Goal: Task Accomplishment & Management: Use online tool/utility

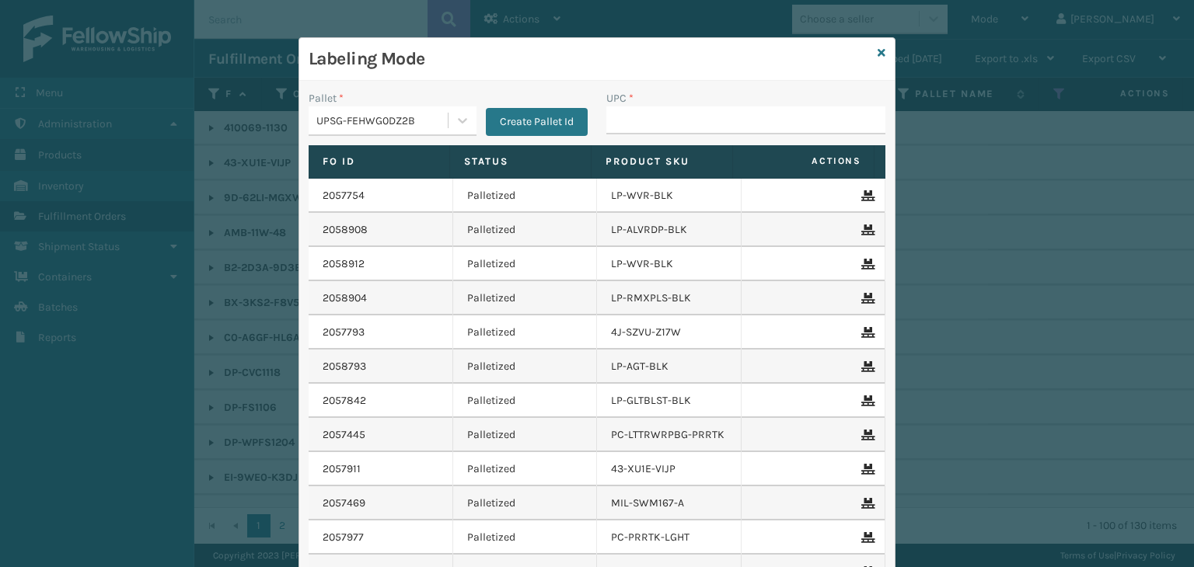
click at [388, 117] on div "UPSG-FEHWG0DZ2B" at bounding box center [382, 121] width 133 height 16
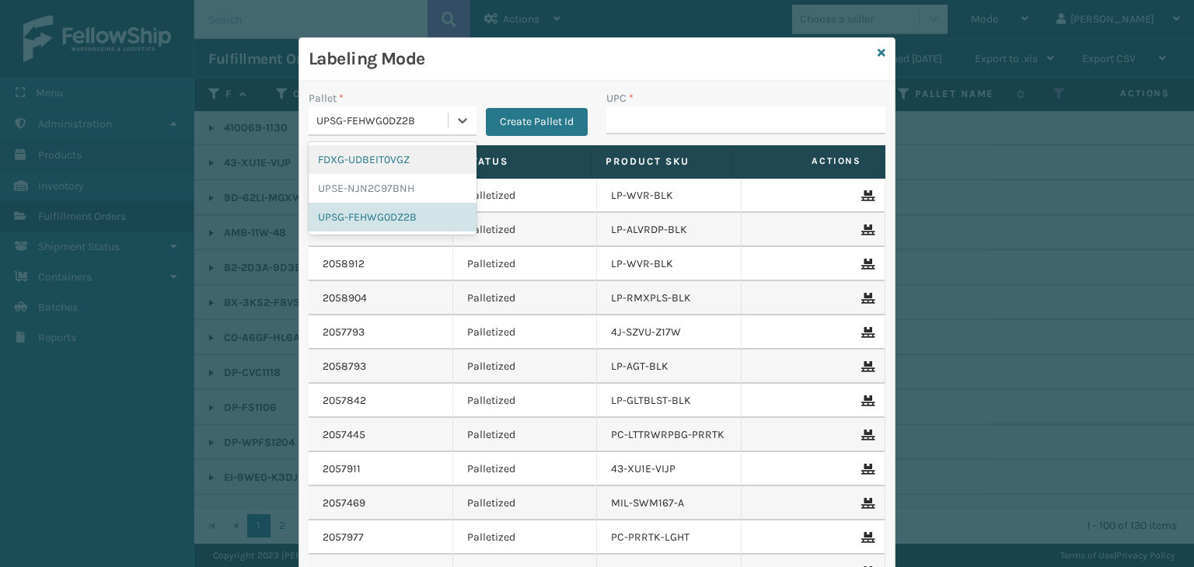
click at [386, 164] on div "FDXG-UDBEIT0VGZ" at bounding box center [393, 159] width 168 height 29
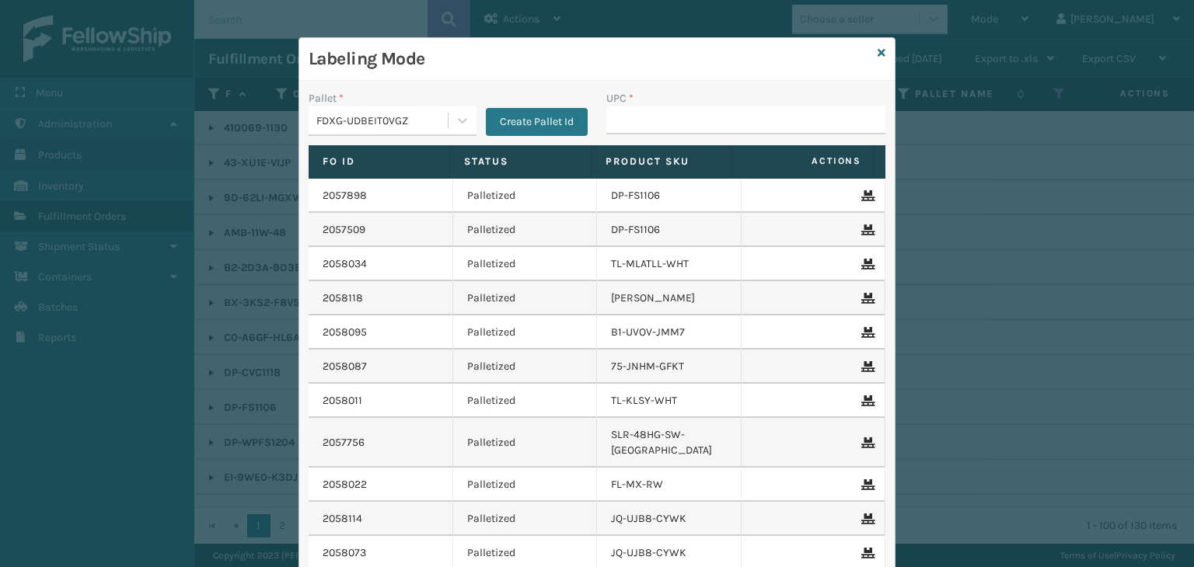
click at [880, 51] on div "Labeling Mode" at bounding box center [596, 59] width 595 height 43
click at [869, 54] on div "Labeling Mode" at bounding box center [596, 59] width 595 height 43
click at [871, 51] on div "Labeling Mode" at bounding box center [596, 59] width 595 height 43
click at [878, 54] on icon at bounding box center [882, 52] width 8 height 11
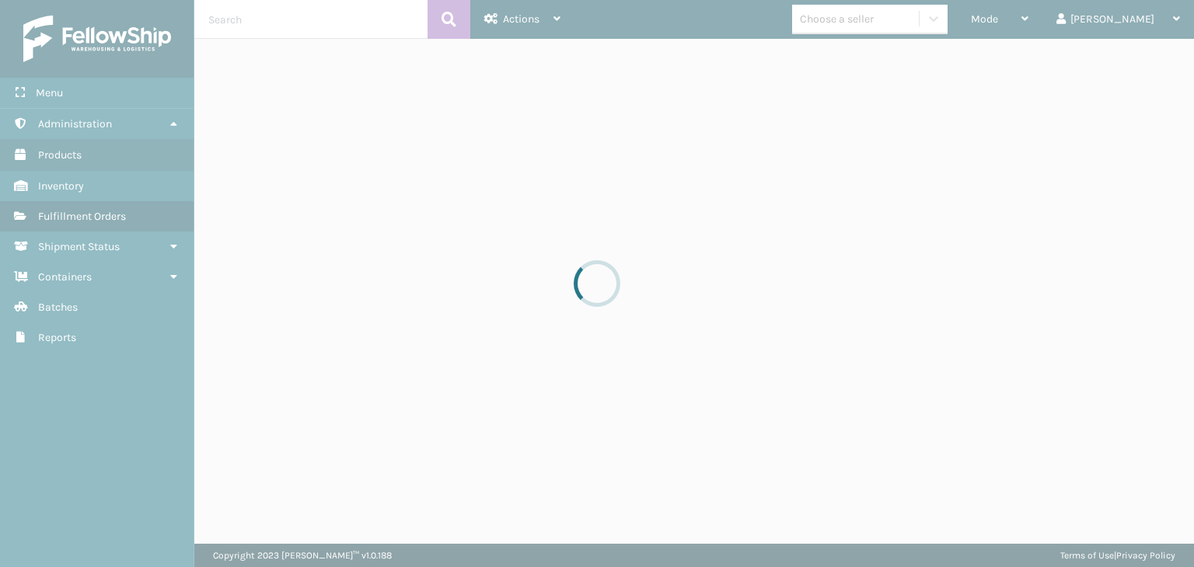
click at [1039, 33] on div at bounding box center [597, 283] width 1194 height 567
click at [1039, 30] on div at bounding box center [597, 283] width 1194 height 567
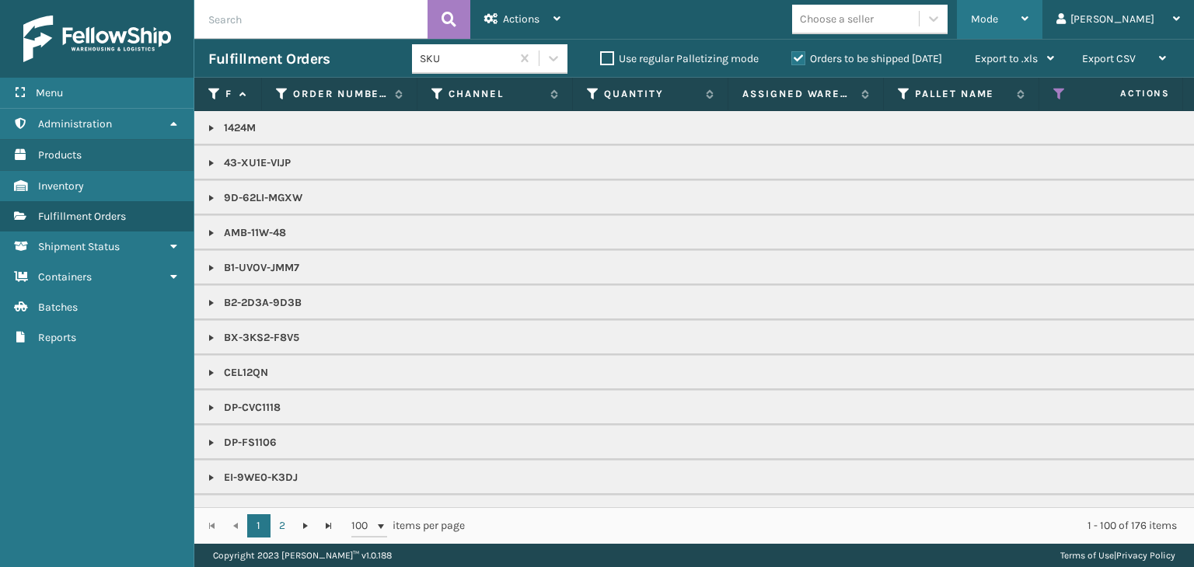
click at [998, 23] on span "Mode" at bounding box center [984, 18] width 27 height 13
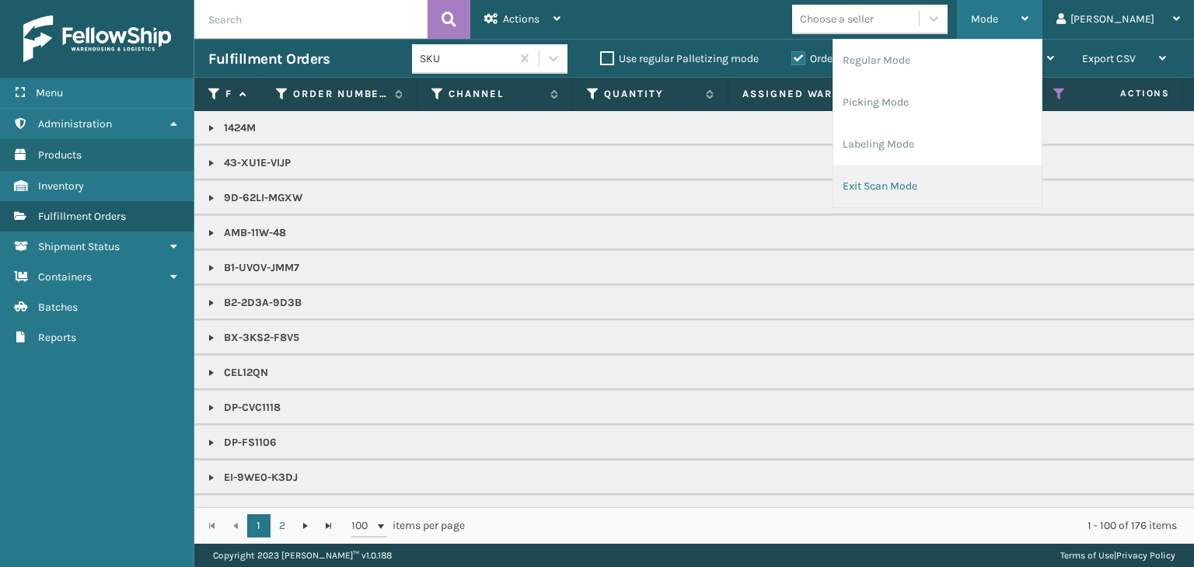
click at [987, 169] on li "Exit Scan Mode" at bounding box center [937, 187] width 208 height 42
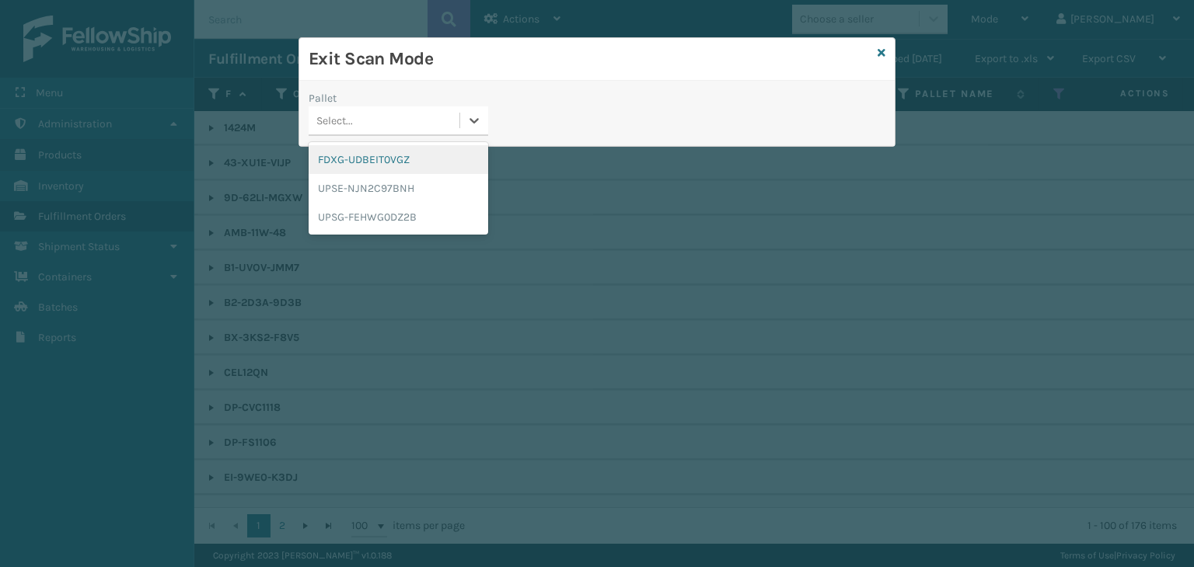
click at [325, 123] on div "Select..." at bounding box center [334, 121] width 37 height 16
click at [362, 158] on div "FDXG-UDBEIT0VGZ" at bounding box center [399, 159] width 180 height 29
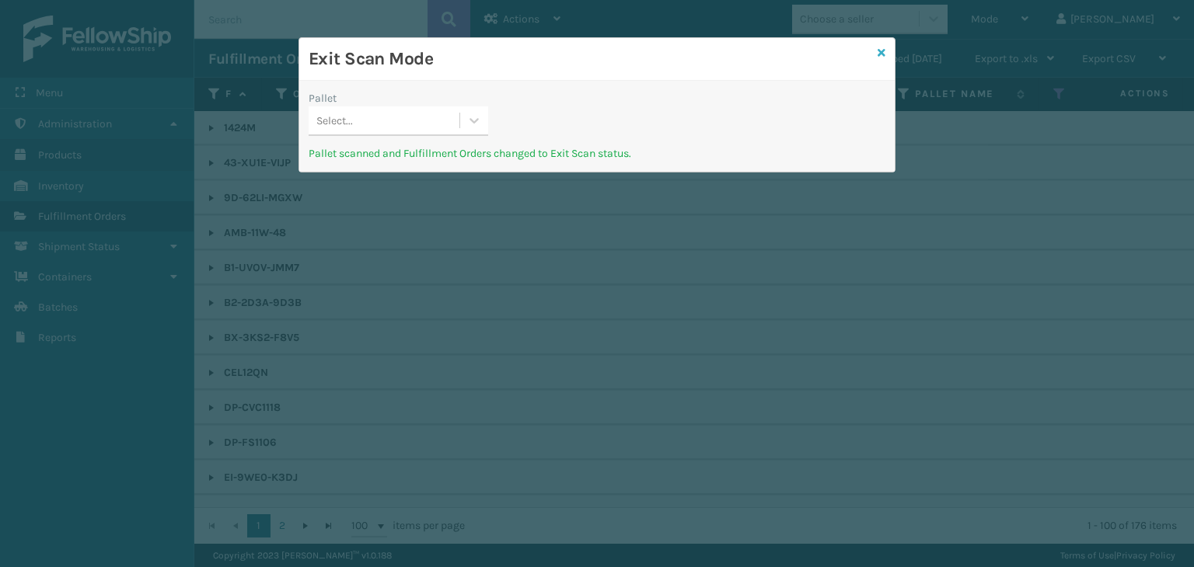
click at [885, 57] on icon at bounding box center [882, 52] width 8 height 11
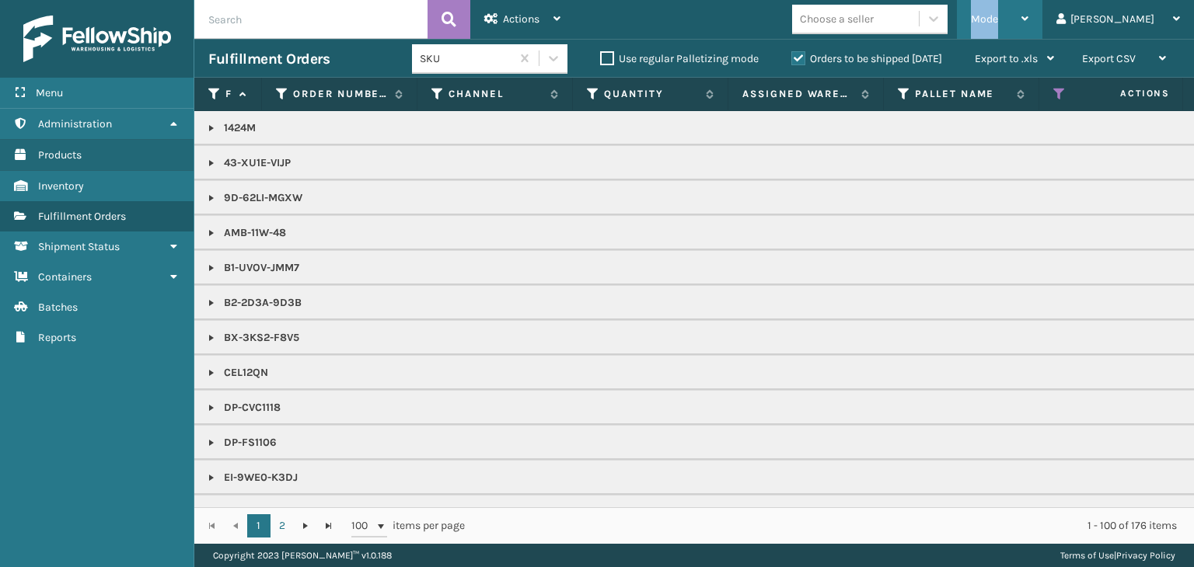
click at [1028, 29] on div "Mode" at bounding box center [1000, 19] width 58 height 39
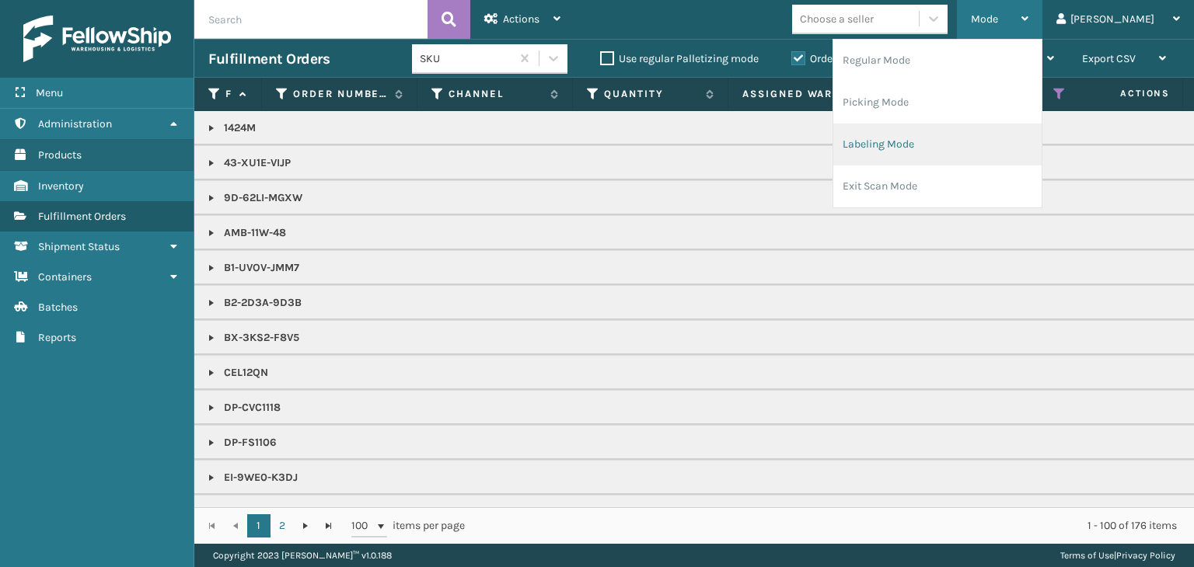
click at [1016, 147] on li "Labeling Mode" at bounding box center [937, 145] width 208 height 42
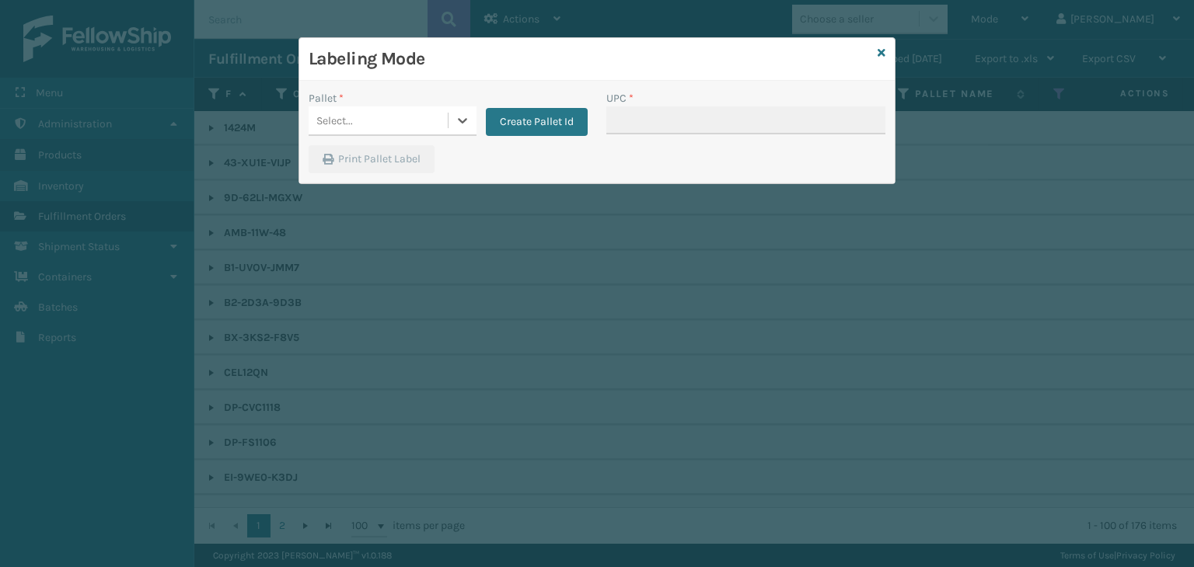
click at [372, 113] on div "Select..." at bounding box center [378, 121] width 139 height 26
click at [544, 111] on div "Create Pallet Id" at bounding box center [532, 113] width 111 height 46
click at [545, 123] on button "Create Pallet Id" at bounding box center [537, 122] width 102 height 28
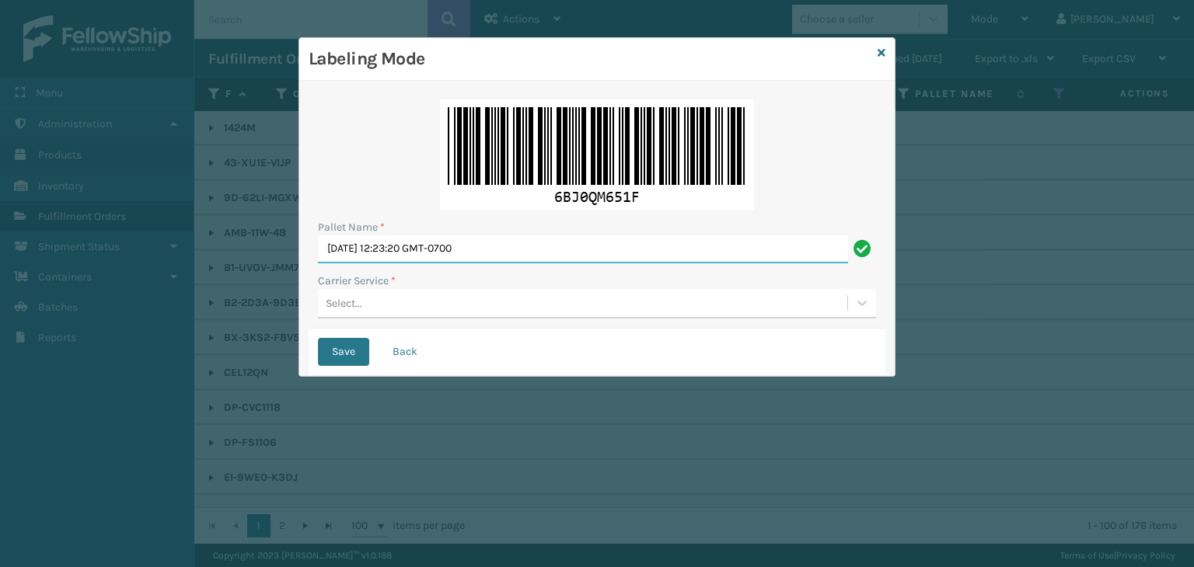
drag, startPoint x: 547, startPoint y: 243, endPoint x: 0, endPoint y: 240, distance: 546.5
click at [0, 240] on div "Labeling Mode Pallet Name * Wed Sep 03 2025 12:23:20 GMT-0700 Carrier Service *…" at bounding box center [597, 283] width 1194 height 567
paste input "FEDZ569186"
type input "FEDZ569186"
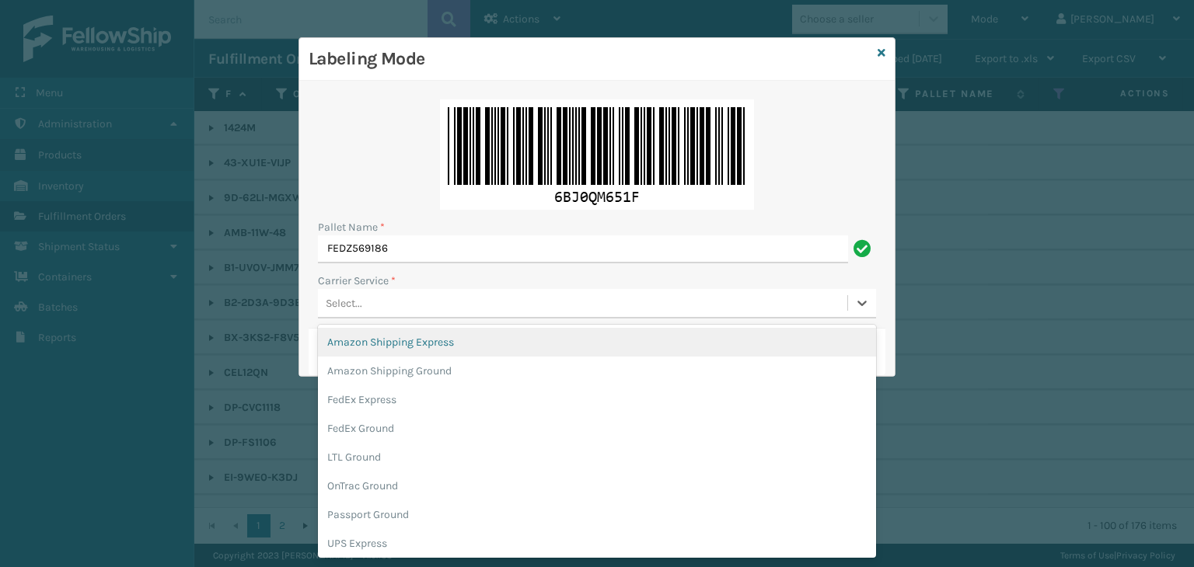
click at [378, 306] on div "Select..." at bounding box center [582, 304] width 529 height 26
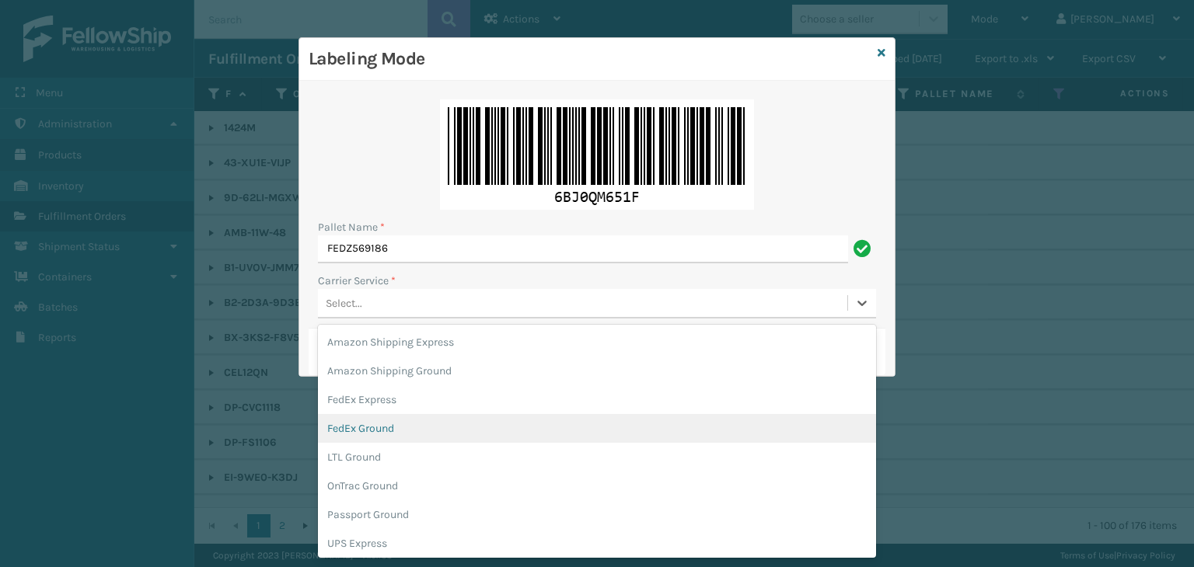
click at [396, 424] on div "FedEx Ground" at bounding box center [597, 428] width 558 height 29
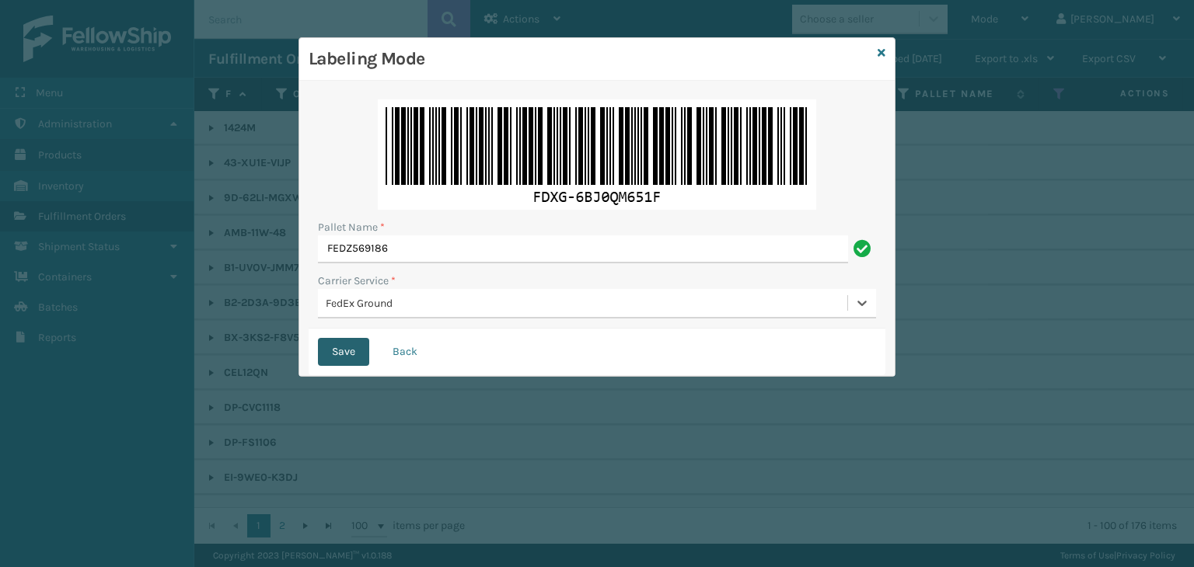
click at [355, 361] on button "Save" at bounding box center [343, 352] width 51 height 28
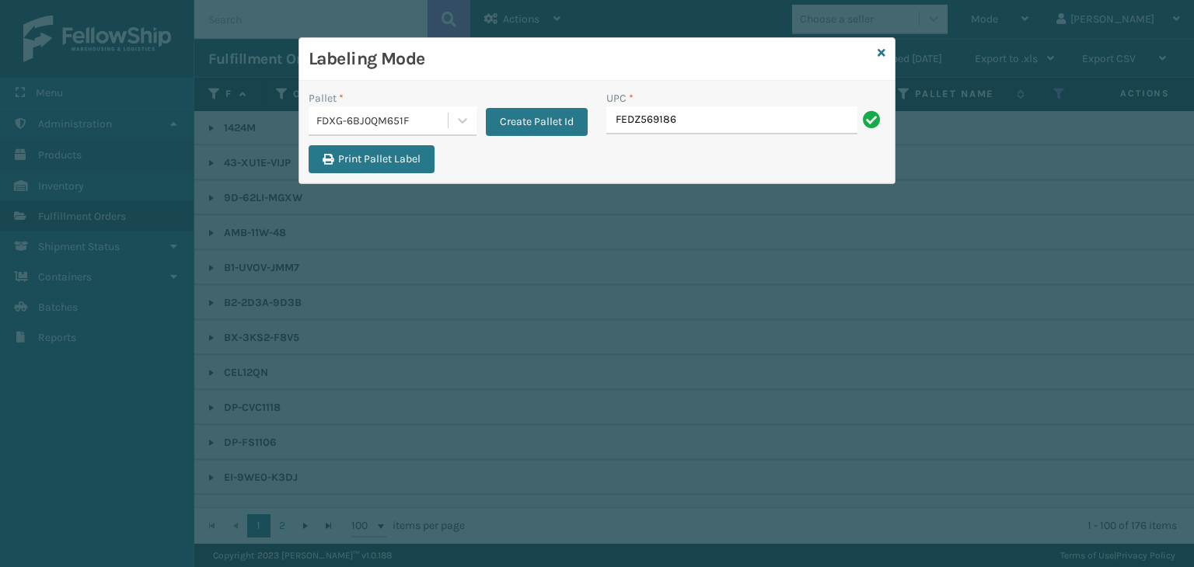
drag, startPoint x: 684, startPoint y: 127, endPoint x: 169, endPoint y: 16, distance: 527.1
click at [169, 16] on div "Labeling Mode Pallet * FDXG-6BJ0QM651F Create Pallet Id UPC * FEDZ569186 Print …" at bounding box center [597, 283] width 1194 height 567
type input "FEDZ569186"
type input "1008031"
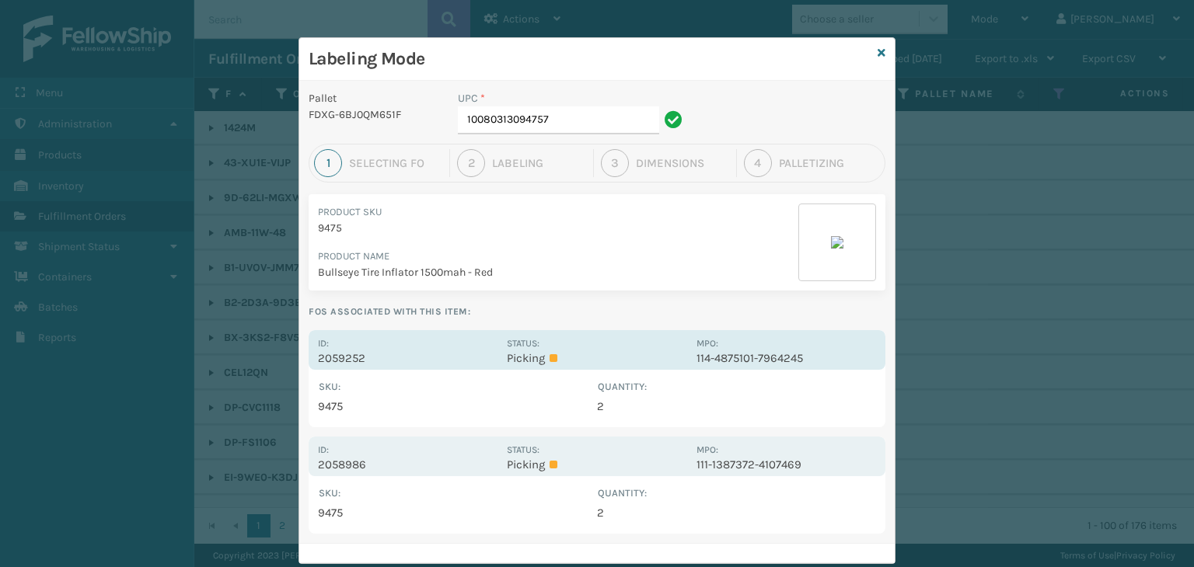
click at [620, 368] on div "Id: 2059252 Status: Picking MPO: 114-4875101-7964245" at bounding box center [597, 350] width 577 height 40
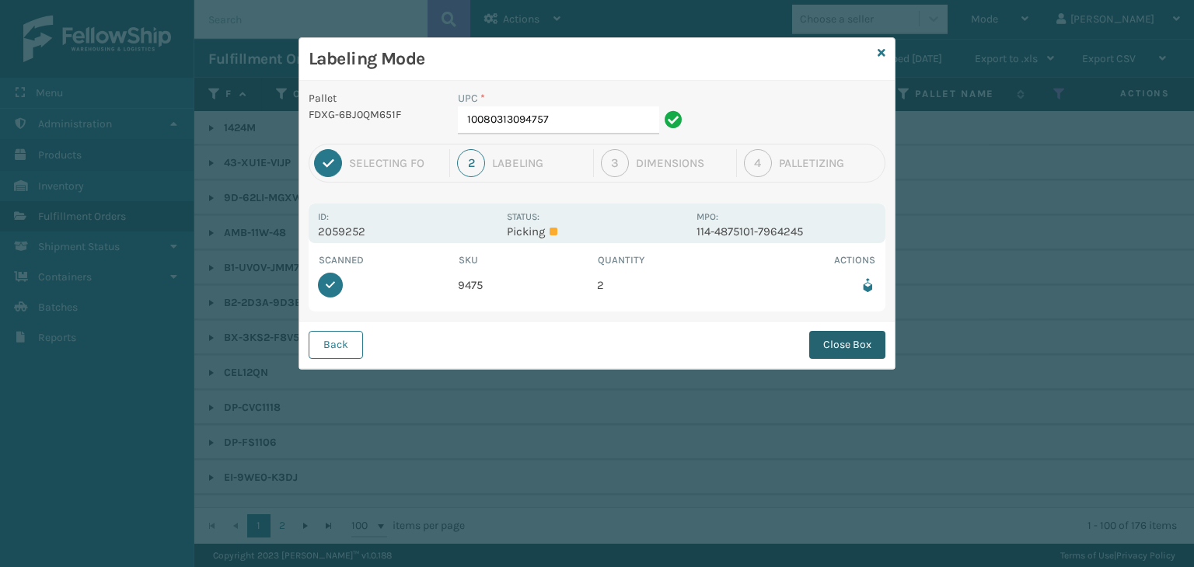
click at [851, 342] on button "Close Box" at bounding box center [847, 345] width 76 height 28
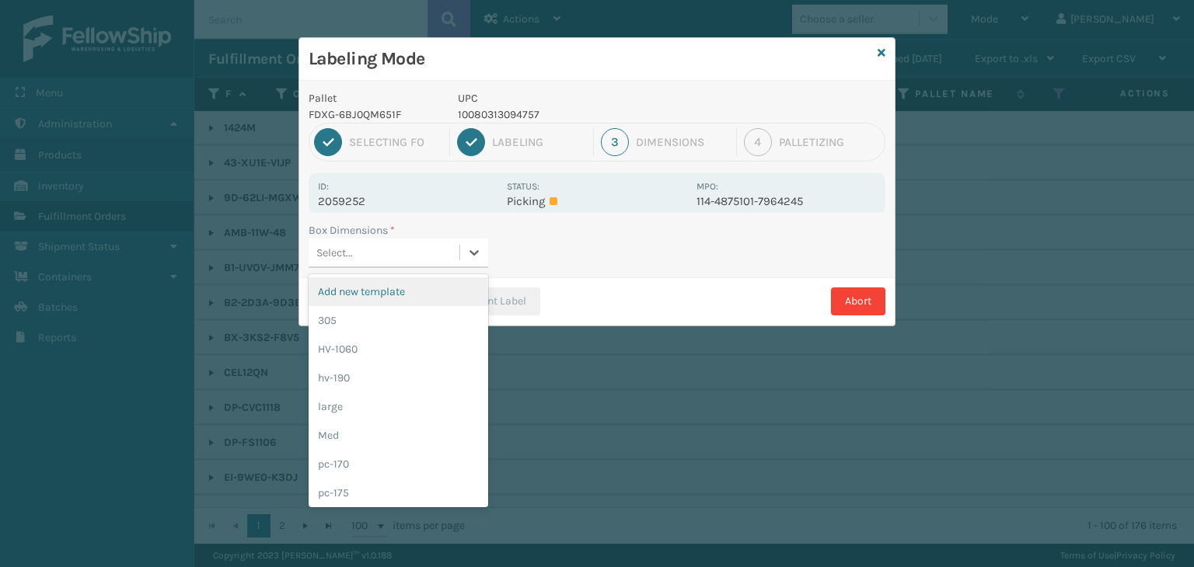
click at [405, 246] on div "Select..." at bounding box center [384, 253] width 151 height 26
click at [357, 436] on div "Med" at bounding box center [399, 435] width 180 height 29
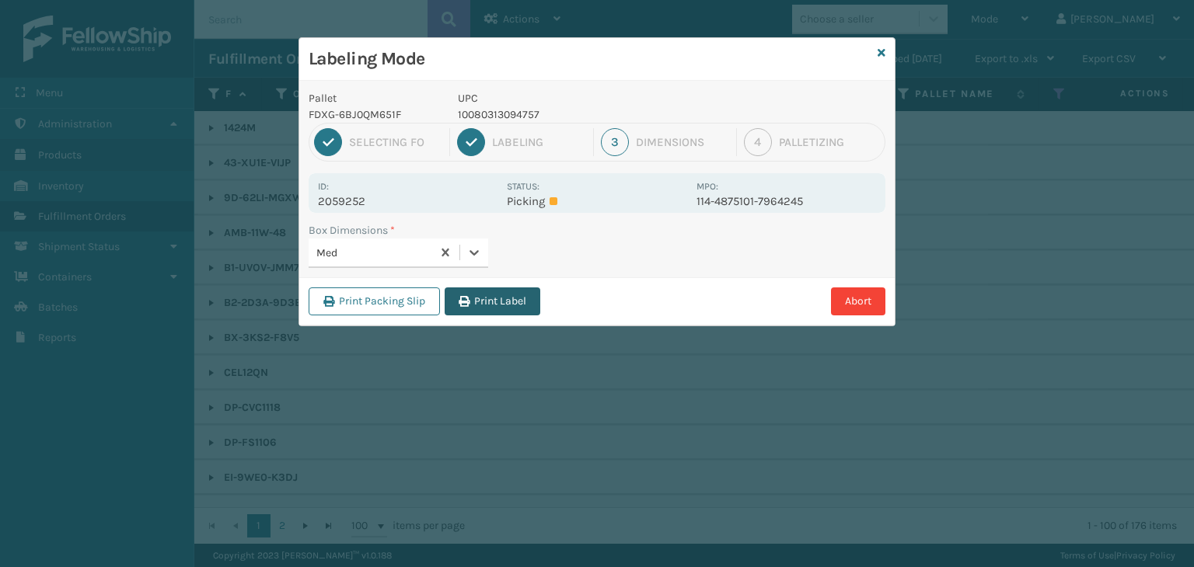
click at [485, 301] on button "Print Label" at bounding box center [493, 302] width 96 height 28
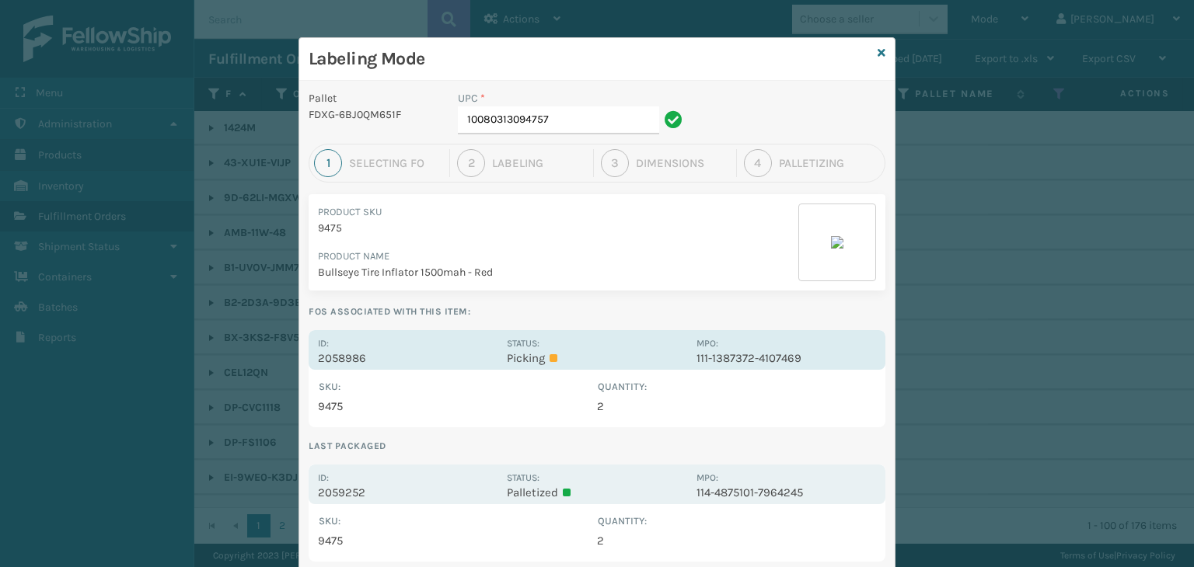
click at [613, 352] on p "Picking" at bounding box center [597, 358] width 180 height 14
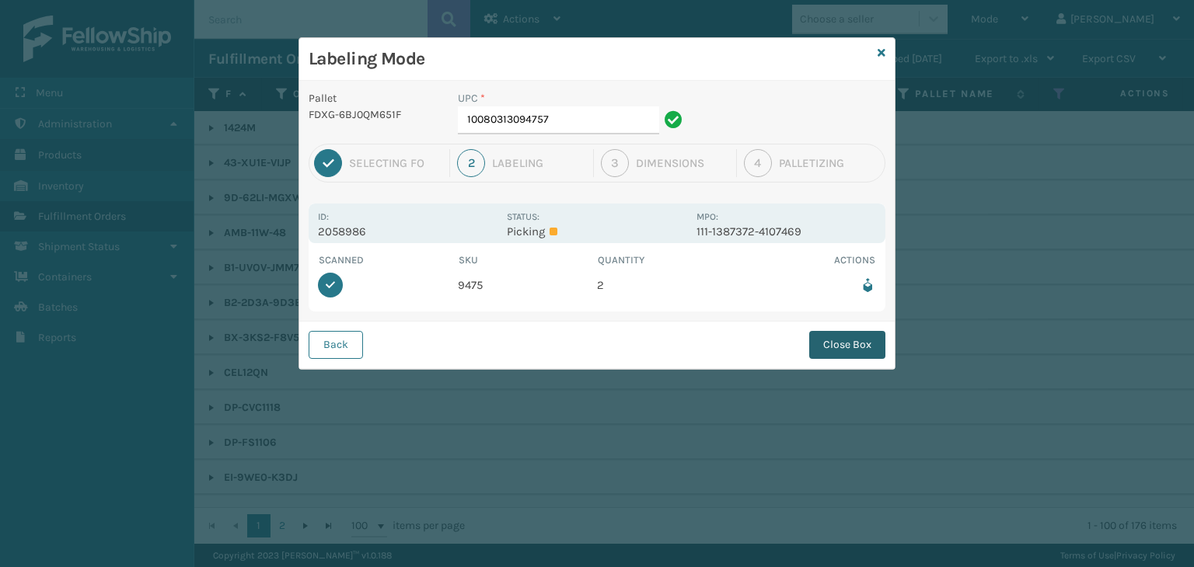
click at [864, 345] on button "Close Box" at bounding box center [847, 345] width 76 height 28
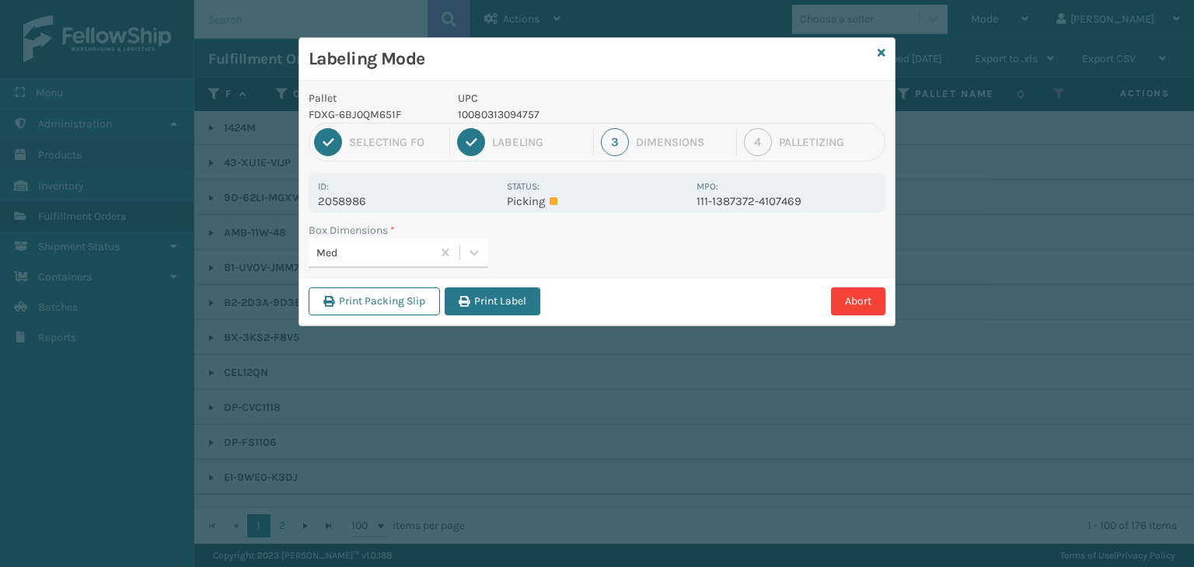
click at [502, 285] on div "Print Packing Slip Print Label Abort" at bounding box center [596, 301] width 595 height 47
click at [505, 296] on button "Print Label" at bounding box center [493, 302] width 96 height 28
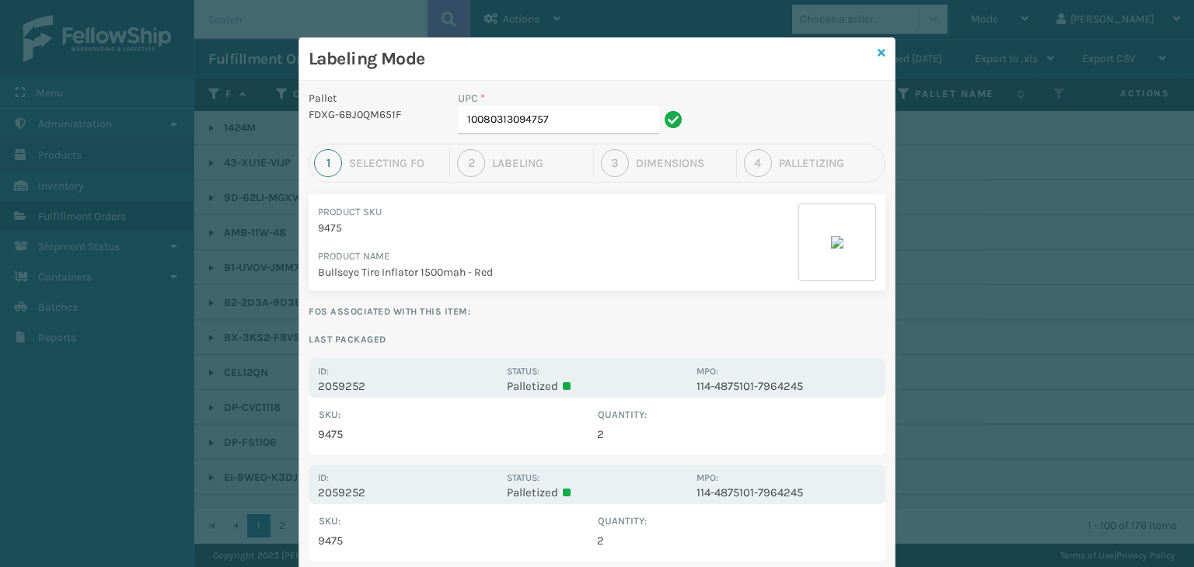
click at [878, 51] on icon at bounding box center [882, 52] width 8 height 11
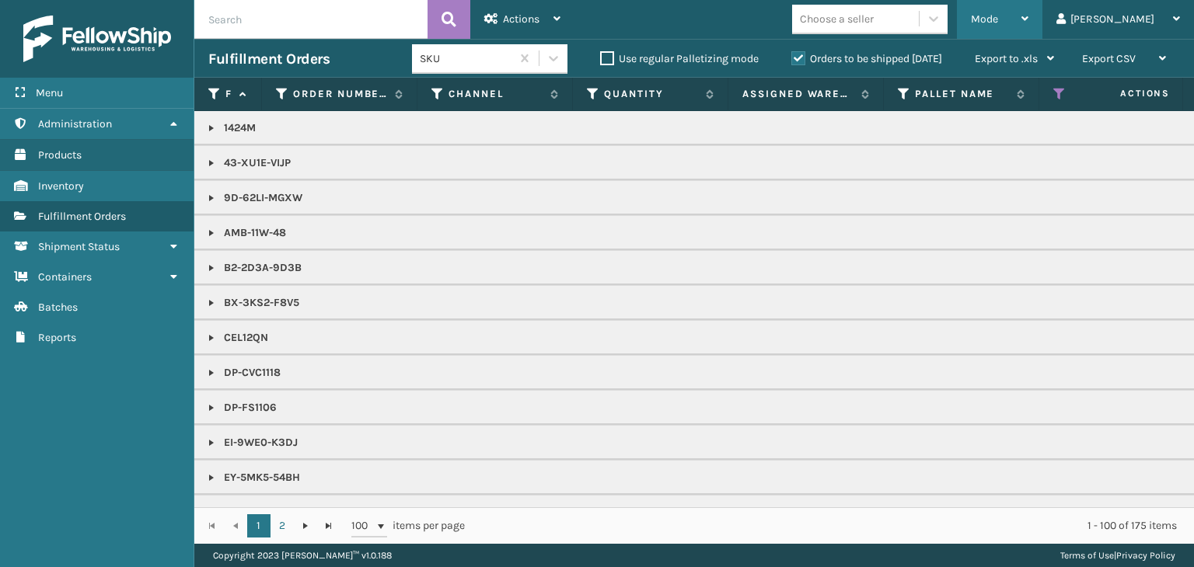
click at [998, 14] on span "Mode" at bounding box center [984, 18] width 27 height 13
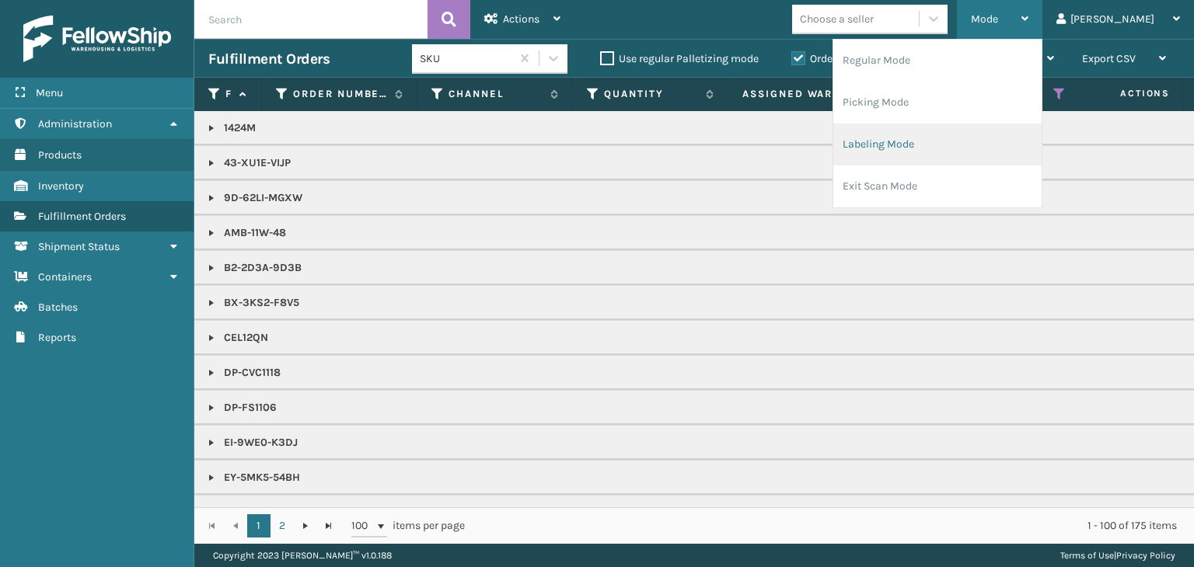
click at [1016, 127] on li "Labeling Mode" at bounding box center [937, 145] width 208 height 42
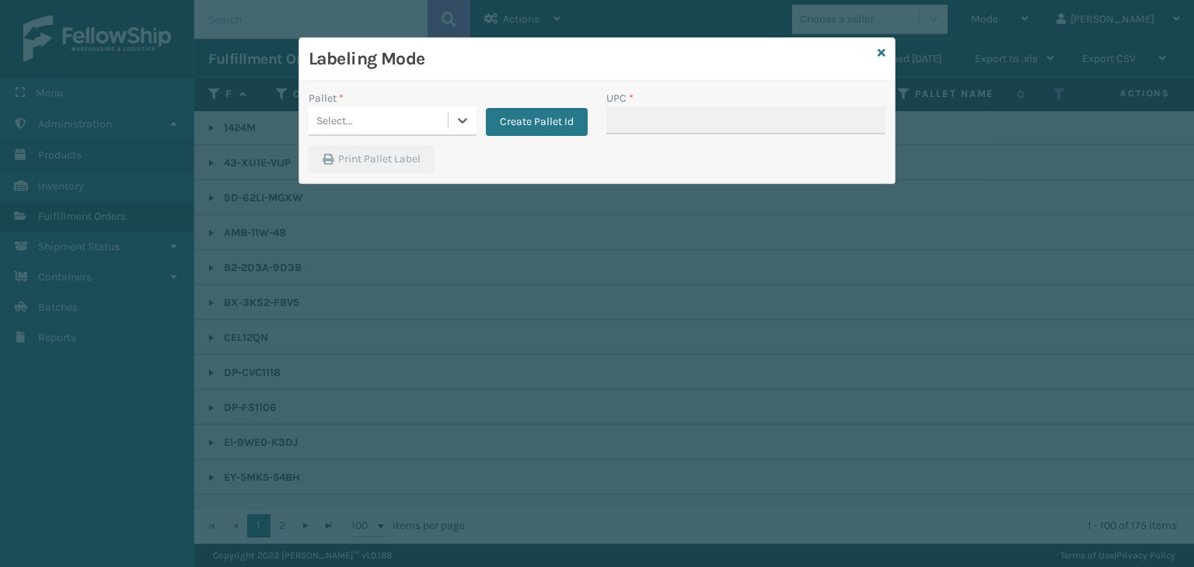
click at [420, 116] on div "Select..." at bounding box center [378, 121] width 139 height 26
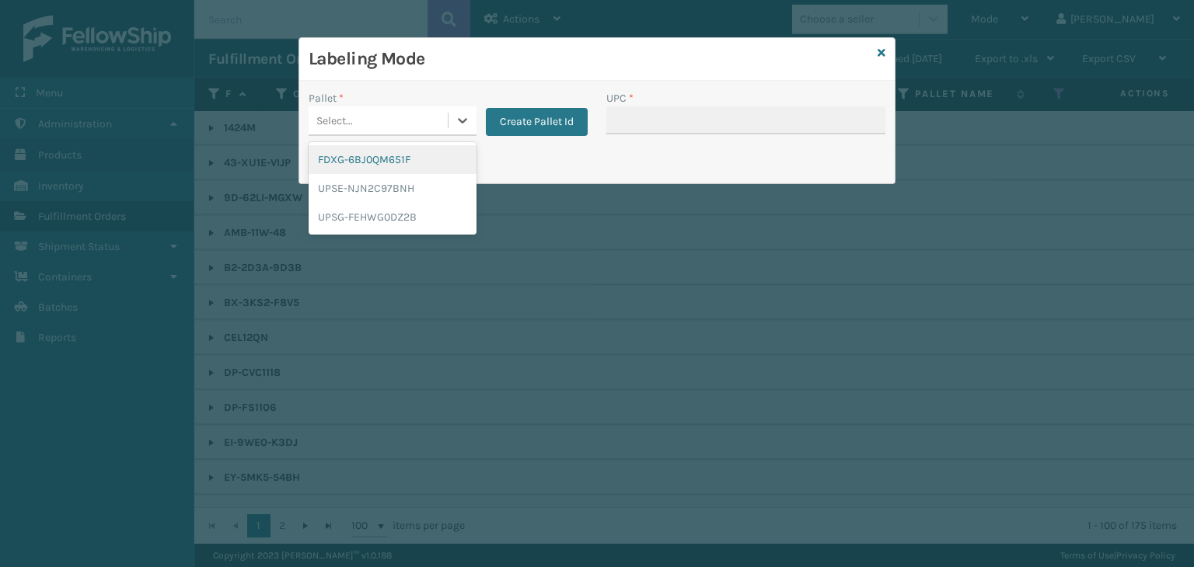
click at [437, 159] on div "FDXG-6BJ0QM651F" at bounding box center [393, 159] width 168 height 29
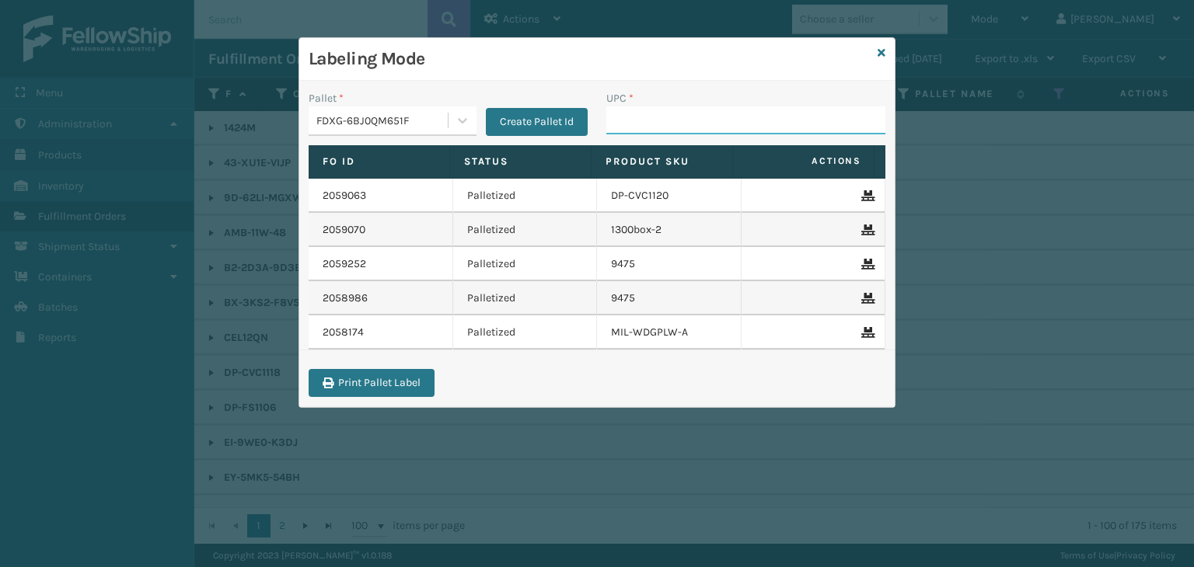
click at [653, 124] on input "UPC *" at bounding box center [745, 121] width 279 height 28
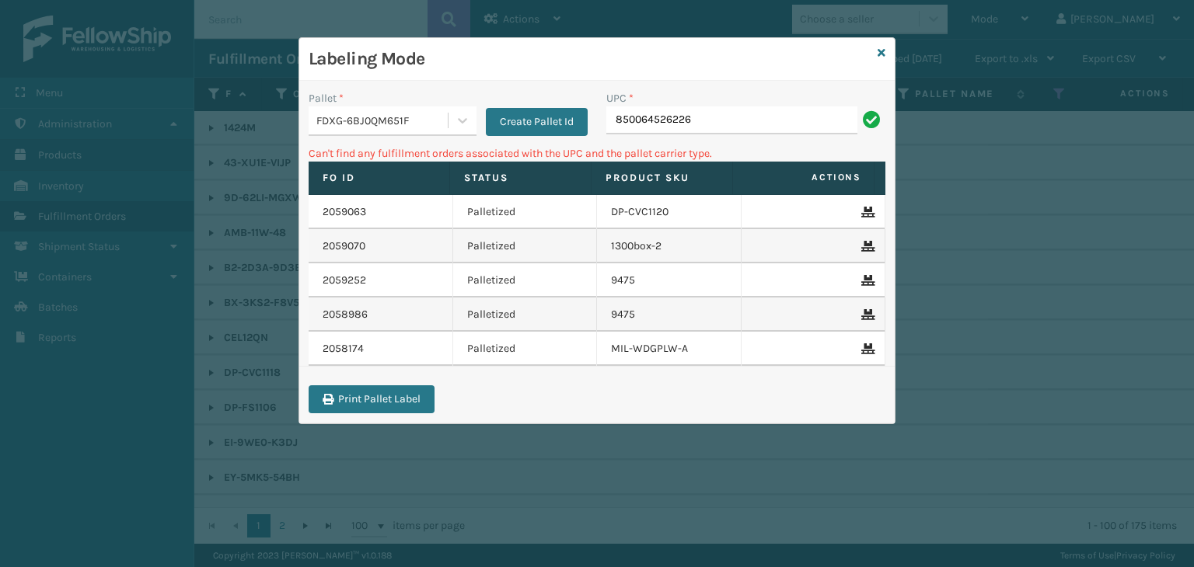
click at [412, 119] on div "FDXG-6BJ0QM651F" at bounding box center [382, 121] width 133 height 16
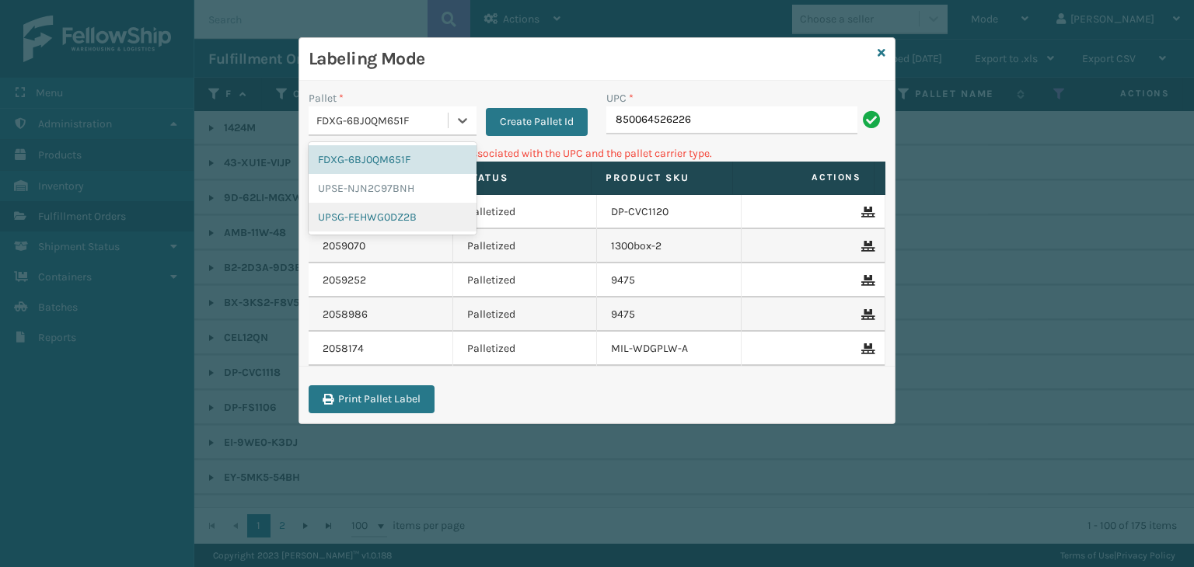
click at [364, 222] on div "UPSG-FEHWG0DZ2B" at bounding box center [393, 217] width 168 height 29
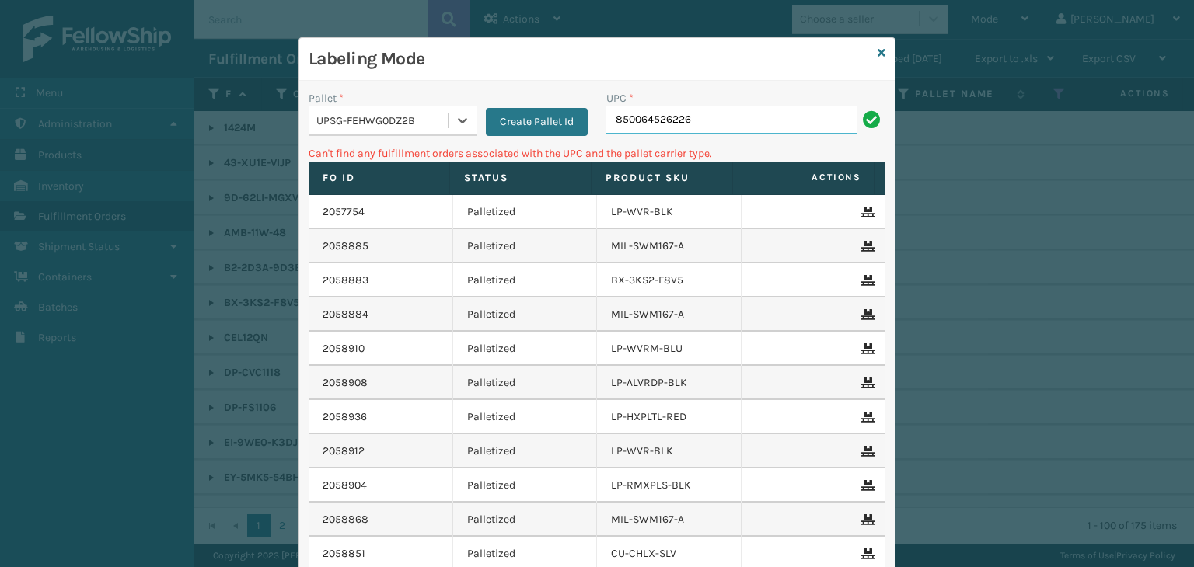
click at [716, 120] on input "850064526226" at bounding box center [731, 121] width 251 height 28
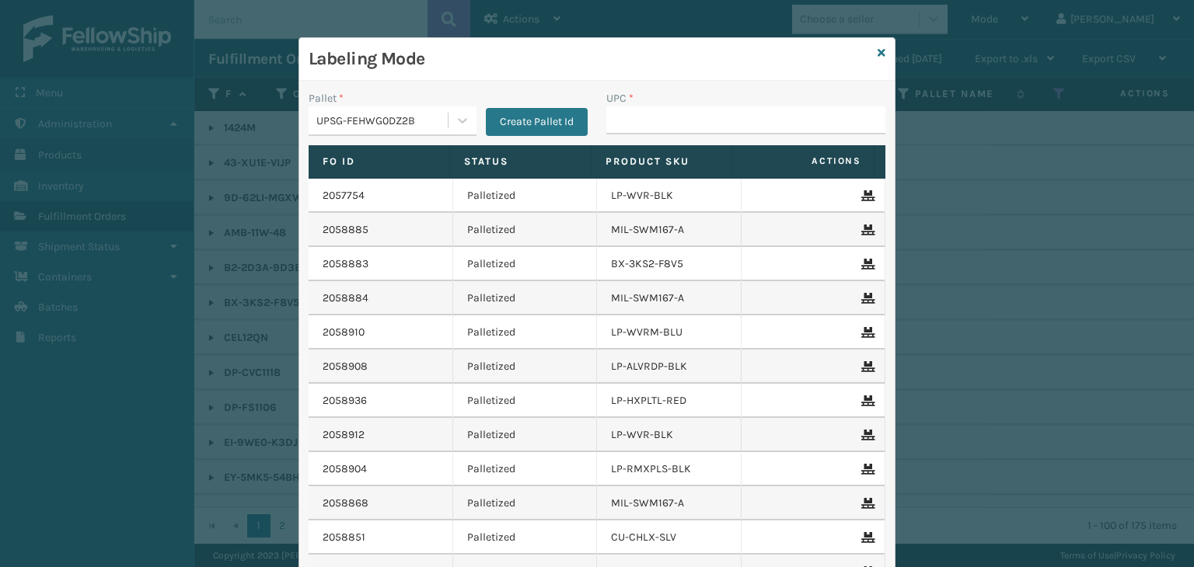
click at [419, 120] on div "UPSG-FEHWG0DZ2B" at bounding box center [382, 121] width 133 height 16
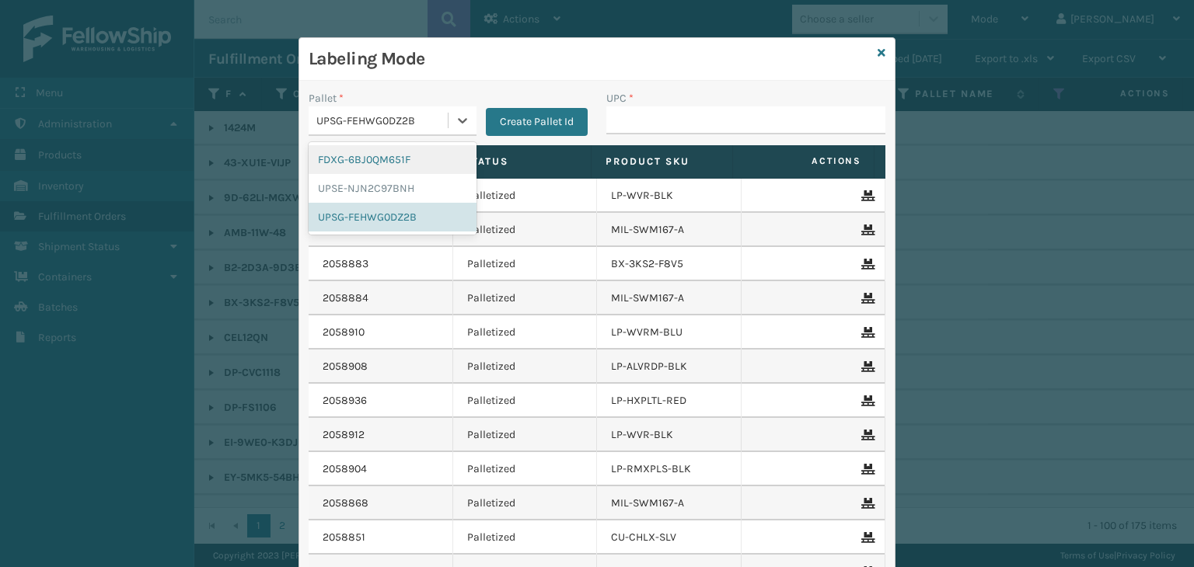
click at [400, 152] on div "FDXG-6BJ0QM651F" at bounding box center [393, 159] width 168 height 29
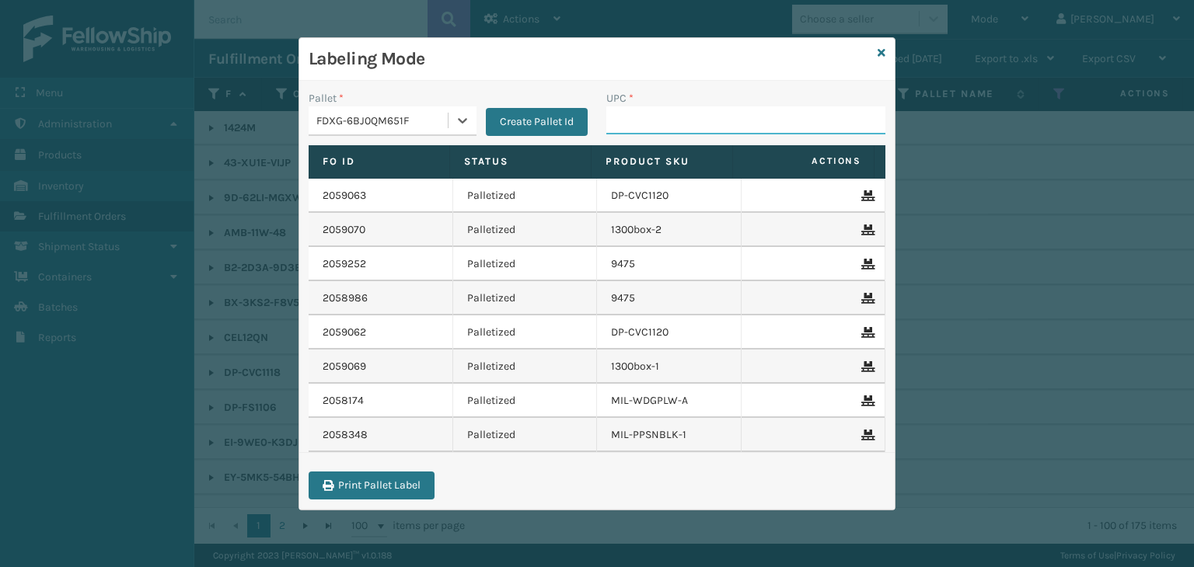
drag, startPoint x: 626, startPoint y: 131, endPoint x: 634, endPoint y: 131, distance: 8.6
click at [633, 131] on input "UPC *" at bounding box center [745, 121] width 279 height 28
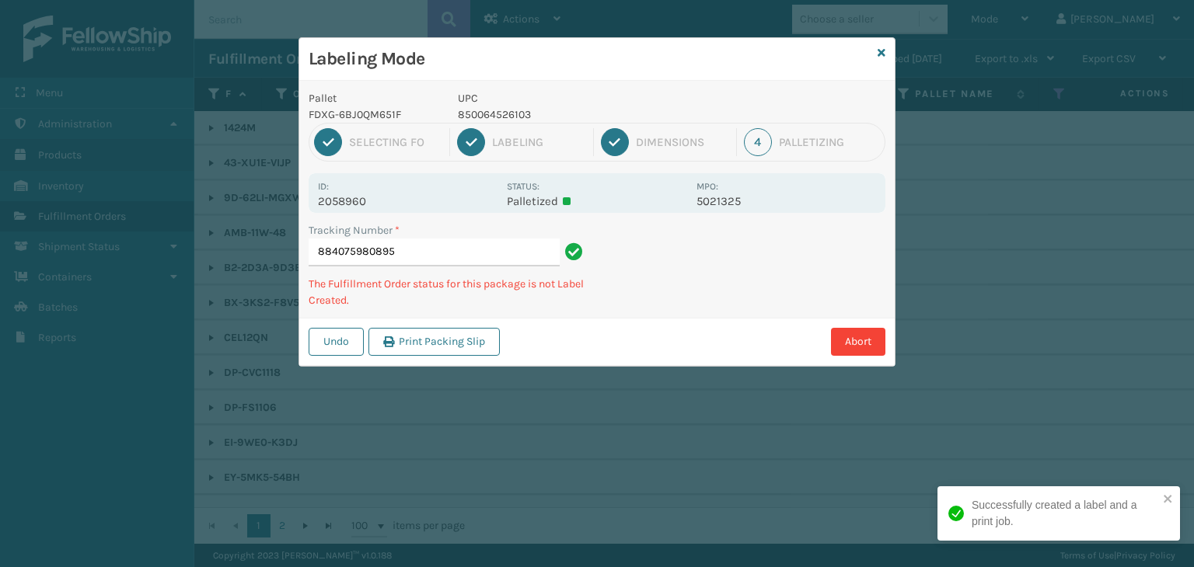
click at [488, 116] on p "850064526103" at bounding box center [572, 115] width 229 height 16
copy p "850064526103"
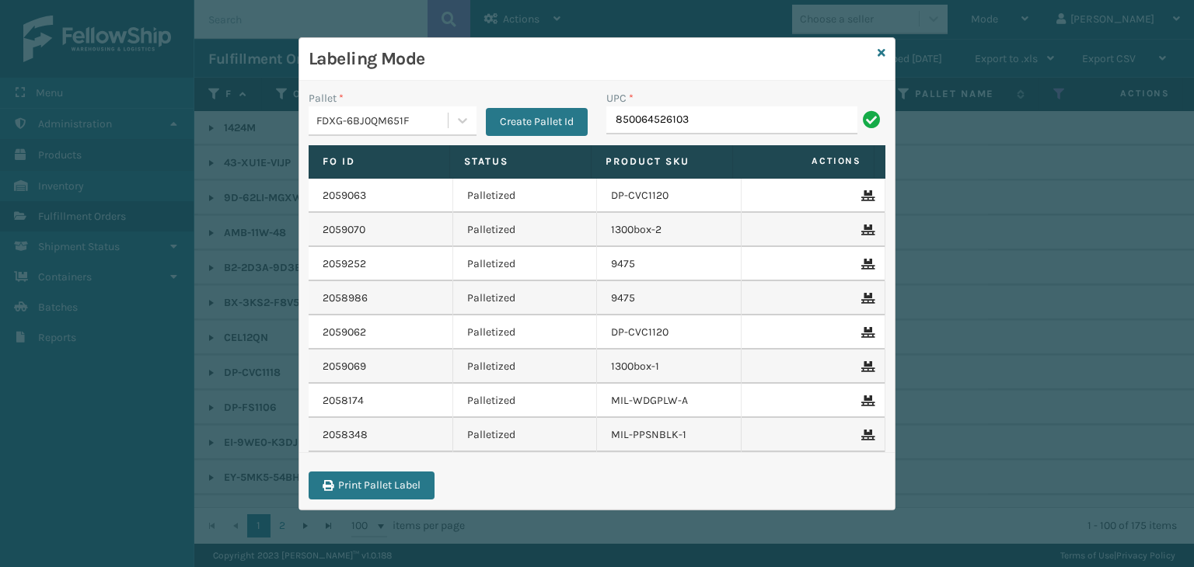
type input "850064526103"
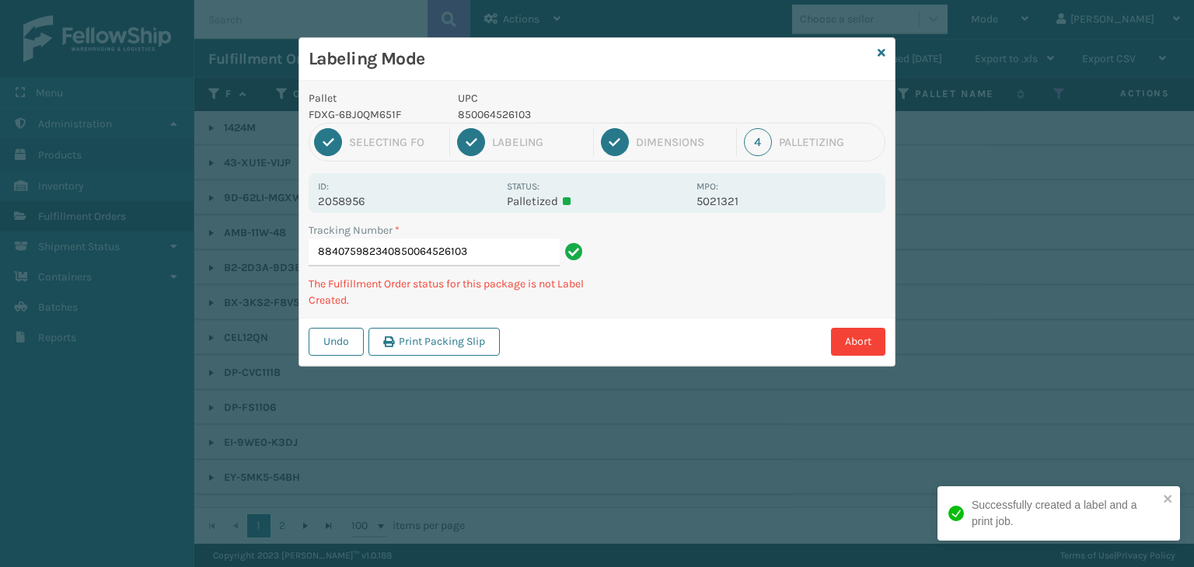
type input "884075982340850064526103850064526103"
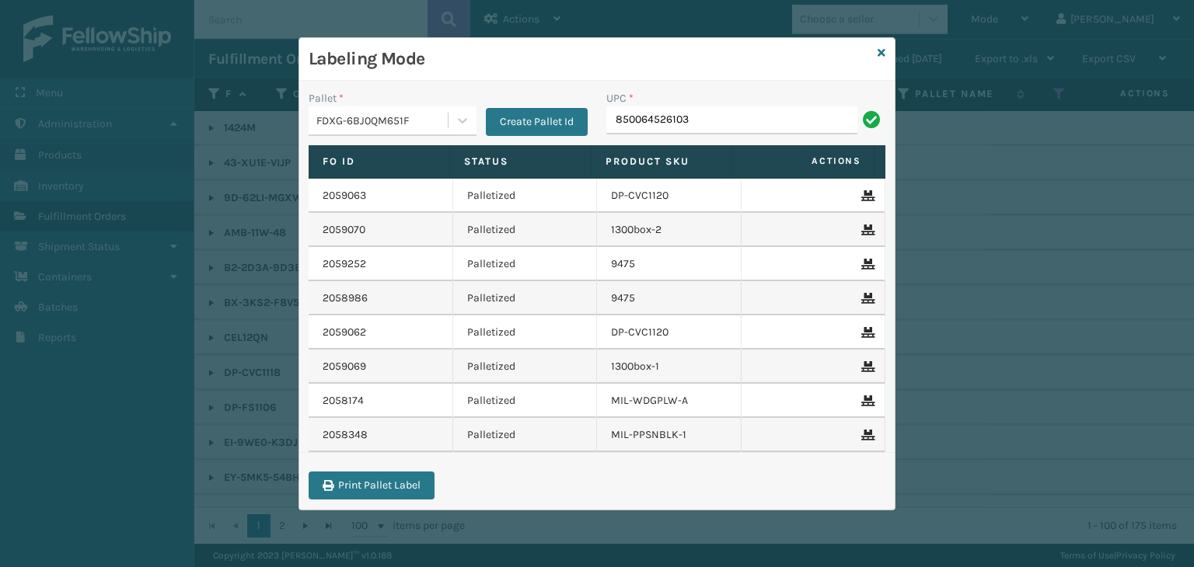
type input "850064526103"
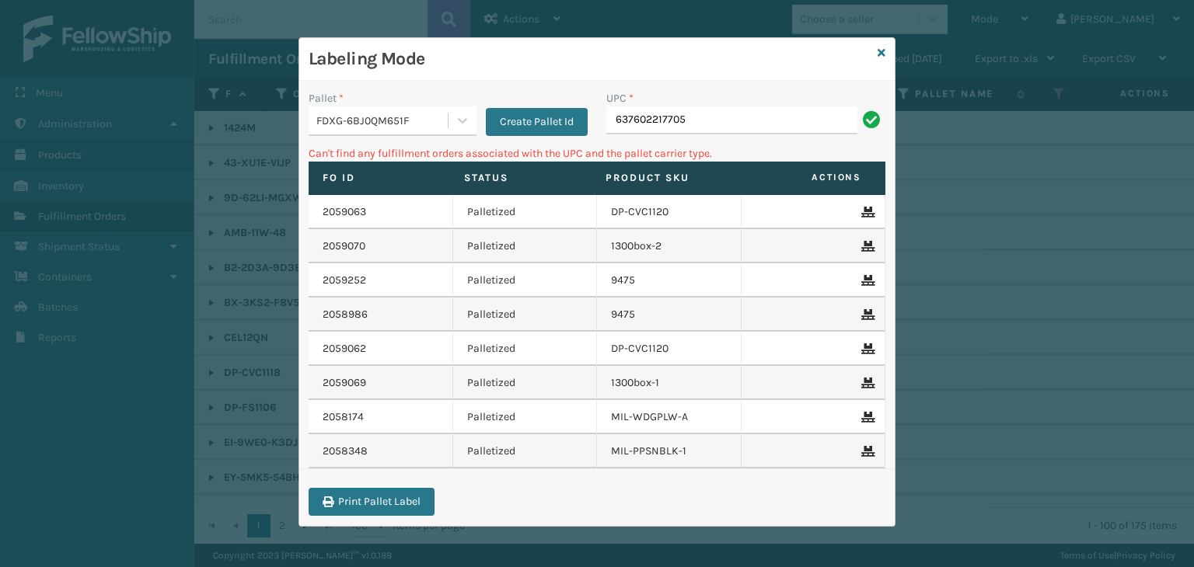
drag, startPoint x: 633, startPoint y: 97, endPoint x: 359, endPoint y: 39, distance: 279.8
click at [360, 39] on div "Labeling Mode Pallet * FDXG-6BJ0QM651F Create Pallet Id UPC * 637602217705 Can'…" at bounding box center [596, 282] width 595 height 488
type input "WRF-S-21770-00"
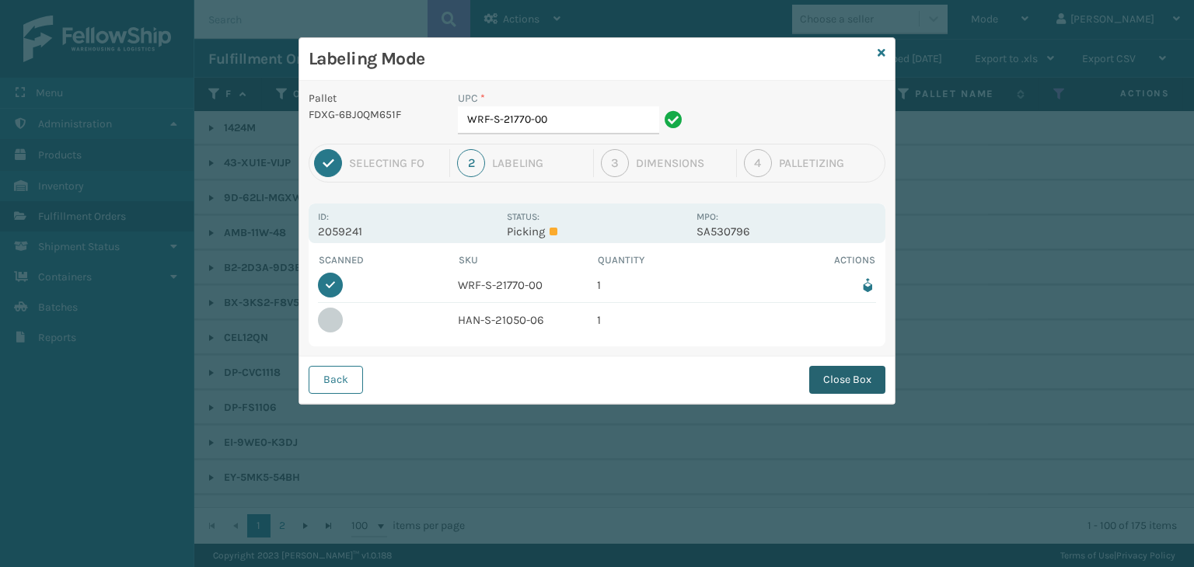
click at [846, 386] on button "Close Box" at bounding box center [847, 380] width 76 height 28
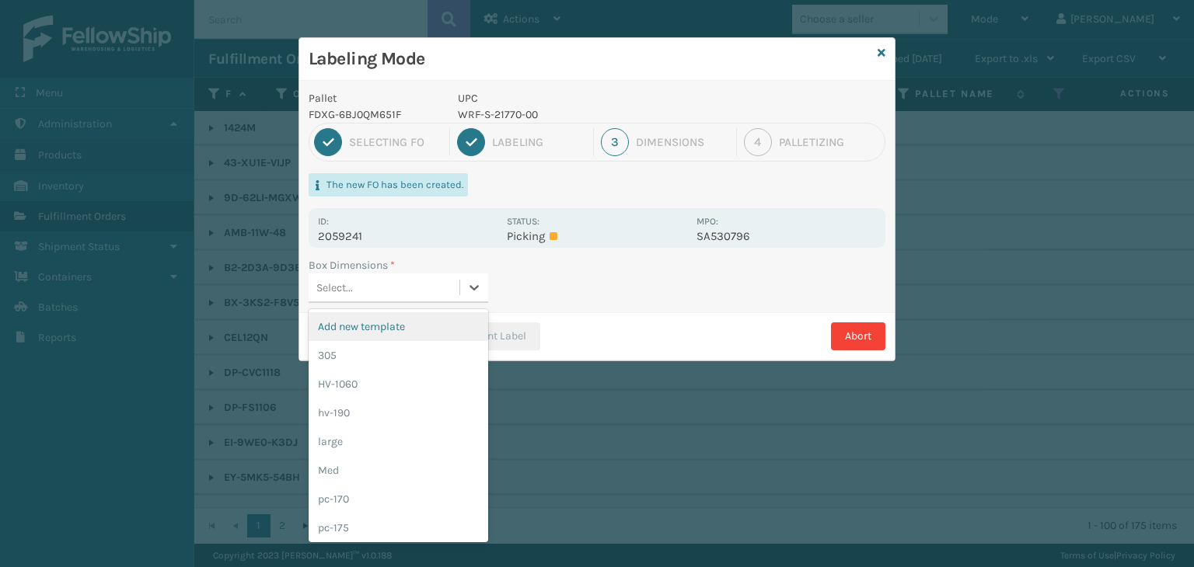
click at [420, 290] on div "Select..." at bounding box center [384, 288] width 151 height 26
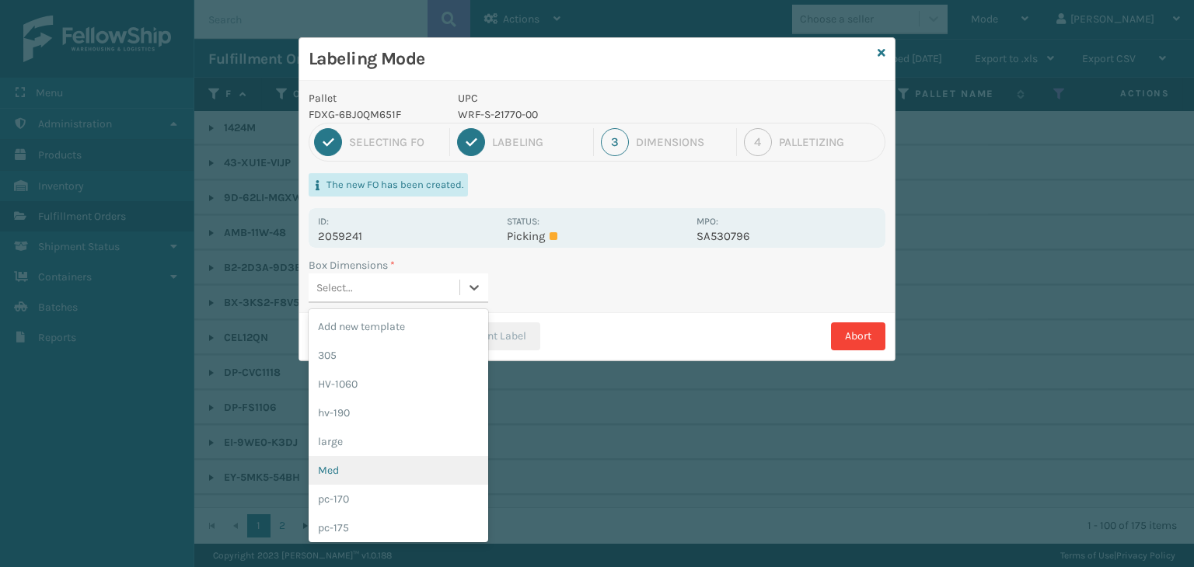
click at [373, 460] on div "Med" at bounding box center [399, 470] width 180 height 29
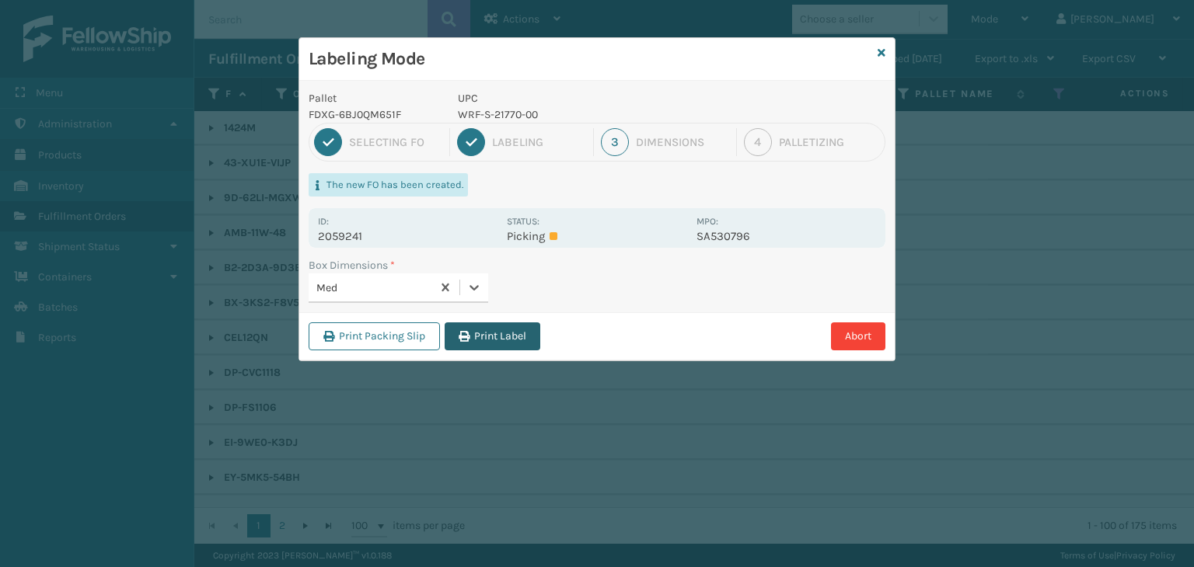
click at [466, 324] on button "Print Label" at bounding box center [493, 337] width 96 height 28
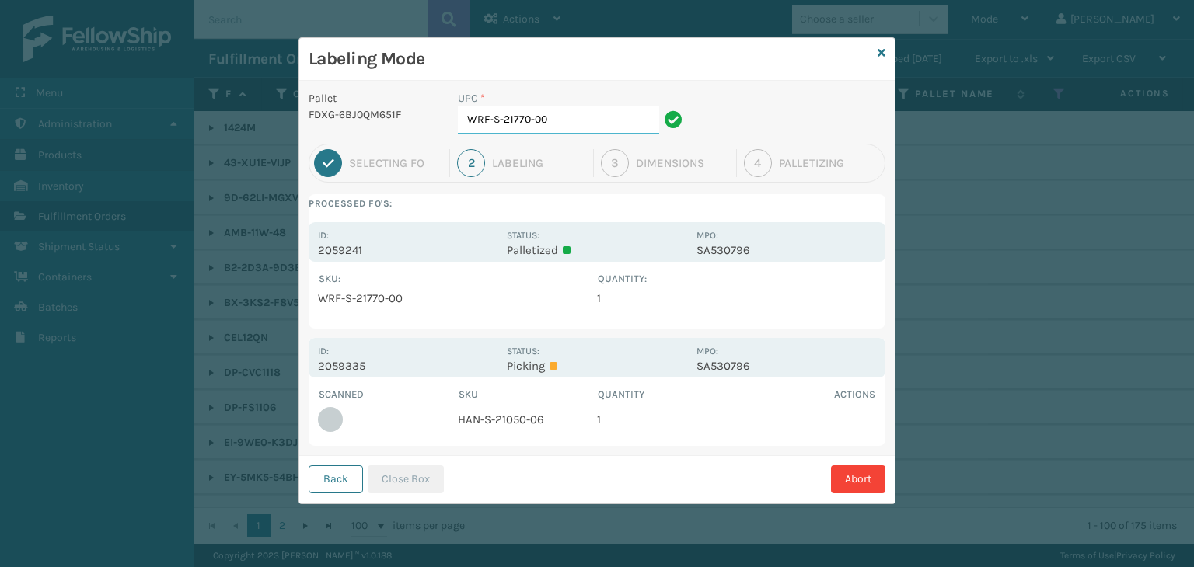
click at [529, 119] on input "WRF-S-21770-00" at bounding box center [558, 121] width 201 height 28
click at [513, 415] on td "HAN-S-21050-06" at bounding box center [528, 420] width 140 height 34
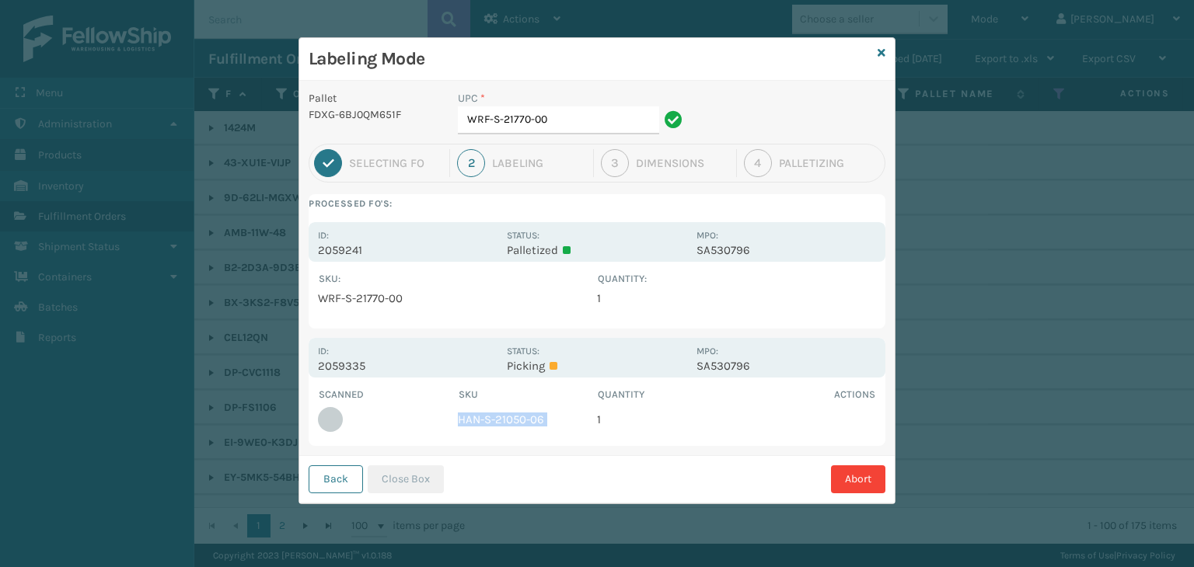
click at [513, 415] on td "HAN-S-21050-06" at bounding box center [528, 420] width 140 height 34
copy td "HAN-S-21050-06"
click at [598, 117] on input "WRF-S-21770-00" at bounding box center [558, 121] width 201 height 28
click at [886, 54] on div "Labeling Mode" at bounding box center [596, 59] width 595 height 43
click at [875, 46] on div "Labeling Mode" at bounding box center [596, 59] width 595 height 43
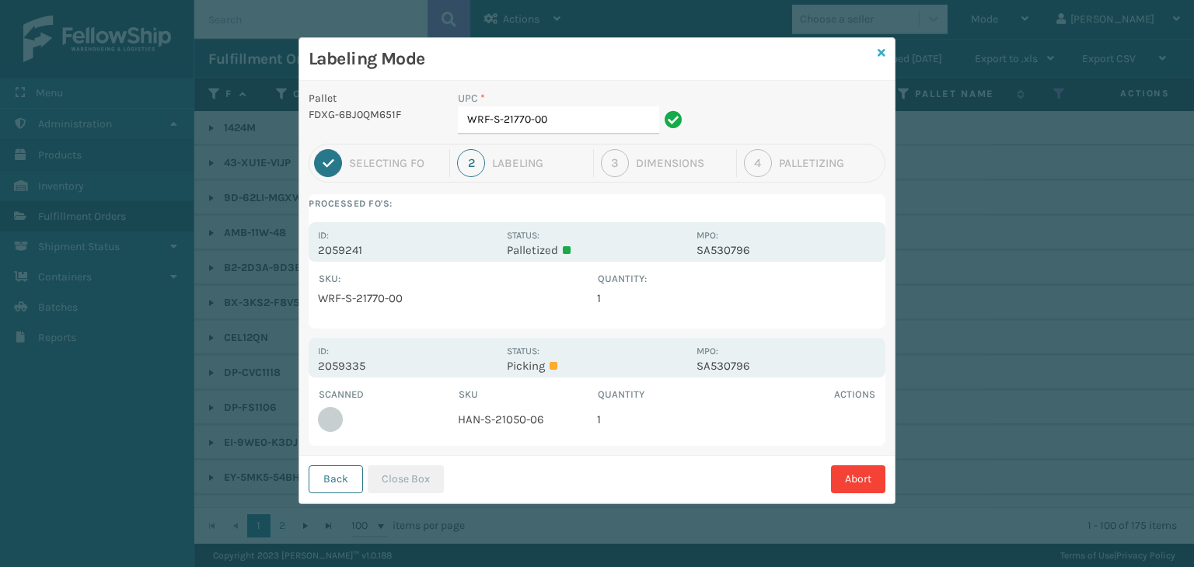
click at [878, 51] on icon at bounding box center [882, 52] width 8 height 11
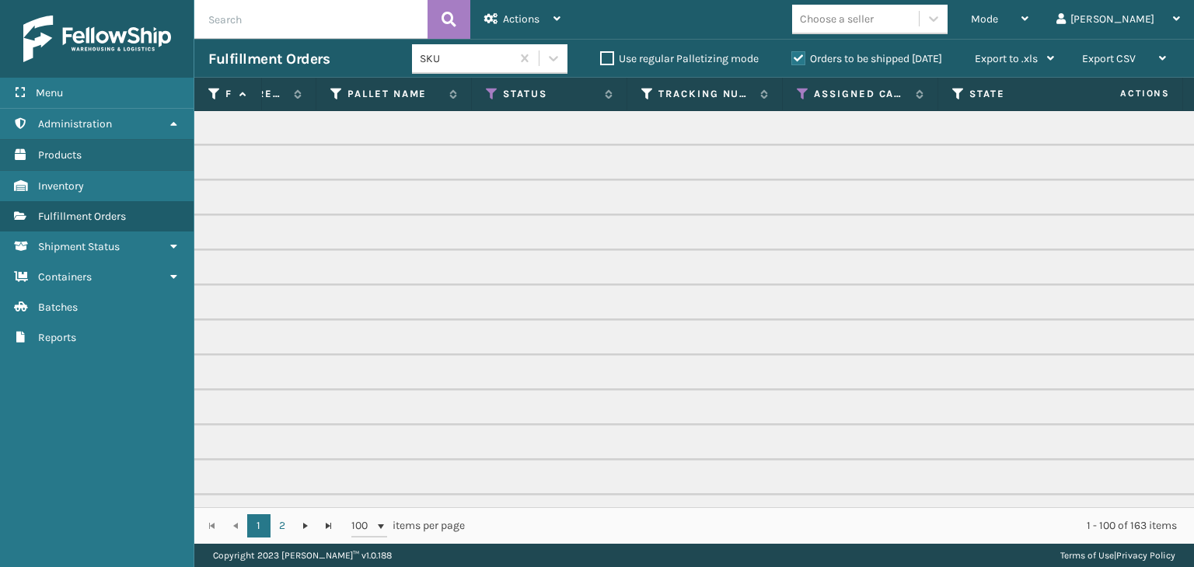
scroll to position [0, 569]
click at [486, 89] on icon at bounding box center [490, 94] width 12 height 14
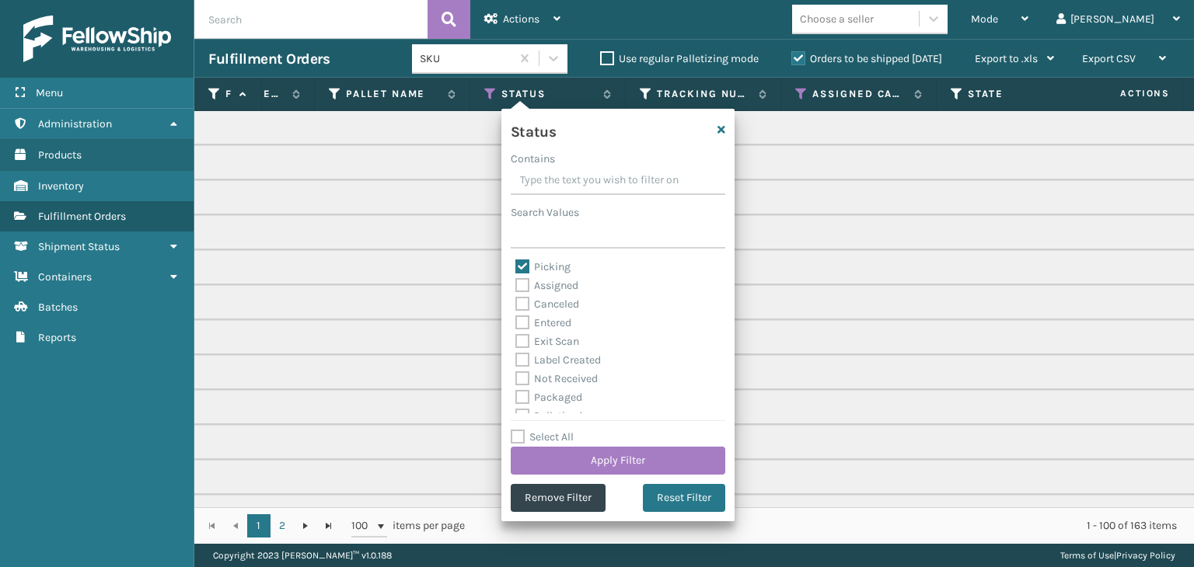
scroll to position [87, 0]
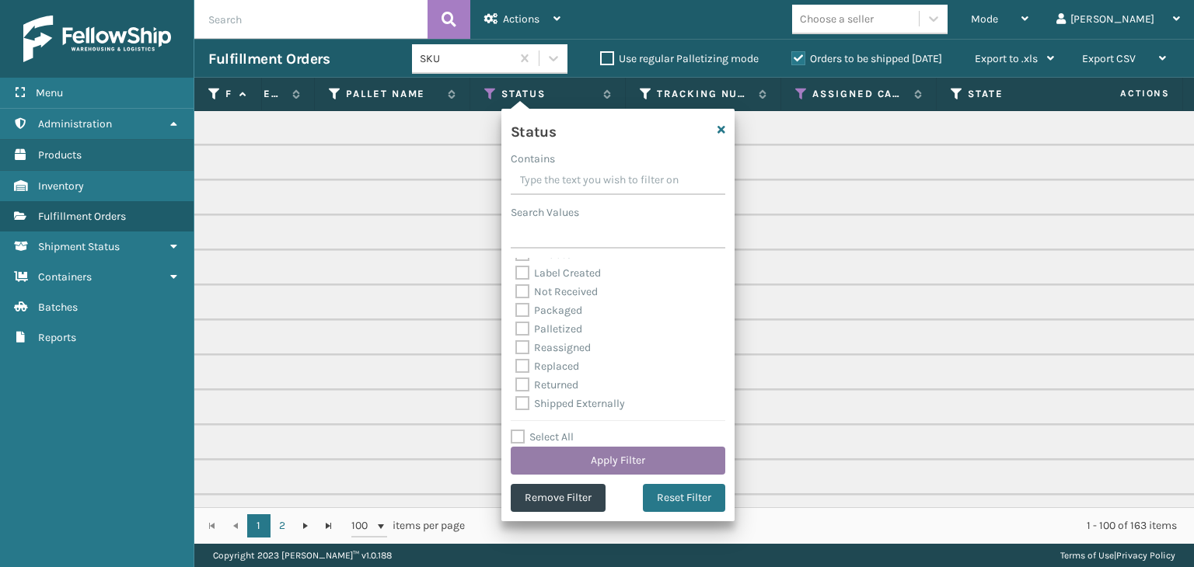
drag, startPoint x: 604, startPoint y: 465, endPoint x: 606, endPoint y: 455, distance: 10.4
click at [606, 455] on button "Apply Filter" at bounding box center [618, 461] width 215 height 28
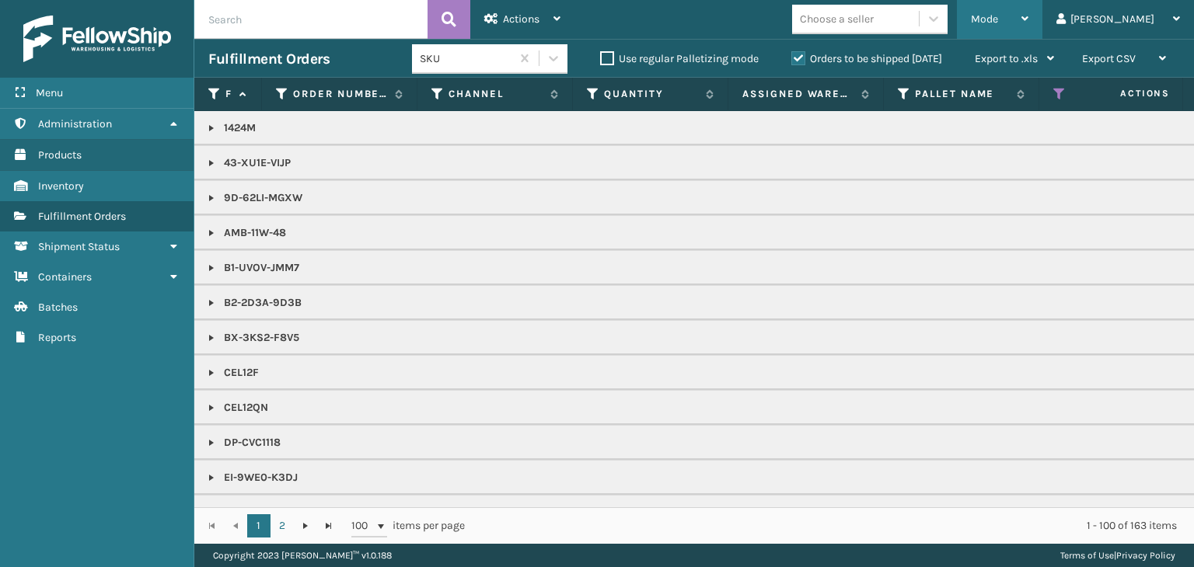
click at [1028, 26] on div "Mode" at bounding box center [1000, 19] width 58 height 39
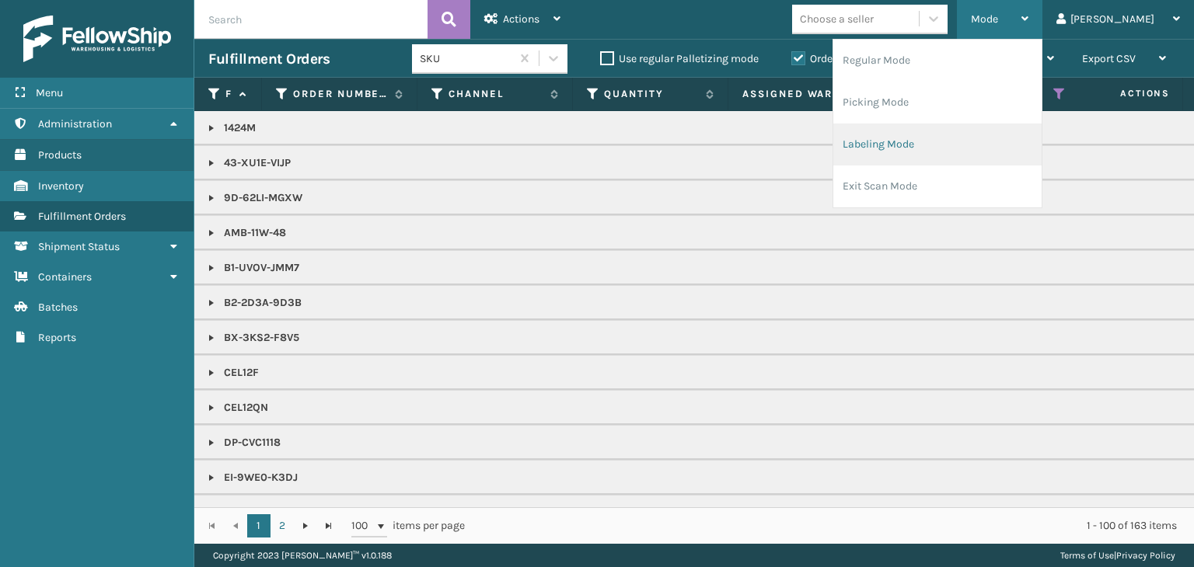
click at [1006, 152] on li "Labeling Mode" at bounding box center [937, 145] width 208 height 42
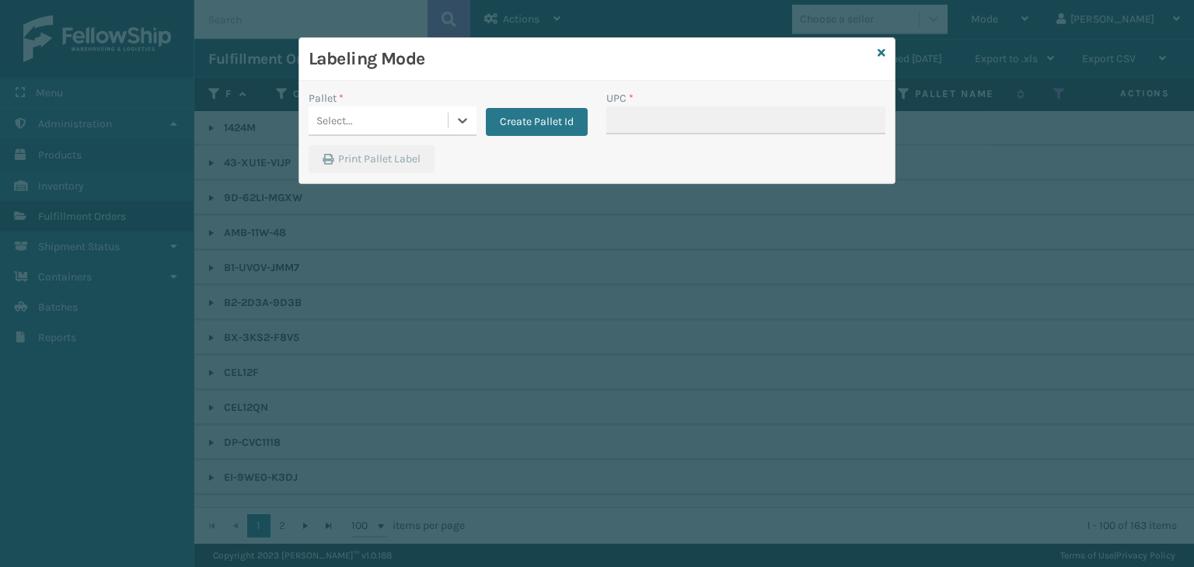
click at [393, 98] on div "Pallet *" at bounding box center [393, 98] width 168 height 16
click at [392, 120] on div "Select..." at bounding box center [378, 121] width 139 height 26
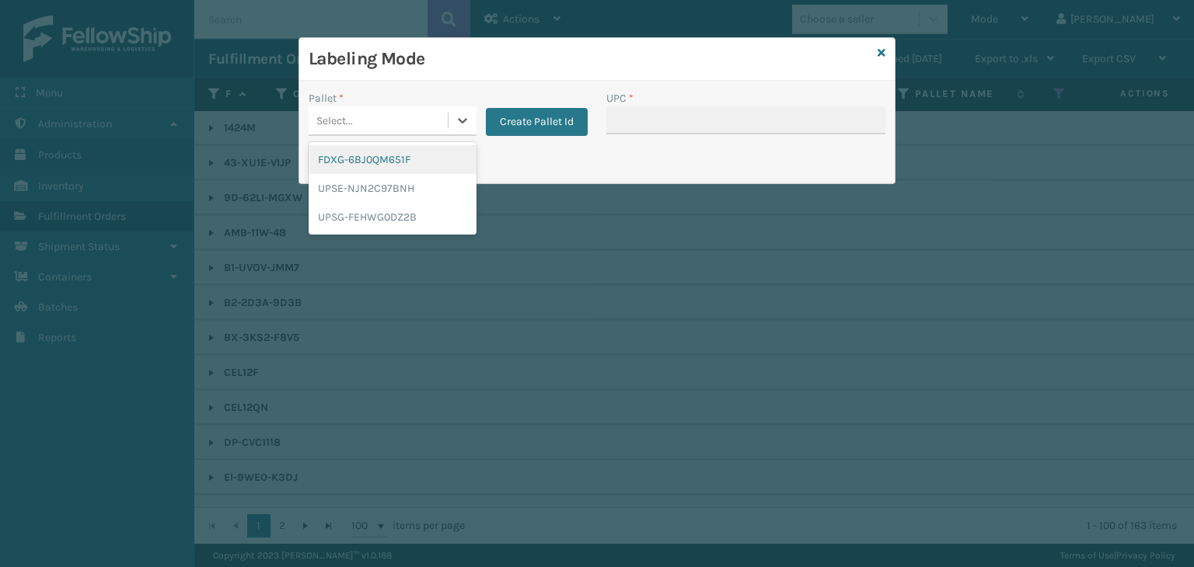
click at [386, 148] on div "FDXG-6BJ0QM651F" at bounding box center [393, 159] width 168 height 29
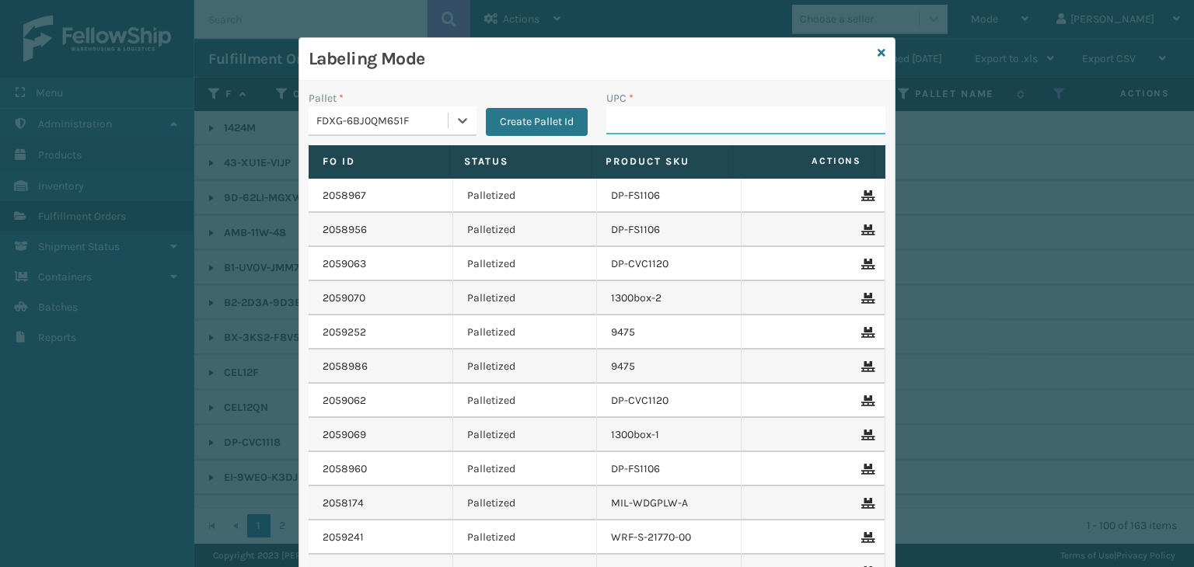
click at [657, 127] on input "UPC *" at bounding box center [745, 121] width 279 height 28
type input "HAN-S-22106-00"
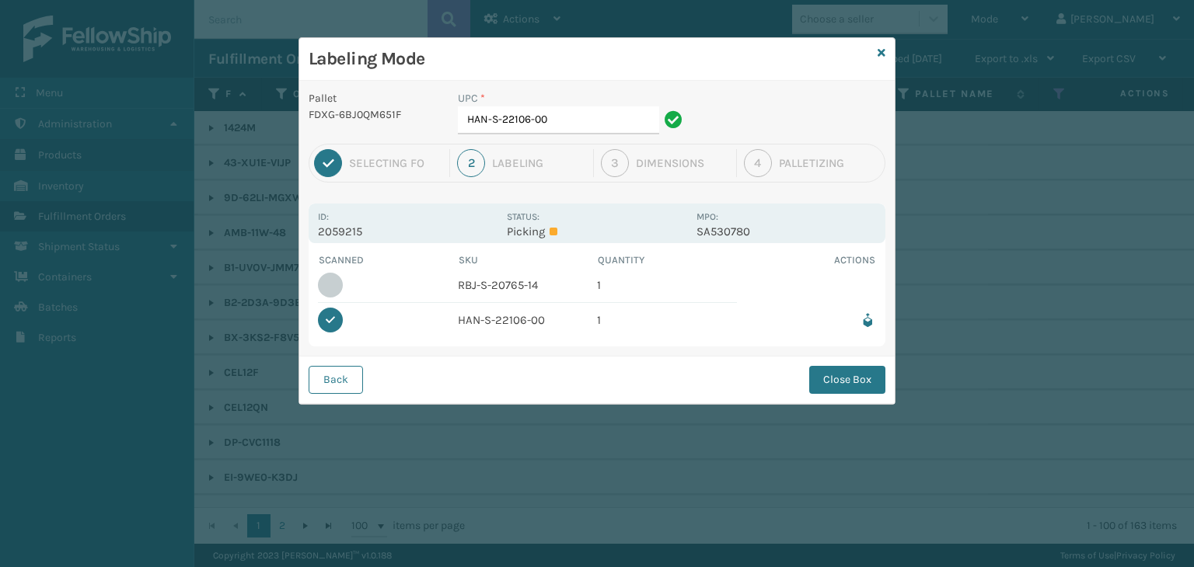
click at [855, 383] on button "Close Box" at bounding box center [847, 380] width 76 height 28
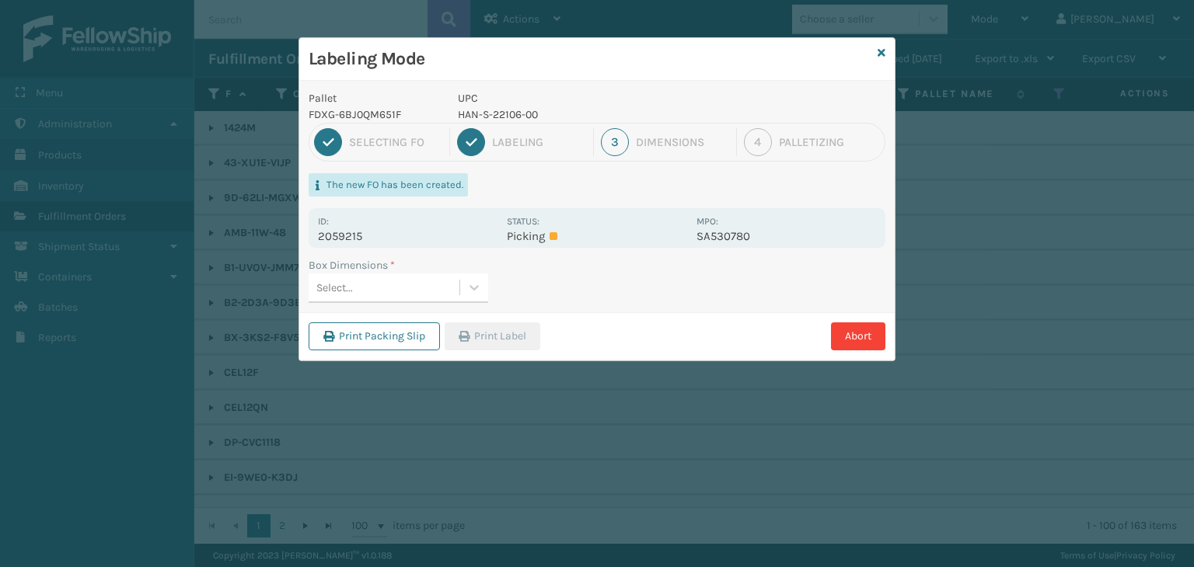
drag, startPoint x: 354, startPoint y: 290, endPoint x: 343, endPoint y: 305, distance: 18.8
click at [354, 293] on div "Select..." at bounding box center [384, 288] width 151 height 26
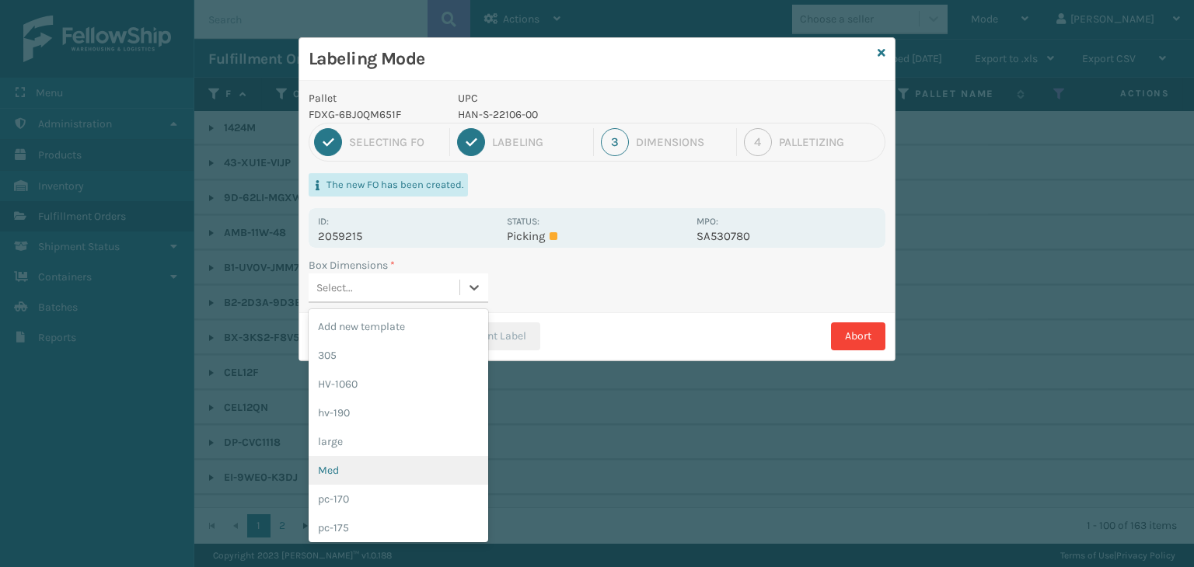
drag, startPoint x: 351, startPoint y: 479, endPoint x: 497, endPoint y: 358, distance: 189.9
click at [351, 479] on div "Med" at bounding box center [399, 470] width 180 height 29
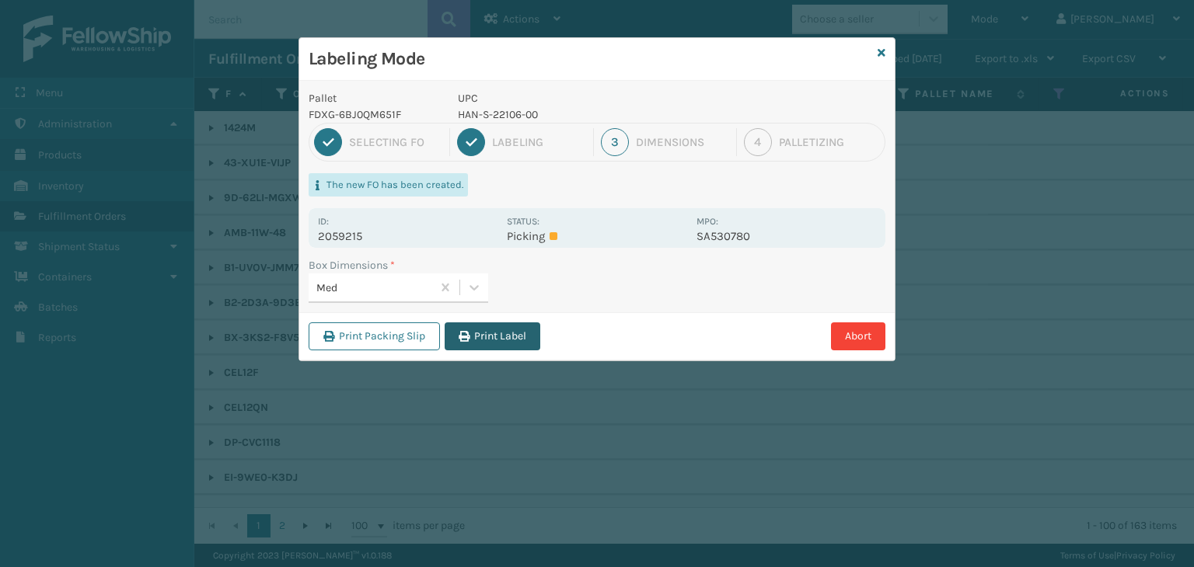
click at [491, 345] on button "Print Label" at bounding box center [493, 337] width 96 height 28
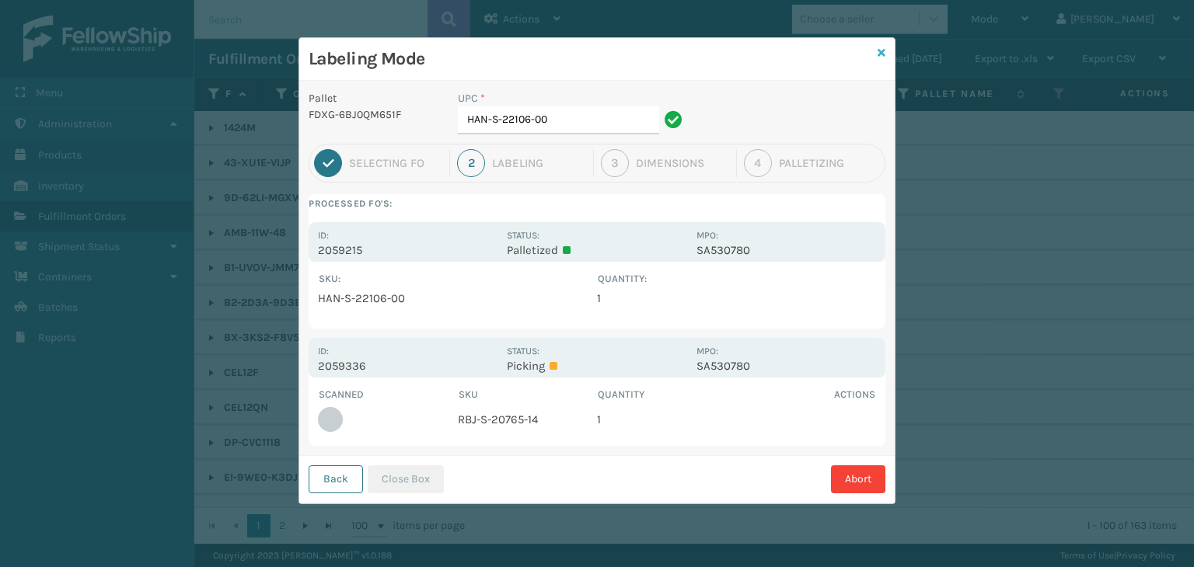
click at [880, 53] on icon at bounding box center [882, 52] width 8 height 11
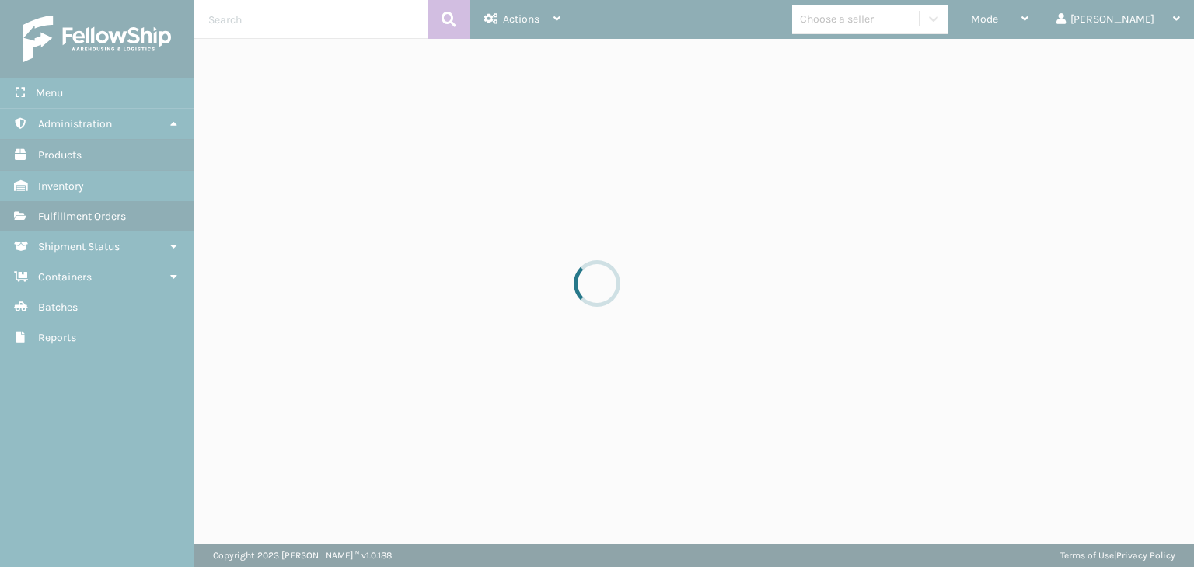
click at [1022, 13] on div at bounding box center [597, 283] width 1194 height 567
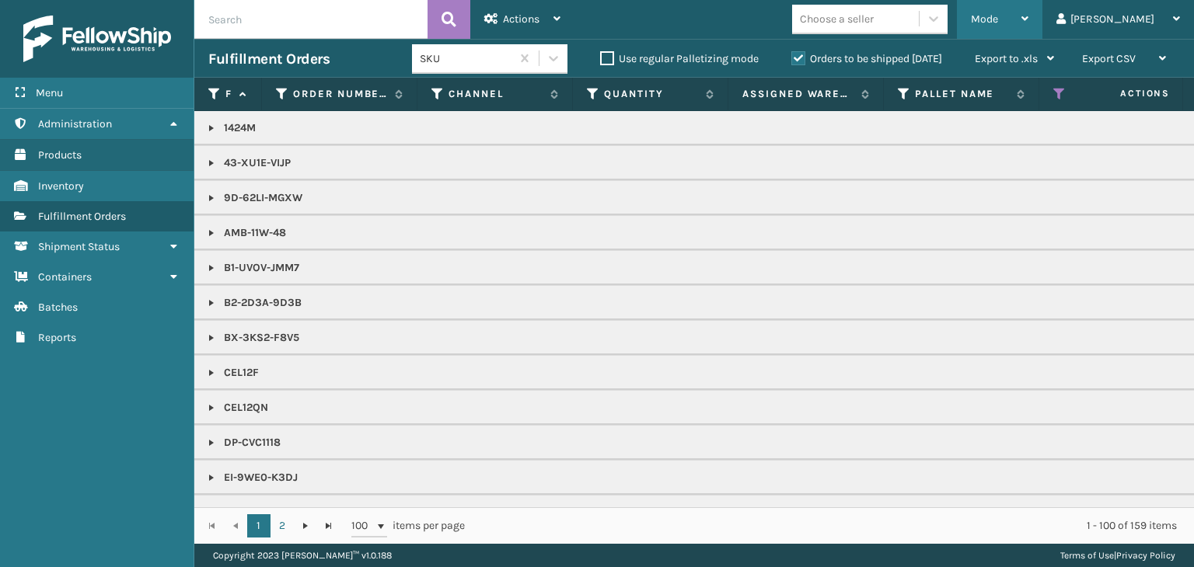
click at [1028, 12] on div "Mode" at bounding box center [1000, 19] width 58 height 39
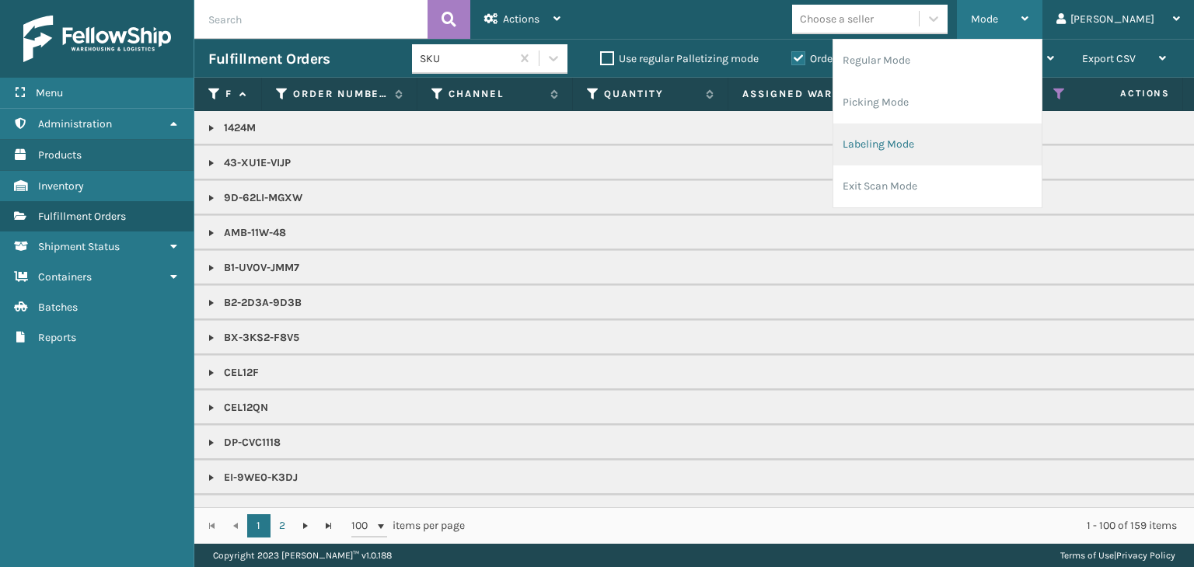
click at [974, 148] on li "Labeling Mode" at bounding box center [937, 145] width 208 height 42
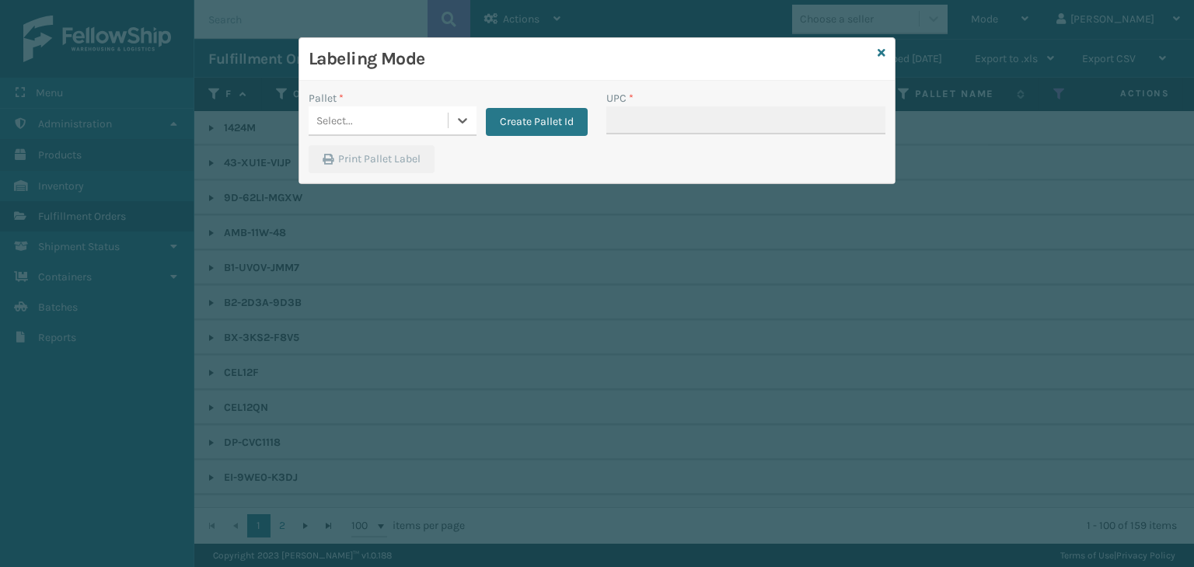
click at [404, 116] on div "Select..." at bounding box center [378, 121] width 139 height 26
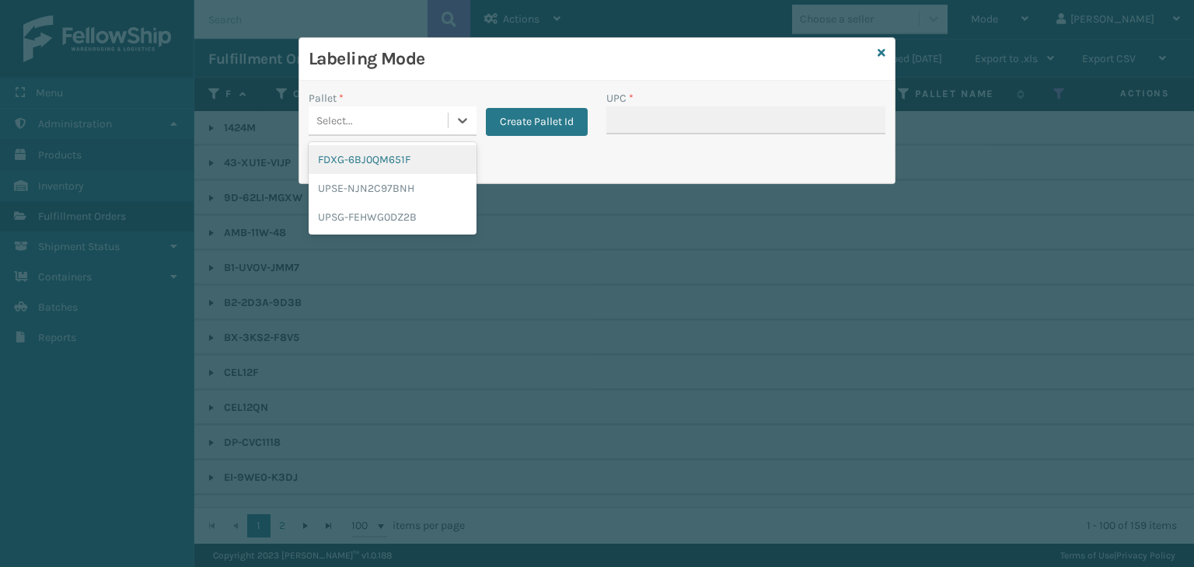
click at [385, 162] on div "FDXG-6BJ0QM651F" at bounding box center [393, 159] width 168 height 29
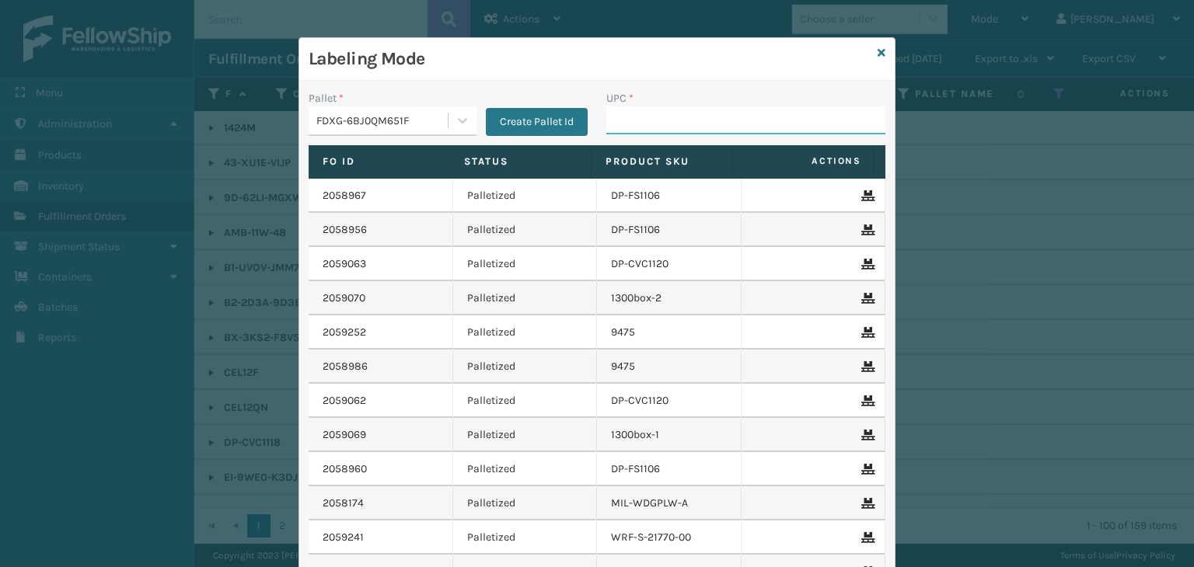
click at [620, 125] on input "UPC *" at bounding box center [745, 121] width 279 height 28
type input "HAN-S-21050-06"
type input "RBJ-S-20765-14"
type input "Grey_Block_40_FBM"
click at [878, 56] on icon at bounding box center [882, 52] width 8 height 11
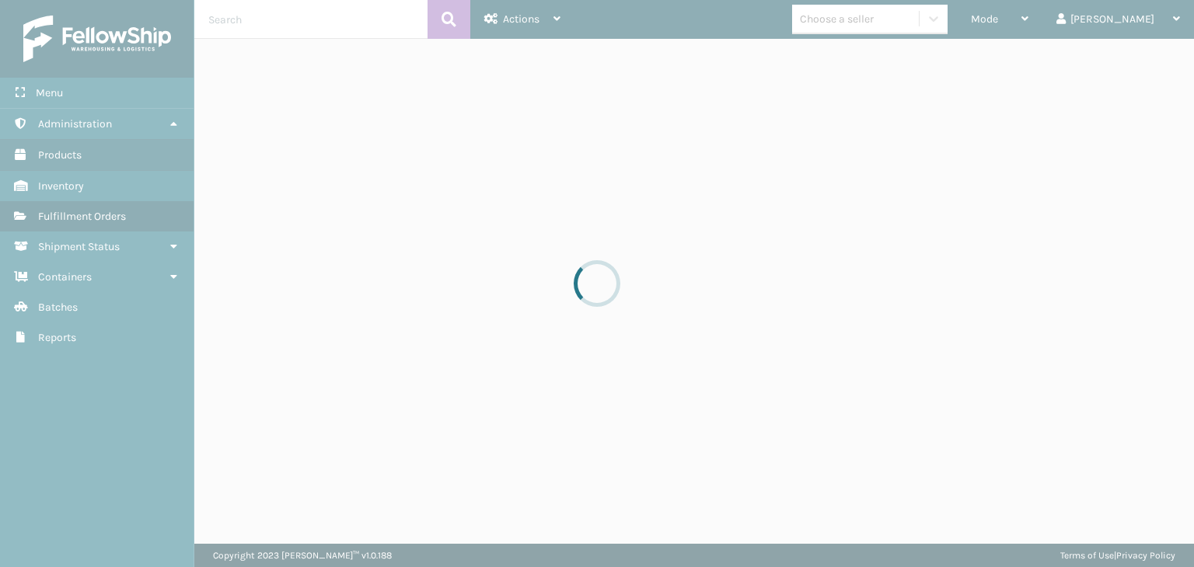
click at [876, 18] on div at bounding box center [597, 283] width 1194 height 567
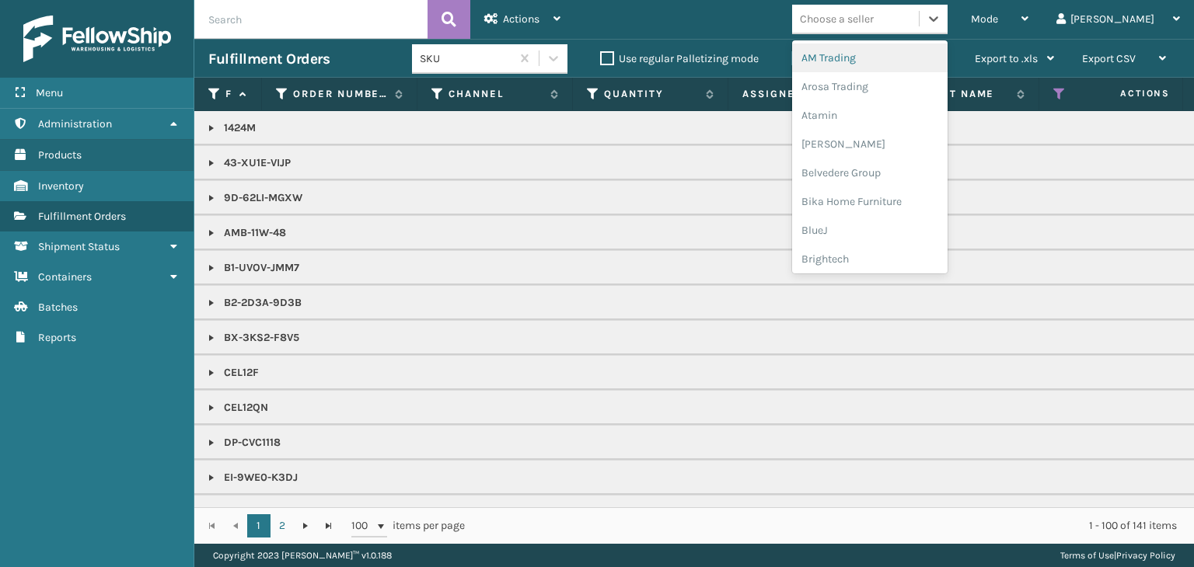
click at [874, 18] on div "Choose a seller" at bounding box center [837, 19] width 74 height 16
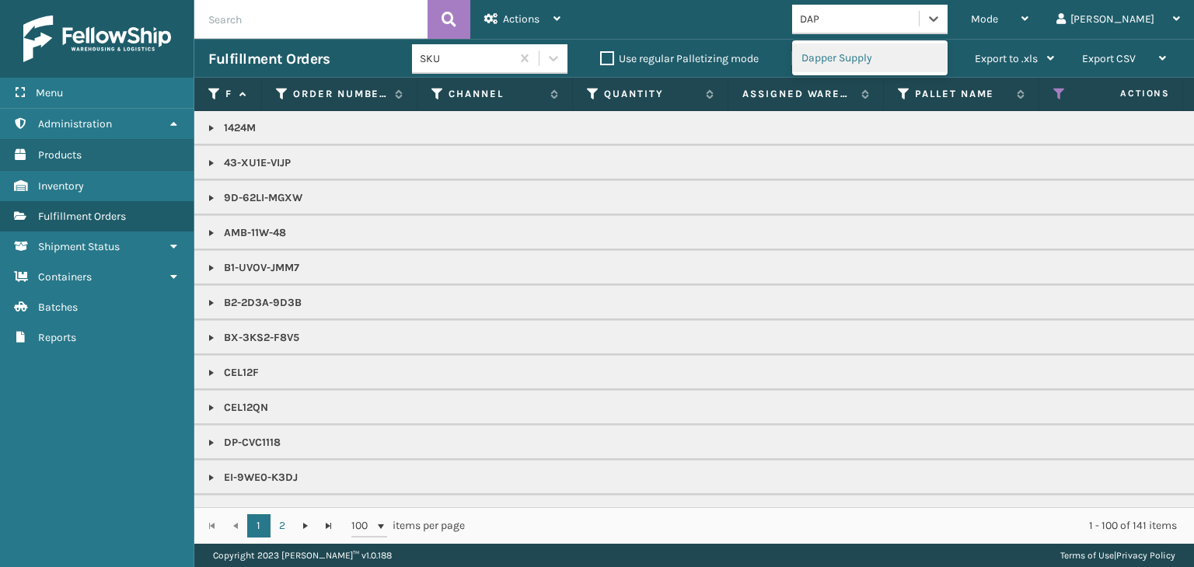
type input "DAPP"
click at [914, 45] on div "Dapper Supply" at bounding box center [869, 58] width 155 height 29
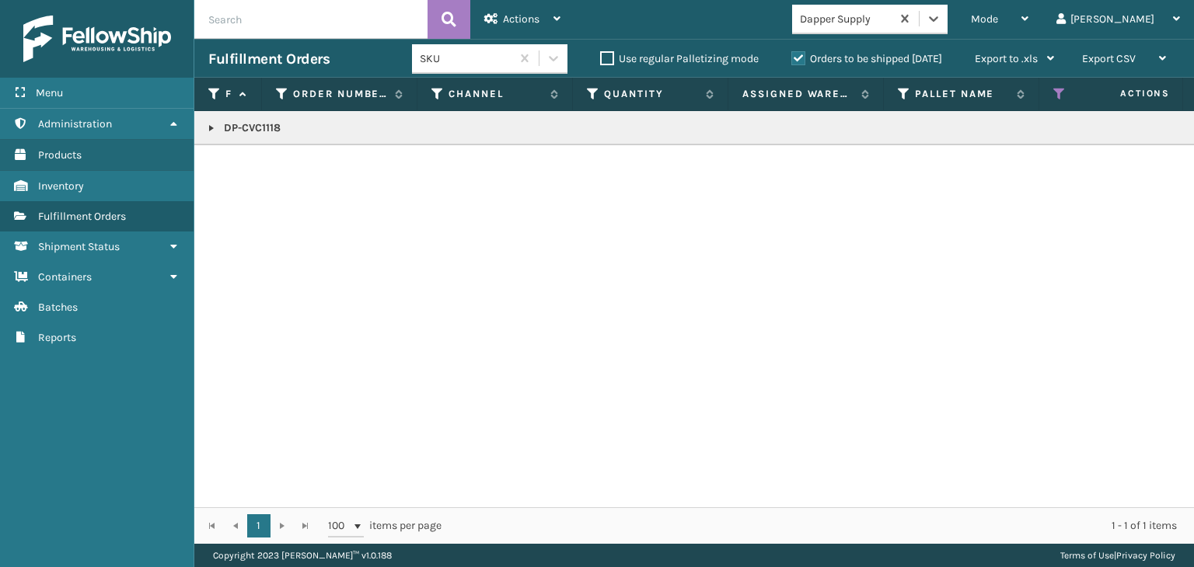
click at [892, 24] on div "Dapper Supply" at bounding box center [846, 19] width 93 height 16
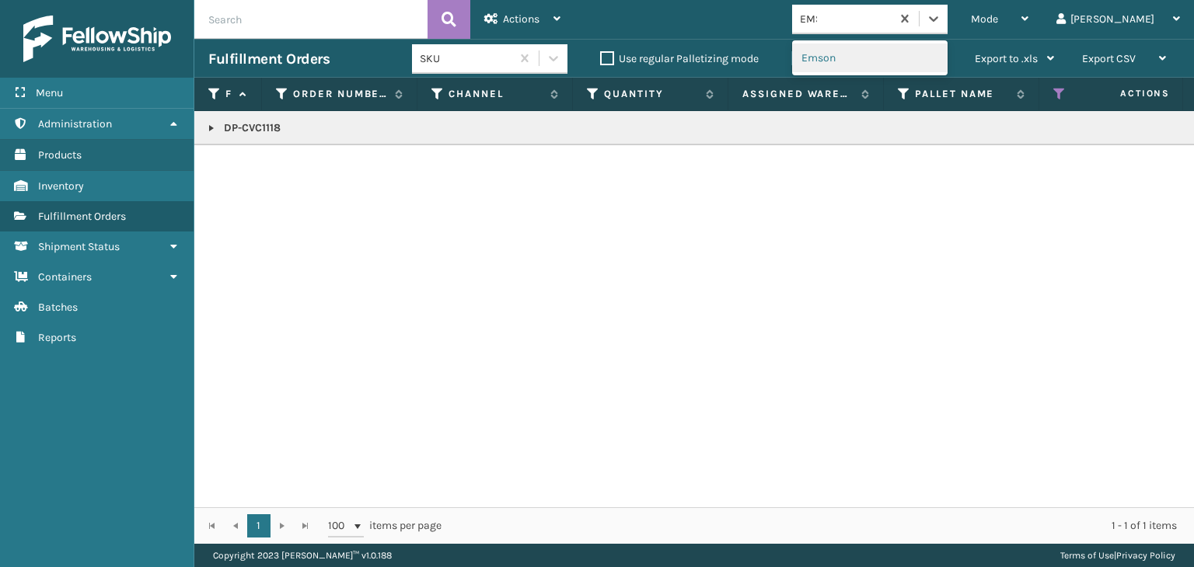
type input "EMSO"
click at [885, 58] on div "Emson" at bounding box center [869, 58] width 155 height 29
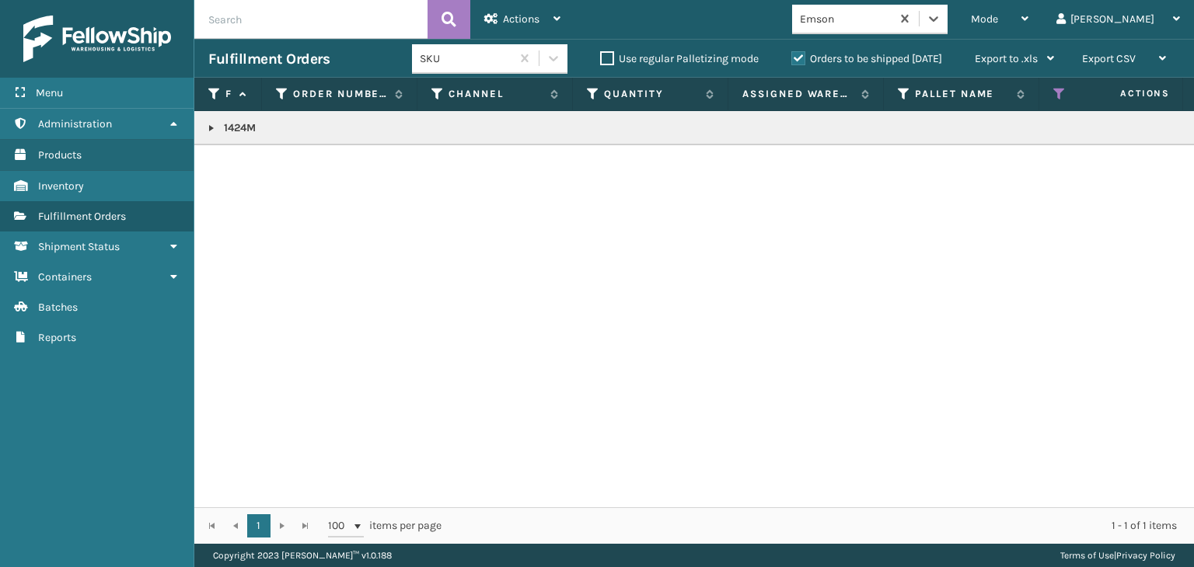
click at [211, 127] on link at bounding box center [211, 128] width 12 height 12
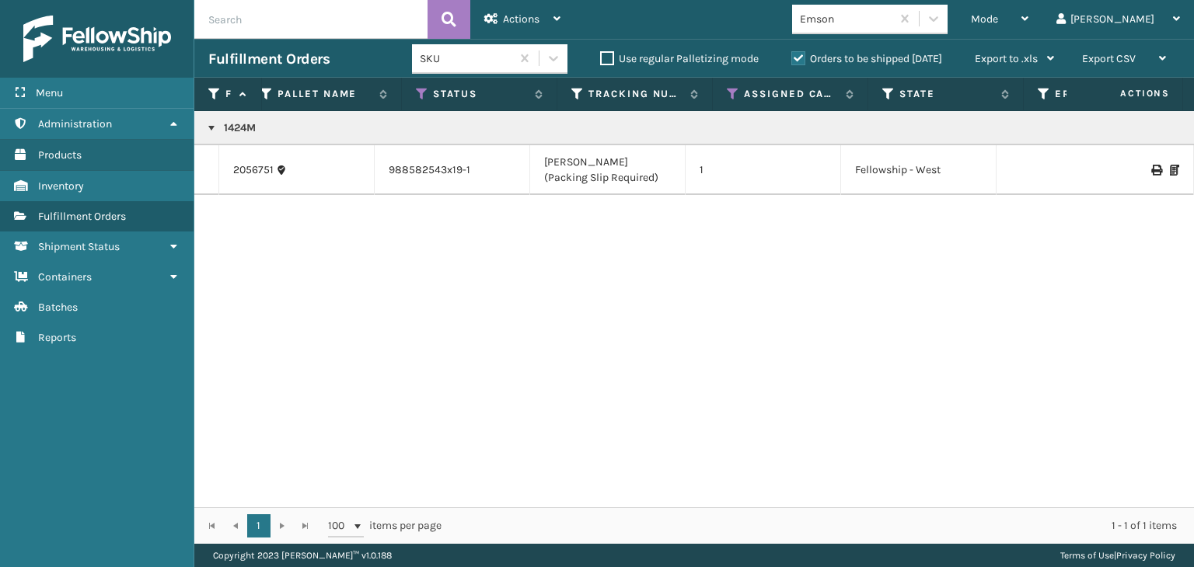
scroll to position [0, 0]
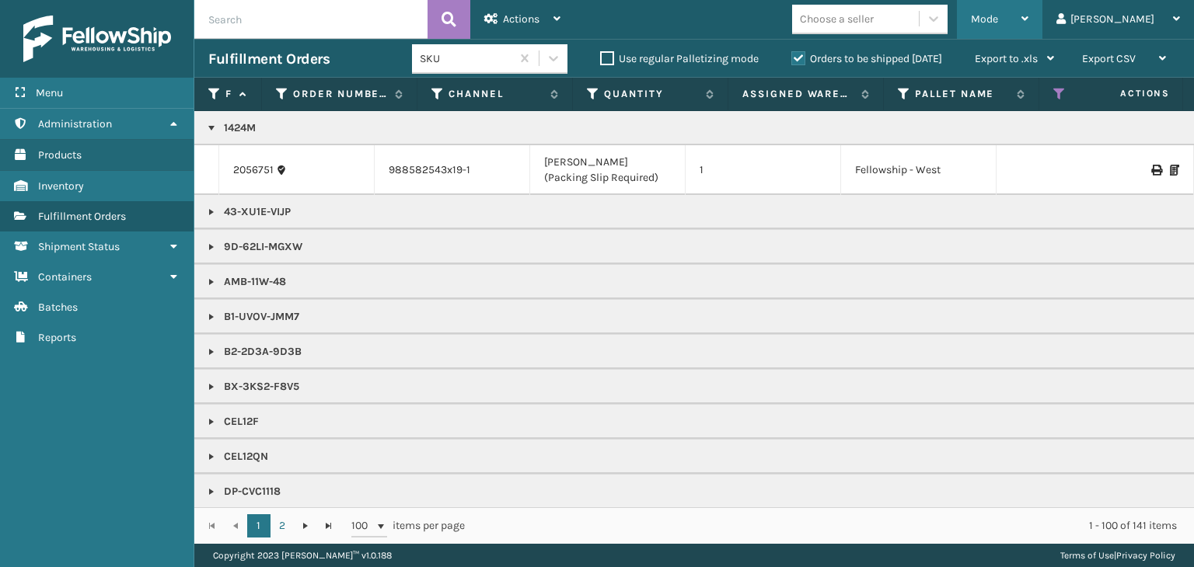
click at [1028, 28] on div "Mode" at bounding box center [1000, 19] width 58 height 39
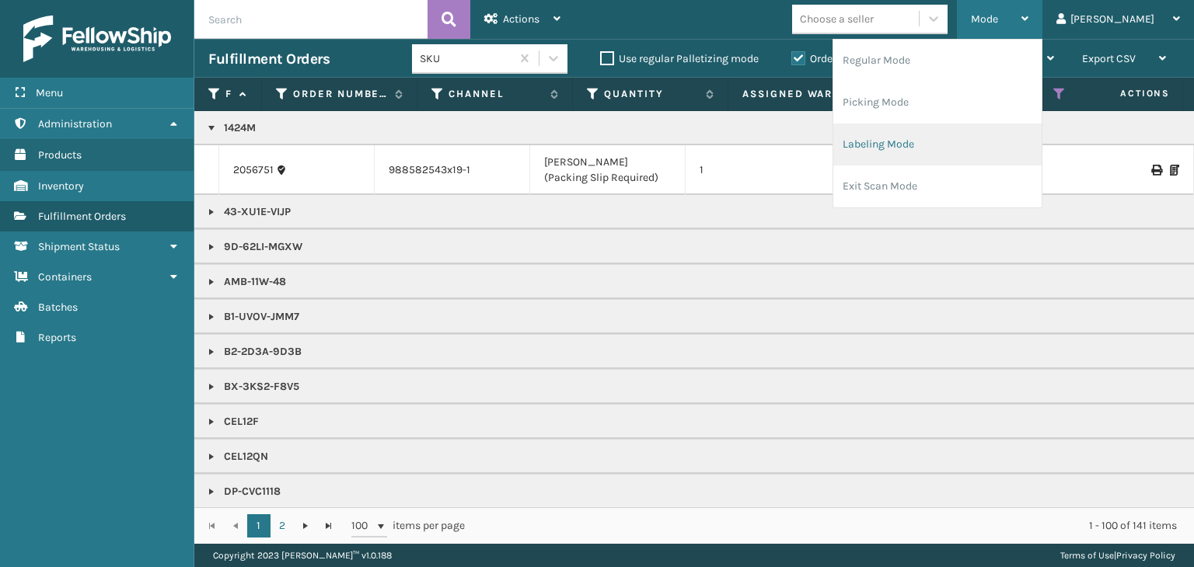
click at [1023, 127] on li "Labeling Mode" at bounding box center [937, 145] width 208 height 42
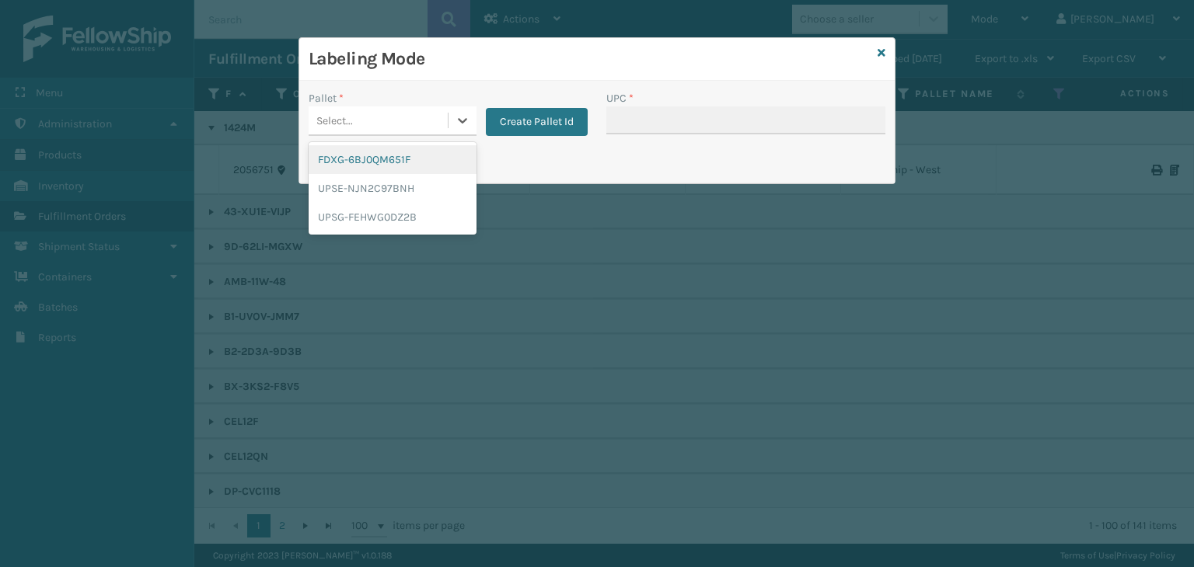
click at [322, 120] on div "Select..." at bounding box center [334, 121] width 37 height 16
click at [346, 154] on div "FDXG-6BJ0QM651F" at bounding box center [393, 159] width 168 height 29
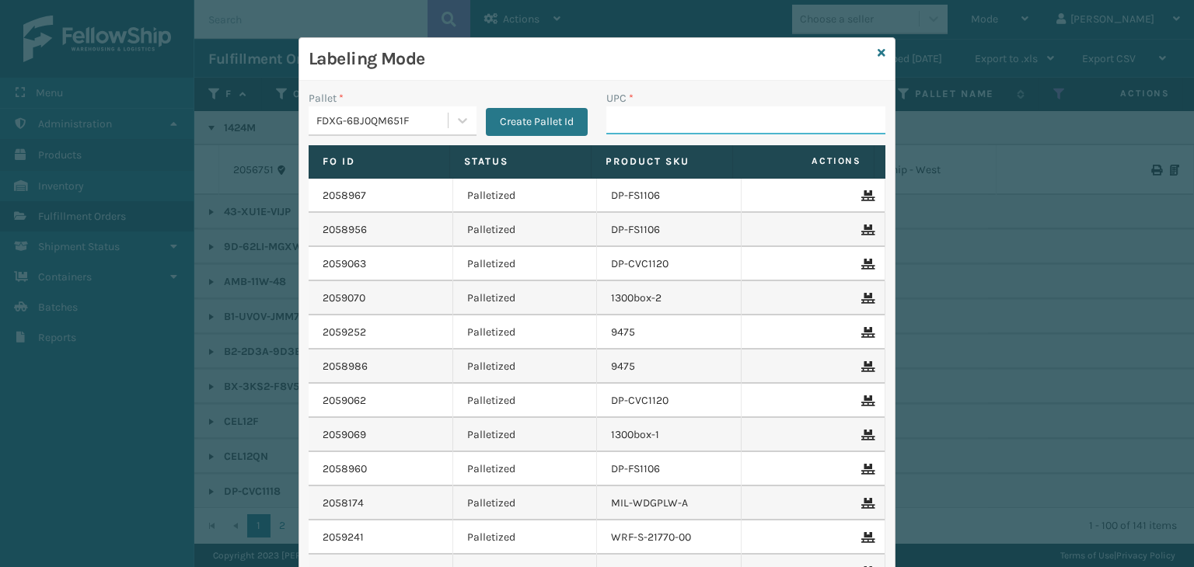
click at [686, 132] on input "UPC *" at bounding box center [745, 121] width 279 height 28
type input "RBJ-S-22011-16"
type input "RBJ-S-20744-40"
type input "RBJ-S-20765-14"
type input "RBJ-S-20158-04"
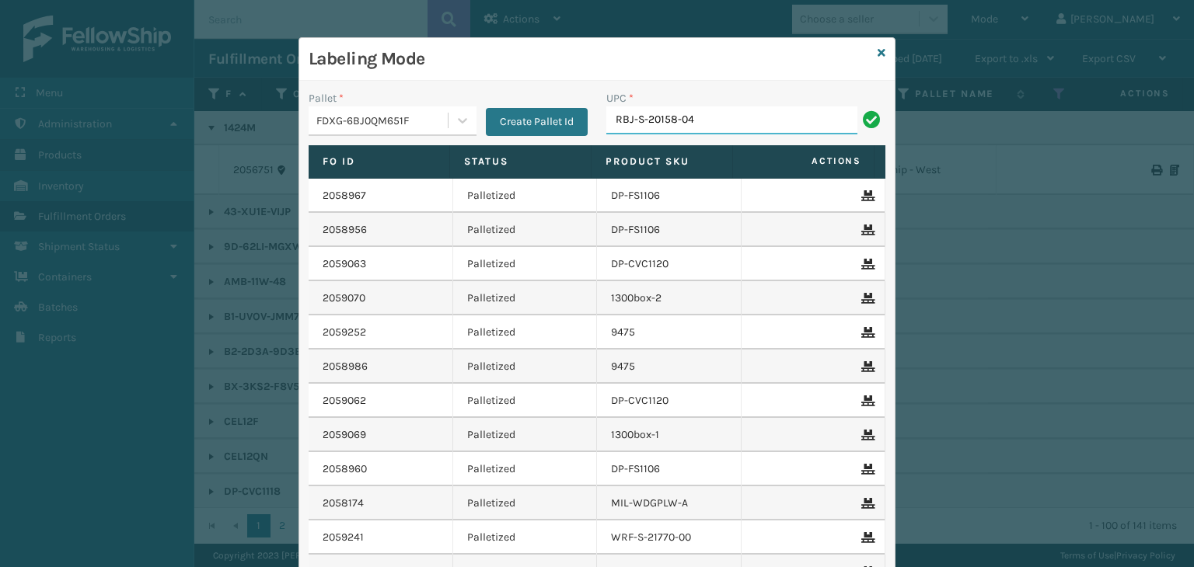
drag, startPoint x: 714, startPoint y: 125, endPoint x: 179, endPoint y: 23, distance: 545.2
click at [180, 23] on div "Labeling Mode Pallet * FDXG-6BJ0QM651F Create Pallet Id UPC * RBJ-S-20158-04 Fo…" at bounding box center [597, 283] width 1194 height 567
type input "RBJ-S-20158-04"
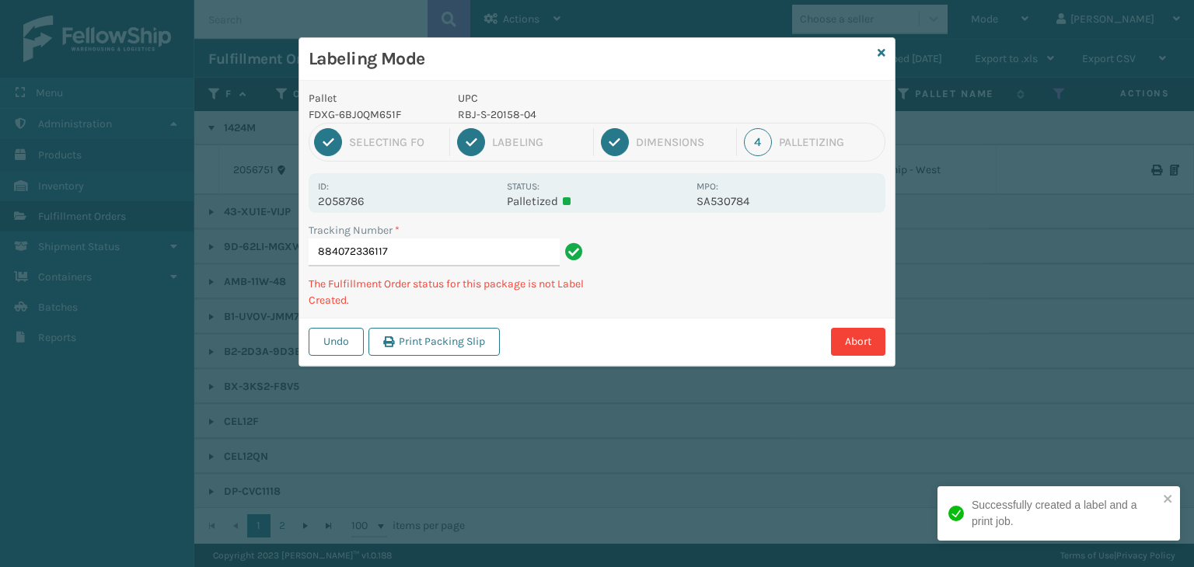
type input "884072336117RBJ-S-20158-04"
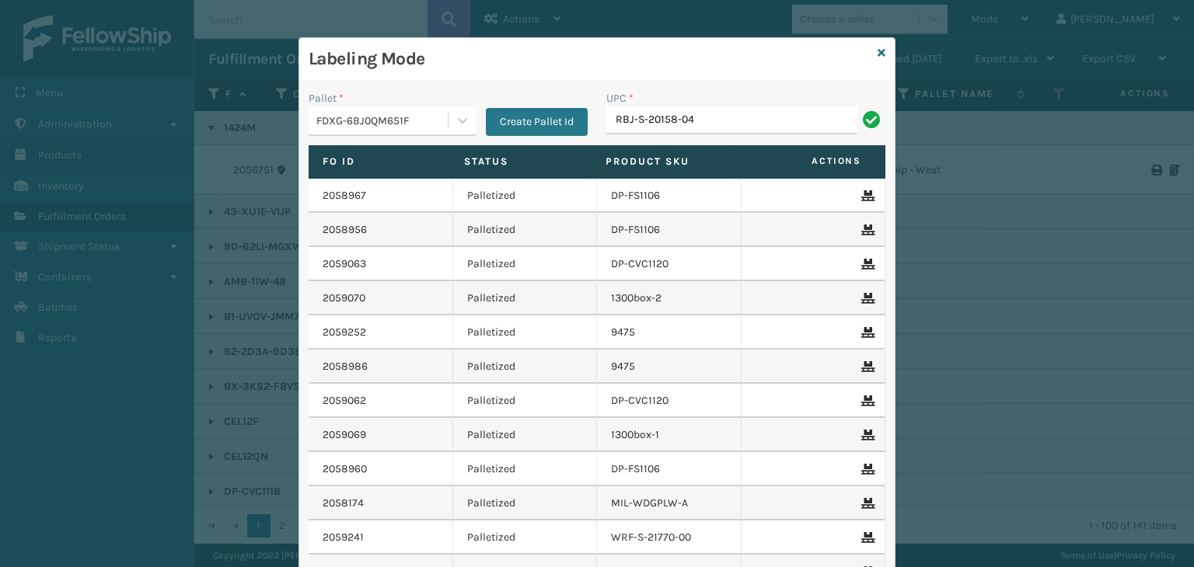
type input "RBJ-S-20158-04"
type input "RBJ-S-20196-14"
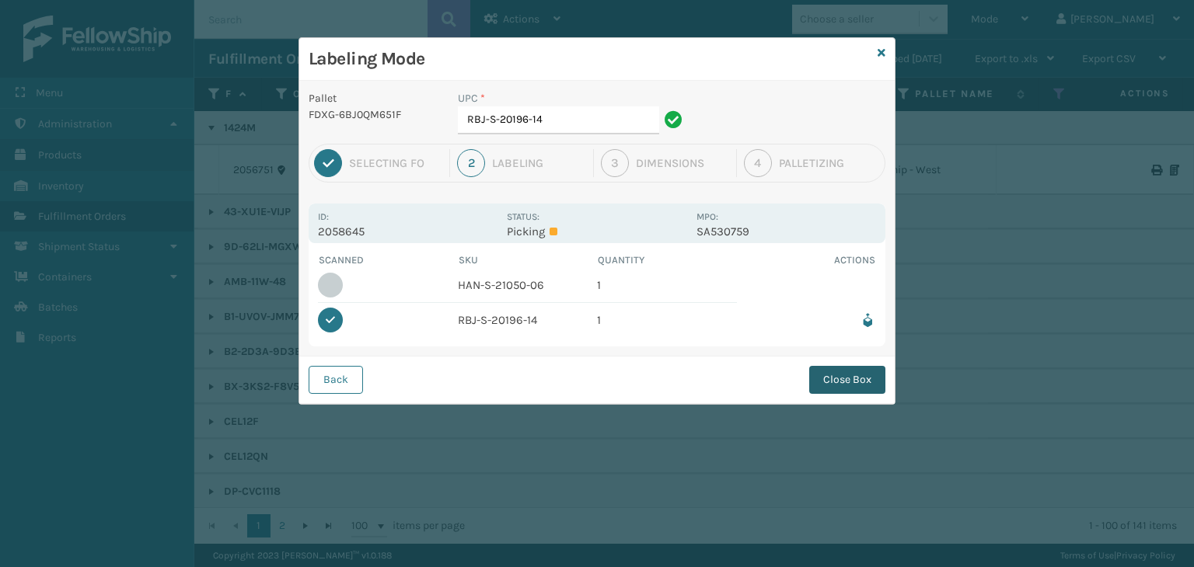
click at [836, 391] on button "Close Box" at bounding box center [847, 380] width 76 height 28
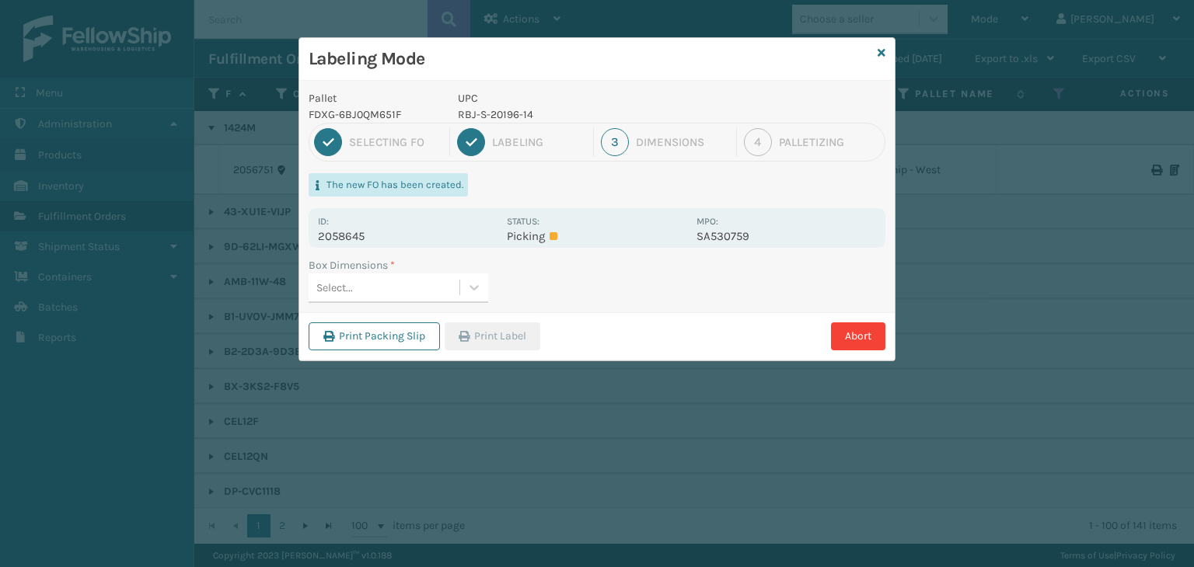
click at [449, 281] on div "Select..." at bounding box center [384, 288] width 151 height 26
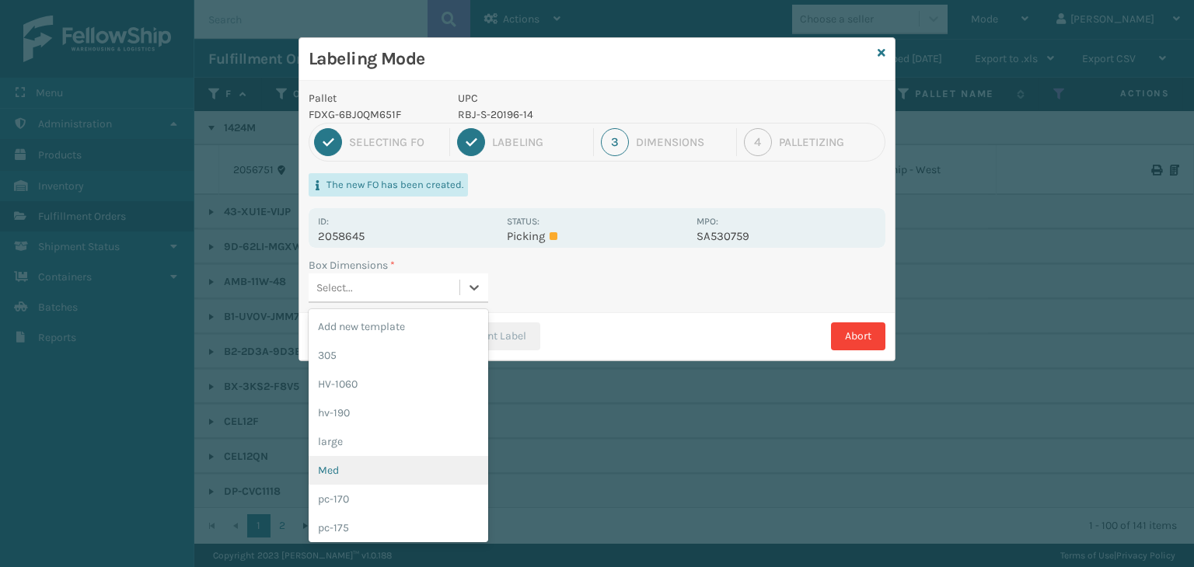
click at [389, 471] on div "Med" at bounding box center [399, 470] width 180 height 29
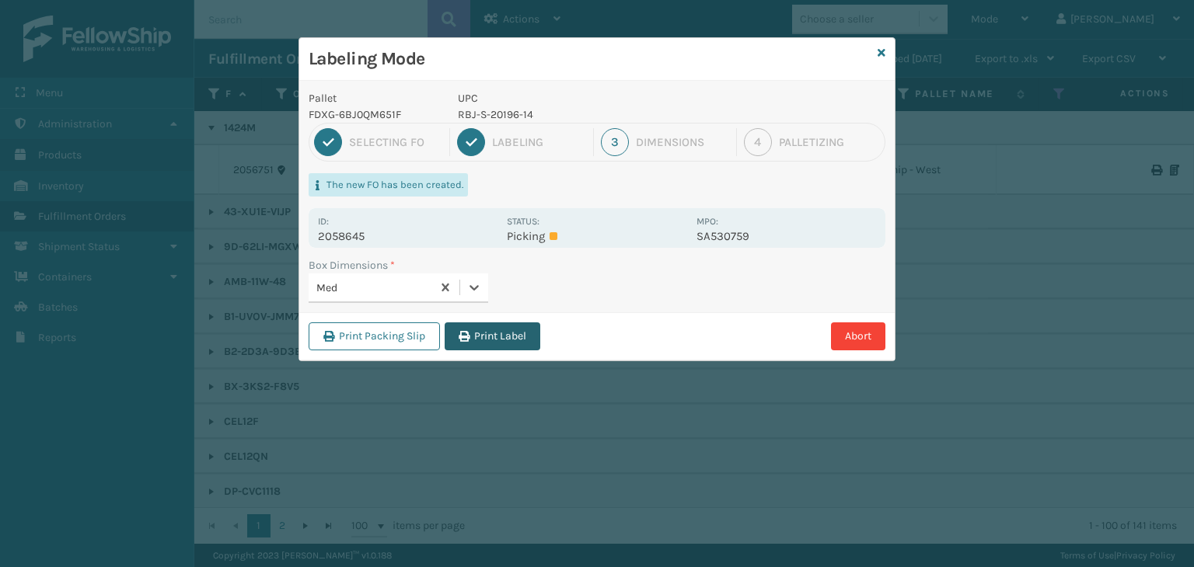
click at [491, 327] on button "Print Label" at bounding box center [493, 337] width 96 height 28
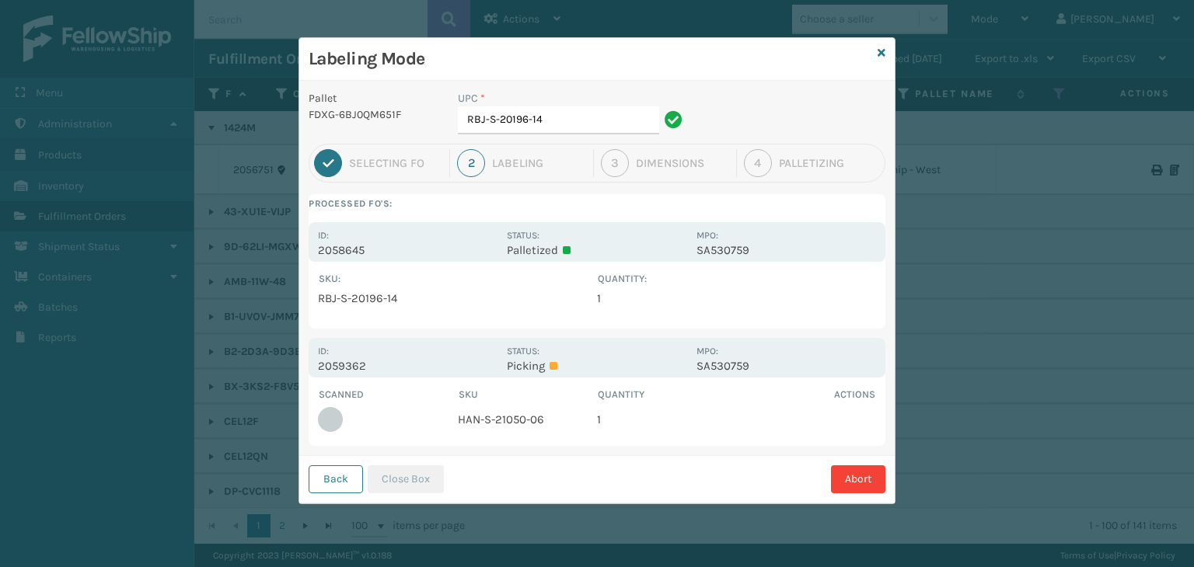
click at [526, 419] on td "HAN-S-21050-06" at bounding box center [528, 420] width 140 height 34
copy td "HAN-S-21050-06"
drag, startPoint x: 551, startPoint y: 120, endPoint x: 59, endPoint y: 113, distance: 492.1
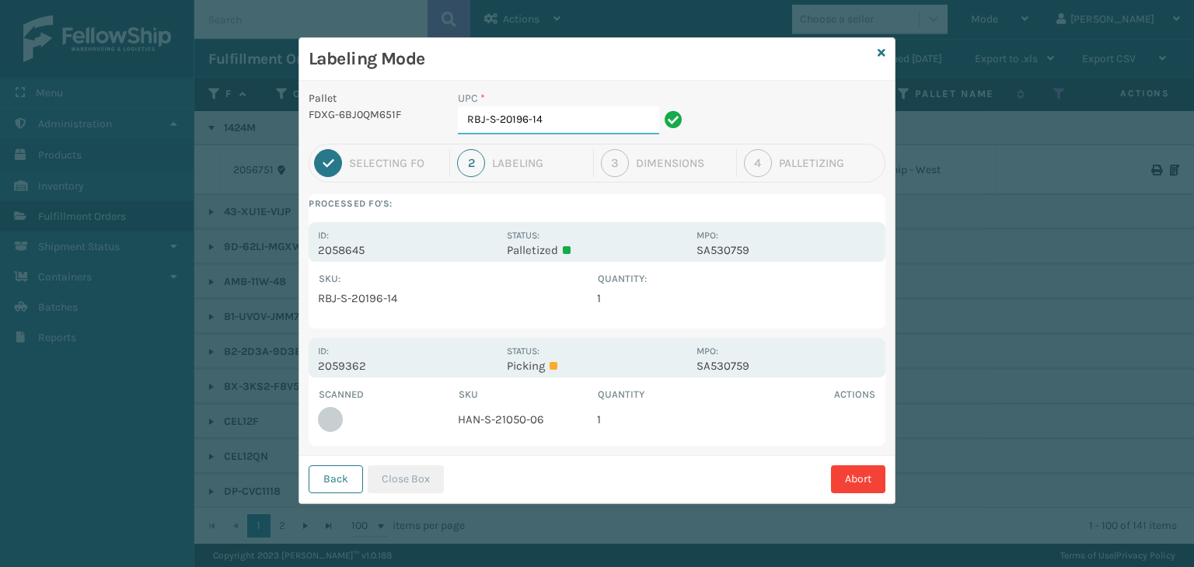
click at [59, 113] on div "Labeling Mode Pallet FDXG-6BJ0QM651F UPC * RBJ-S-20196-14 1 Selecting FO 2 Labe…" at bounding box center [597, 283] width 1194 height 567
paste input "HAN-S-21050-06"
type input "HAN-S-21050-06"
click at [423, 483] on button "Close Box" at bounding box center [406, 480] width 76 height 28
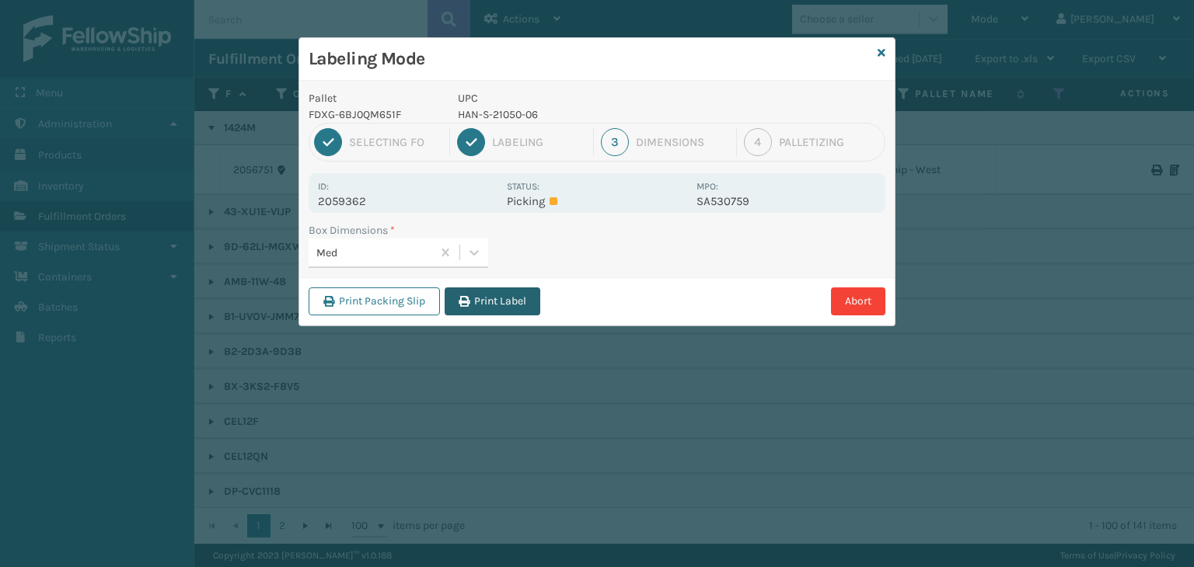
click at [504, 293] on button "Print Label" at bounding box center [493, 302] width 96 height 28
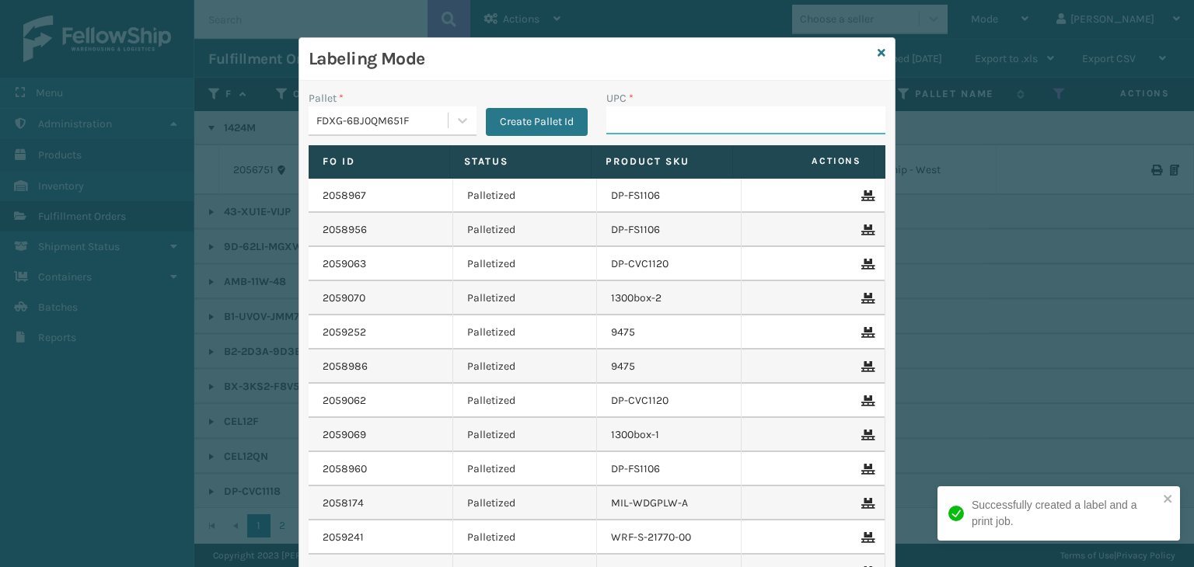
paste input "HAN-S-21050-06"
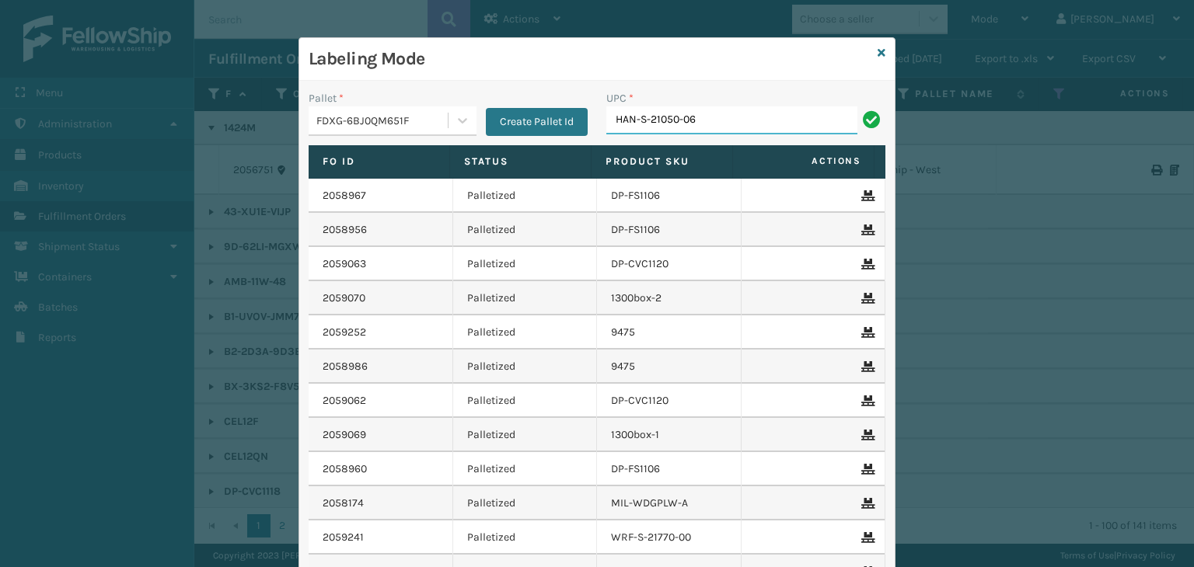
type input "HAN-S-21050-06"
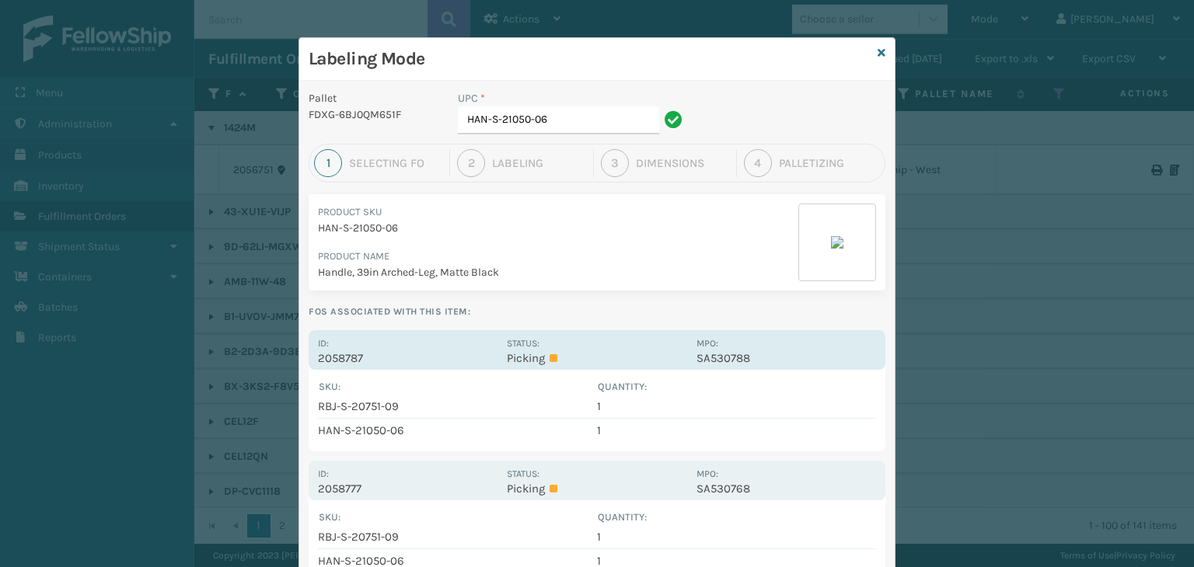
click at [508, 340] on label "Status:" at bounding box center [523, 343] width 33 height 11
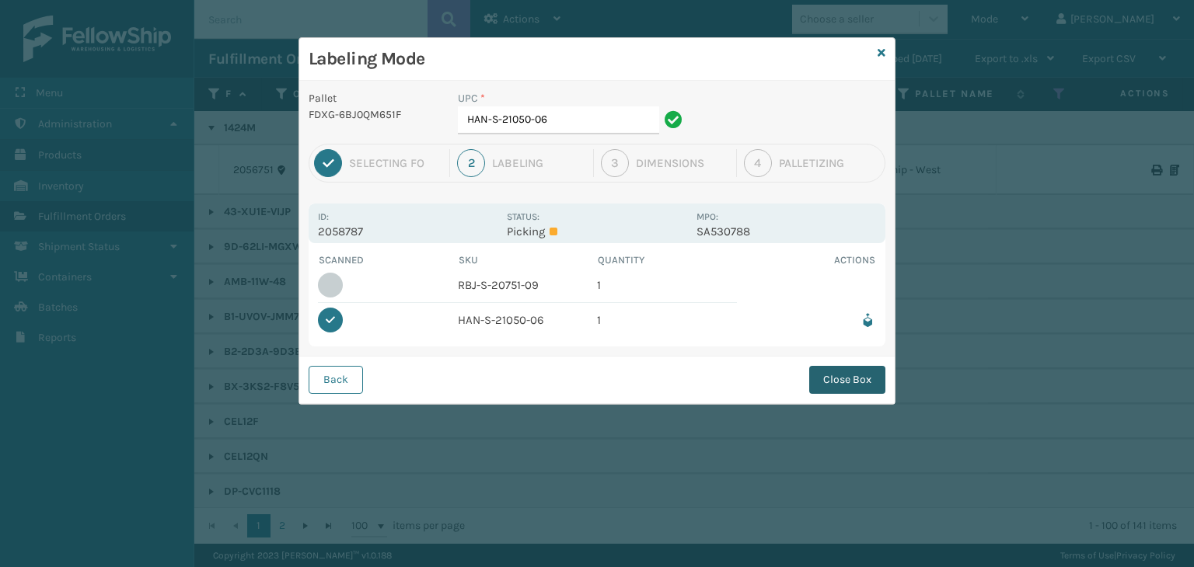
click at [857, 371] on button "Close Box" at bounding box center [847, 380] width 76 height 28
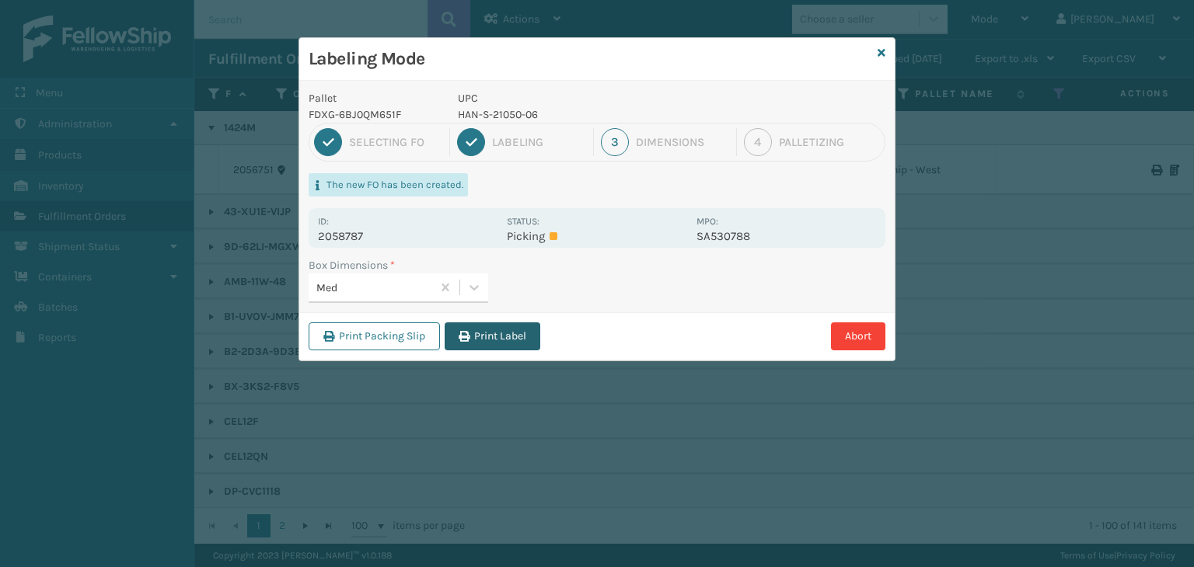
click at [501, 327] on button "Print Label" at bounding box center [493, 337] width 96 height 28
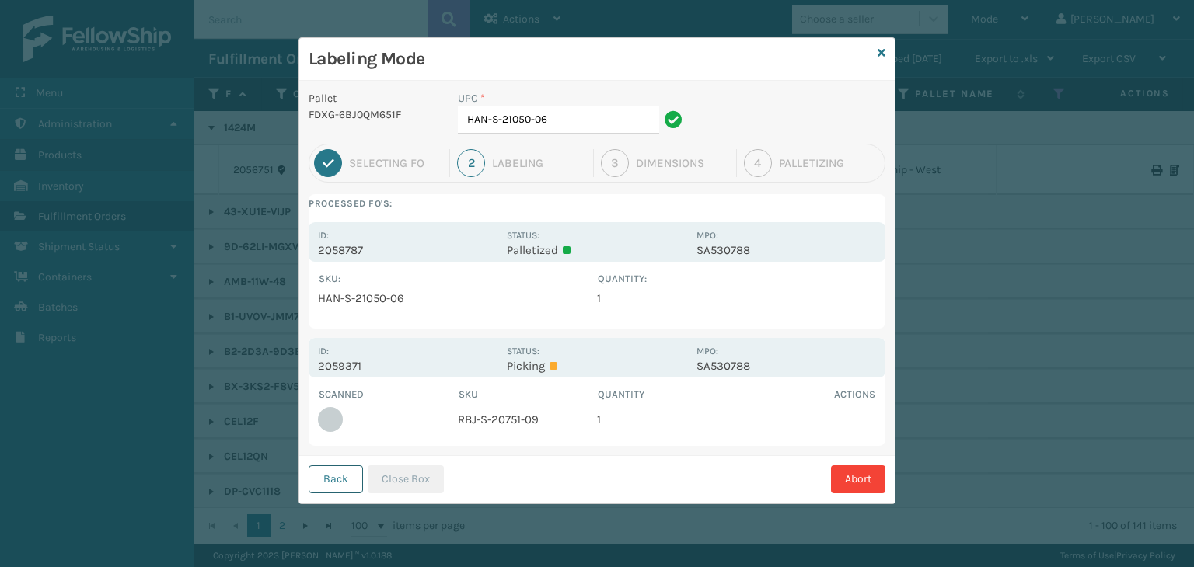
click at [326, 489] on button "Back" at bounding box center [336, 480] width 54 height 28
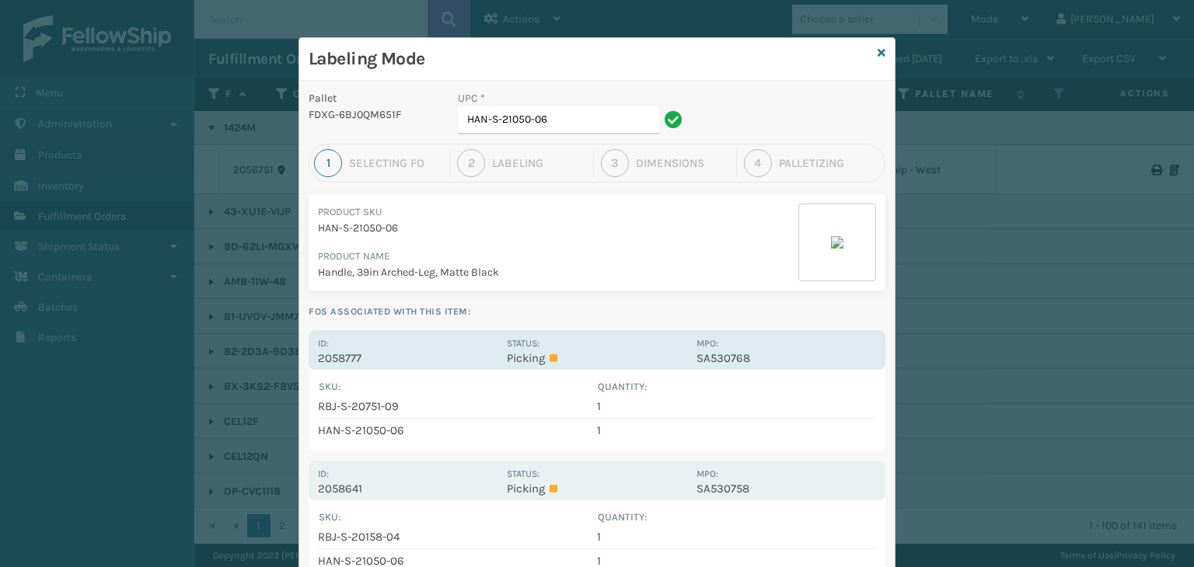
click at [513, 340] on label "Status:" at bounding box center [523, 343] width 33 height 11
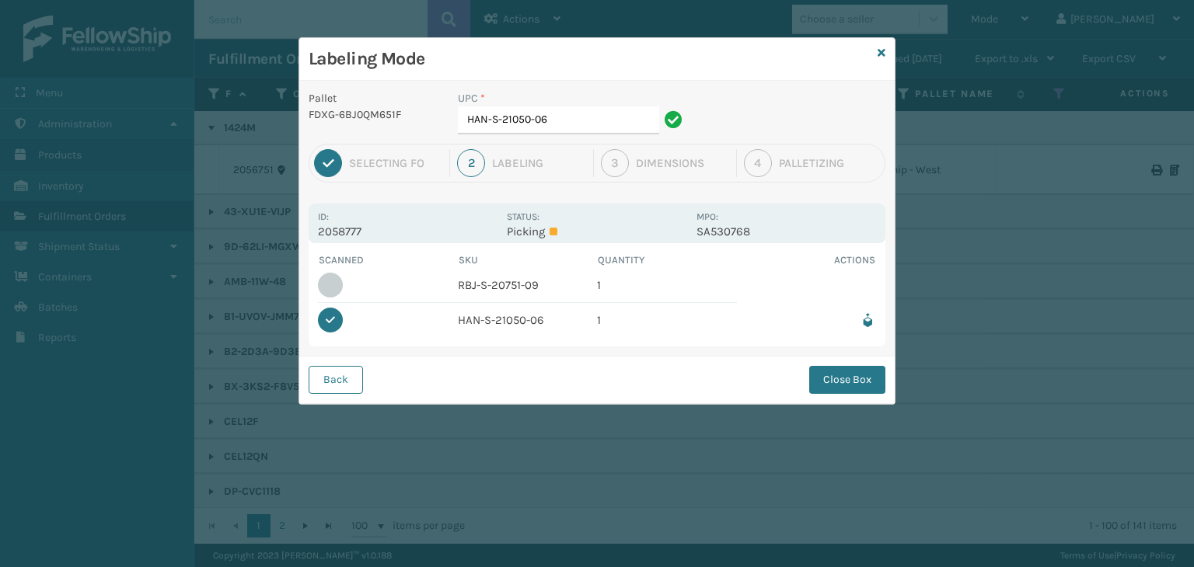
drag, startPoint x: 825, startPoint y: 380, endPoint x: 814, endPoint y: 381, distance: 10.9
click at [827, 380] on button "Close Box" at bounding box center [847, 380] width 76 height 28
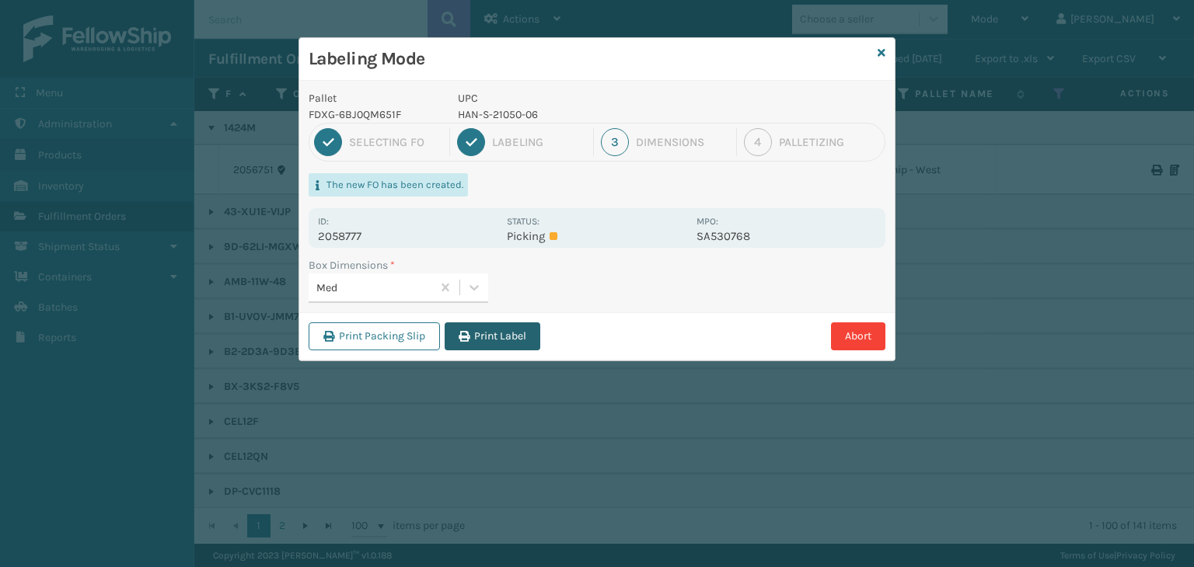
click at [506, 341] on button "Print Label" at bounding box center [493, 337] width 96 height 28
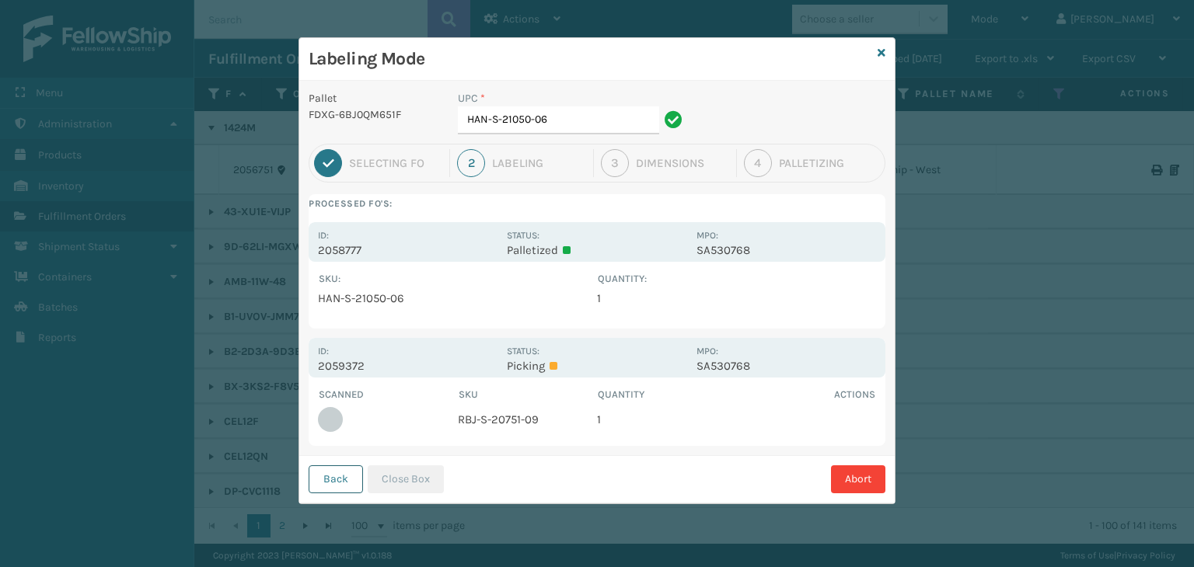
click at [344, 477] on button "Back" at bounding box center [336, 480] width 54 height 28
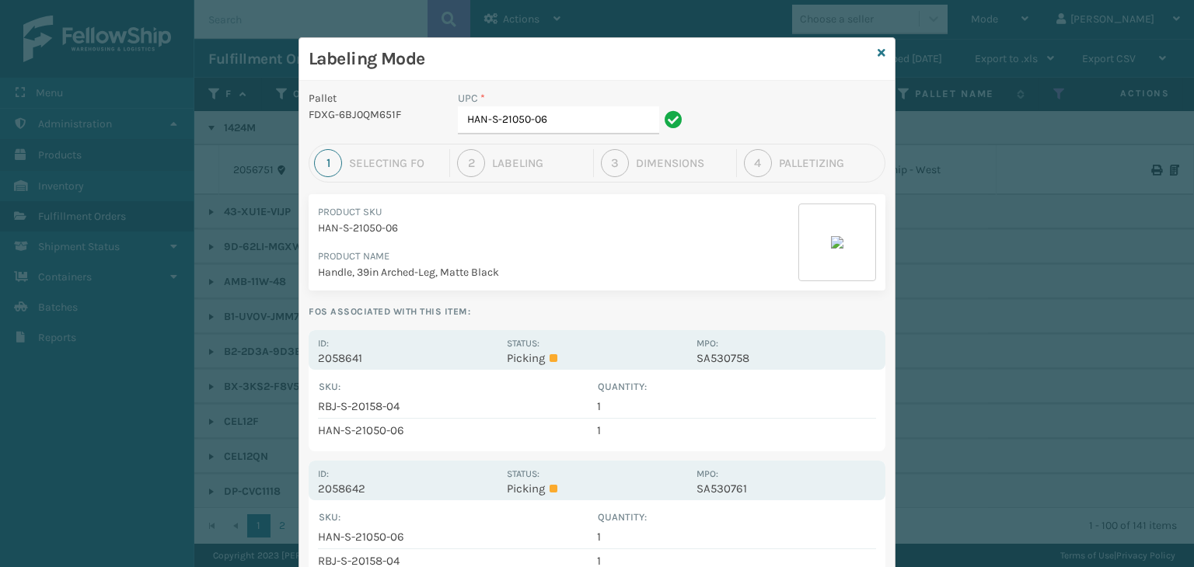
click at [587, 370] on div "SKU : Quantity : RBJ-S-20158-04 1 HAN-S-21050-06 1 Show All" at bounding box center [597, 411] width 577 height 82
click at [588, 363] on p "Picking" at bounding box center [597, 358] width 180 height 14
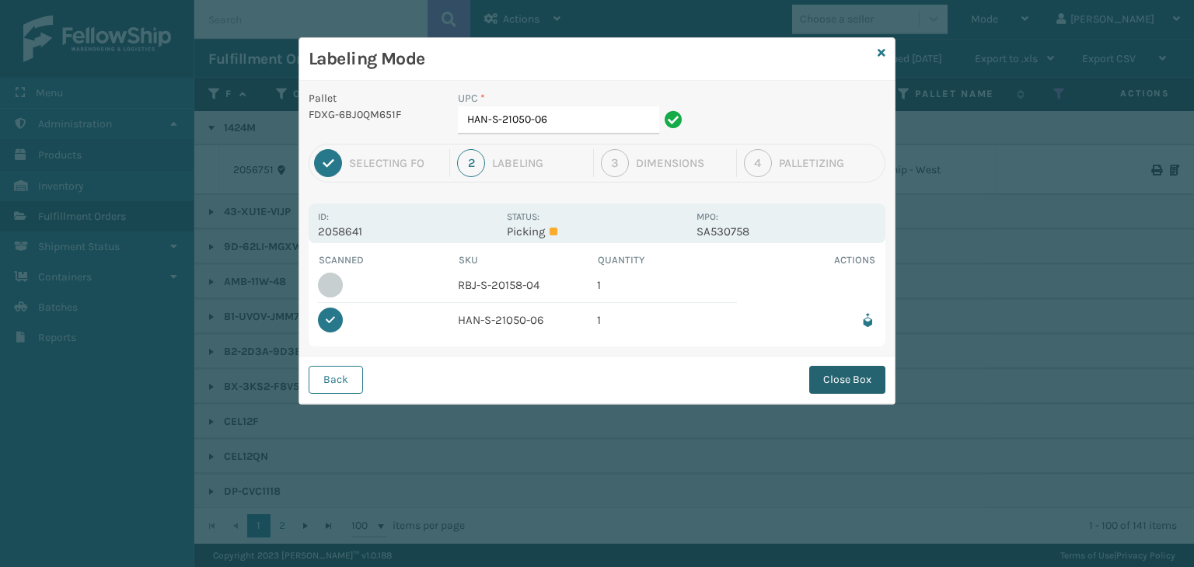
click at [826, 373] on button "Close Box" at bounding box center [847, 380] width 76 height 28
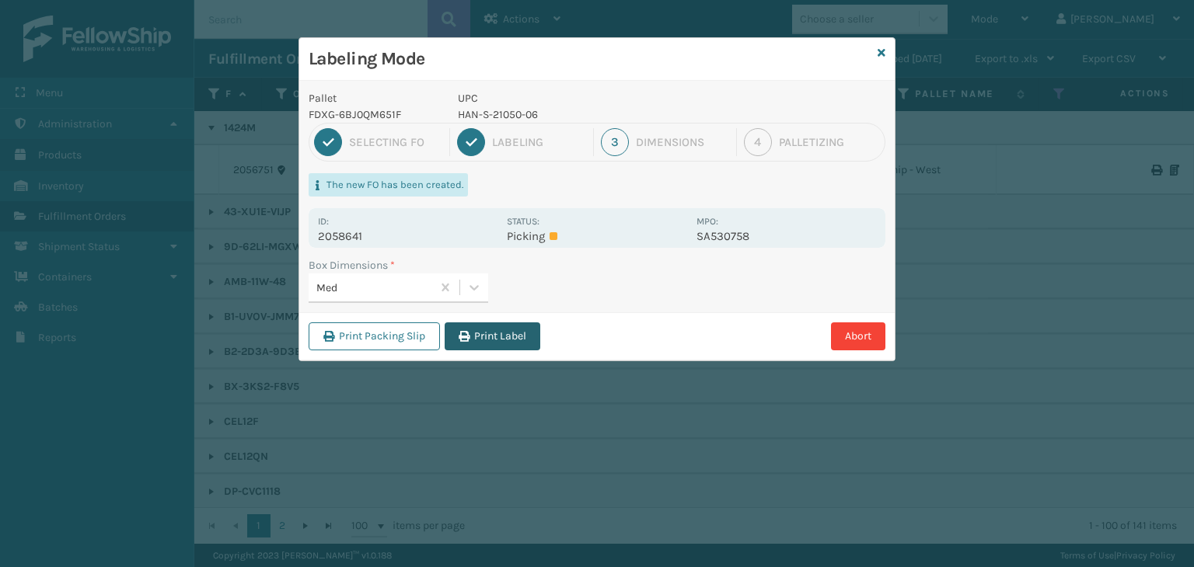
click at [513, 340] on button "Print Label" at bounding box center [493, 337] width 96 height 28
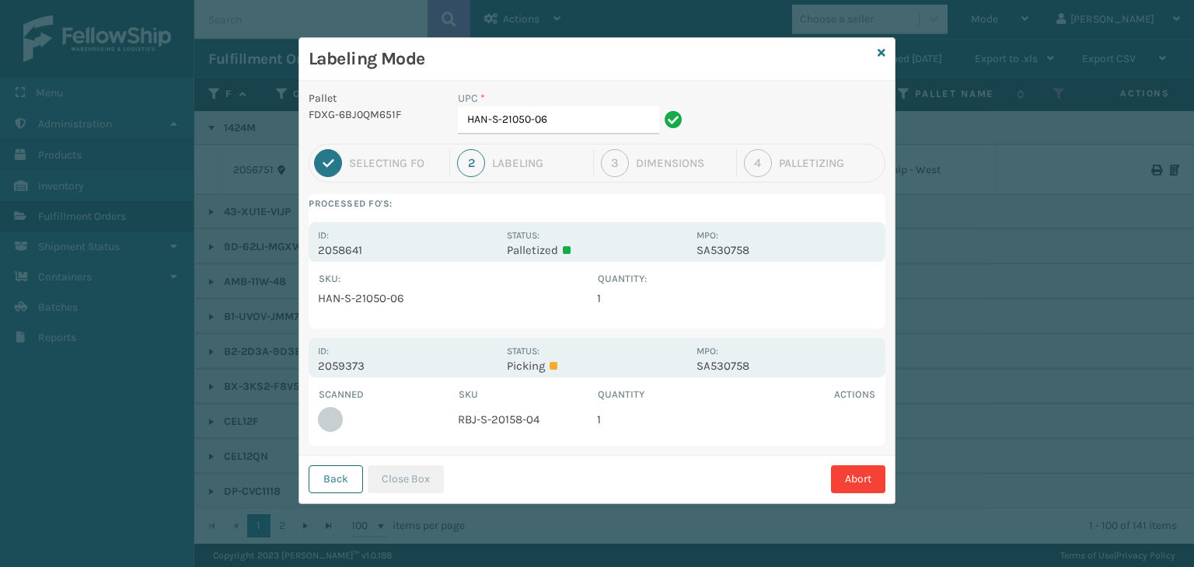
click at [346, 483] on button "Back" at bounding box center [336, 480] width 54 height 28
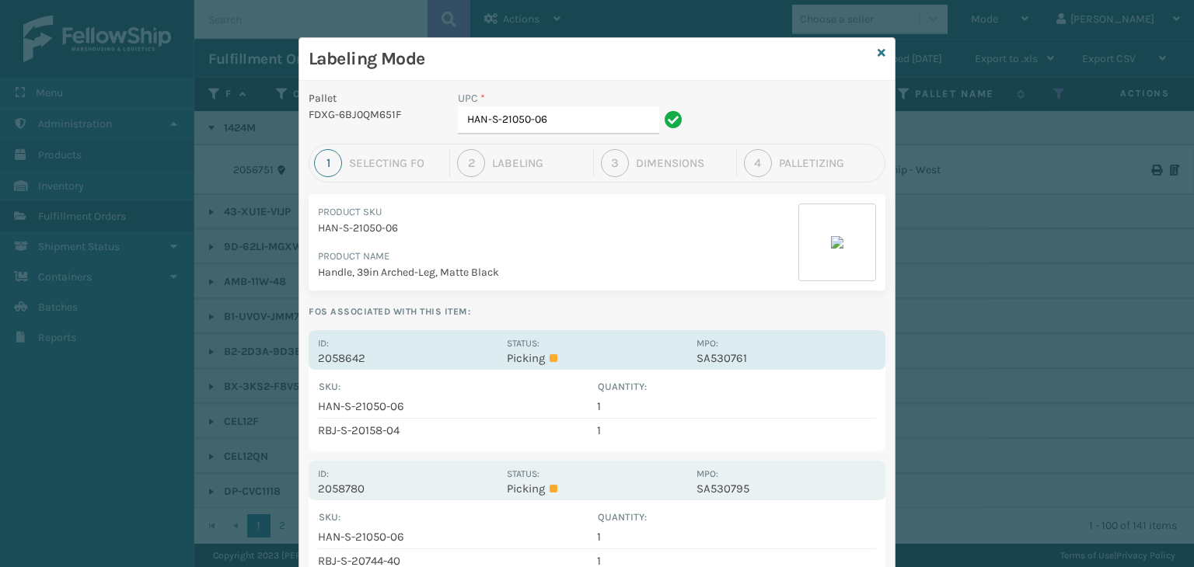
click at [545, 357] on p "Picking" at bounding box center [597, 358] width 180 height 14
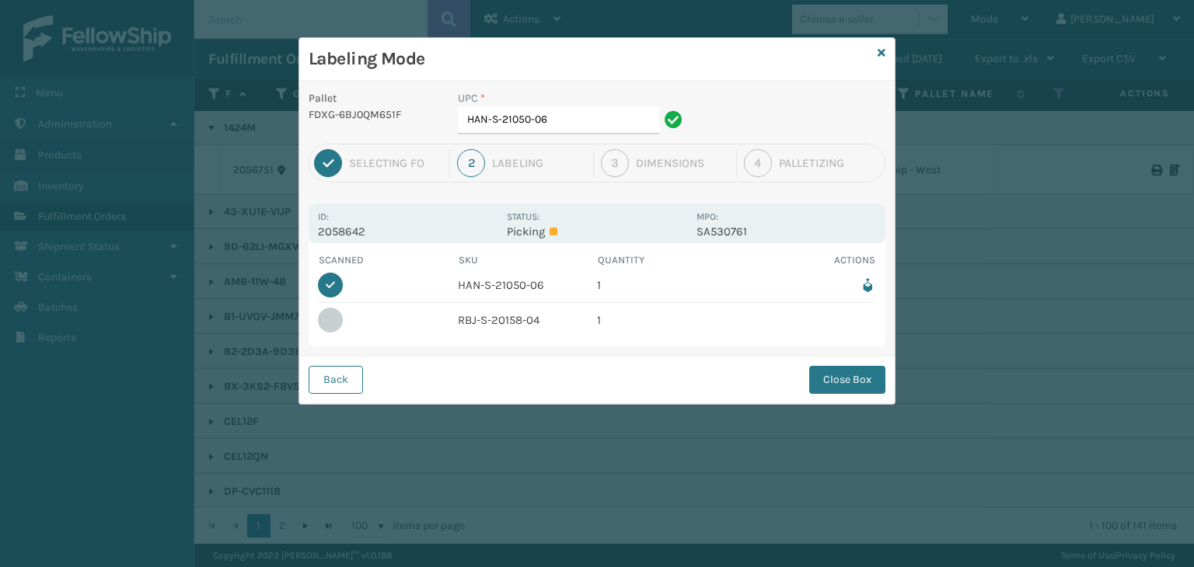
click at [812, 370] on button "Close Box" at bounding box center [847, 380] width 76 height 28
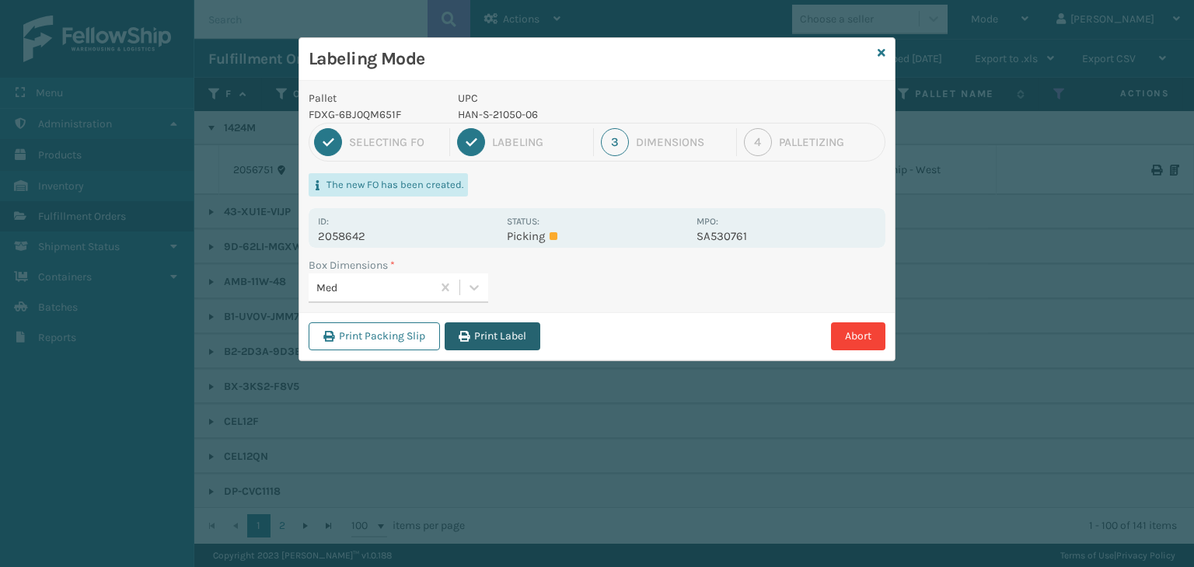
click at [508, 340] on button "Print Label" at bounding box center [493, 337] width 96 height 28
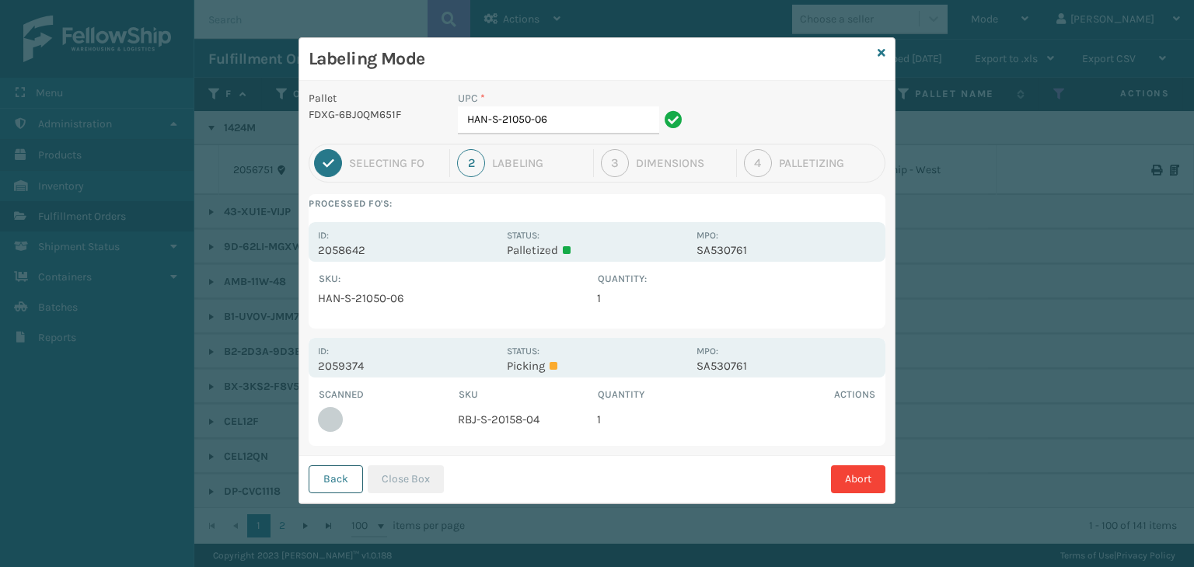
click at [341, 472] on button "Back" at bounding box center [336, 480] width 54 height 28
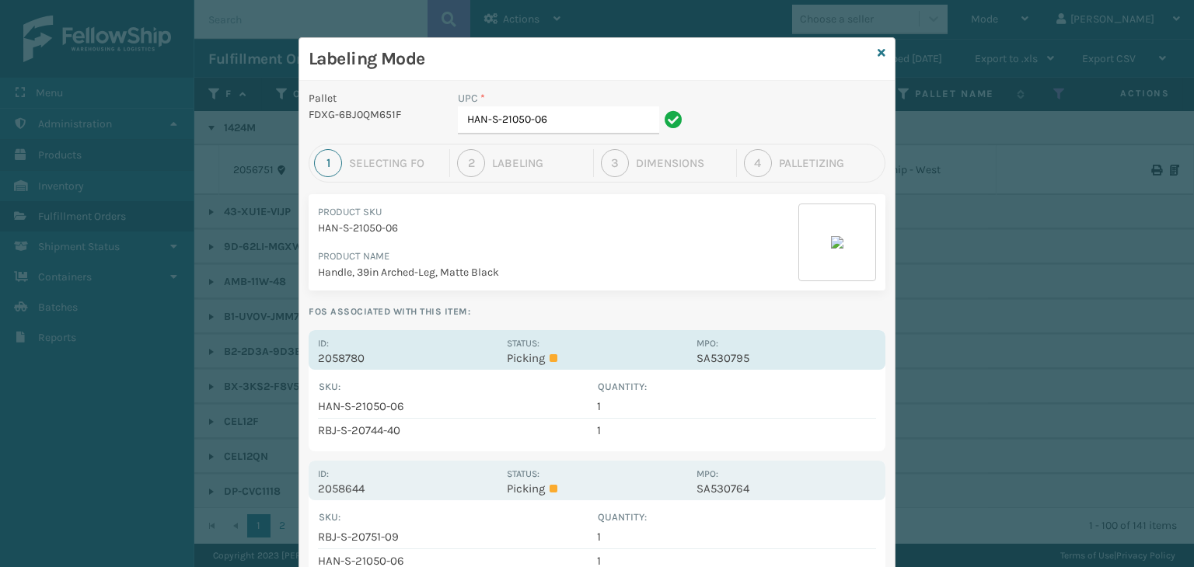
click at [507, 346] on label "Status:" at bounding box center [523, 343] width 33 height 11
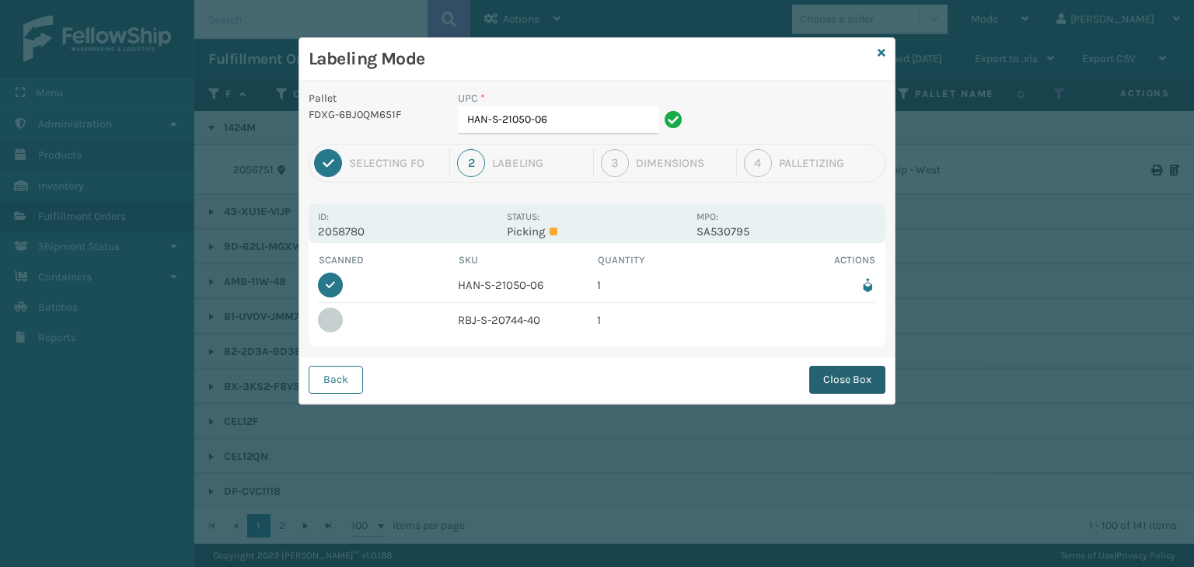
click at [824, 376] on button "Close Box" at bounding box center [847, 380] width 76 height 28
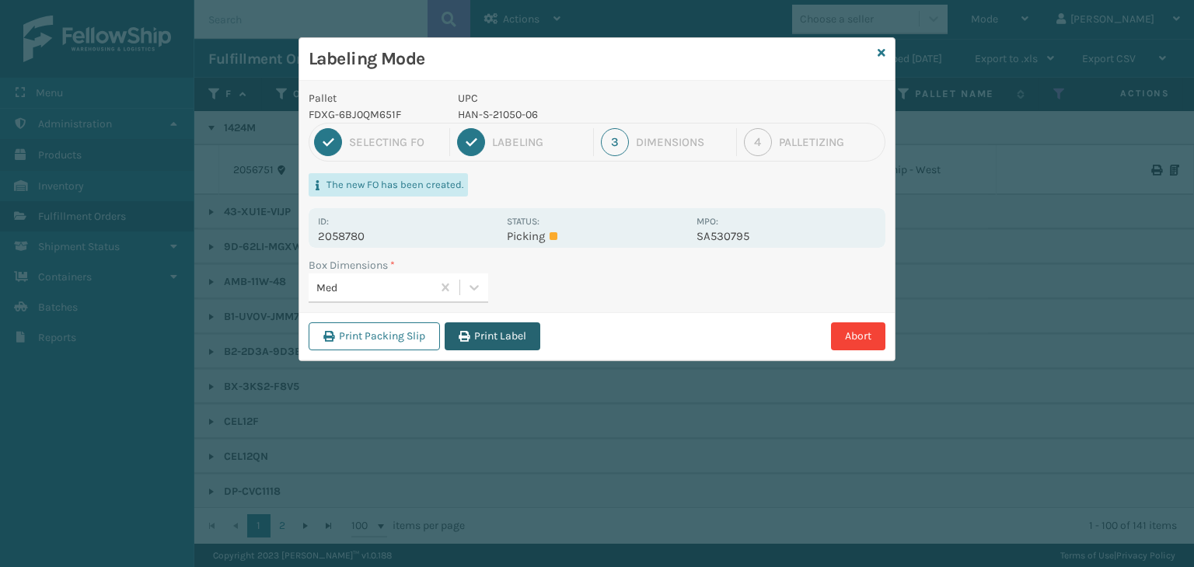
click at [495, 335] on button "Print Label" at bounding box center [493, 337] width 96 height 28
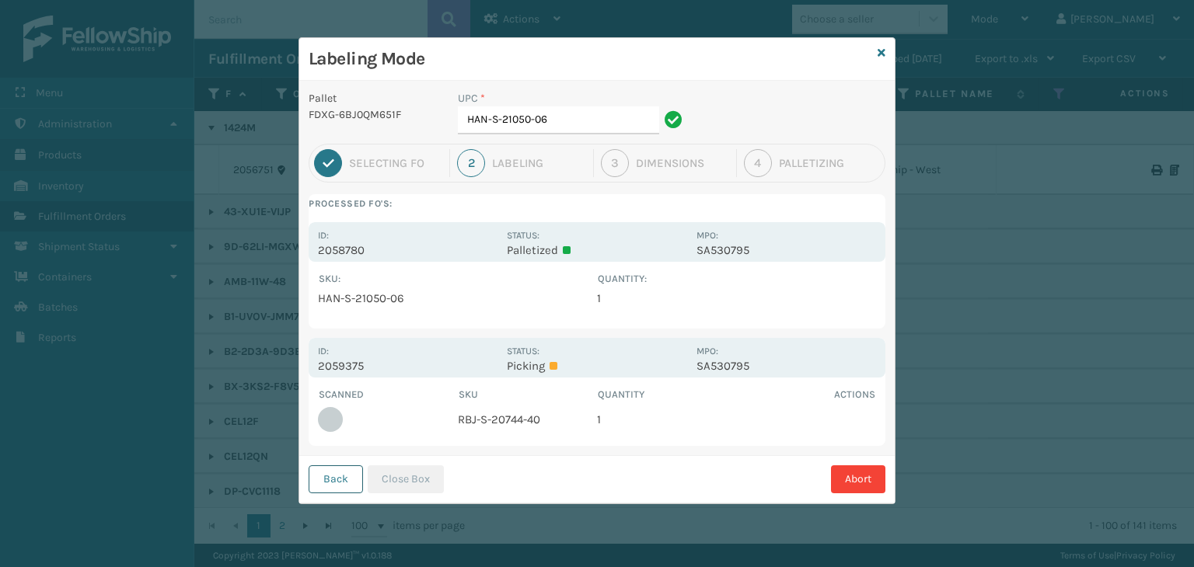
click at [334, 471] on button "Back" at bounding box center [336, 480] width 54 height 28
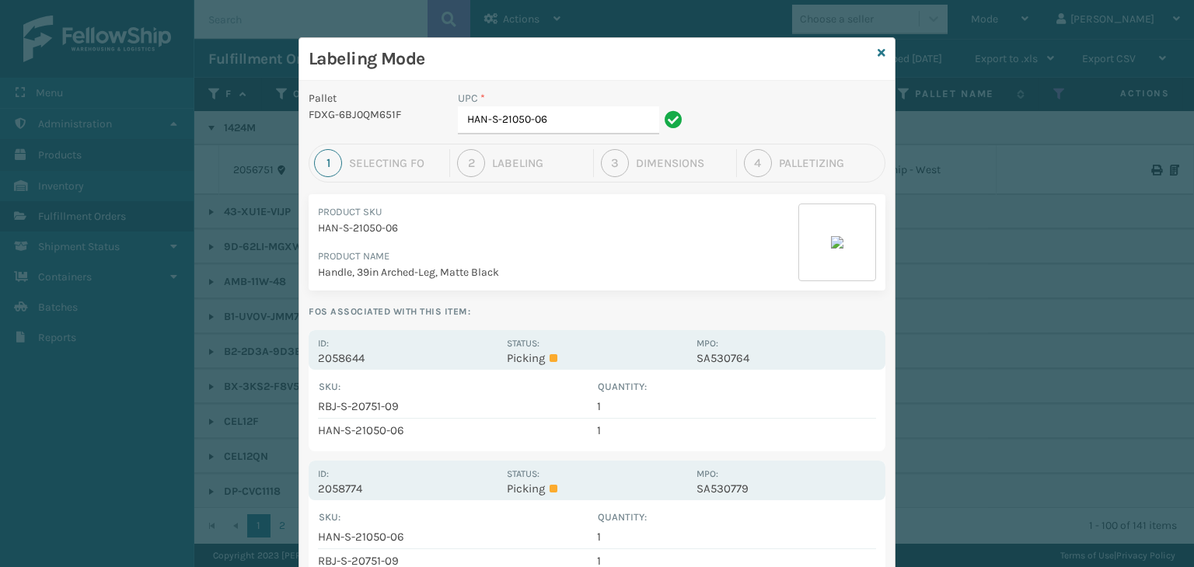
click at [496, 364] on div "Id: 2058644 Status: Picking MPO: SA530764" at bounding box center [597, 350] width 577 height 40
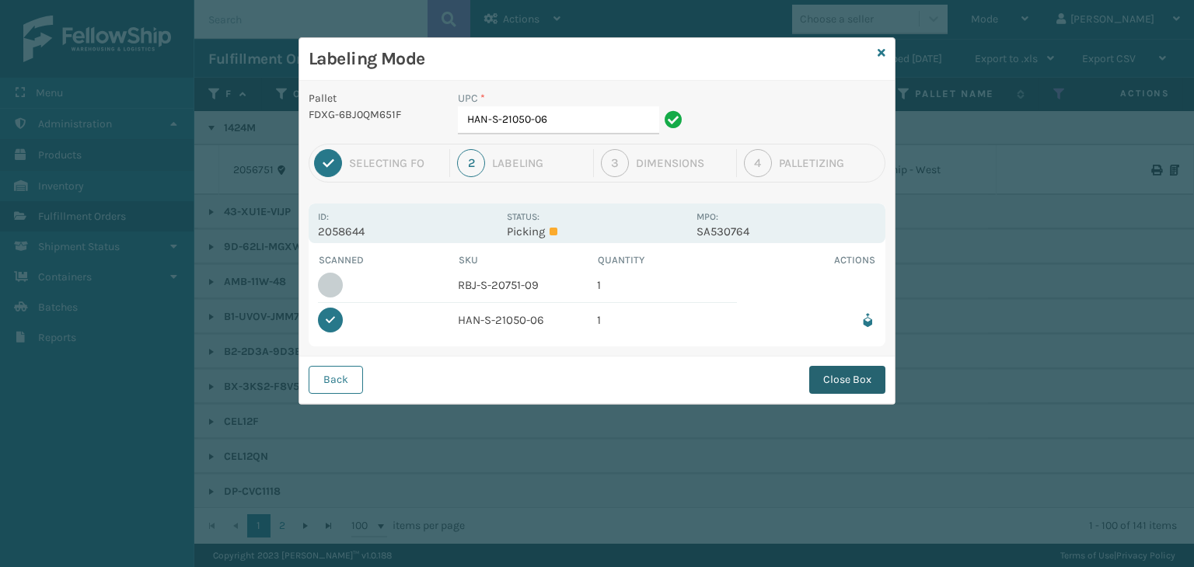
click at [868, 383] on button "Close Box" at bounding box center [847, 380] width 76 height 28
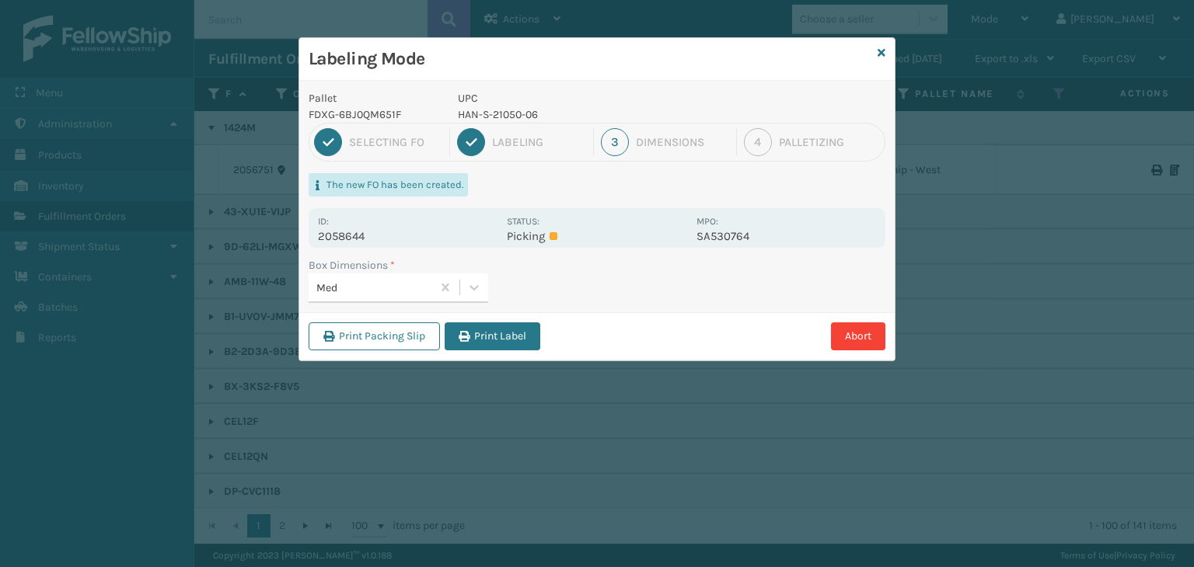
click at [487, 355] on div "Print Packing Slip Print Label Abort" at bounding box center [596, 336] width 595 height 47
click at [498, 339] on button "Print Label" at bounding box center [493, 337] width 96 height 28
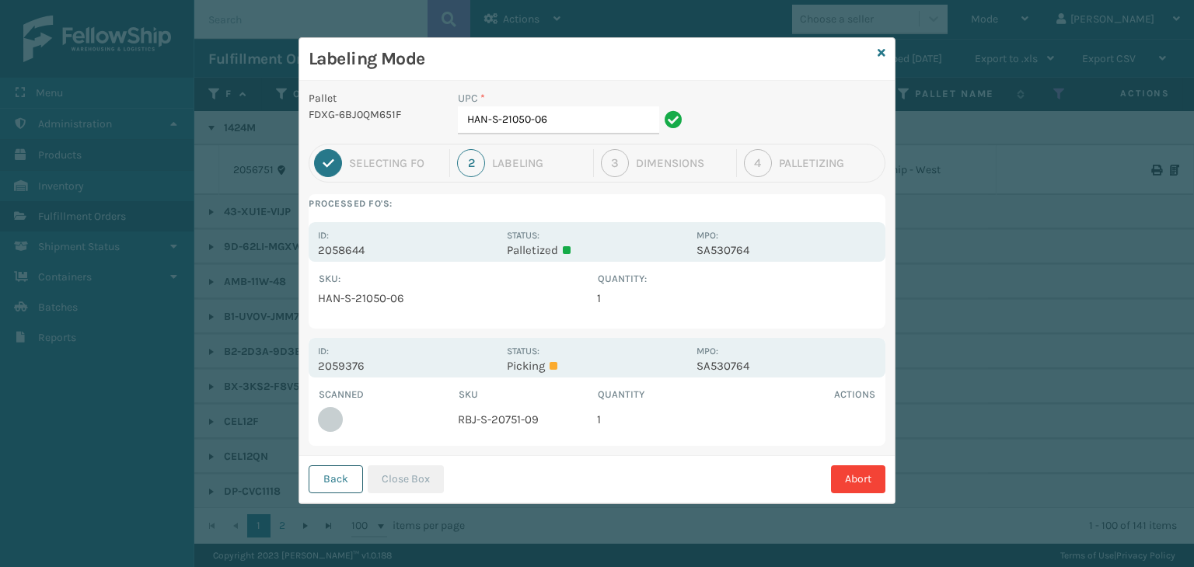
click at [333, 484] on button "Back" at bounding box center [336, 480] width 54 height 28
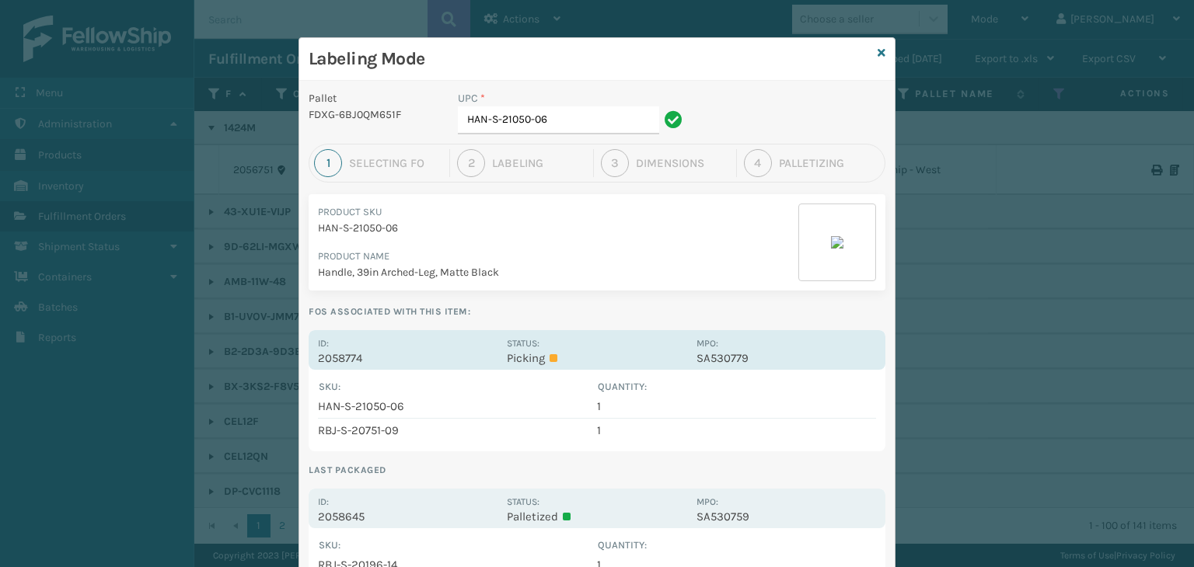
click at [522, 351] on p "Picking" at bounding box center [597, 358] width 180 height 14
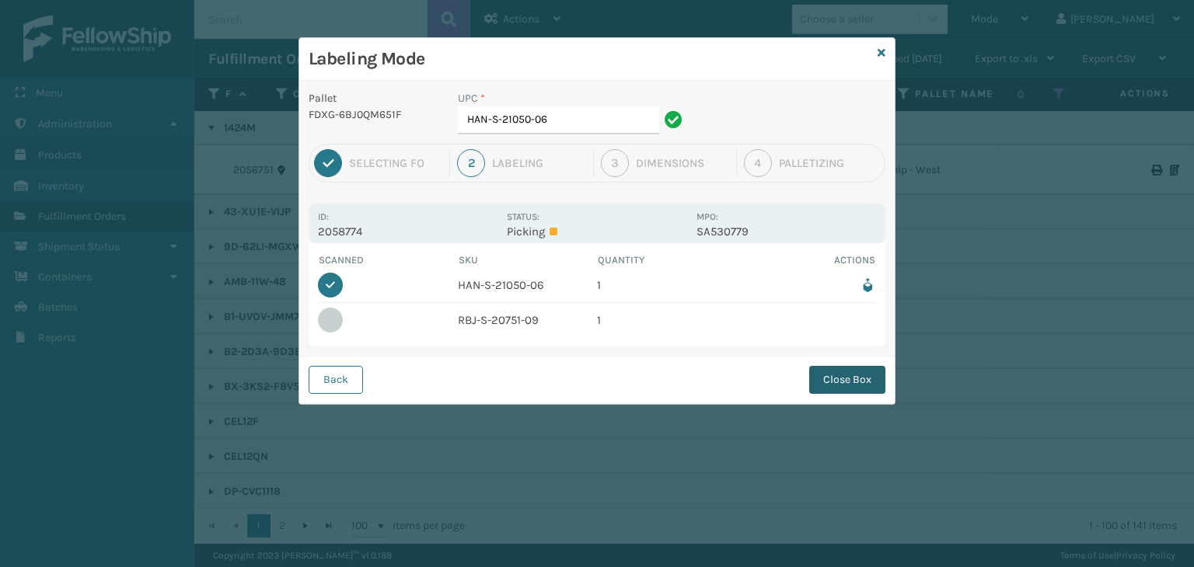
click at [881, 368] on button "Close Box" at bounding box center [847, 380] width 76 height 28
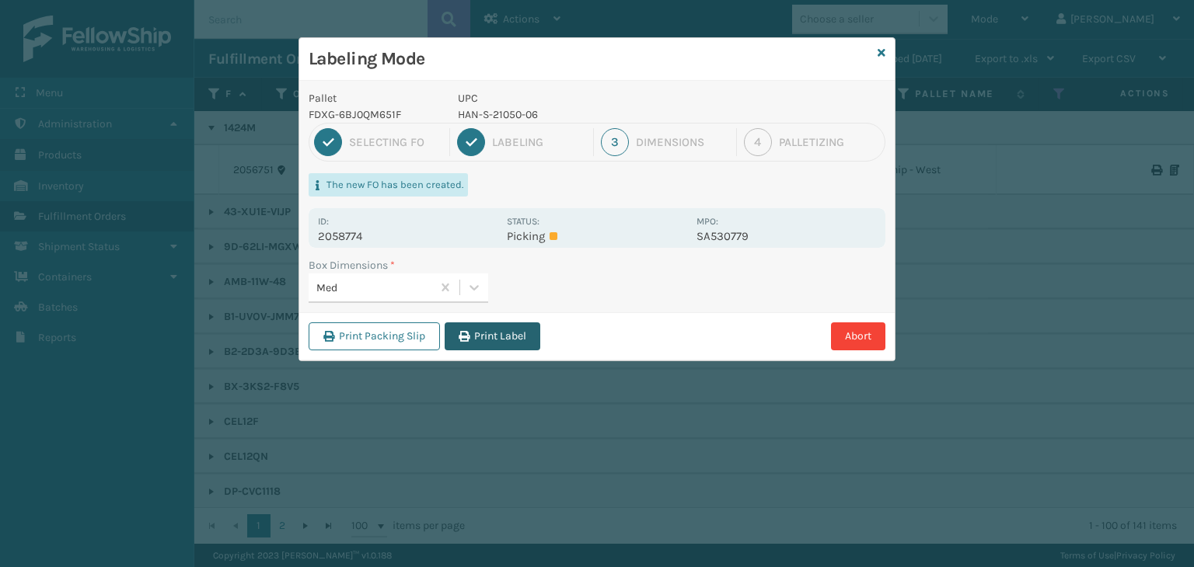
click at [475, 333] on button "Print Label" at bounding box center [493, 337] width 96 height 28
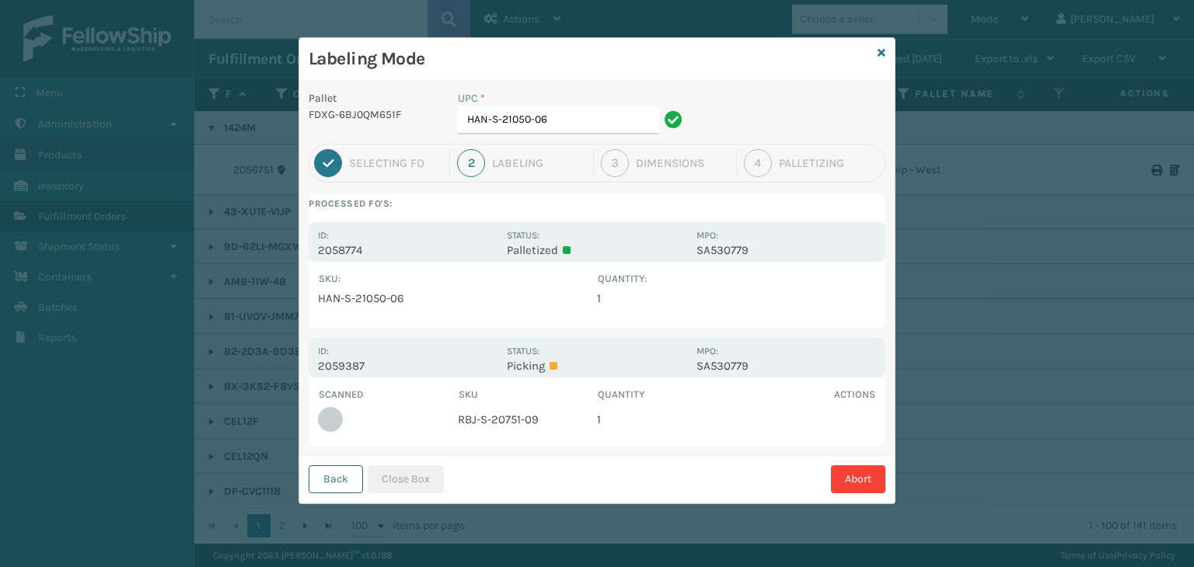
click at [333, 480] on button "Back" at bounding box center [336, 480] width 54 height 28
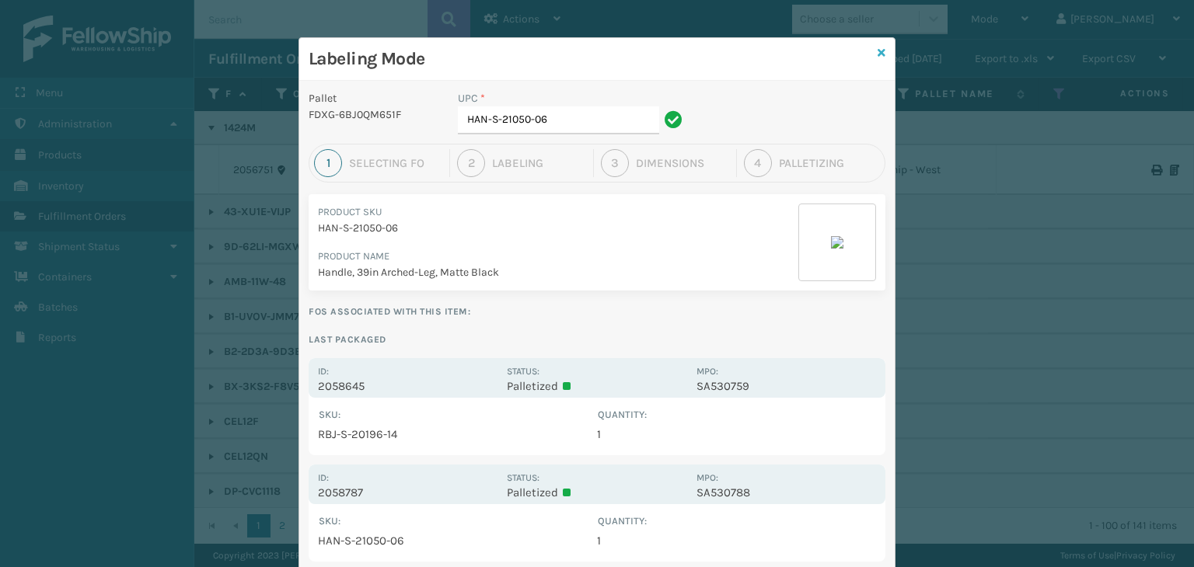
click at [878, 51] on icon at bounding box center [882, 52] width 8 height 11
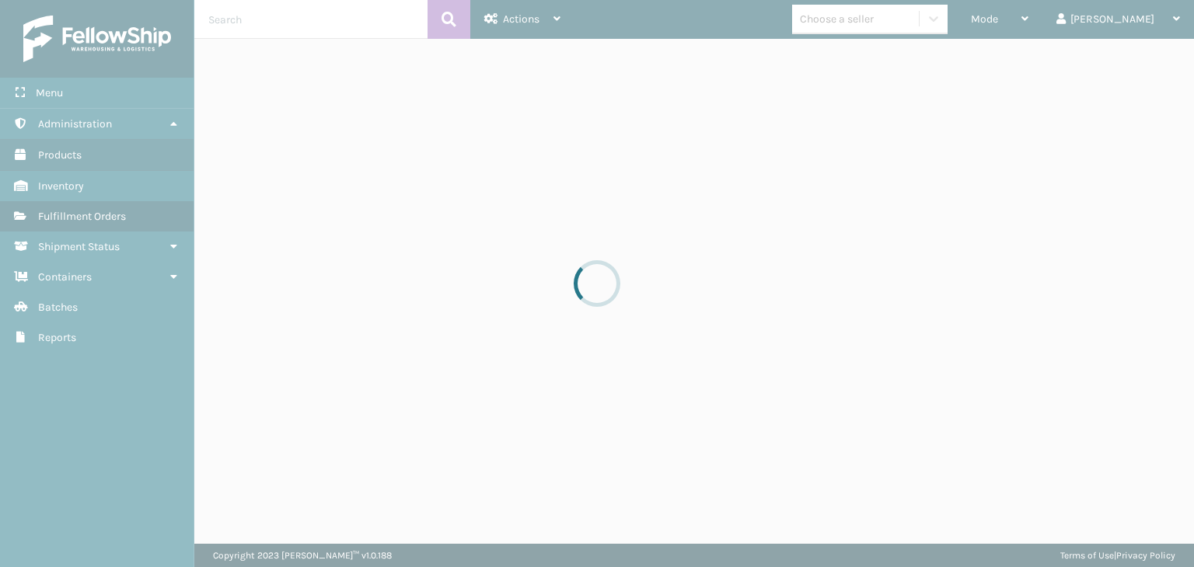
click at [1026, 16] on div at bounding box center [597, 283] width 1194 height 567
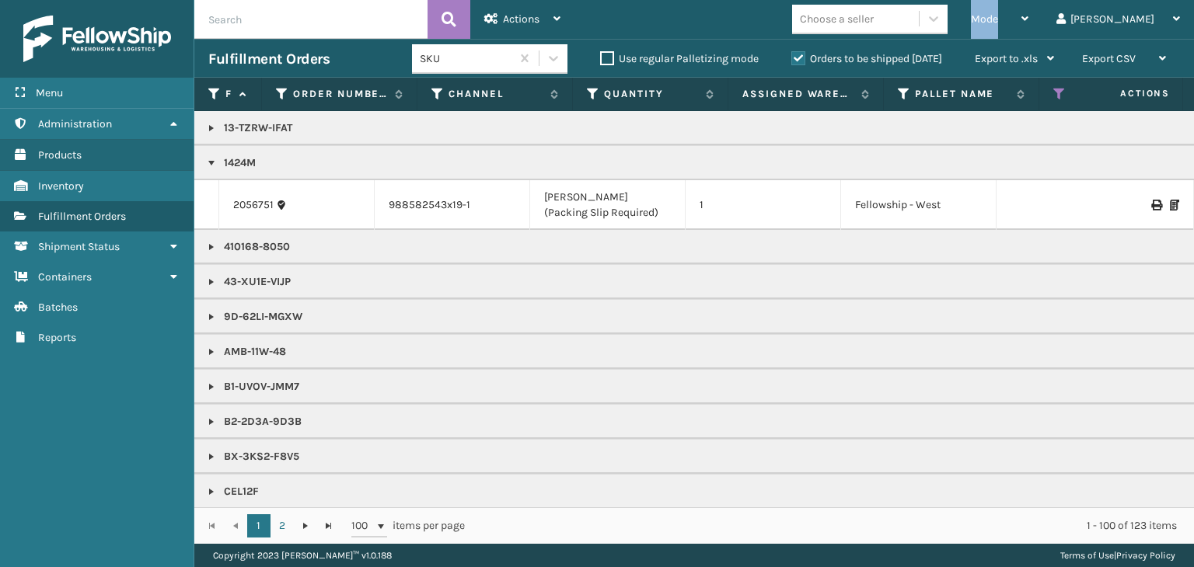
click at [1026, 16] on div "Mode Regular Mode Picking Mode Labeling Mode Exit Scan Mode" at bounding box center [1000, 19] width 86 height 39
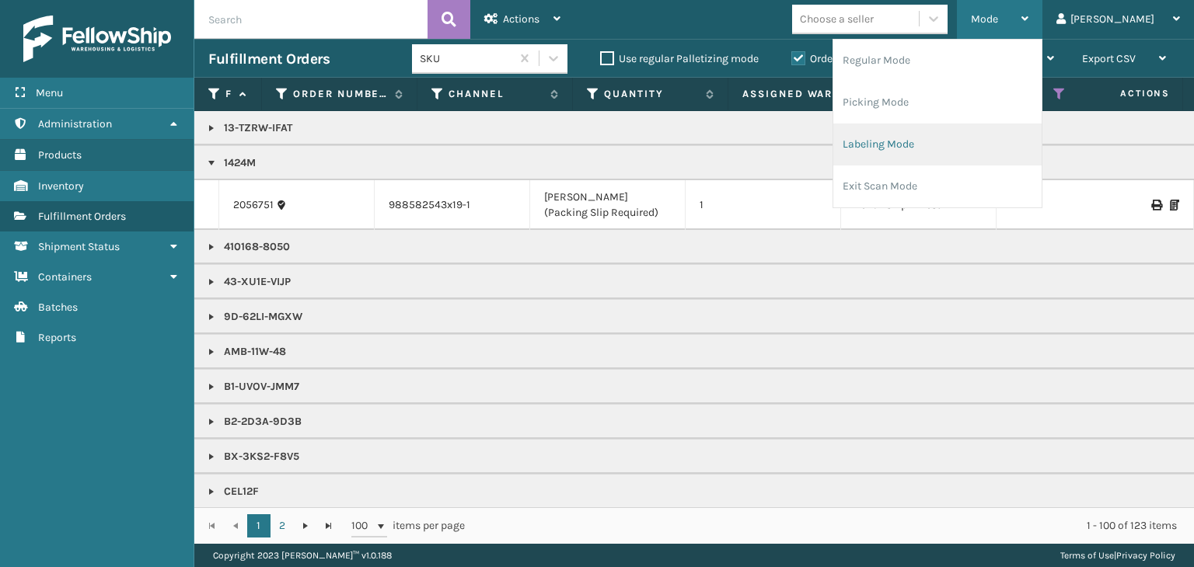
click at [1002, 143] on li "Labeling Mode" at bounding box center [937, 145] width 208 height 42
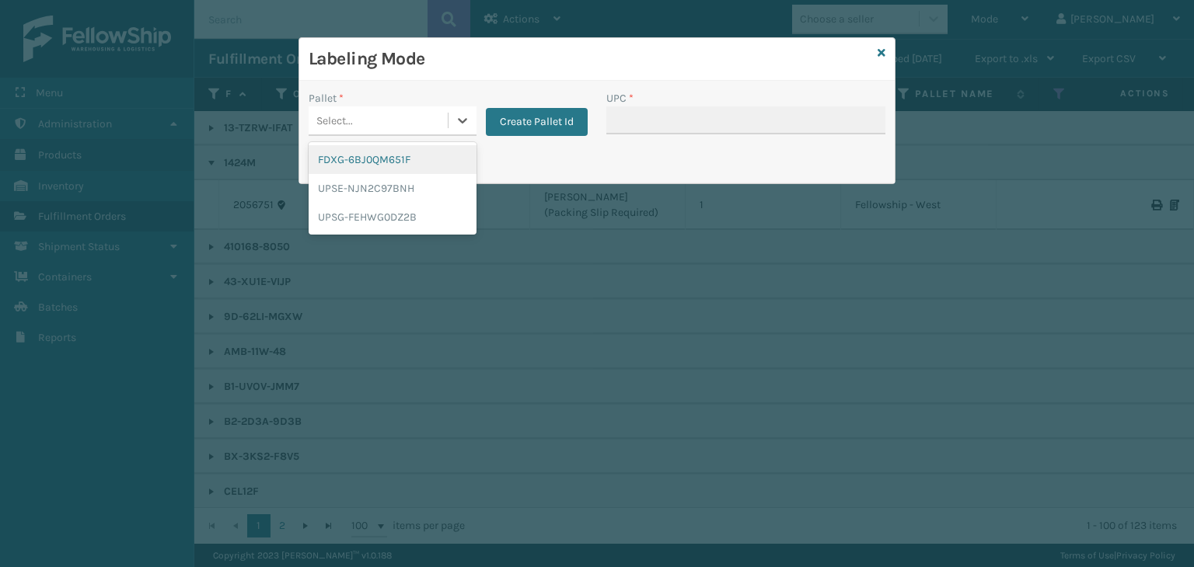
click at [398, 112] on div "Select..." at bounding box center [378, 121] width 139 height 26
click at [402, 156] on div "FDXG-6BJ0QM651F" at bounding box center [393, 159] width 168 height 29
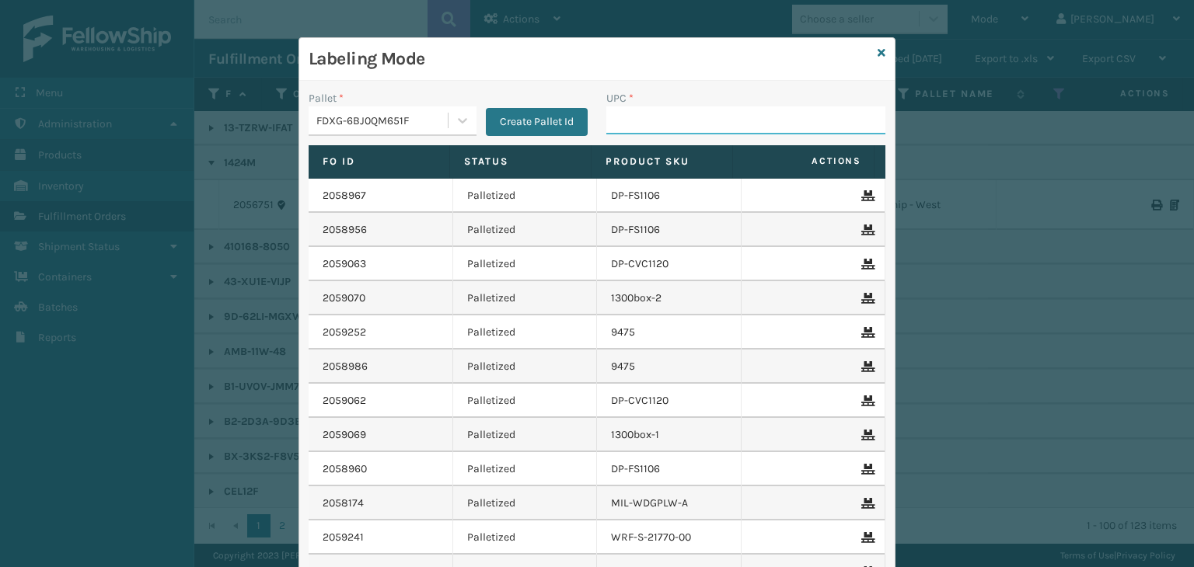
click at [637, 107] on input "UPC *" at bounding box center [745, 121] width 279 height 28
type input "RBJ-S-21826-03"
type input "RBJ-S-20751-09"
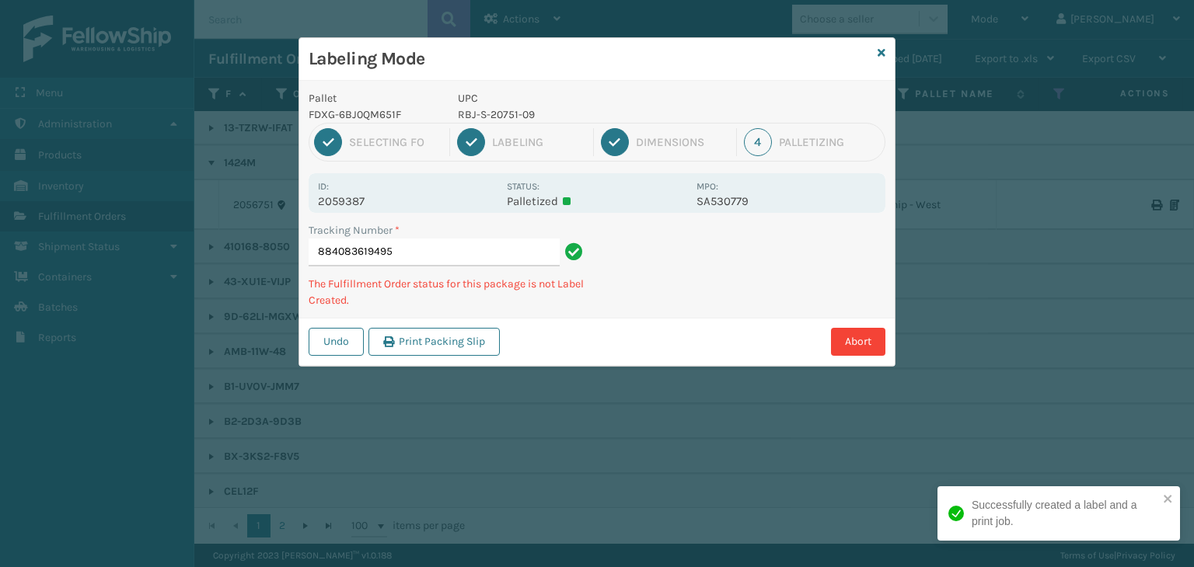
click at [484, 110] on p "RBJ-S-20751-09" at bounding box center [572, 115] width 229 height 16
copy p "RBJ-S-20751-09"
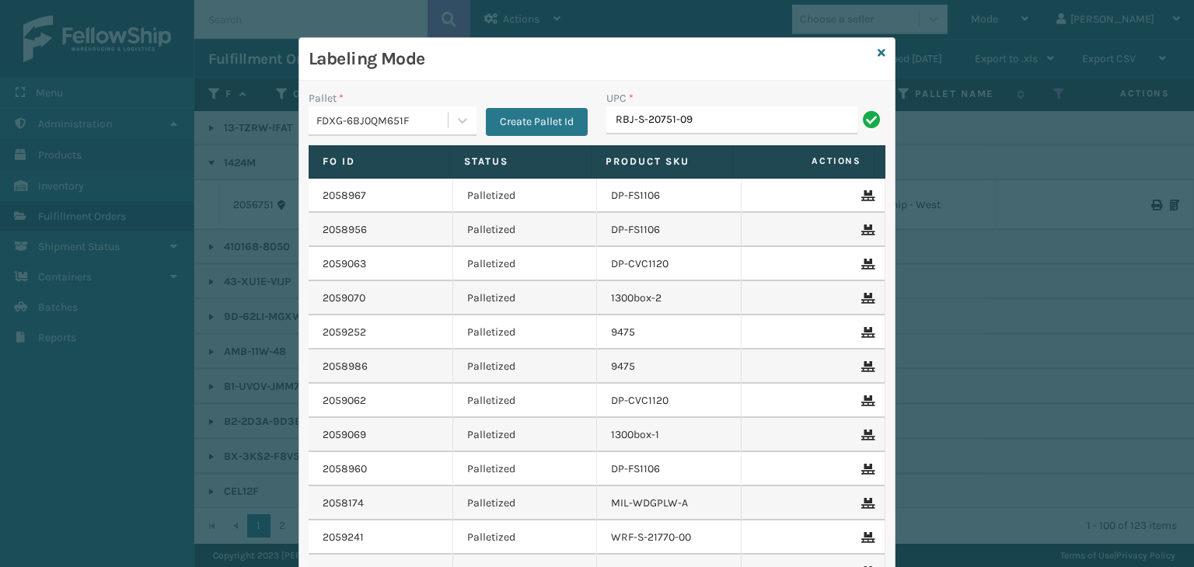
type input "RBJ-S-20751-09"
type input "RBJ-S-20744-40"
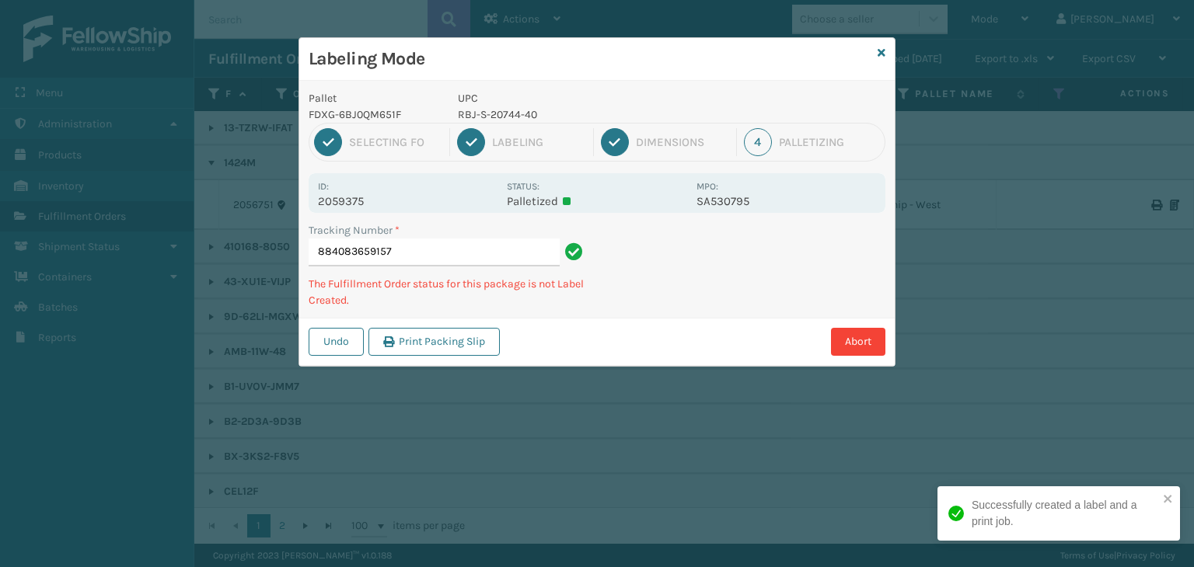
click at [494, 111] on p "RBJ-S-20744-40" at bounding box center [572, 115] width 229 height 16
copy p "RBJ-S-20744-40"
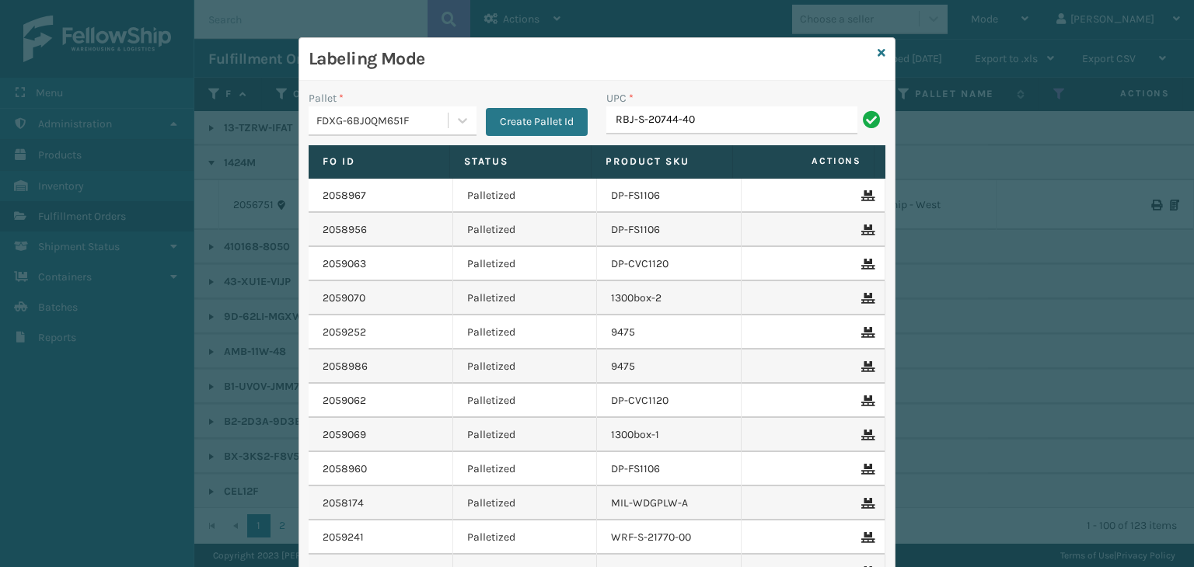
type input "RBJ-S-20744-40"
type input "RBJ-S-20158-04"
drag, startPoint x: 742, startPoint y: 121, endPoint x: 243, endPoint y: 115, distance: 499.1
click at [225, 97] on div "Labeling Mode Pallet * FDXG-6BJ0QM651F Create Pallet Id UPC * RBJ-S-20158-04 Fo…" at bounding box center [597, 283] width 1194 height 567
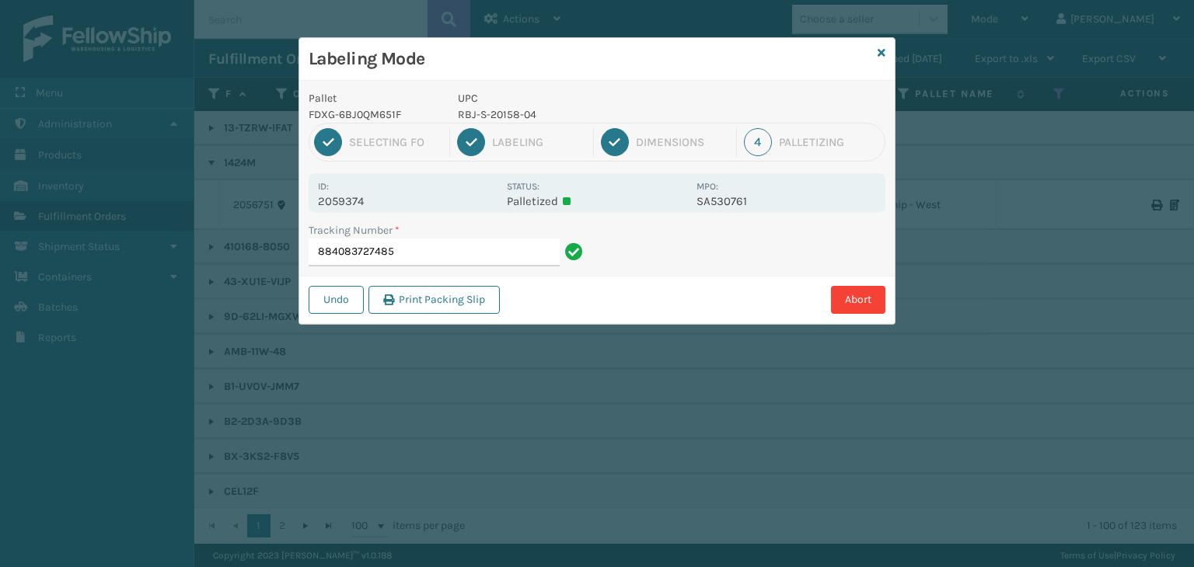
click at [508, 113] on p "RBJ-S-20158-04" at bounding box center [572, 115] width 229 height 16
click at [506, 113] on p "RBJ-S-20158-04" at bounding box center [572, 115] width 229 height 16
click at [504, 113] on p "RBJ-S-20158-04" at bounding box center [572, 115] width 229 height 16
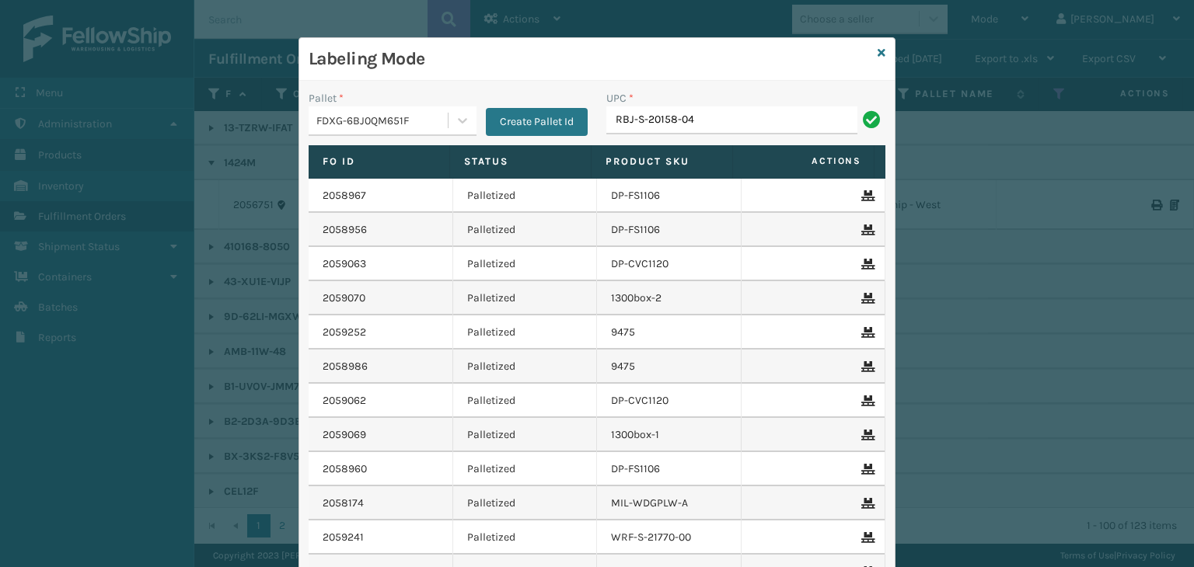
type input "RBJ-S-20158-04"
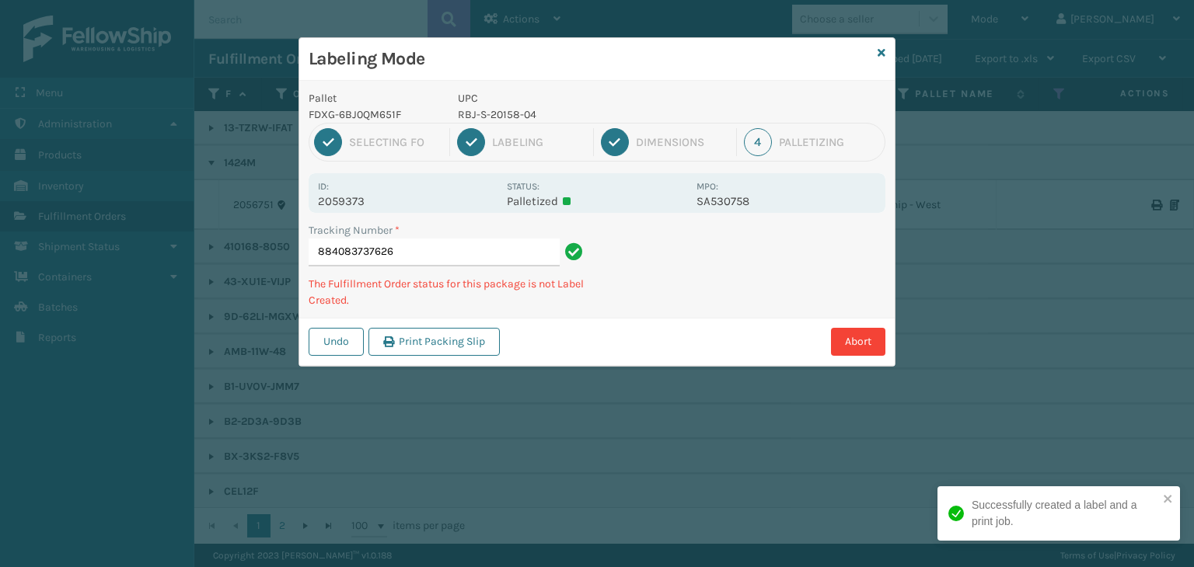
type input "884083737626RBJ-S-20158-04"
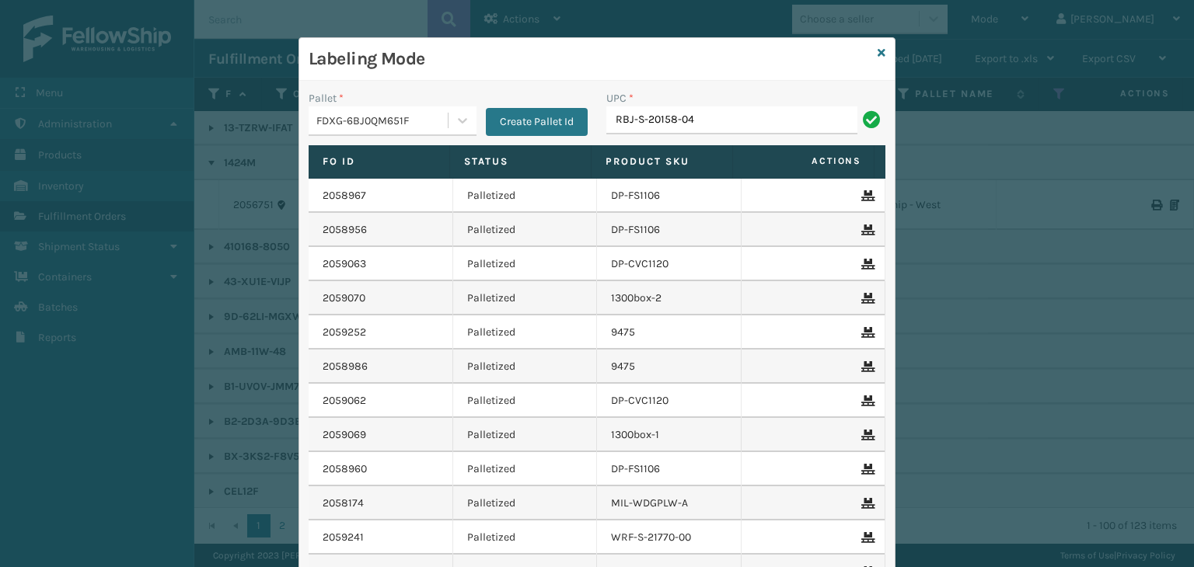
type input "RBJ-S-20158-04"
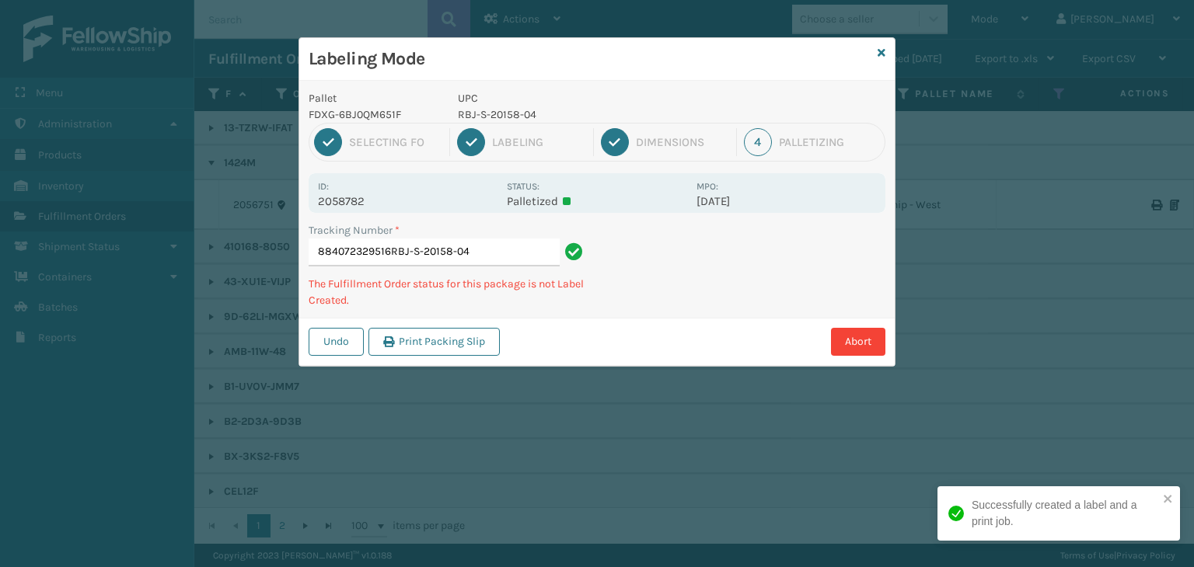
type input "884072329516RBJ-S-20158-04RBJ-S-20158-04"
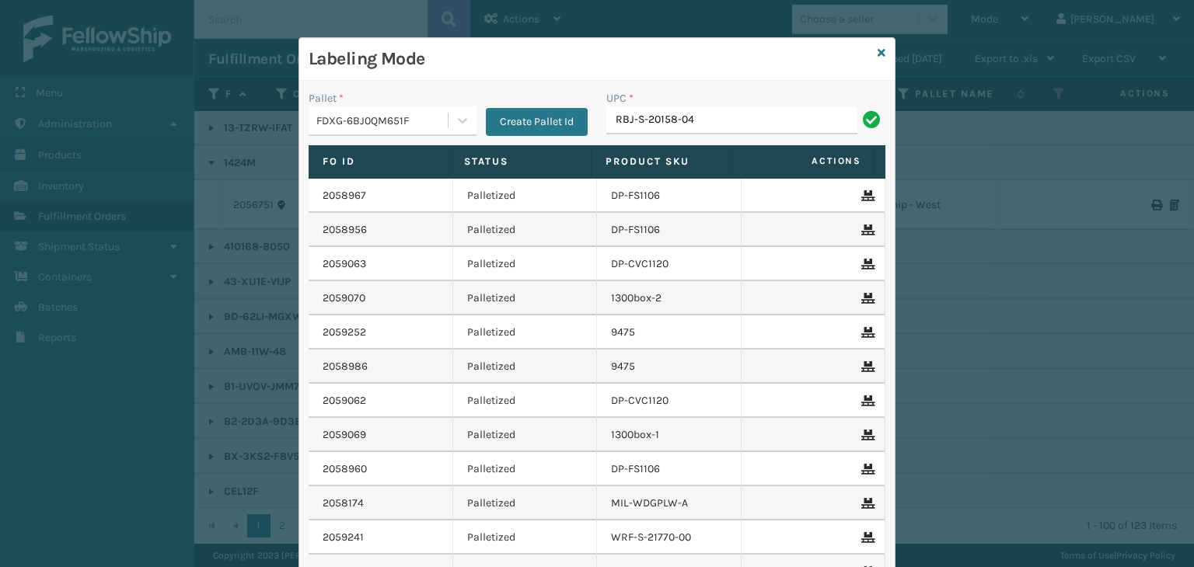
type input "RBJ-S-20158-04"
type input "RBJ-S-20751-09"
drag, startPoint x: 704, startPoint y: 134, endPoint x: 232, endPoint y: 100, distance: 473.1
click at [232, 100] on div "Labeling Mode Pallet * FDXG-6BJ0QM651F Create Pallet Id UPC * RBJ-S-20751-09 Fo…" at bounding box center [597, 283] width 1194 height 567
type input "RBJ-S-20751-09"
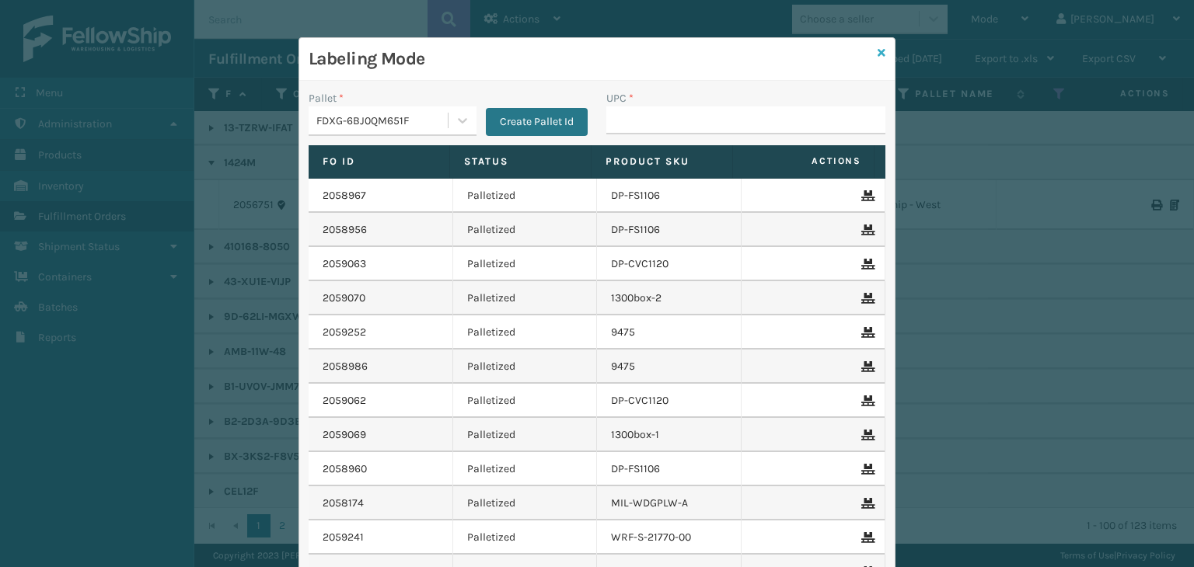
click at [878, 56] on icon at bounding box center [882, 52] width 8 height 11
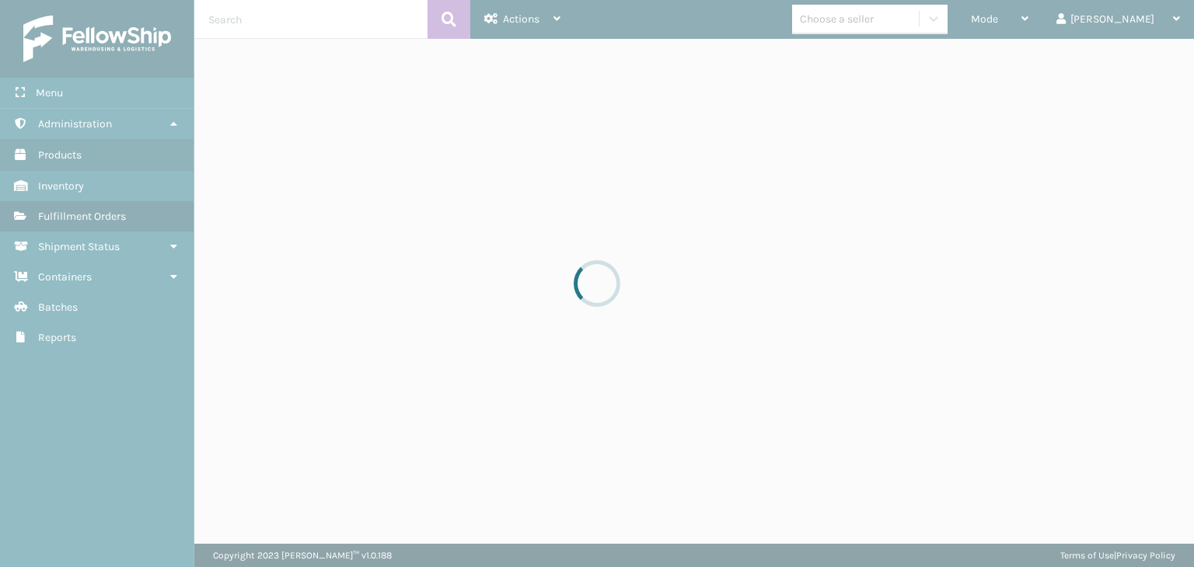
click at [906, 23] on div at bounding box center [597, 283] width 1194 height 567
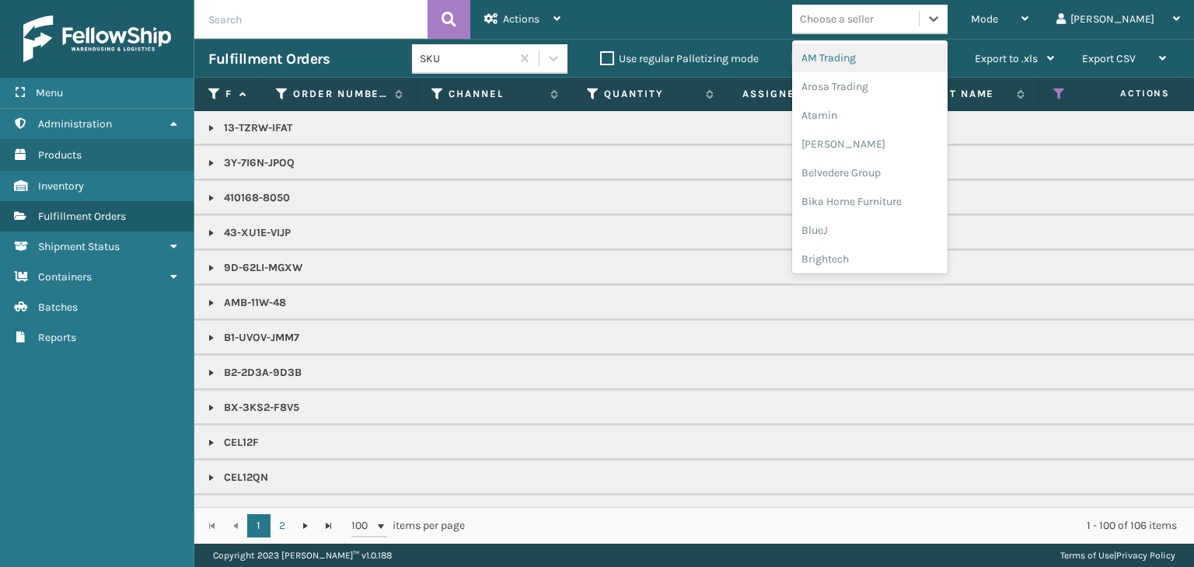
click at [874, 23] on div "Choose a seller" at bounding box center [837, 19] width 74 height 16
type input "JU"
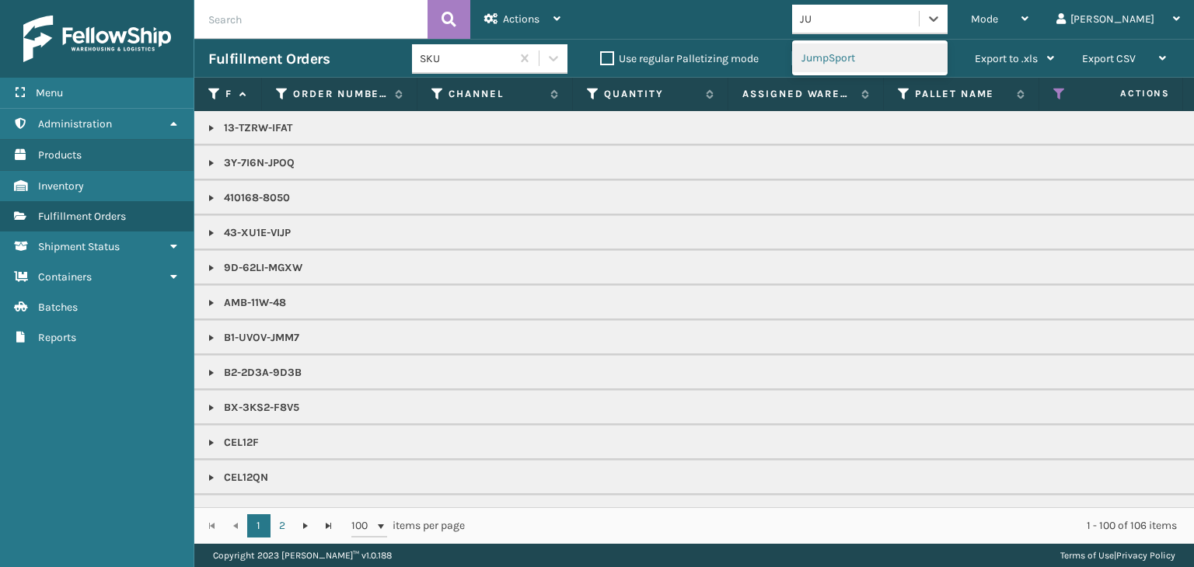
click at [913, 63] on div "JumpSport" at bounding box center [869, 58] width 155 height 29
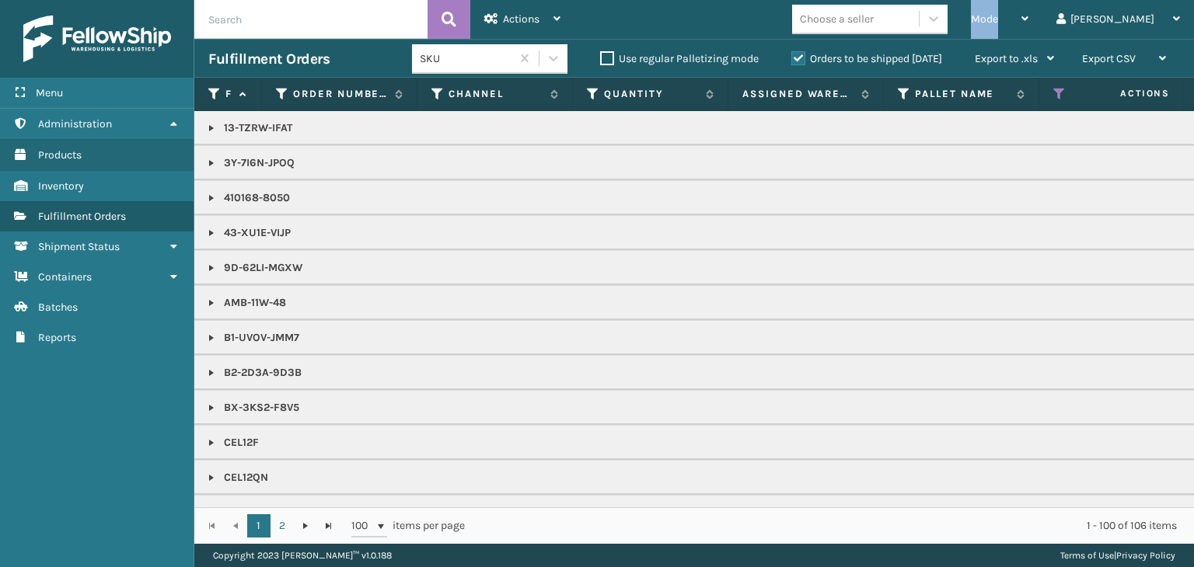
click at [998, 23] on span "Mode" at bounding box center [984, 18] width 27 height 13
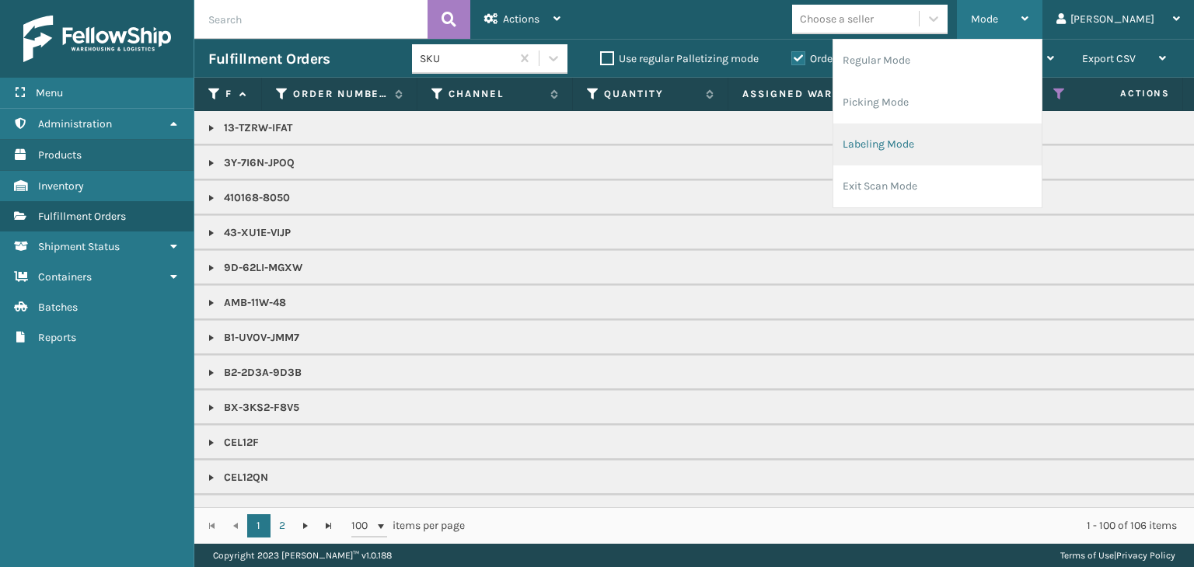
click at [952, 143] on li "Labeling Mode" at bounding box center [937, 145] width 208 height 42
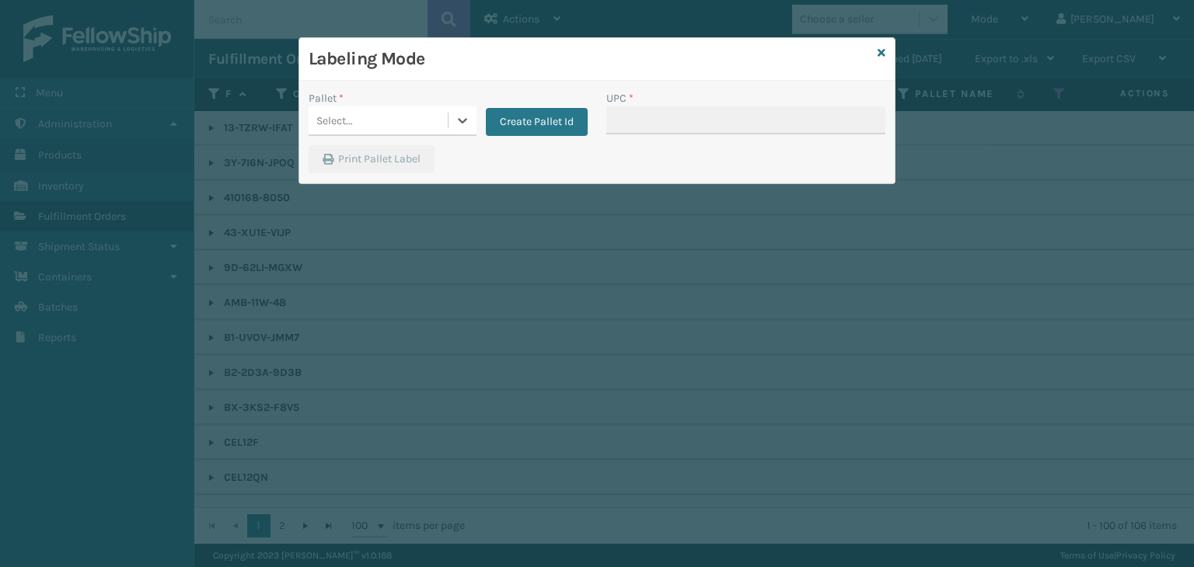
click at [376, 113] on div "Select..." at bounding box center [378, 121] width 139 height 26
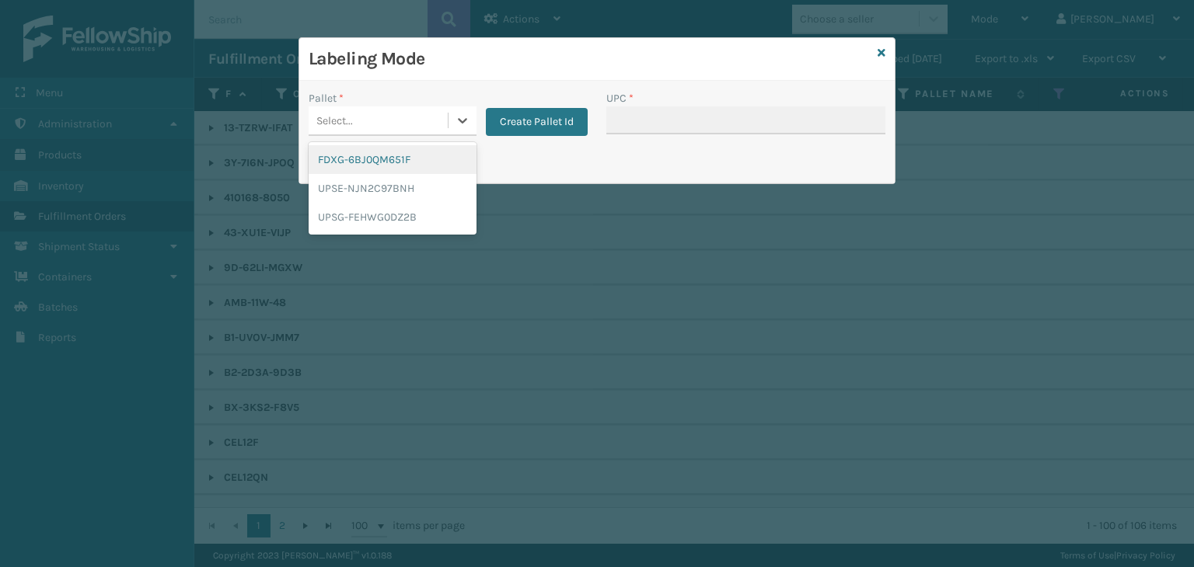
click at [376, 155] on div "FDXG-6BJ0QM651F" at bounding box center [393, 159] width 168 height 29
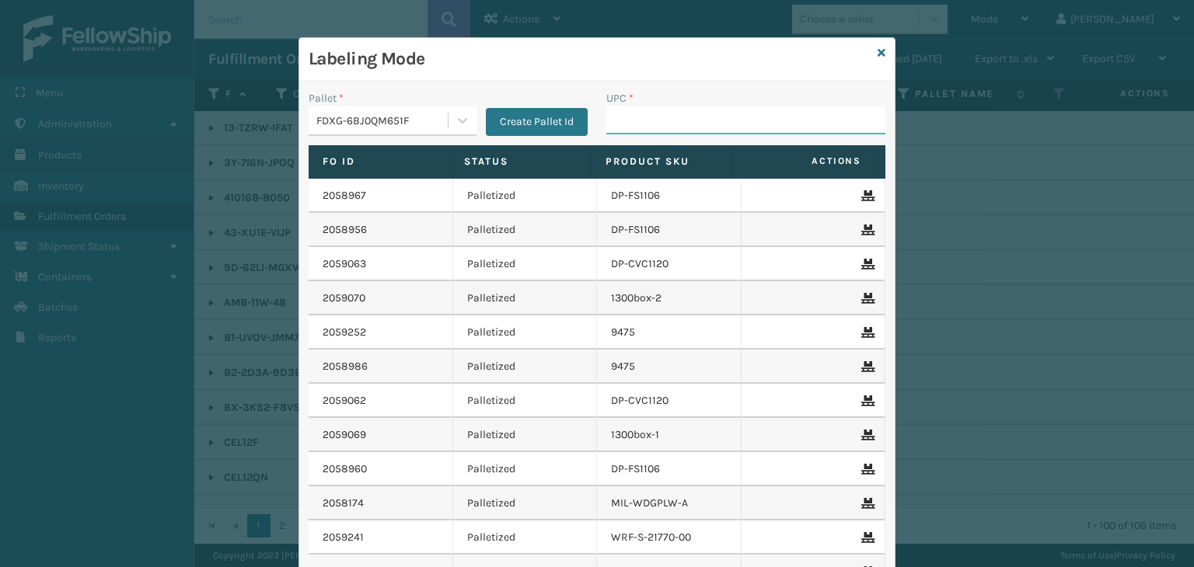
click at [628, 113] on input "UPC *" at bounding box center [745, 121] width 279 height 28
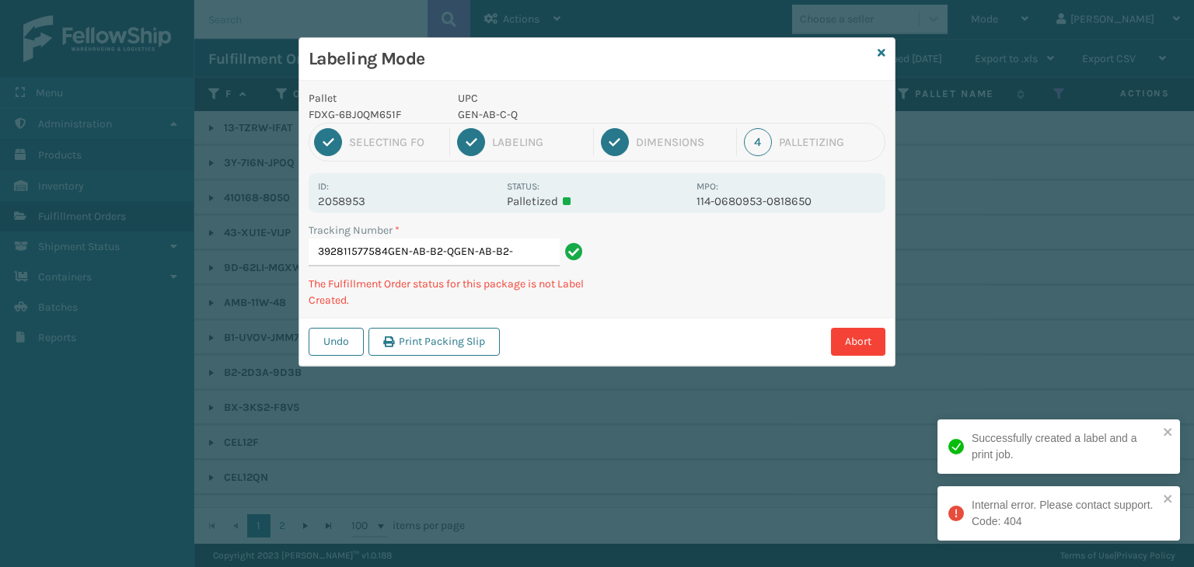
type input "392811577584GEN-AB-B2-QGEN-AB-B2-Q"
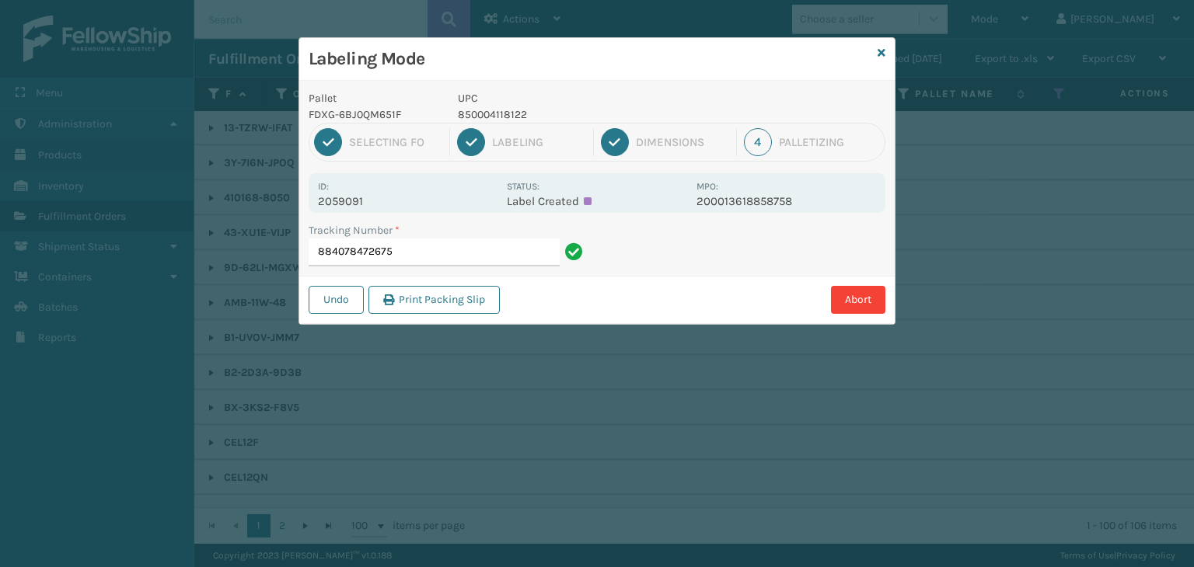
click at [343, 201] on p "2059091" at bounding box center [408, 201] width 180 height 14
copy p "2059091"
click at [436, 260] on input "884078472675" at bounding box center [434, 253] width 251 height 28
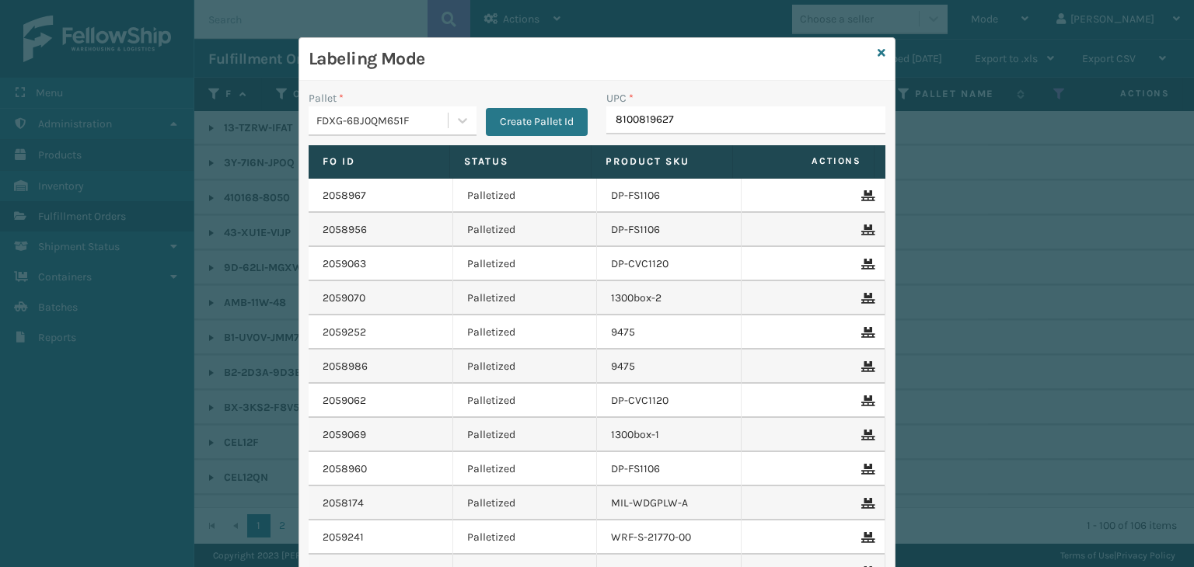
type input "81008196275"
type input "810"
type input "850040667965"
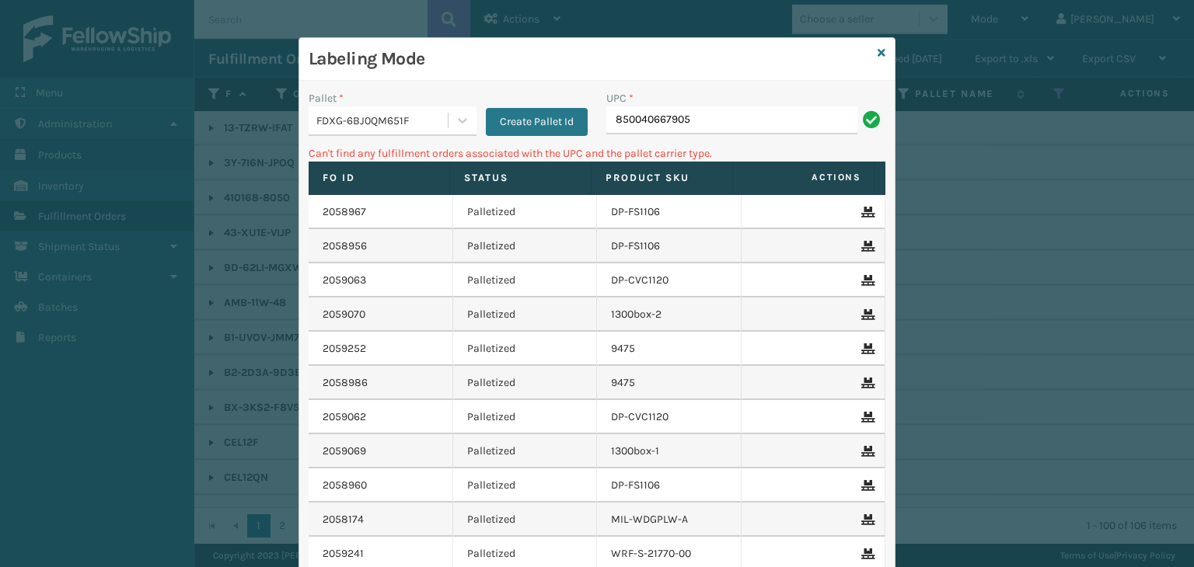
type input "850040667905"
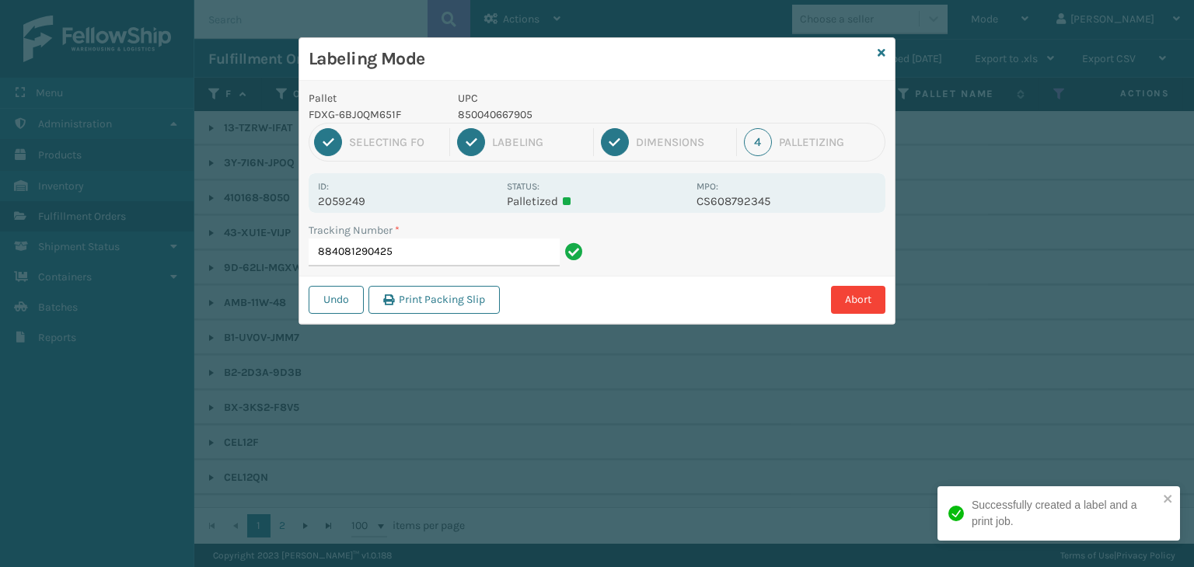
click at [519, 103] on p "UPC" at bounding box center [572, 98] width 229 height 16
click at [519, 107] on p "850040667905" at bounding box center [572, 115] width 229 height 16
copy p "850040667905"
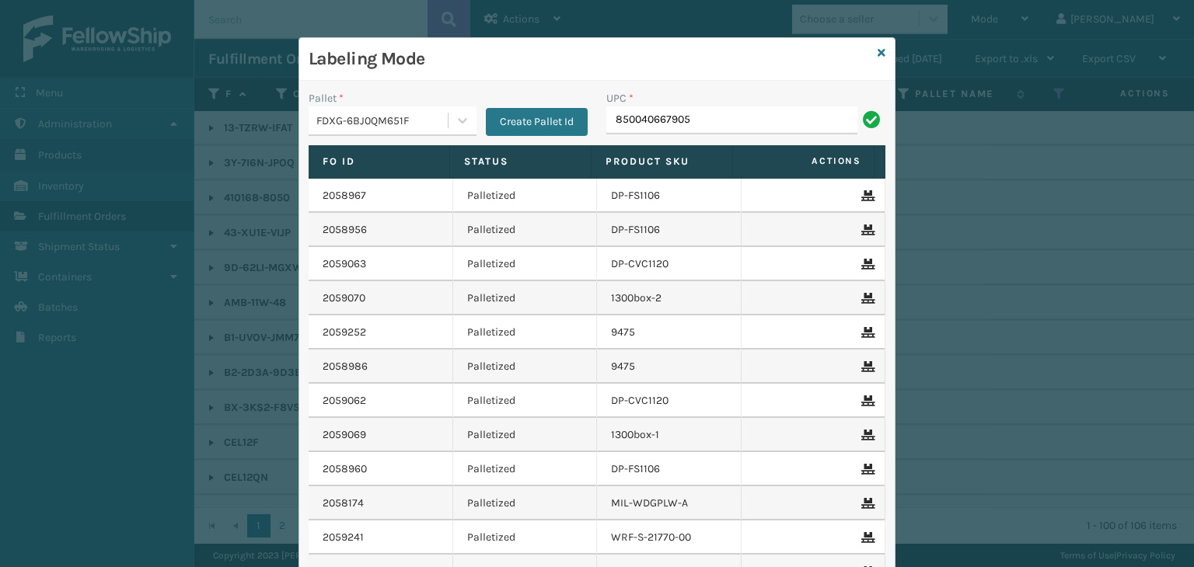
type input "850040667905"
type input "8581000070"
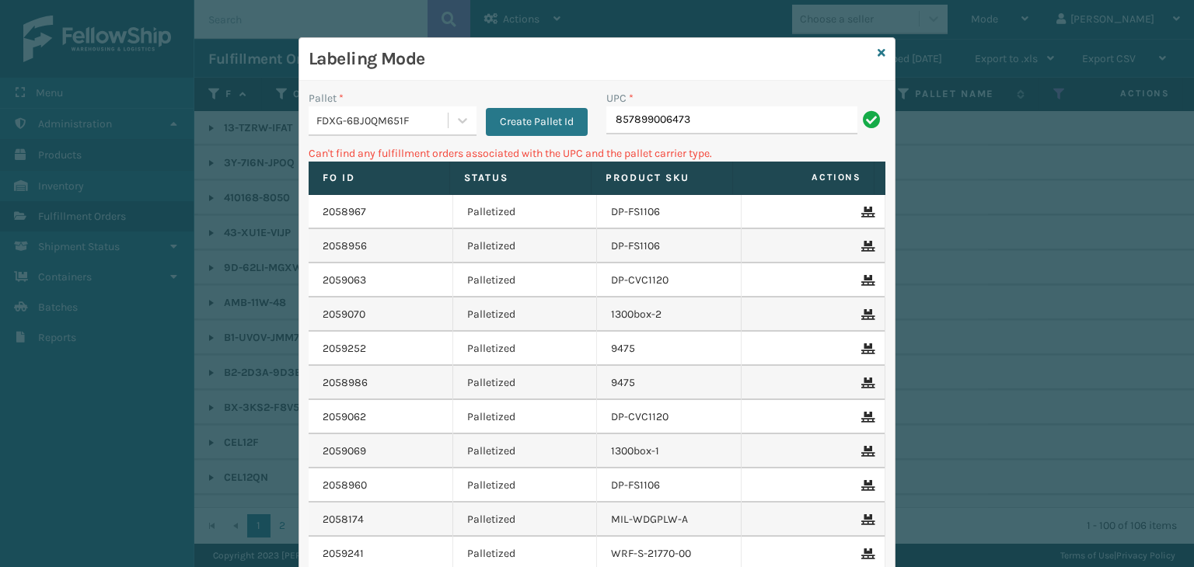
click at [407, 131] on div "FDXG-6BJ0QM651F" at bounding box center [378, 121] width 139 height 26
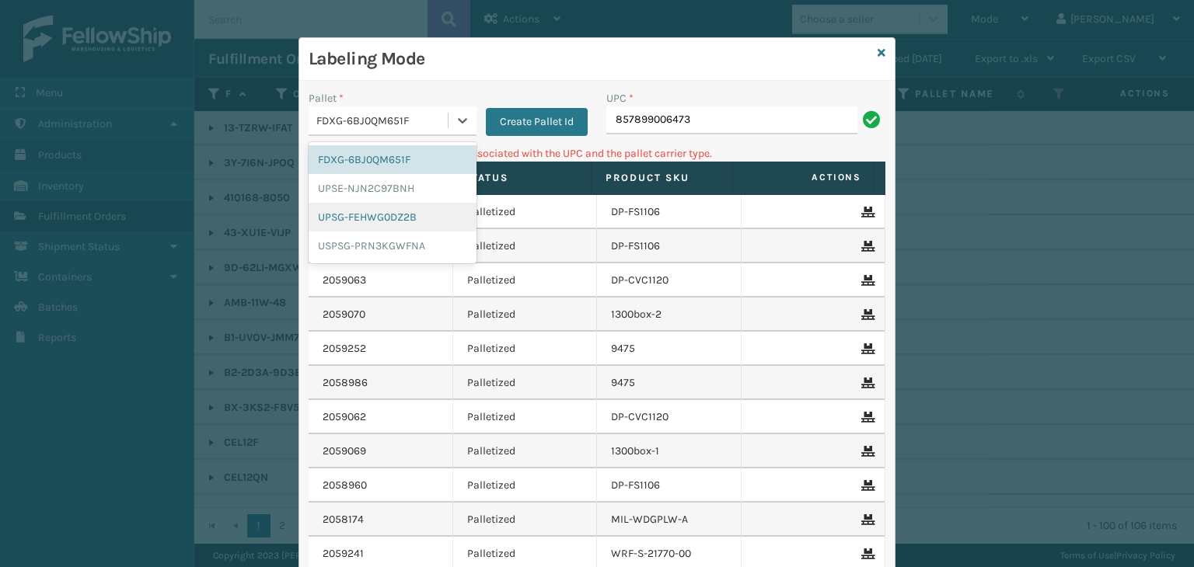
drag, startPoint x: 382, startPoint y: 212, endPoint x: 746, endPoint y: 96, distance: 382.8
click at [382, 212] on div "UPSG-FEHWG0DZ2B" at bounding box center [393, 217] width 168 height 29
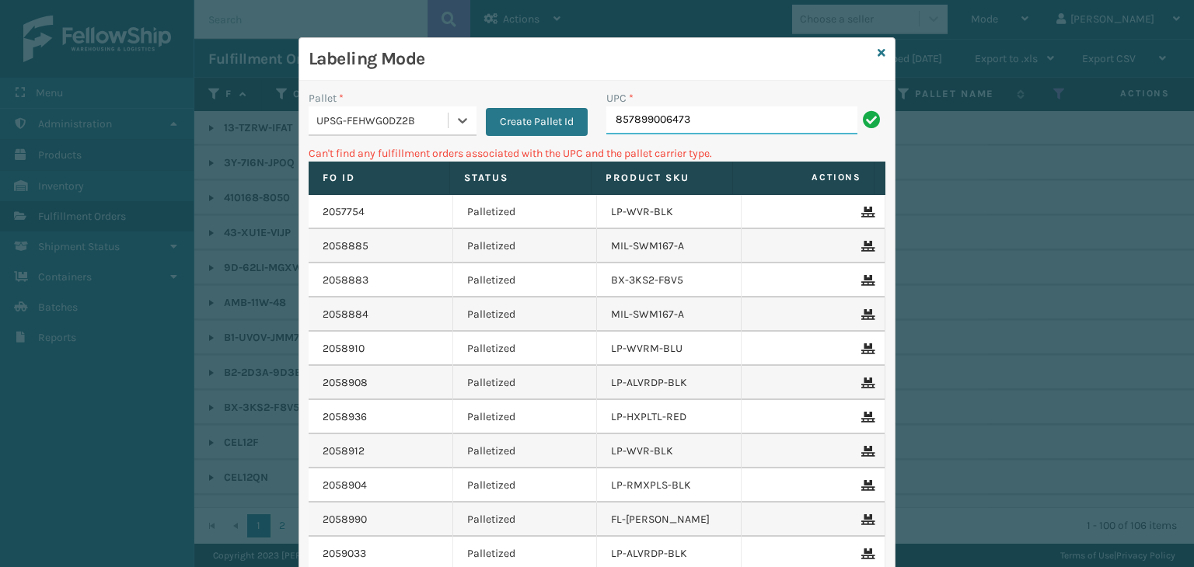
click at [712, 127] on input "857899006473" at bounding box center [731, 121] width 251 height 28
click at [438, 108] on div "UPSG-FEHWG0DZ2B" at bounding box center [378, 121] width 139 height 26
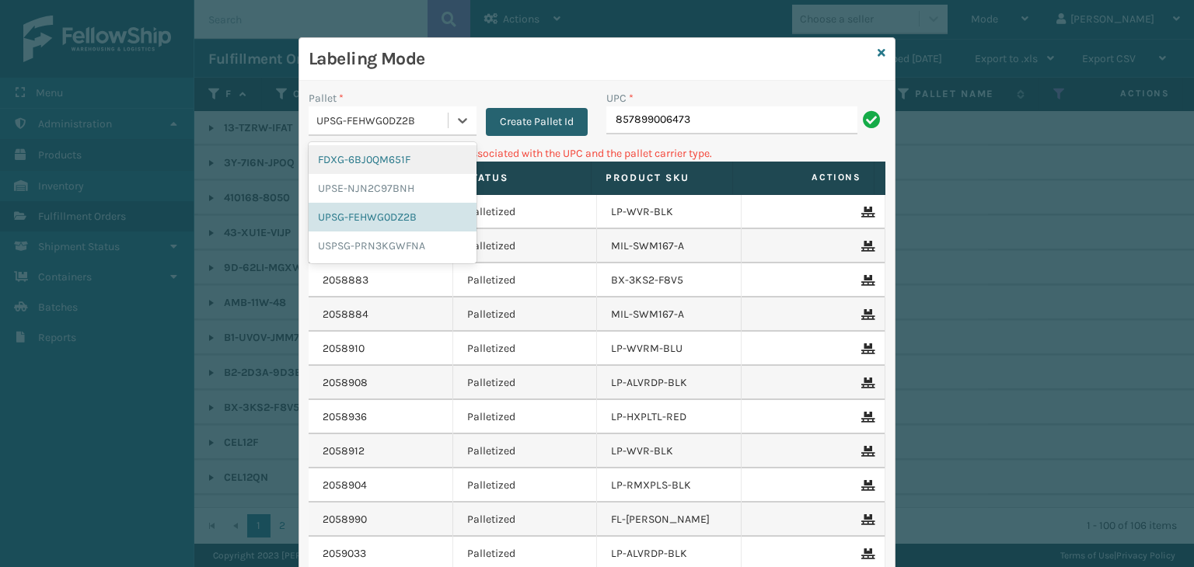
click at [515, 124] on button "Create Pallet Id" at bounding box center [537, 122] width 102 height 28
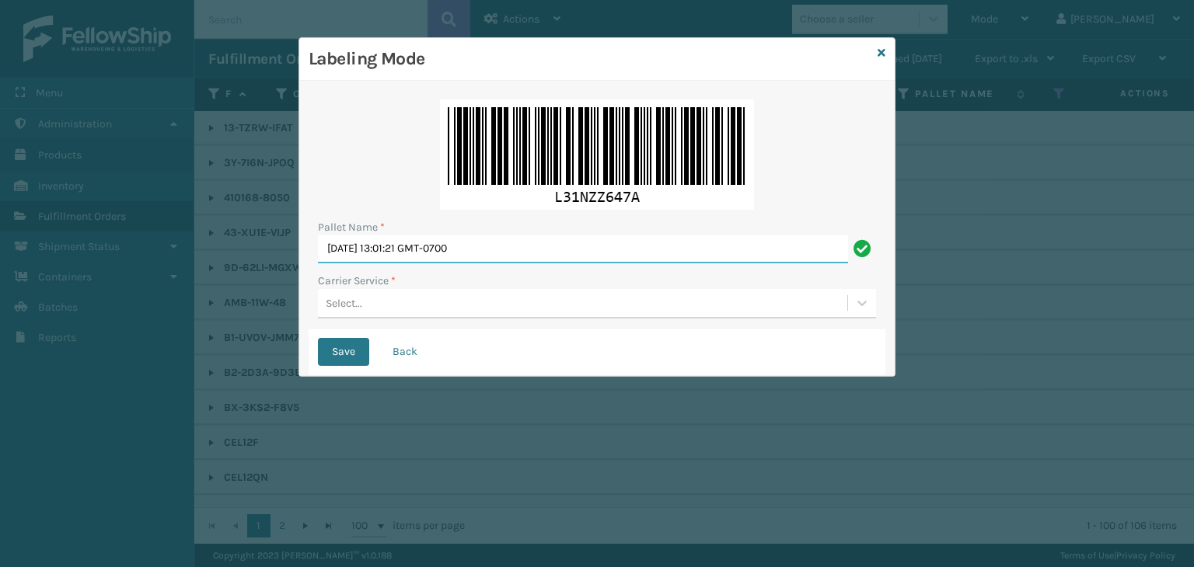
drag, startPoint x: 533, startPoint y: 243, endPoint x: 0, endPoint y: 252, distance: 532.6
click at [0, 252] on div "Labeling Mode Pallet Name * Wed Sep 03 2025 13:01:21 GMT-0700 Carrier Service *…" at bounding box center [597, 283] width 1194 height 567
click at [879, 51] on icon at bounding box center [882, 52] width 8 height 11
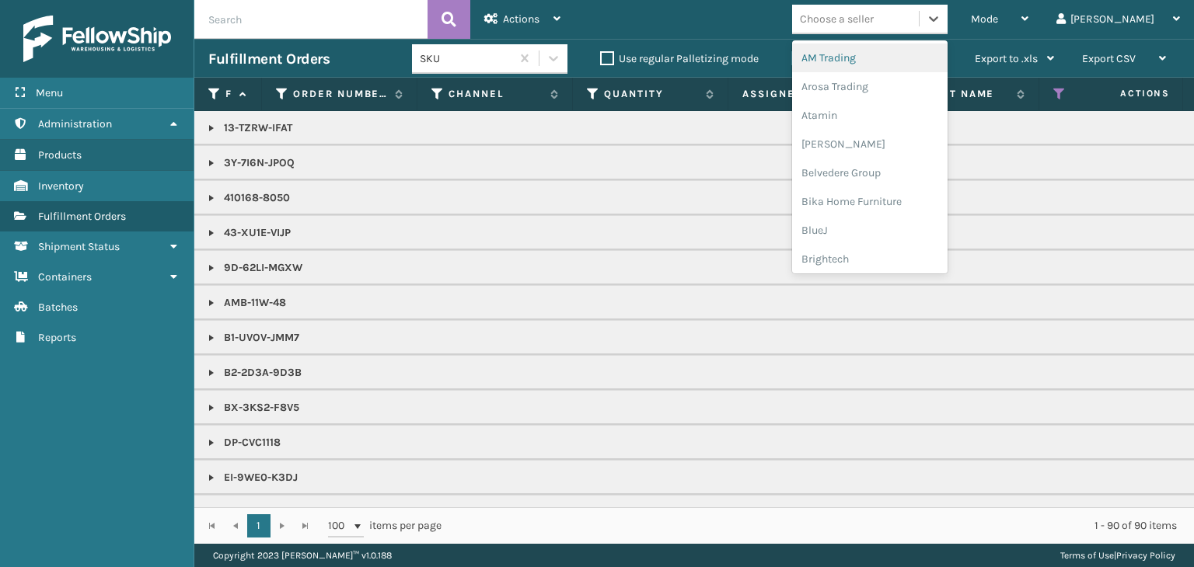
click at [873, 25] on div "Choose a seller" at bounding box center [837, 19] width 74 height 16
type input "BR"
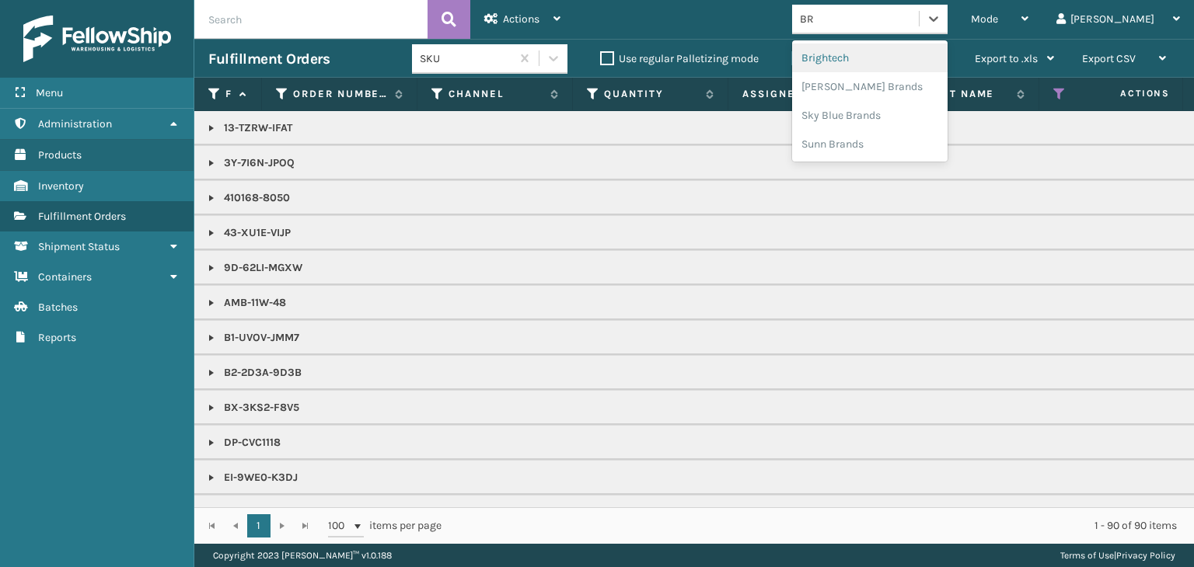
click at [885, 59] on div "Brightech" at bounding box center [869, 58] width 155 height 29
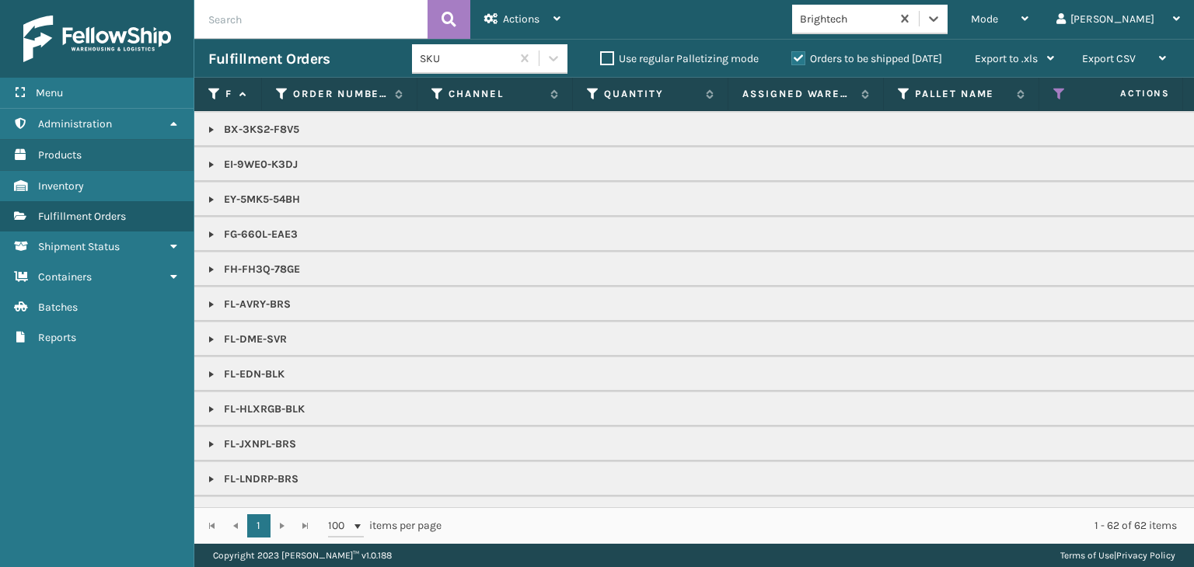
scroll to position [311, 0]
click at [998, 20] on span "Mode" at bounding box center [984, 18] width 27 height 13
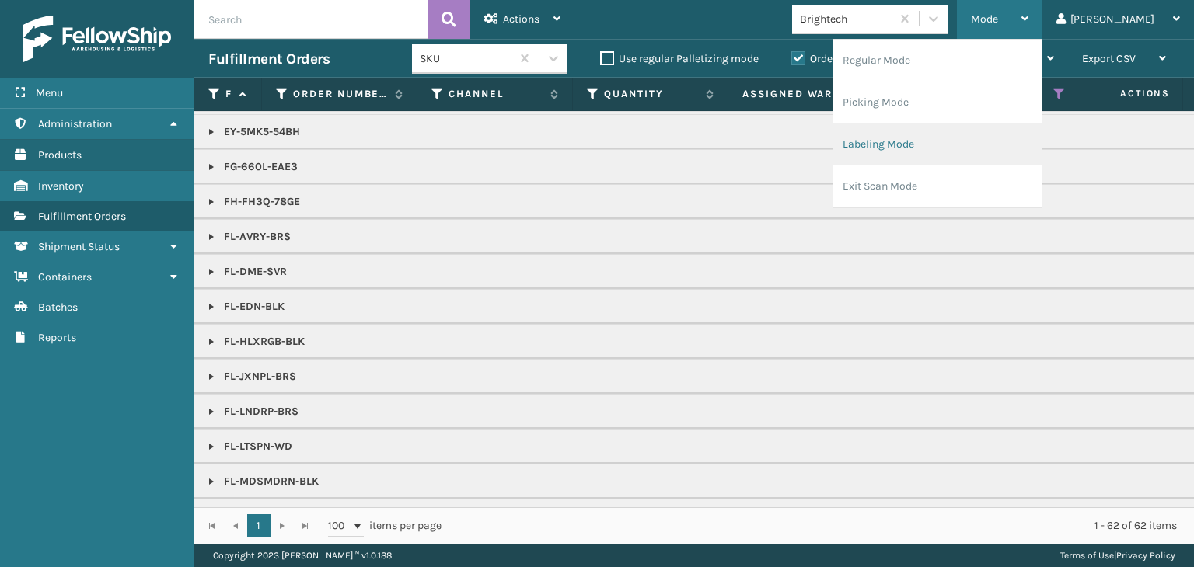
click at [944, 141] on li "Labeling Mode" at bounding box center [937, 145] width 208 height 42
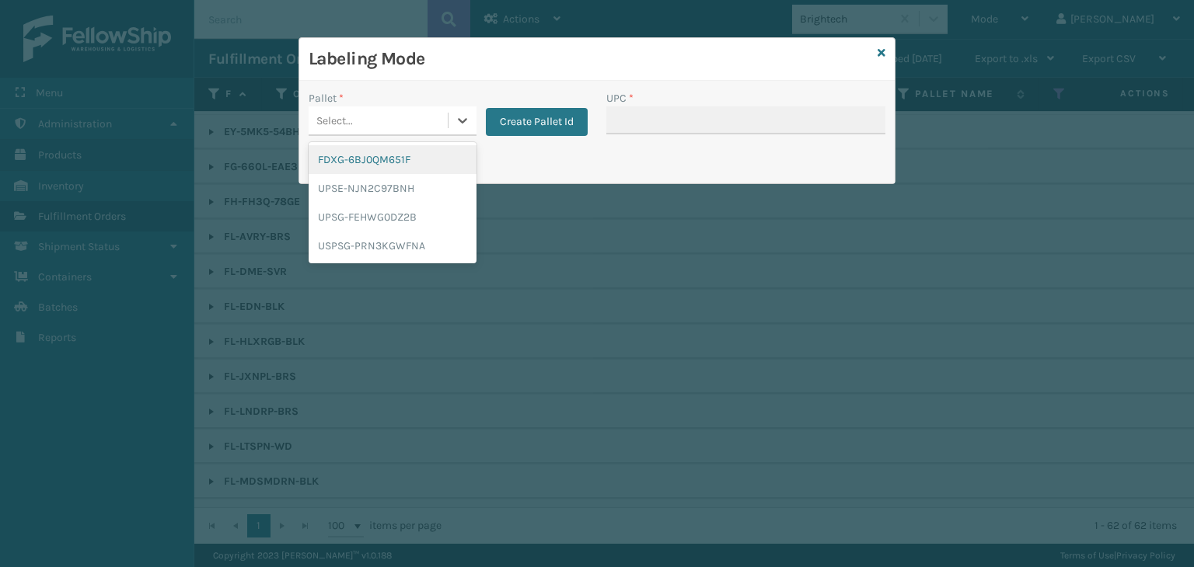
click at [426, 114] on div "Select..." at bounding box center [378, 121] width 139 height 26
click at [411, 161] on div "FDXG-6BJ0QM651F" at bounding box center [393, 159] width 168 height 29
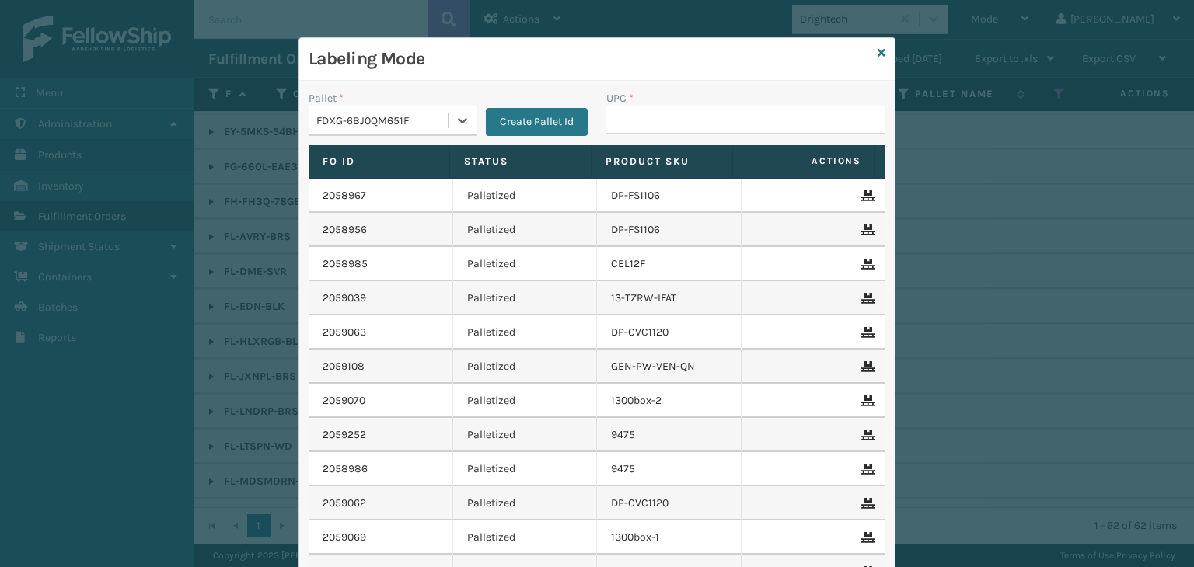
click at [789, 100] on div "UPC *" at bounding box center [745, 98] width 279 height 16
click at [802, 121] on input "UPC *" at bounding box center [745, 121] width 279 height 28
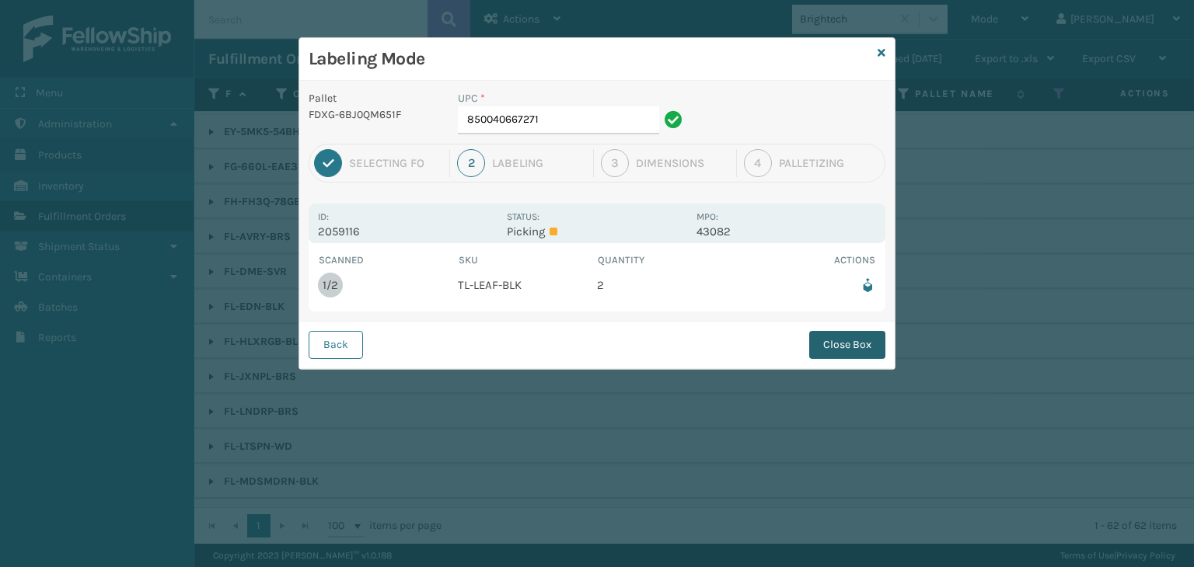
drag, startPoint x: 822, startPoint y: 323, endPoint x: 834, endPoint y: 355, distance: 34.2
click at [829, 346] on div "Back Close Box" at bounding box center [596, 344] width 595 height 47
click at [834, 355] on button "Close Box" at bounding box center [847, 345] width 76 height 28
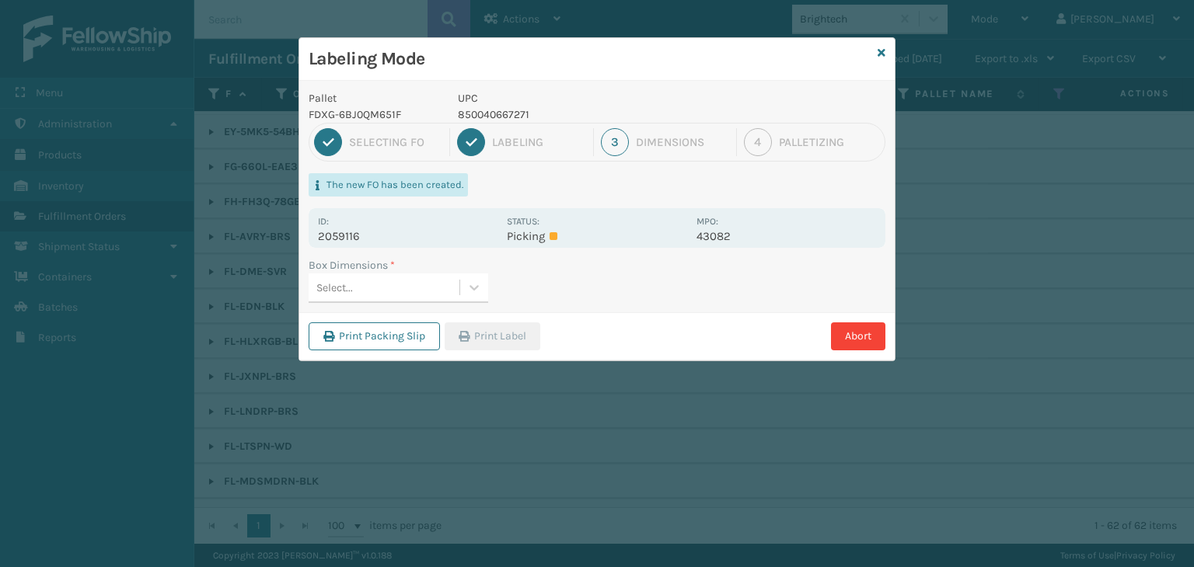
click at [375, 303] on div "Select..." at bounding box center [399, 289] width 180 height 30
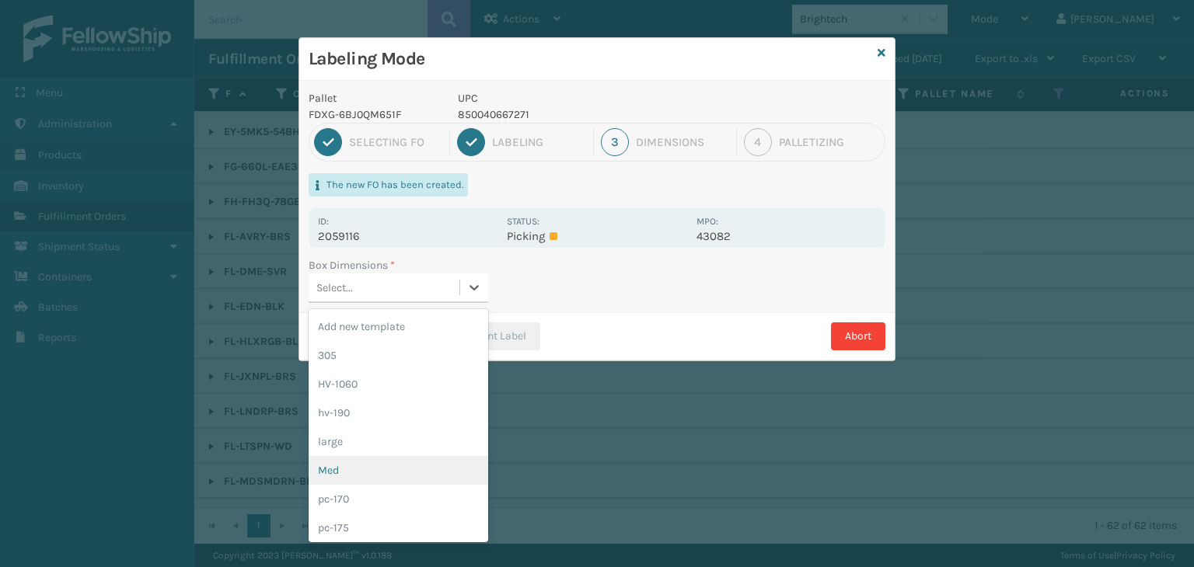
click at [354, 477] on div "Med" at bounding box center [399, 470] width 180 height 29
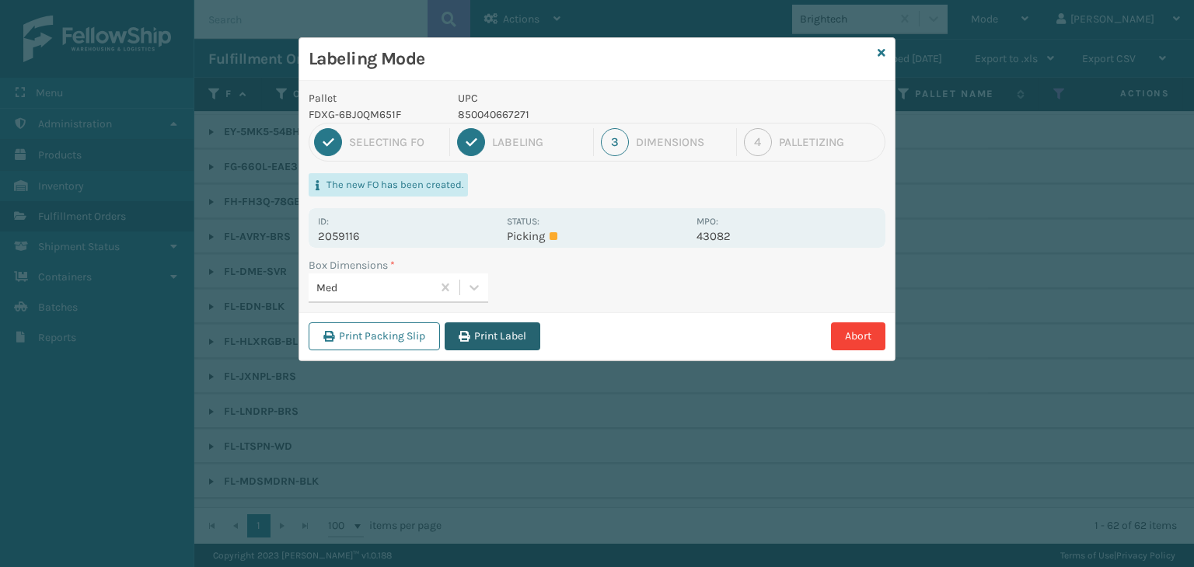
click at [524, 335] on button "Print Label" at bounding box center [493, 337] width 96 height 28
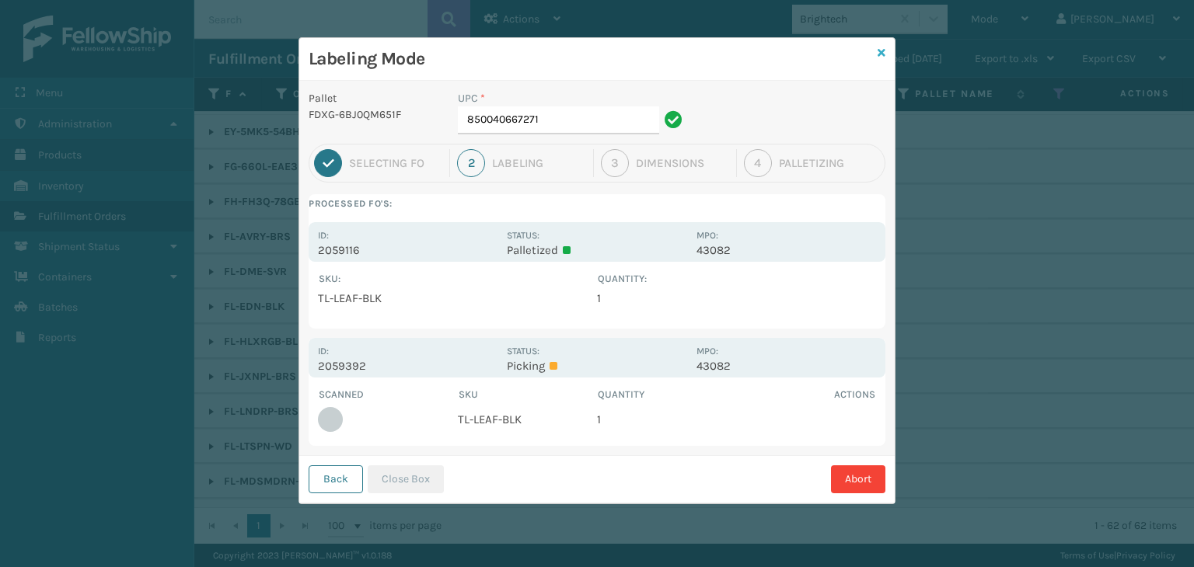
click at [880, 51] on icon at bounding box center [882, 52] width 8 height 11
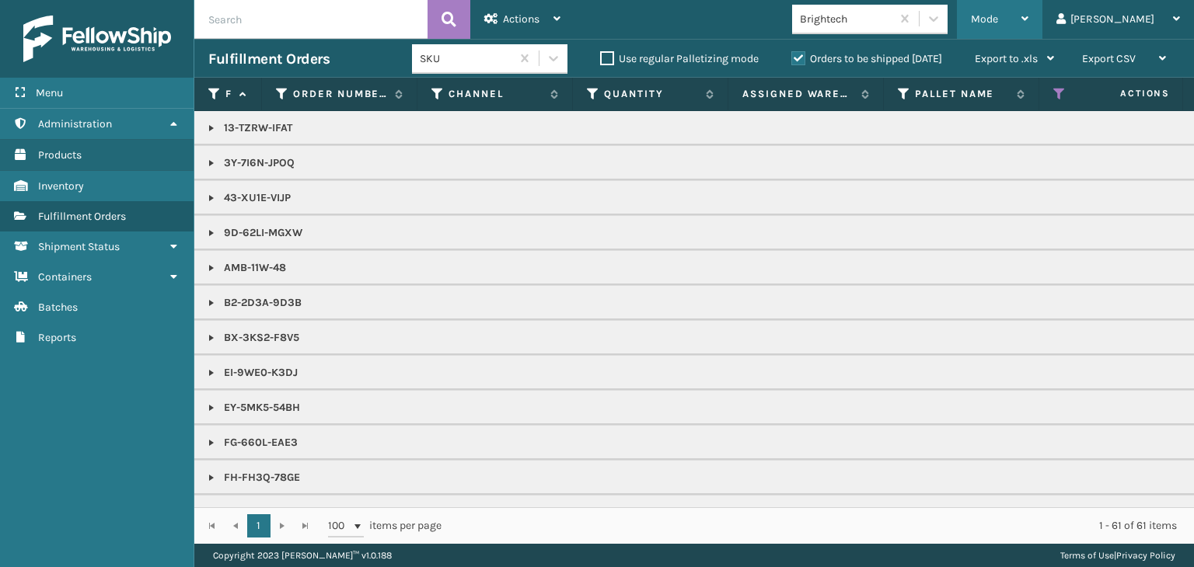
click at [998, 24] on span "Mode" at bounding box center [984, 18] width 27 height 13
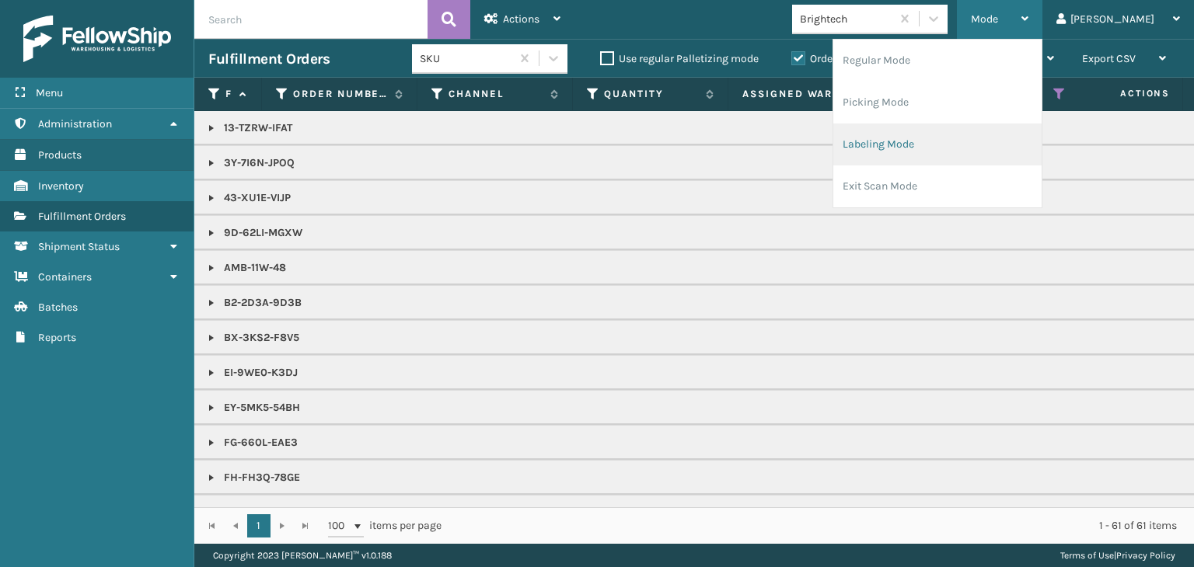
click at [965, 144] on li "Labeling Mode" at bounding box center [937, 145] width 208 height 42
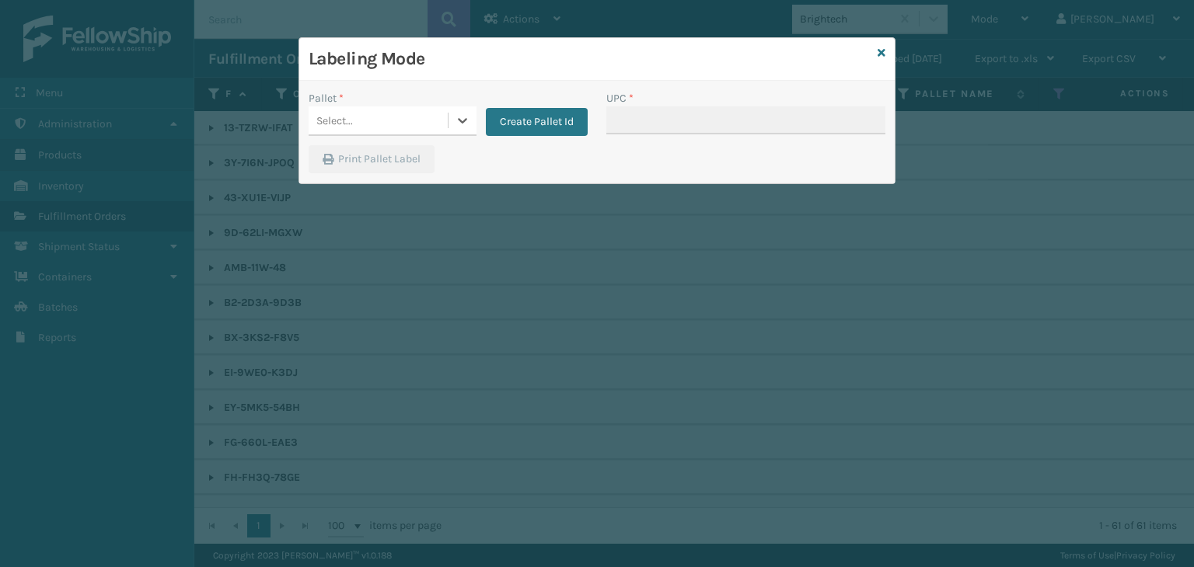
click at [337, 125] on div "Select..." at bounding box center [334, 121] width 37 height 16
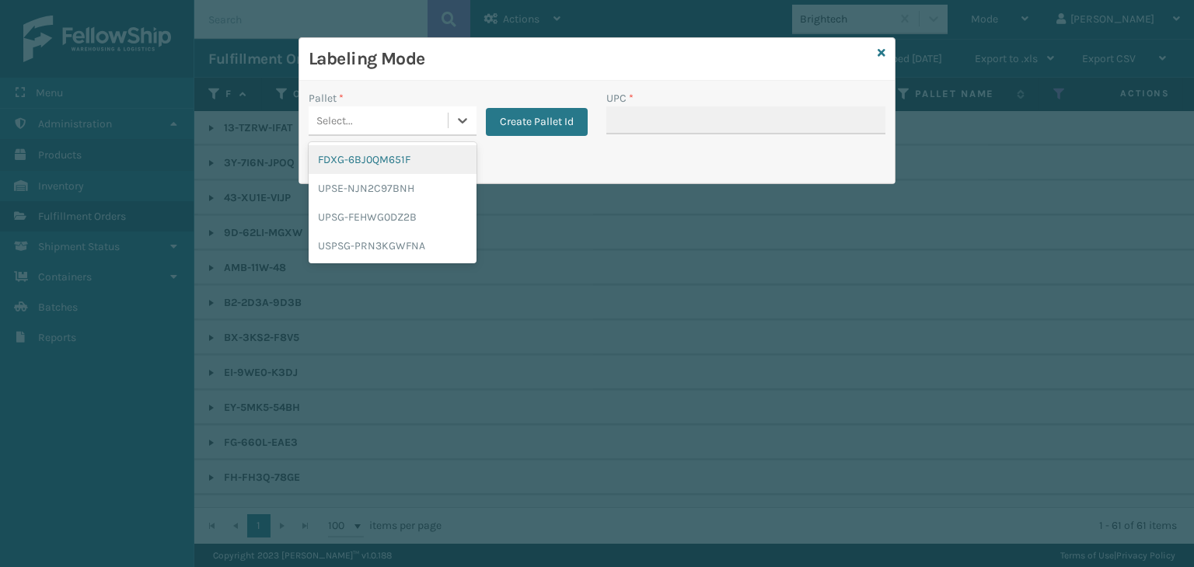
click at [333, 157] on div "FDXG-6BJ0QM651F" at bounding box center [393, 159] width 168 height 29
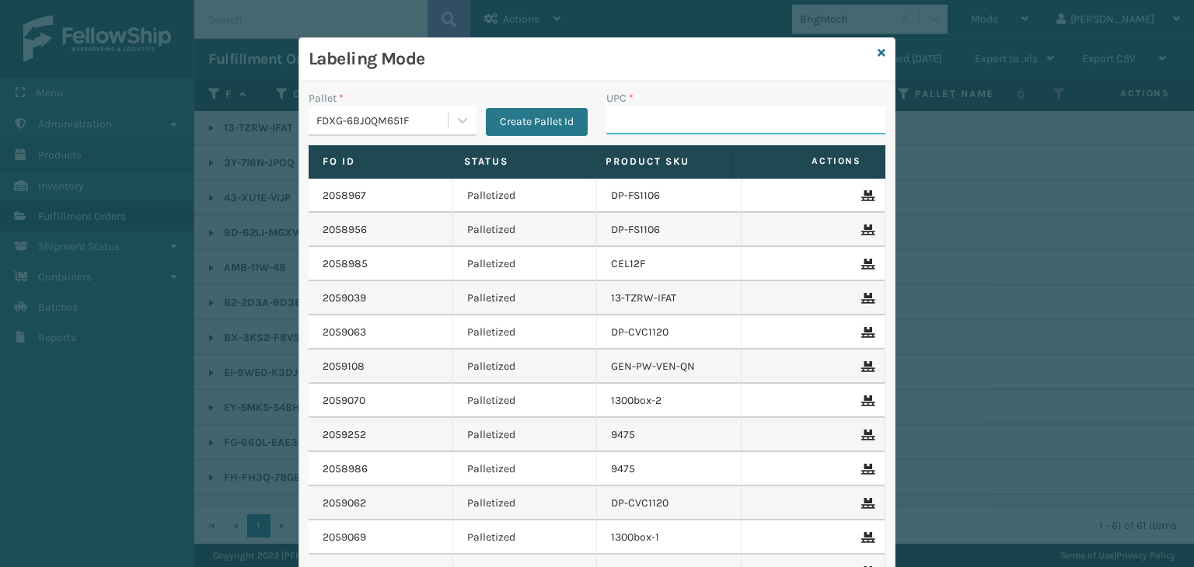
click at [634, 112] on input "UPC *" at bounding box center [745, 121] width 279 height 28
type input "85002486701"
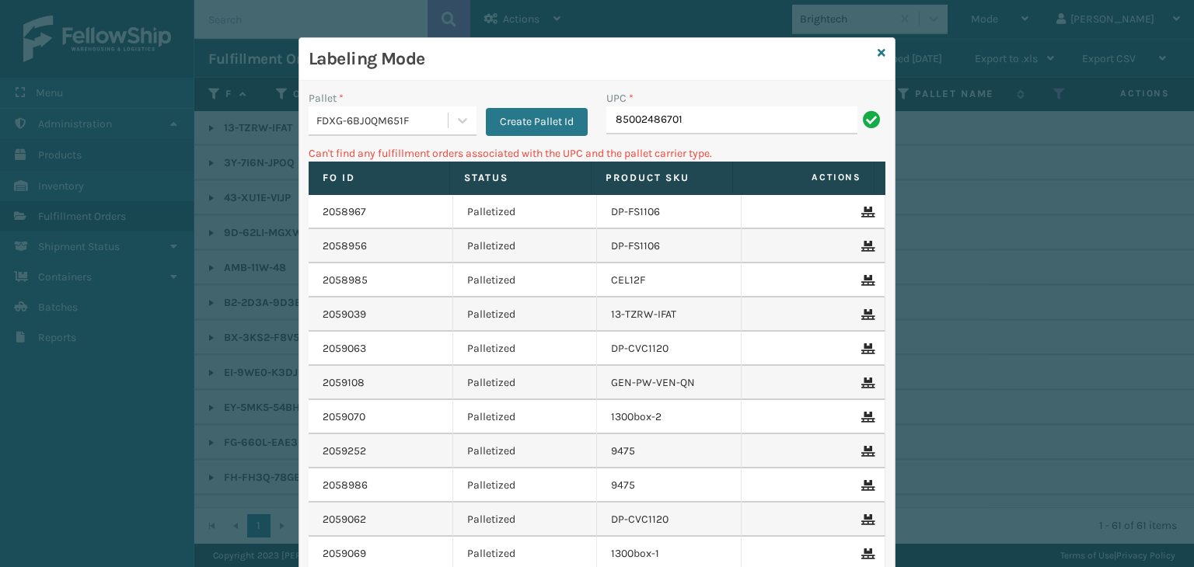
click at [407, 114] on div "FDXG-6BJ0QM651F" at bounding box center [382, 121] width 133 height 16
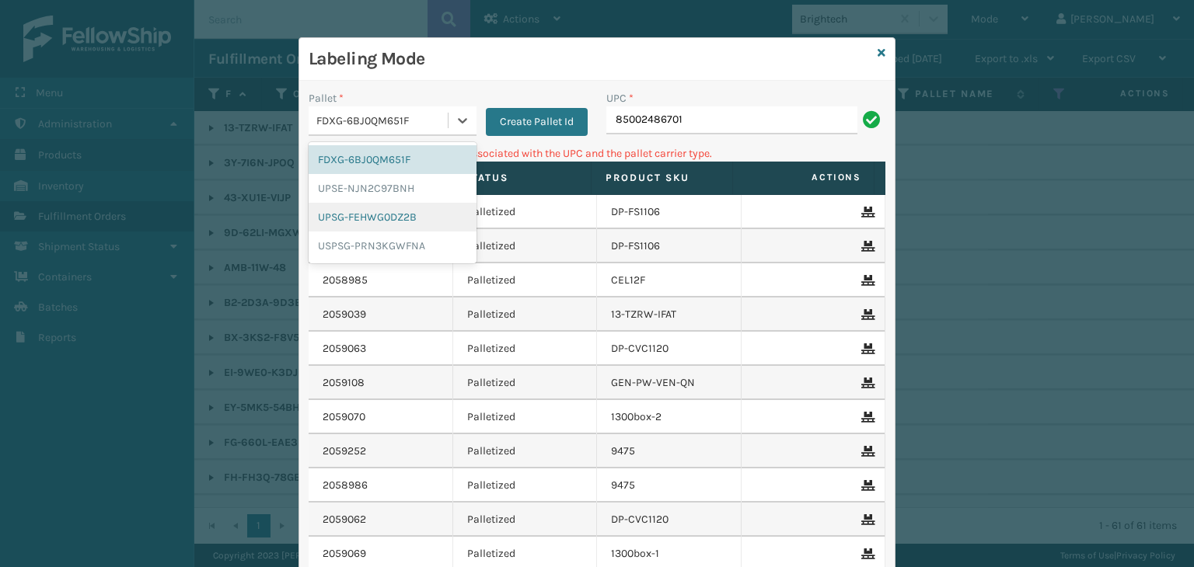
click at [389, 212] on div "UPSG-FEHWG0DZ2B" at bounding box center [393, 217] width 168 height 29
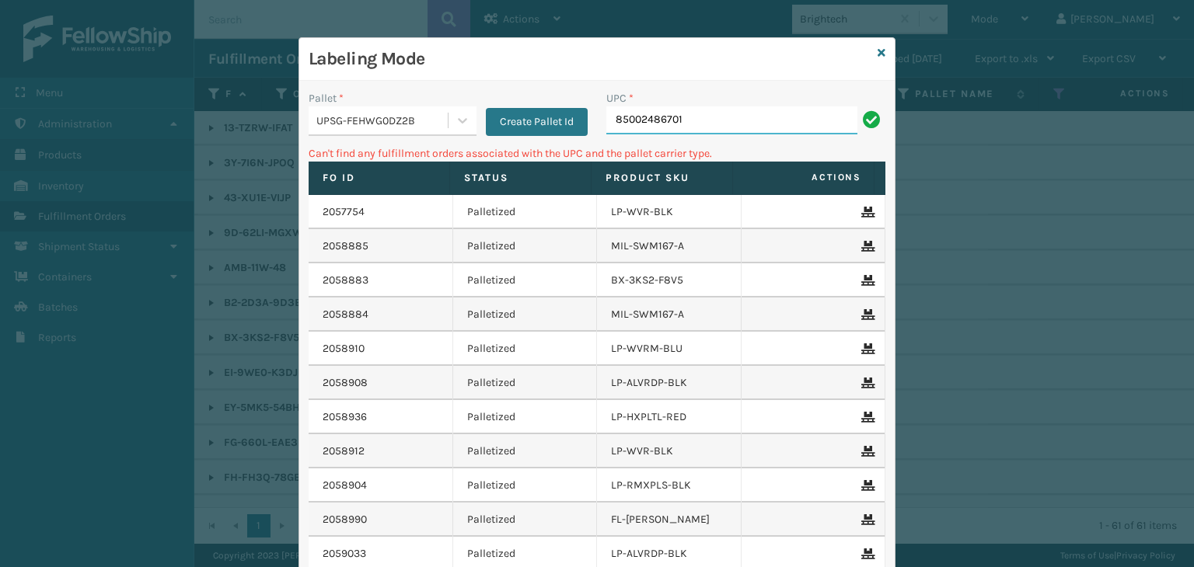
click at [746, 128] on input "85002486701" at bounding box center [731, 121] width 251 height 28
click at [711, 113] on input "85002486701" at bounding box center [731, 121] width 251 height 28
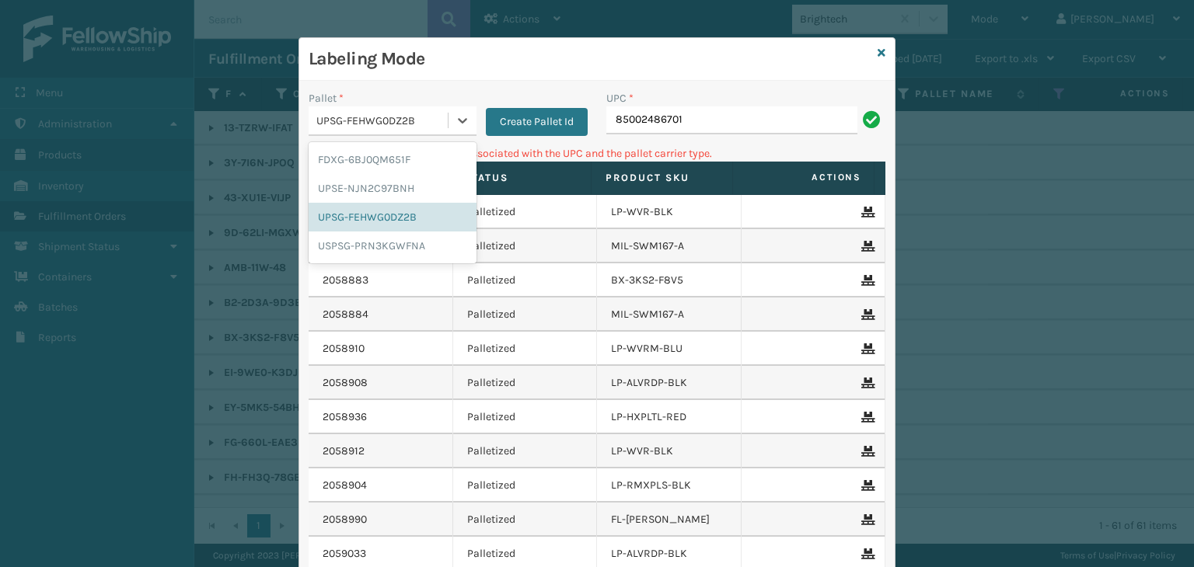
click at [358, 117] on div "UPSG-FEHWG0DZ2B" at bounding box center [382, 121] width 133 height 16
drag, startPoint x: 363, startPoint y: 155, endPoint x: 622, endPoint y: 164, distance: 259.0
click at [368, 156] on div "FDXG-6BJ0QM651F" at bounding box center [393, 159] width 168 height 29
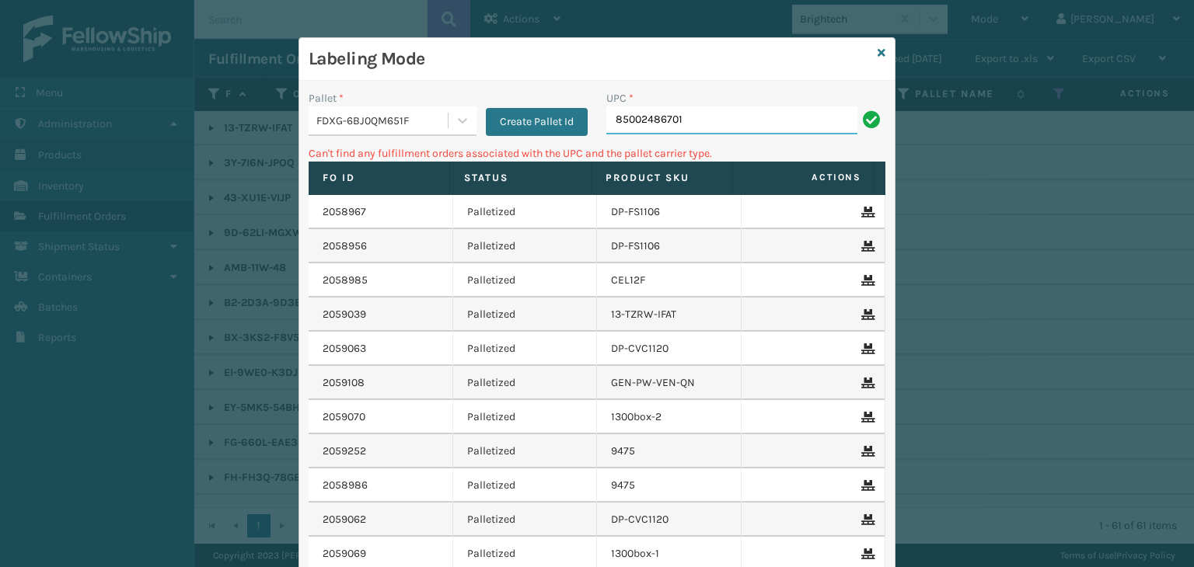
click at [628, 121] on input "85002486701" at bounding box center [731, 121] width 251 height 28
click at [633, 119] on input "85002486701" at bounding box center [731, 121] width 251 height 28
type input "850012486701"
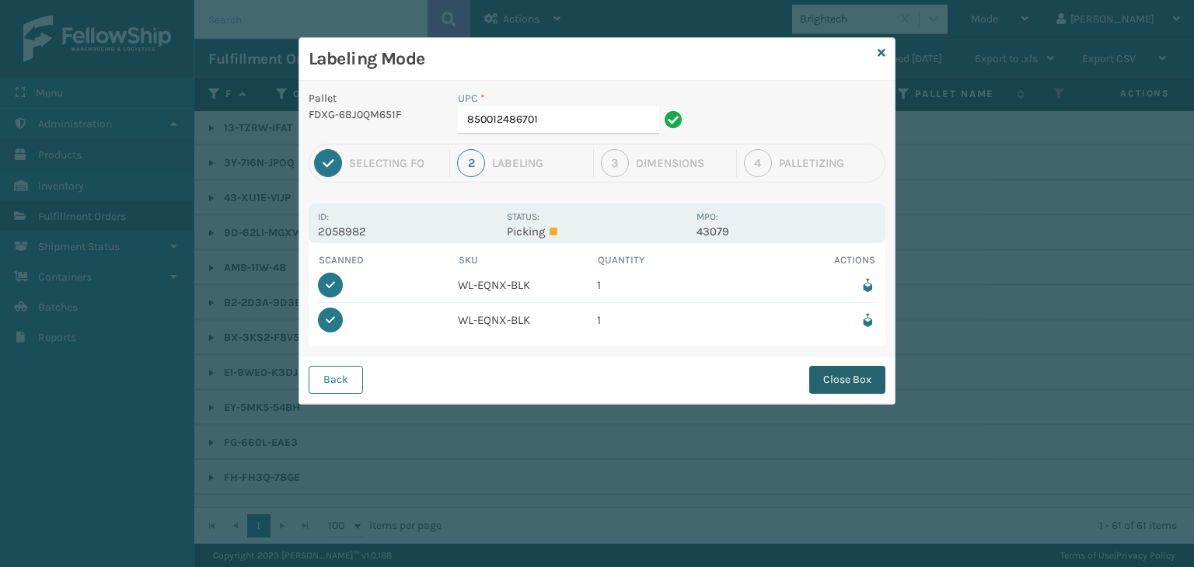
click at [852, 383] on button "Close Box" at bounding box center [847, 380] width 76 height 28
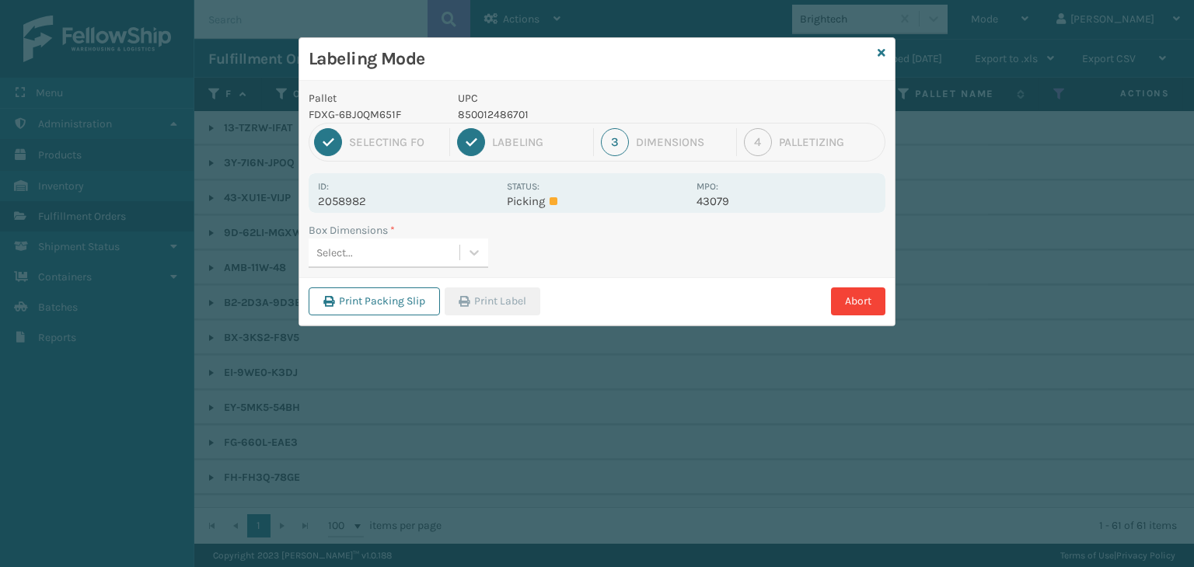
click at [438, 232] on div "Box Dimensions *" at bounding box center [399, 230] width 180 height 16
click at [410, 267] on div "Select..." at bounding box center [399, 254] width 180 height 30
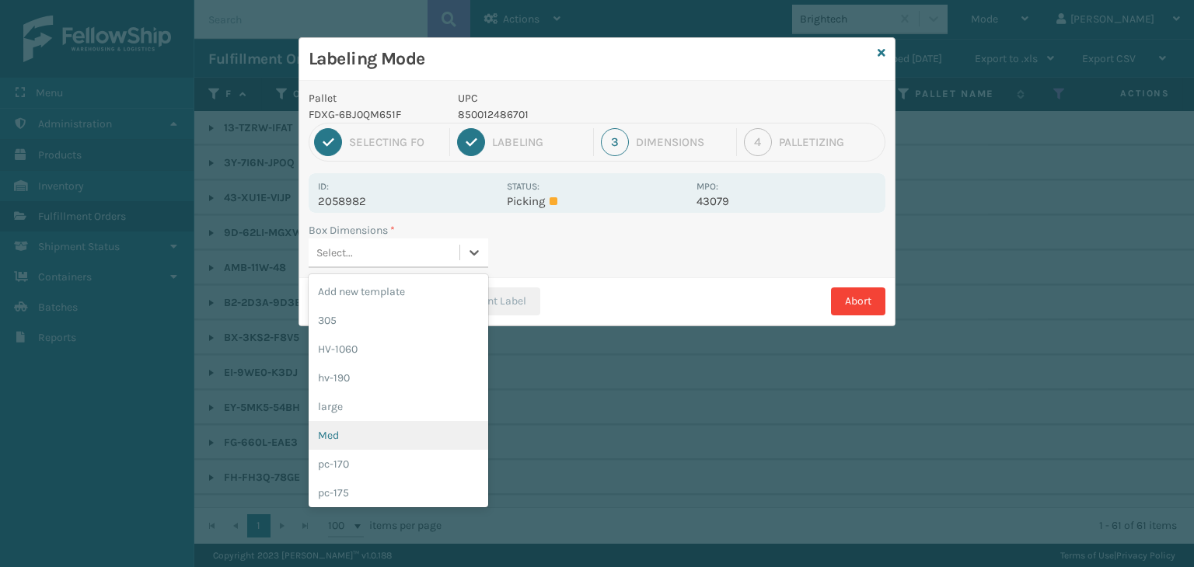
click at [376, 421] on div "Med" at bounding box center [399, 435] width 180 height 29
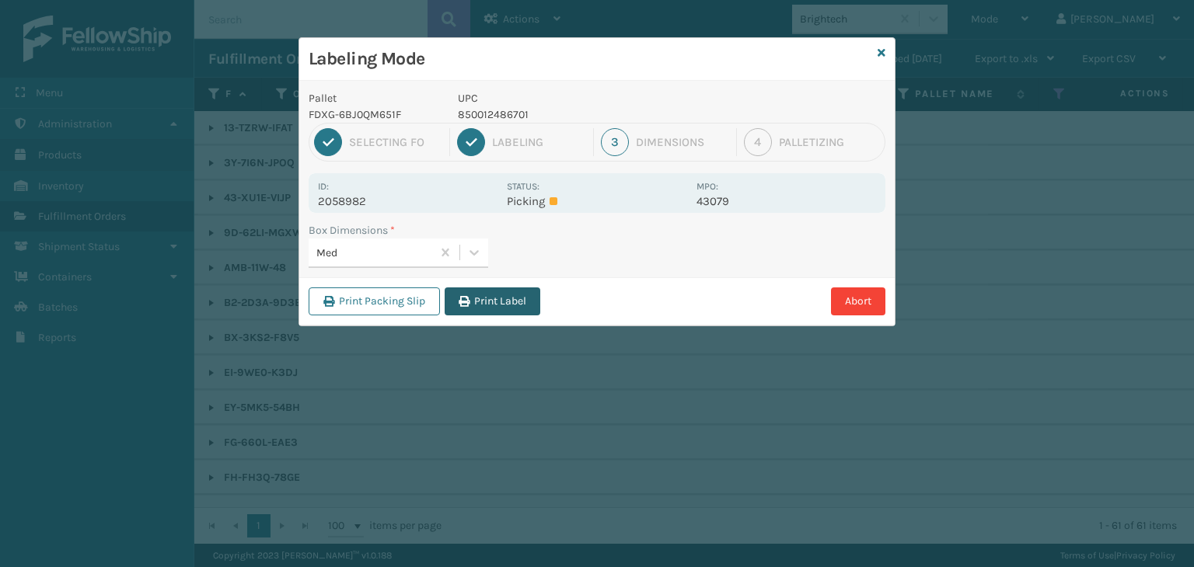
click at [454, 304] on button "Print Label" at bounding box center [493, 302] width 96 height 28
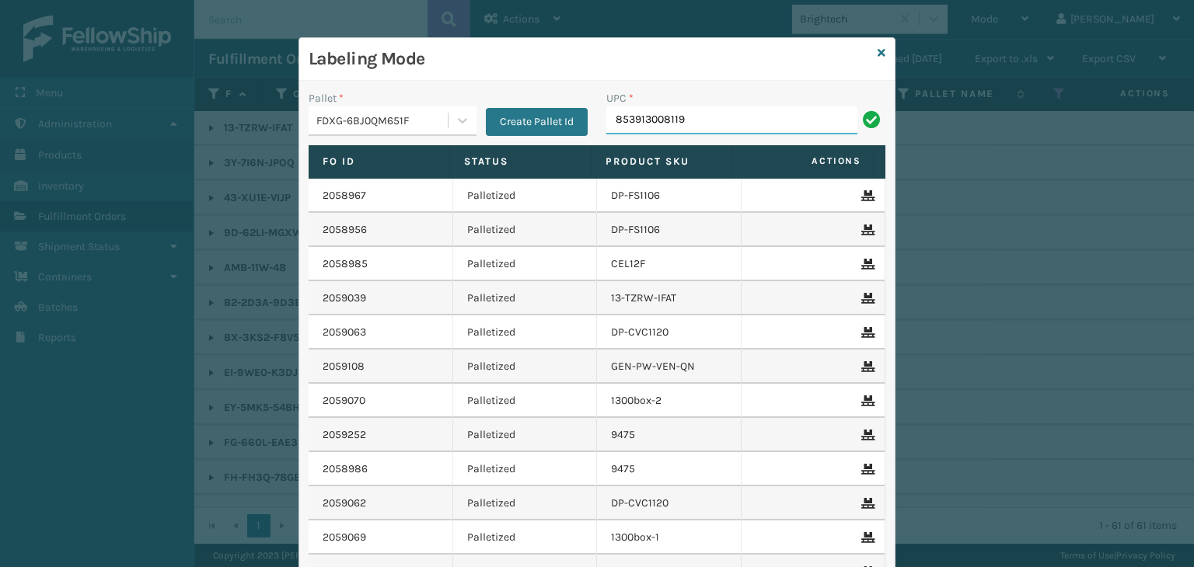
type input "853913008119"
type input "853913008065"
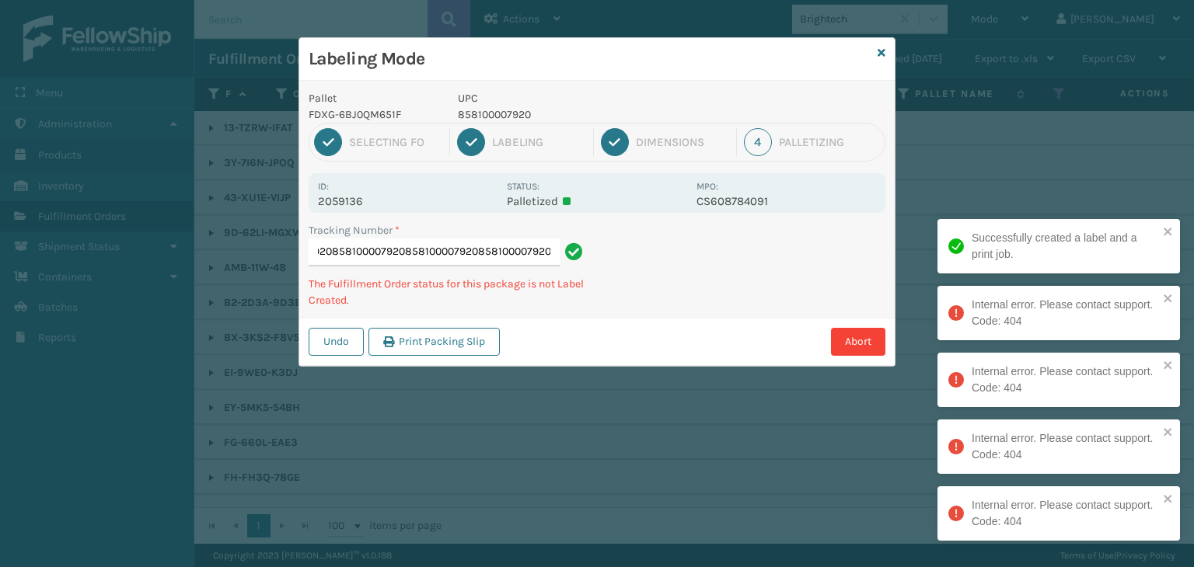
type input "884080120224858100007920858100007920858100007920858100007920858100007920"
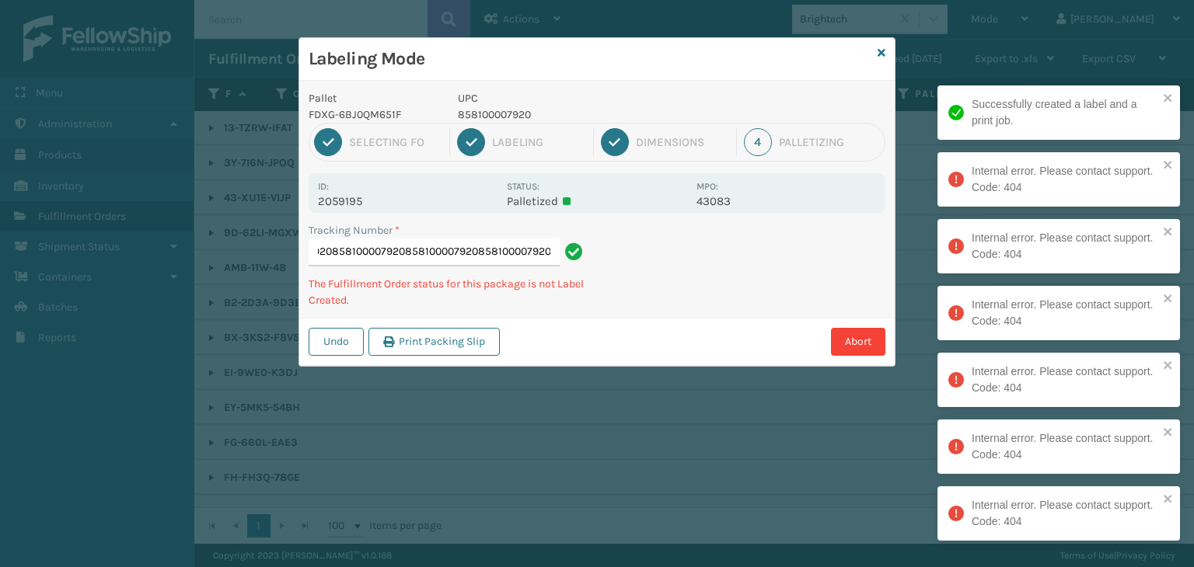
type input "8840805239898581000079208581000079208581000079208581000079208581000079208581000…"
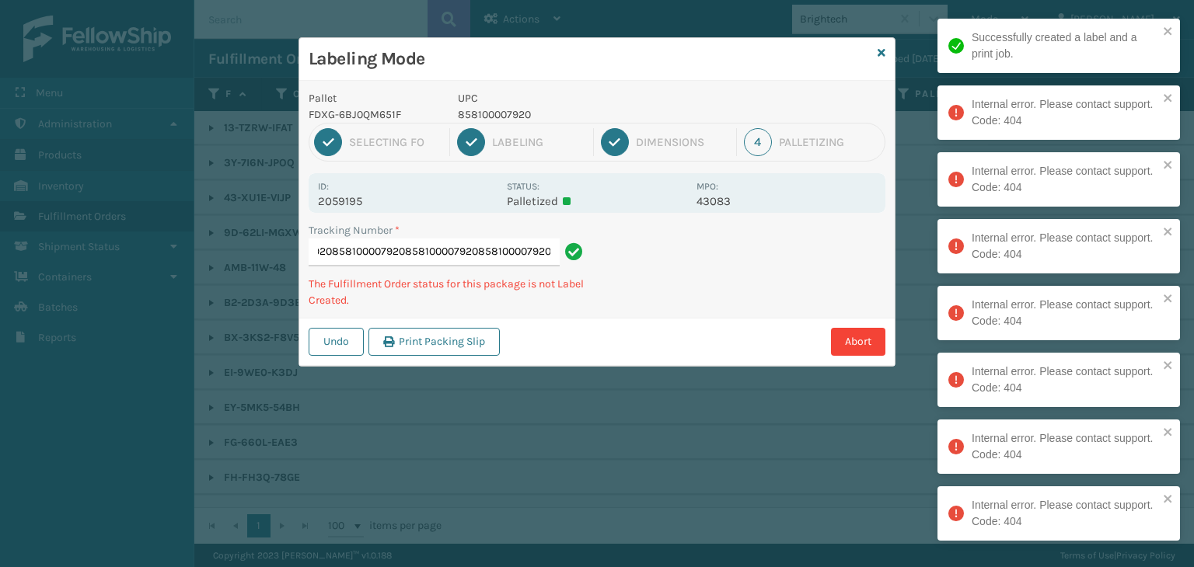
scroll to position [0, 429]
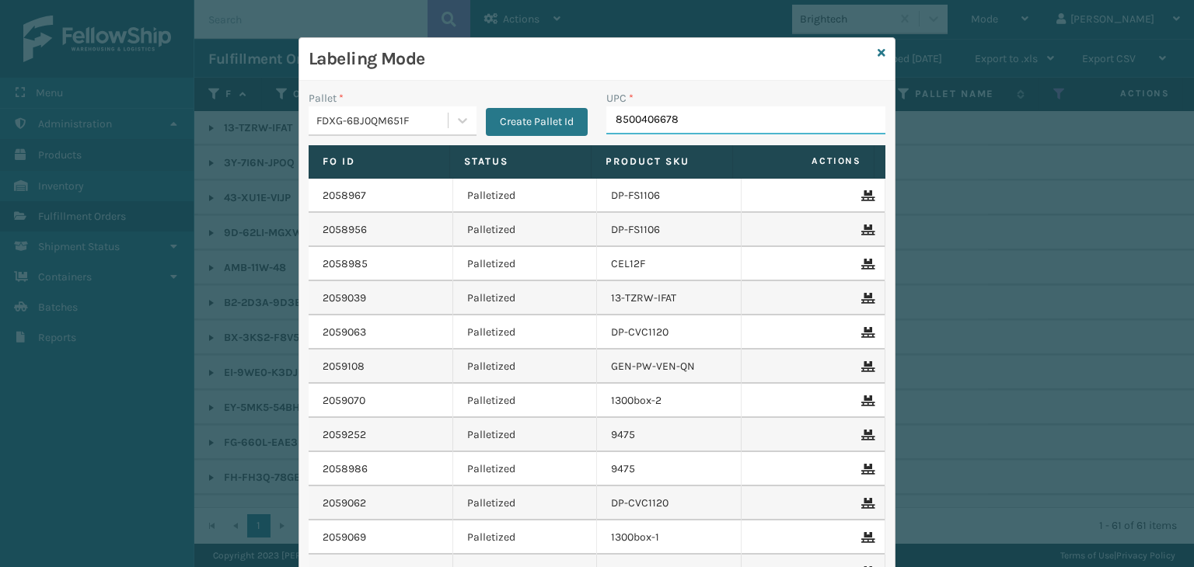
type input "85004066782"
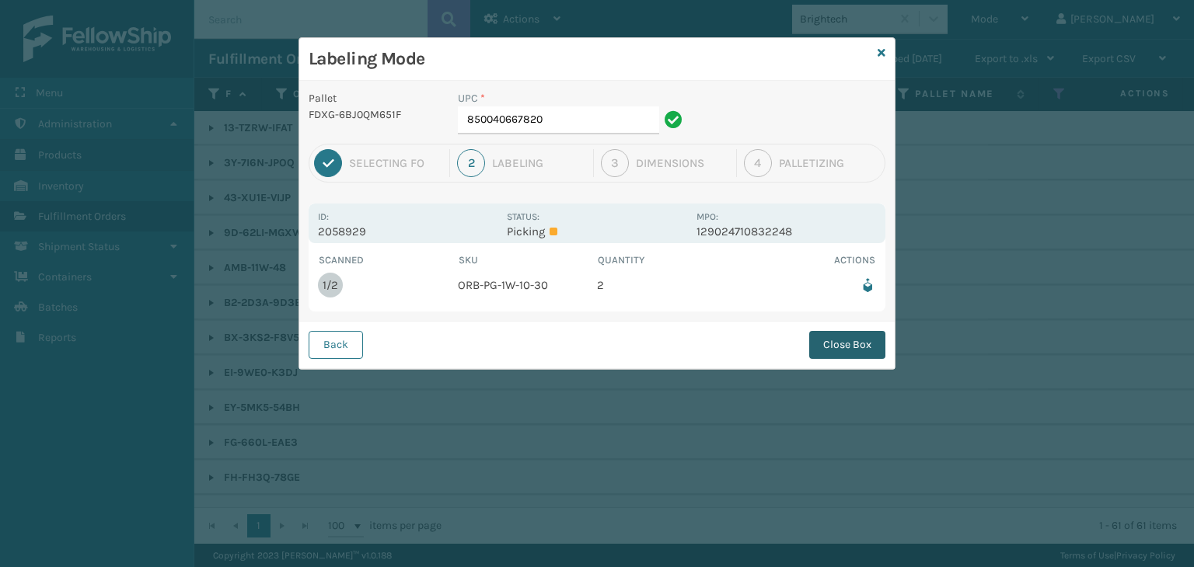
click at [818, 340] on button "Close Box" at bounding box center [847, 345] width 76 height 28
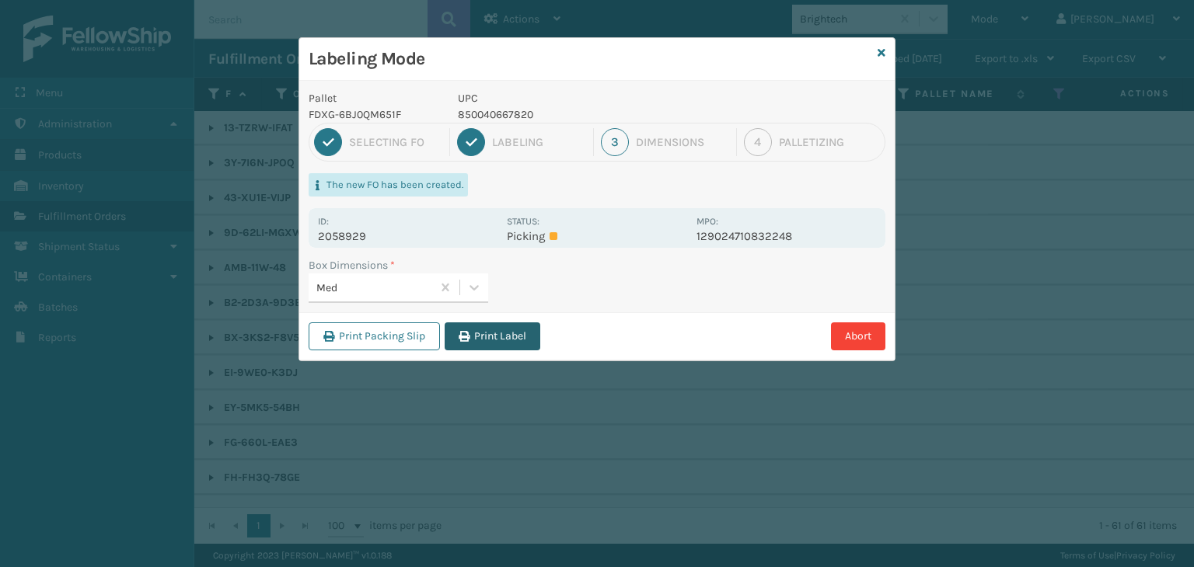
click at [522, 338] on button "Print Label" at bounding box center [493, 337] width 96 height 28
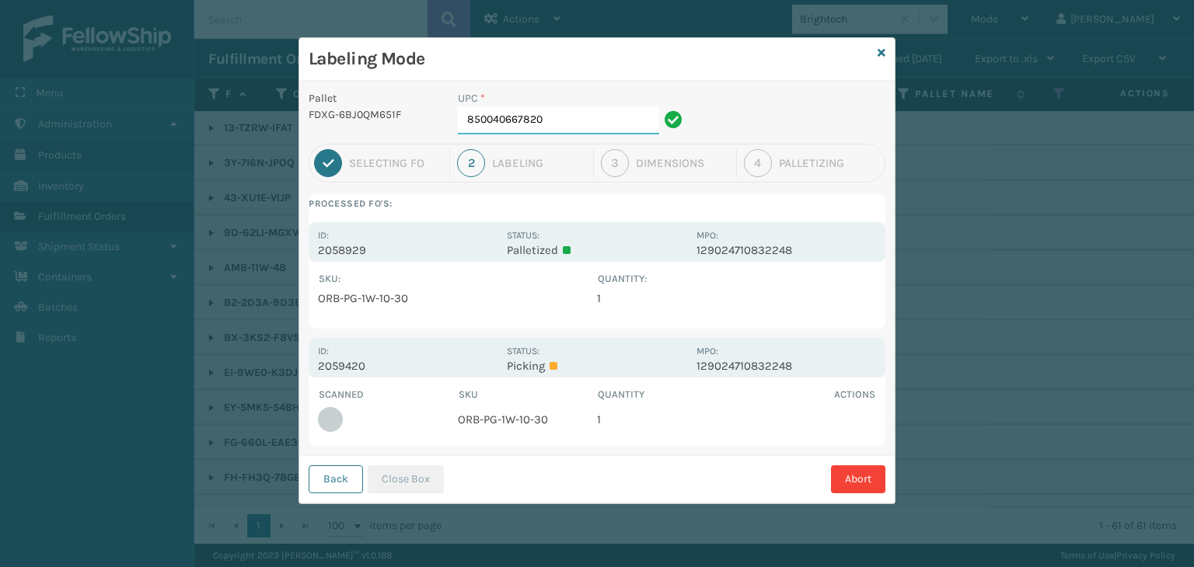
click at [587, 113] on input "850040667820" at bounding box center [558, 121] width 201 height 28
click at [417, 477] on button "Close Box" at bounding box center [406, 480] width 76 height 28
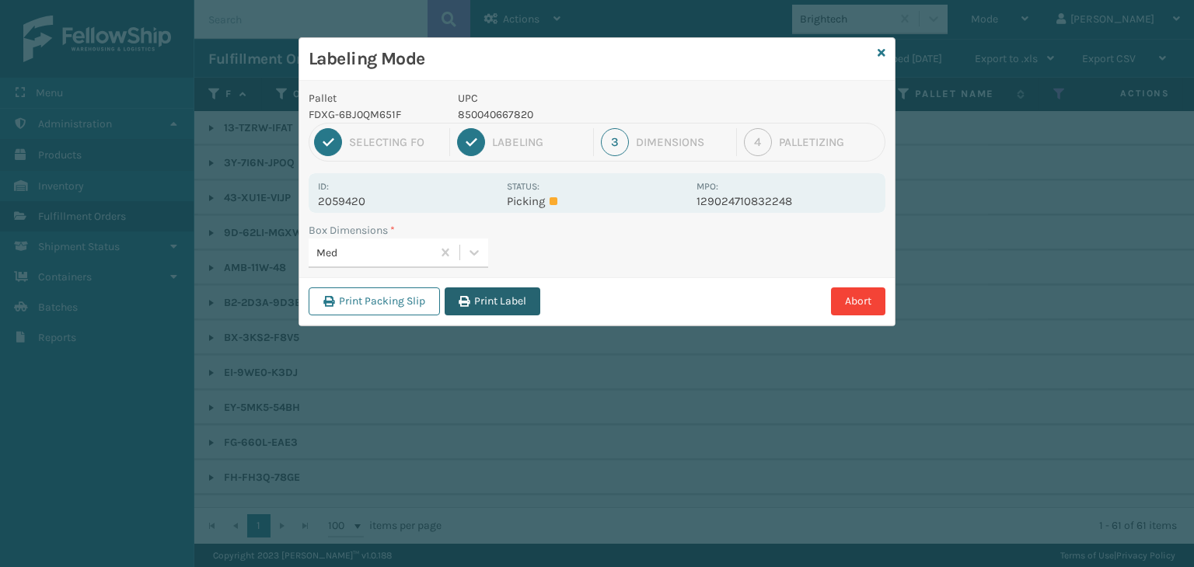
click at [507, 302] on button "Print Label" at bounding box center [493, 302] width 96 height 28
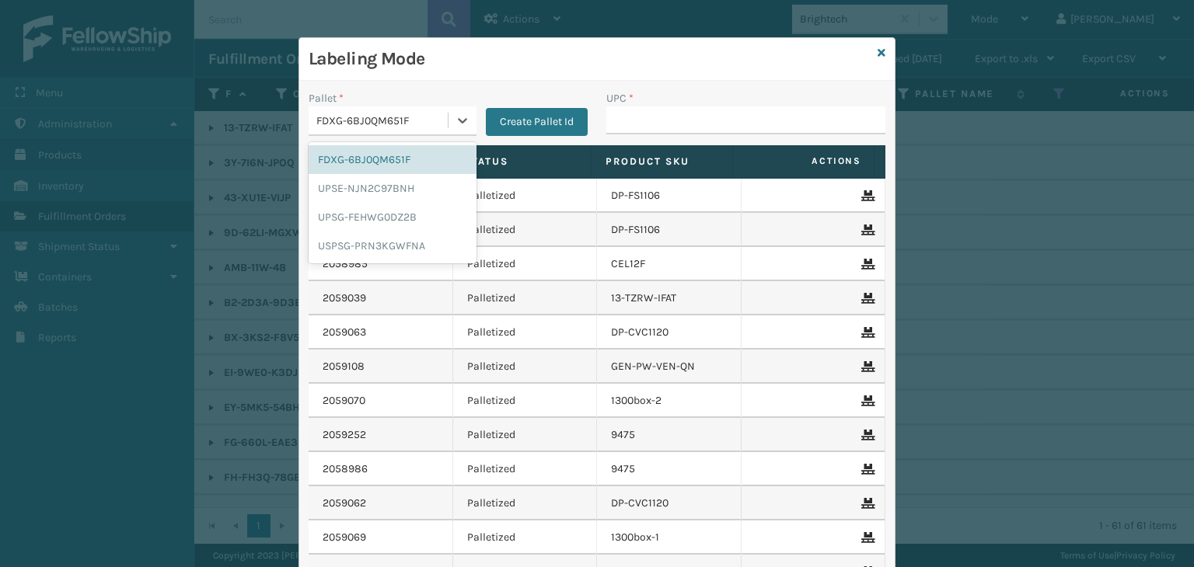
click at [414, 113] on div "FDXG-6BJ0QM651F" at bounding box center [382, 121] width 133 height 16
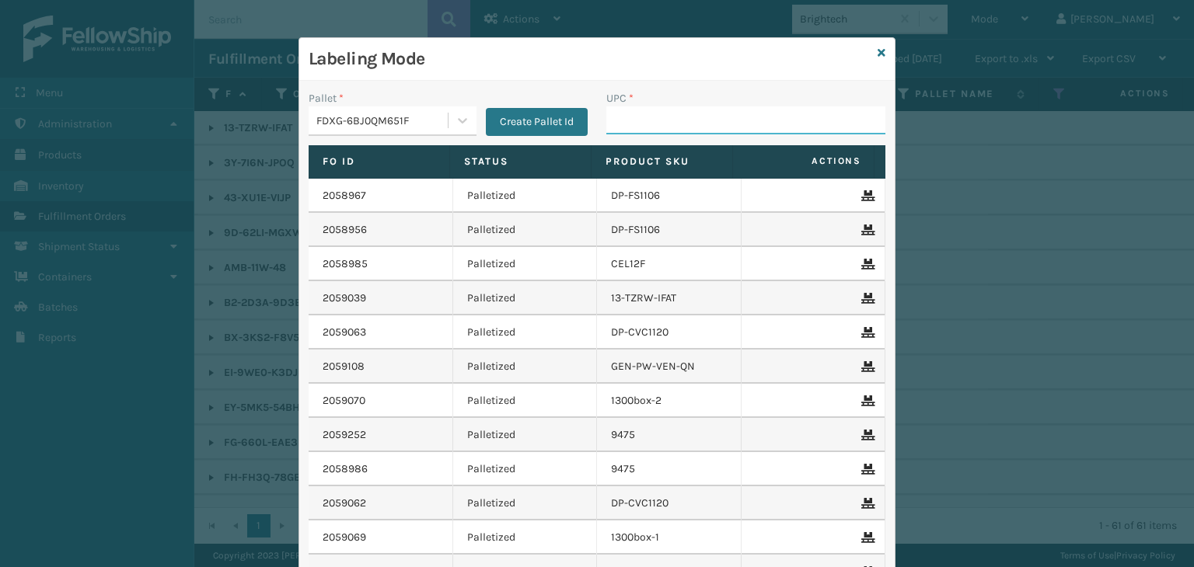
click at [685, 120] on input "UPC *" at bounding box center [745, 121] width 279 height 28
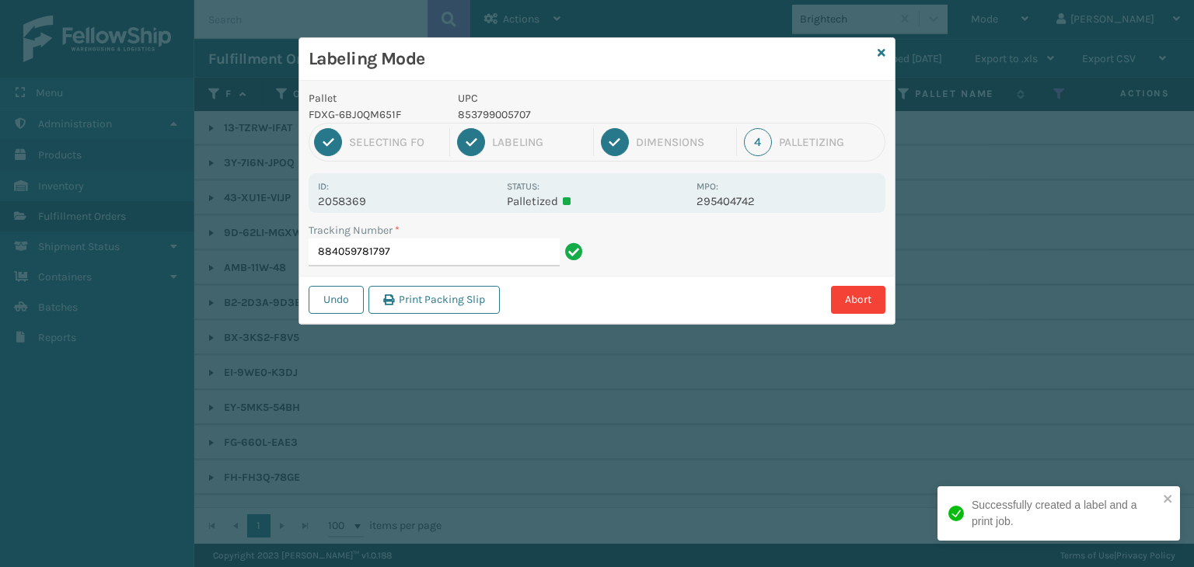
click at [485, 110] on p "853799005707" at bounding box center [572, 115] width 229 height 16
copy p "853799005707"
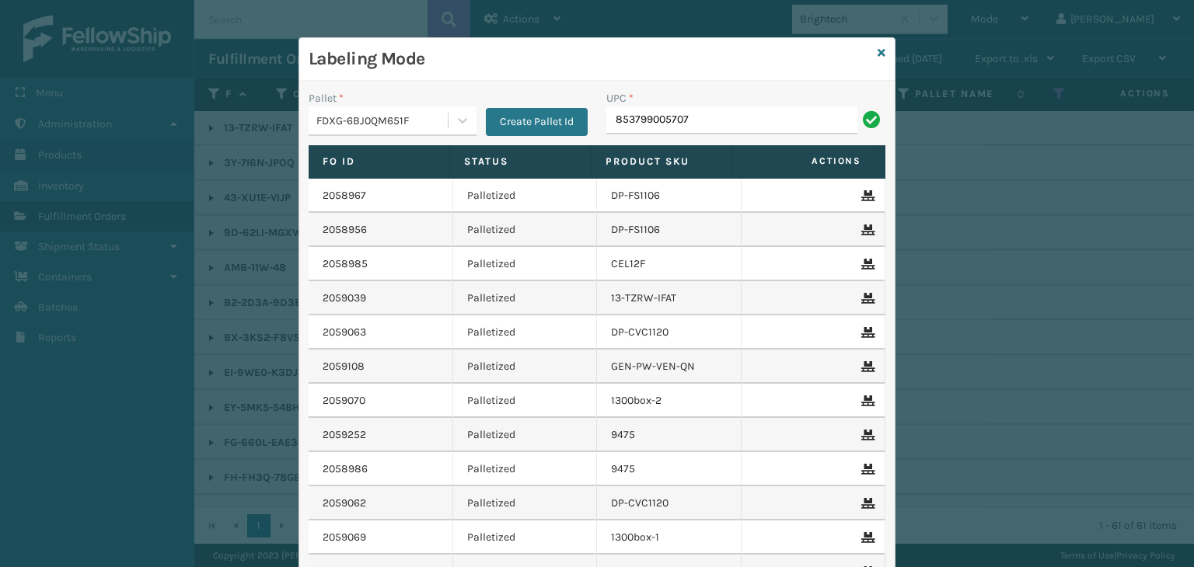
type input "853799005707"
type input "854403007421"
type input "85000445625"
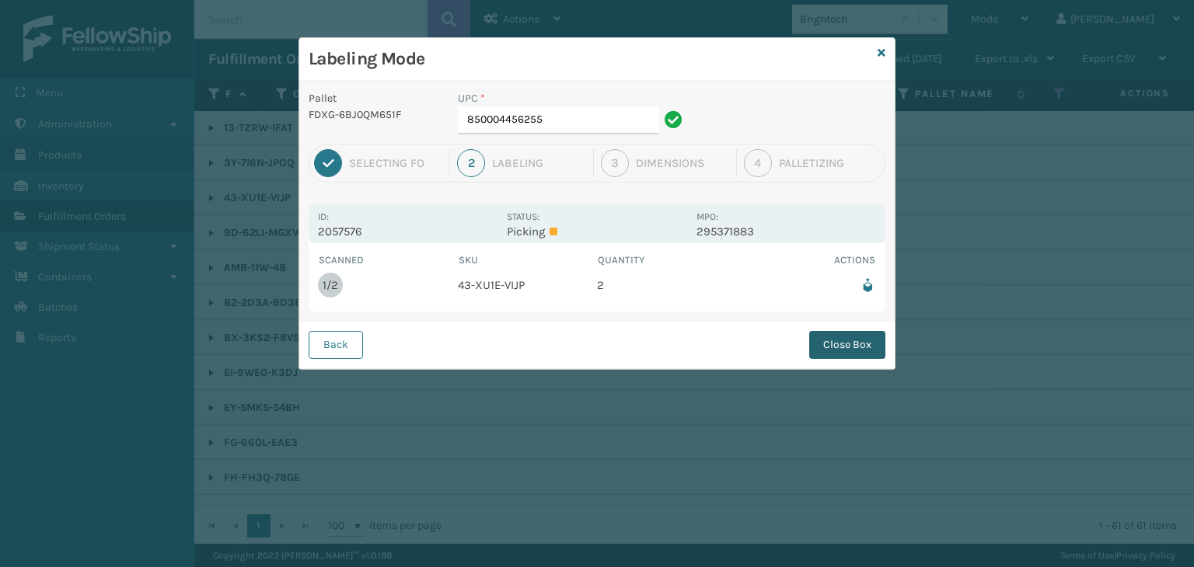
click at [874, 342] on button "Close Box" at bounding box center [847, 345] width 76 height 28
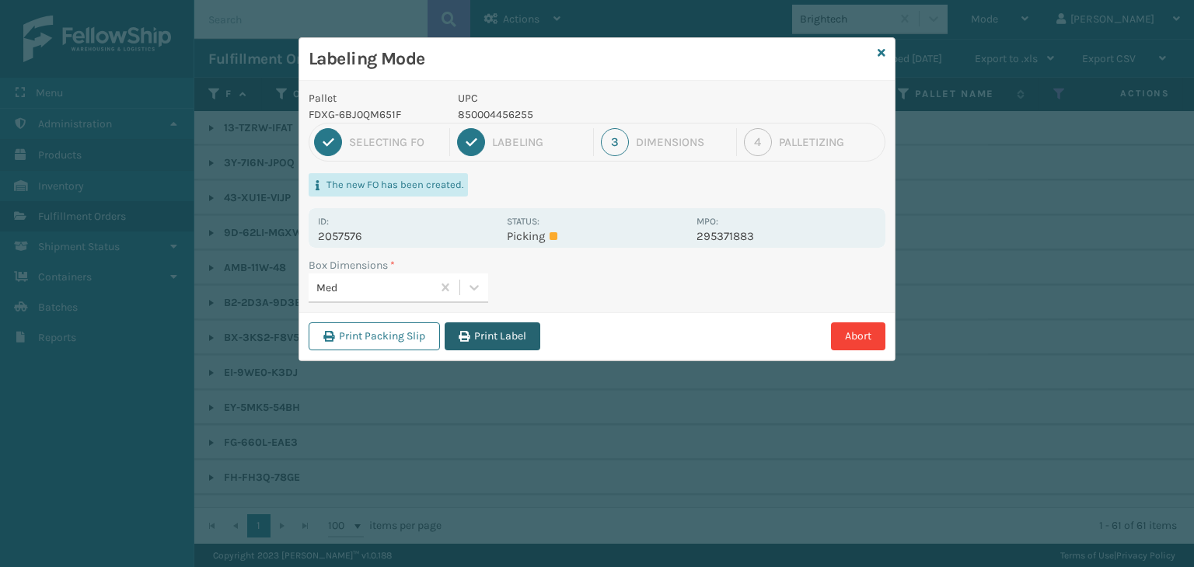
click at [494, 324] on button "Print Label" at bounding box center [493, 337] width 96 height 28
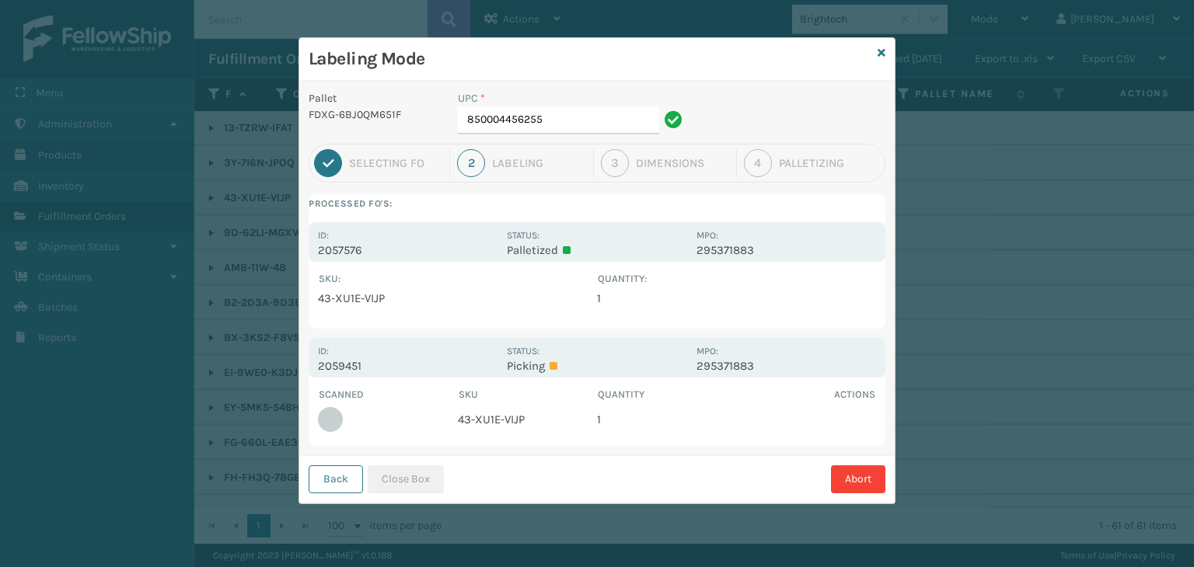
drag, startPoint x: 881, startPoint y: 54, endPoint x: 896, endPoint y: 55, distance: 14.8
click at [886, 55] on div "Labeling Mode Pallet FDXG-6BJ0QM651F UPC * 850004456255 1 Selecting FO 2 Labeli…" at bounding box center [597, 270] width 597 height 467
click at [886, 51] on div "Labeling Mode" at bounding box center [596, 59] width 595 height 43
click at [880, 50] on icon at bounding box center [882, 52] width 8 height 11
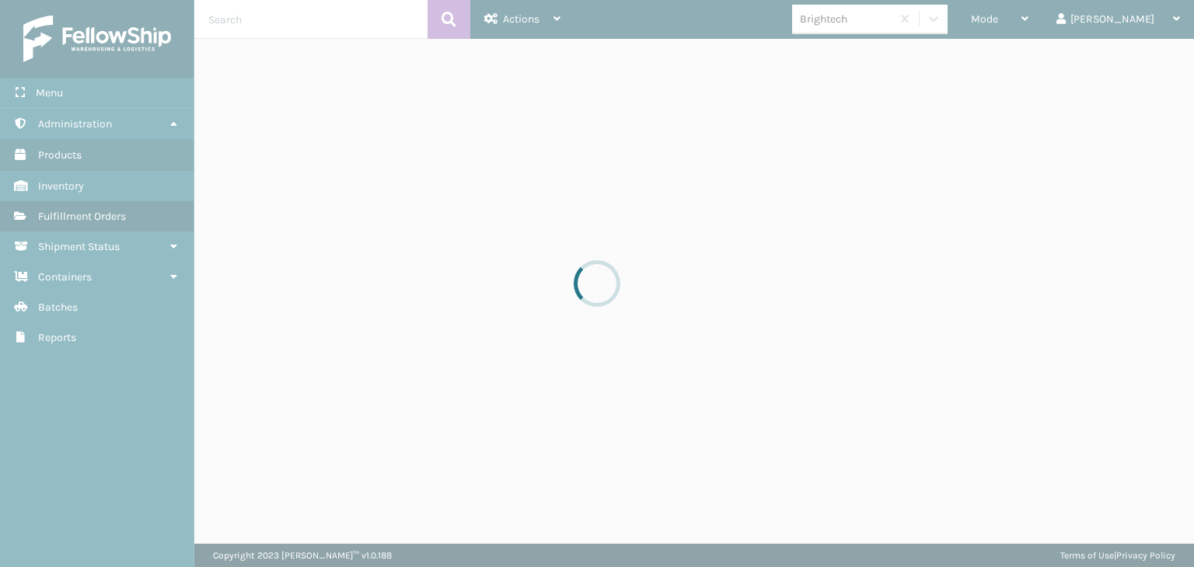
click at [1039, 13] on div at bounding box center [597, 283] width 1194 height 567
click at [998, 16] on span "Mode" at bounding box center [984, 18] width 27 height 13
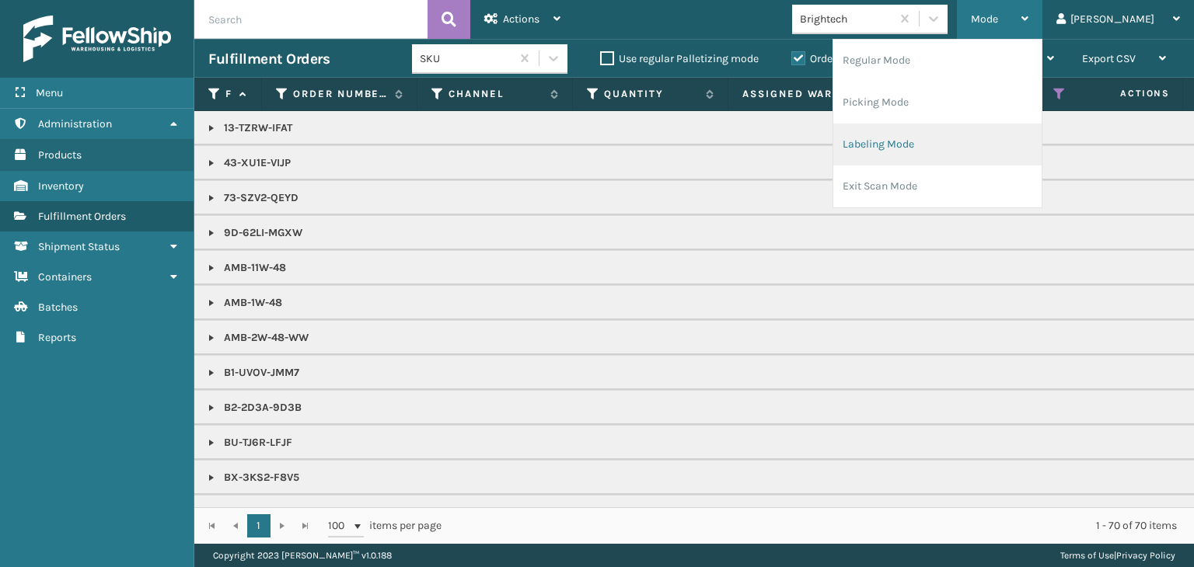
click at [976, 132] on li "Labeling Mode" at bounding box center [937, 145] width 208 height 42
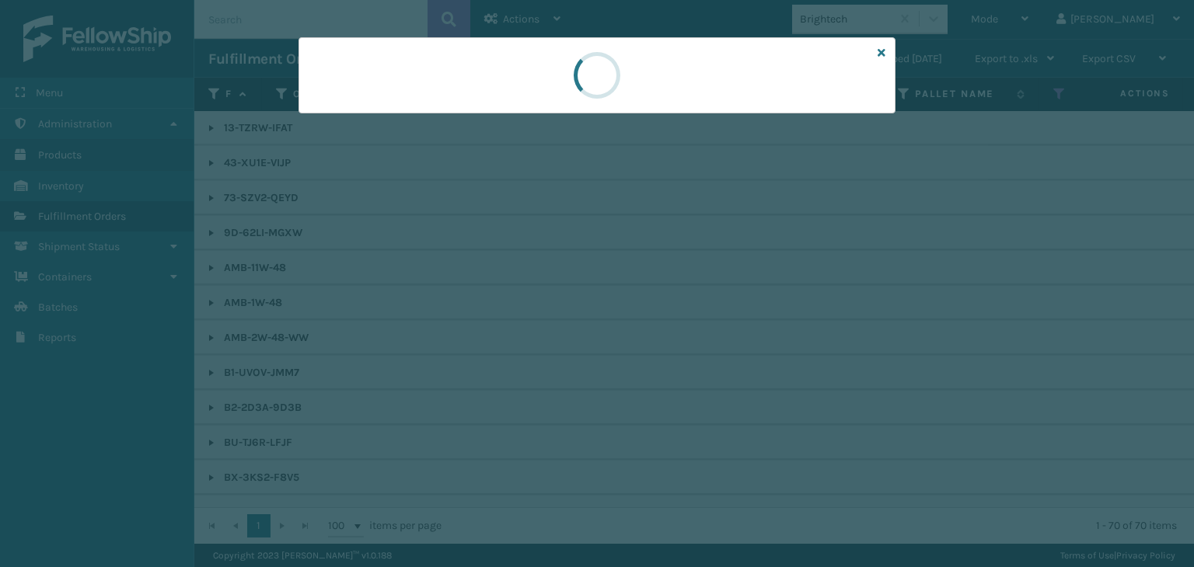
click at [319, 115] on div at bounding box center [597, 283] width 1194 height 567
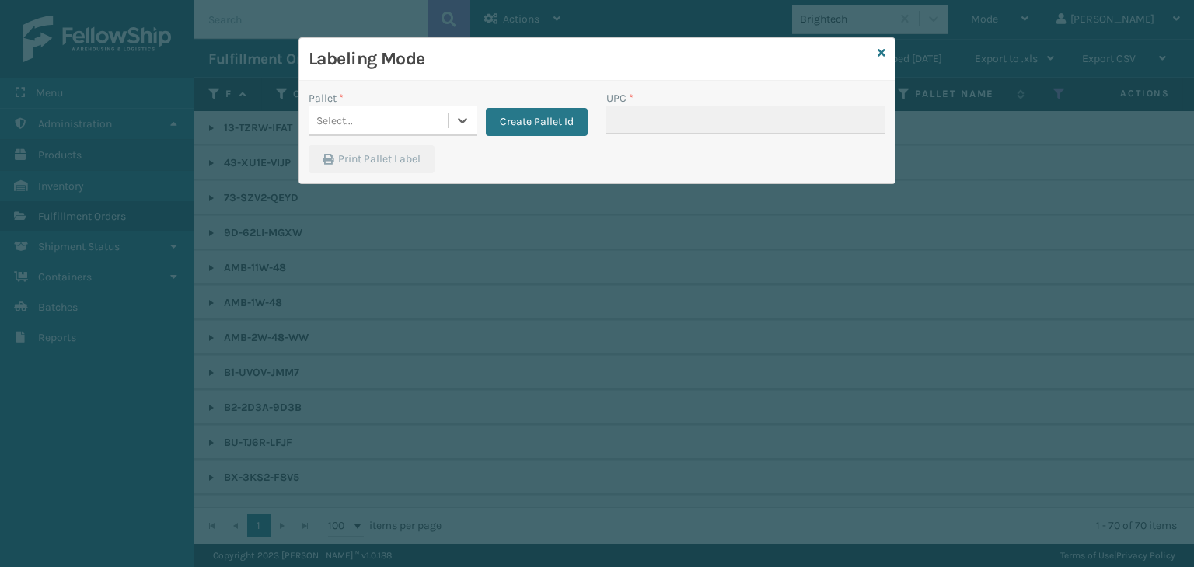
click at [319, 115] on div "Select..." at bounding box center [334, 121] width 37 height 16
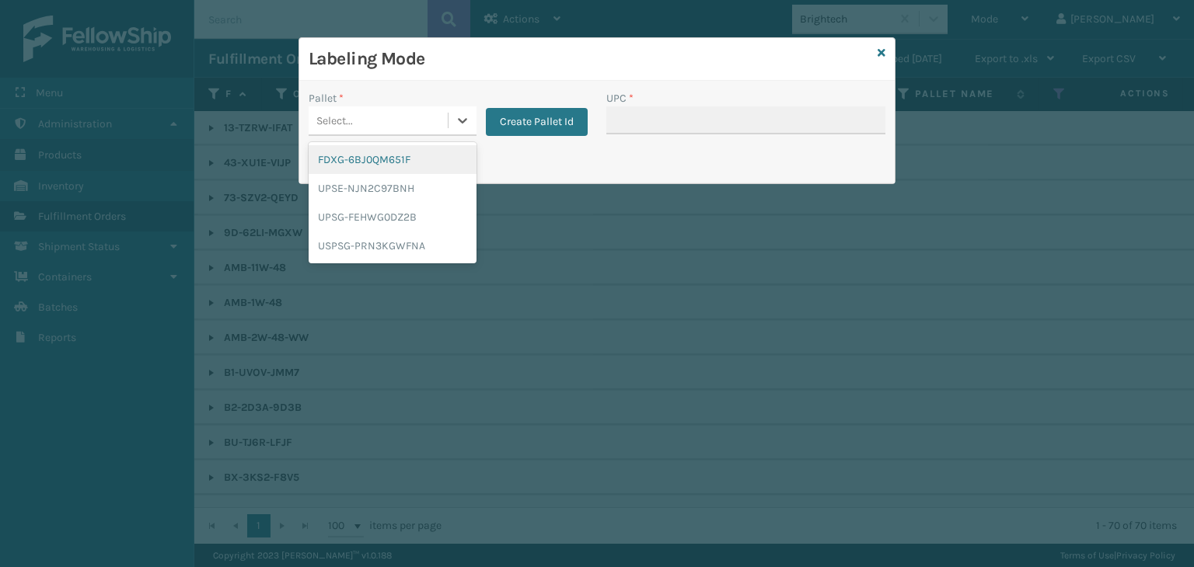
click at [354, 156] on div "FDXG-6BJ0QM651F" at bounding box center [393, 159] width 168 height 29
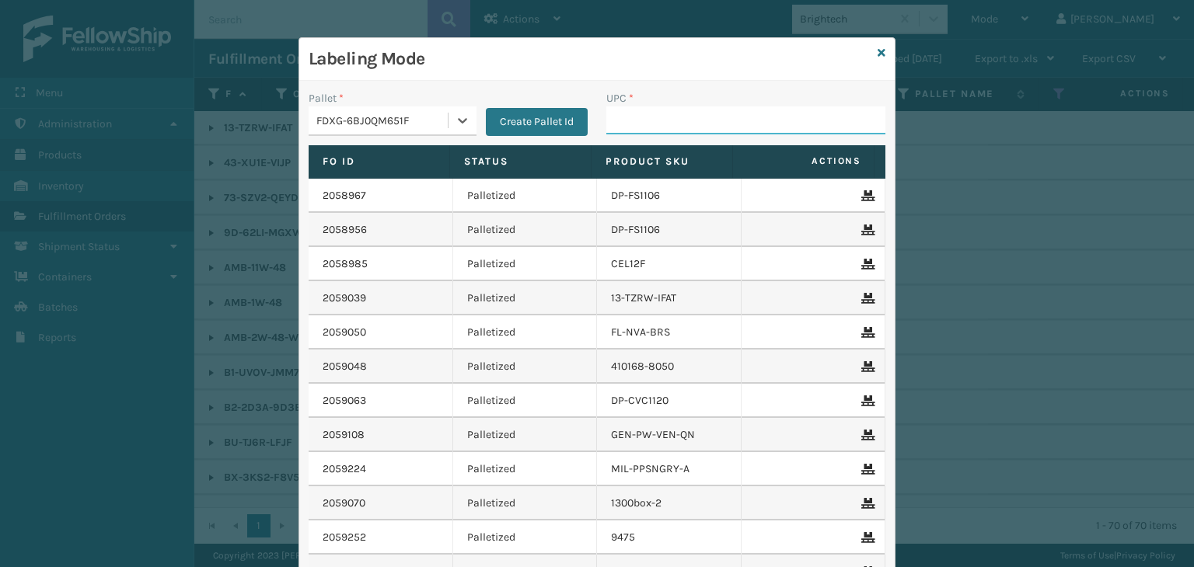
click at [607, 120] on input "UPC *" at bounding box center [745, 121] width 279 height 28
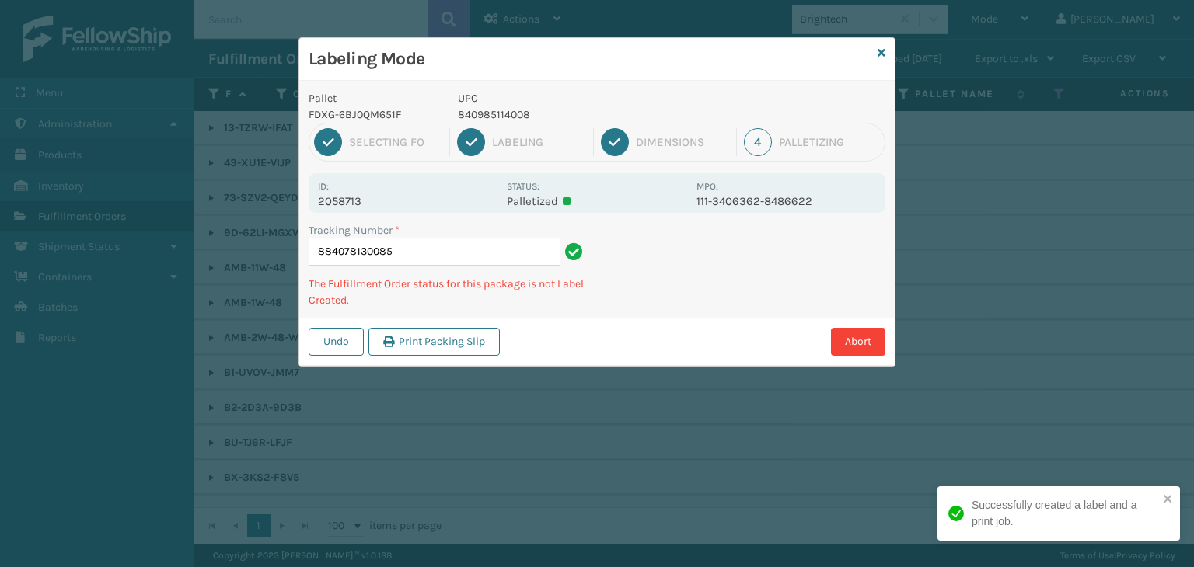
click at [497, 111] on p "840985114008" at bounding box center [572, 115] width 229 height 16
copy p "840985114008"
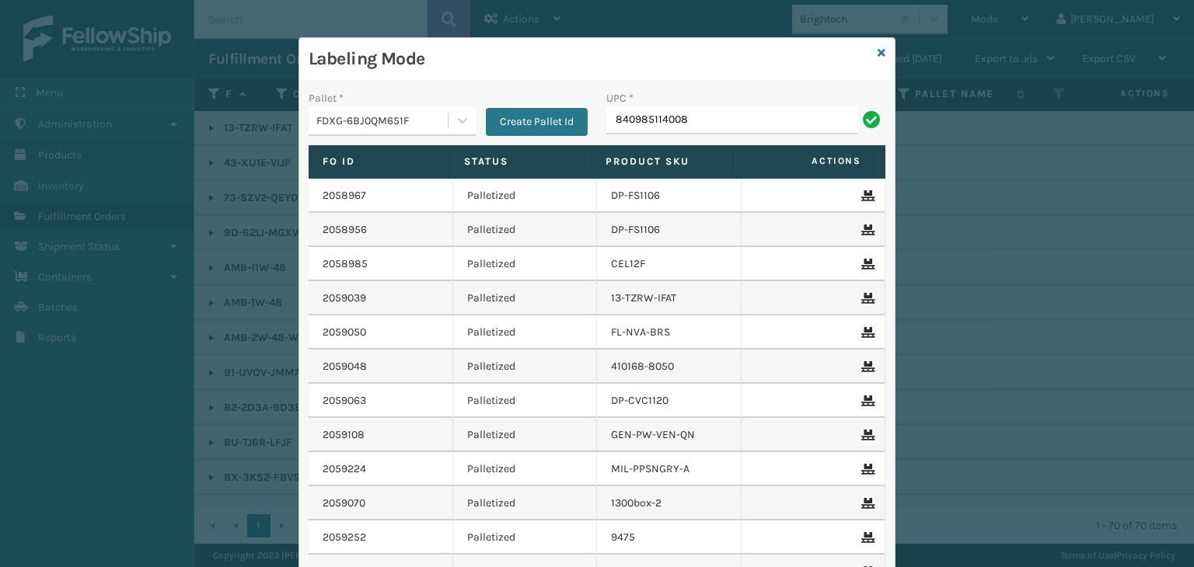
type input "840985114008"
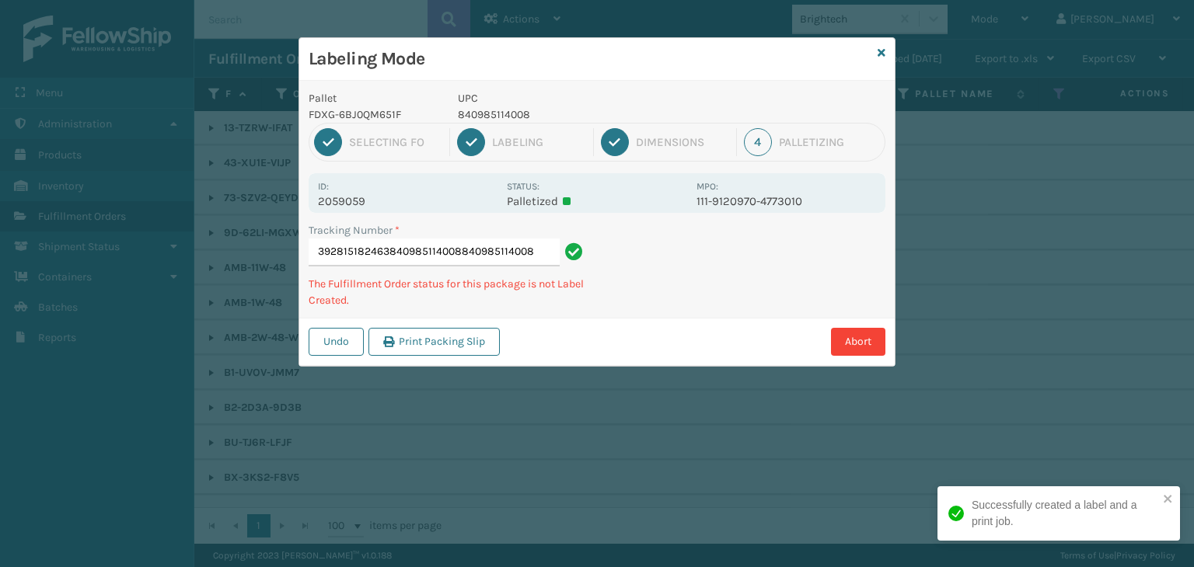
type input "392815182463840985114008840985114008840985114008"
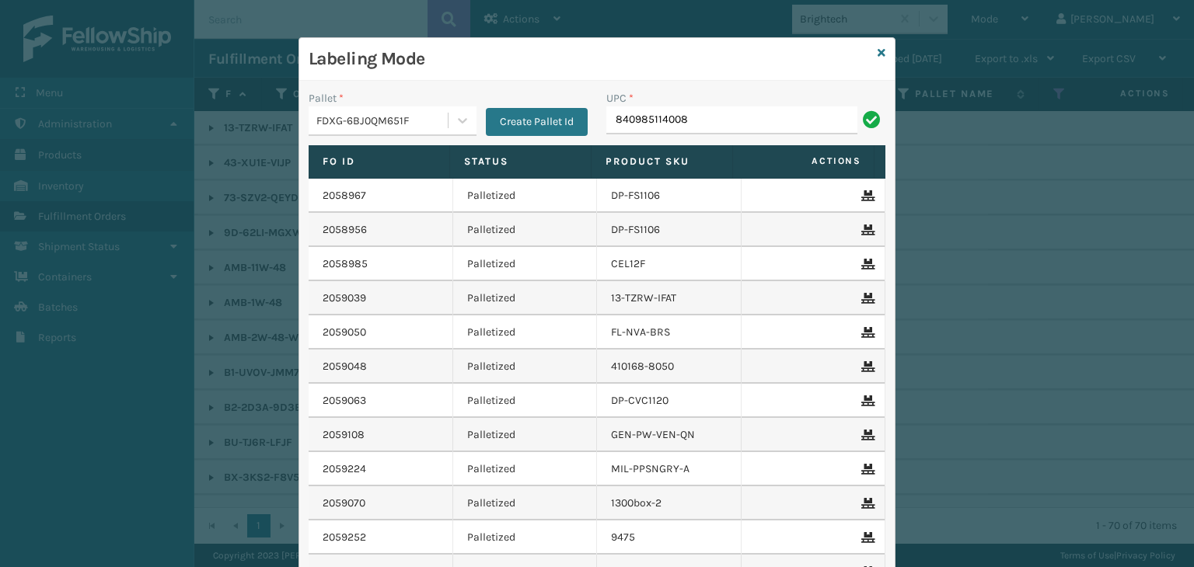
type input "840985114008"
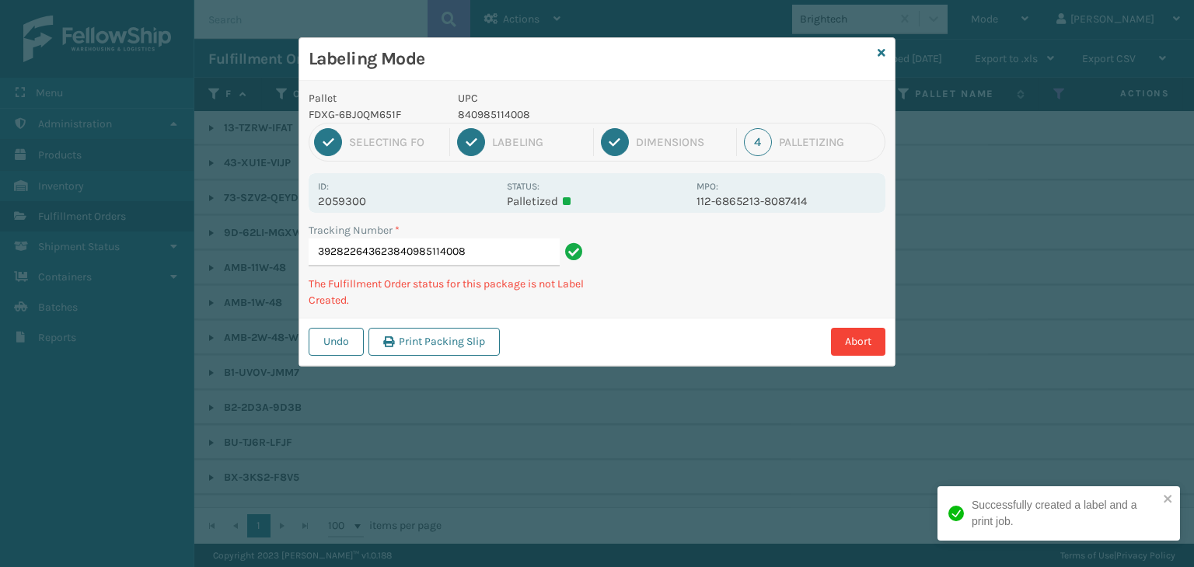
type input "392822643623840985114008840985114008"
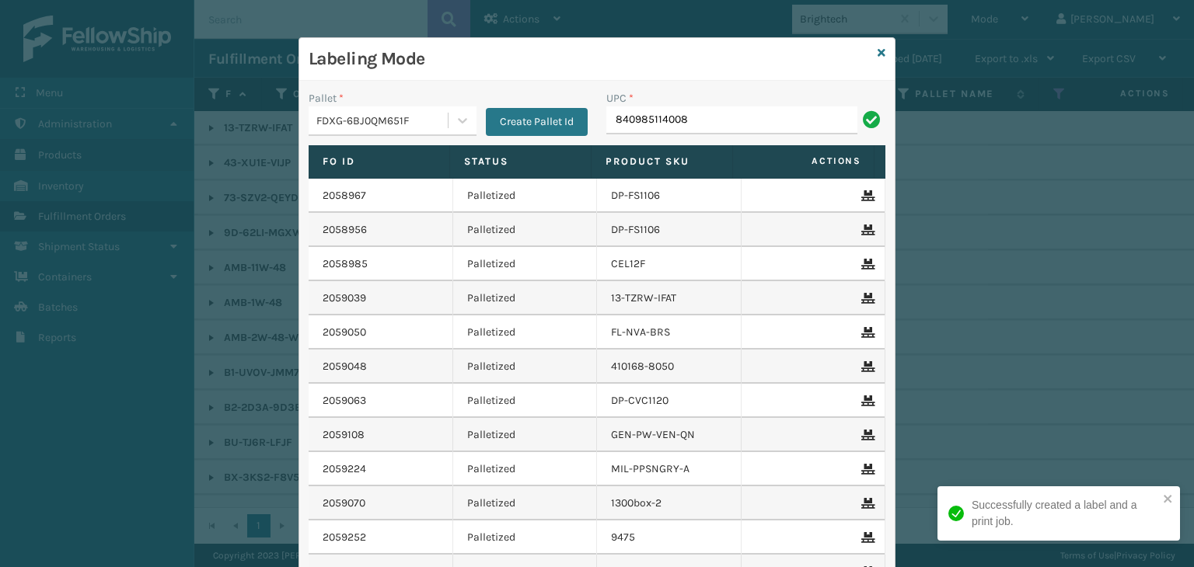
type input "840985114008"
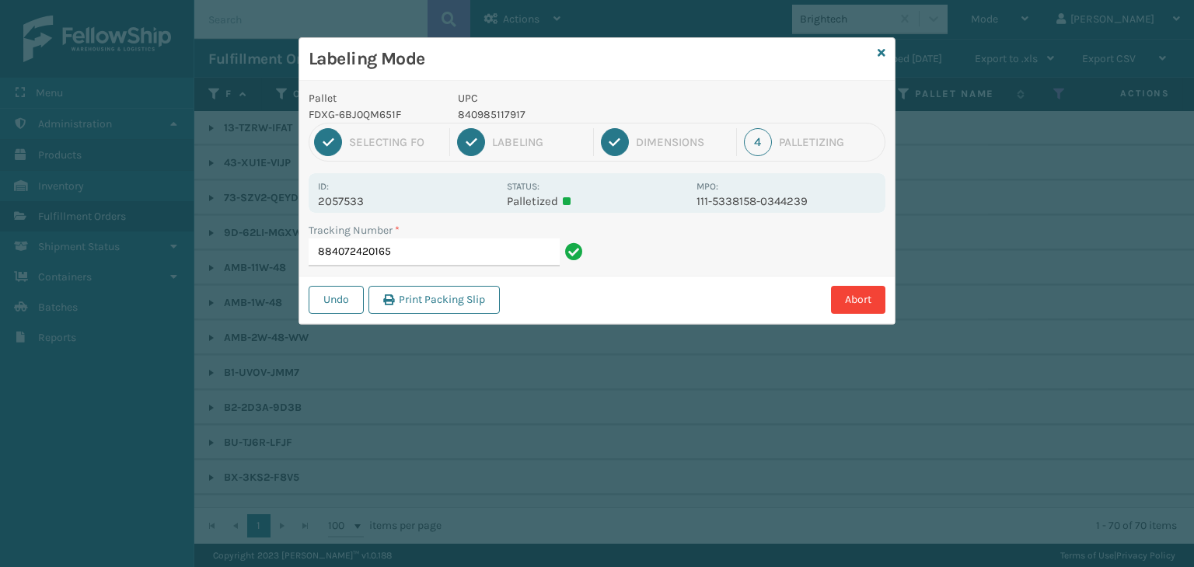
click at [495, 113] on p "840985117917" at bounding box center [572, 115] width 229 height 16
copy p "840985117917"
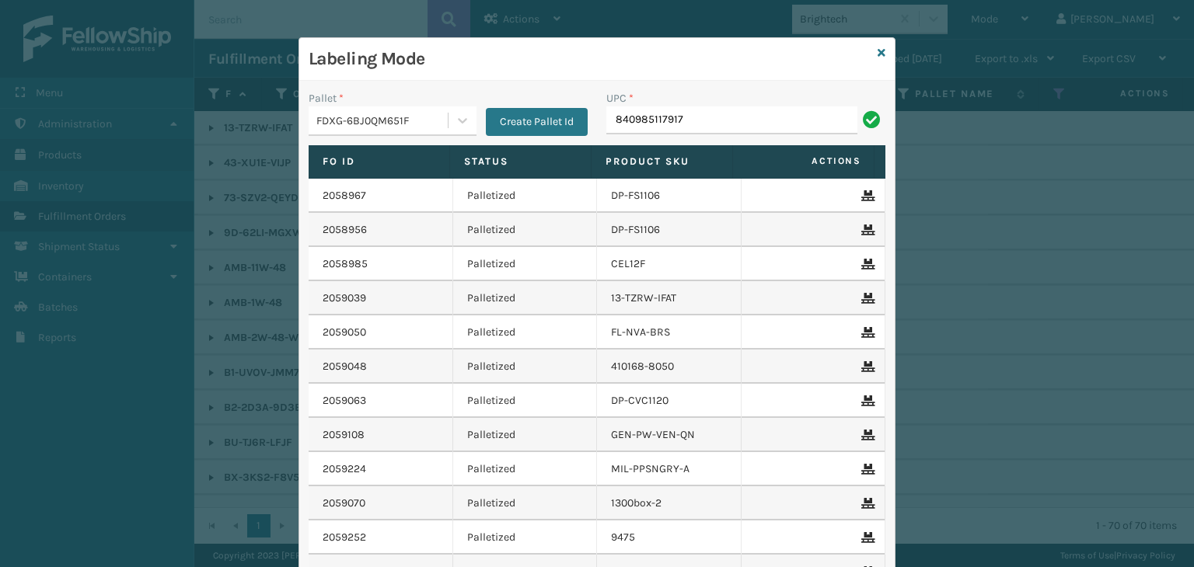
type input "840985117917"
click at [878, 54] on icon at bounding box center [882, 52] width 8 height 11
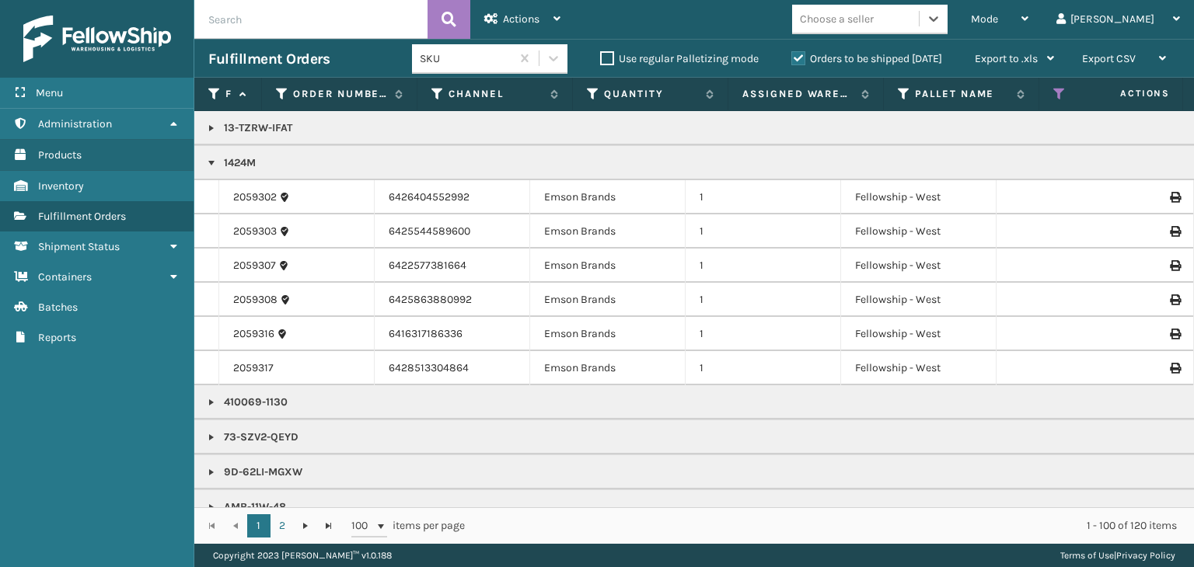
click at [874, 20] on div "Choose a seller" at bounding box center [837, 19] width 74 height 16
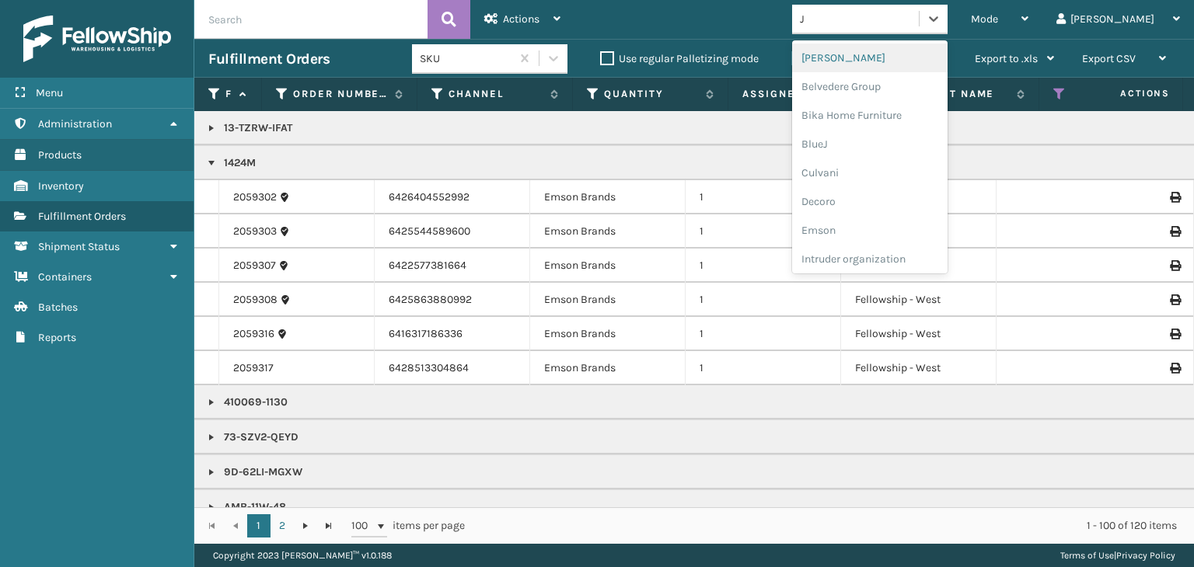
type input "JU"
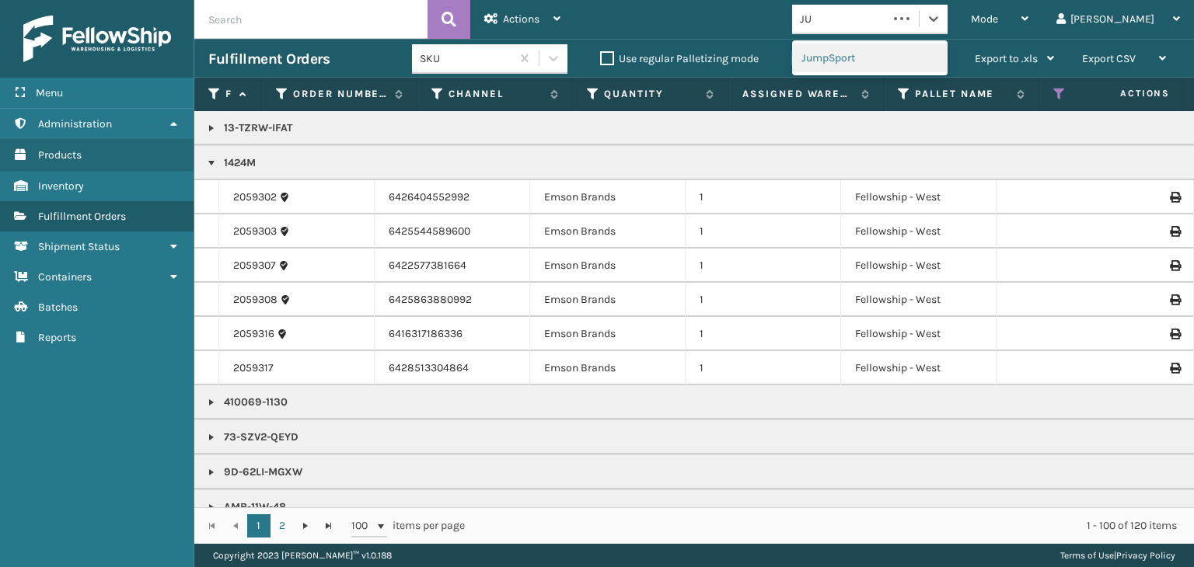
click at [899, 55] on div "JumpSport" at bounding box center [869, 58] width 155 height 29
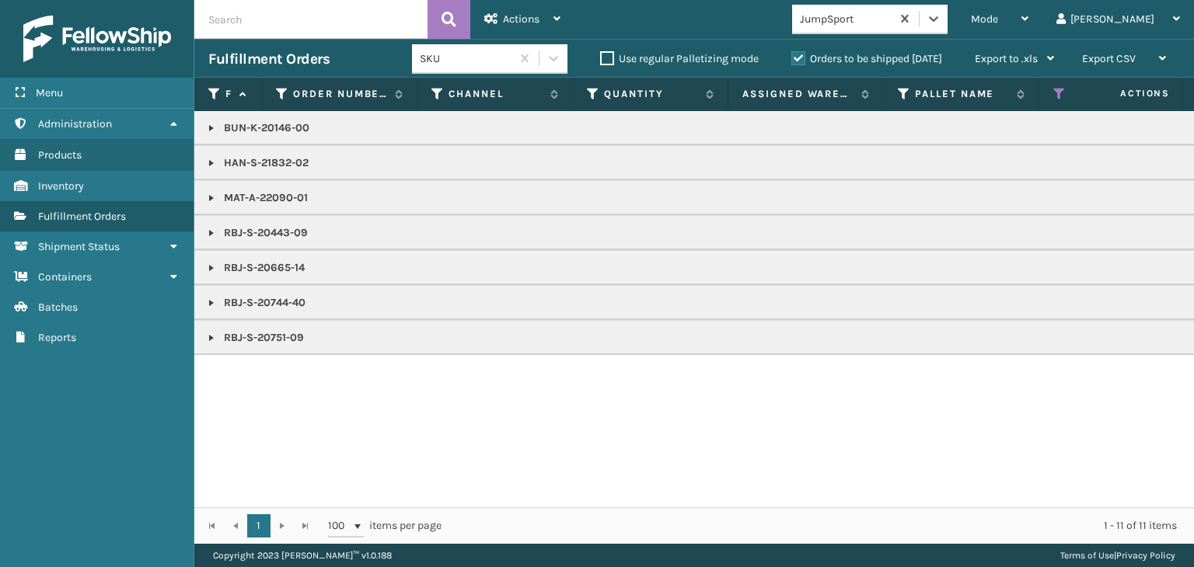
click at [205, 131] on link at bounding box center [211, 128] width 12 height 12
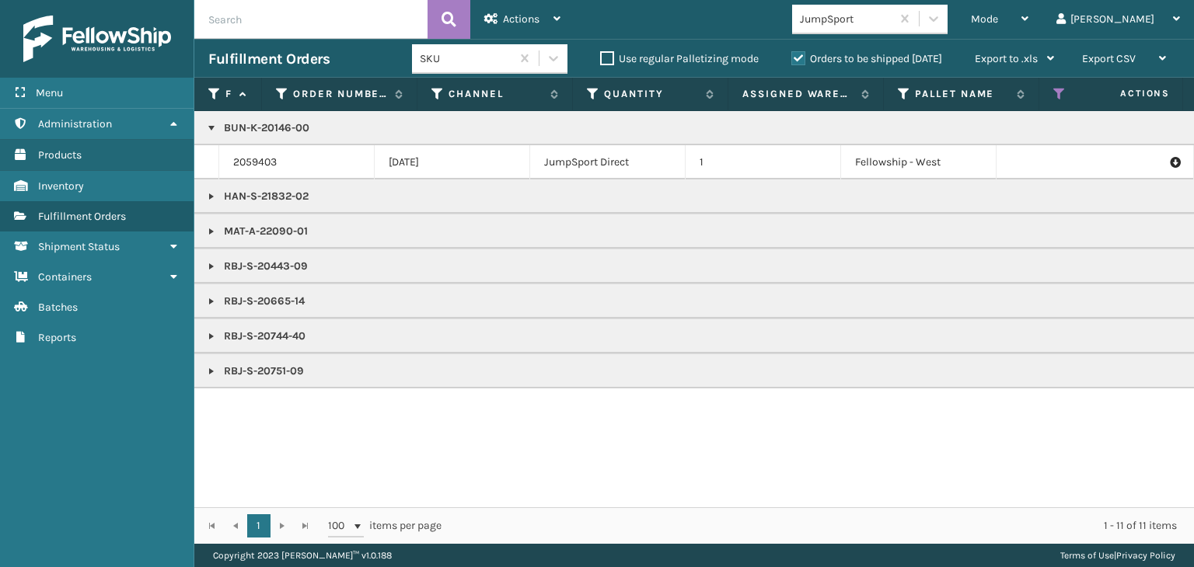
click at [257, 126] on p "BUN-K-20146-00" at bounding box center [1197, 128] width 1979 height 16
click at [998, 21] on span "Mode" at bounding box center [984, 18] width 27 height 13
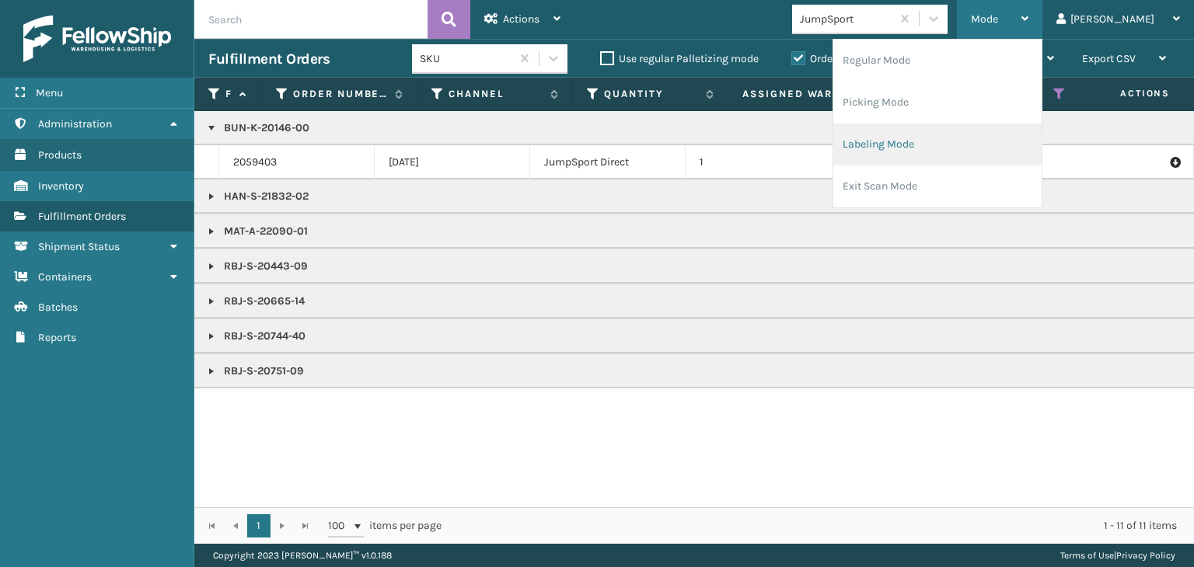
click at [991, 131] on li "Labeling Mode" at bounding box center [937, 145] width 208 height 42
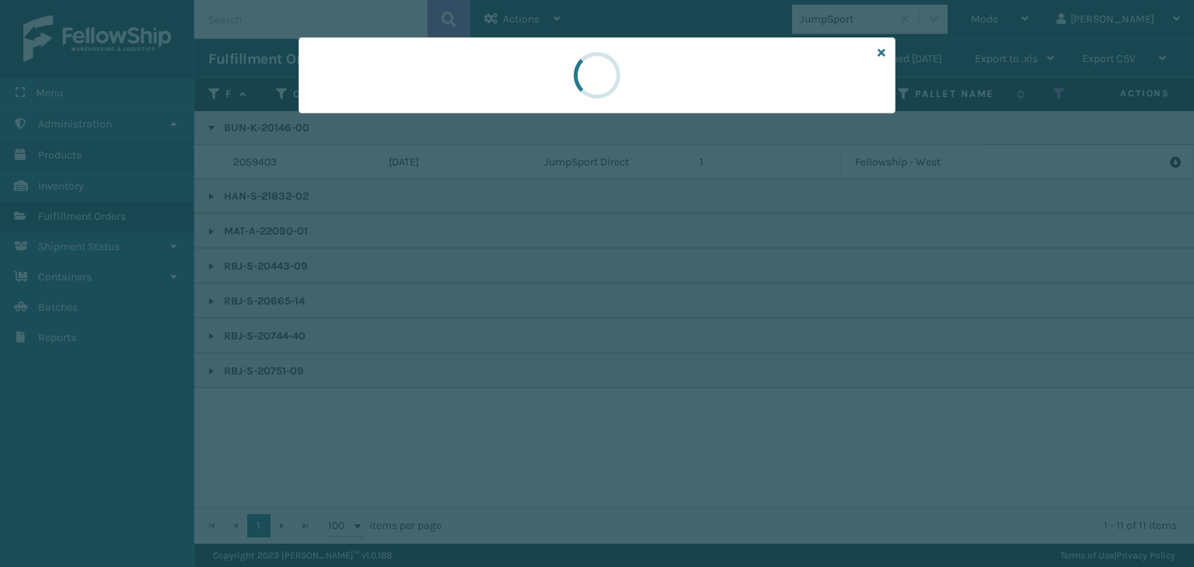
click at [355, 110] on div at bounding box center [597, 75] width 597 height 76
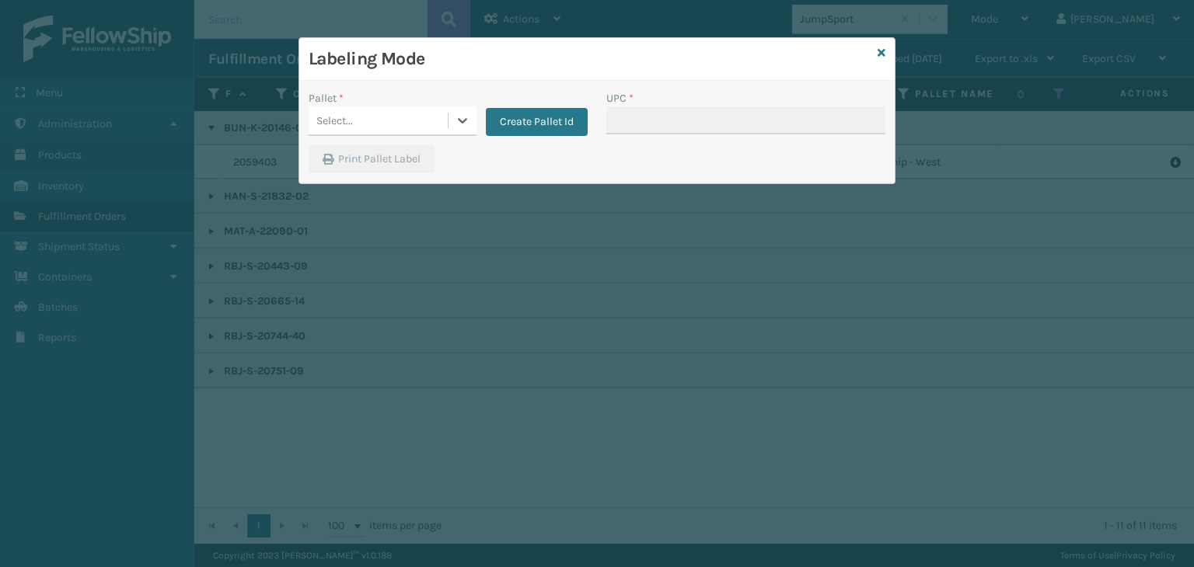
click at [355, 110] on div "Select..." at bounding box center [378, 121] width 139 height 26
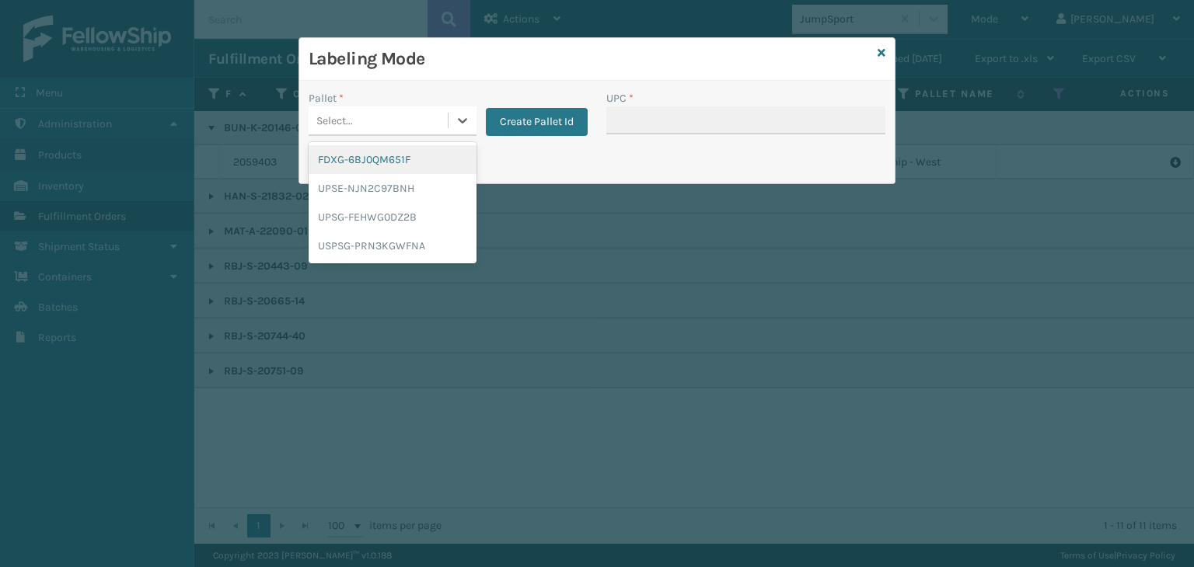
click at [372, 159] on div "FDXG-6BJ0QM651F" at bounding box center [393, 159] width 168 height 29
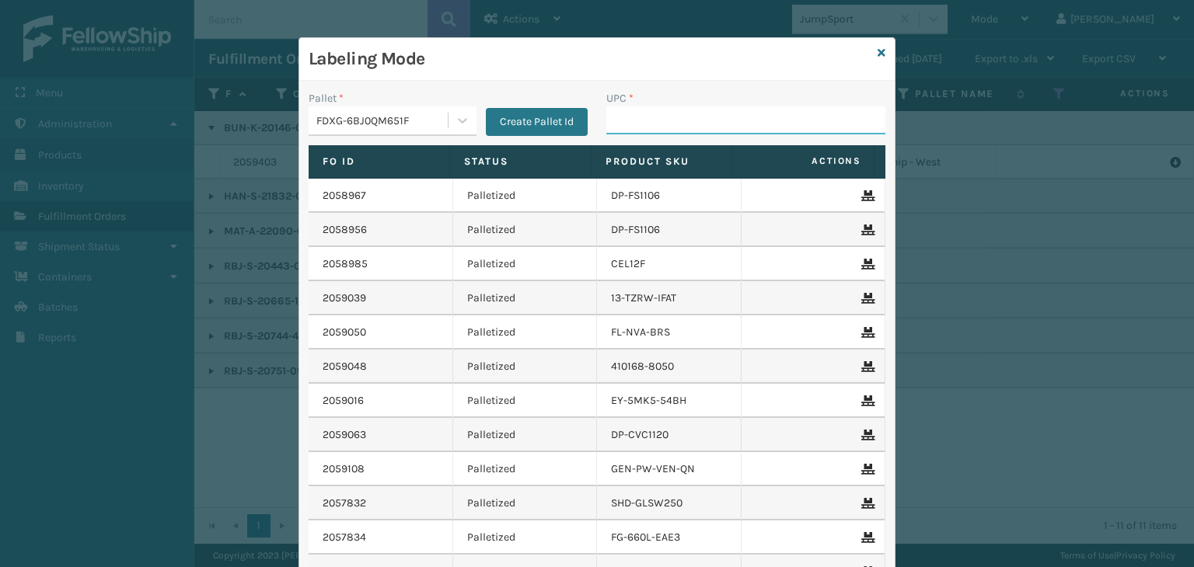
drag, startPoint x: 625, startPoint y: 109, endPoint x: 615, endPoint y: 96, distance: 16.6
click at [625, 109] on input "UPC *" at bounding box center [745, 121] width 279 height 28
paste input "BUN-K-20146-00"
type input "BUN-K-20146-00"
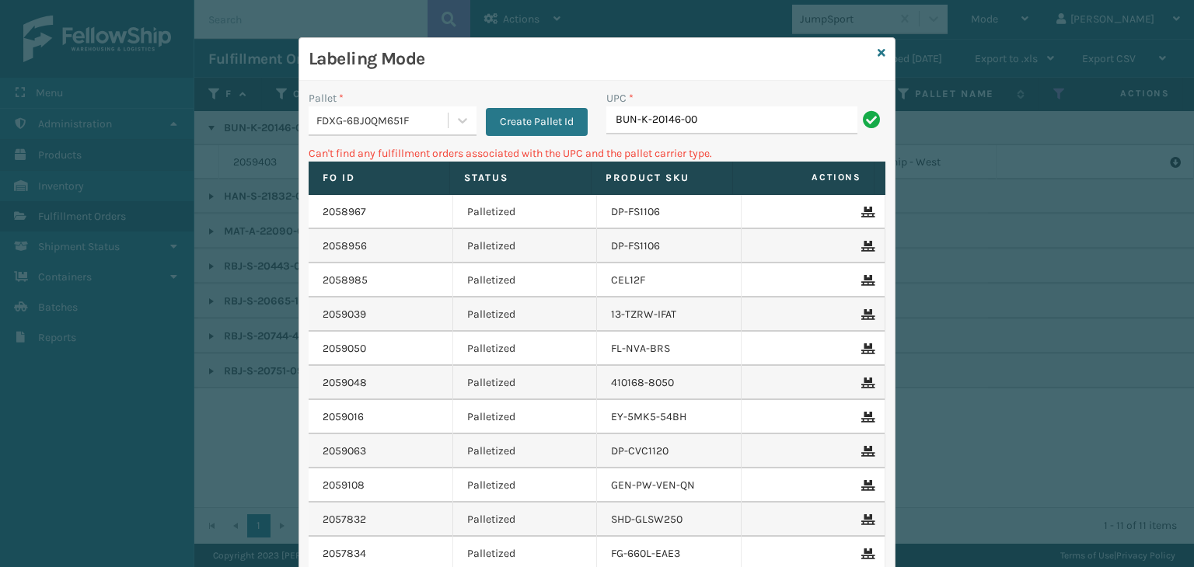
click at [432, 110] on div "FDXG-6BJ0QM651F" at bounding box center [378, 121] width 139 height 26
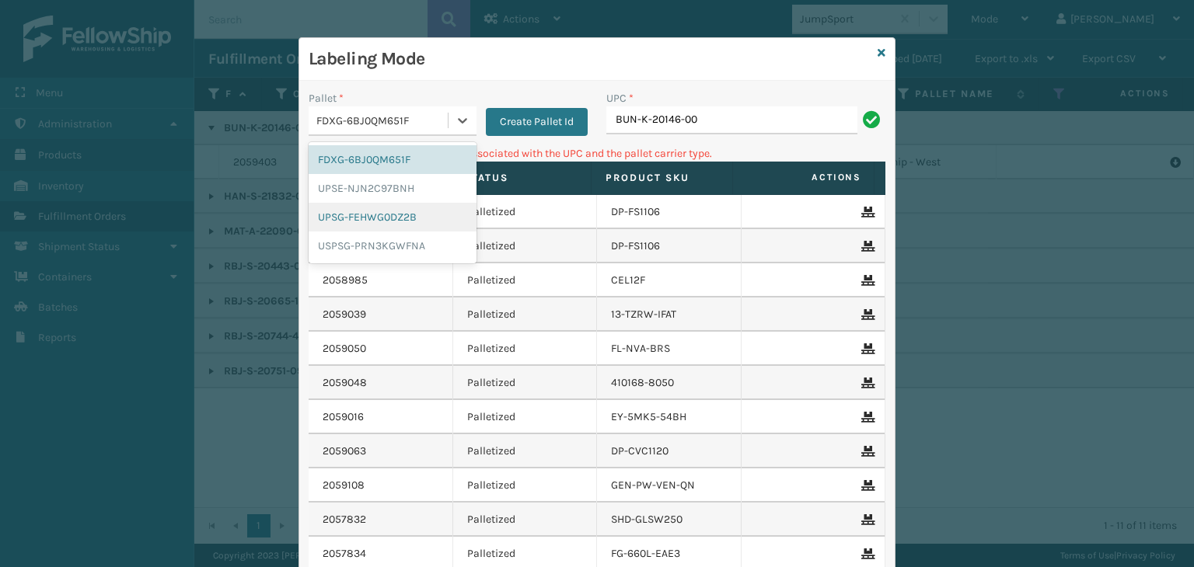
click at [386, 215] on div "UPSG-FEHWG0DZ2B" at bounding box center [393, 217] width 168 height 29
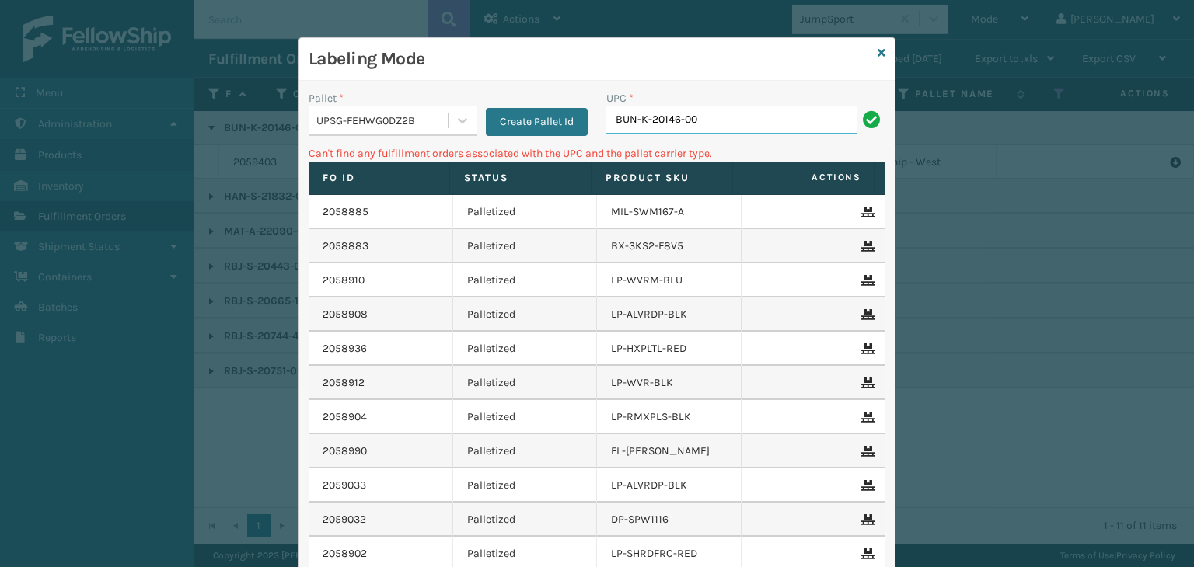
click at [708, 111] on input "BUN-K-20146-00" at bounding box center [731, 121] width 251 height 28
click at [880, 51] on div "Labeling Mode" at bounding box center [596, 59] width 595 height 43
click at [871, 54] on div "Labeling Mode" at bounding box center [596, 59] width 595 height 43
click at [878, 54] on icon at bounding box center [882, 52] width 8 height 11
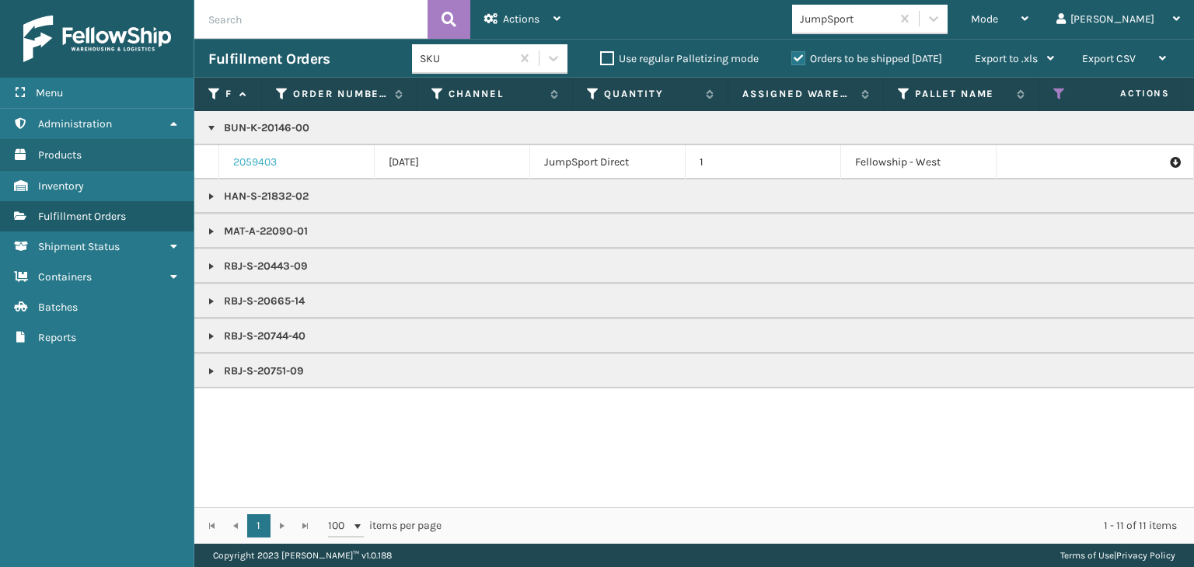
click at [248, 161] on link "2059403" at bounding box center [255, 163] width 44 height 16
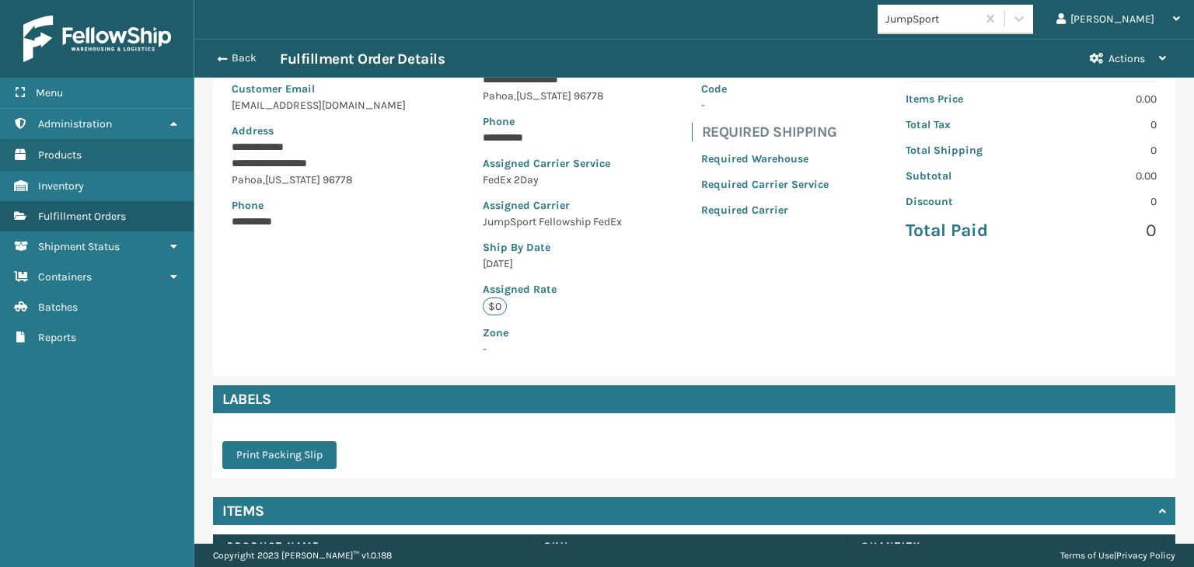
scroll to position [306, 0]
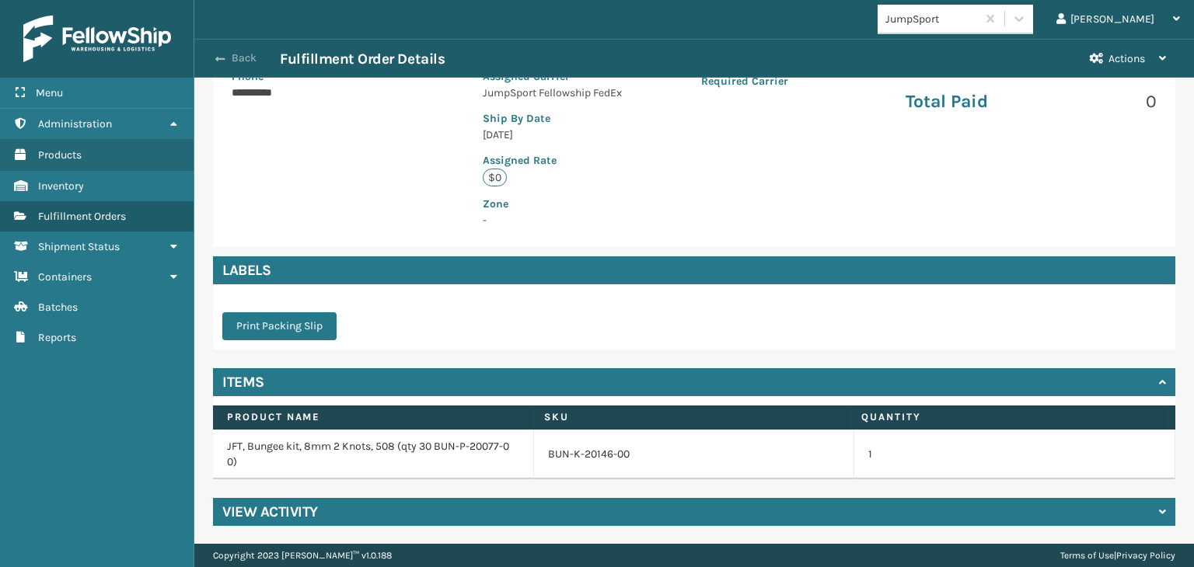
click at [248, 54] on button "Back" at bounding box center [244, 58] width 72 height 14
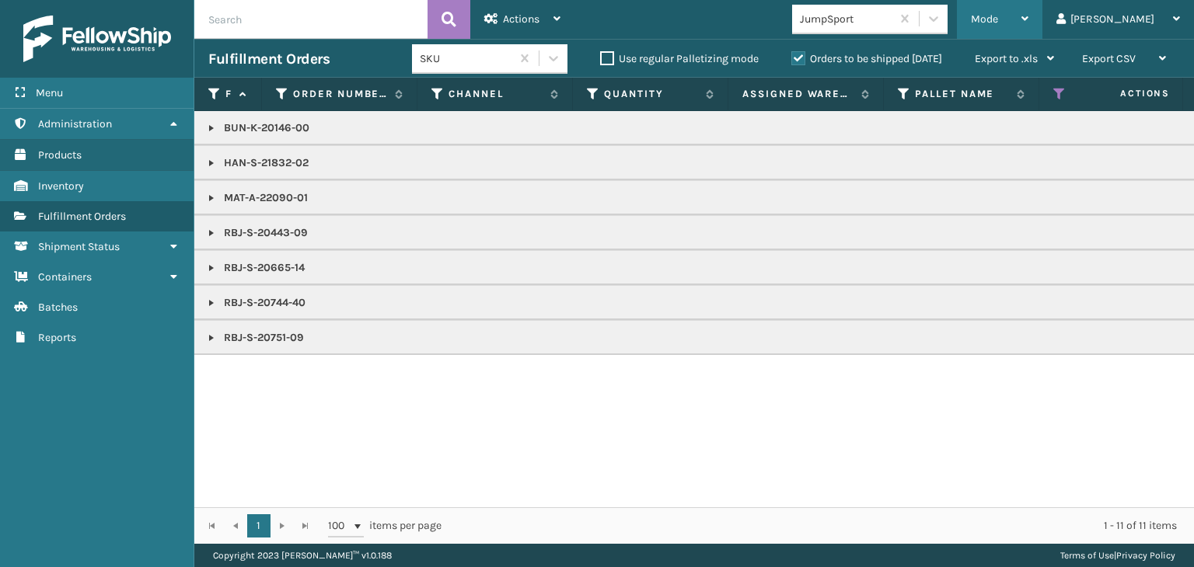
click at [998, 20] on span "Mode" at bounding box center [984, 18] width 27 height 13
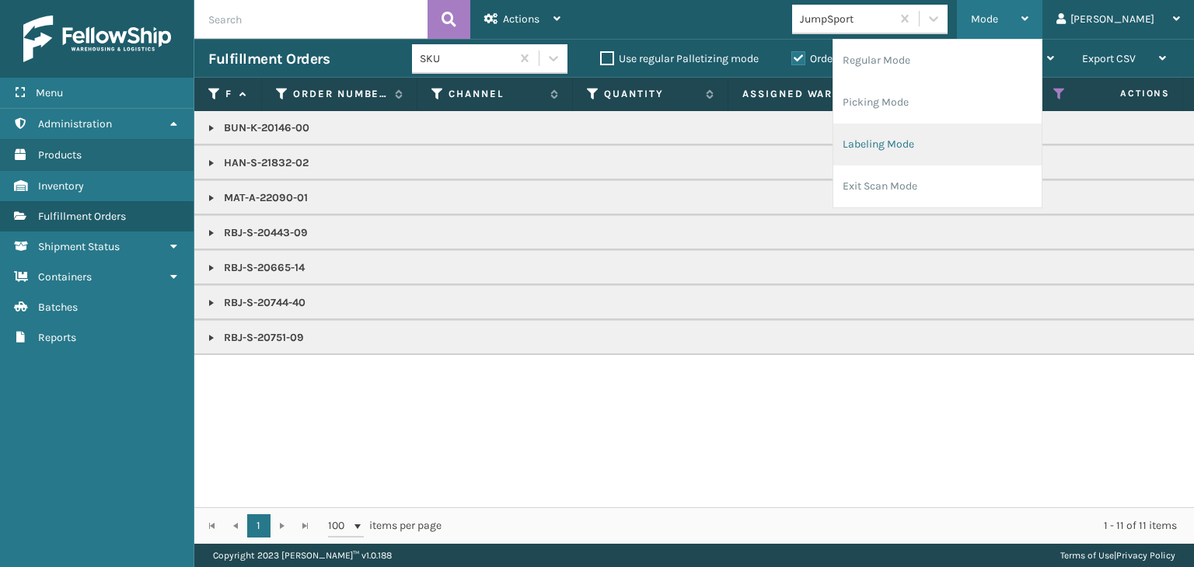
click at [983, 153] on li "Labeling Mode" at bounding box center [937, 145] width 208 height 42
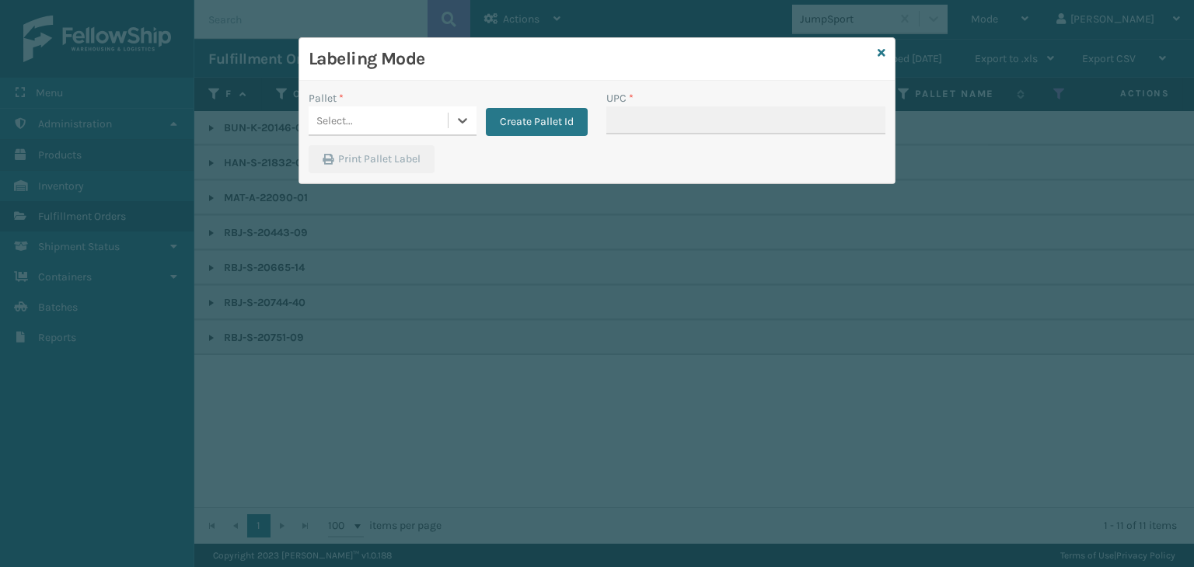
click at [342, 119] on div "Select..." at bounding box center [334, 121] width 37 height 16
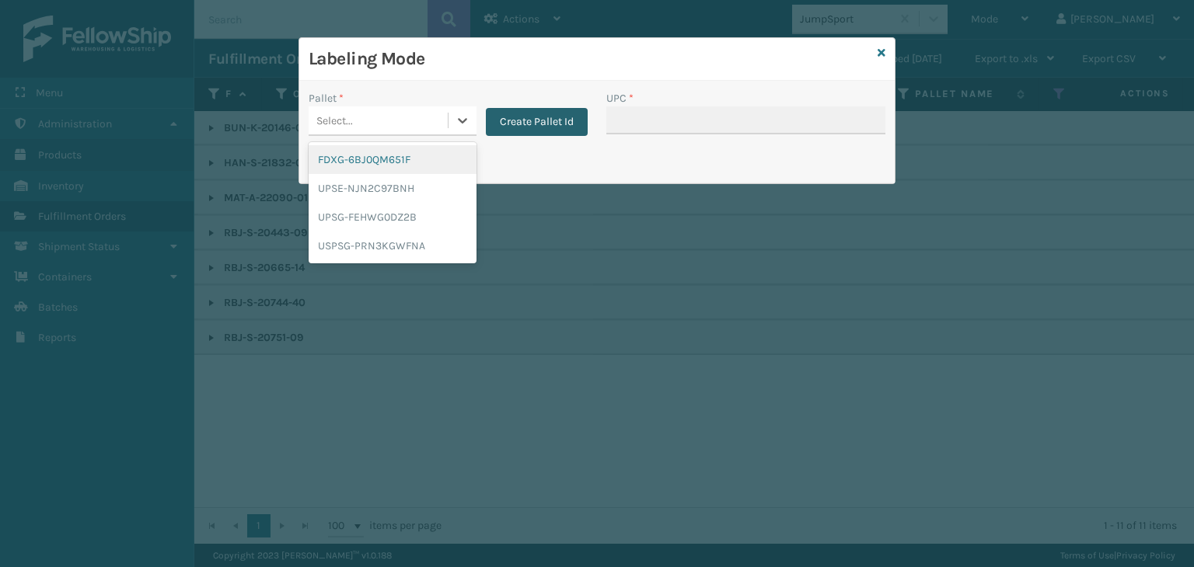
click at [550, 121] on button "Create Pallet Id" at bounding box center [537, 122] width 102 height 28
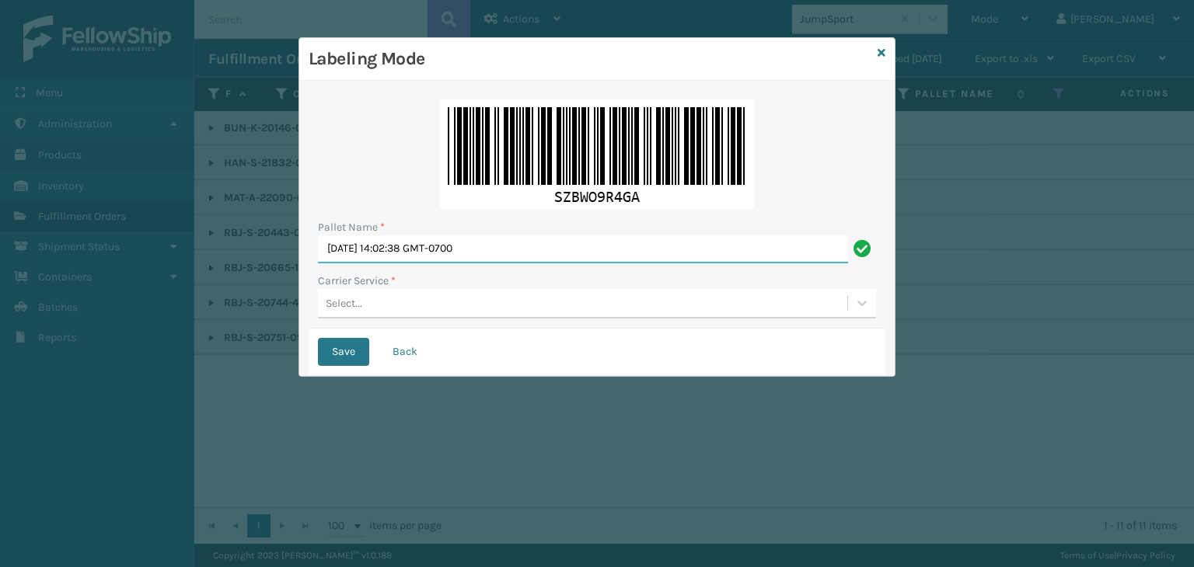
drag, startPoint x: 543, startPoint y: 252, endPoint x: 11, endPoint y: 166, distance: 539.5
click at [0, 194] on div "Labeling Mode Pallet Name * Wed Sep 03 2025 14:02:38 GMT-0700 Carrier Service *…" at bounding box center [597, 283] width 1194 height 567
click at [435, 260] on input "BO" at bounding box center [583, 250] width 530 height 28
type input "B"
type input "402830"
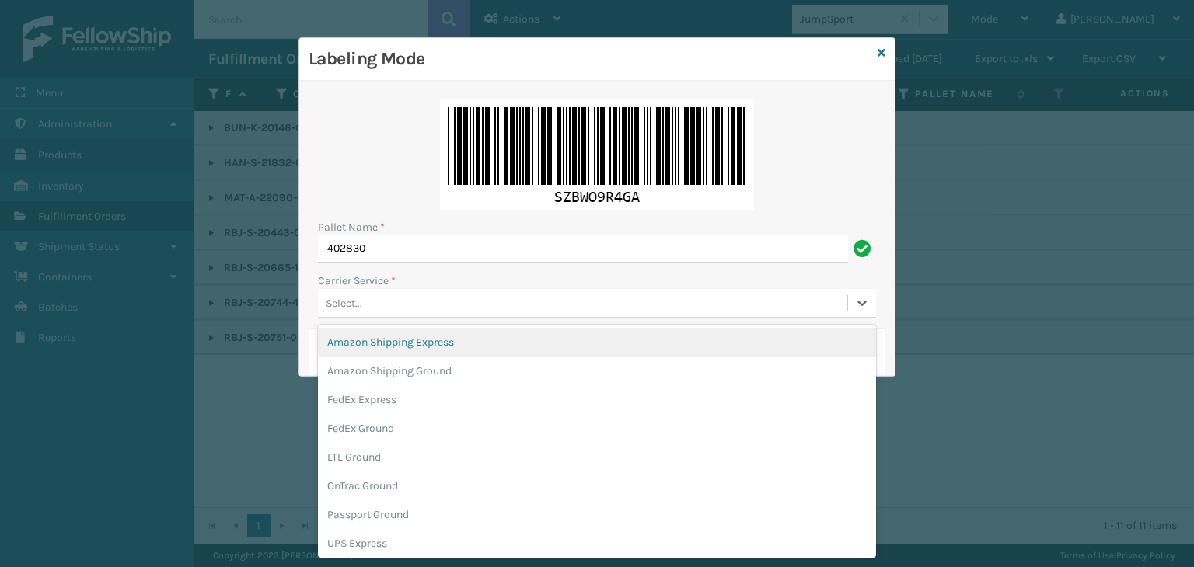
click at [408, 306] on div "Select..." at bounding box center [582, 304] width 529 height 26
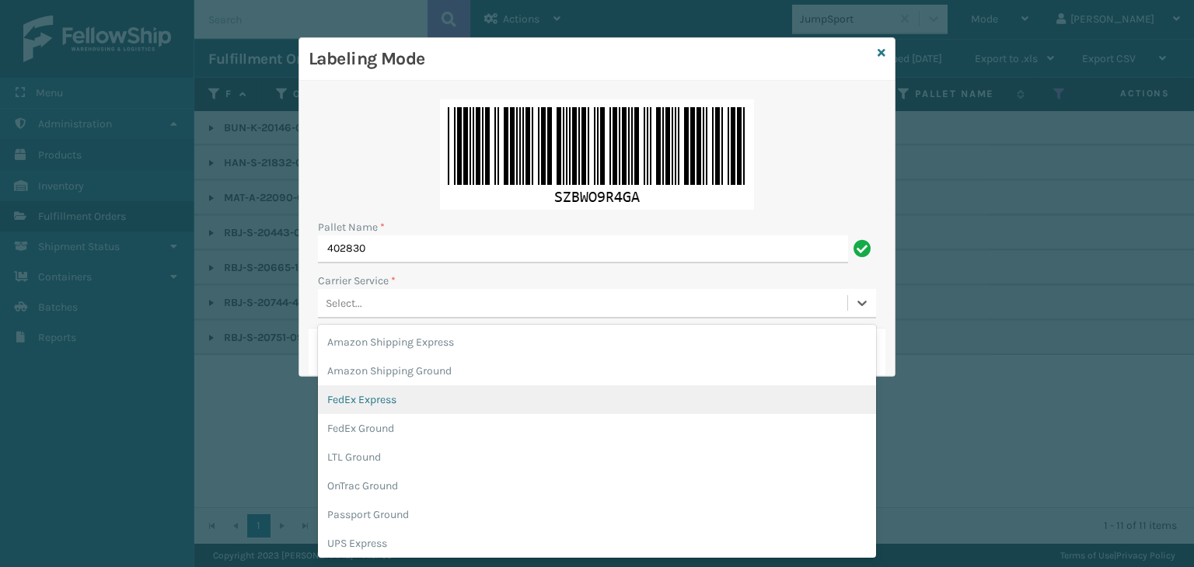
click at [414, 408] on div "FedEx Express" at bounding box center [597, 400] width 558 height 29
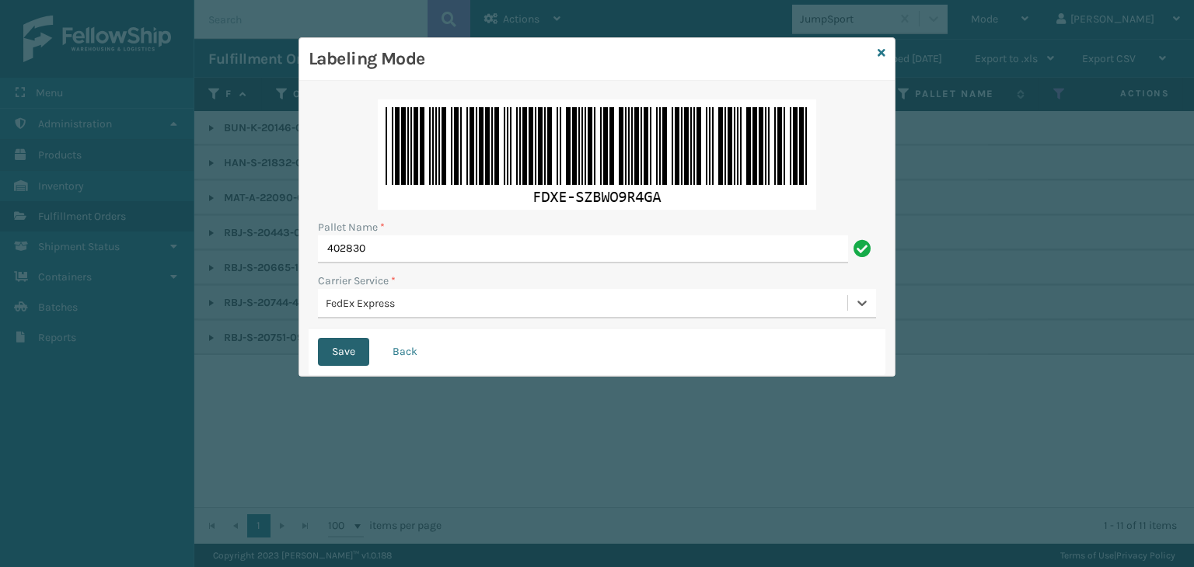
click at [330, 348] on button "Save" at bounding box center [343, 352] width 51 height 28
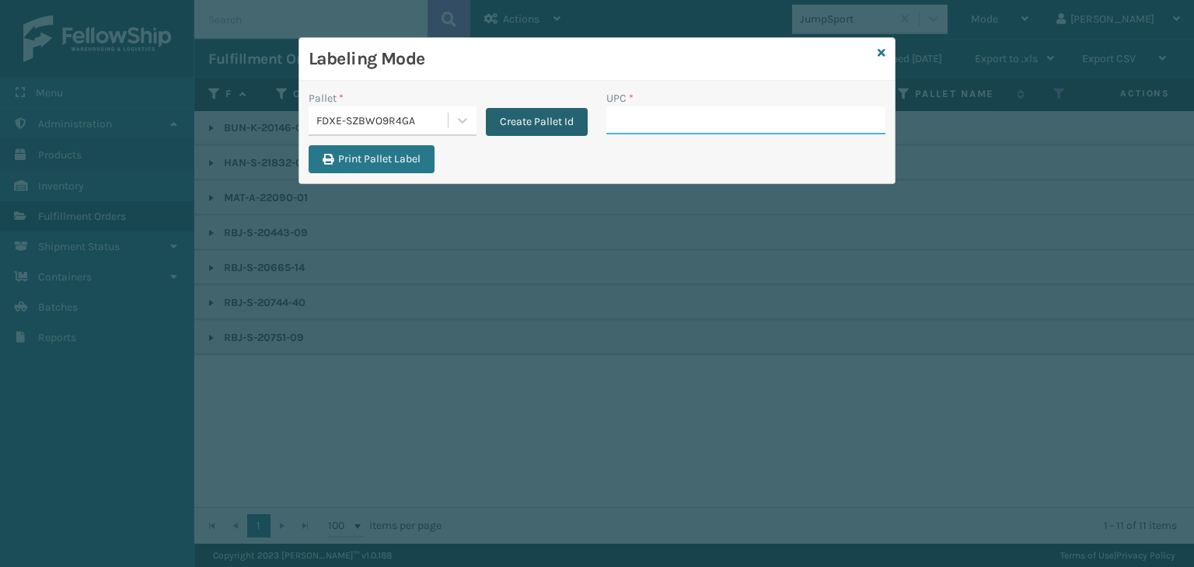
paste input "BUN-K-20146-00"
type input "BUN-K-20146-00"
type input "MAT-A-22090-01"
type input "Bbt_60"
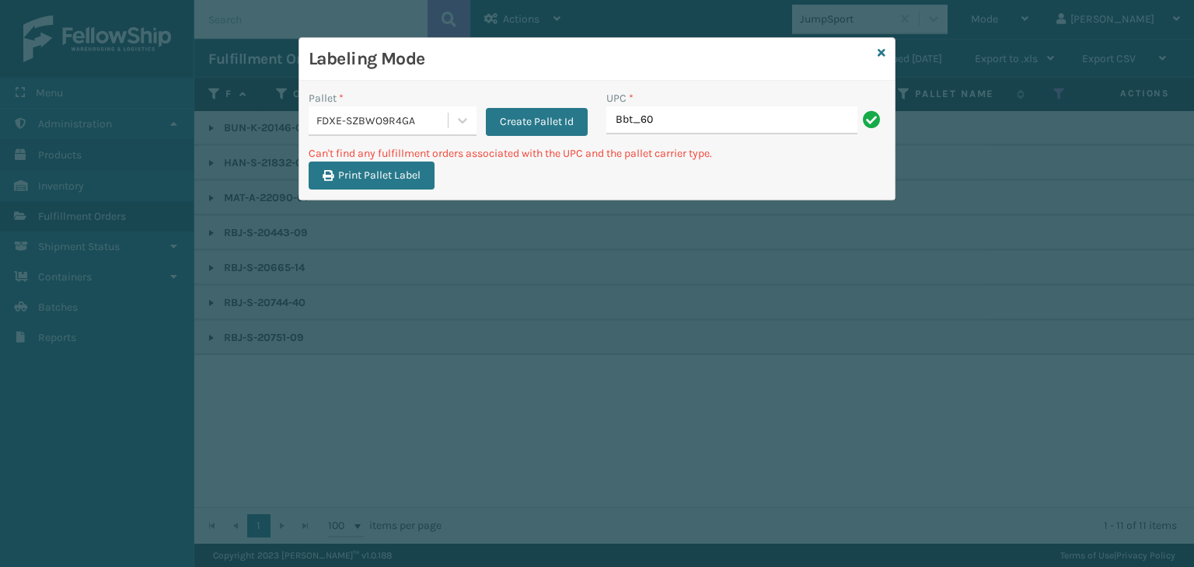
click at [342, 118] on div "FDXE-SZBWO9R4GA" at bounding box center [382, 121] width 133 height 16
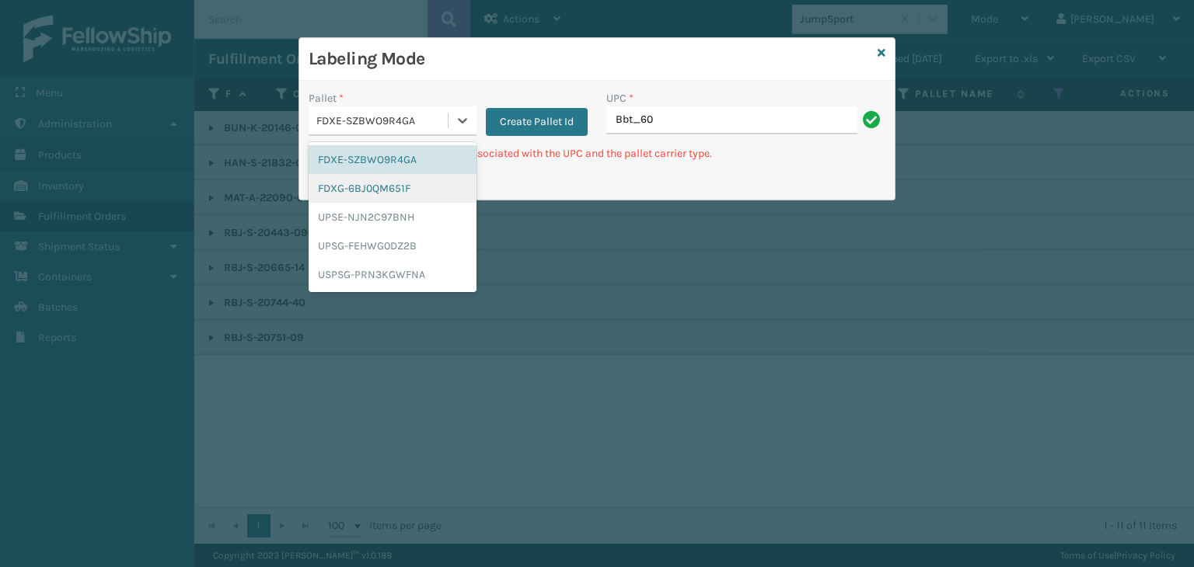
click at [361, 196] on div "FDXG-6BJ0QM651F" at bounding box center [393, 188] width 168 height 29
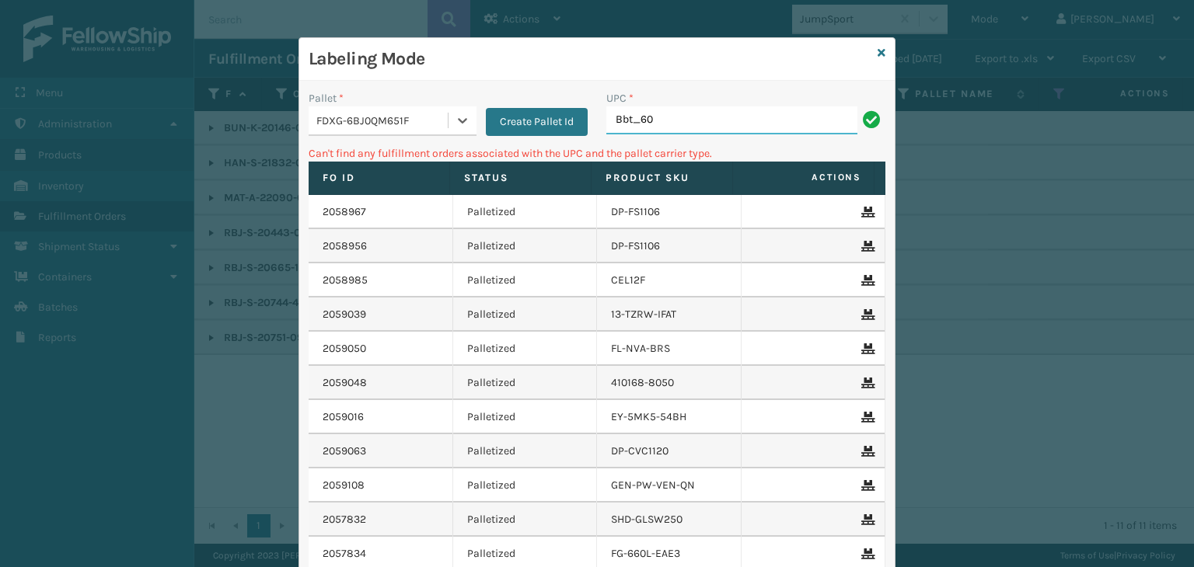
click at [684, 131] on input "Bbt_60" at bounding box center [731, 121] width 251 height 28
click at [878, 54] on icon at bounding box center [882, 52] width 8 height 11
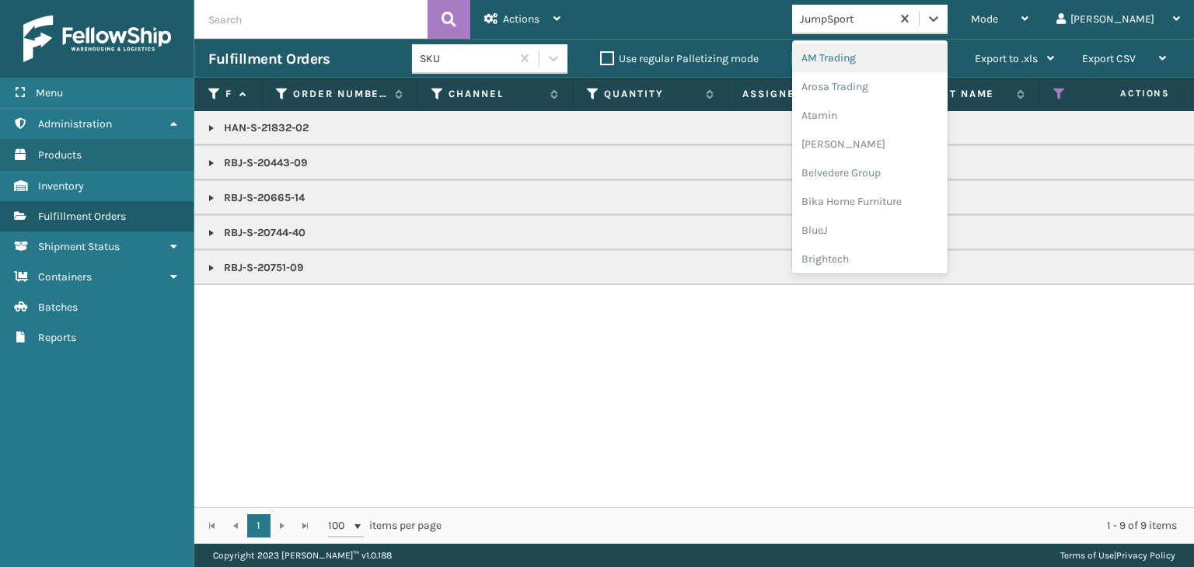
click at [891, 27] on div "JumpSport" at bounding box center [841, 19] width 99 height 26
type input "PLA"
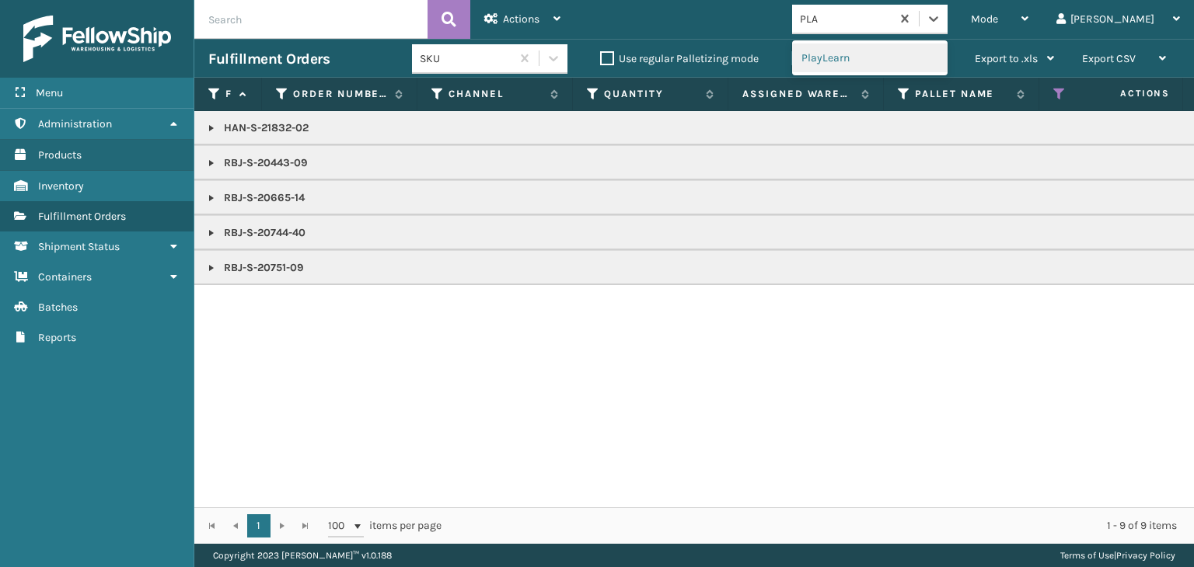
click at [887, 58] on div "PlayLearn" at bounding box center [869, 58] width 155 height 29
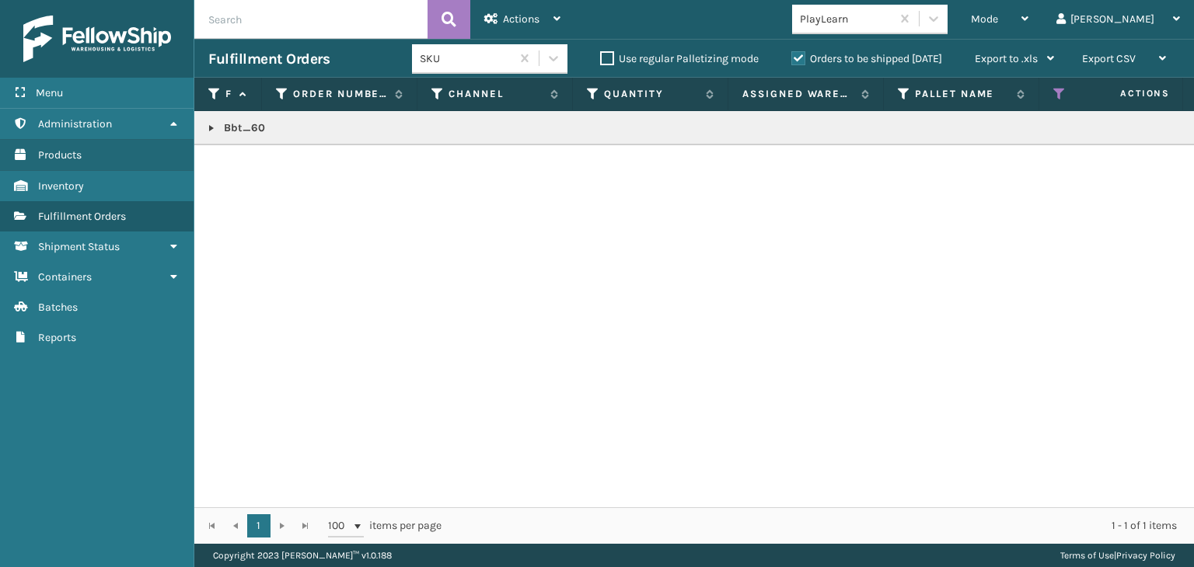
click at [208, 131] on link at bounding box center [211, 128] width 12 height 12
drag, startPoint x: 1054, startPoint y: 19, endPoint x: 1031, endPoint y: 46, distance: 35.8
click at [998, 19] on span "Mode" at bounding box center [984, 18] width 27 height 13
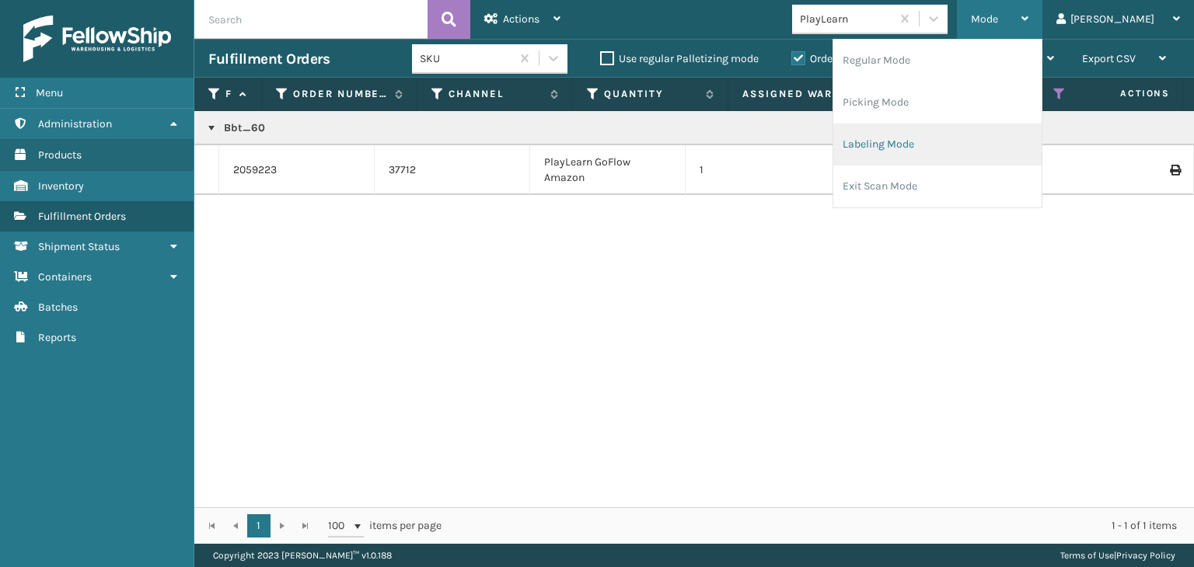
click at [983, 131] on li "Labeling Mode" at bounding box center [937, 145] width 208 height 42
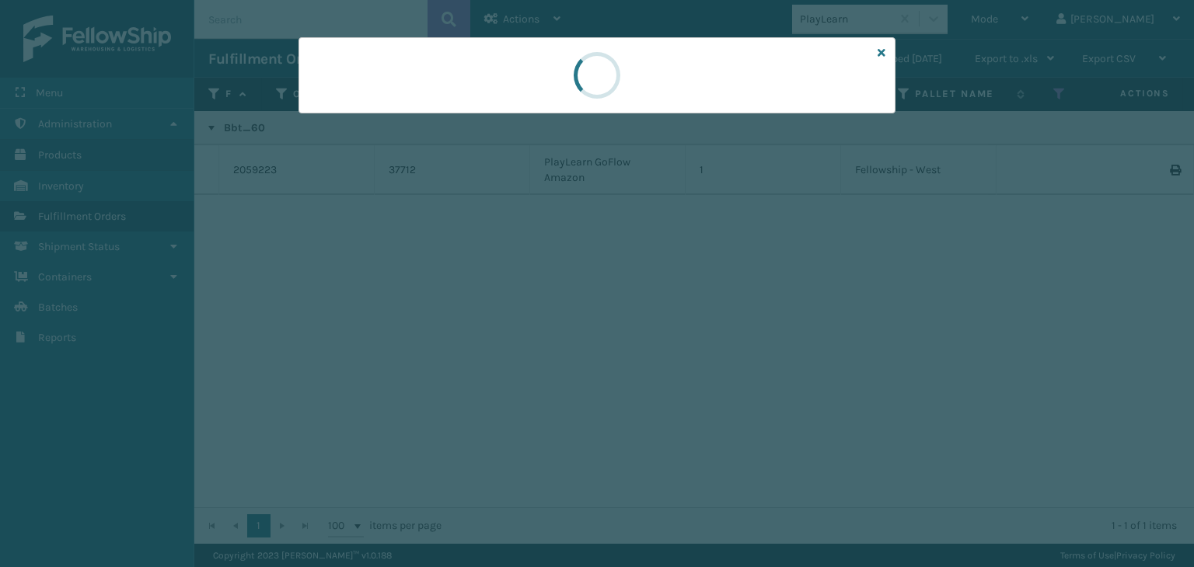
click at [386, 118] on div at bounding box center [597, 283] width 1194 height 567
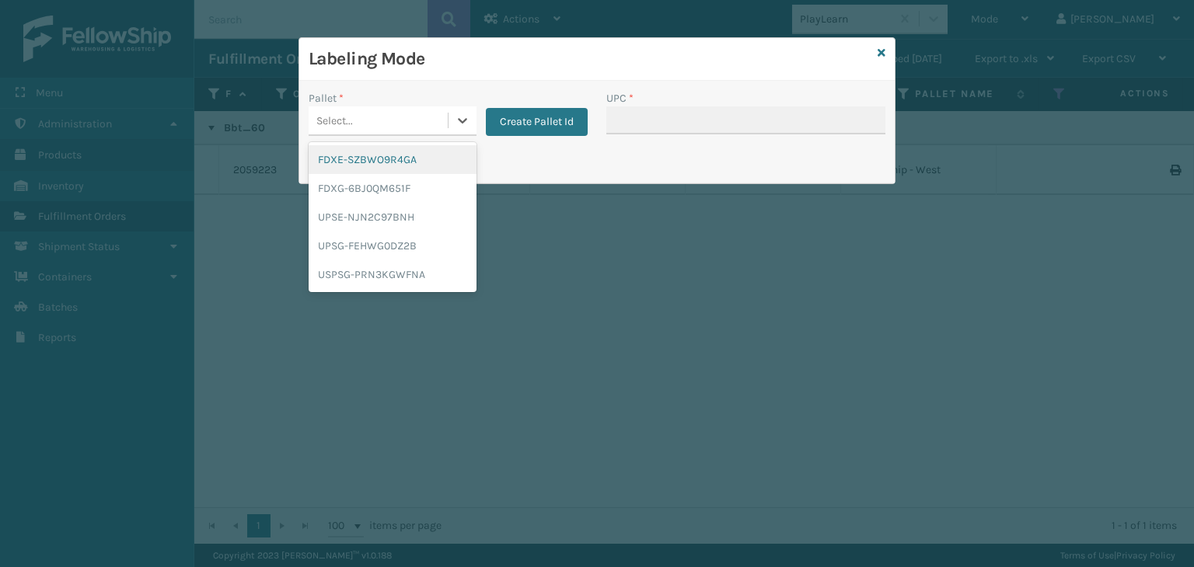
click at [386, 118] on div "Select..." at bounding box center [378, 121] width 139 height 26
click at [538, 128] on button "Create Pallet Id" at bounding box center [537, 122] width 102 height 28
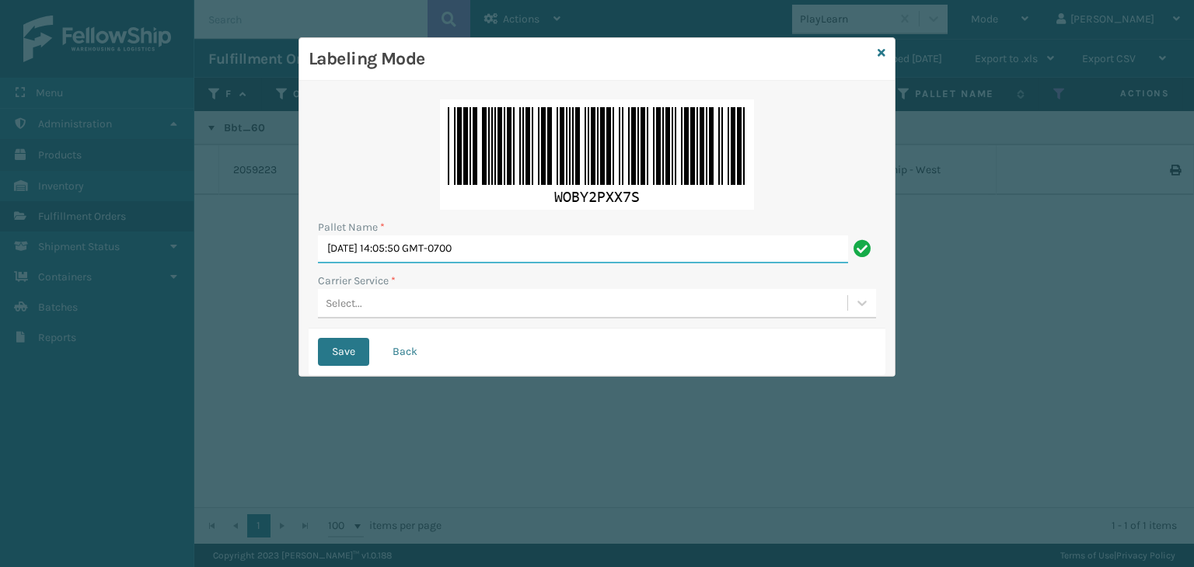
drag, startPoint x: 544, startPoint y: 243, endPoint x: 151, endPoint y: 308, distance: 398.7
click at [50, 238] on div "Labeling Mode Pallet Name * Wed Sep 03 2025 14:05:50 GMT-0700 Carrier Service *…" at bounding box center [597, 283] width 1194 height 567
click at [406, 298] on div "Select..." at bounding box center [582, 304] width 529 height 26
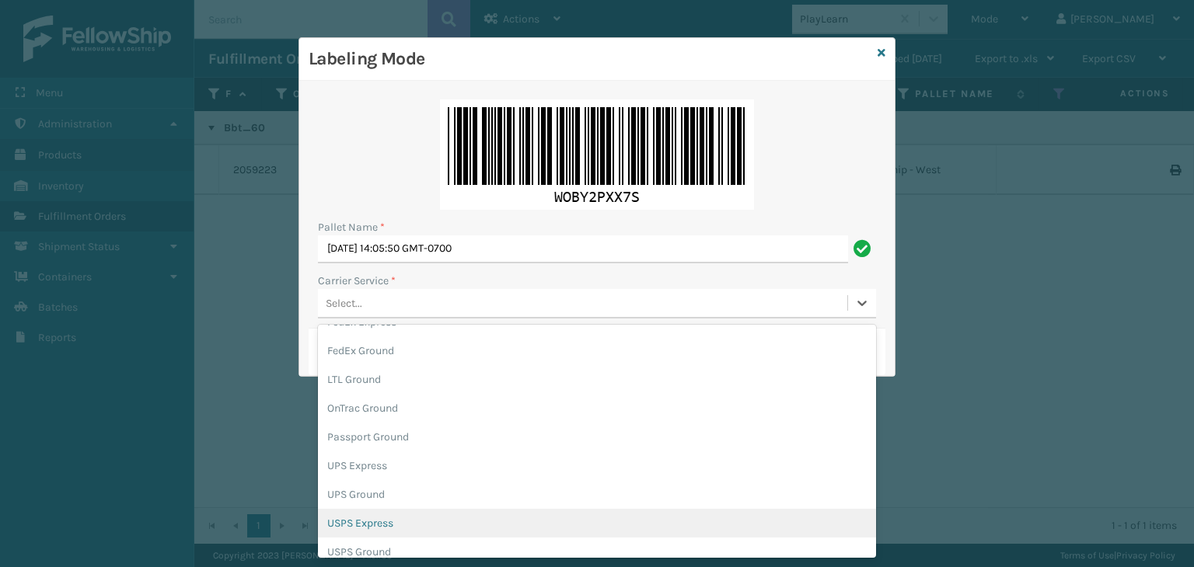
scroll to position [89, 0]
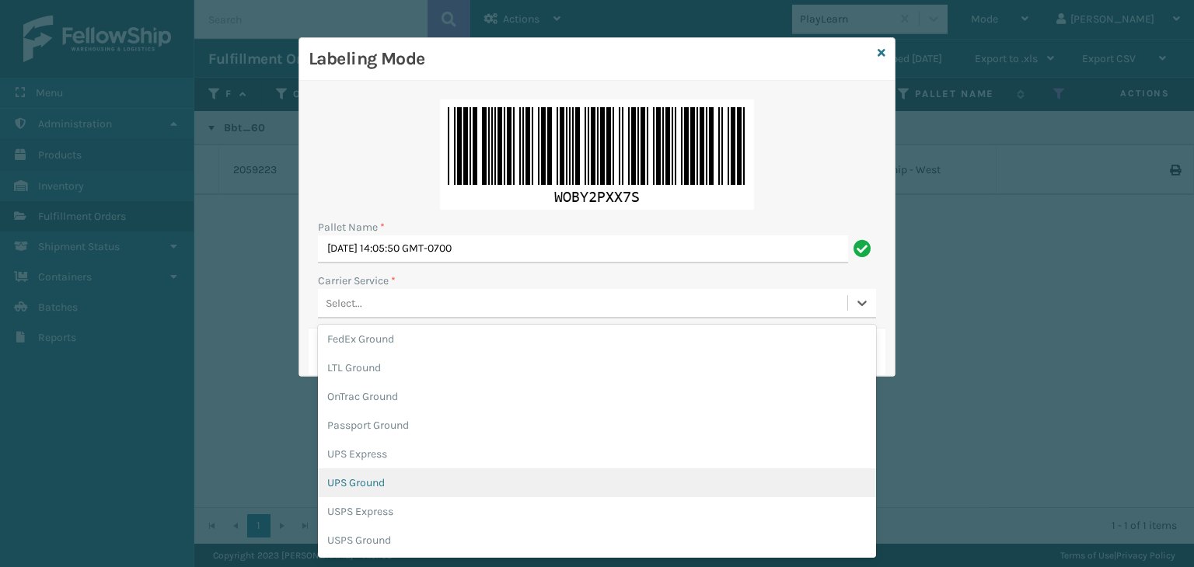
click at [255, 367] on div "Labeling Mode Pallet Name * Wed Sep 03 2025 14:05:50 GMT-0700 Carrier Service *…" at bounding box center [597, 283] width 1194 height 567
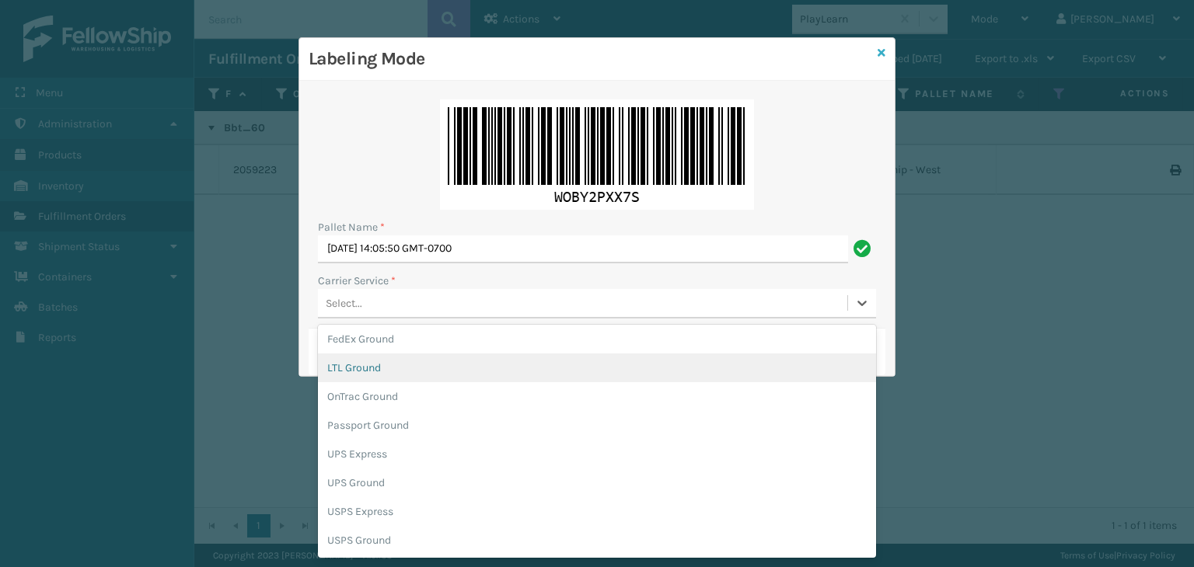
click at [878, 54] on icon at bounding box center [882, 52] width 8 height 11
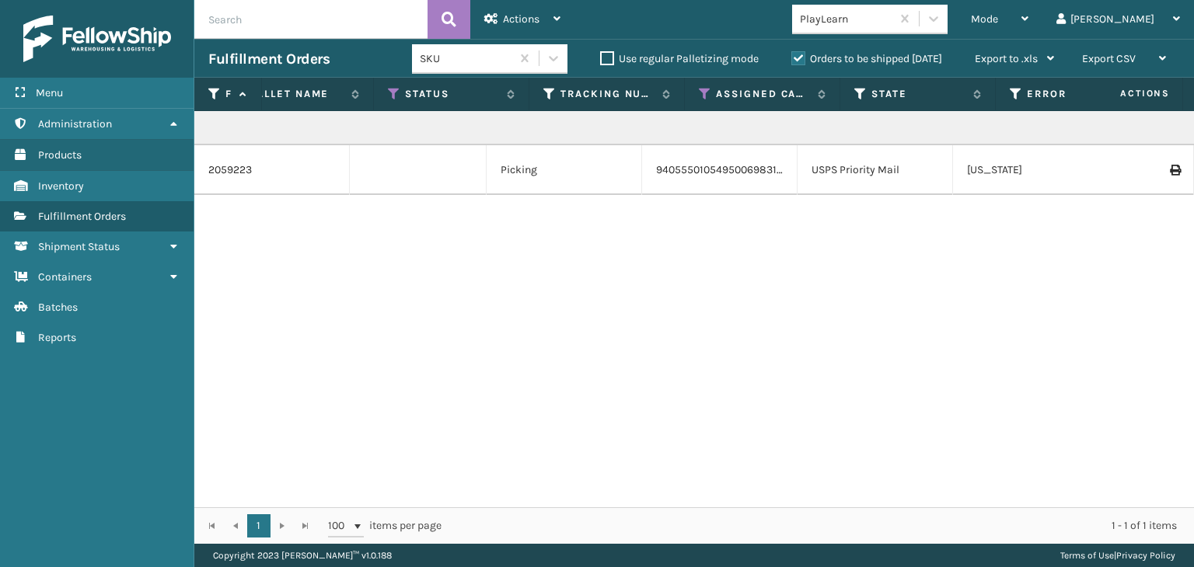
scroll to position [0, 529]
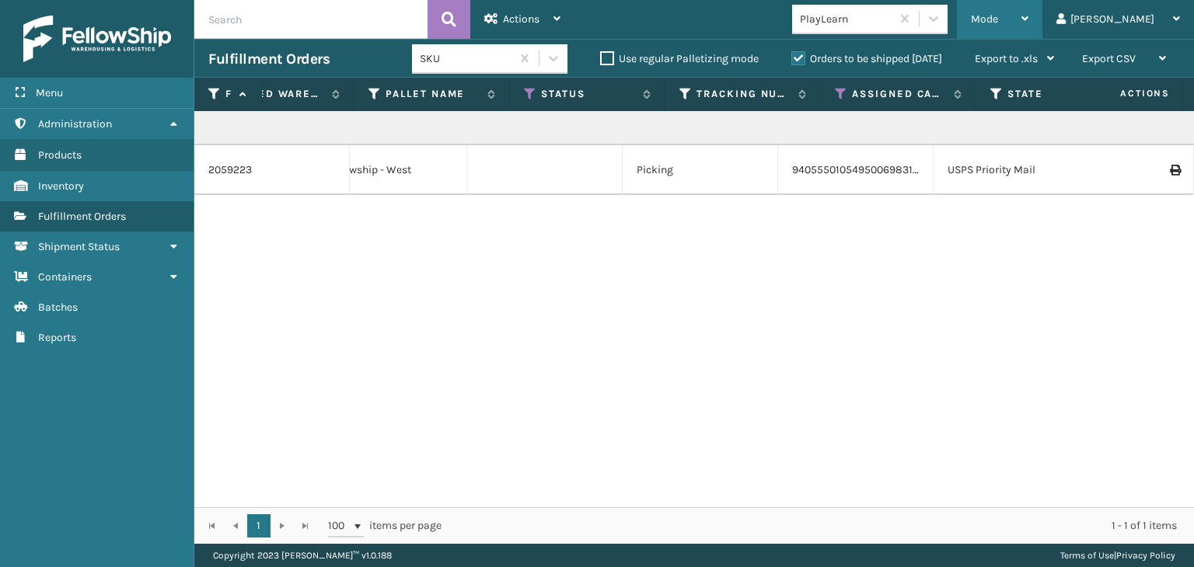
click at [998, 18] on span "Mode" at bounding box center [984, 18] width 27 height 13
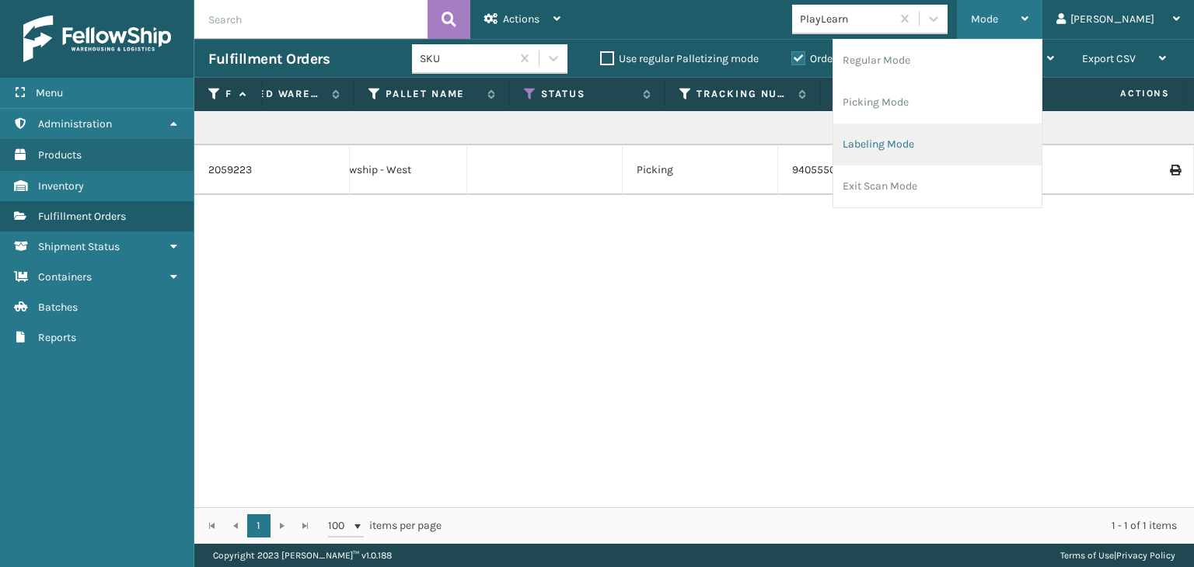
click at [1016, 134] on li "Labeling Mode" at bounding box center [937, 145] width 208 height 42
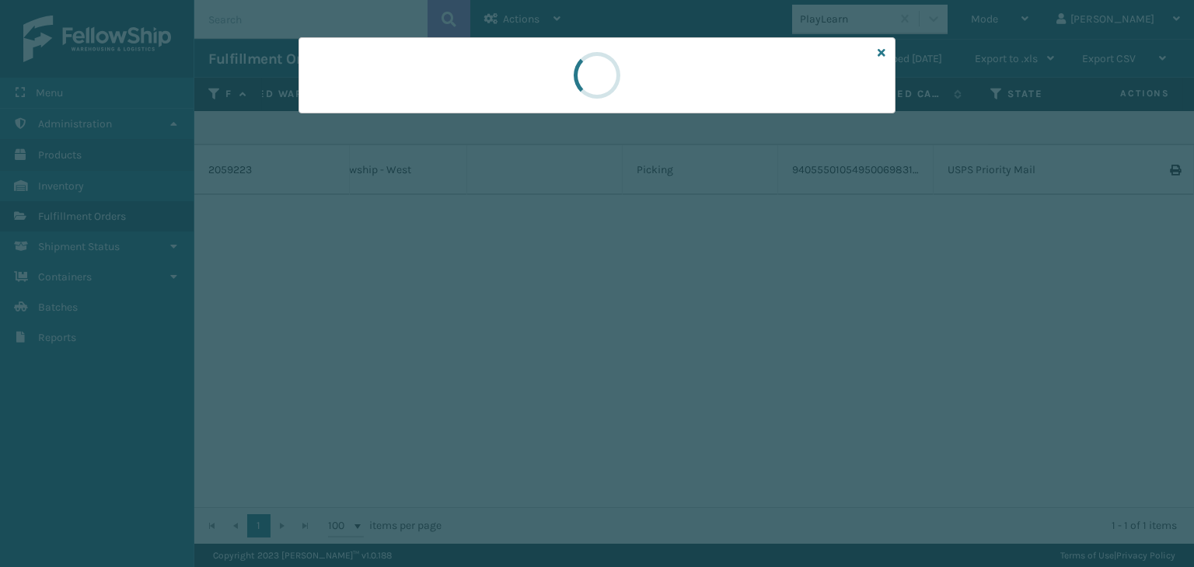
click at [351, 122] on div at bounding box center [597, 283] width 1194 height 567
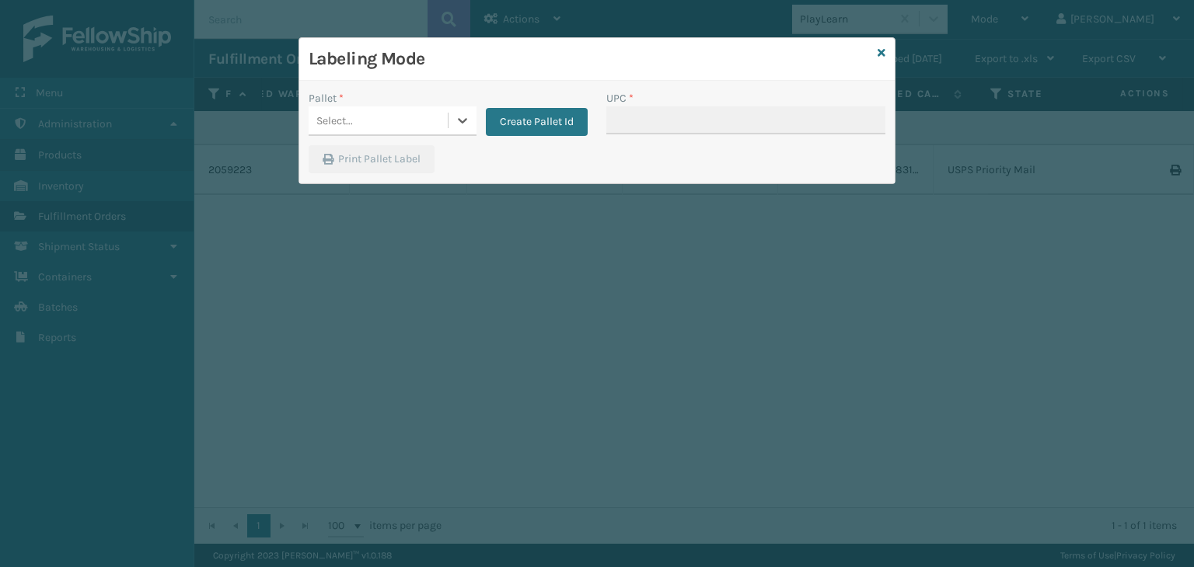
click at [351, 122] on div "Select..." at bounding box center [334, 121] width 37 height 16
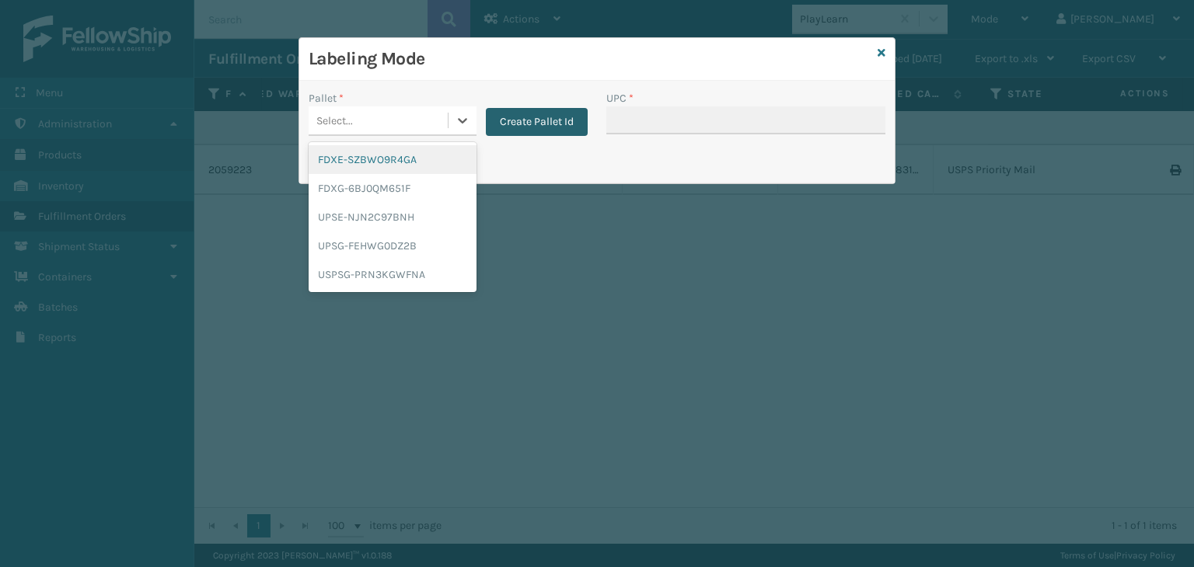
click at [522, 131] on button "Create Pallet Id" at bounding box center [537, 122] width 102 height 28
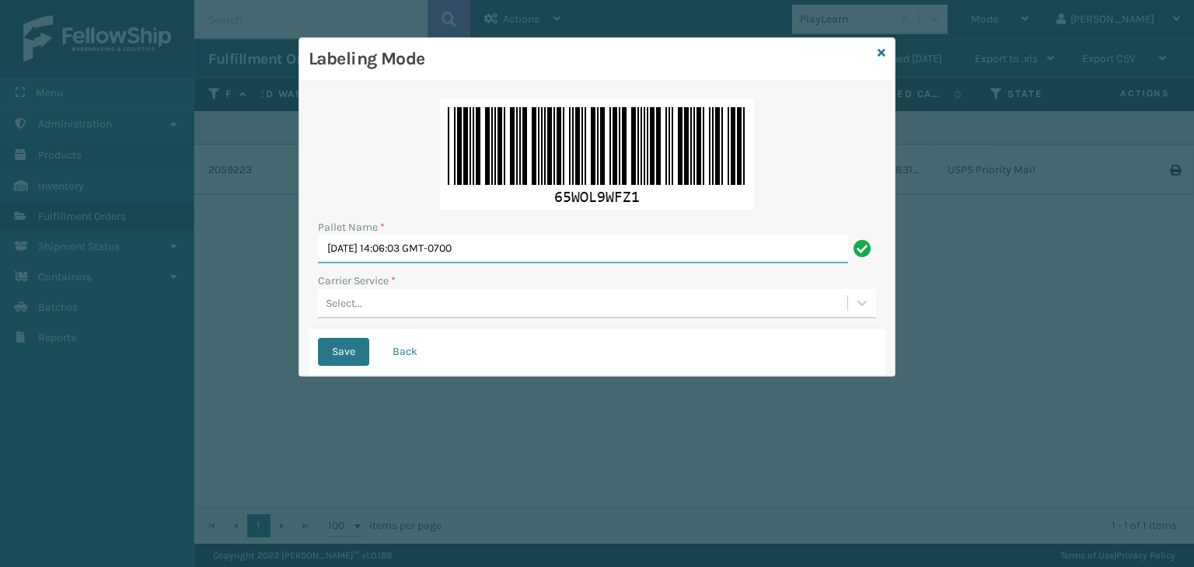
drag, startPoint x: 513, startPoint y: 241, endPoint x: 0, endPoint y: 36, distance: 552.6
click at [0, 61] on div "Labeling Mode Pallet Name * Wed Sep 03 2025 14:06:03 GMT-0700 Carrier Service *…" at bounding box center [597, 283] width 1194 height 567
type input "BOXTRUCK"
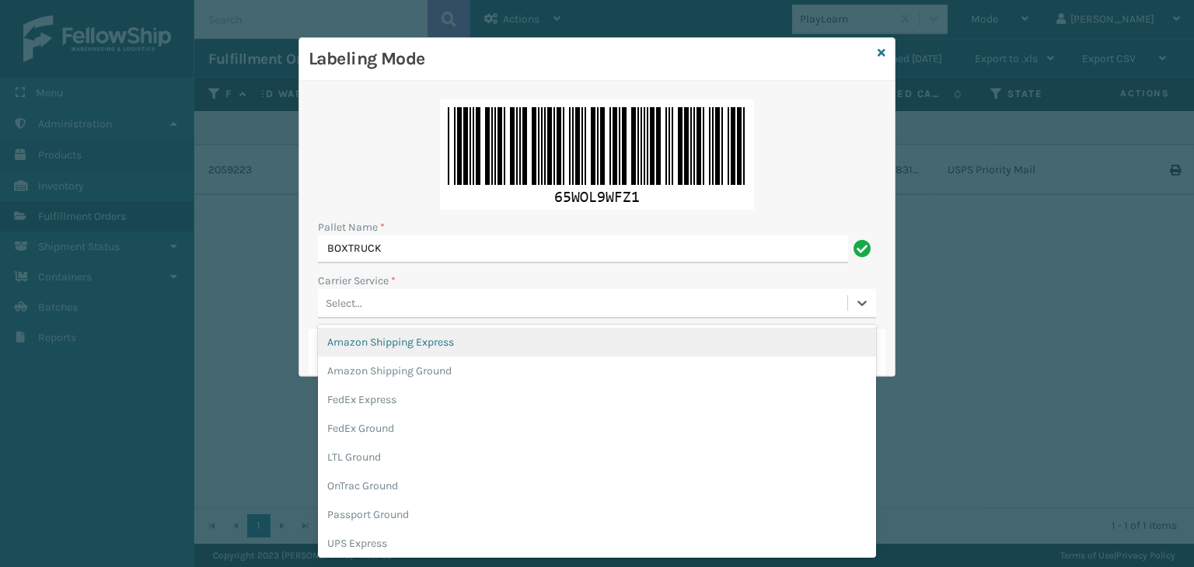
click at [403, 299] on div "Select..." at bounding box center [582, 304] width 529 height 26
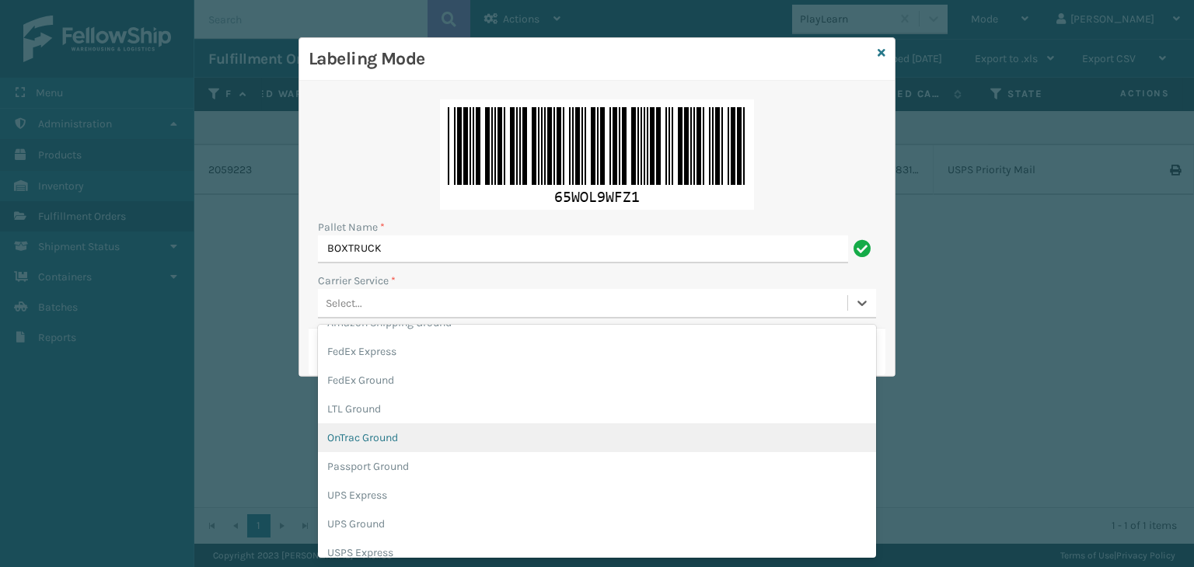
scroll to position [89, 0]
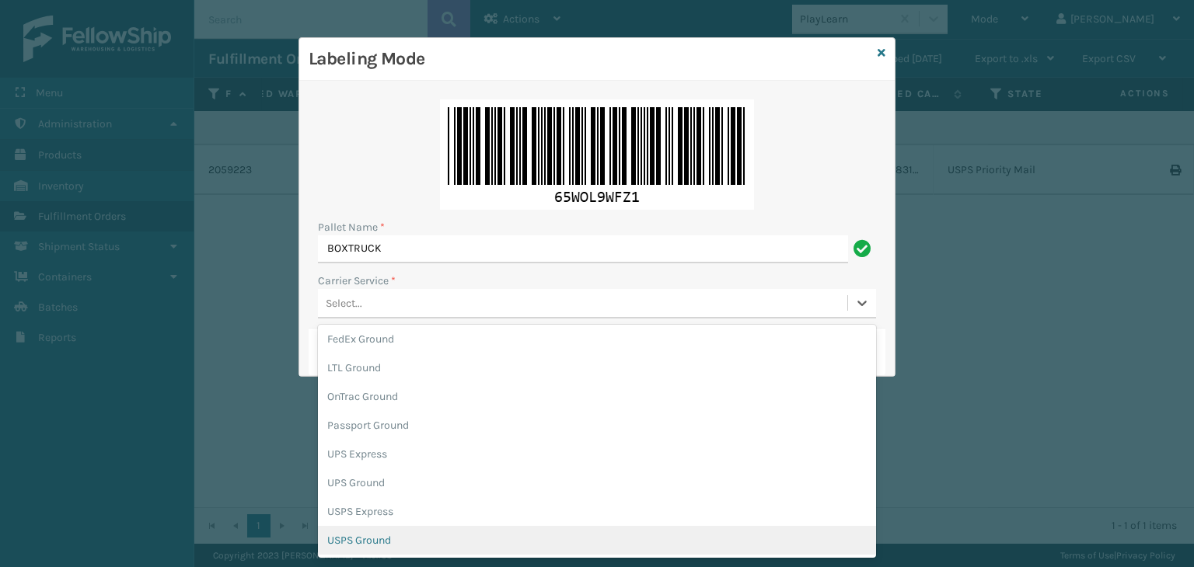
click at [367, 546] on div "USPS Ground" at bounding box center [597, 540] width 558 height 29
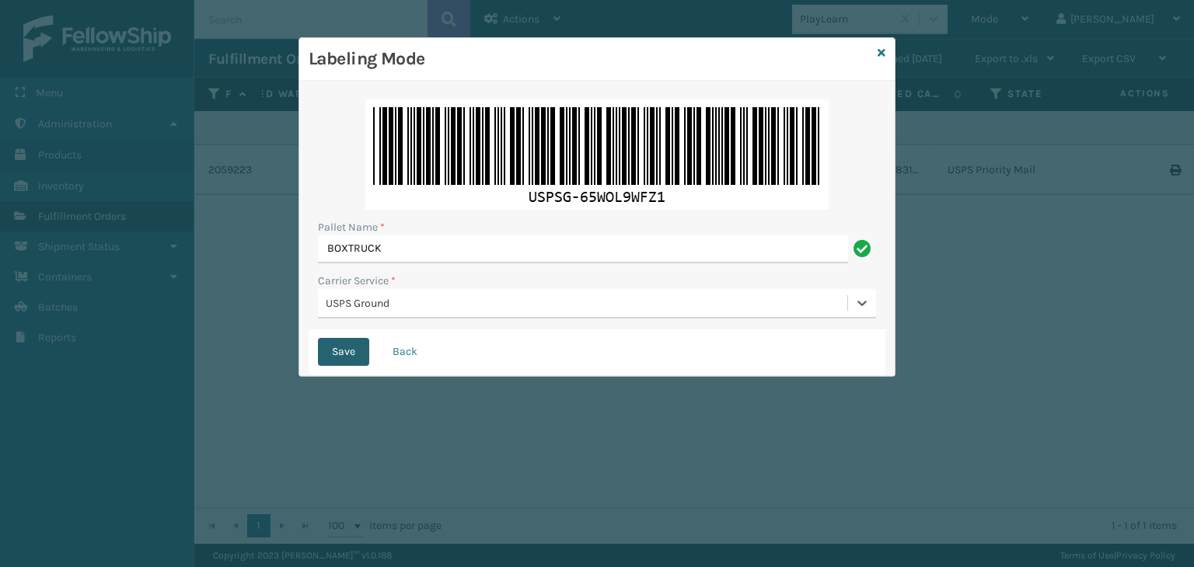
click at [342, 349] on button "Save" at bounding box center [343, 352] width 51 height 28
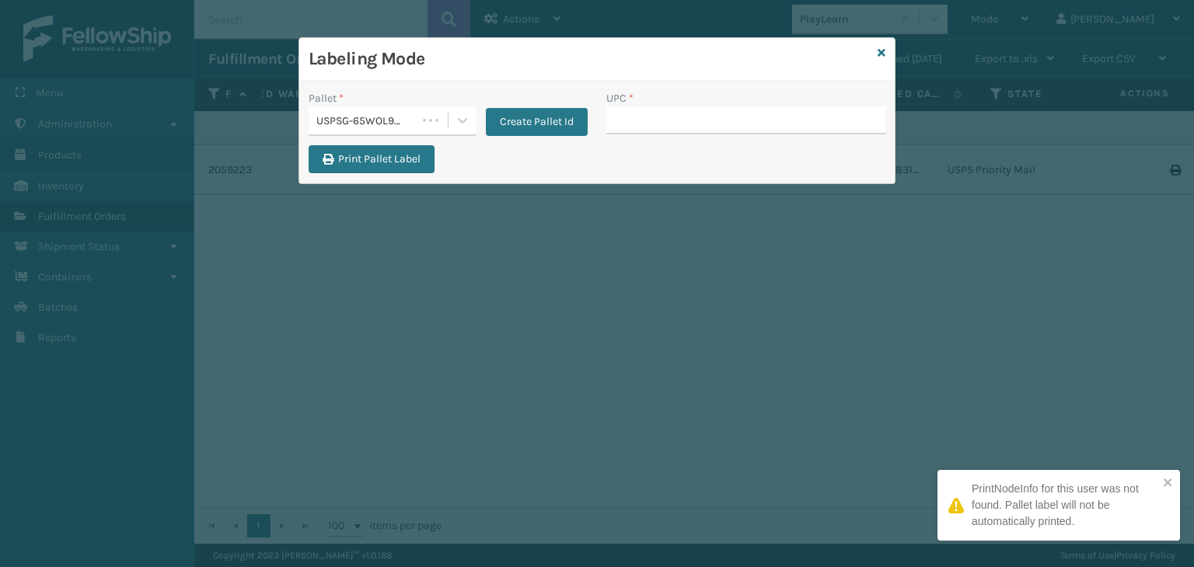
type input "B"
type input "Bbt_60"
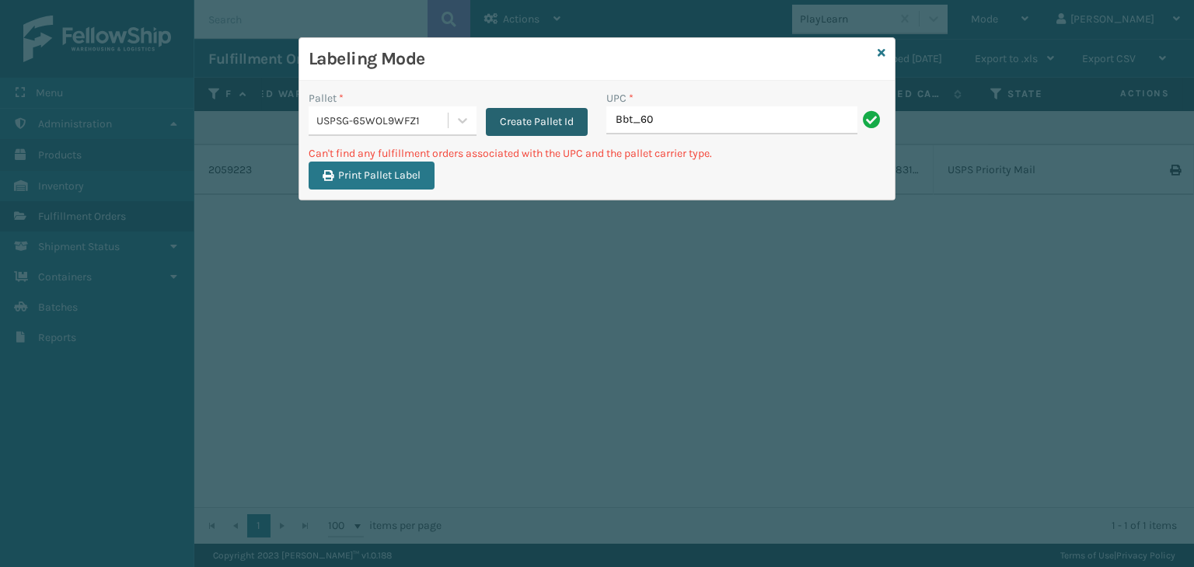
click at [515, 121] on button "Create Pallet Id" at bounding box center [537, 122] width 102 height 28
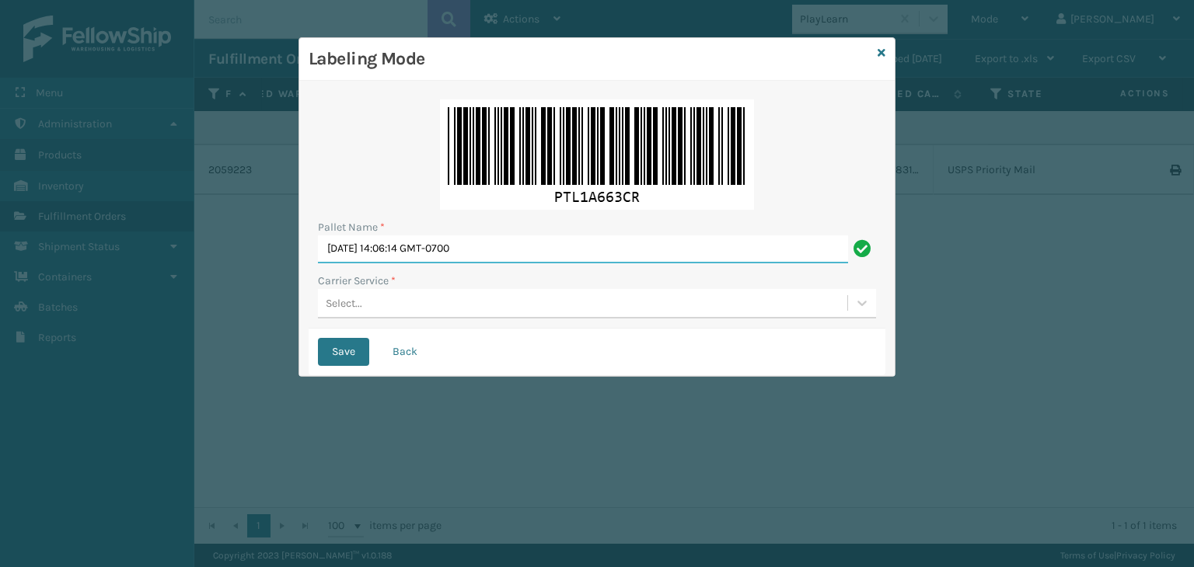
drag, startPoint x: 512, startPoint y: 254, endPoint x: 0, endPoint y: 218, distance: 513.6
click at [0, 223] on div "Labeling Mode Pallet Name * Wed Sep 03 2025 14:06:14 GMT-0700 Carrier Service *…" at bounding box center [597, 283] width 1194 height 567
type input "BOXTRUCK"
click at [390, 315] on div "Select..." at bounding box center [582, 304] width 529 height 26
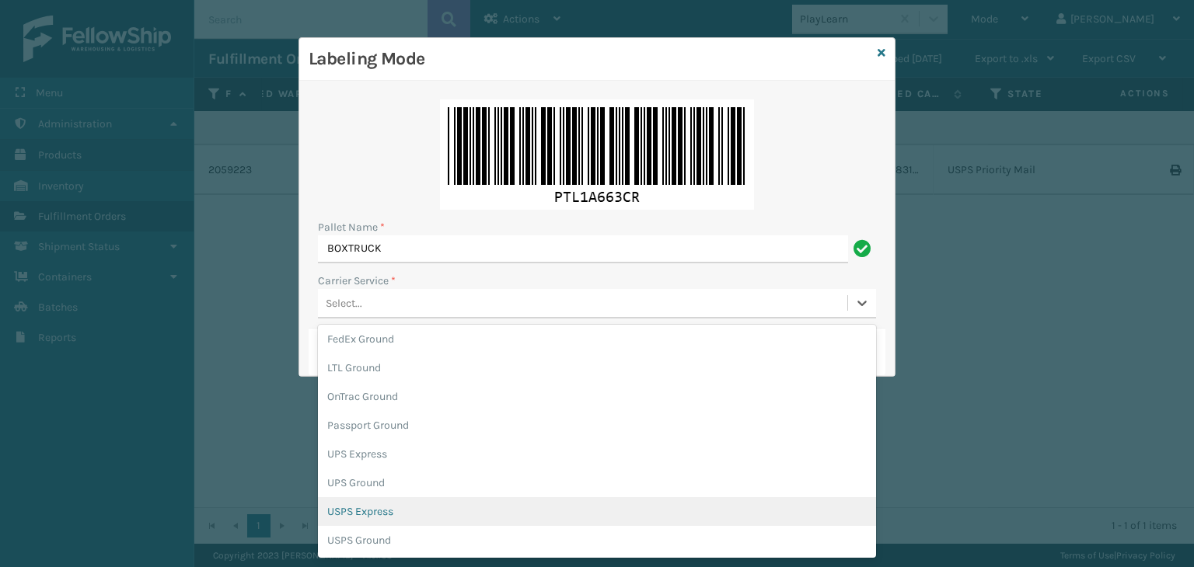
click at [393, 519] on div "USPS Express" at bounding box center [597, 512] width 558 height 29
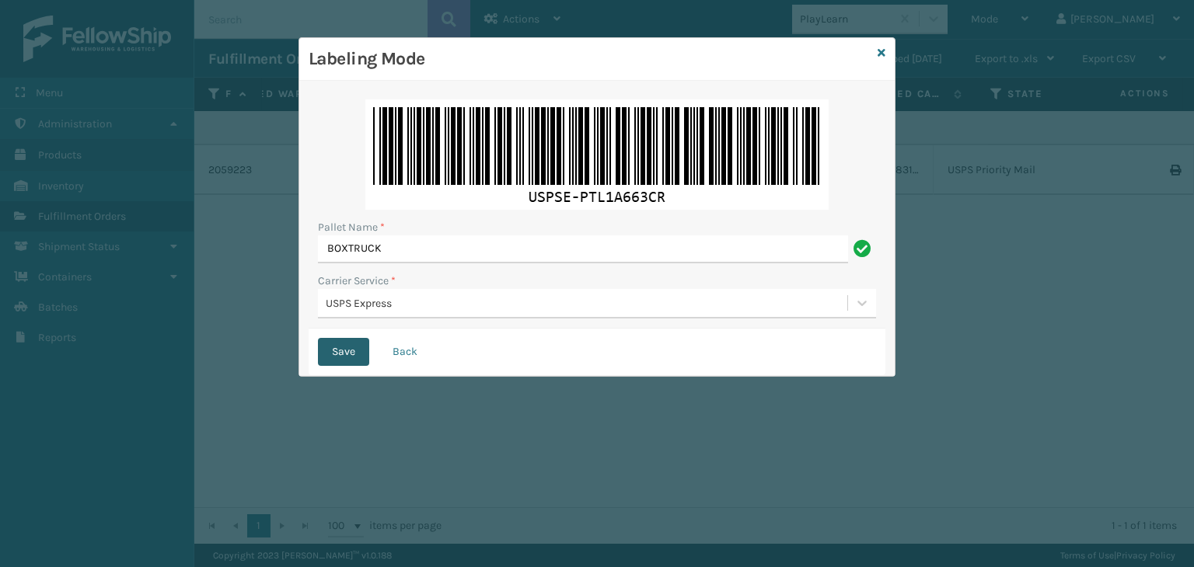
click at [345, 343] on button "Save" at bounding box center [343, 352] width 51 height 28
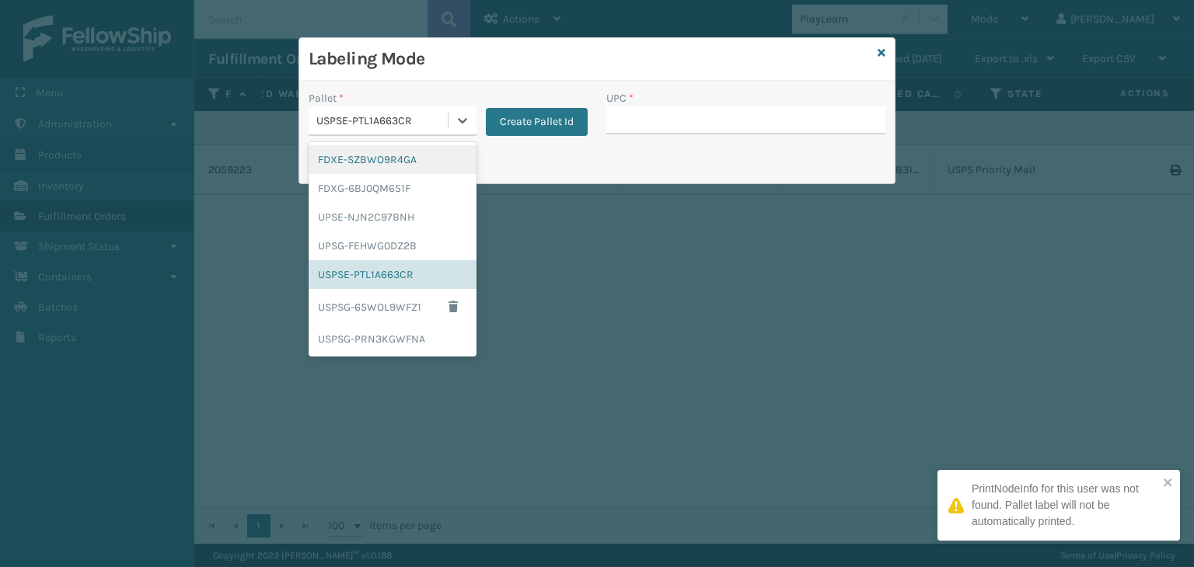
click at [405, 116] on div "USPSE-PTL1A663CR" at bounding box center [382, 121] width 133 height 16
click at [390, 253] on div "UPSG-FEHWG0DZ2B" at bounding box center [393, 246] width 168 height 29
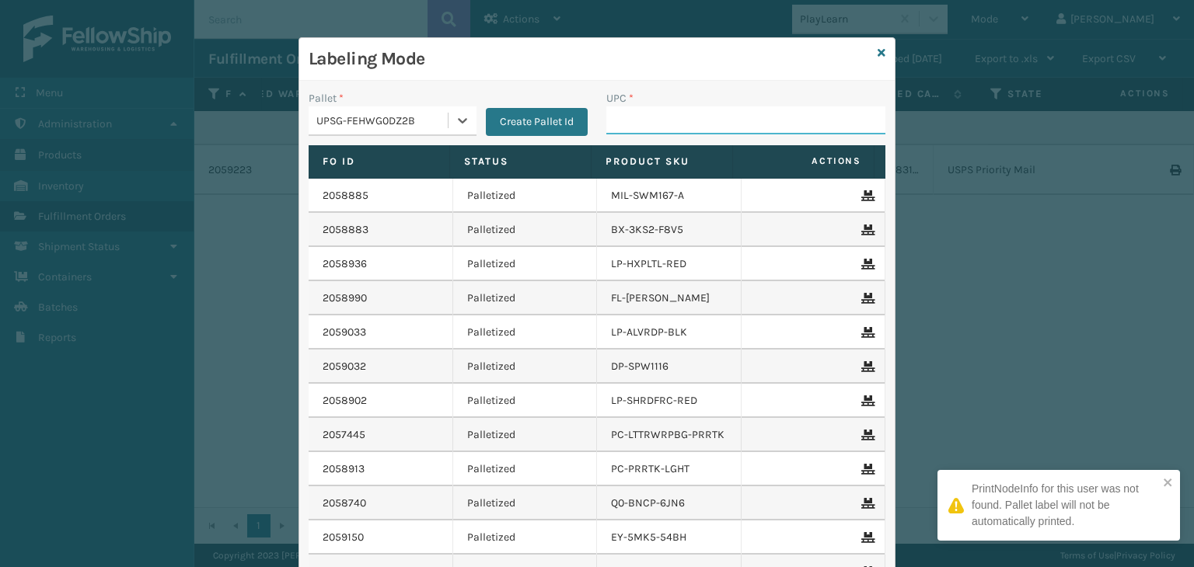
click at [618, 120] on input "UPC *" at bounding box center [745, 121] width 279 height 28
click at [449, 114] on div at bounding box center [463, 121] width 28 height 28
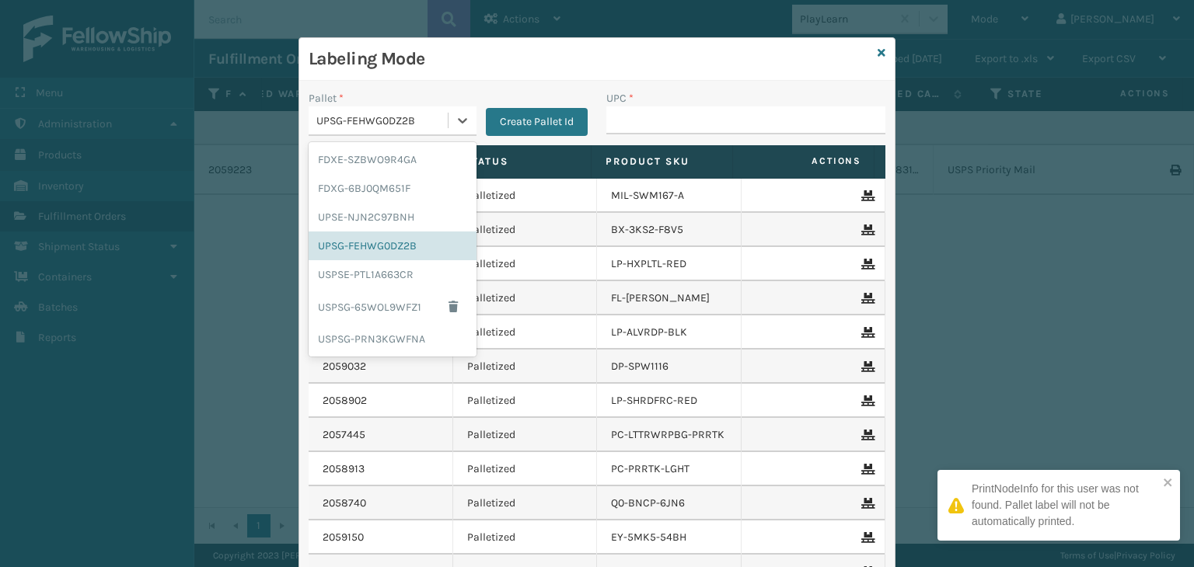
click at [870, 51] on div "Labeling Mode" at bounding box center [596, 59] width 595 height 43
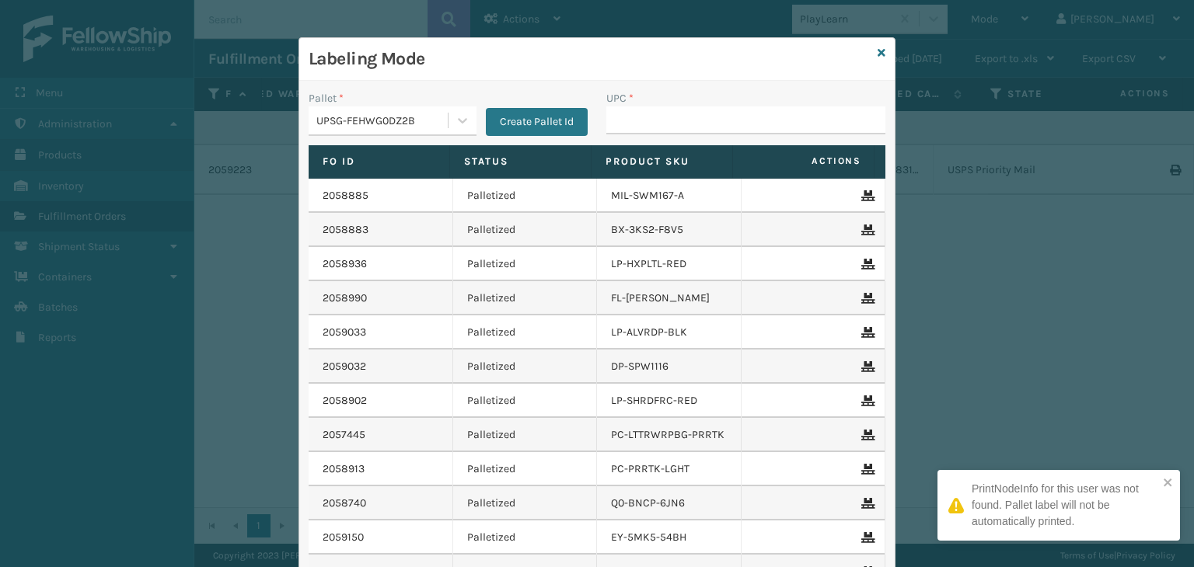
click at [871, 51] on div "Labeling Mode" at bounding box center [596, 59] width 595 height 43
click at [878, 52] on icon at bounding box center [882, 52] width 8 height 11
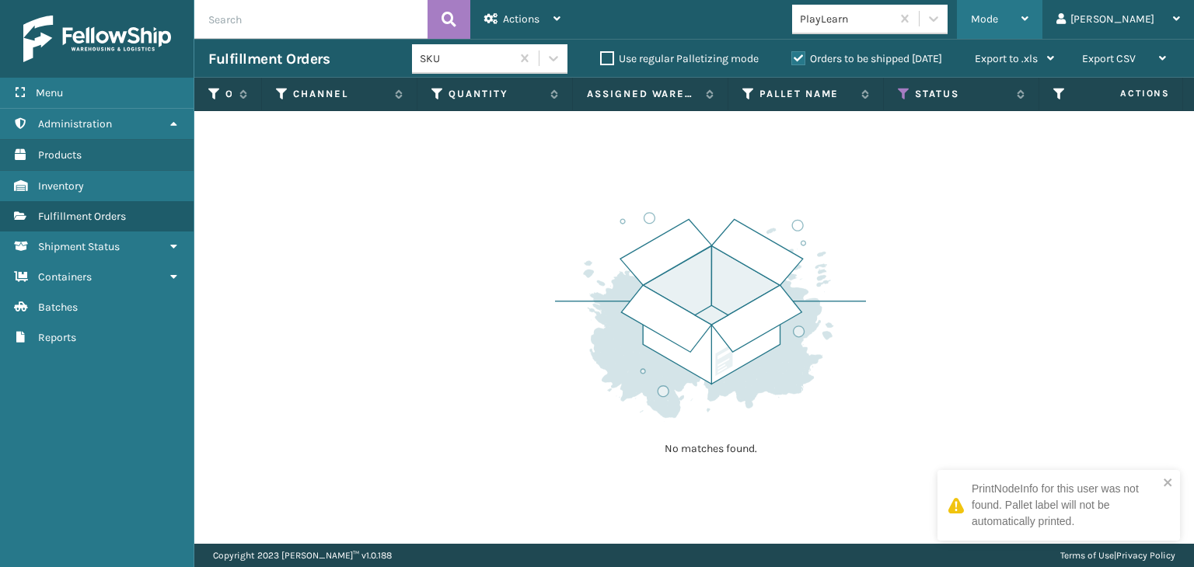
click at [1021, 23] on div "Mode Regular Mode Picking Mode Labeling Mode Exit Scan Mode" at bounding box center [1000, 19] width 86 height 39
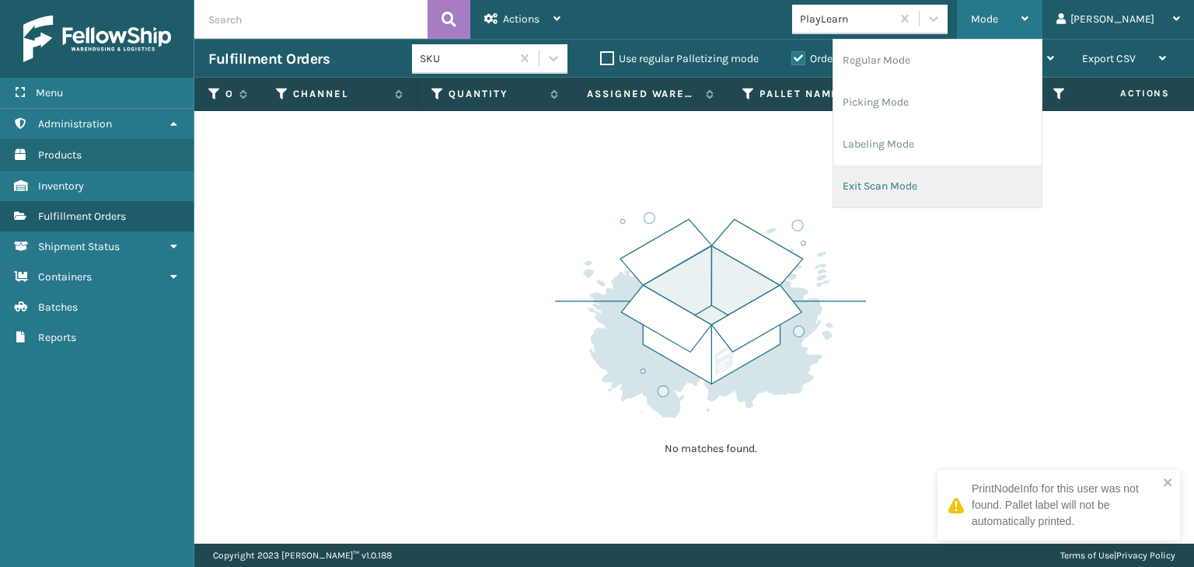
click at [941, 173] on li "Exit Scan Mode" at bounding box center [937, 187] width 208 height 42
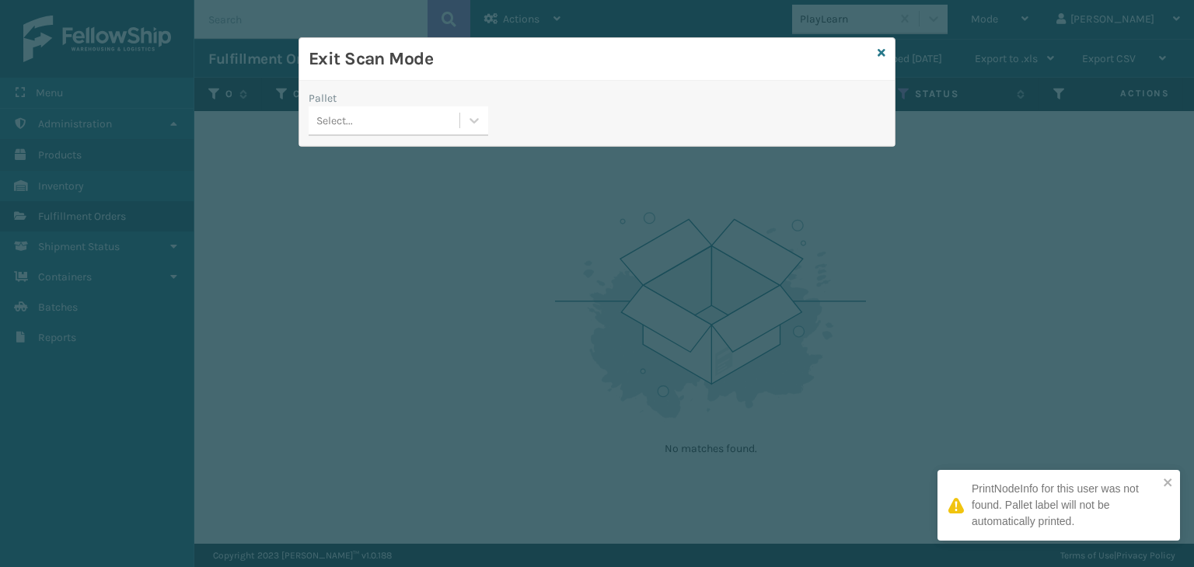
click at [419, 121] on div "Select..." at bounding box center [384, 121] width 151 height 26
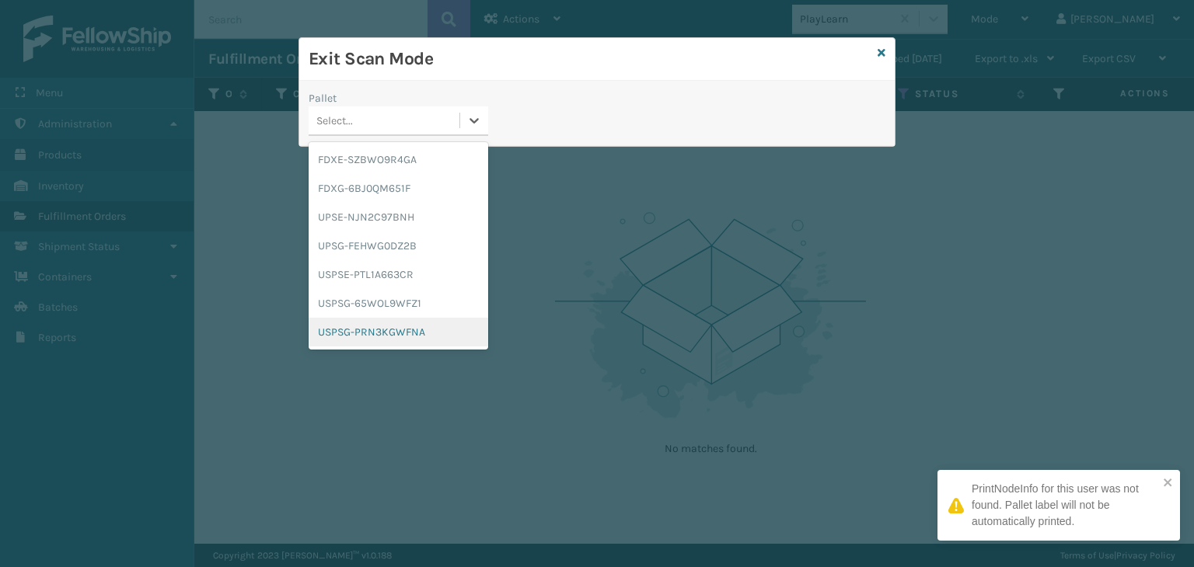
click at [414, 326] on div "USPSG-PRN3KGWFNA" at bounding box center [399, 332] width 180 height 29
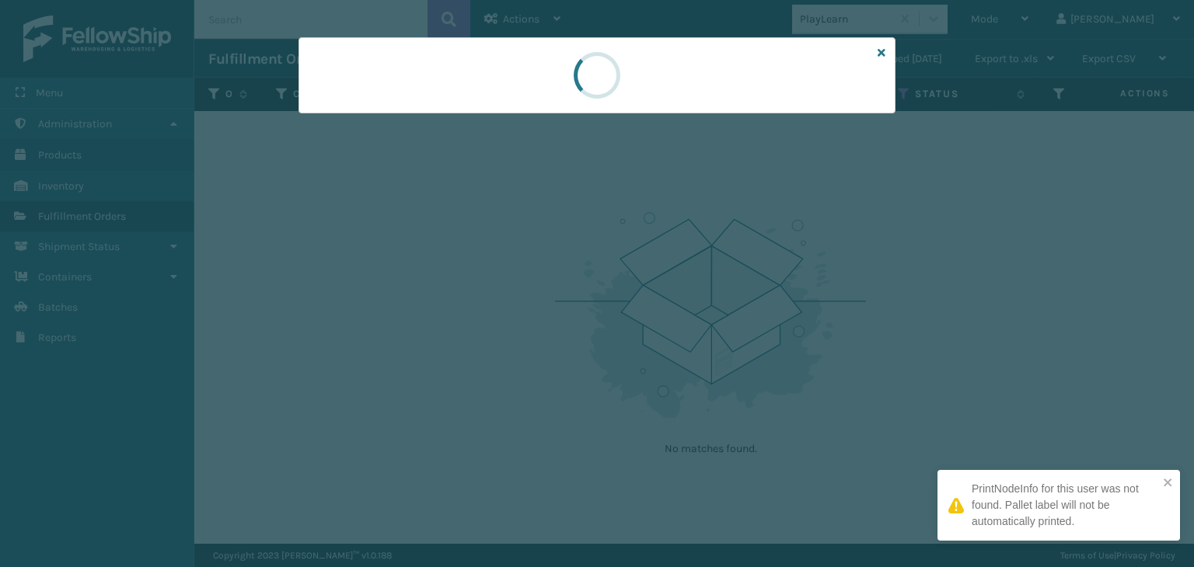
click at [416, 112] on div at bounding box center [597, 75] width 597 height 76
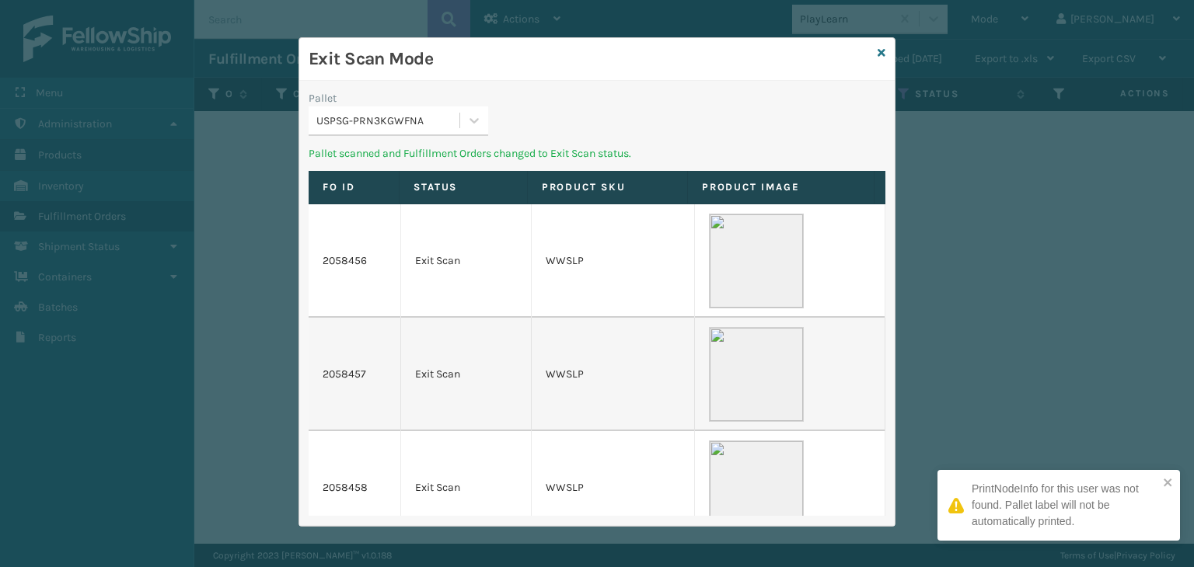
click at [416, 113] on div "USPSG-PRN3KGWFNA" at bounding box center [388, 121] width 145 height 16
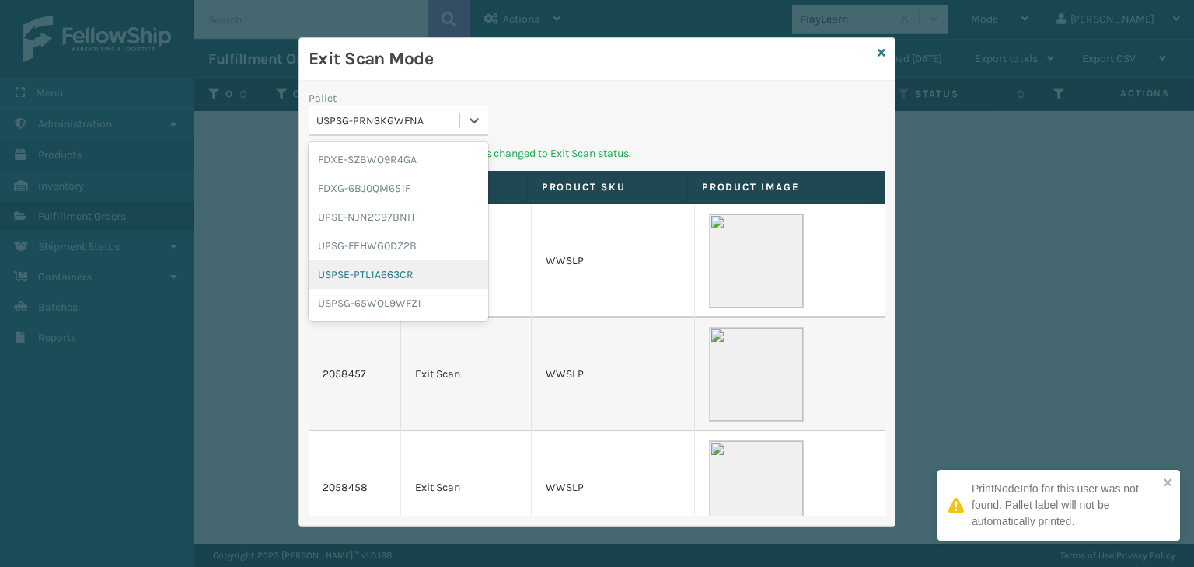
click at [400, 266] on div "USPSE-PTL1A663CR" at bounding box center [399, 274] width 180 height 29
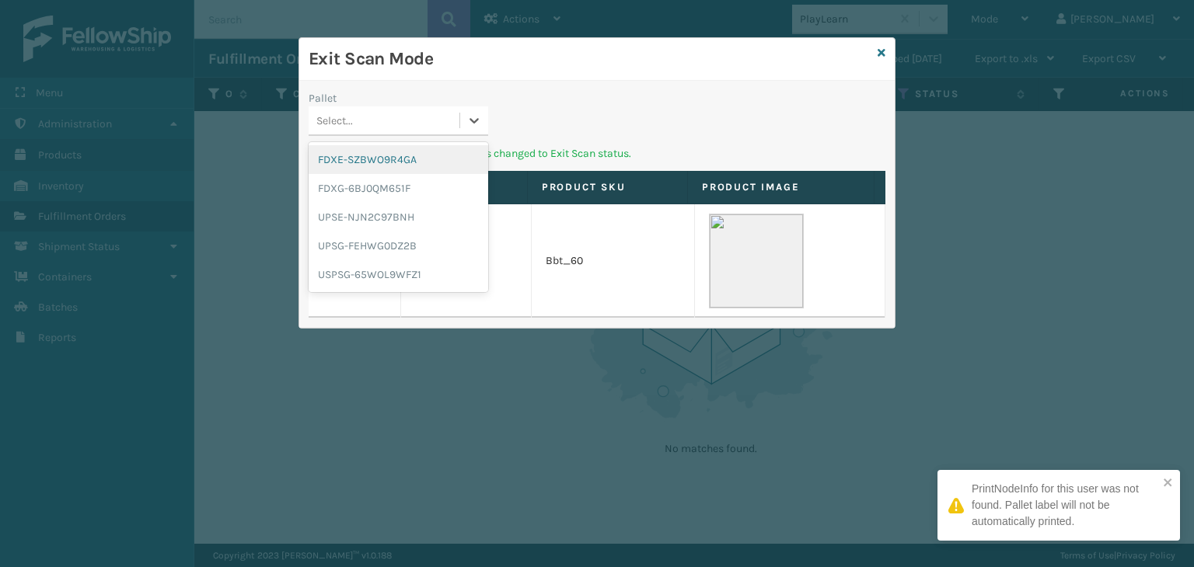
click at [415, 118] on div "Select..." at bounding box center [384, 121] width 151 height 26
click at [410, 265] on div "USPSG-65WOL9WFZ1" at bounding box center [399, 274] width 180 height 29
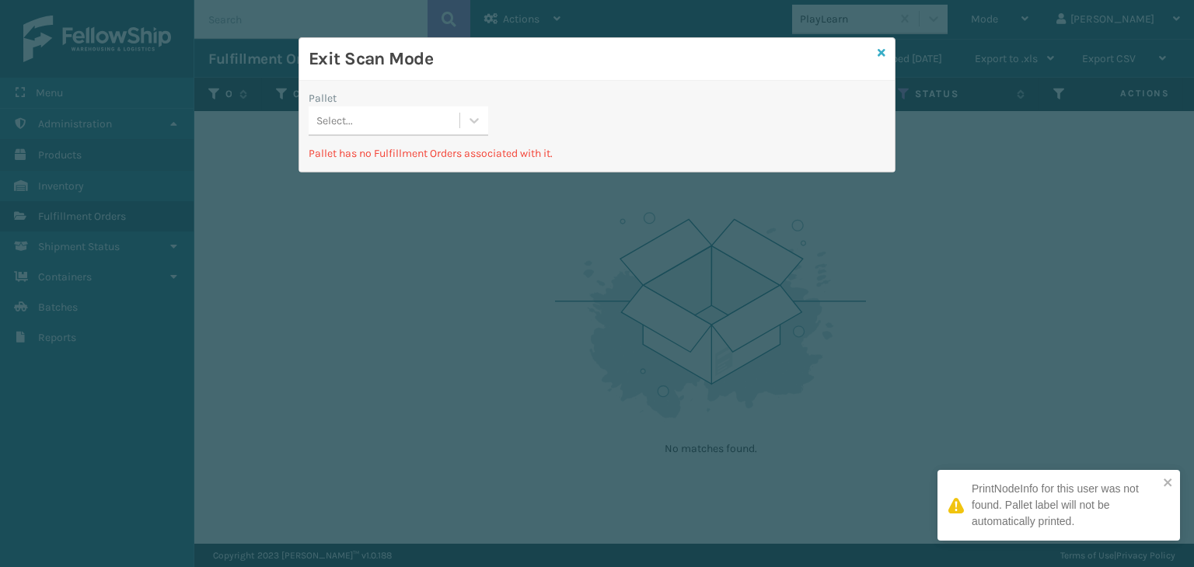
click at [877, 54] on div "Exit Scan Mode" at bounding box center [596, 59] width 595 height 43
click at [875, 49] on div "Exit Scan Mode" at bounding box center [596, 59] width 595 height 43
click at [880, 51] on icon at bounding box center [882, 52] width 8 height 11
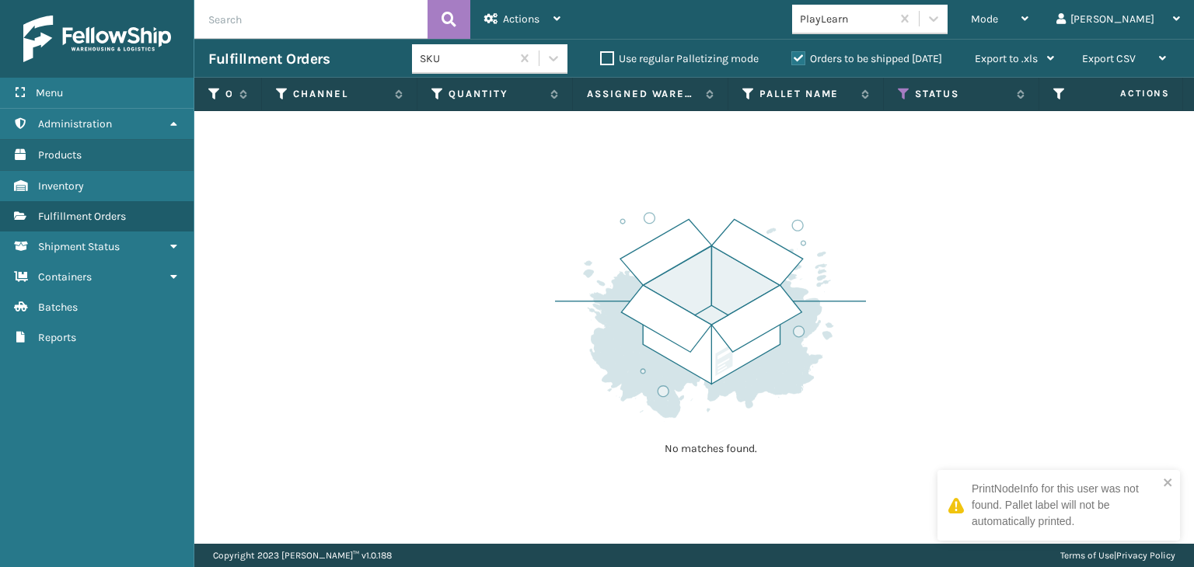
click at [998, 19] on span "Mode" at bounding box center [984, 18] width 27 height 13
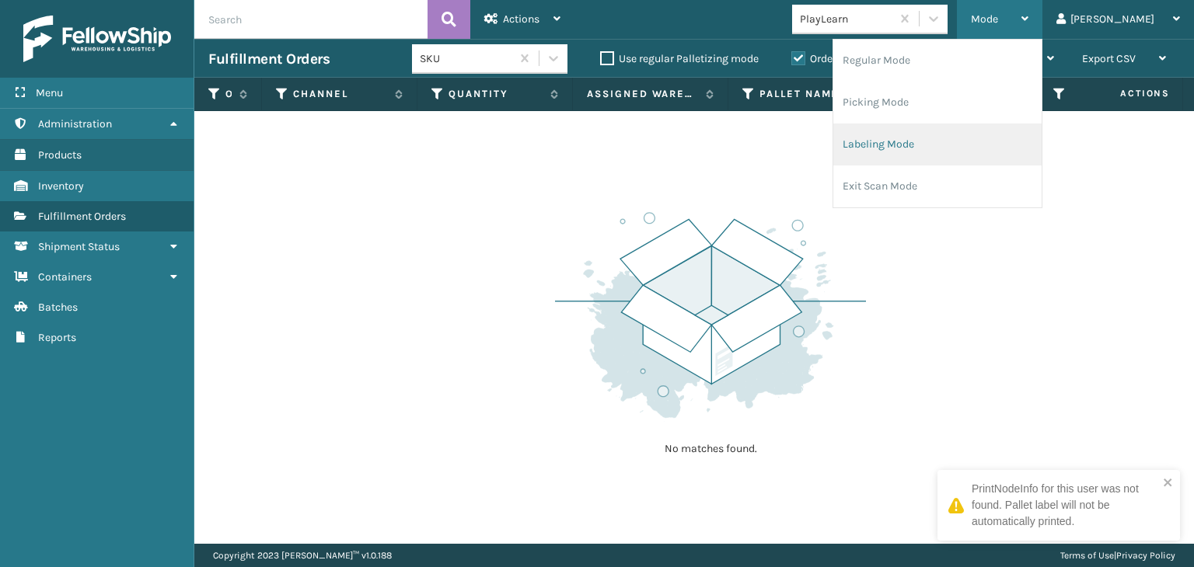
click at [976, 150] on li "Labeling Mode" at bounding box center [937, 145] width 208 height 42
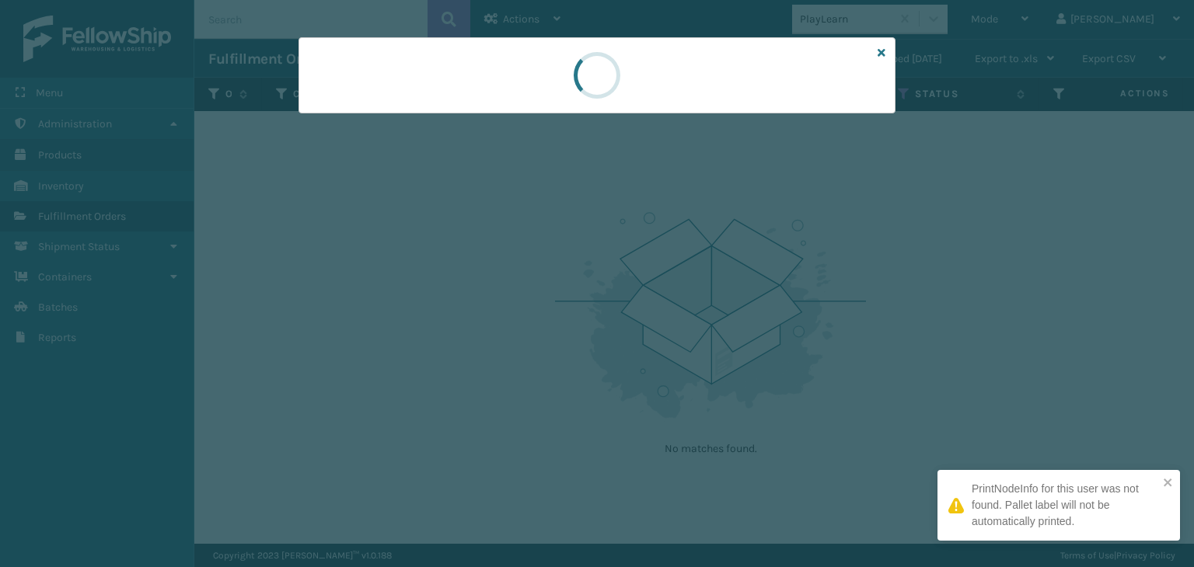
click at [386, 119] on div at bounding box center [597, 283] width 1194 height 567
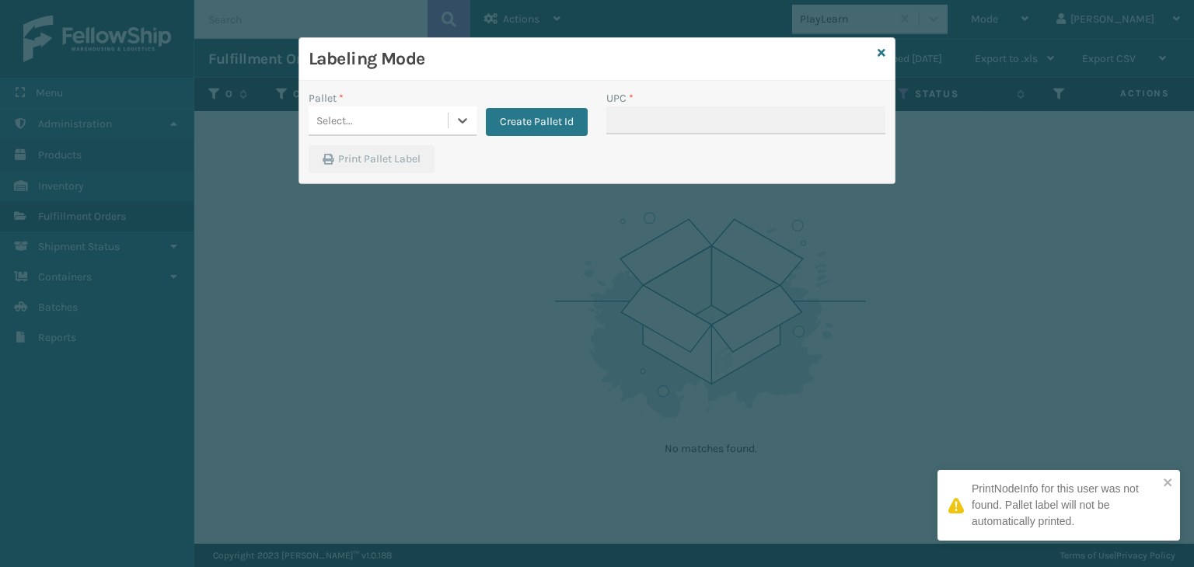
click at [386, 117] on div "Select..." at bounding box center [378, 121] width 139 height 26
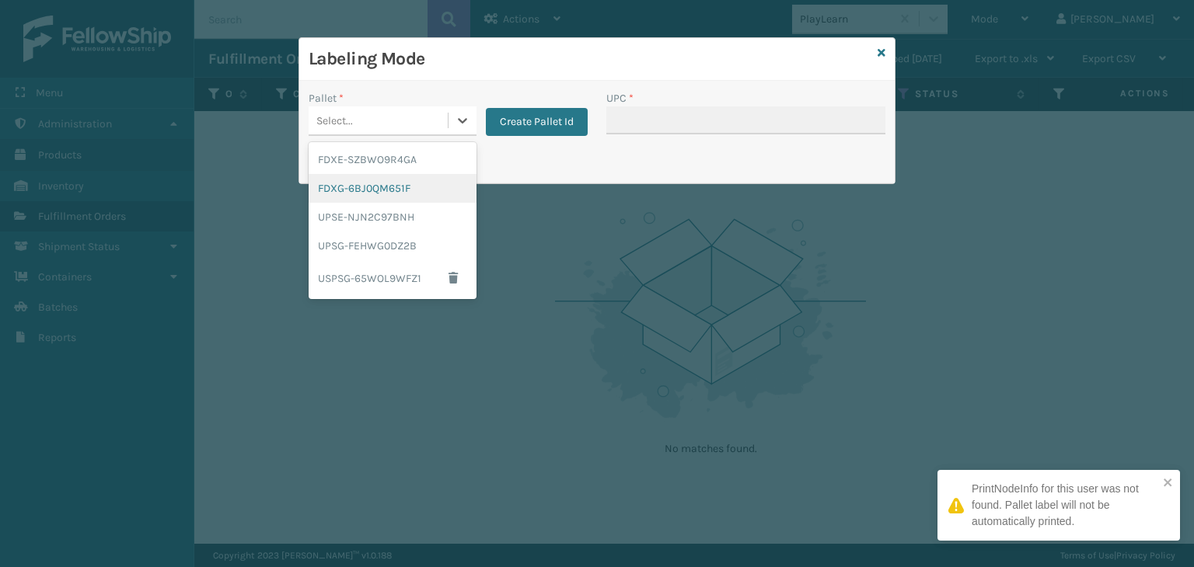
click at [390, 181] on div "FDXG-6BJ0QM651F" at bounding box center [393, 188] width 168 height 29
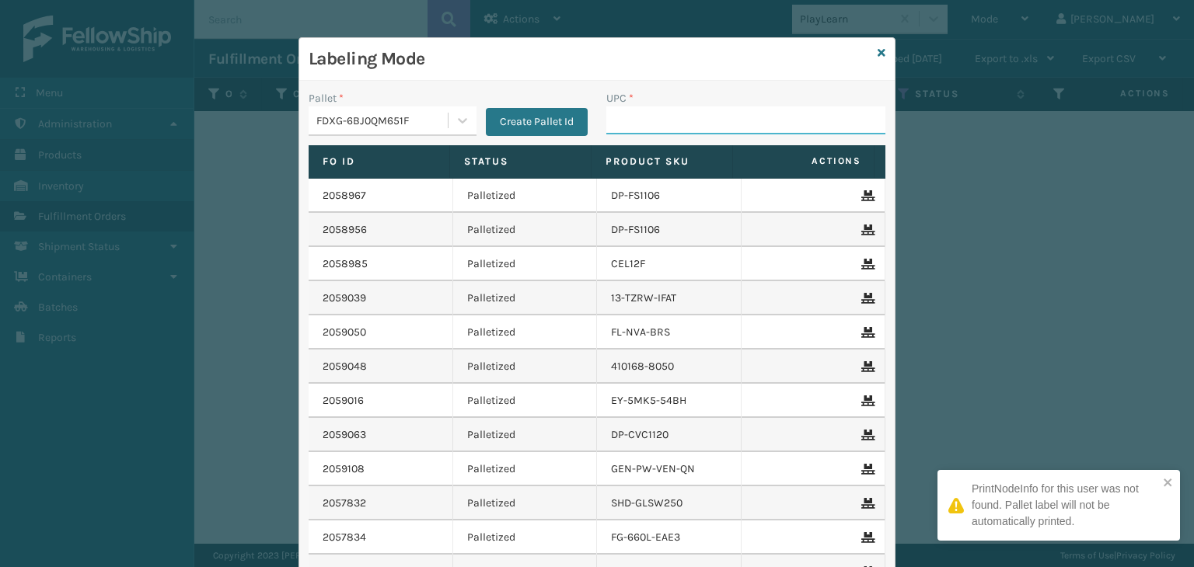
click at [681, 116] on input "UPC *" at bounding box center [745, 121] width 279 height 28
type input "RBJ-S-20744-40"
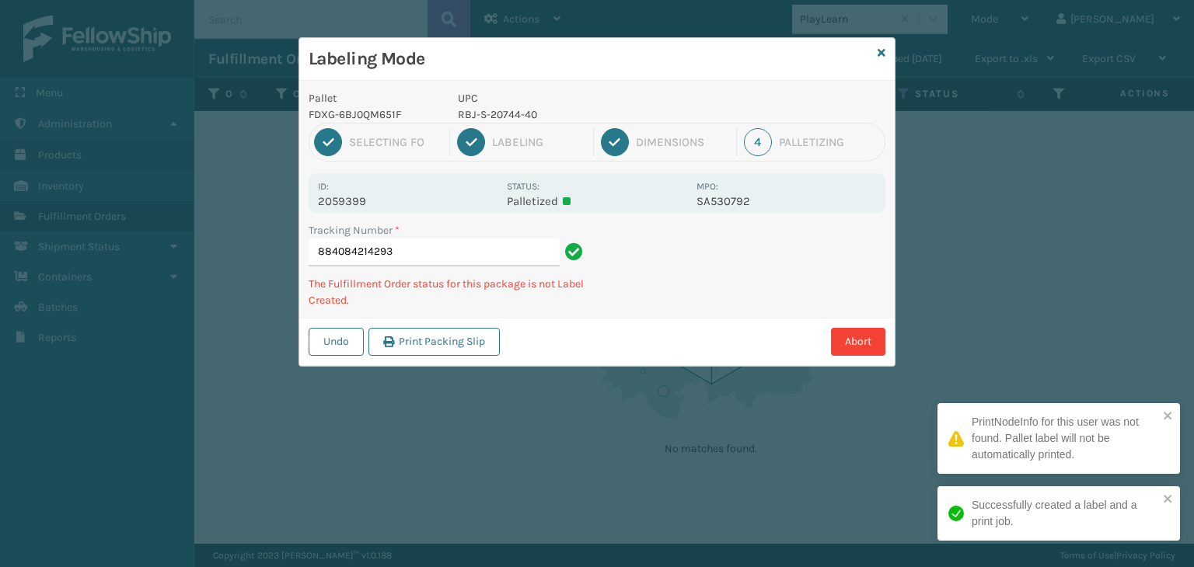
click at [479, 112] on p "RBJ-S-20744-40" at bounding box center [572, 115] width 229 height 16
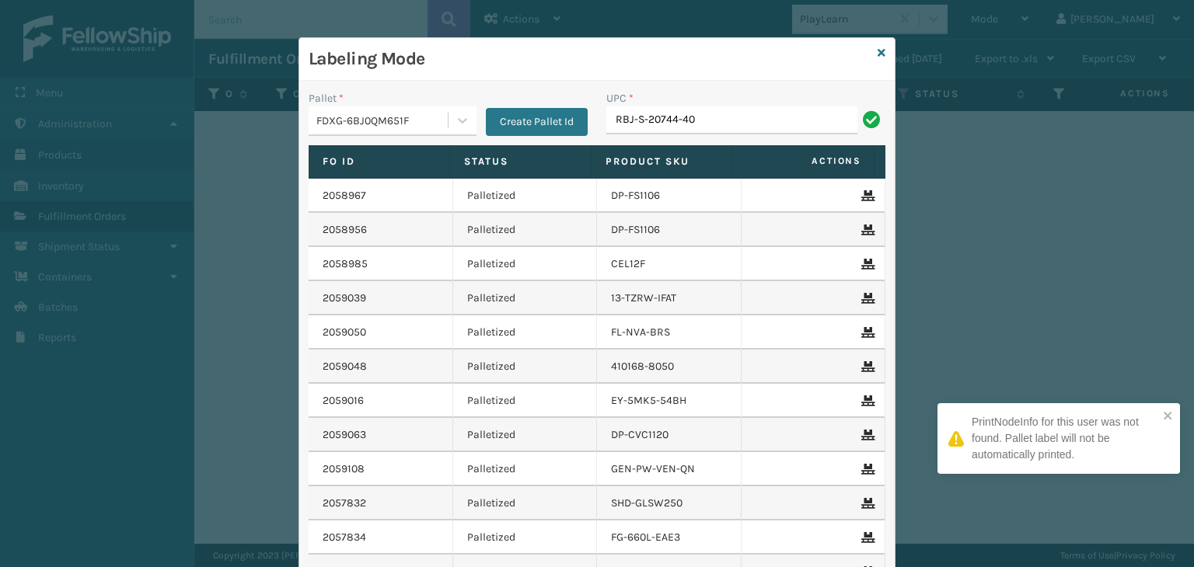
type input "RBJ-S-20744-40"
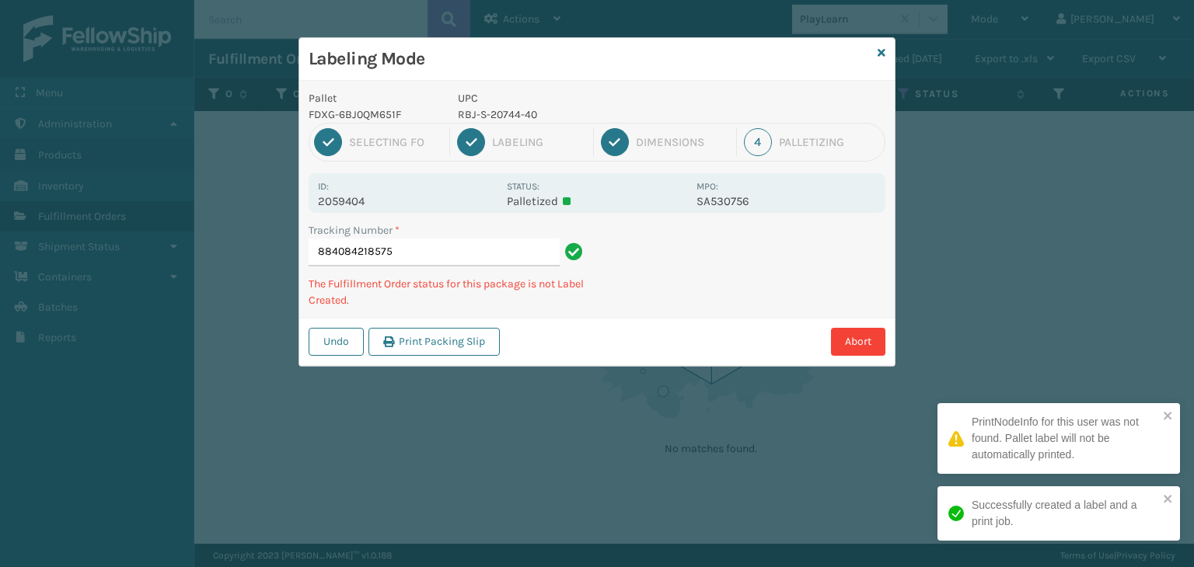
type input "884084218575RBJ-S-20744-40"
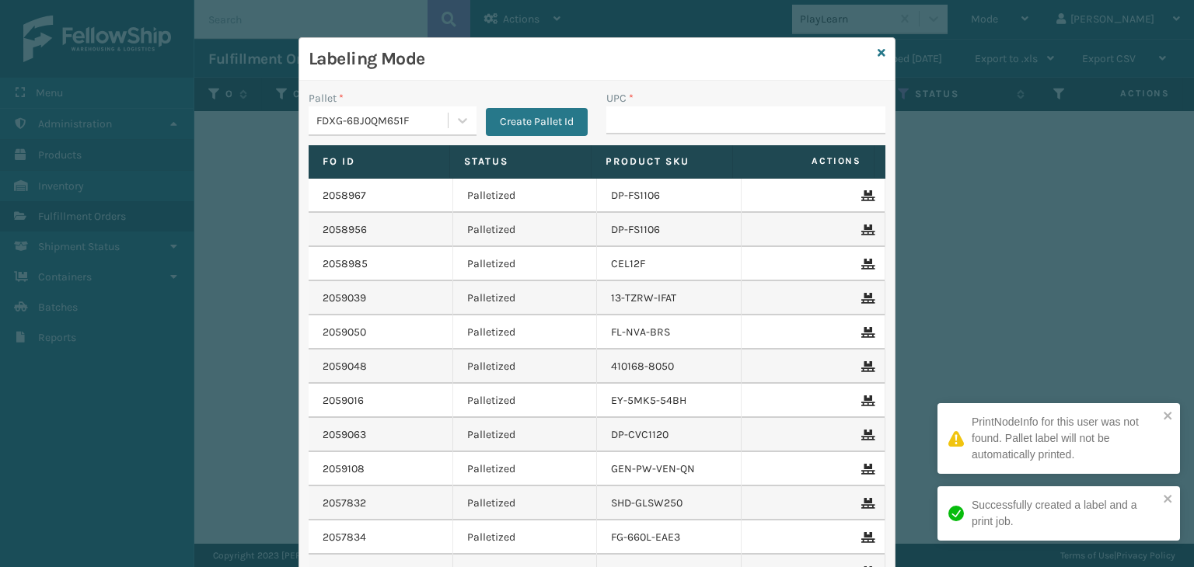
type input "RBJ-S-20744-40"
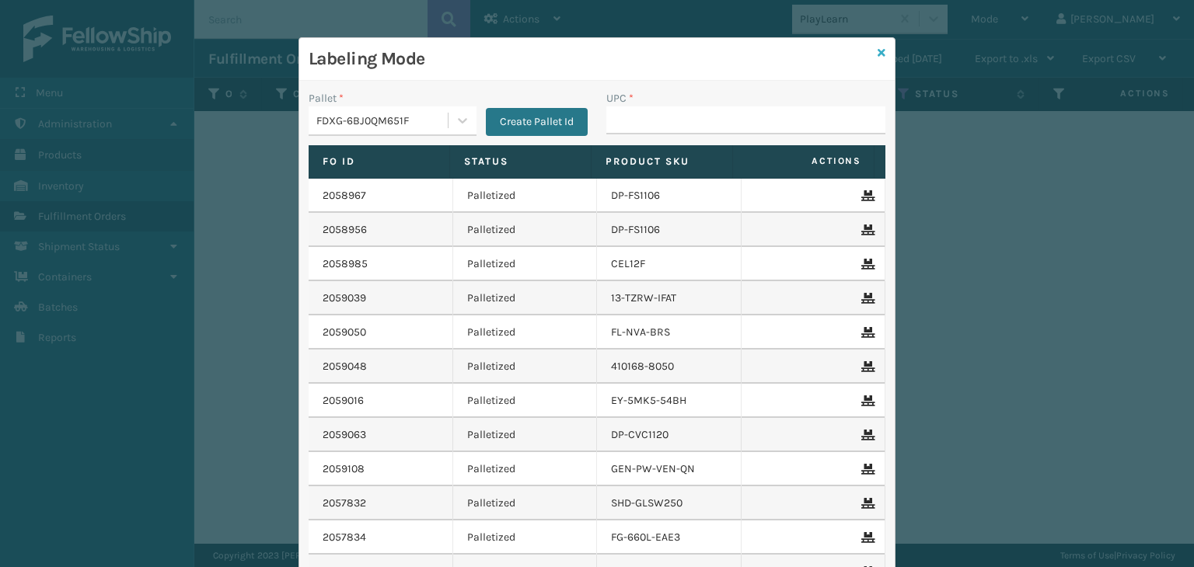
click at [878, 51] on icon at bounding box center [882, 52] width 8 height 11
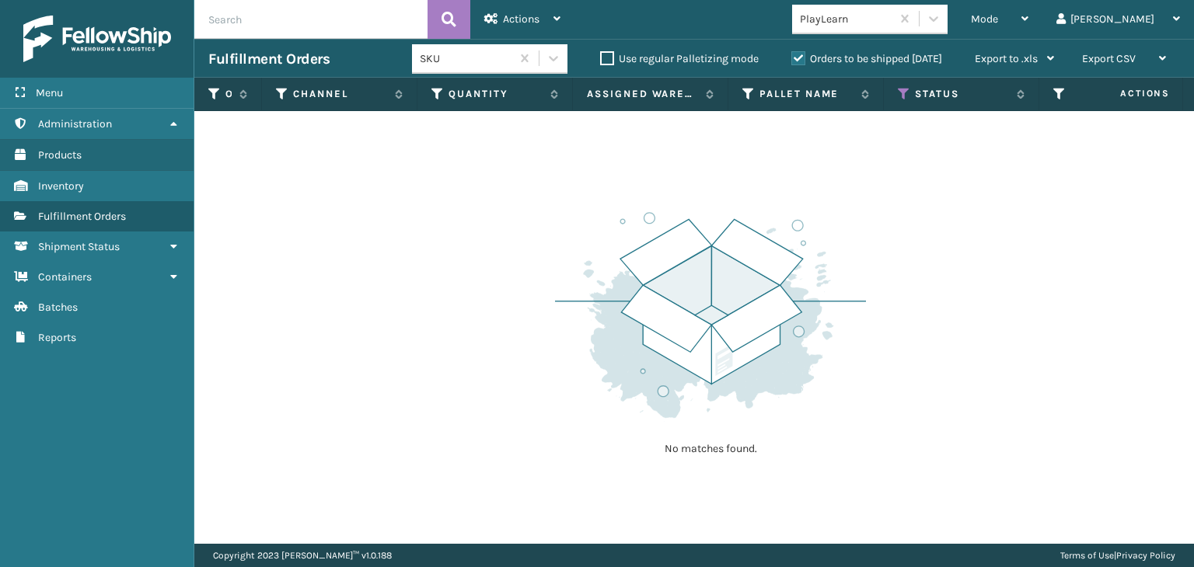
click at [868, 27] on div "PlayLearn" at bounding box center [841, 19] width 99 height 26
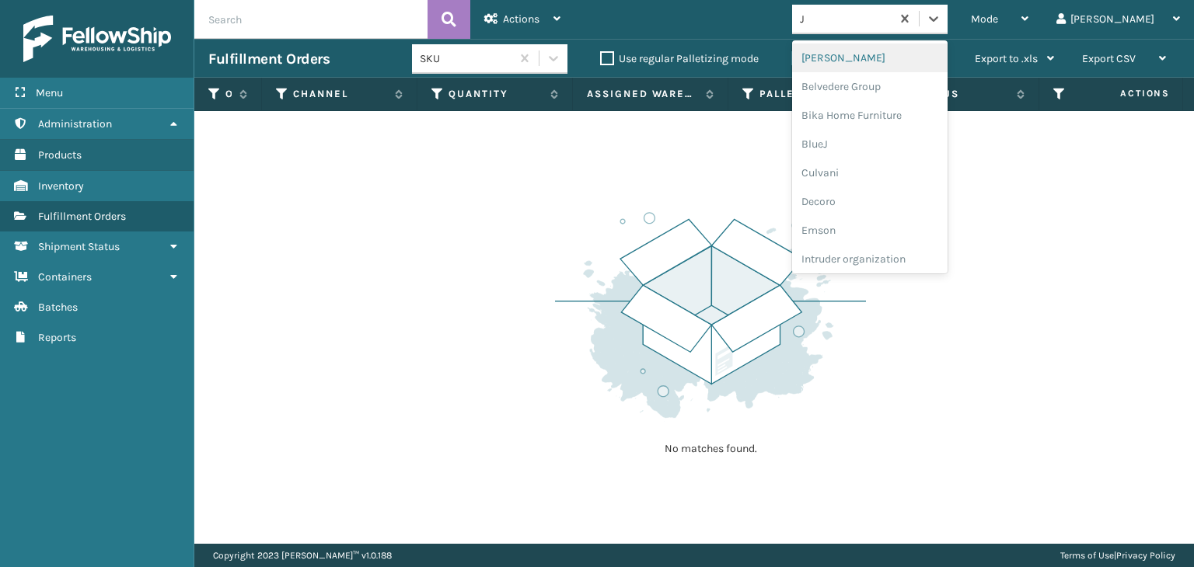
type input "JU"
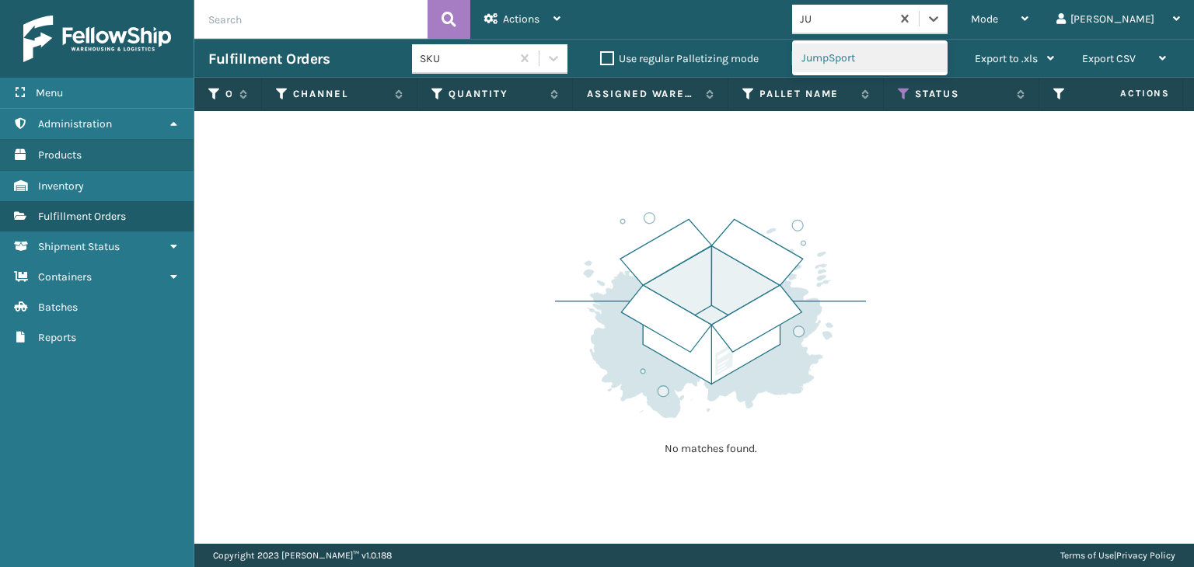
click at [934, 60] on div "JumpSport" at bounding box center [869, 58] width 155 height 29
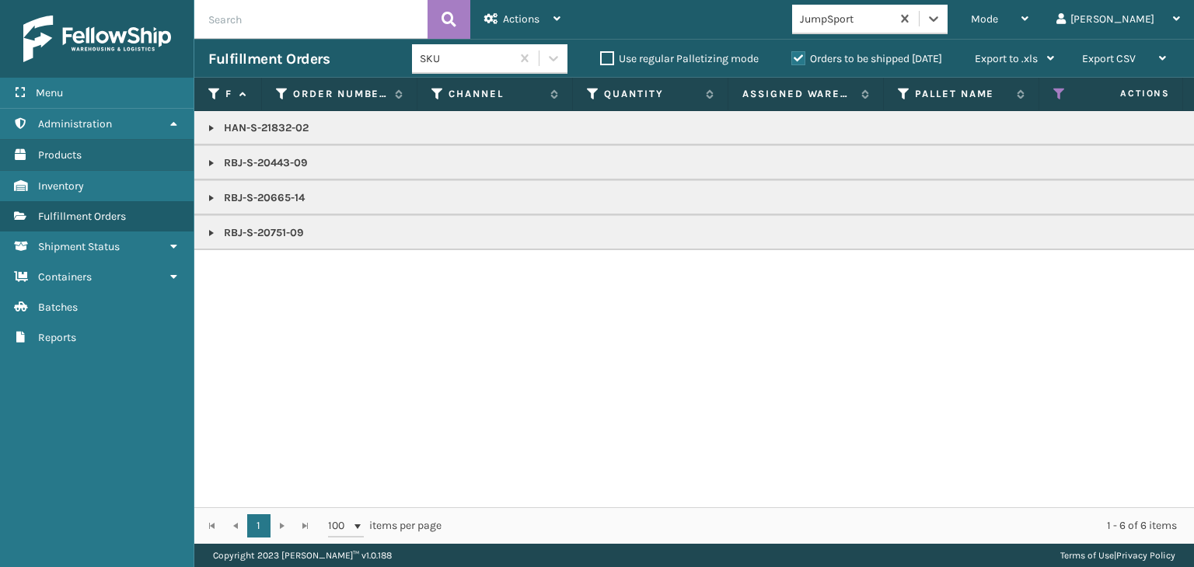
click at [260, 131] on p "HAN-S-21832-02" at bounding box center [1197, 128] width 1979 height 16
click at [998, 20] on span "Mode" at bounding box center [984, 18] width 27 height 13
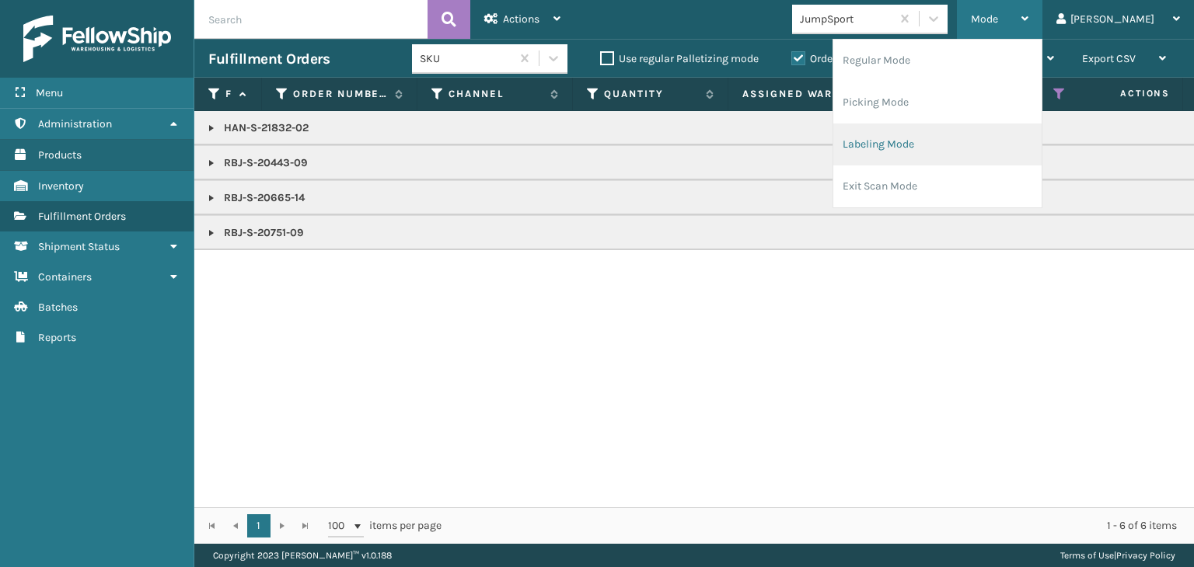
click at [1008, 145] on li "Labeling Mode" at bounding box center [937, 145] width 208 height 42
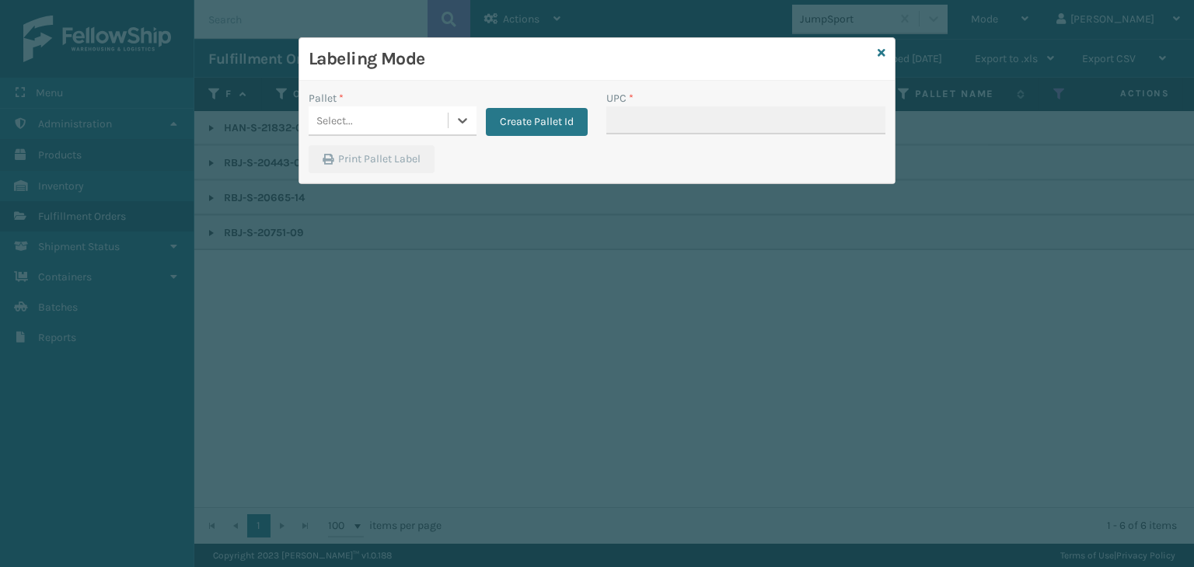
click at [373, 119] on div "Select..." at bounding box center [378, 121] width 139 height 26
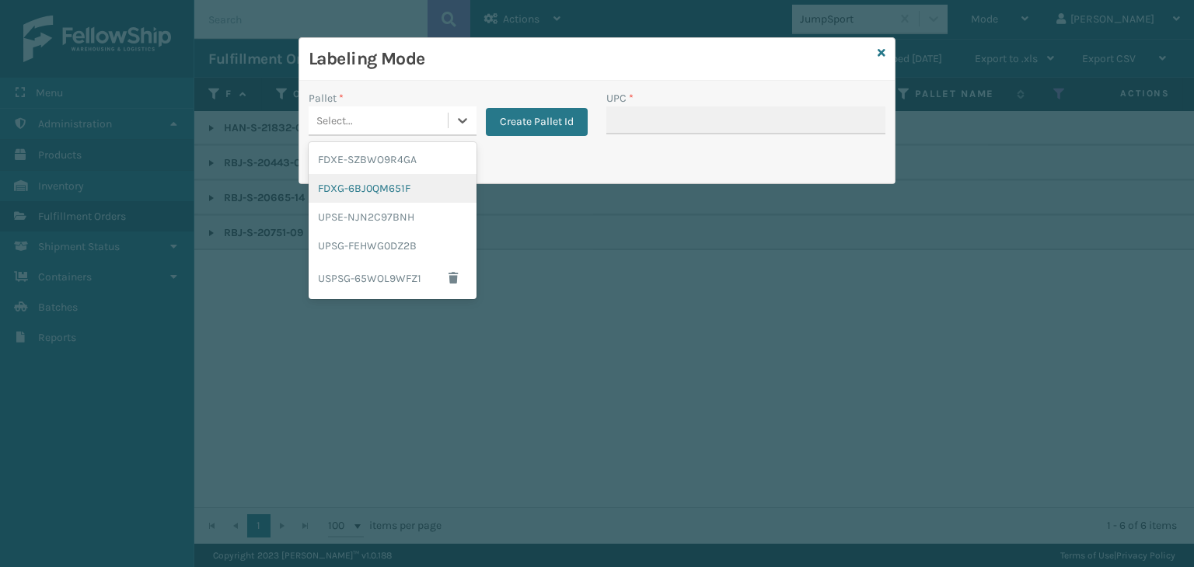
click at [379, 174] on div "FDXG-6BJ0QM651F" at bounding box center [393, 188] width 168 height 29
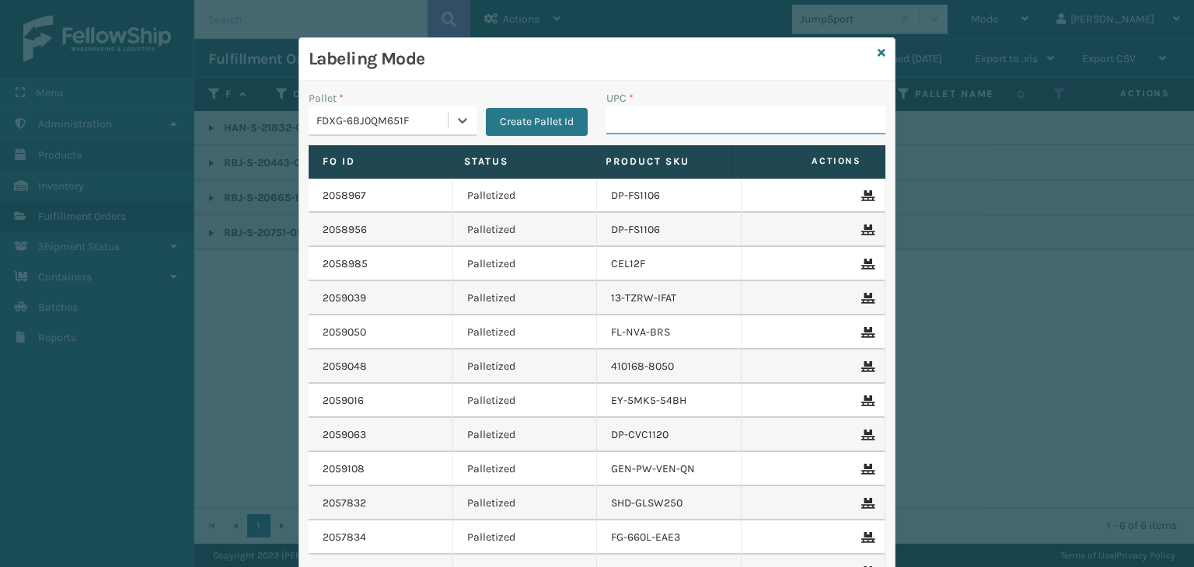
click at [626, 115] on input "UPC *" at bounding box center [745, 121] width 279 height 28
paste input "HAN-S-21832-02"
type input "HAN-S-21832-02"
type input "RBJ-S-20665-14"
type input "RBJ-S-20443-09"
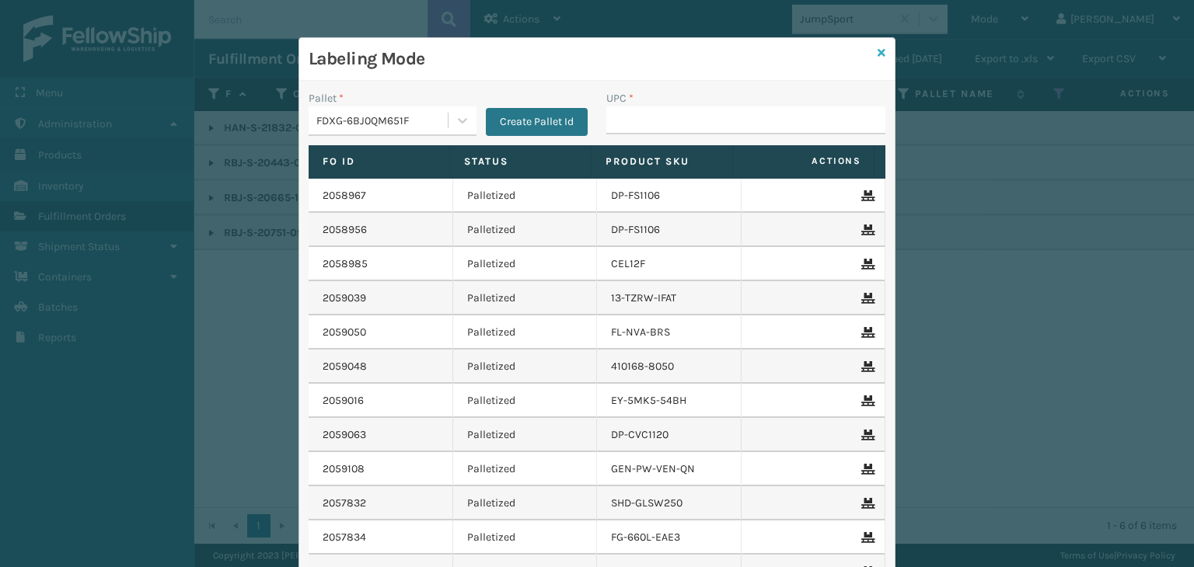
click at [878, 53] on icon at bounding box center [882, 52] width 8 height 11
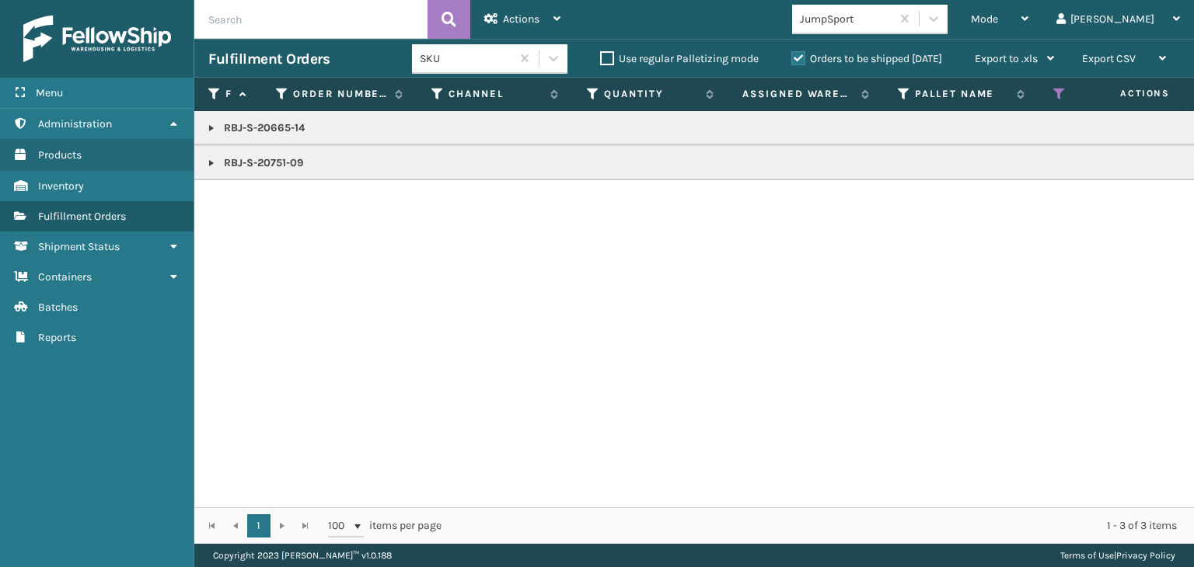
click at [252, 124] on p "RBJ-S-20665-14" at bounding box center [1197, 128] width 1979 height 16
click at [1028, 13] on div "Mode" at bounding box center [1000, 19] width 58 height 39
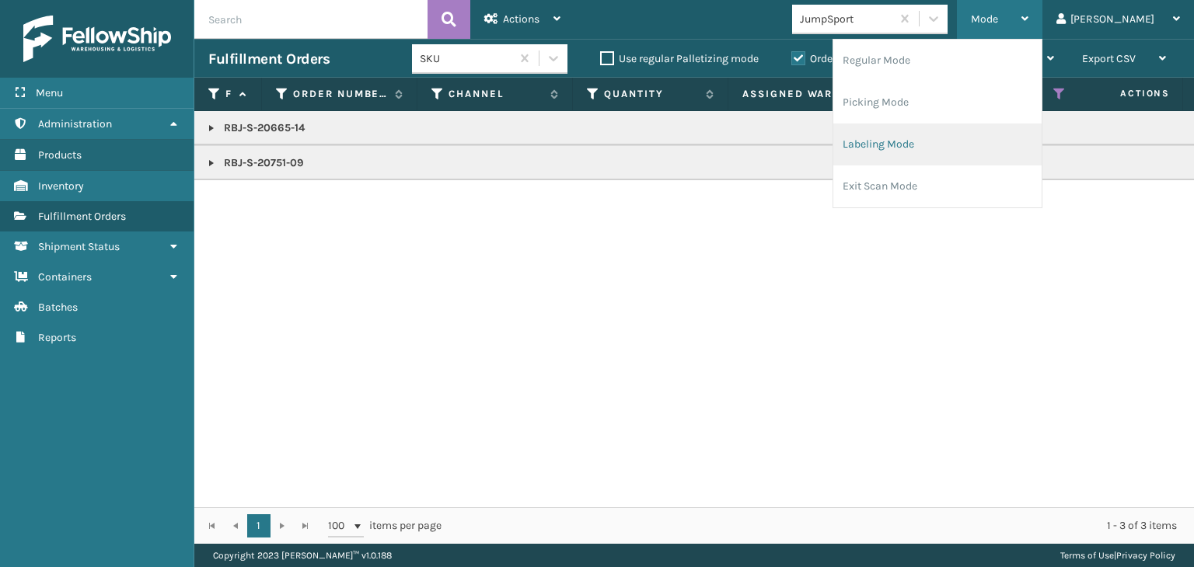
click at [1017, 145] on li "Labeling Mode" at bounding box center [937, 145] width 208 height 42
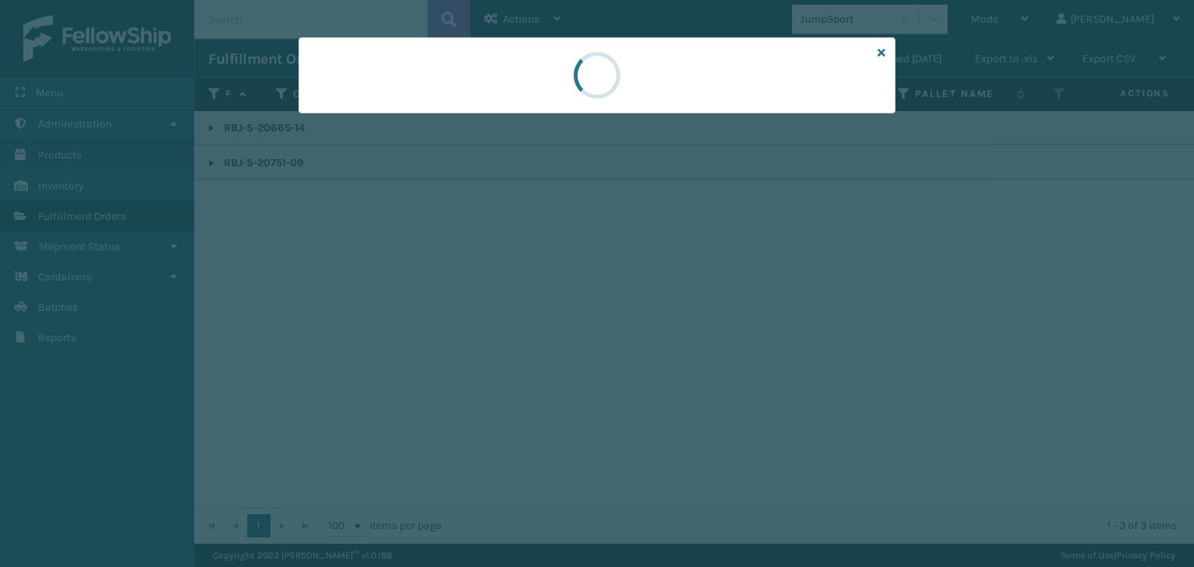
click at [414, 113] on div at bounding box center [597, 283] width 1194 height 567
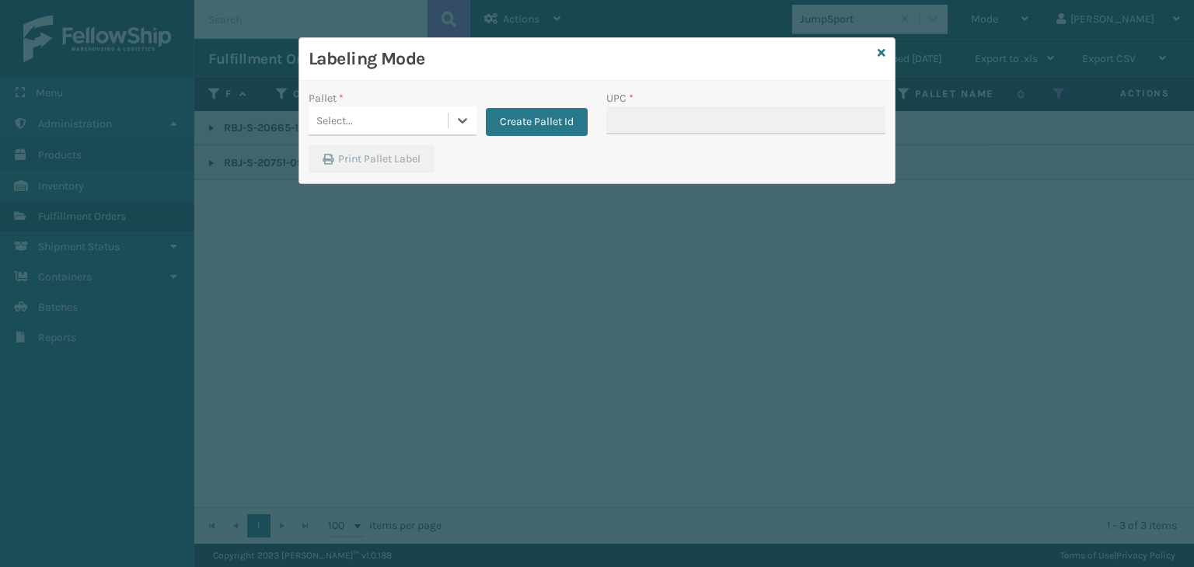
click at [414, 113] on div "Select..." at bounding box center [378, 121] width 139 height 26
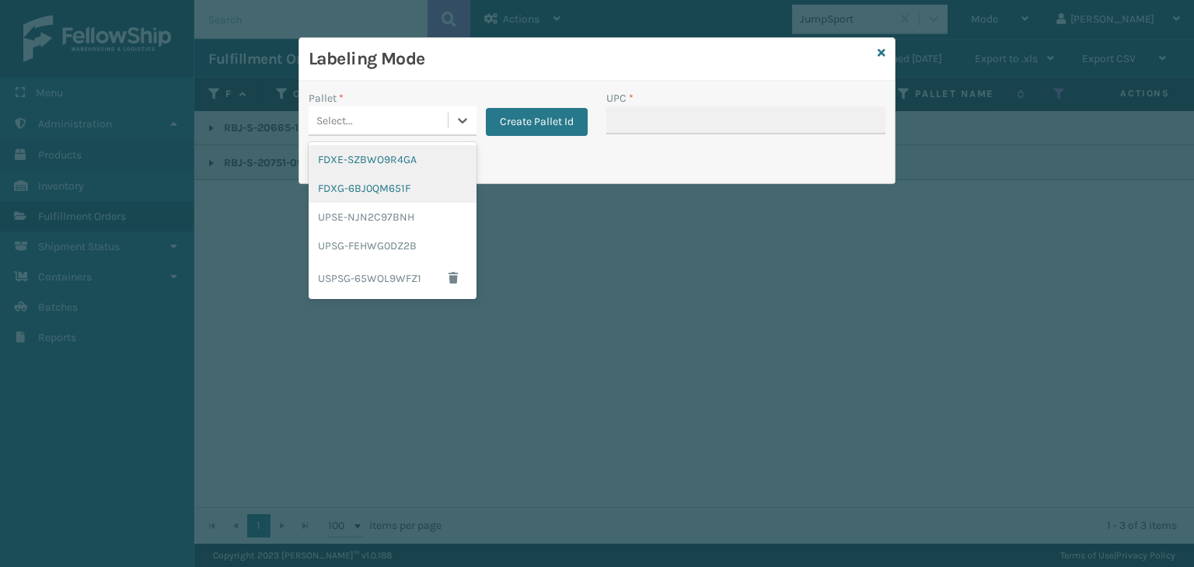
click at [400, 181] on div "FDXG-6BJ0QM651F" at bounding box center [393, 188] width 168 height 29
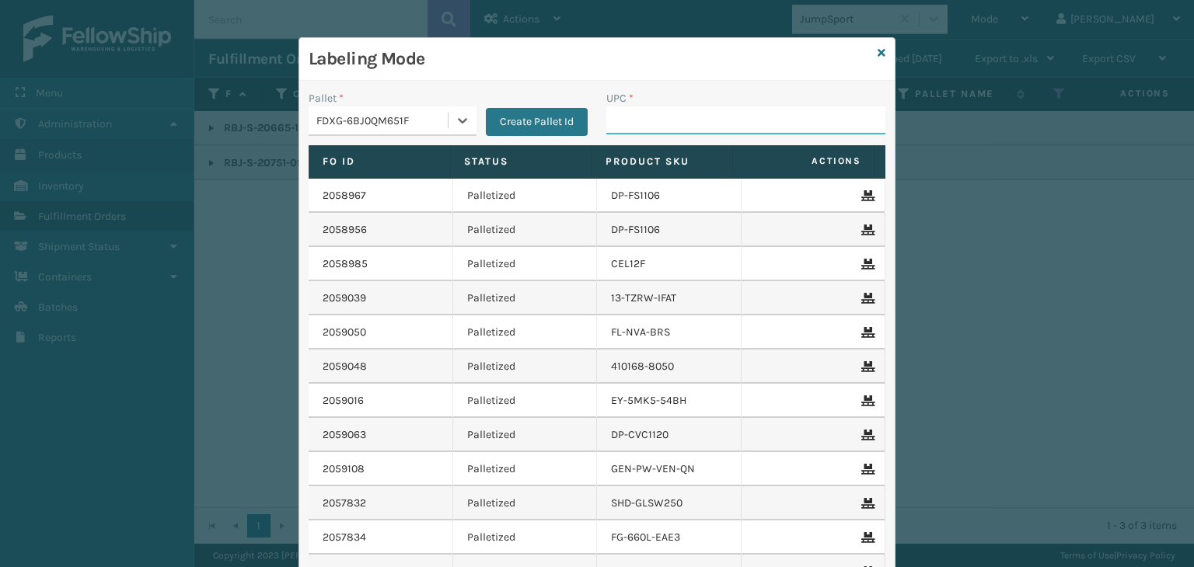
click at [639, 124] on input "UPC *" at bounding box center [745, 121] width 279 height 28
paste input "RBJ-S-20665-14"
type input "RBJ-S-20665-14"
click at [878, 51] on icon at bounding box center [882, 52] width 8 height 11
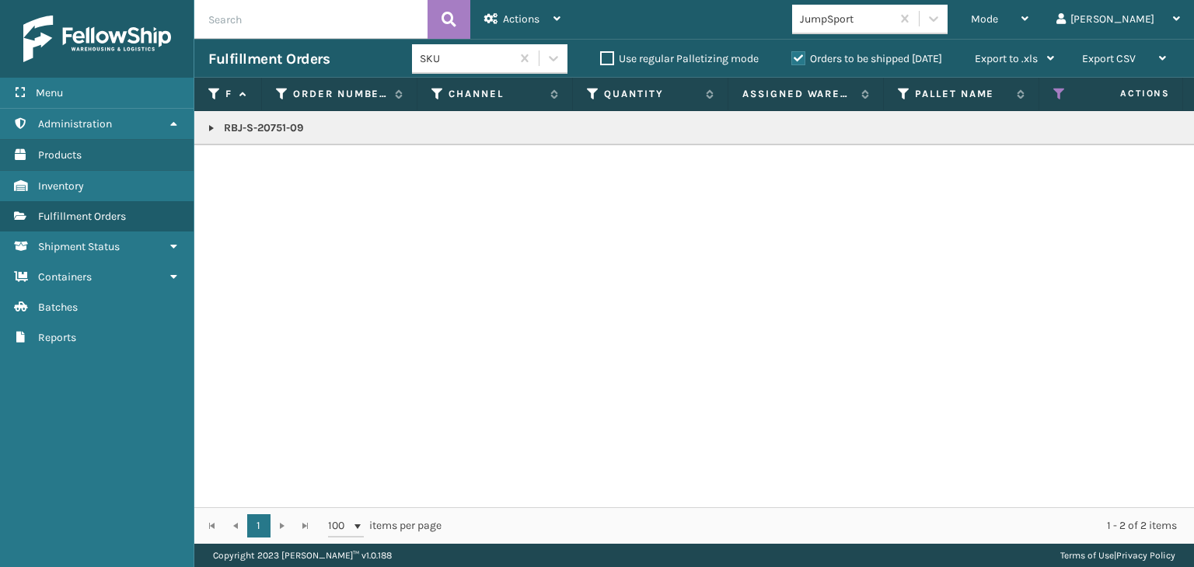
click at [290, 123] on p "RBJ-S-20751-09" at bounding box center [1197, 128] width 1979 height 16
click at [998, 18] on span "Mode" at bounding box center [984, 18] width 27 height 13
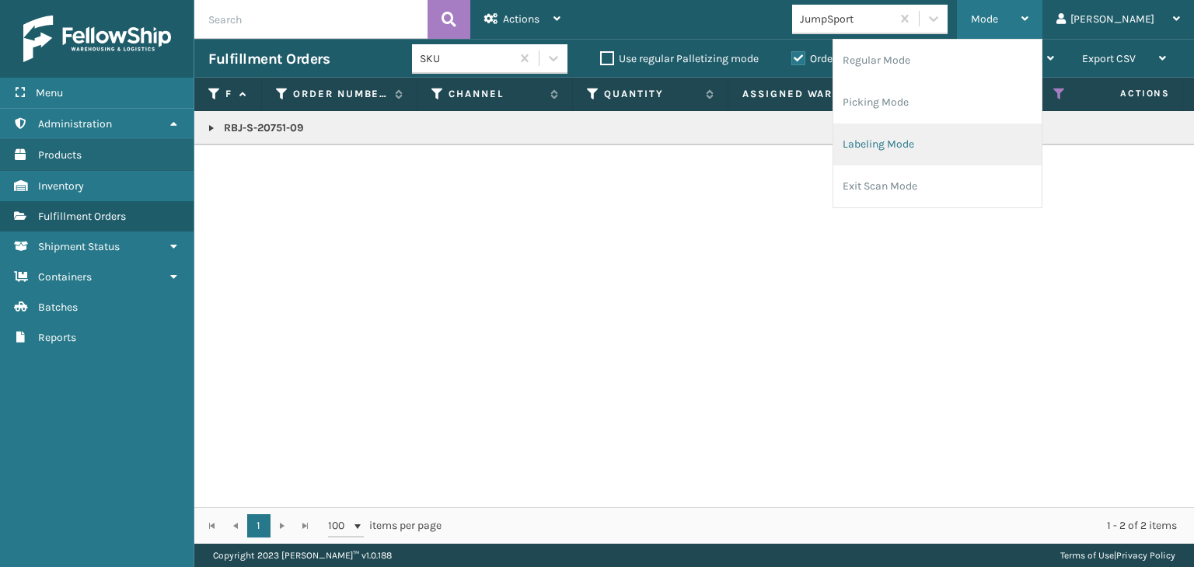
click at [980, 134] on li "Labeling Mode" at bounding box center [937, 145] width 208 height 42
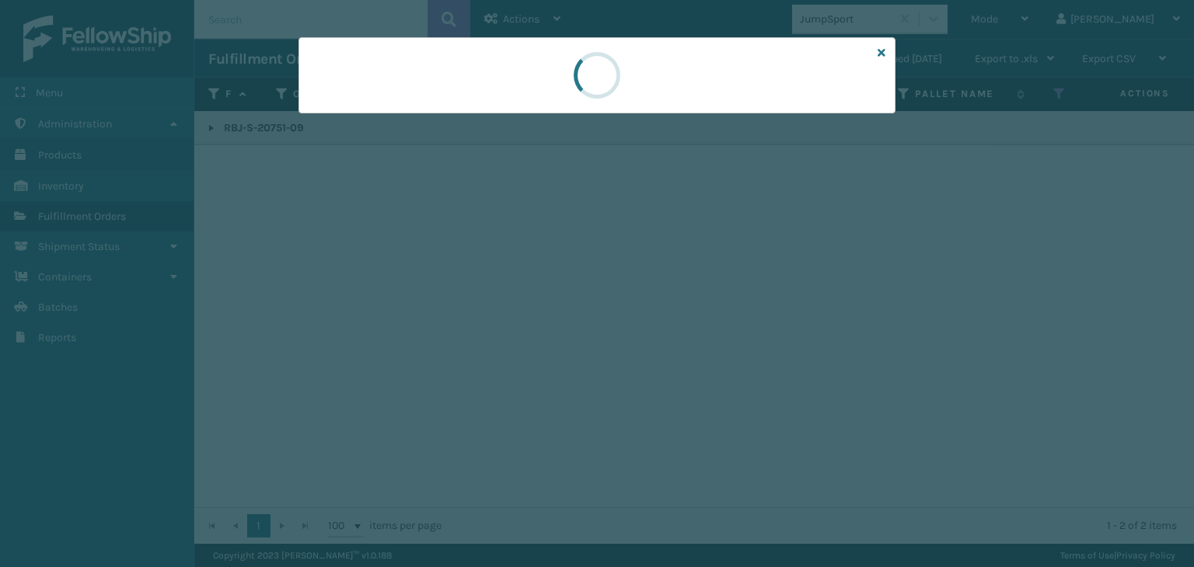
click at [403, 131] on div at bounding box center [597, 283] width 1194 height 567
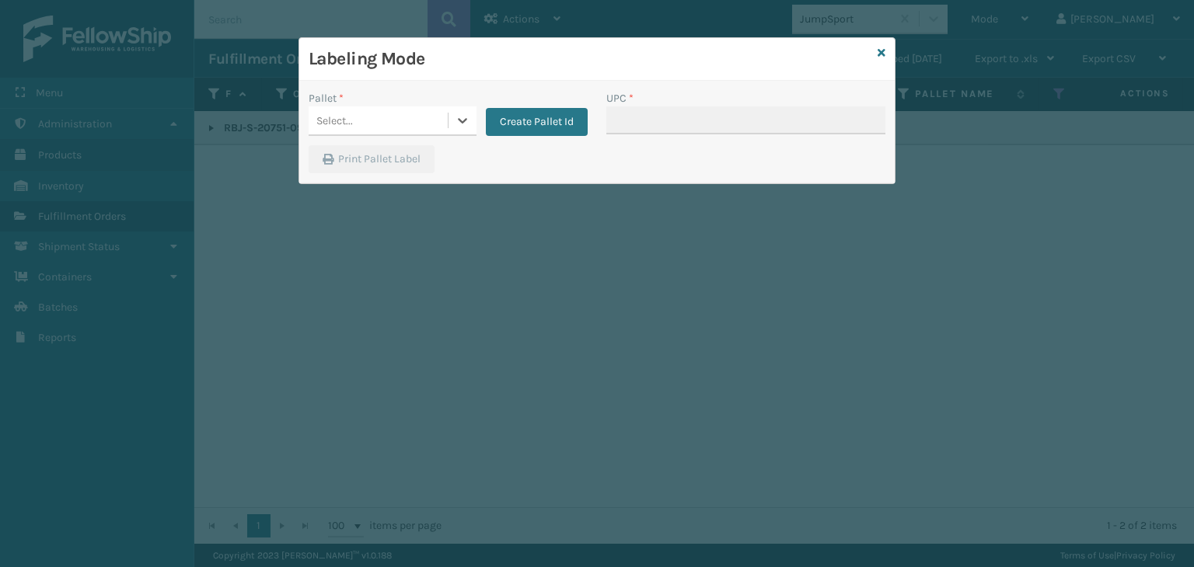
click at [403, 131] on div "Select..." at bounding box center [378, 121] width 139 height 26
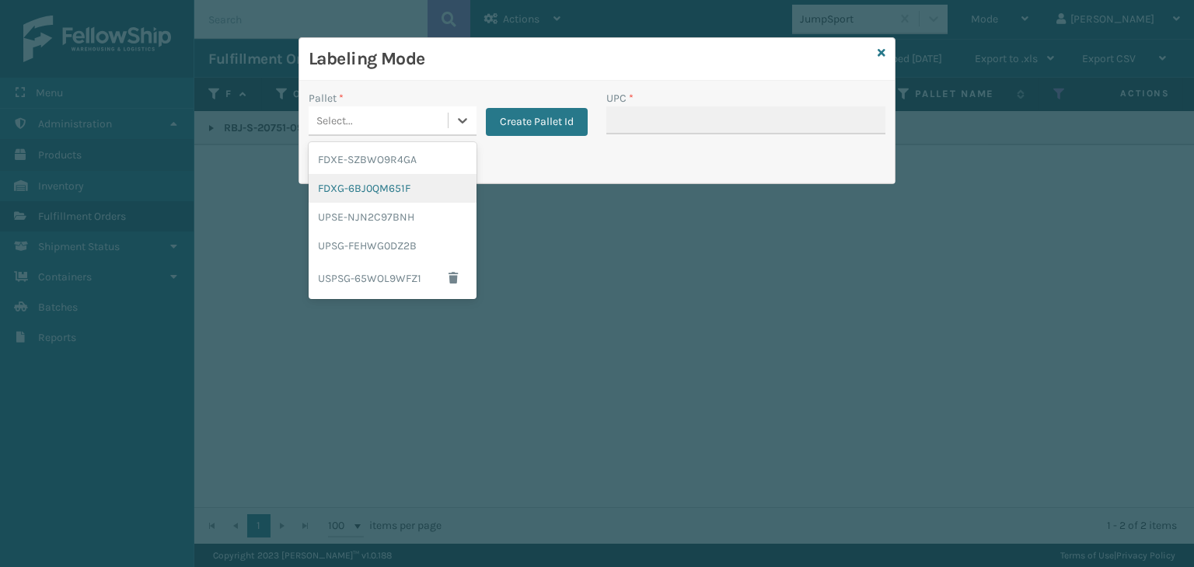
click at [400, 178] on div "FDXG-6BJ0QM651F" at bounding box center [393, 188] width 168 height 29
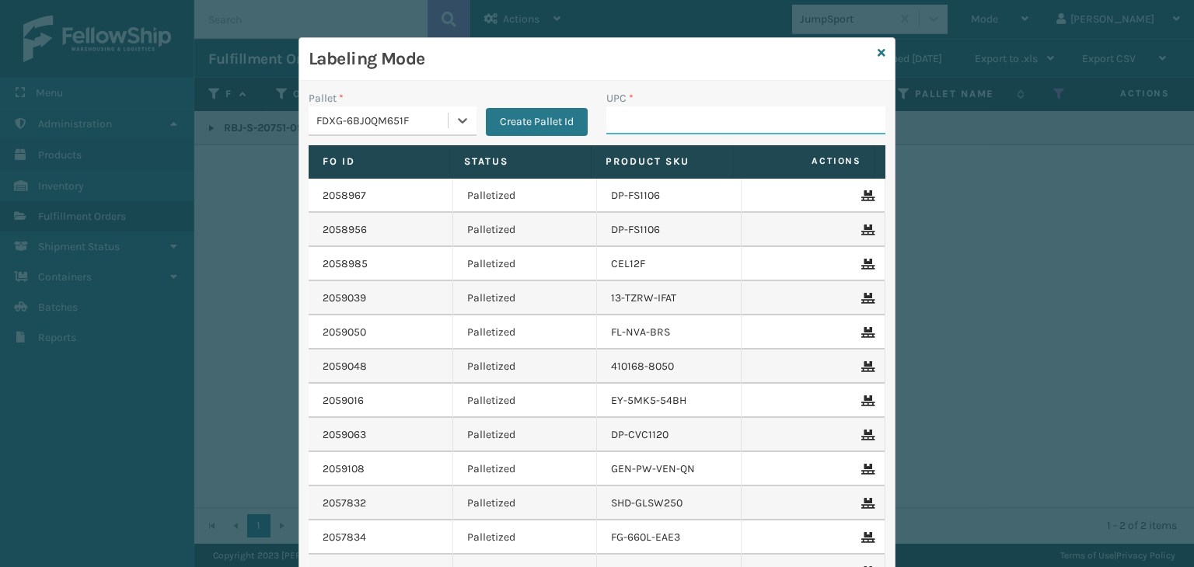
click at [751, 118] on input "UPC *" at bounding box center [745, 121] width 279 height 28
paste input "RBJ-S-20751-09"
type input "RBJ-S-20751-09"
click at [878, 57] on icon at bounding box center [882, 52] width 8 height 11
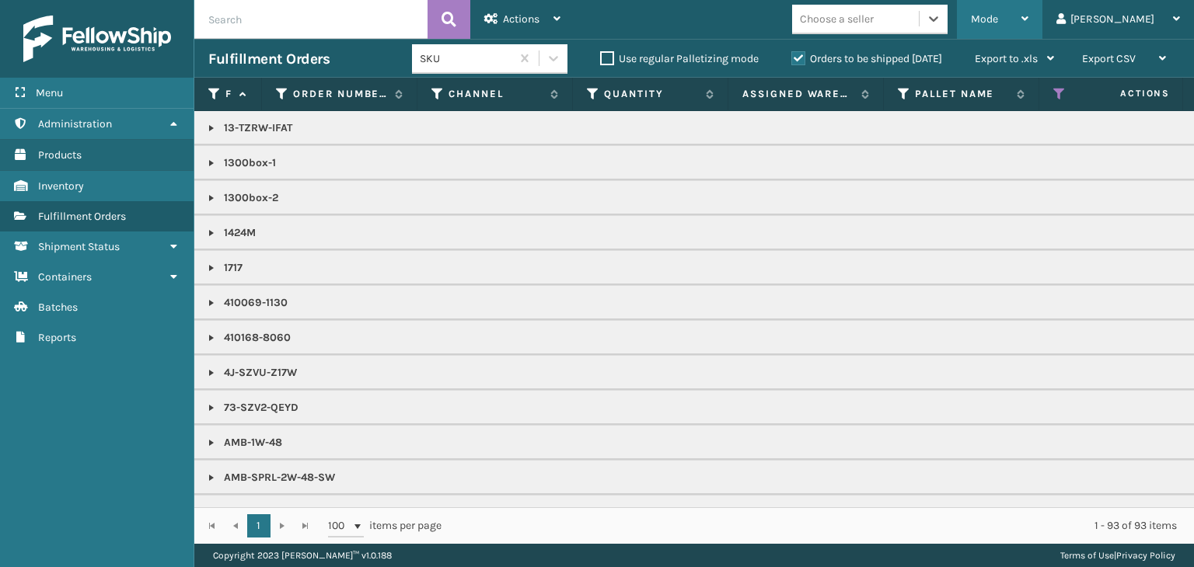
click at [1028, 31] on div "Mode" at bounding box center [1000, 19] width 58 height 39
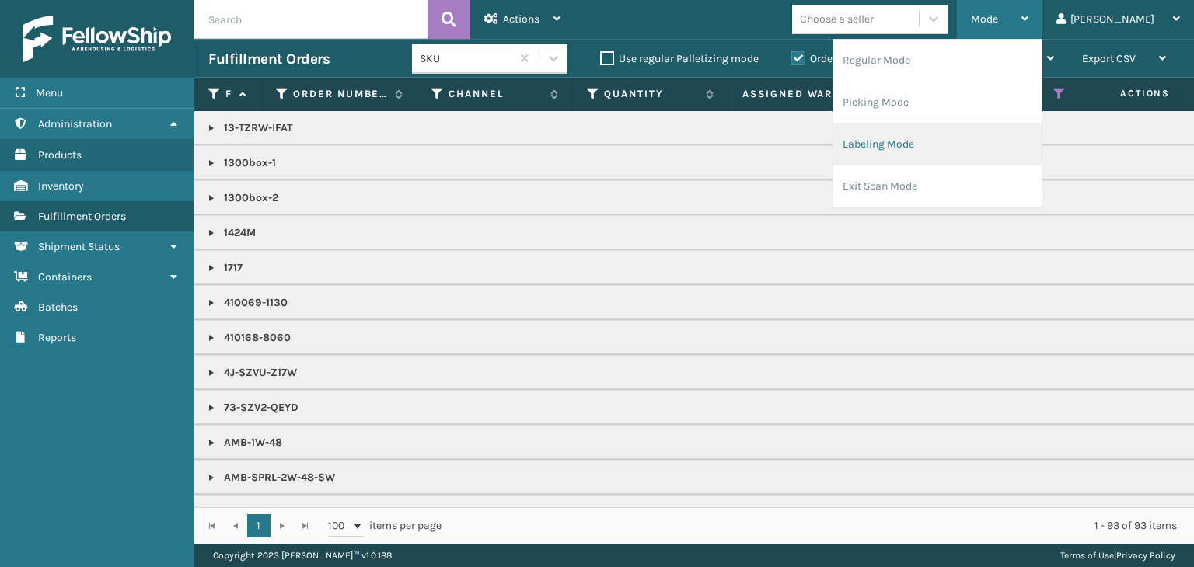
click at [1026, 136] on li "Labeling Mode" at bounding box center [937, 145] width 208 height 42
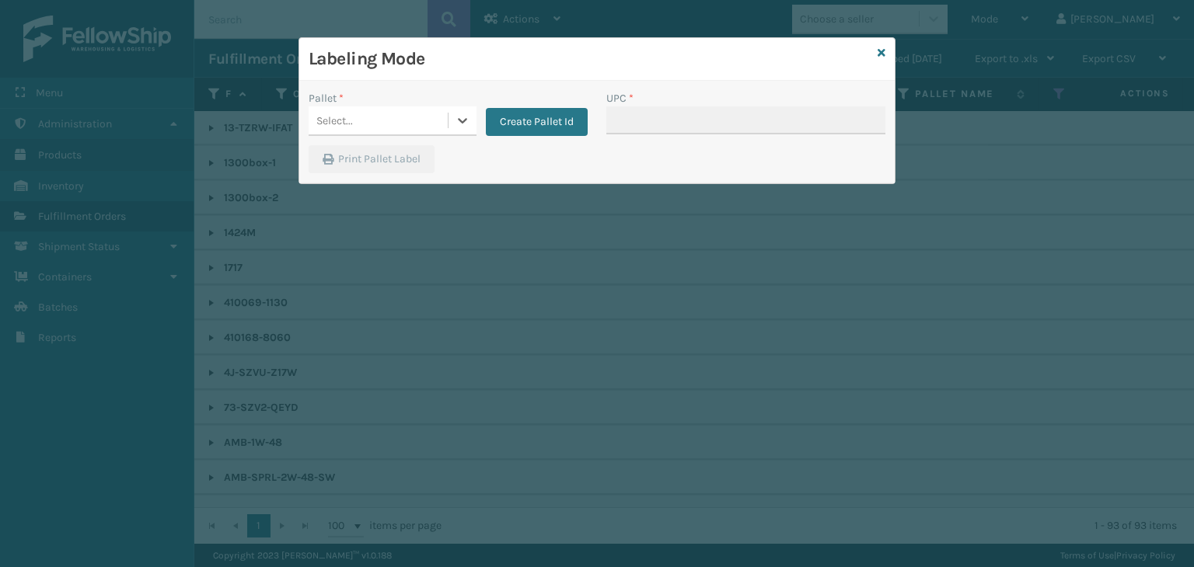
click at [352, 125] on div "Select..." at bounding box center [378, 121] width 139 height 26
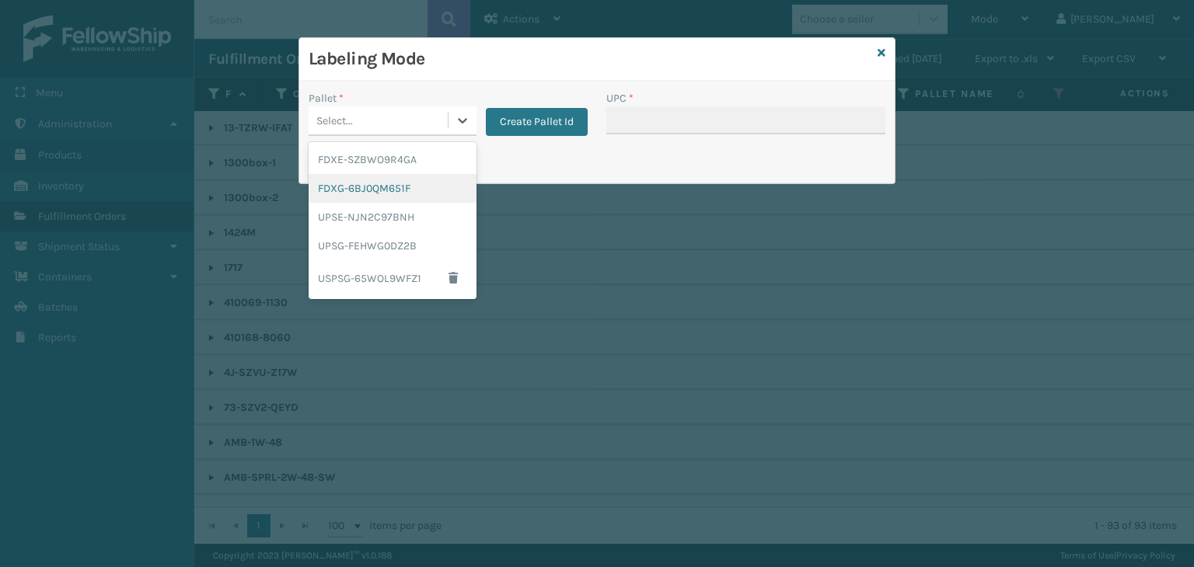
click at [382, 183] on div "FDXG-6BJ0QM651F" at bounding box center [393, 188] width 168 height 29
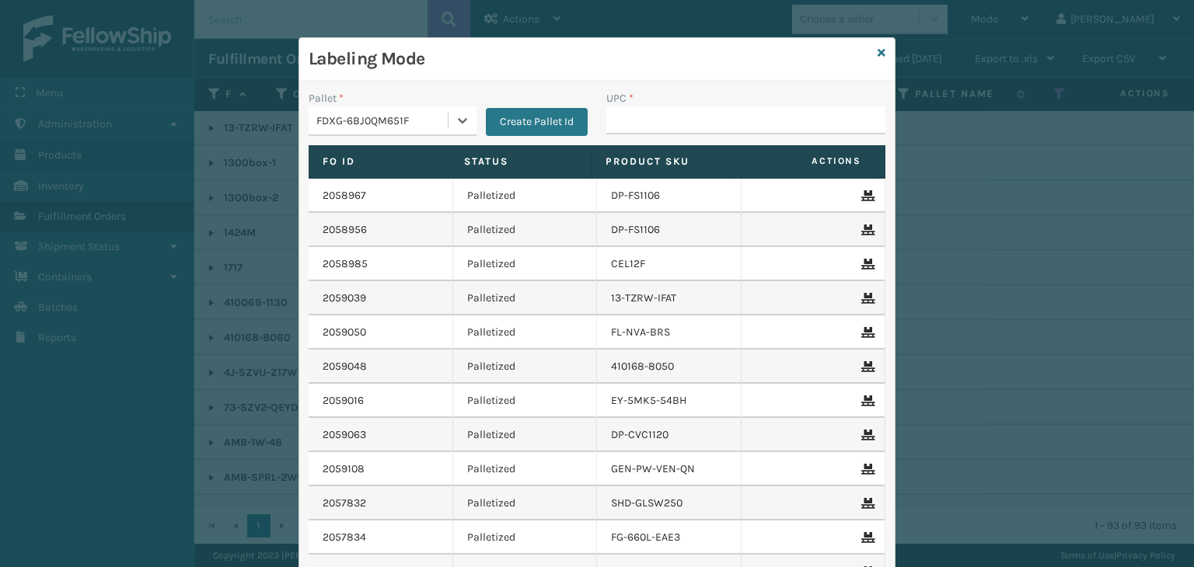
drag, startPoint x: 678, startPoint y: 103, endPoint x: 666, endPoint y: 123, distance: 22.7
click at [675, 108] on div "UPC *" at bounding box center [745, 112] width 279 height 44
drag, startPoint x: 666, startPoint y: 123, endPoint x: 630, endPoint y: 92, distance: 47.4
click at [666, 123] on input "UPC *" at bounding box center [745, 121] width 279 height 28
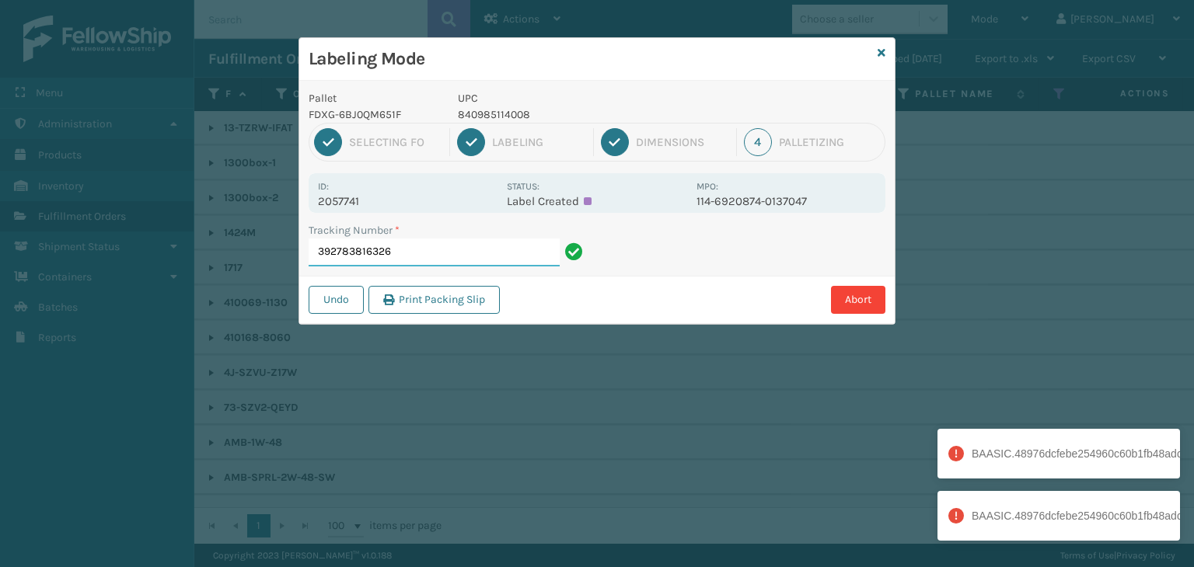
drag, startPoint x: 410, startPoint y: 254, endPoint x: 29, endPoint y: 337, distance: 390.5
click at [0, 340] on div "Labeling Mode Pallet FDXG-6BJ0QM651F UPC 840985114008 1 Selecting FO 2 Labeling…" at bounding box center [597, 283] width 1194 height 567
type input "9622080430009949973400392783816326"
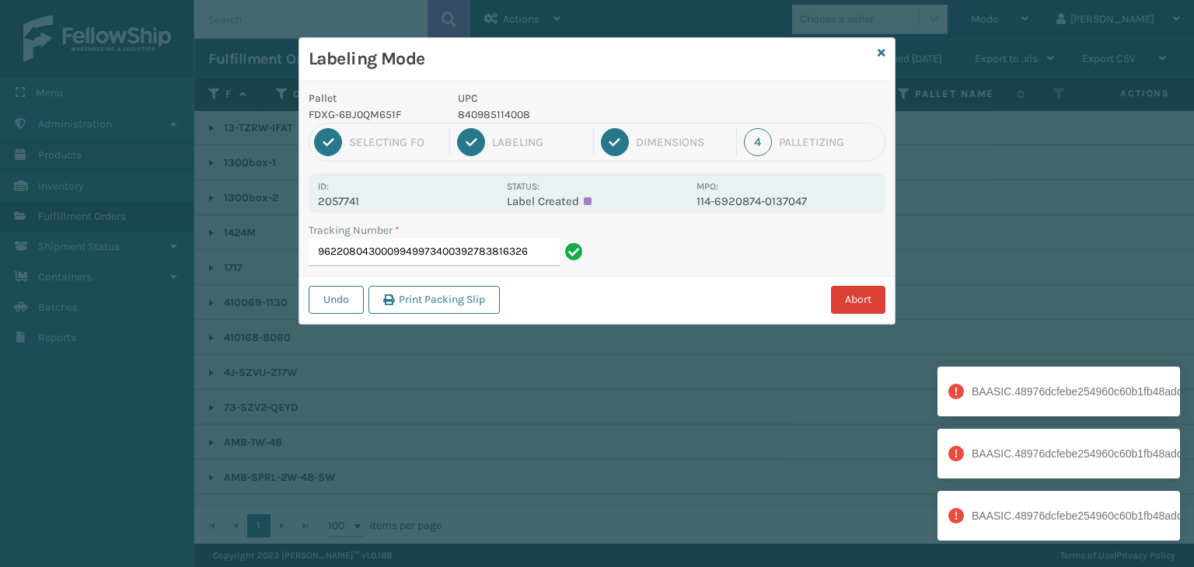
click at [840, 300] on button "Abort" at bounding box center [858, 300] width 54 height 28
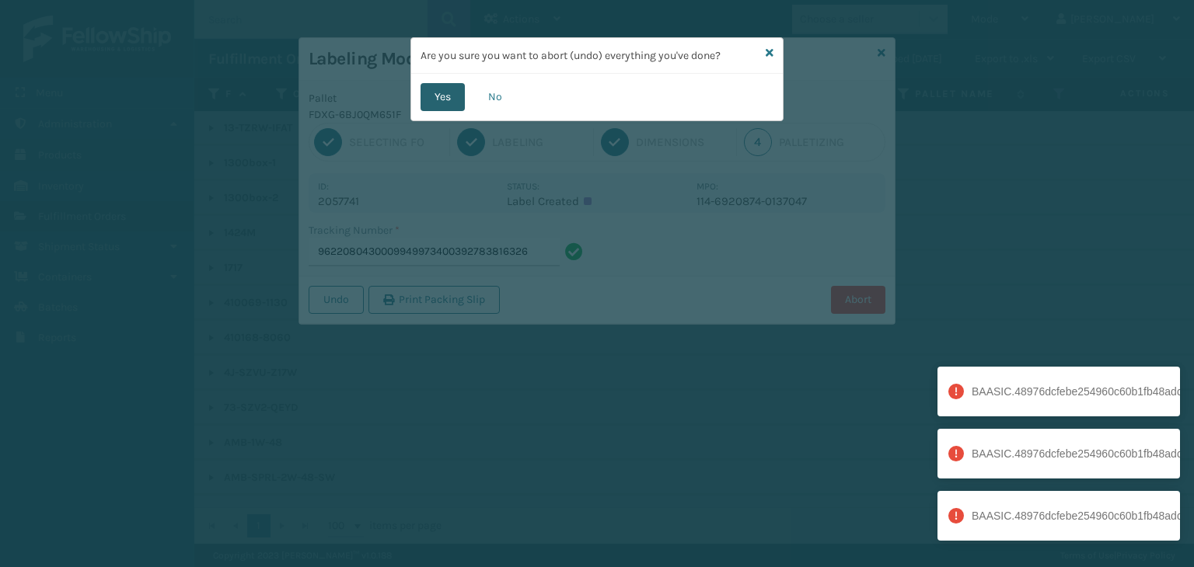
click at [449, 95] on button "Yes" at bounding box center [443, 97] width 44 height 28
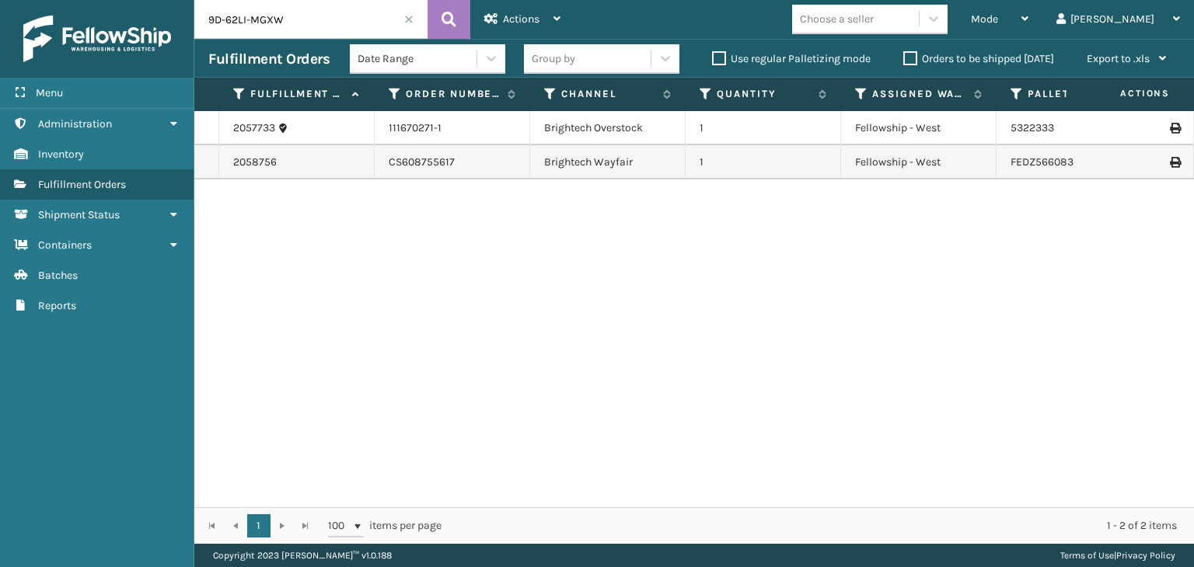
drag, startPoint x: 0, startPoint y: 0, endPoint x: 8, endPoint y: 36, distance: 36.6
click at [8, 0] on div "Menu Administration Inventory Fulfillment Orders Shipment Status Containers Bat…" at bounding box center [597, 0] width 1194 height 0
paste input "2059091"
type input "2059091"
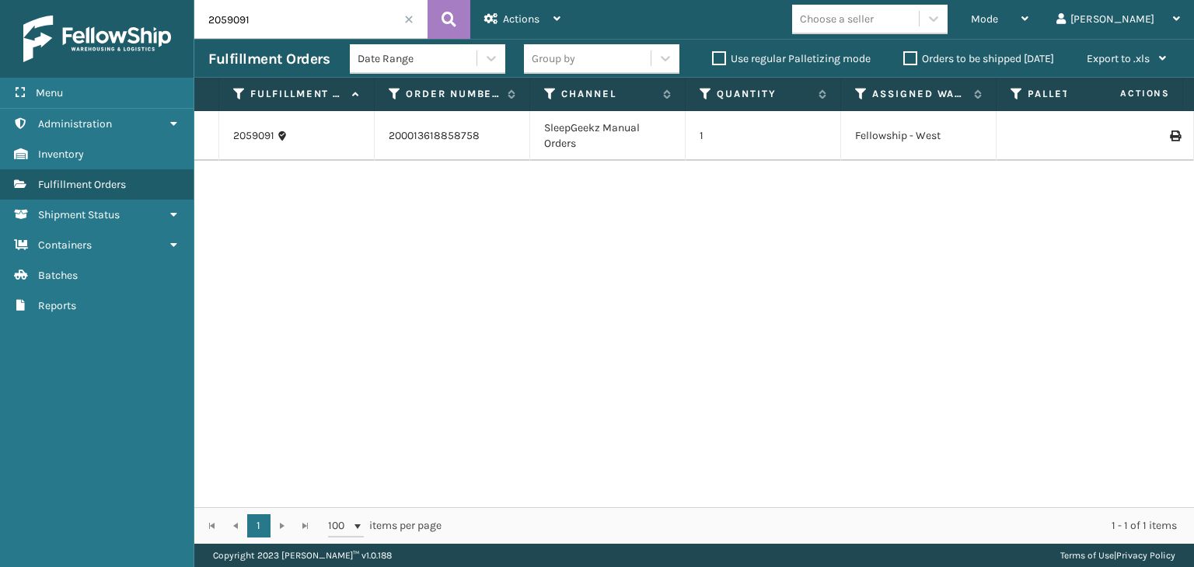
click at [1170, 134] on icon at bounding box center [1174, 136] width 9 height 11
click at [262, 136] on link "2059091" at bounding box center [253, 136] width 41 height 16
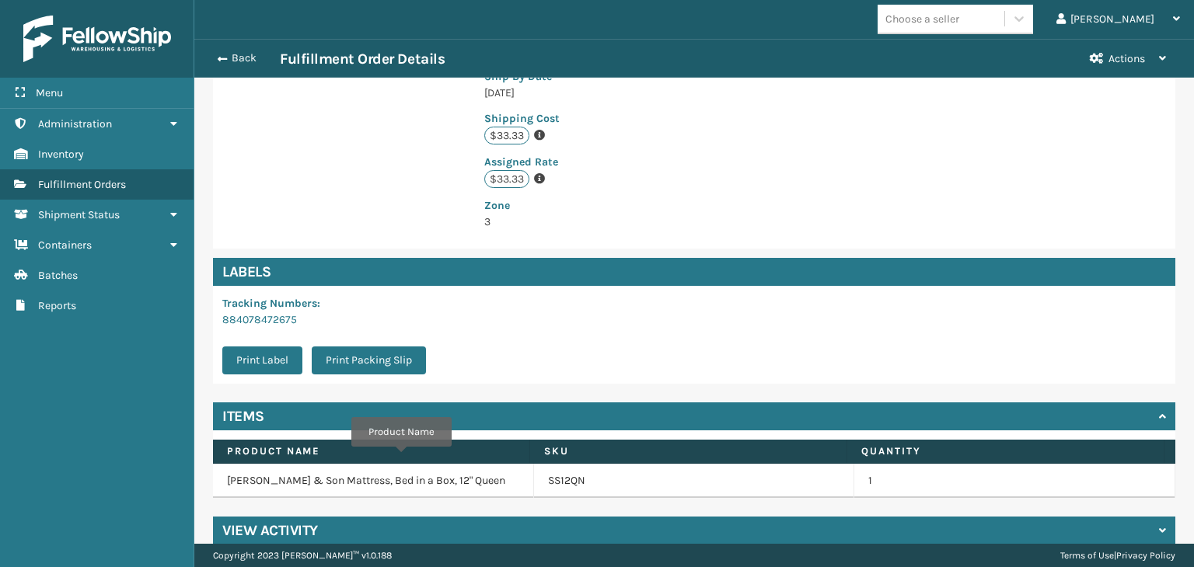
scroll to position [367, 0]
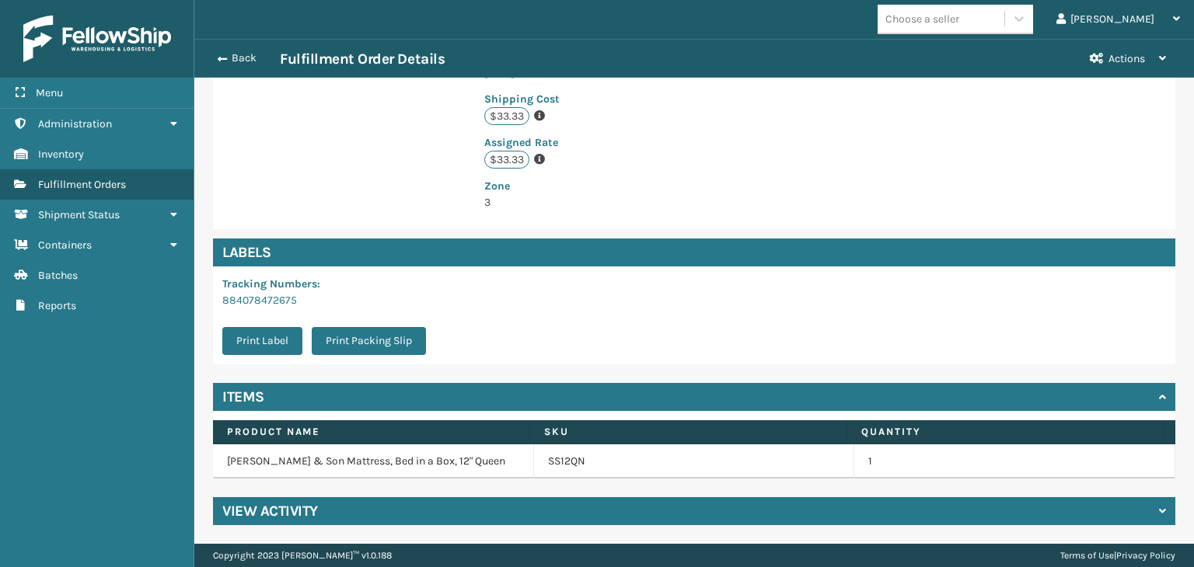
click at [407, 504] on div "View Activity" at bounding box center [694, 512] width 962 height 28
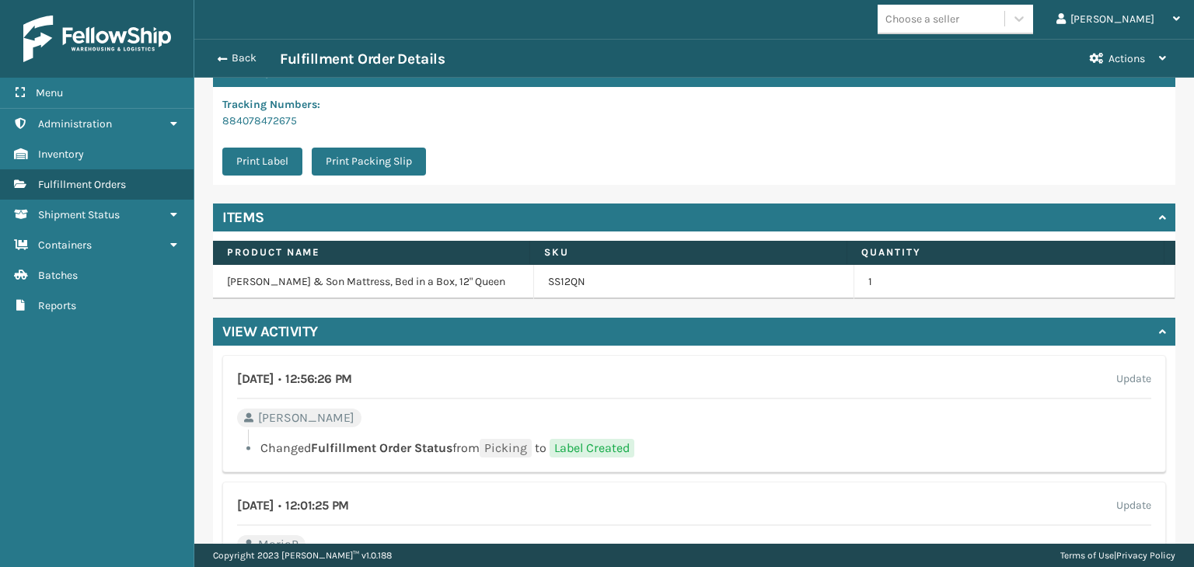
scroll to position [522, 0]
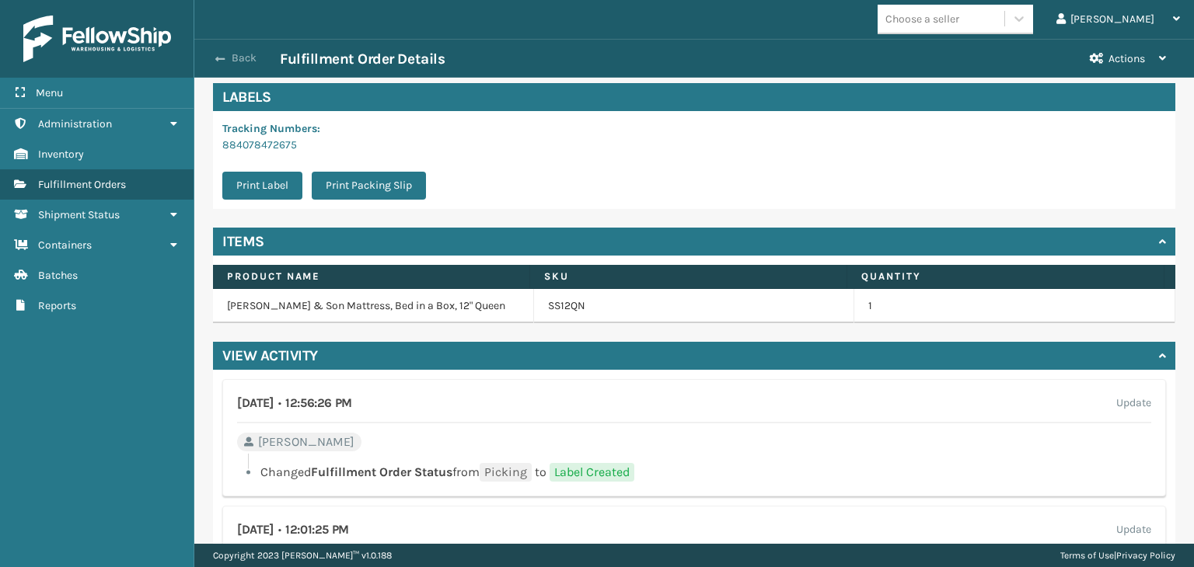
click at [232, 60] on button "Back" at bounding box center [244, 58] width 72 height 14
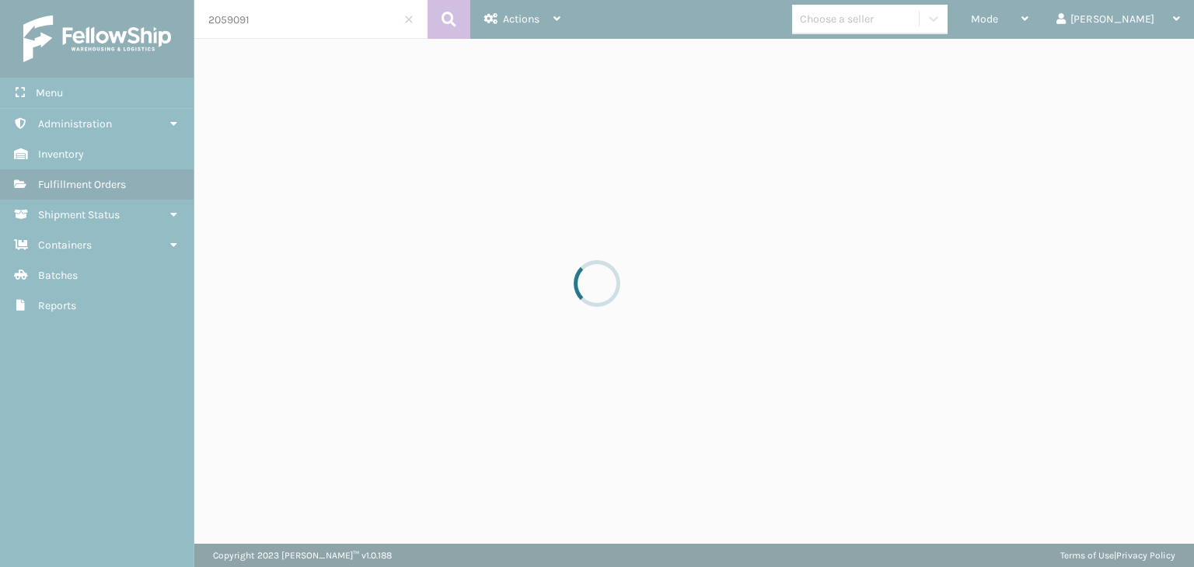
click at [277, 18] on div at bounding box center [597, 283] width 1194 height 567
click at [277, 18] on input "2059091" at bounding box center [310, 19] width 233 height 39
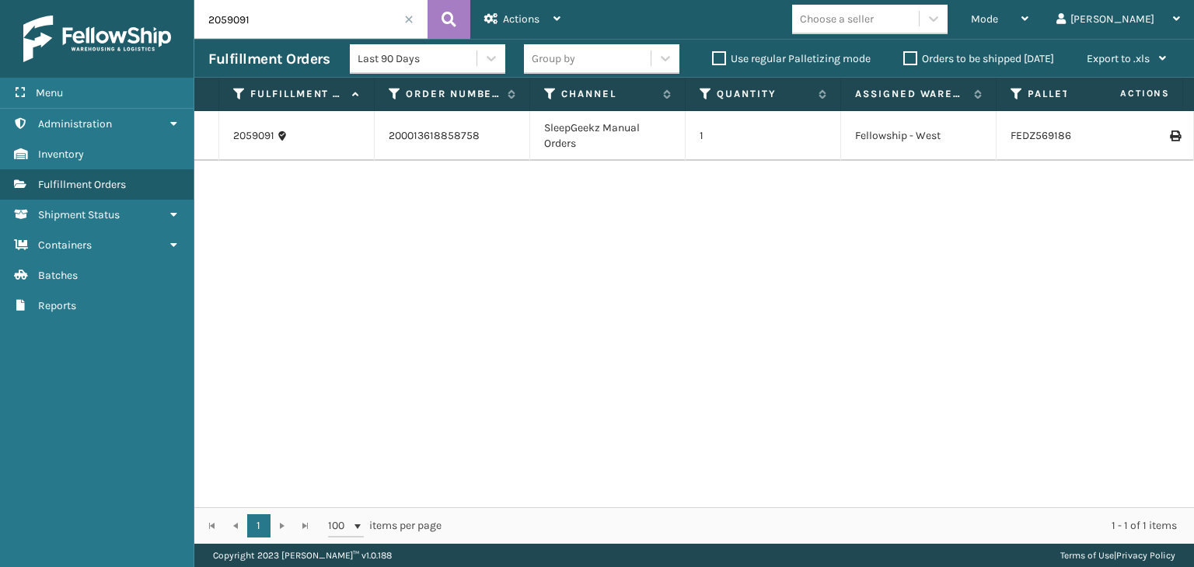
click at [277, 18] on input "2059091" at bounding box center [310, 19] width 233 height 39
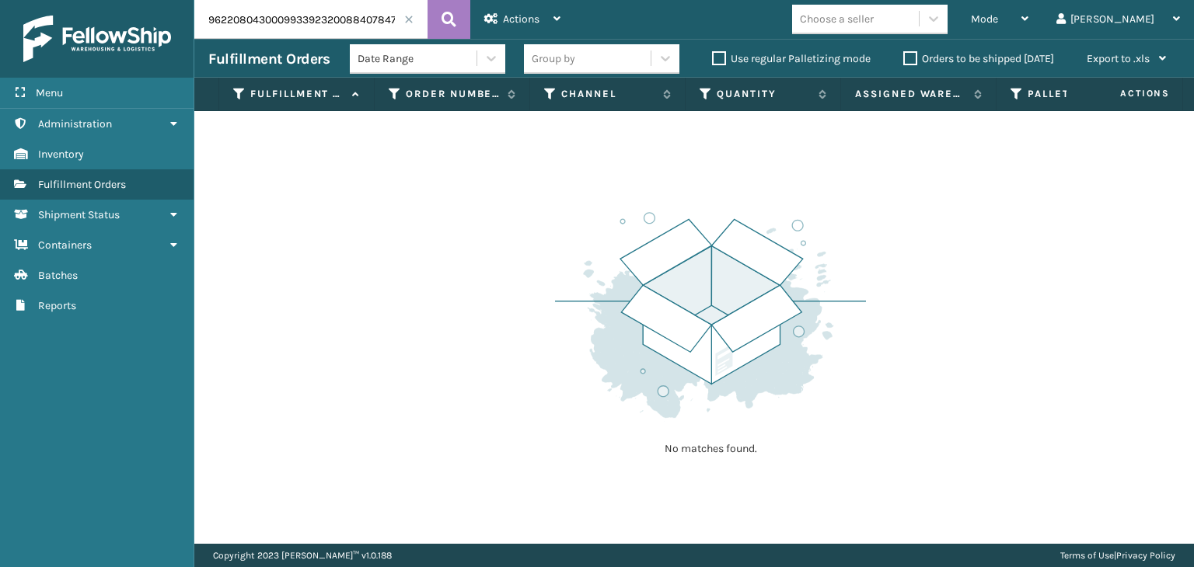
drag, startPoint x: 328, startPoint y: 16, endPoint x: 0, endPoint y: 50, distance: 329.8
click at [0, 0] on div "Menu Administration Inventory Fulfillment Orders Shipment Status Containers Bat…" at bounding box center [597, 0] width 1194 height 0
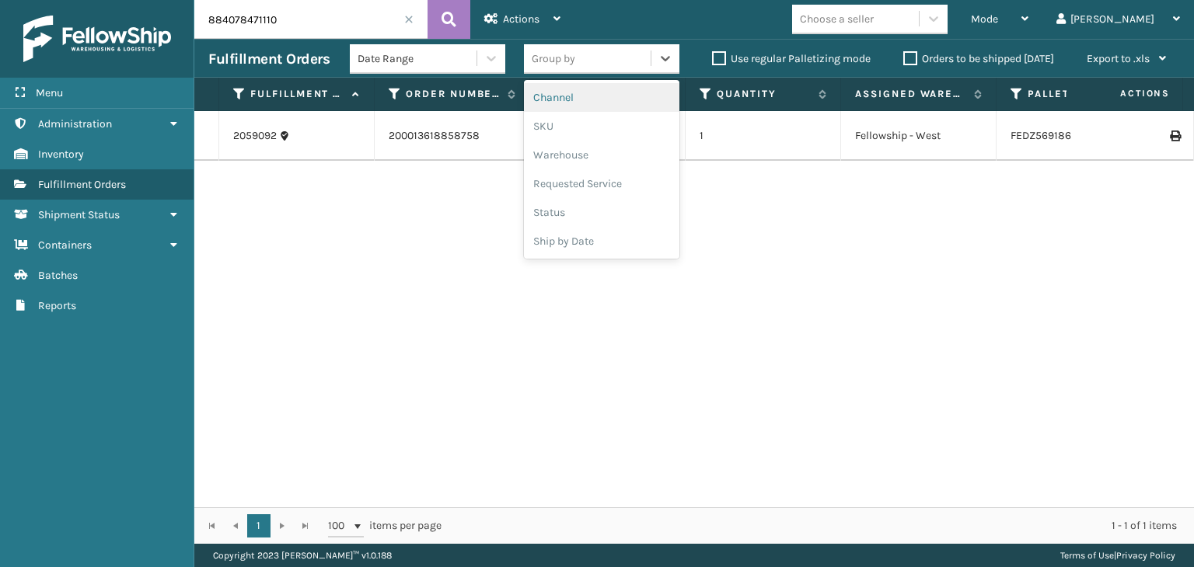
click at [585, 65] on div "Group by" at bounding box center [587, 59] width 127 height 26
click at [574, 126] on div "SKU" at bounding box center [601, 126] width 155 height 29
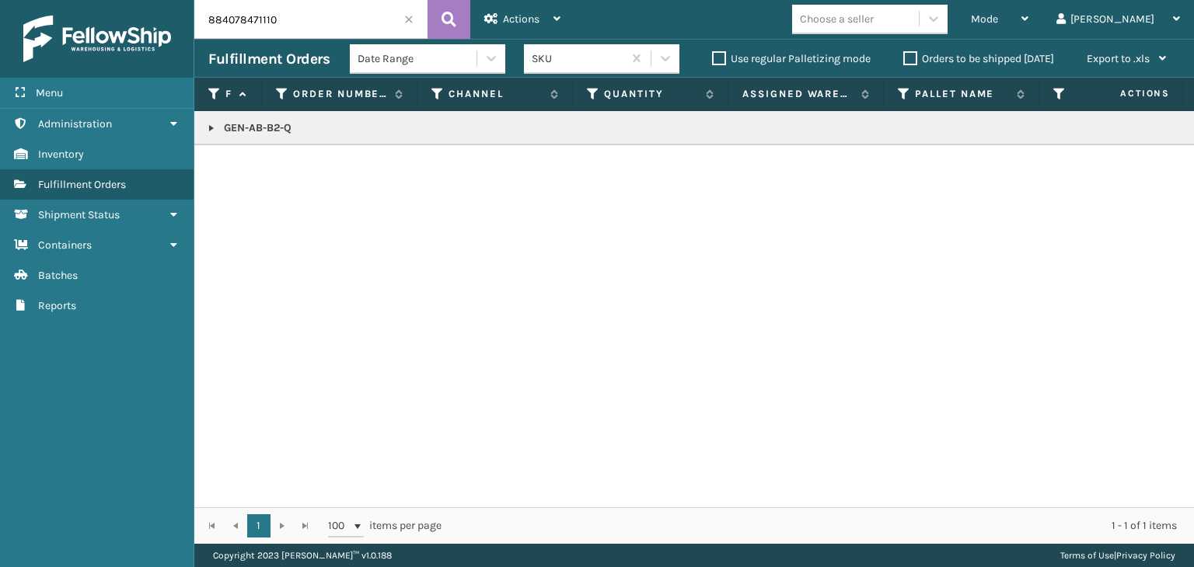
drag, startPoint x: 319, startPoint y: 23, endPoint x: 74, endPoint y: 18, distance: 244.9
click at [74, 0] on div "Menu Administration Inventory Fulfillment Orders Shipment Status Containers Bat…" at bounding box center [597, 0] width 1194 height 0
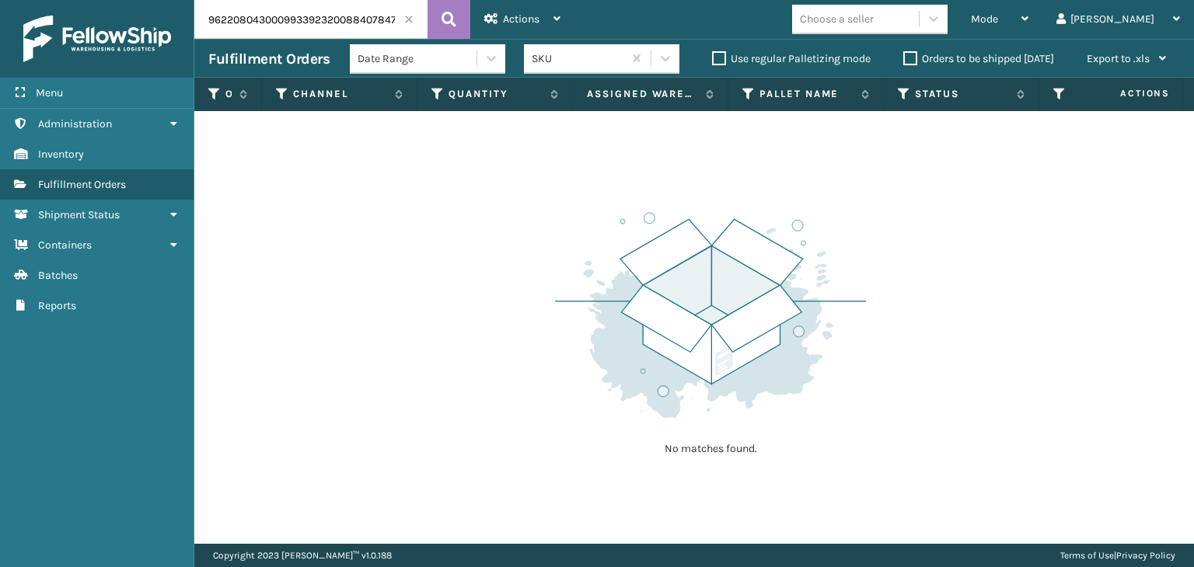
drag, startPoint x: 323, startPoint y: 16, endPoint x: 0, endPoint y: 26, distance: 323.5
click at [0, 0] on div "Menu Administration Inventory Fulfillment Orders Shipment Status Containers Bat…" at bounding box center [597, 0] width 1194 height 0
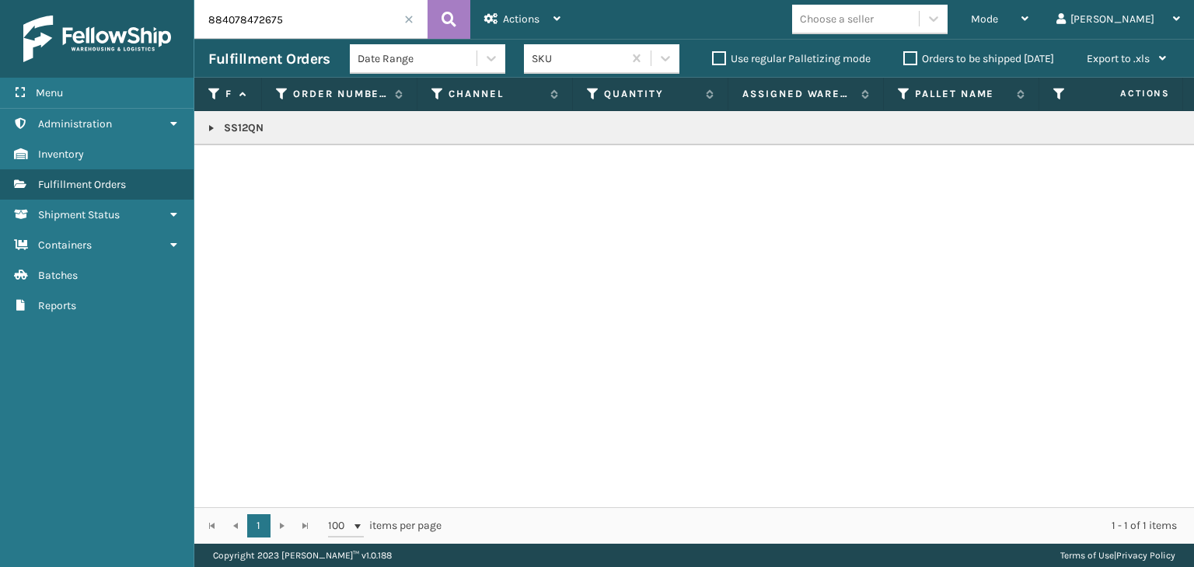
drag, startPoint x: 356, startPoint y: 23, endPoint x: 0, endPoint y: 26, distance: 356.0
click at [0, 0] on div "Menu Administration Inventory Fulfillment Orders Shipment Status Containers Bat…" at bounding box center [597, 0] width 1194 height 0
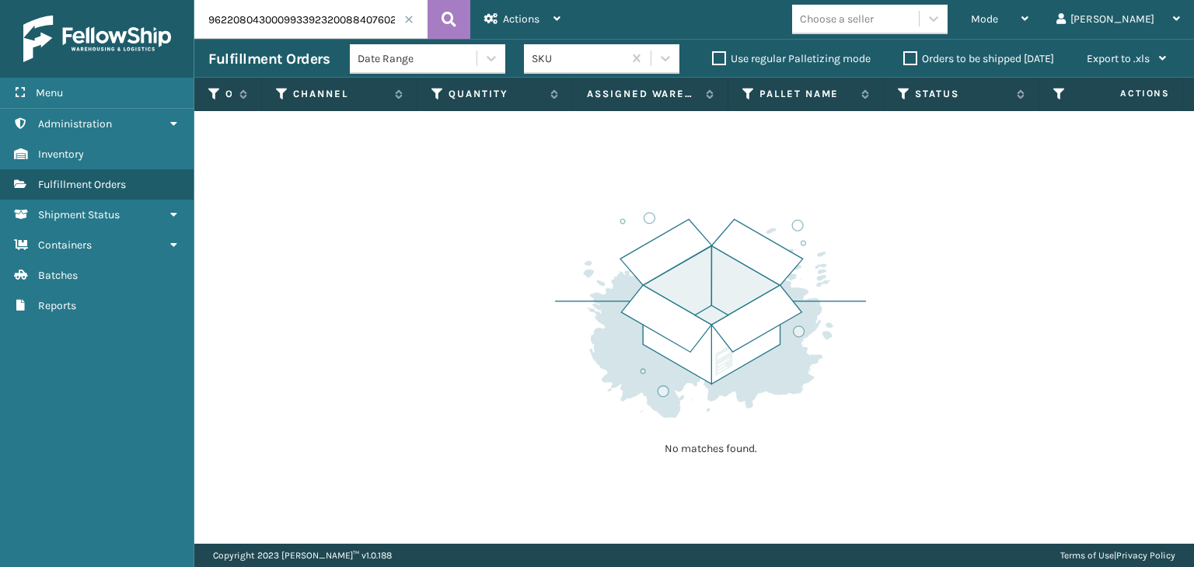
drag, startPoint x: 317, startPoint y: 20, endPoint x: 0, endPoint y: 3, distance: 317.6
click at [0, 0] on div "Menu Administration Inventory Fulfillment Orders Shipment Status Containers Bat…" at bounding box center [597, 0] width 1194 height 0
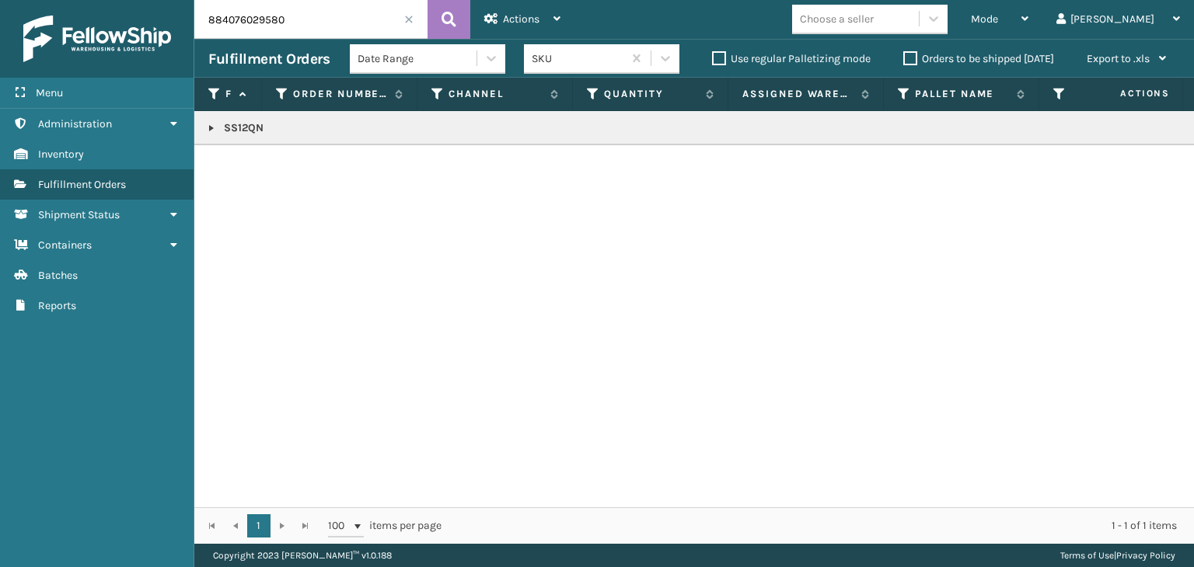
drag, startPoint x: 340, startPoint y: 26, endPoint x: 0, endPoint y: 47, distance: 340.4
click at [0, 0] on div "Menu Administration Inventory Fulfillment Orders Shipment Status Containers Bat…" at bounding box center [597, 0] width 1194 height 0
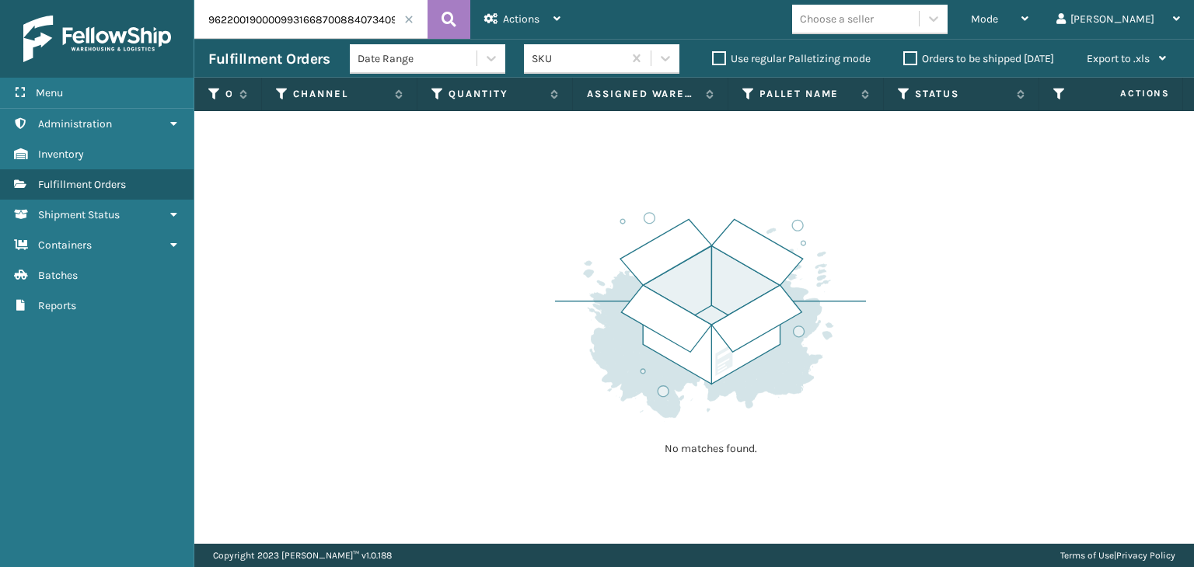
drag, startPoint x: 323, startPoint y: 22, endPoint x: 0, endPoint y: 29, distance: 323.5
click at [0, 0] on div "Menu Administration Inventory Fulfillment Orders Shipment Status Containers Bat…" at bounding box center [597, 0] width 1194 height 0
type input "884073409134"
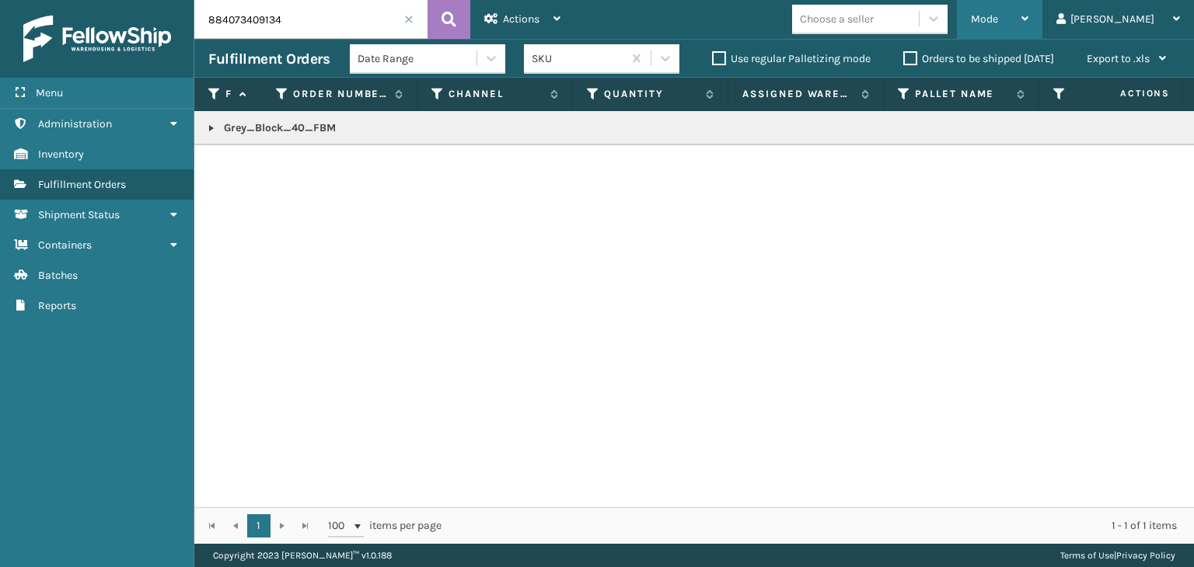
click at [998, 19] on span "Mode" at bounding box center [984, 18] width 27 height 13
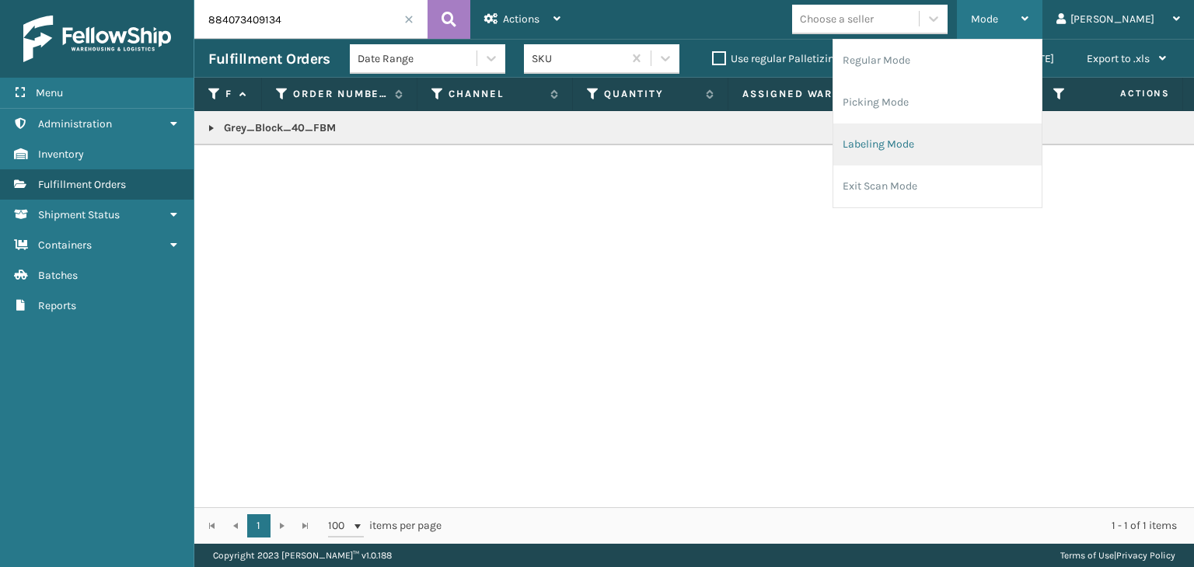
click at [1001, 148] on li "Labeling Mode" at bounding box center [937, 145] width 208 height 42
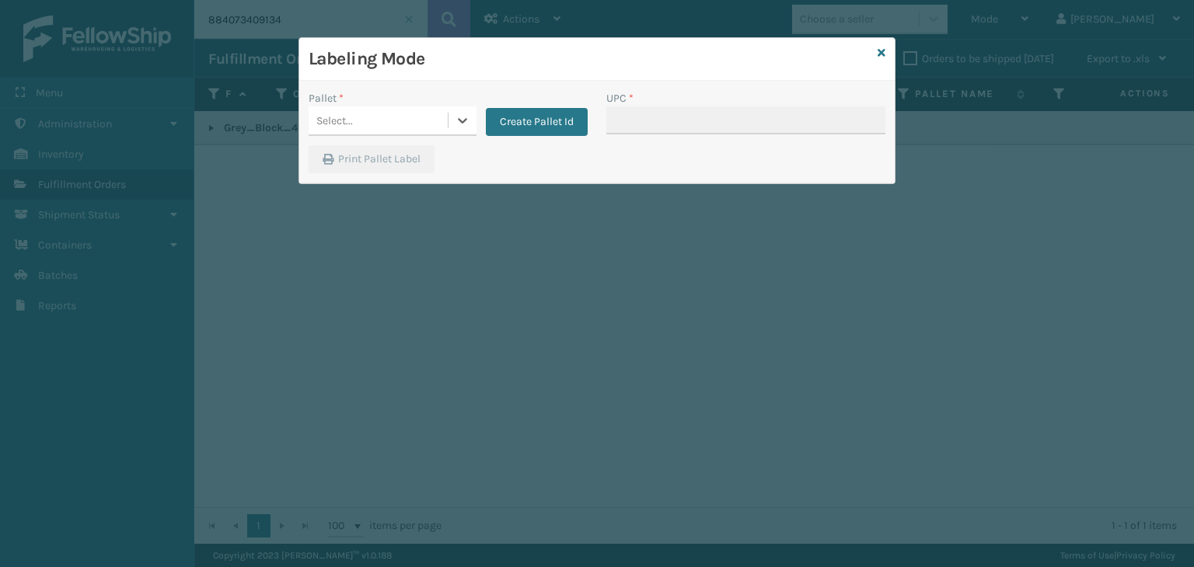
click at [354, 127] on div "Select..." at bounding box center [378, 121] width 139 height 26
click at [362, 128] on div "Select..." at bounding box center [378, 121] width 139 height 26
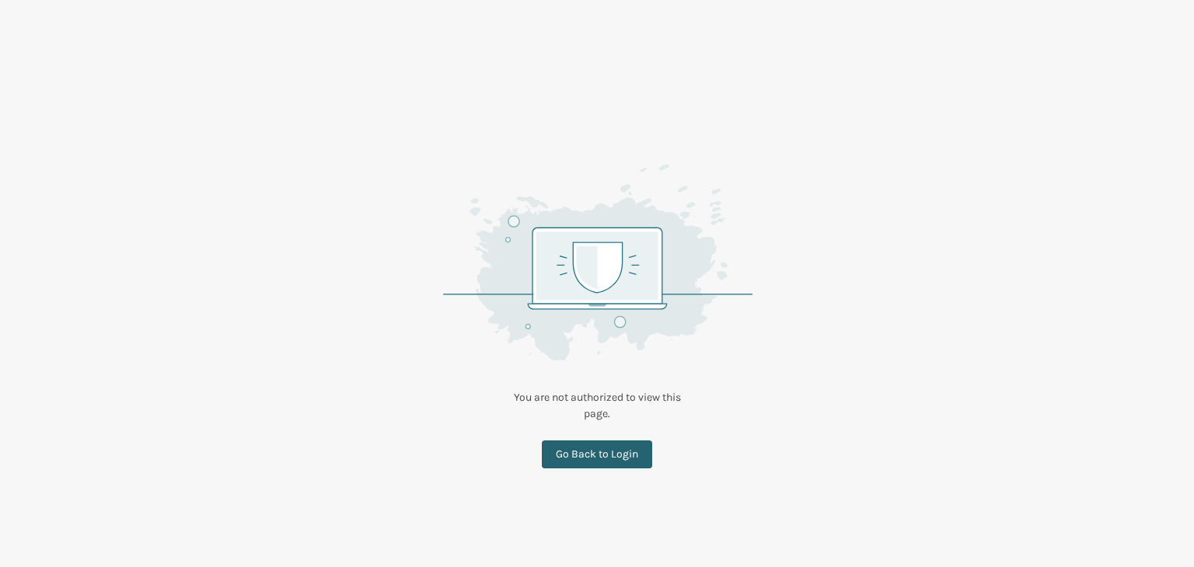
click at [606, 445] on link "Go Back to Login" at bounding box center [597, 455] width 110 height 28
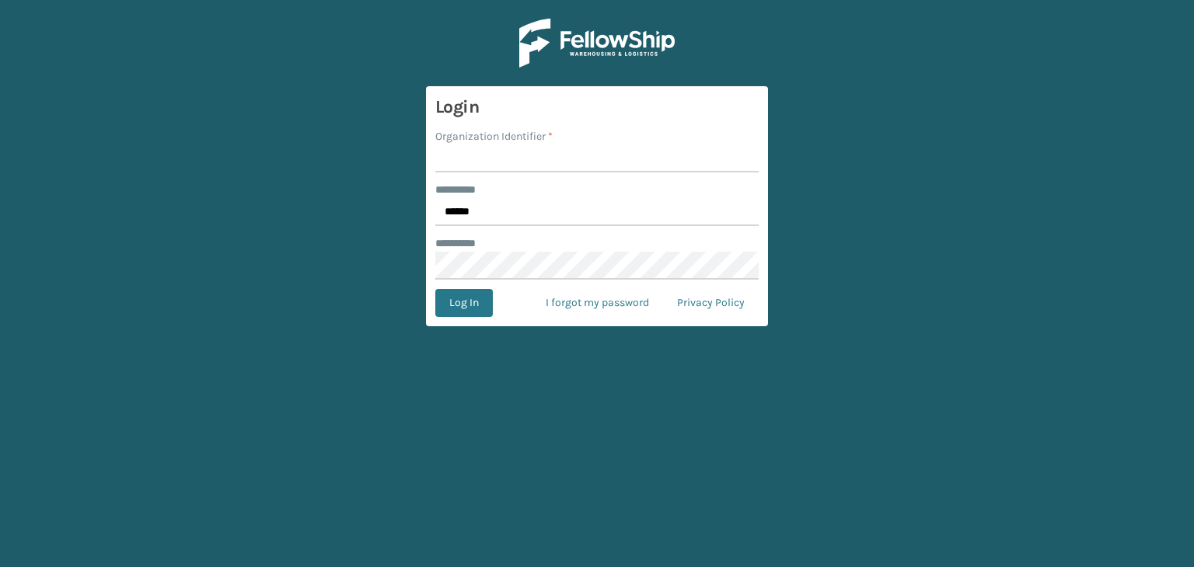
click at [604, 162] on input "Organization Identifier *" at bounding box center [596, 159] width 323 height 28
type input "fellowship - west"
click at [515, 222] on input "******" at bounding box center [596, 212] width 323 height 28
type input "*****"
click at [473, 307] on button "Log In" at bounding box center [464, 303] width 58 height 28
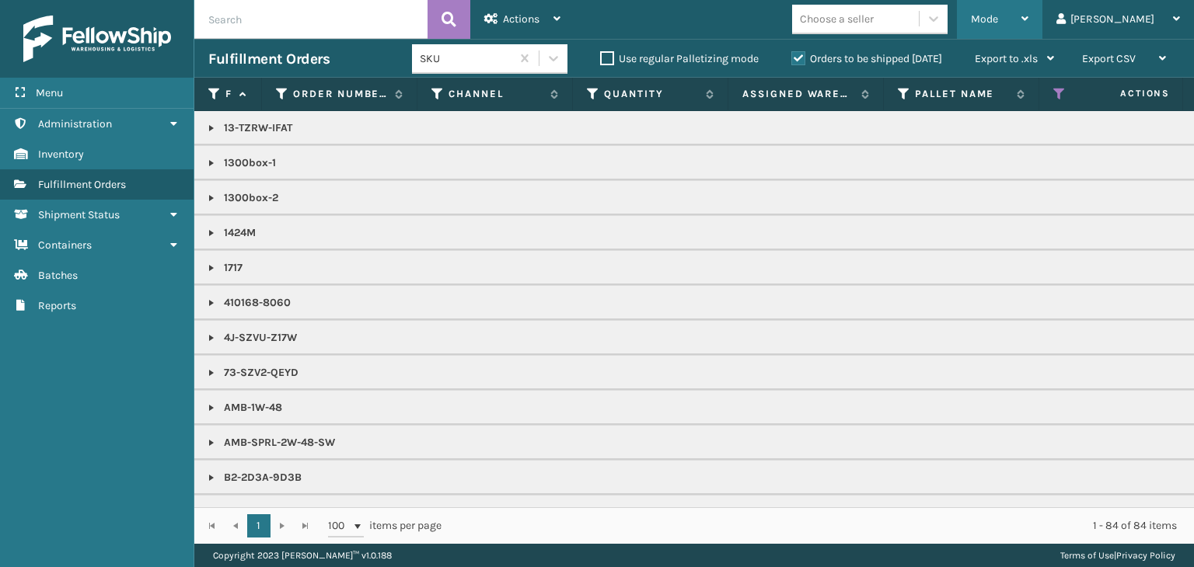
click at [1028, 19] on div "Mode" at bounding box center [1000, 19] width 58 height 39
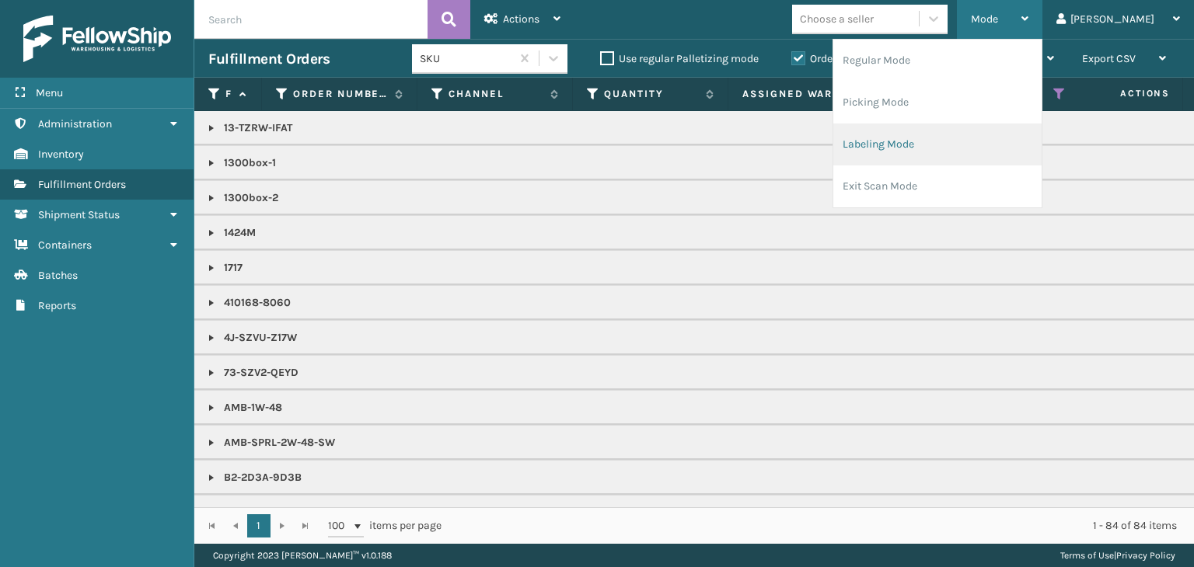
click at [1004, 138] on li "Labeling Mode" at bounding box center [937, 145] width 208 height 42
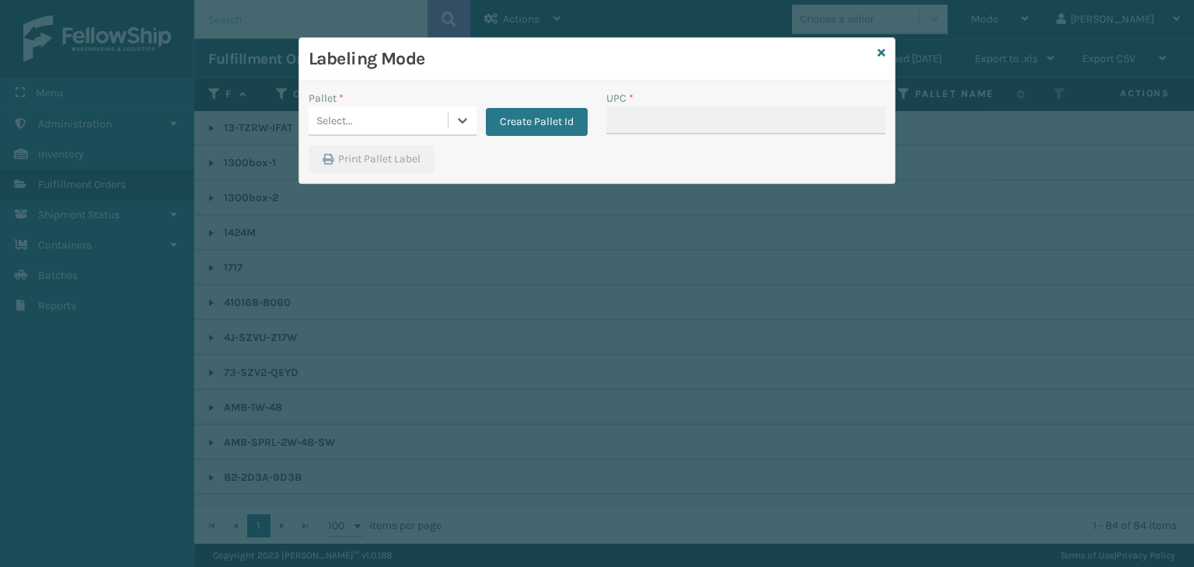
click at [420, 113] on div "Select..." at bounding box center [378, 121] width 139 height 26
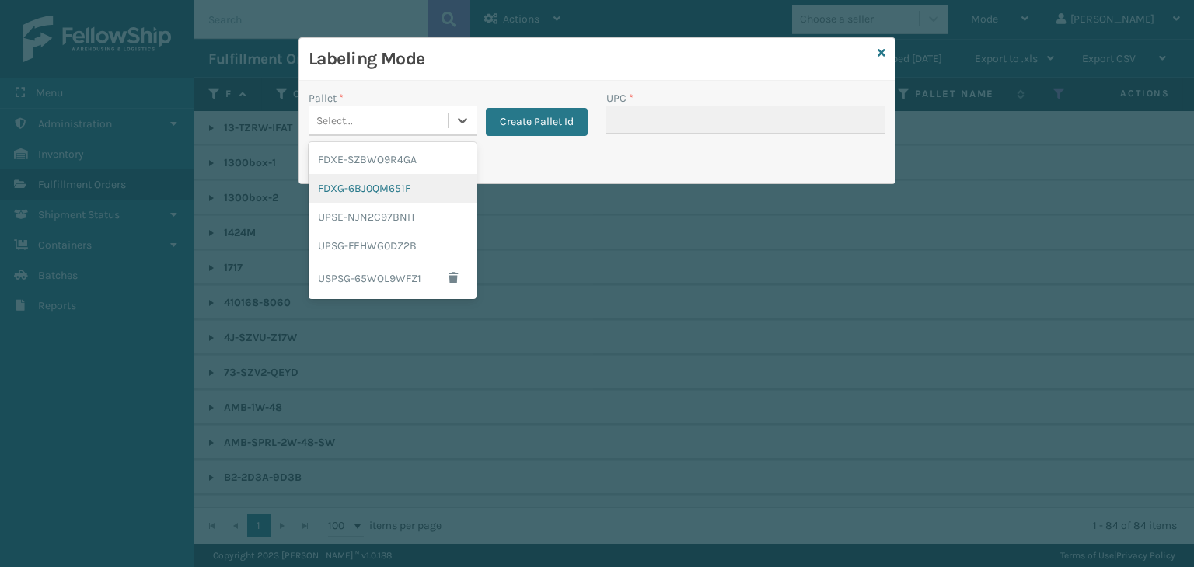
click at [417, 187] on div "FDXG-6BJ0QM651F" at bounding box center [393, 188] width 168 height 29
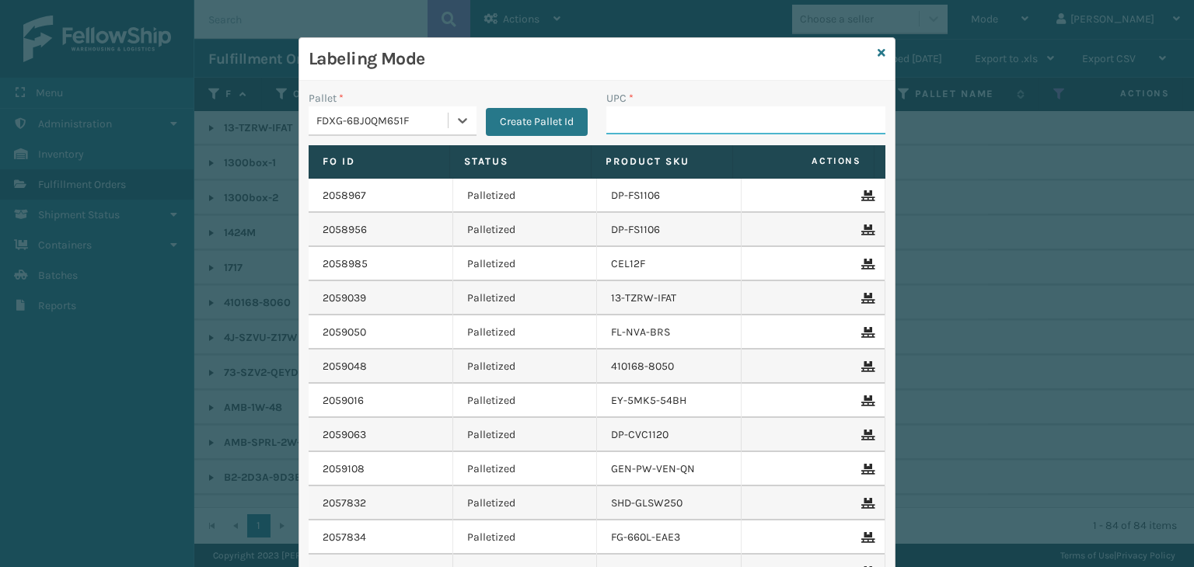
click at [676, 130] on input "UPC *" at bounding box center [745, 121] width 279 height 28
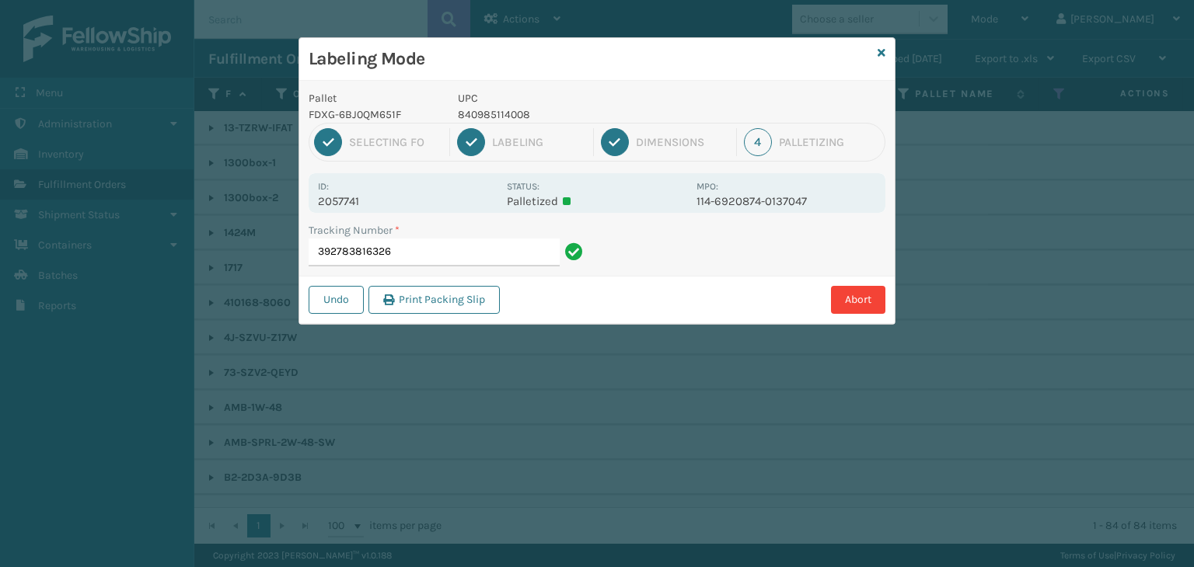
click at [345, 203] on p "2057741" at bounding box center [408, 201] width 180 height 14
copy p "2057741"
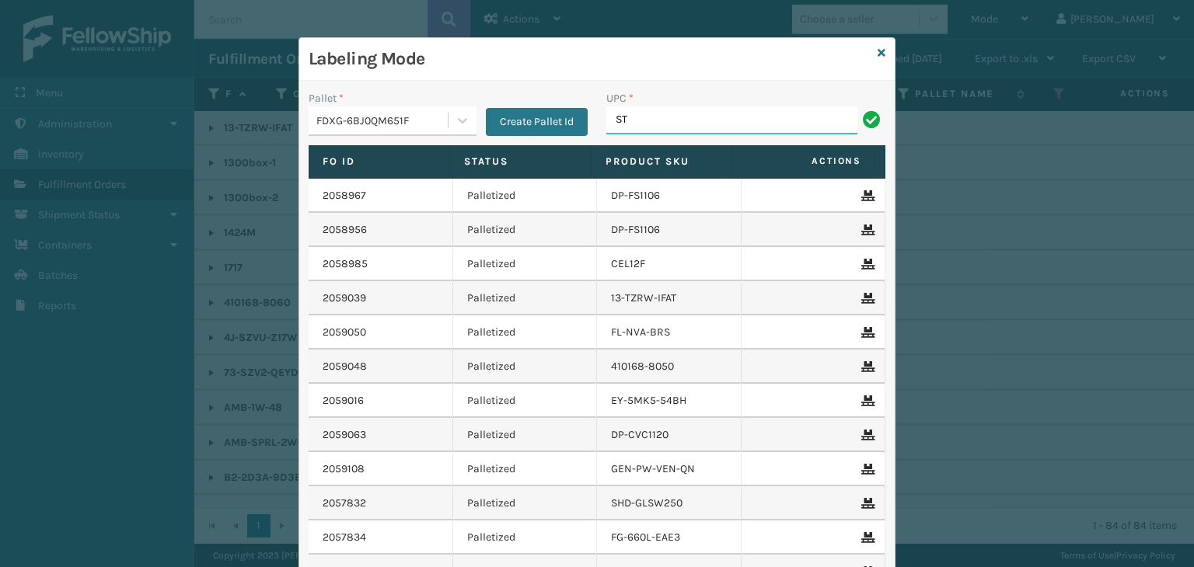
type input "ST3402"
type input "SC101410-N3"
type input "RBJ-S-20751-09"
type input "850040667585"
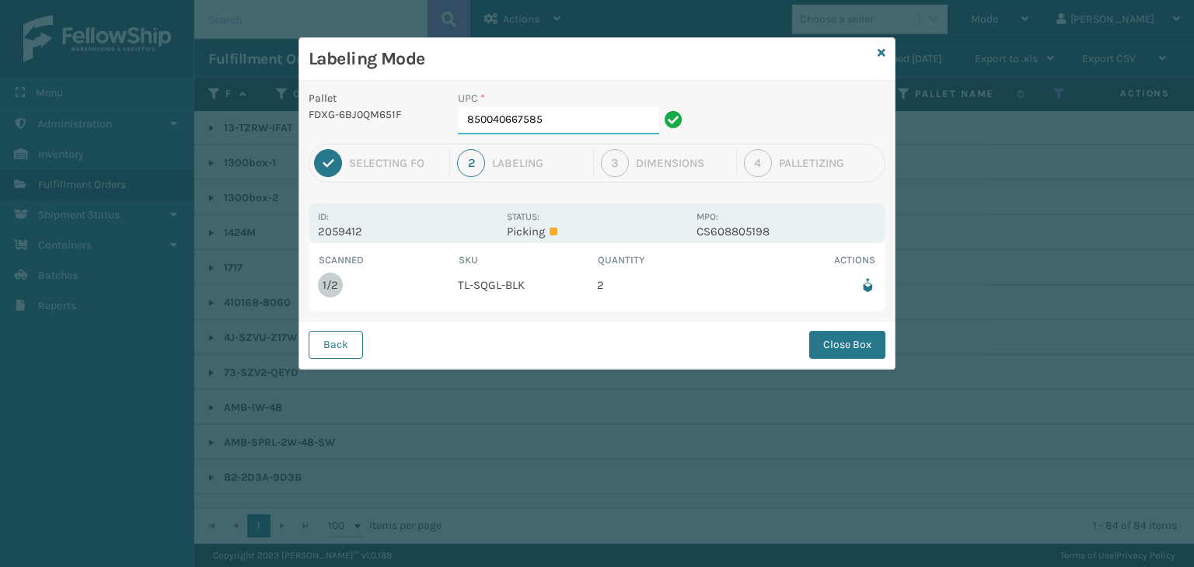
click at [557, 110] on input "850040667585" at bounding box center [558, 121] width 201 height 28
drag, startPoint x: 858, startPoint y: 338, endPoint x: 851, endPoint y: 329, distance: 11.7
click at [858, 338] on button "Close Box" at bounding box center [847, 345] width 76 height 28
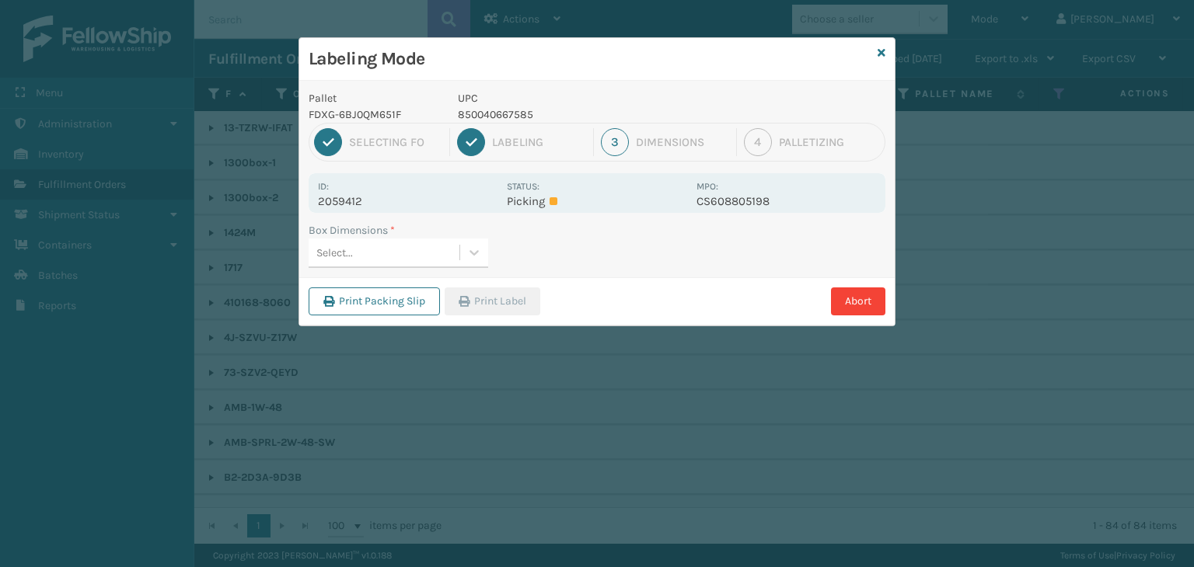
click at [451, 253] on div "Select..." at bounding box center [384, 253] width 151 height 26
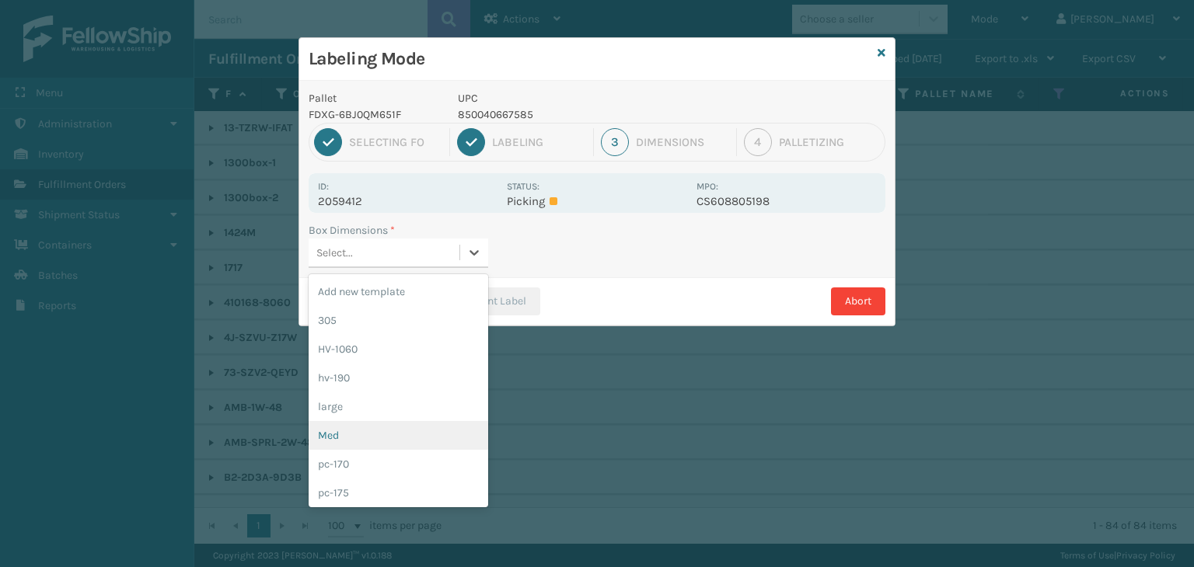
click at [369, 431] on div "Med" at bounding box center [399, 435] width 180 height 29
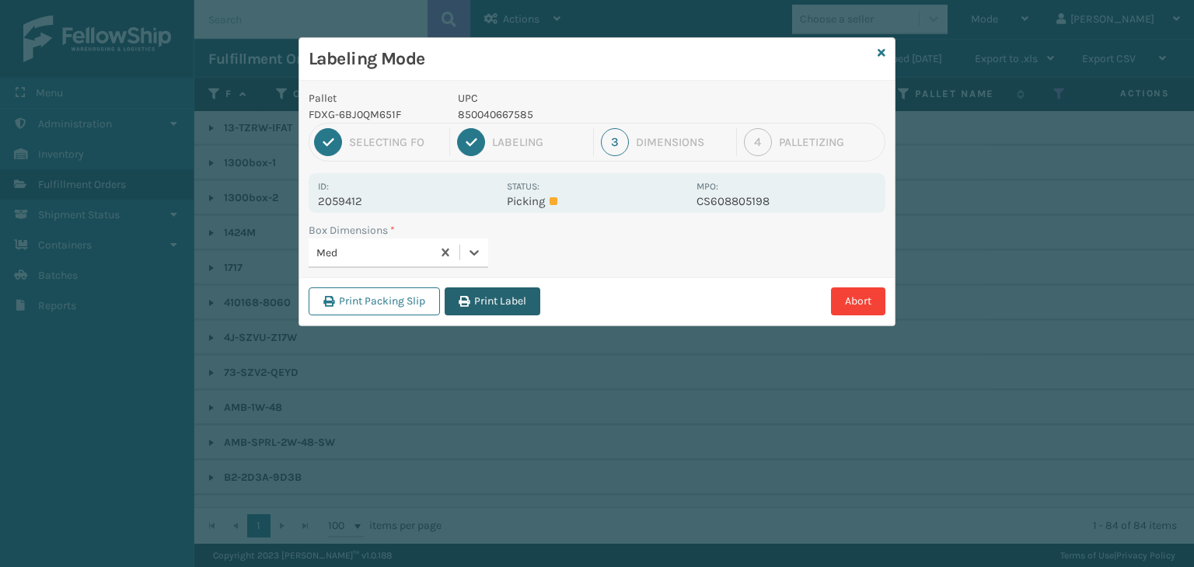
click at [522, 304] on button "Print Label" at bounding box center [493, 302] width 96 height 28
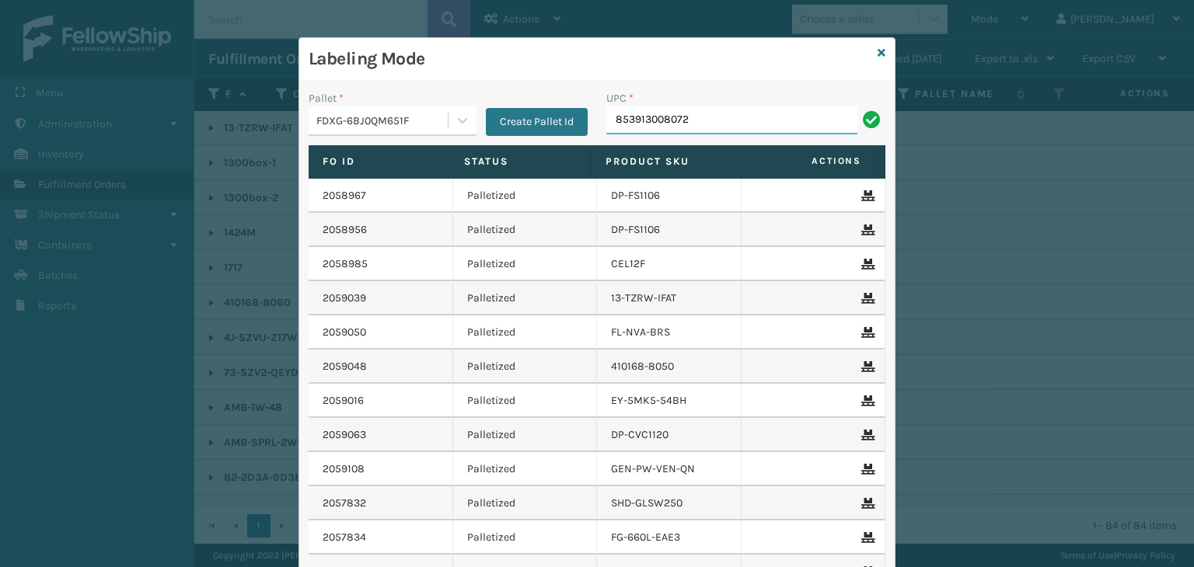
type input "853913008072"
click at [878, 54] on icon at bounding box center [882, 52] width 8 height 11
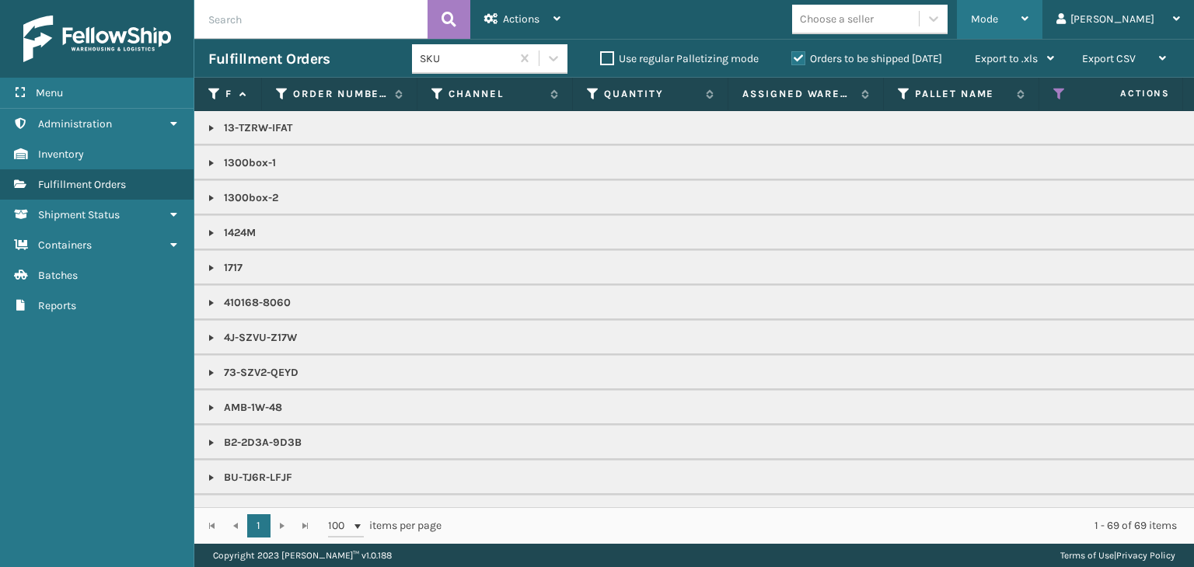
click at [998, 23] on span "Mode" at bounding box center [984, 18] width 27 height 13
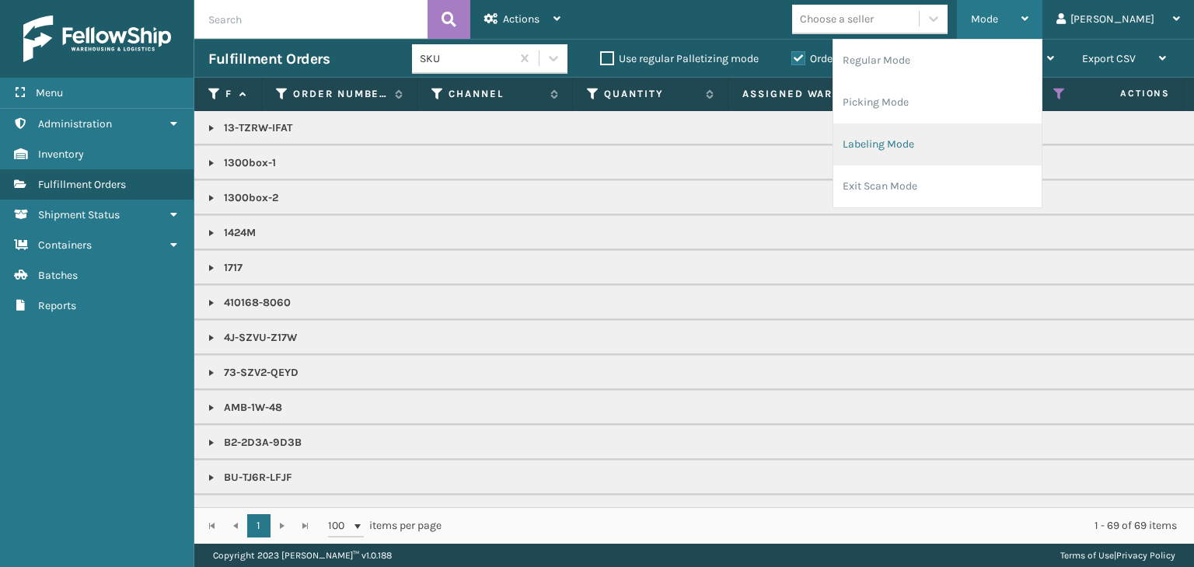
click at [989, 155] on li "Labeling Mode" at bounding box center [937, 145] width 208 height 42
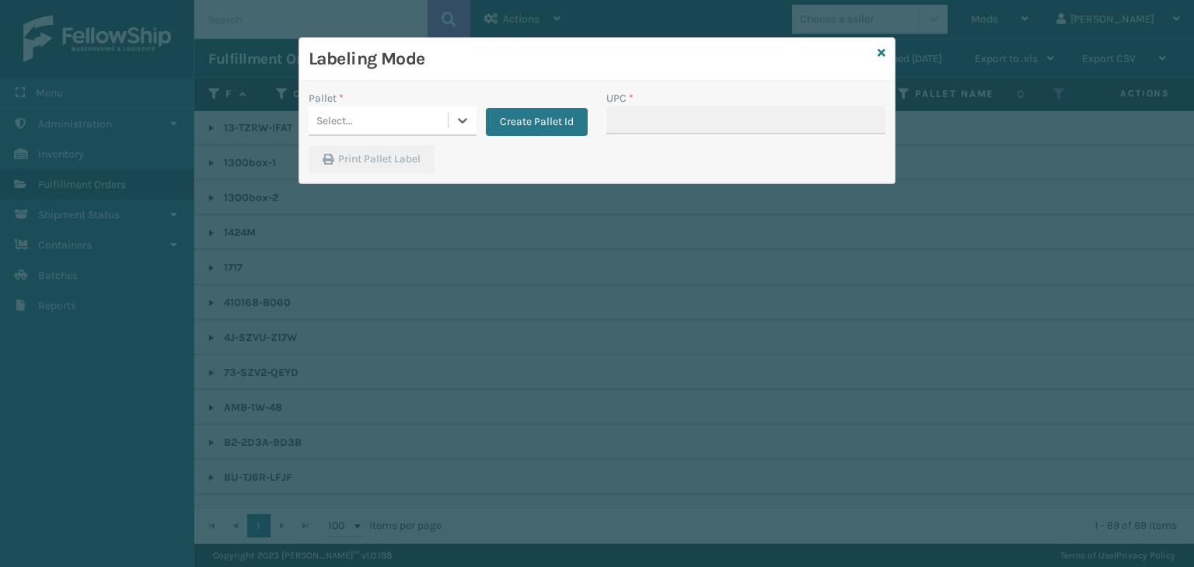
click at [417, 134] on div "Select..." at bounding box center [393, 122] width 168 height 30
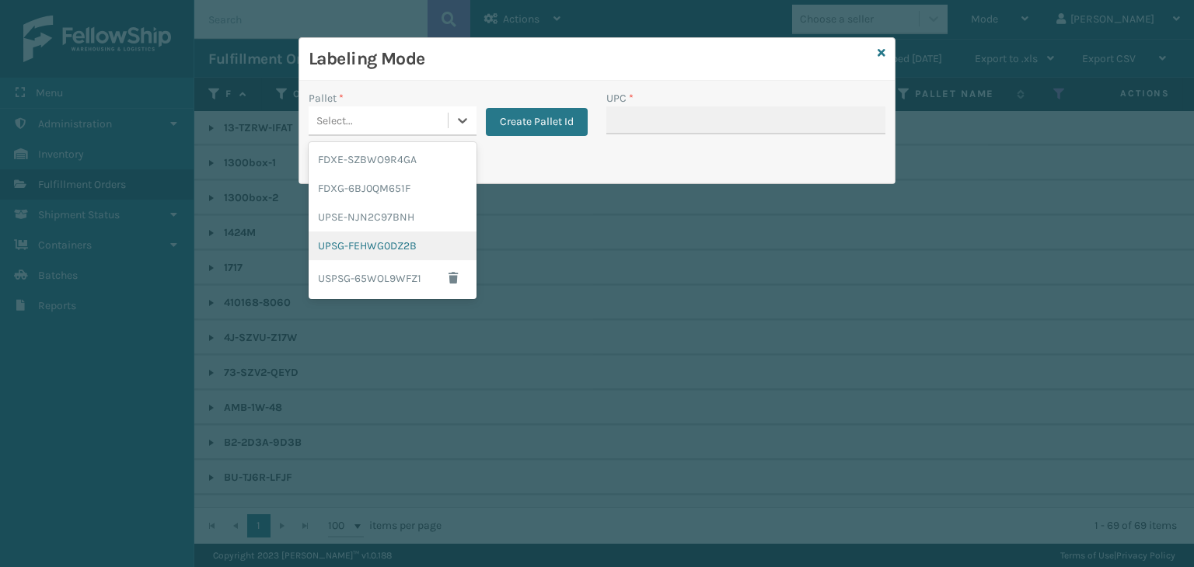
click at [422, 243] on div "UPSG-FEHWG0DZ2B" at bounding box center [393, 246] width 168 height 29
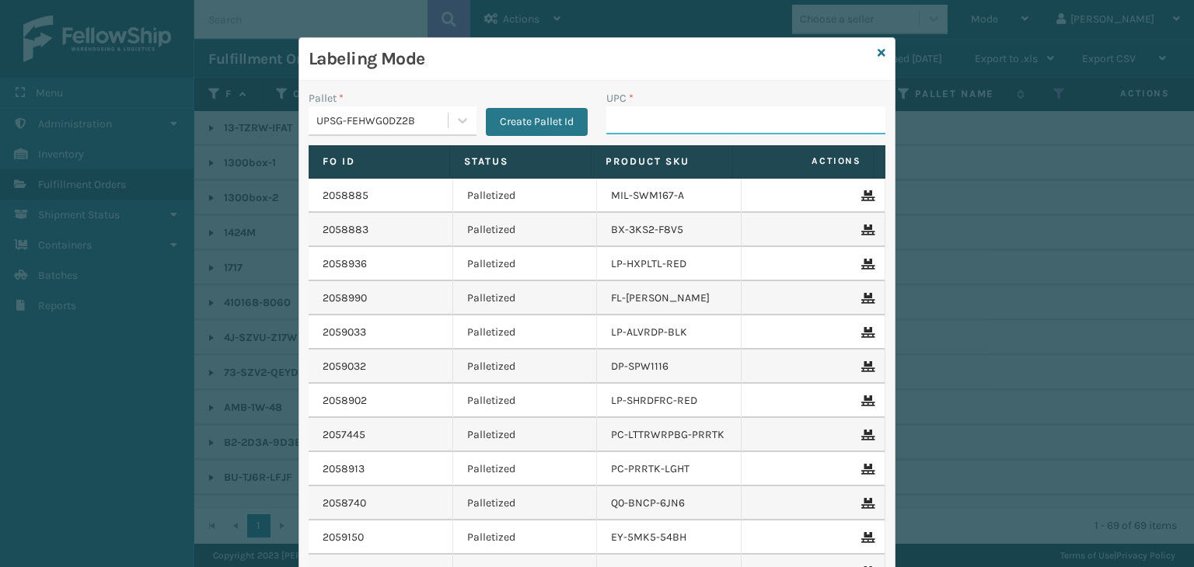
drag, startPoint x: 628, startPoint y: 128, endPoint x: 700, endPoint y: 38, distance: 115.1
click at [628, 127] on input "UPC *" at bounding box center [745, 121] width 279 height 28
type input "KM-MD-1SS"
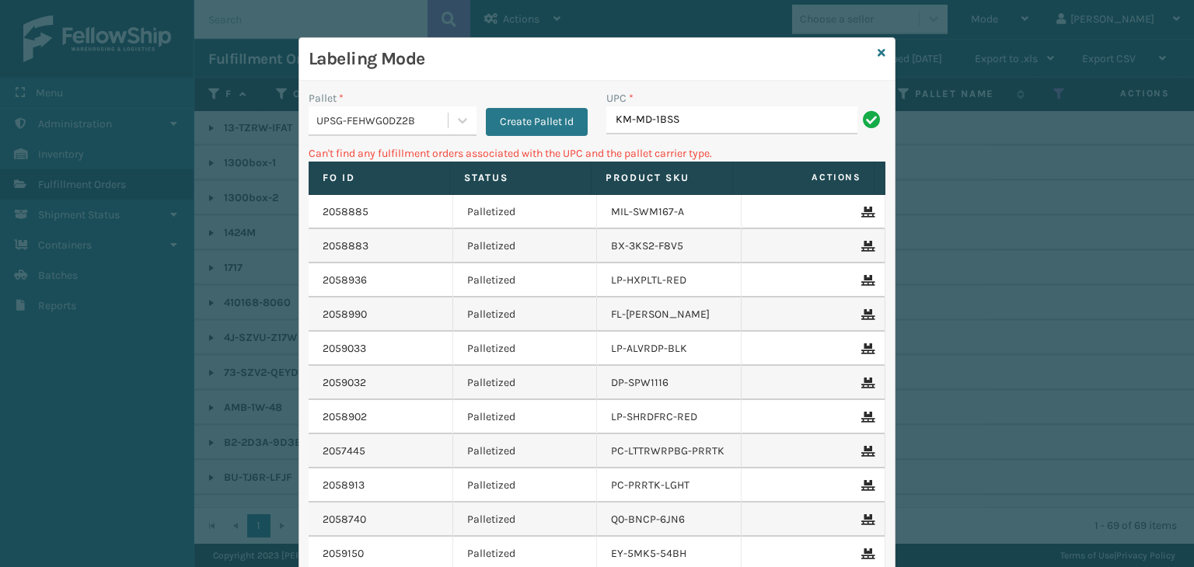
type input "KM-MD-1BSS"
click at [878, 54] on icon at bounding box center [882, 52] width 8 height 11
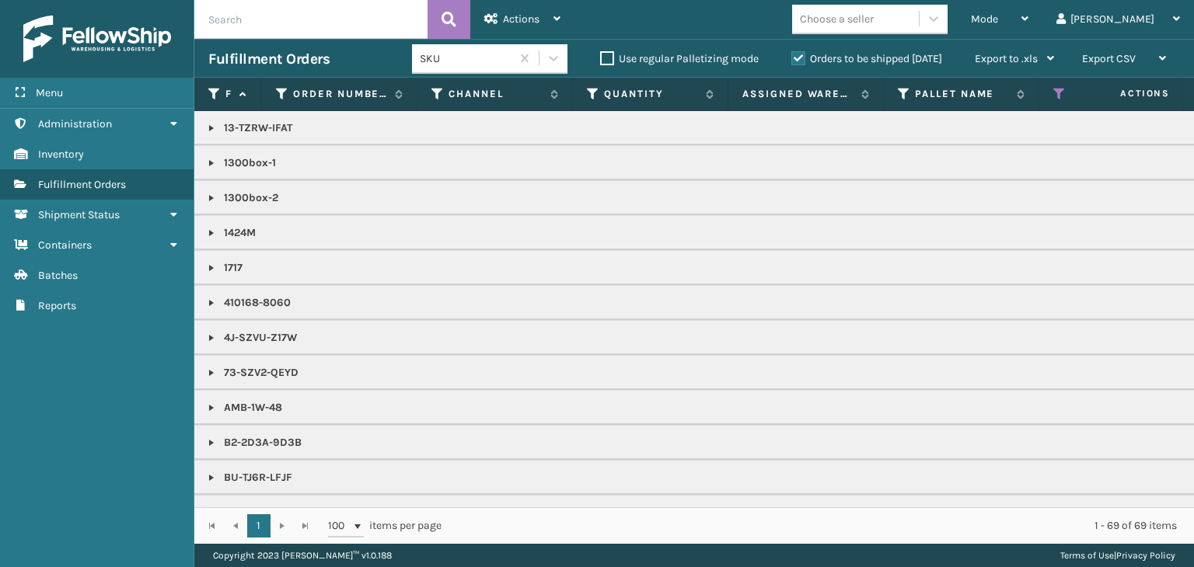
click at [877, 38] on div "Mode Regular Mode Picking Mode Labeling Mode Exit Scan Mode Choose a seller Pao…" at bounding box center [884, 19] width 620 height 39
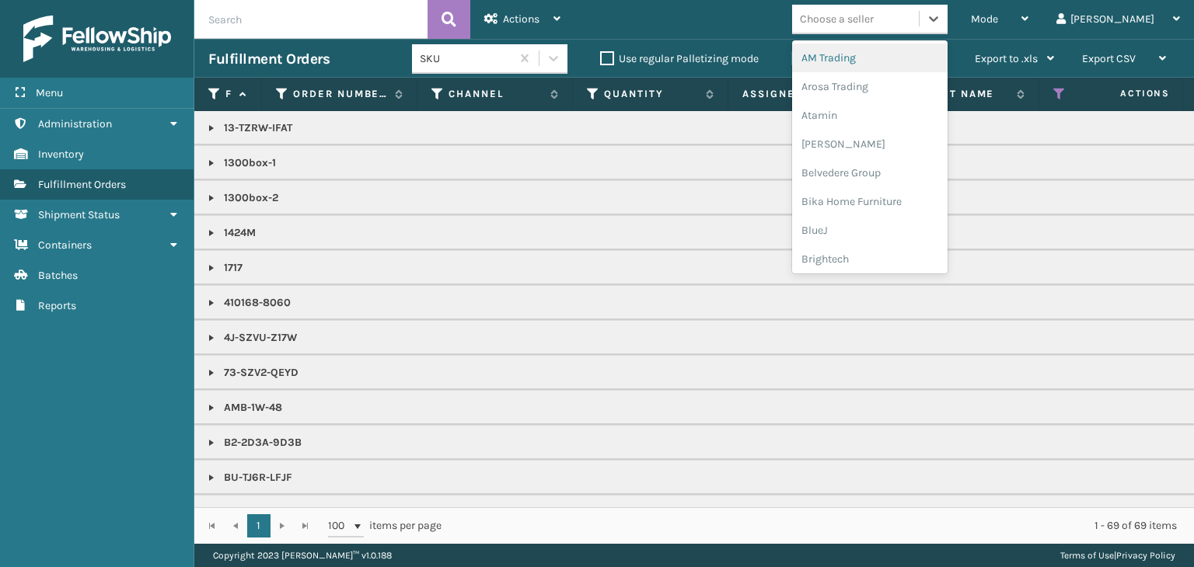
click at [878, 33] on div "Choose a seller" at bounding box center [869, 20] width 155 height 30
type input "KO"
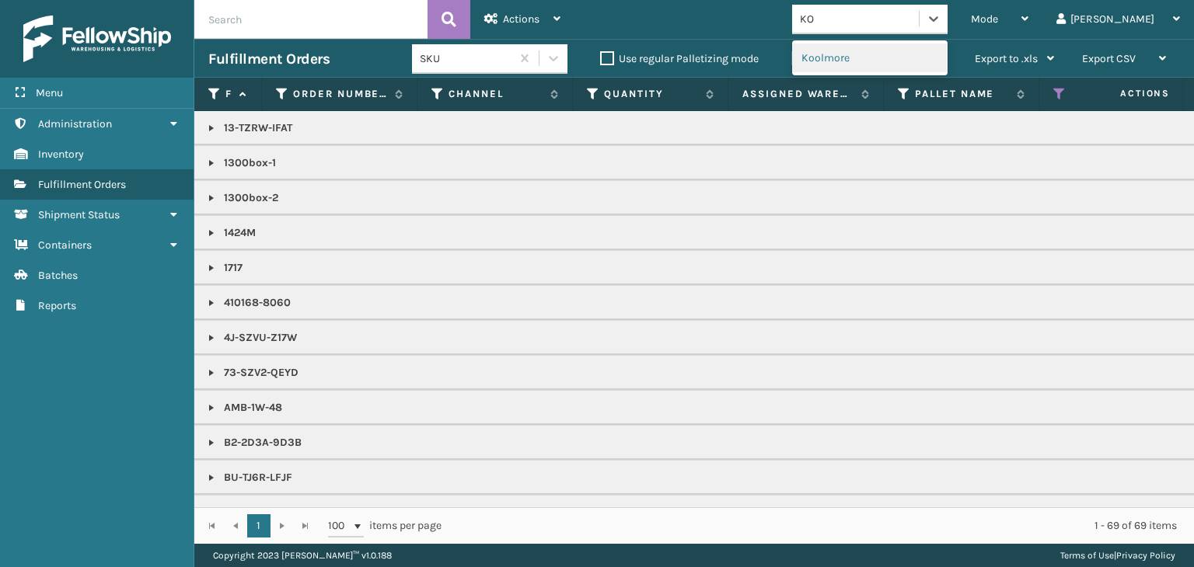
click at [870, 58] on div "Koolmore" at bounding box center [869, 58] width 155 height 29
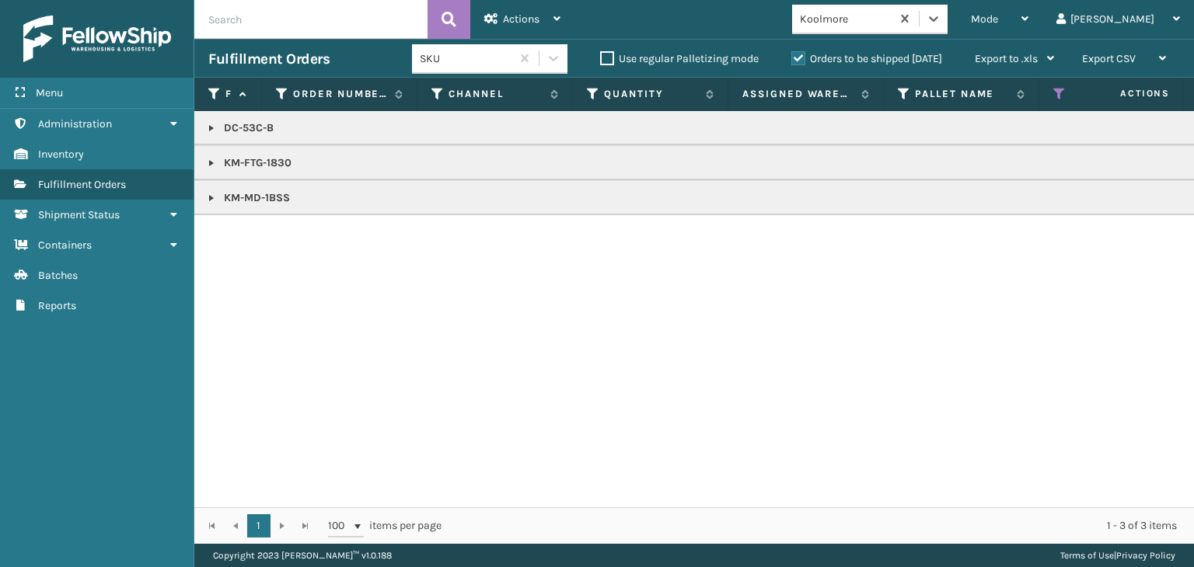
click at [261, 194] on p "KM-MD-1BSS" at bounding box center [1197, 198] width 1979 height 16
copy p "KM-MD-1BSS"
click at [218, 194] on p "KM-MD-1BSS" at bounding box center [1197, 198] width 1979 height 16
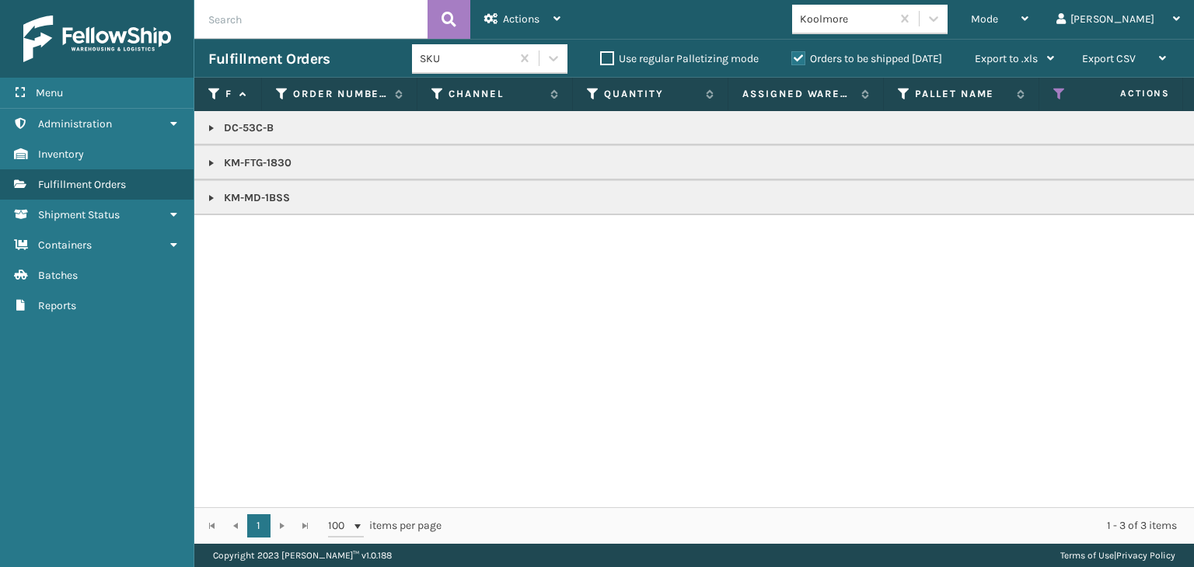
click at [214, 194] on link at bounding box center [211, 198] width 12 height 12
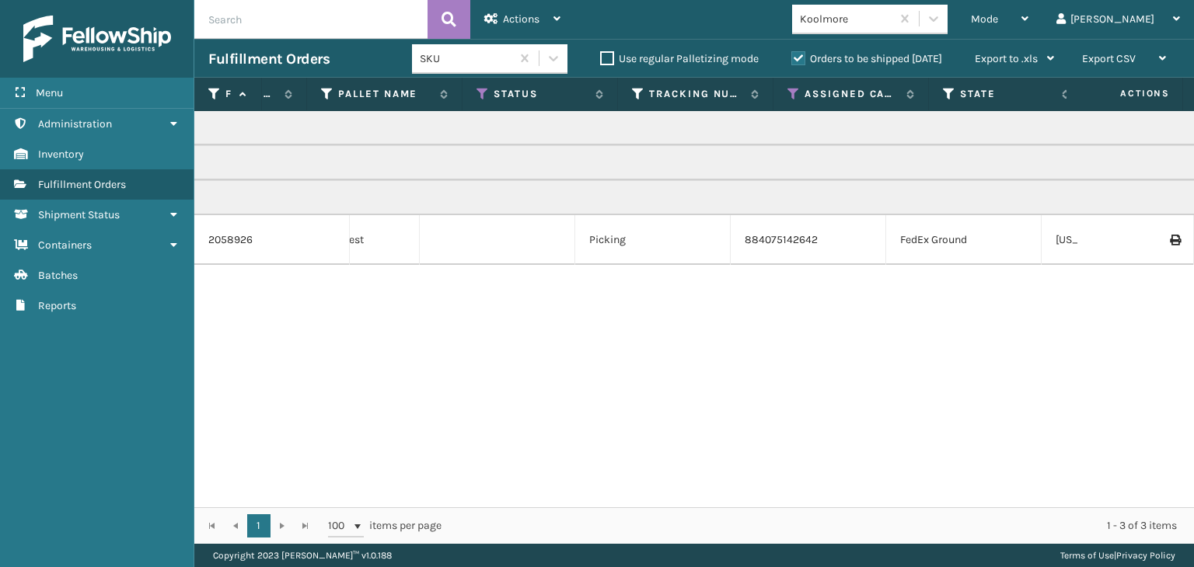
scroll to position [0, 586]
click at [1028, 32] on div "Mode" at bounding box center [1000, 19] width 58 height 39
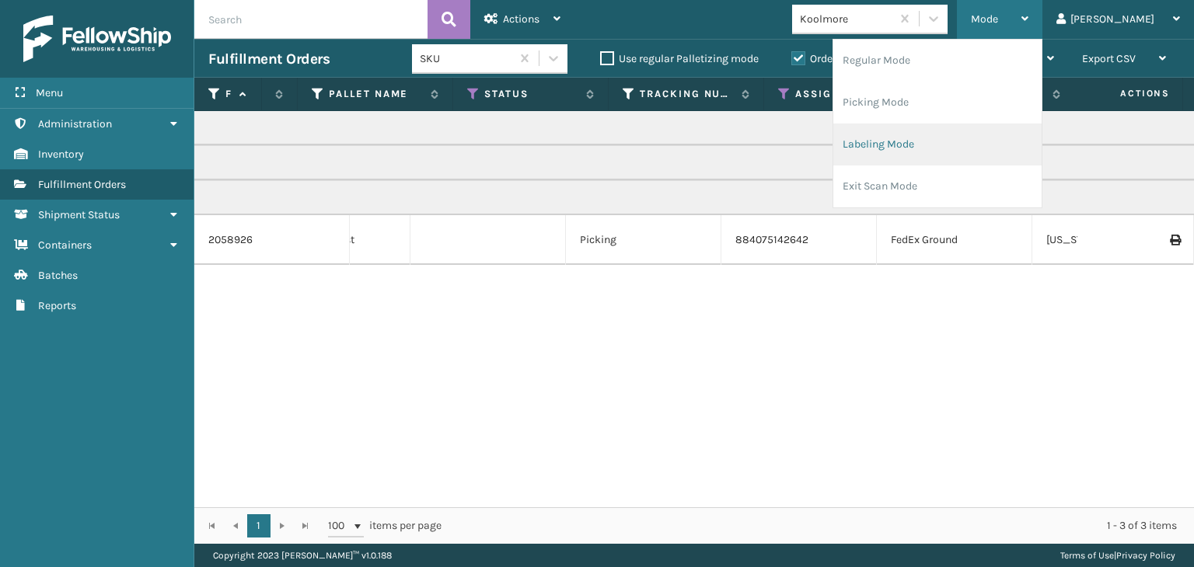
click at [968, 152] on li "Labeling Mode" at bounding box center [937, 145] width 208 height 42
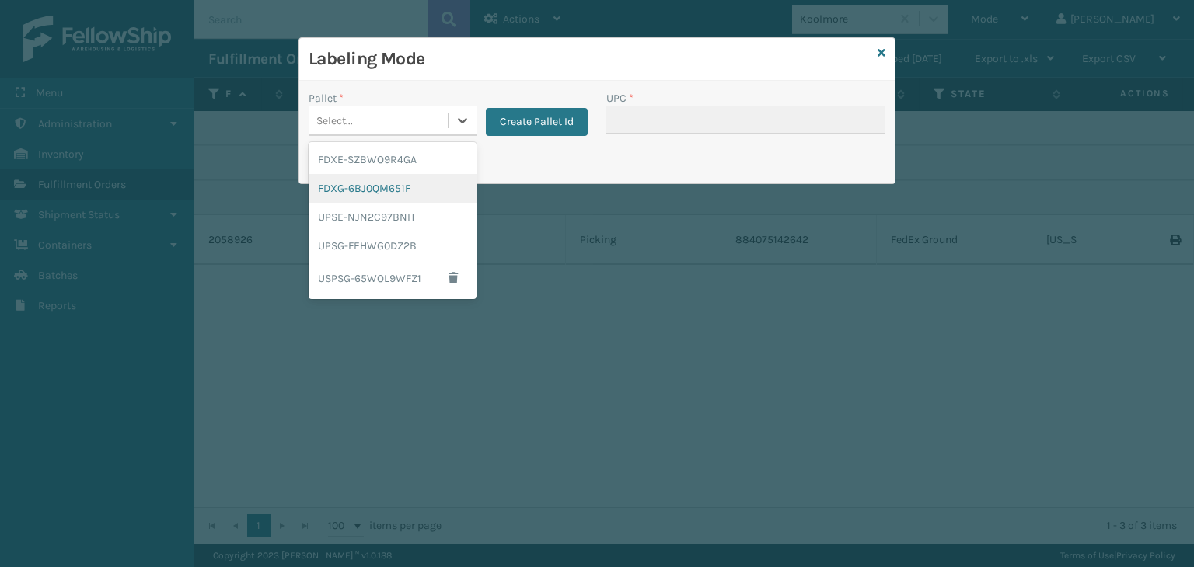
click at [367, 181] on div "FDXG-6BJ0QM651F" at bounding box center [393, 188] width 168 height 29
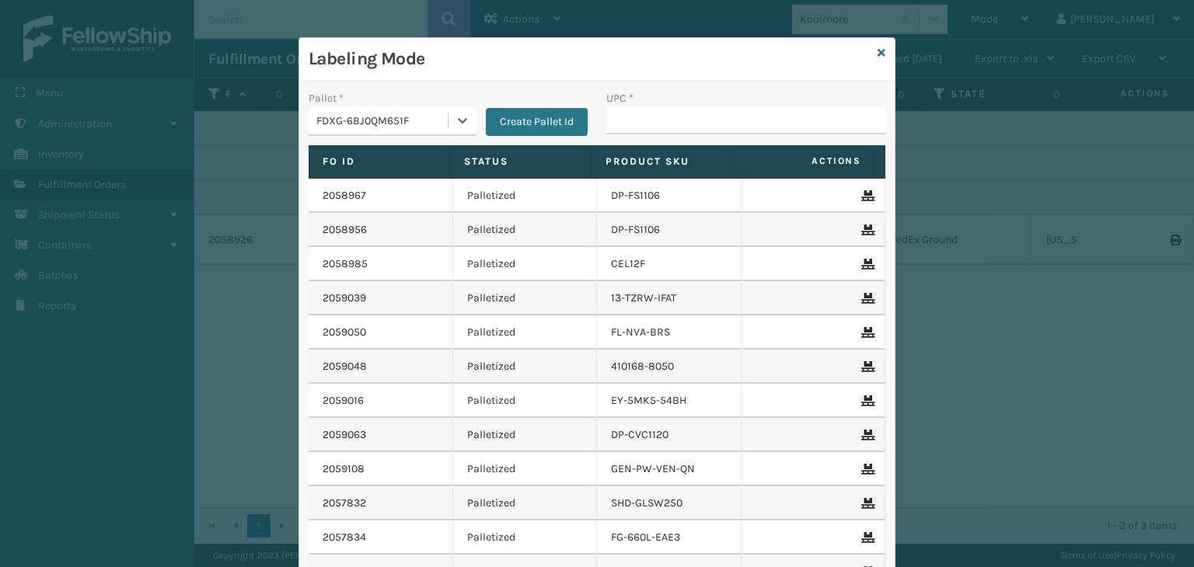
click at [638, 105] on div "UPC *" at bounding box center [745, 98] width 279 height 16
drag, startPoint x: 632, startPoint y: 126, endPoint x: 620, endPoint y: 117, distance: 14.9
click at [632, 126] on input "UPC *" at bounding box center [745, 121] width 279 height 28
paste input "KM-MD-1BSS"
type input "KM-MD-1BSS"
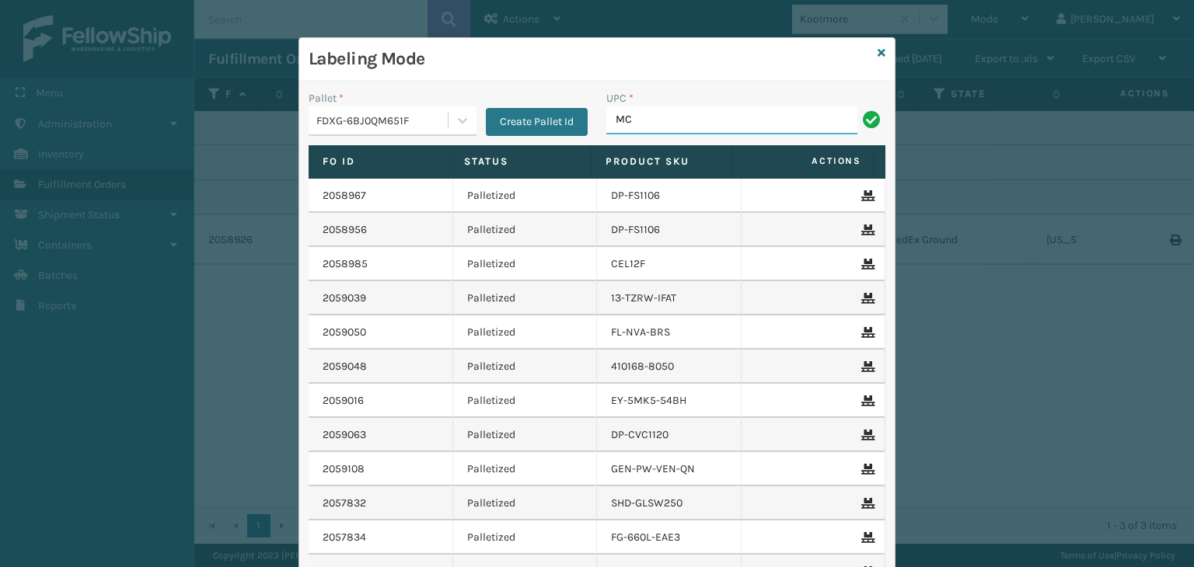
type input "M"
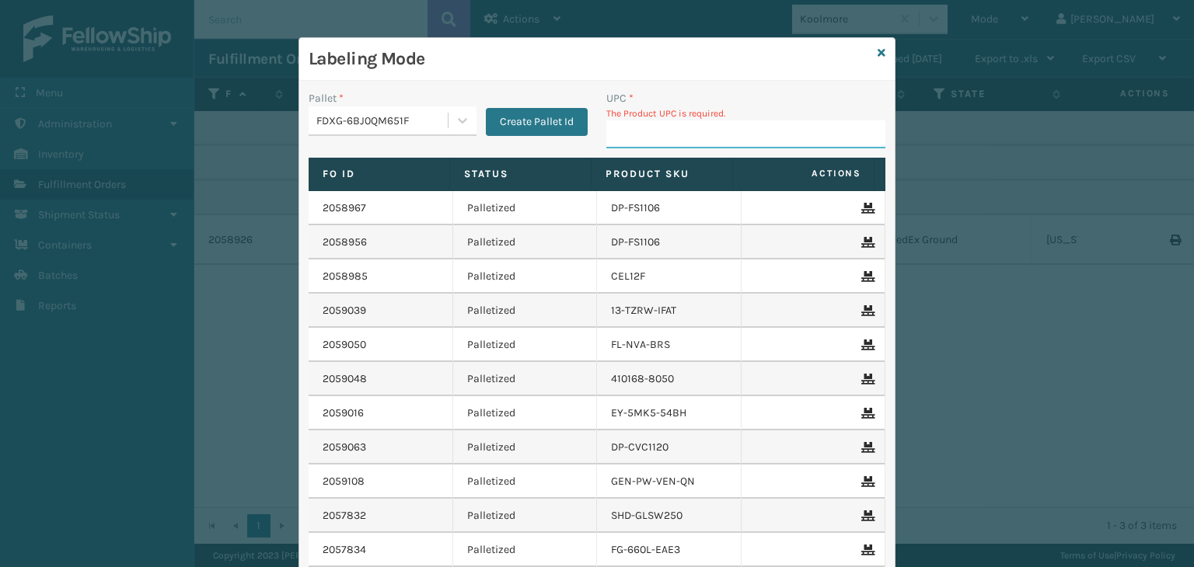
type input "M"
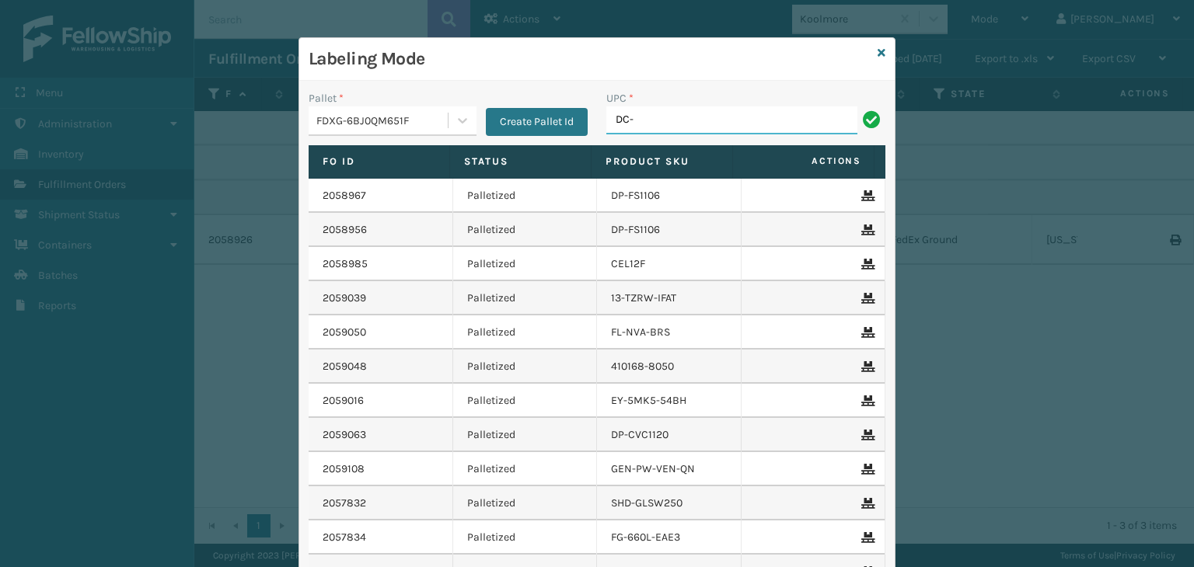
type input "DC-53C-B"
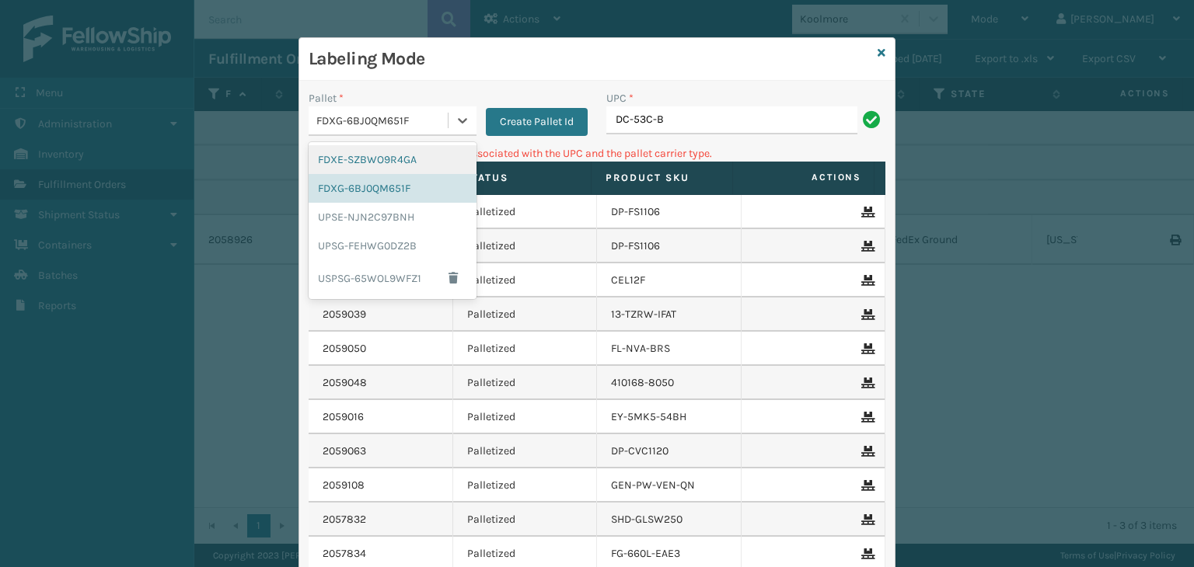
click at [400, 120] on div "FDXG-6BJ0QM651F" at bounding box center [382, 121] width 133 height 16
click at [372, 246] on div "UPSG-FEHWG0DZ2B" at bounding box center [393, 246] width 168 height 29
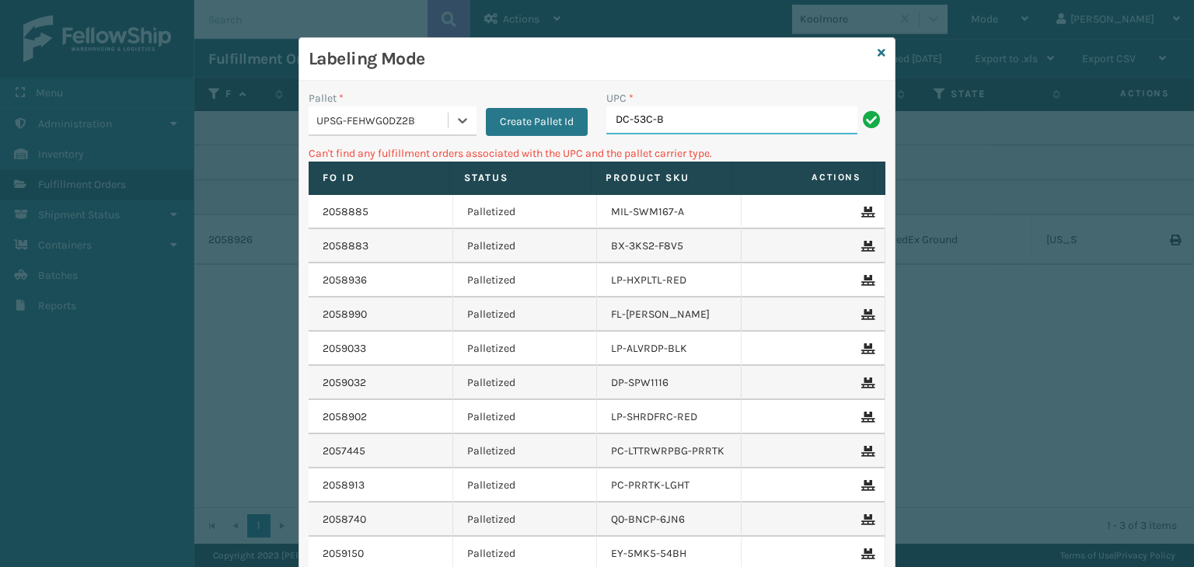
click at [697, 126] on input "DC-53C-B" at bounding box center [731, 121] width 251 height 28
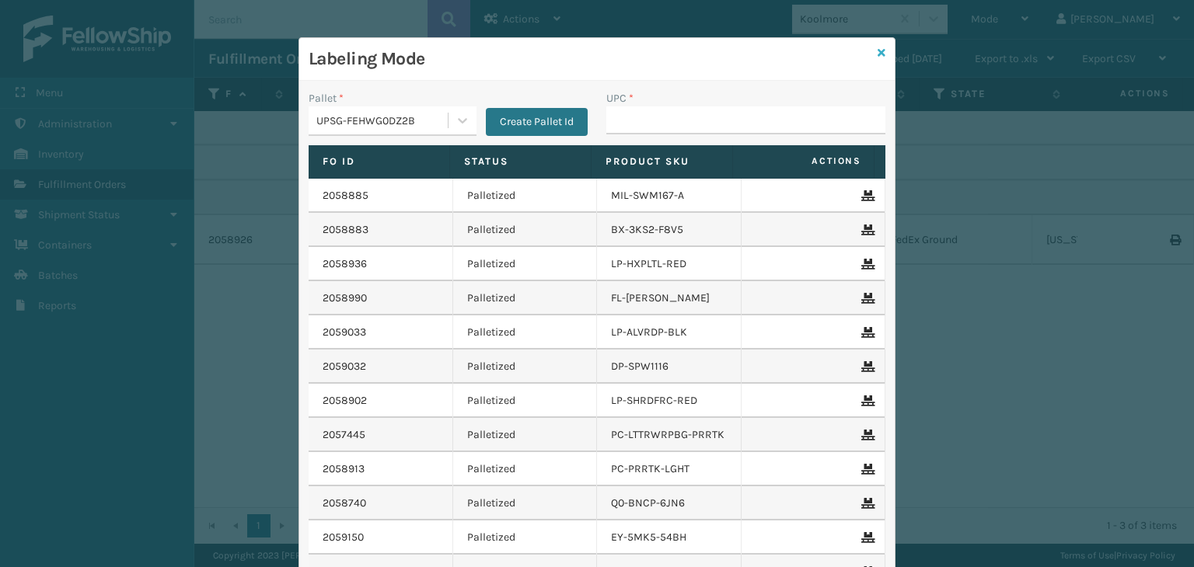
click at [878, 55] on icon at bounding box center [882, 52] width 8 height 11
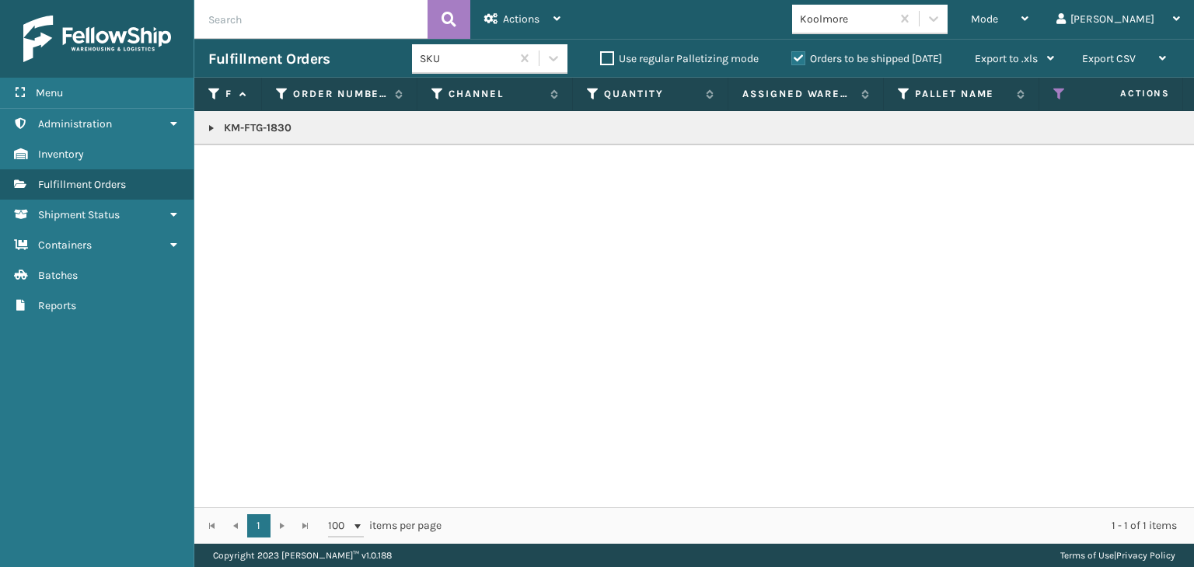
click at [891, 31] on div "Koolmore" at bounding box center [841, 19] width 99 height 26
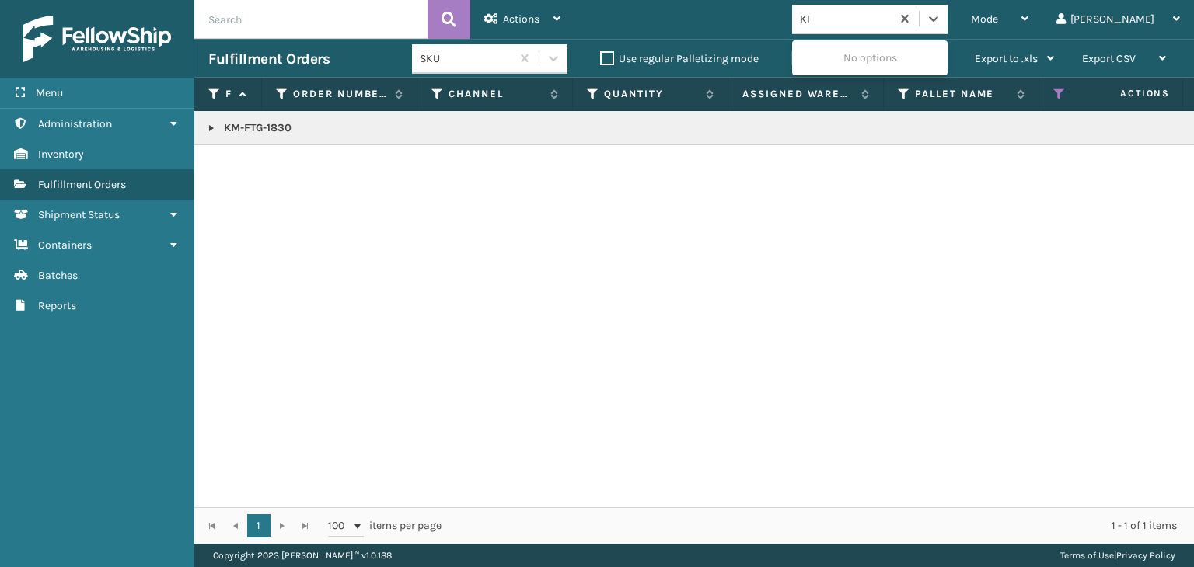
type input "K"
type input "LI"
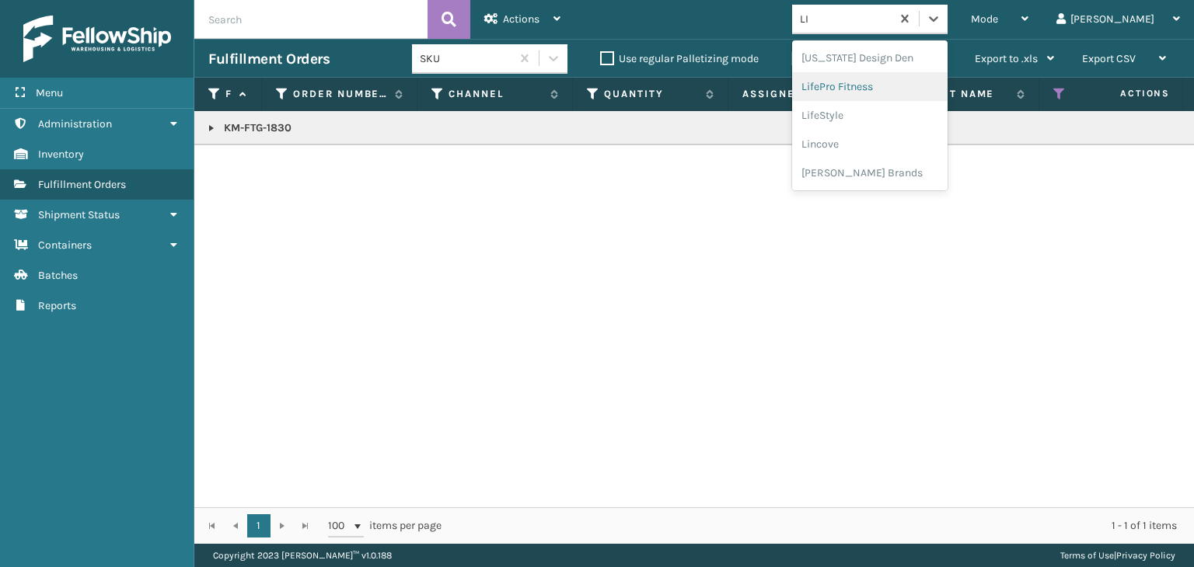
click at [890, 91] on div "LifePro Fitness" at bounding box center [869, 86] width 155 height 29
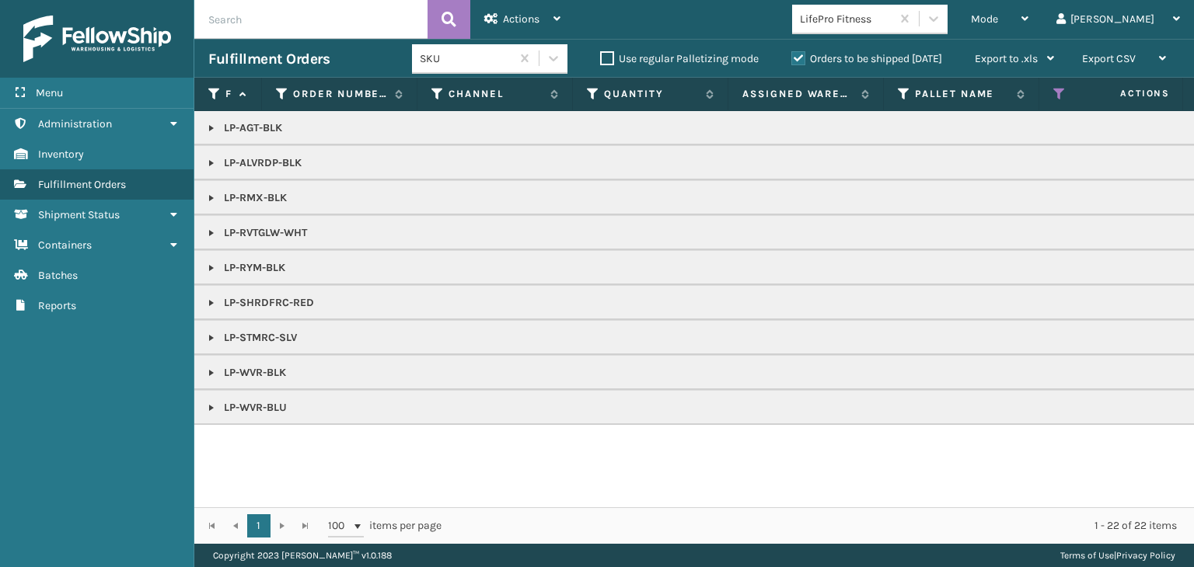
click at [205, 200] on link at bounding box center [211, 198] width 12 height 12
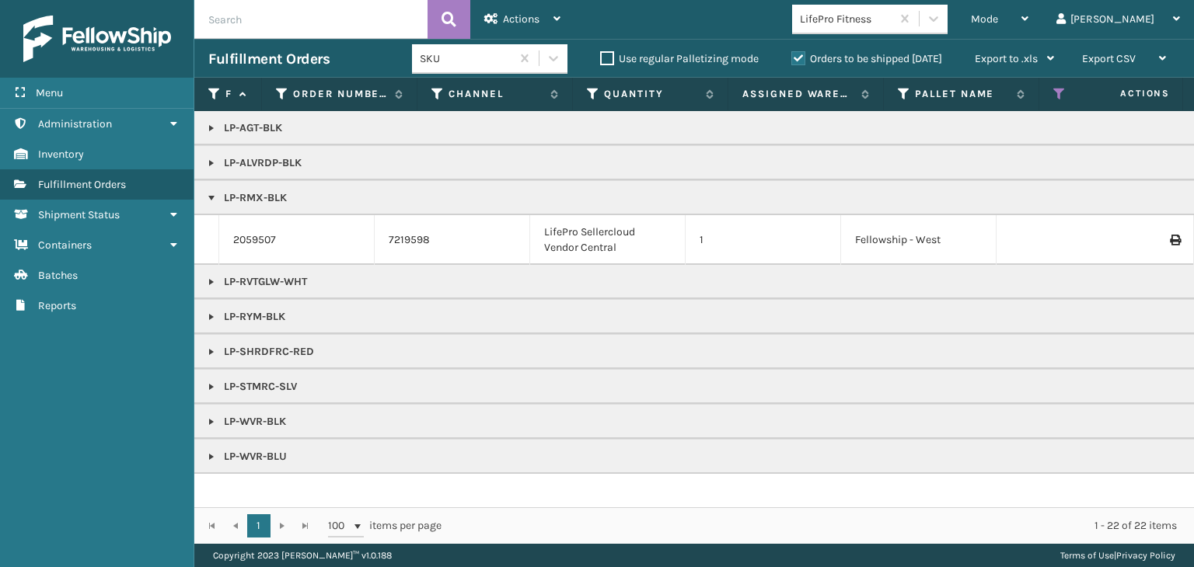
click at [253, 226] on td "2059507" at bounding box center [296, 240] width 155 height 50
click at [257, 236] on link "2059507" at bounding box center [254, 240] width 43 height 16
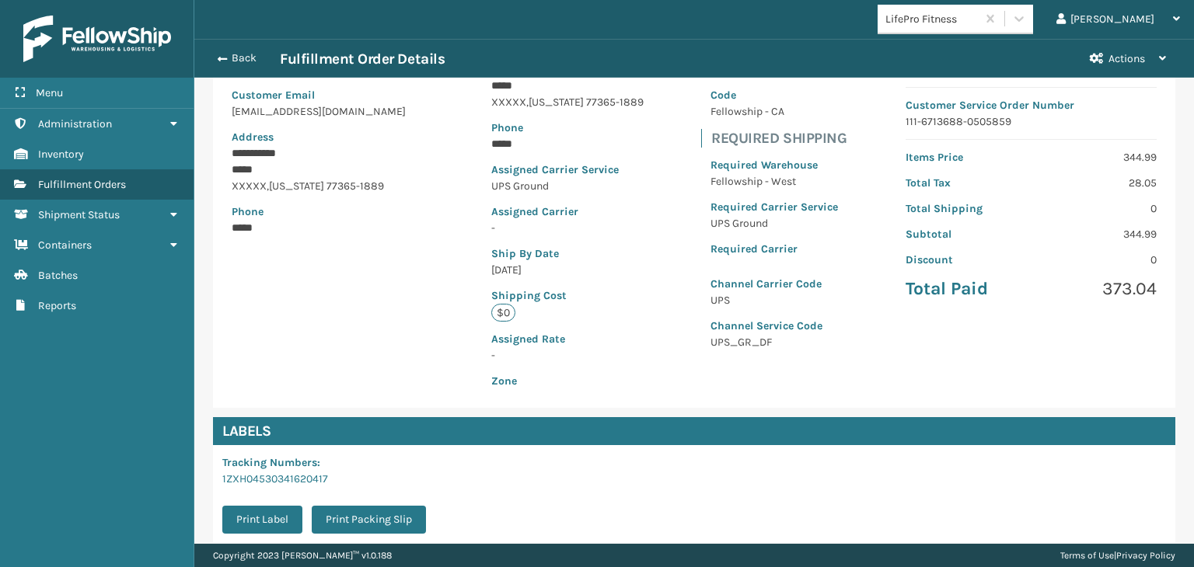
scroll to position [348, 0]
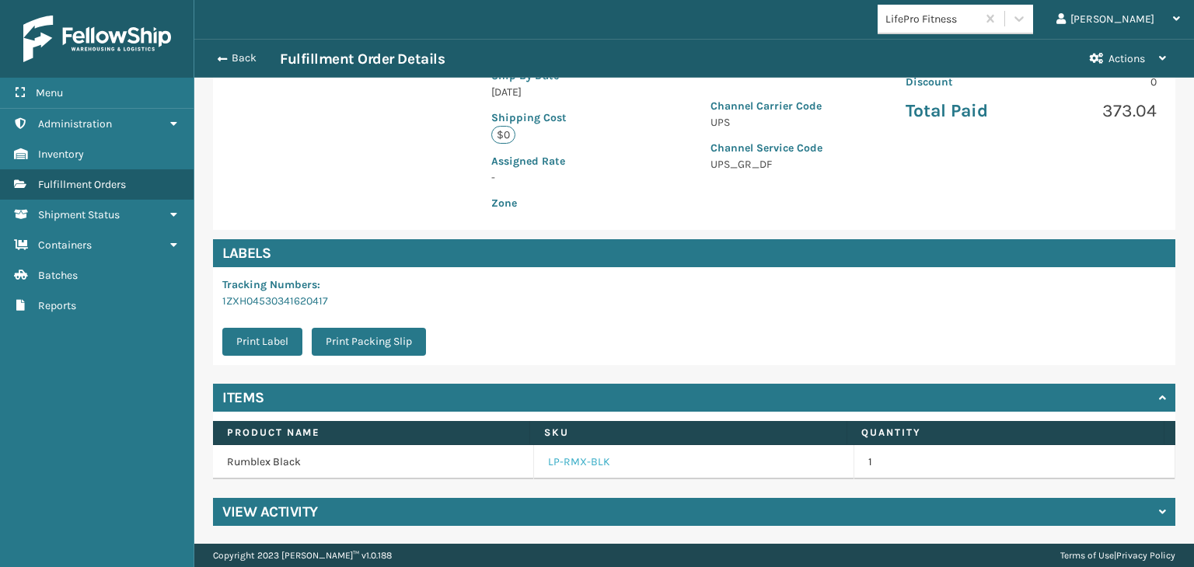
click at [581, 467] on link "LP-RMX-BLK" at bounding box center [579, 463] width 62 height 16
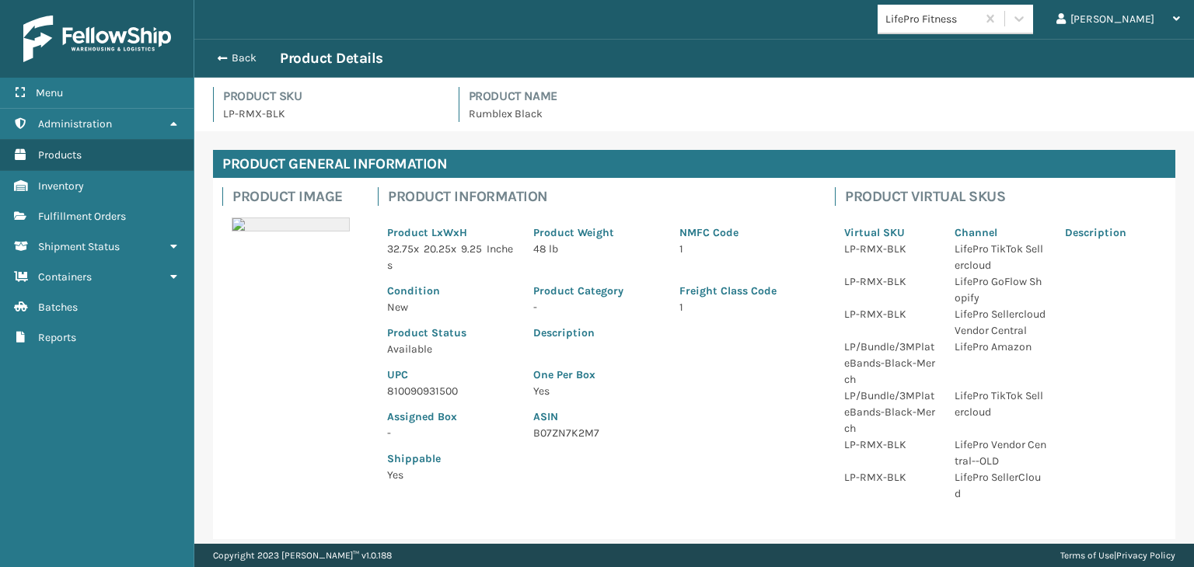
click at [457, 389] on p "810090931500" at bounding box center [450, 391] width 127 height 16
click at [456, 389] on p "810090931500" at bounding box center [450, 391] width 127 height 16
click at [423, 377] on p "UPC" at bounding box center [450, 375] width 127 height 16
click at [426, 386] on p "810090931500" at bounding box center [450, 391] width 127 height 16
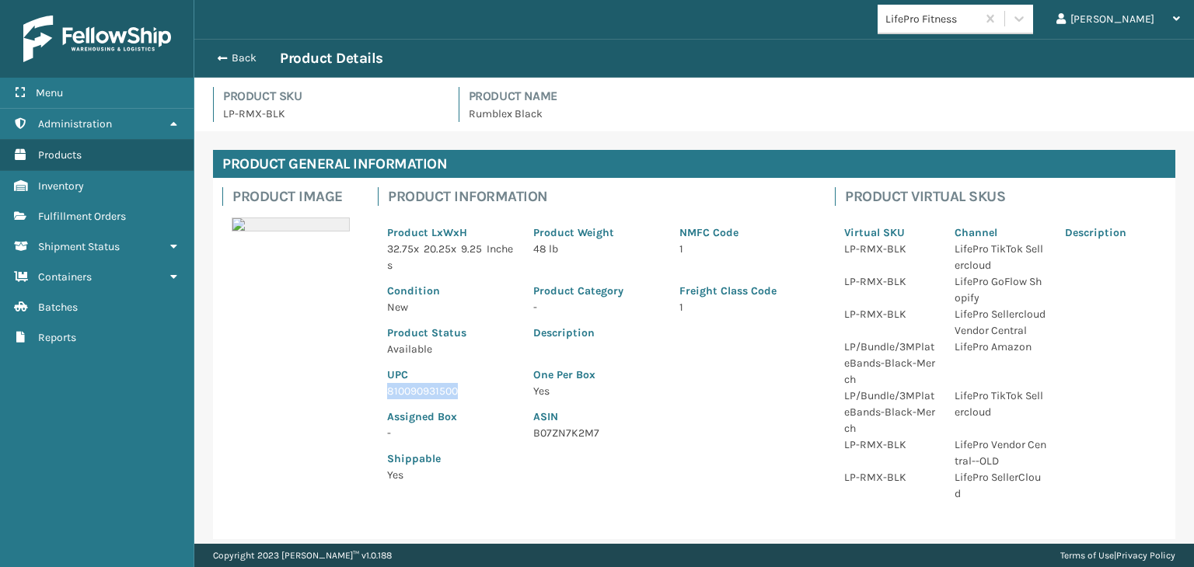
copy p "810090931500"
click at [241, 53] on button "Back" at bounding box center [244, 58] width 72 height 14
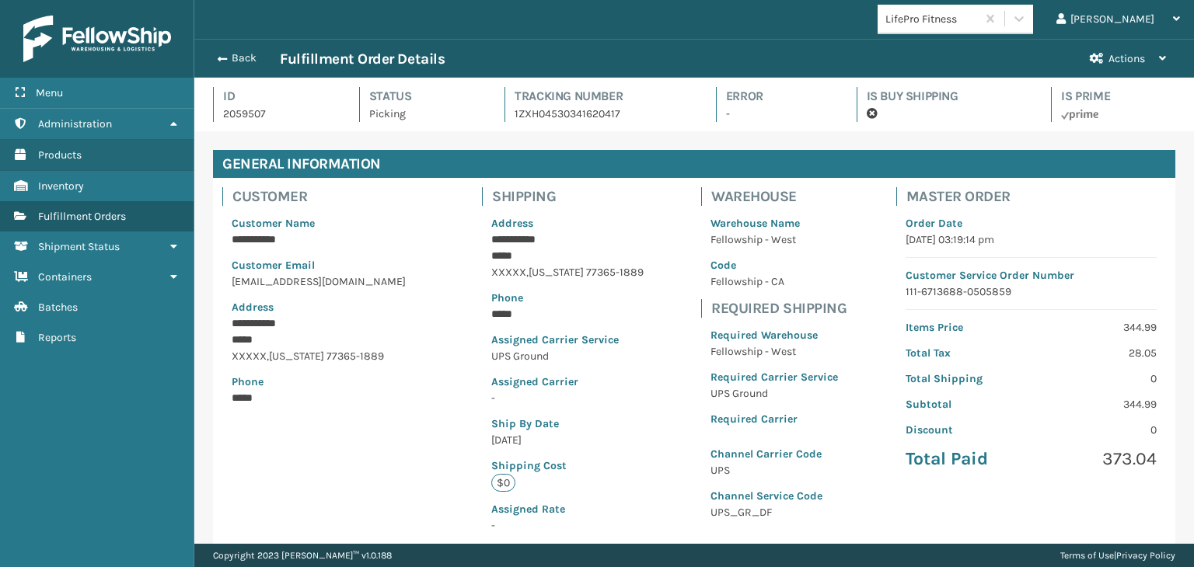
scroll to position [37, 999]
click at [241, 53] on button "Back" at bounding box center [244, 58] width 72 height 14
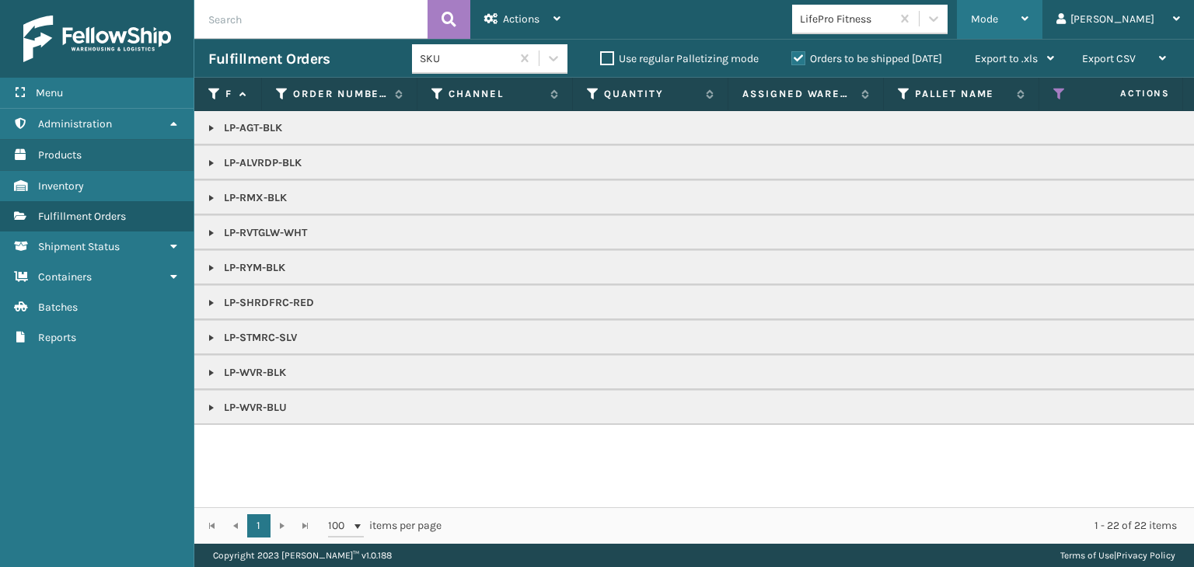
click at [998, 16] on span "Mode" at bounding box center [984, 18] width 27 height 13
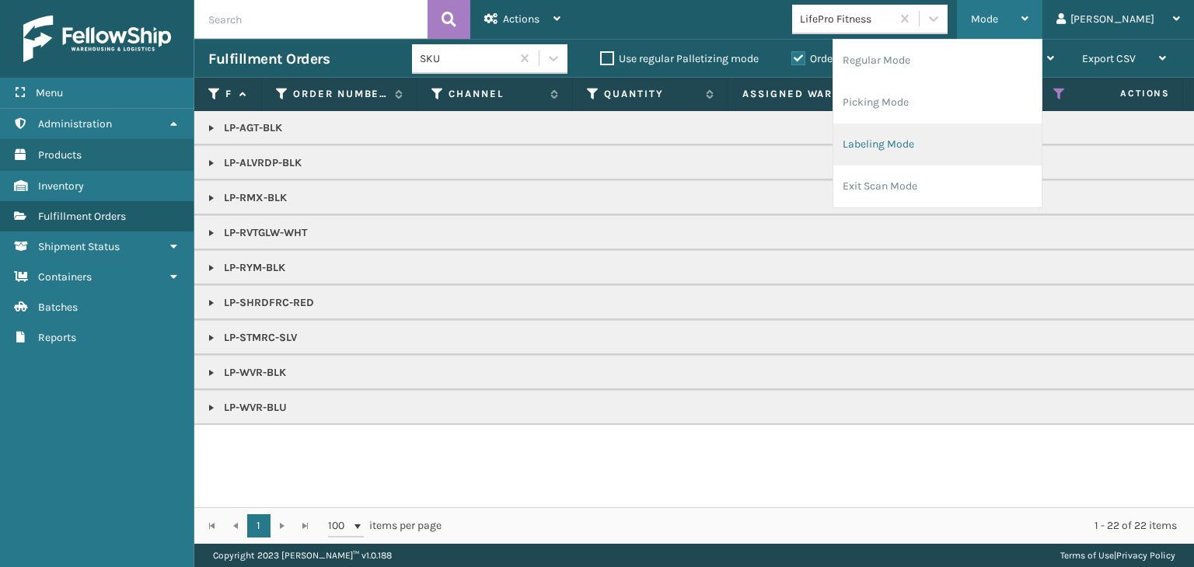
click at [956, 140] on li "Labeling Mode" at bounding box center [937, 145] width 208 height 42
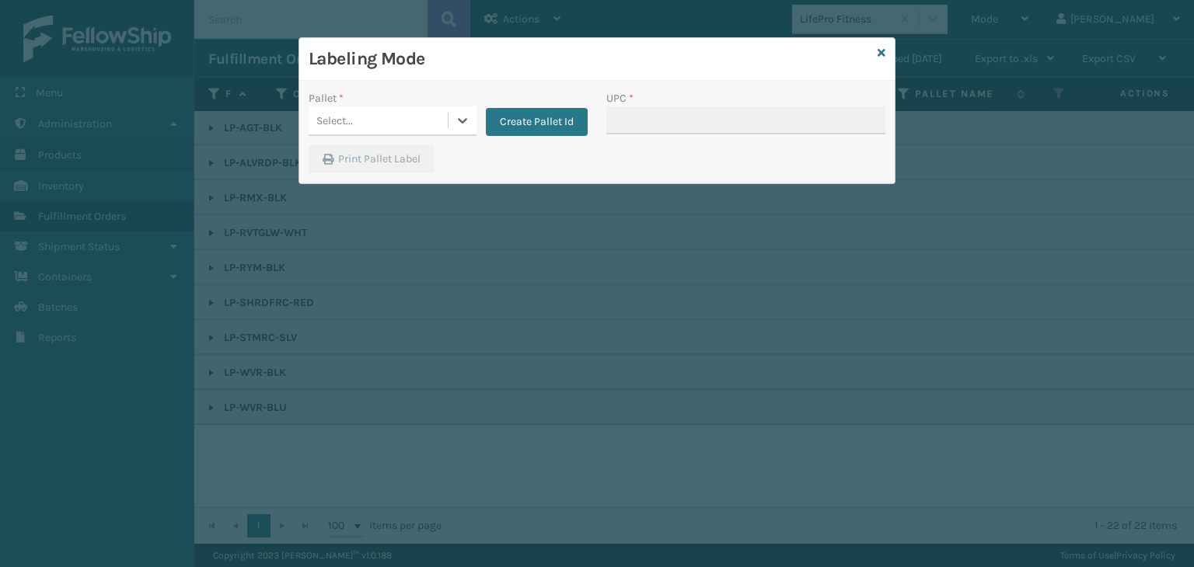
click at [379, 111] on div "Select..." at bounding box center [378, 121] width 139 height 26
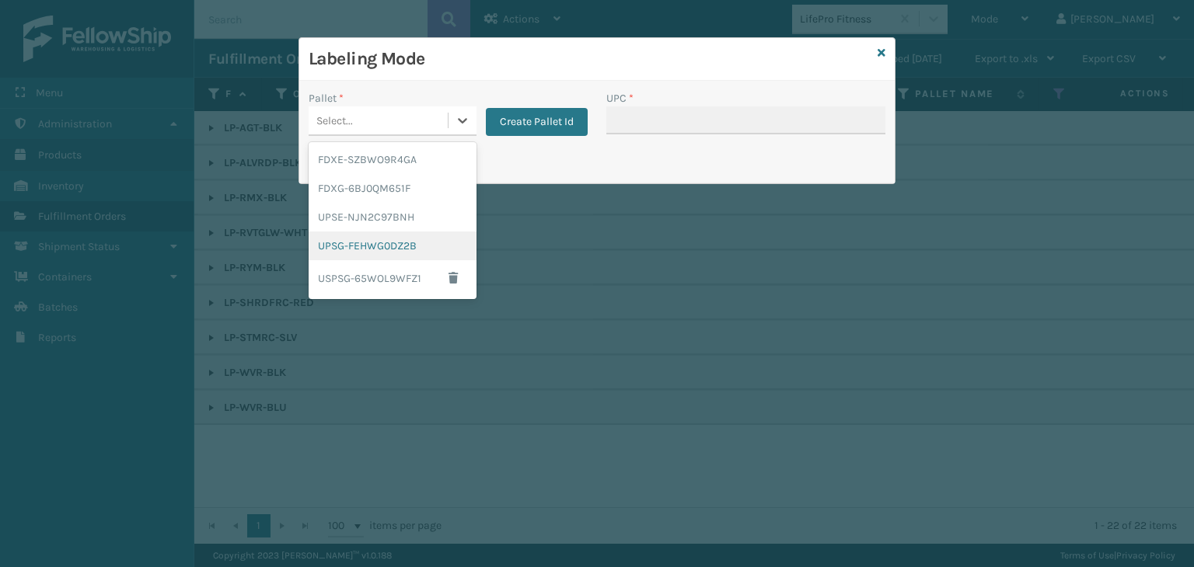
click at [358, 243] on div "UPSG-FEHWG0DZ2B" at bounding box center [393, 246] width 168 height 29
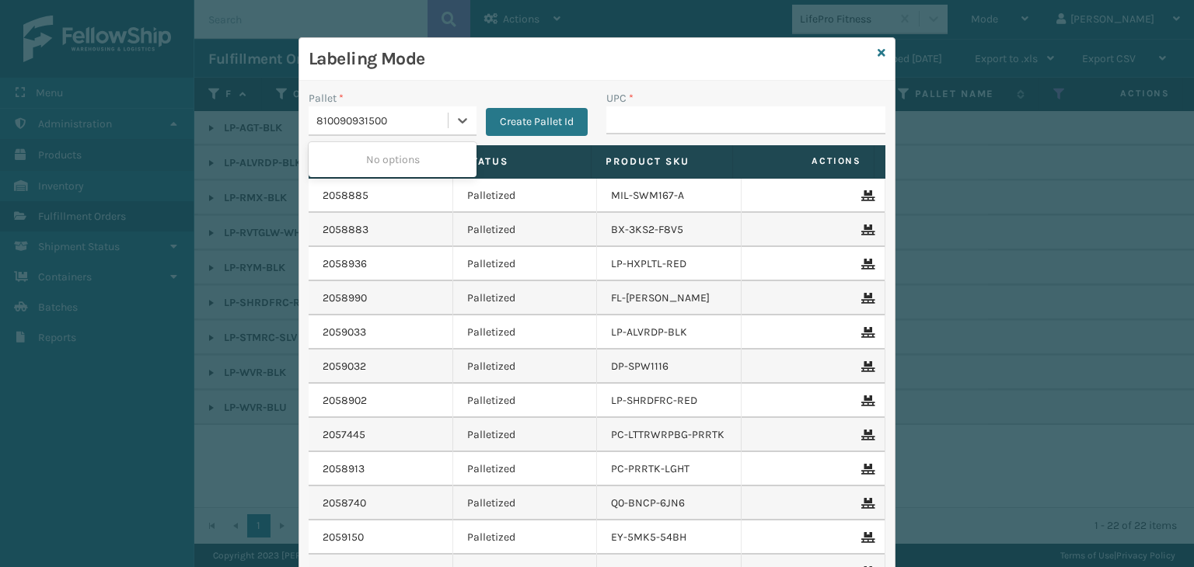
type input "810090931500"
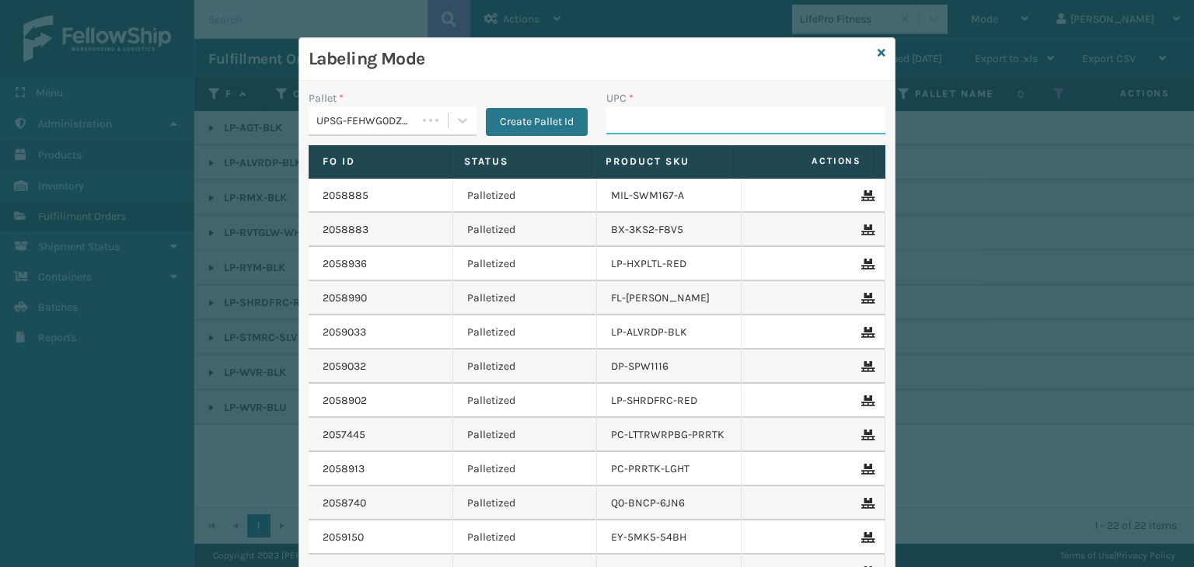
click at [707, 107] on input "UPC *" at bounding box center [745, 121] width 279 height 28
paste input "810090931500"
type input "810090931500"
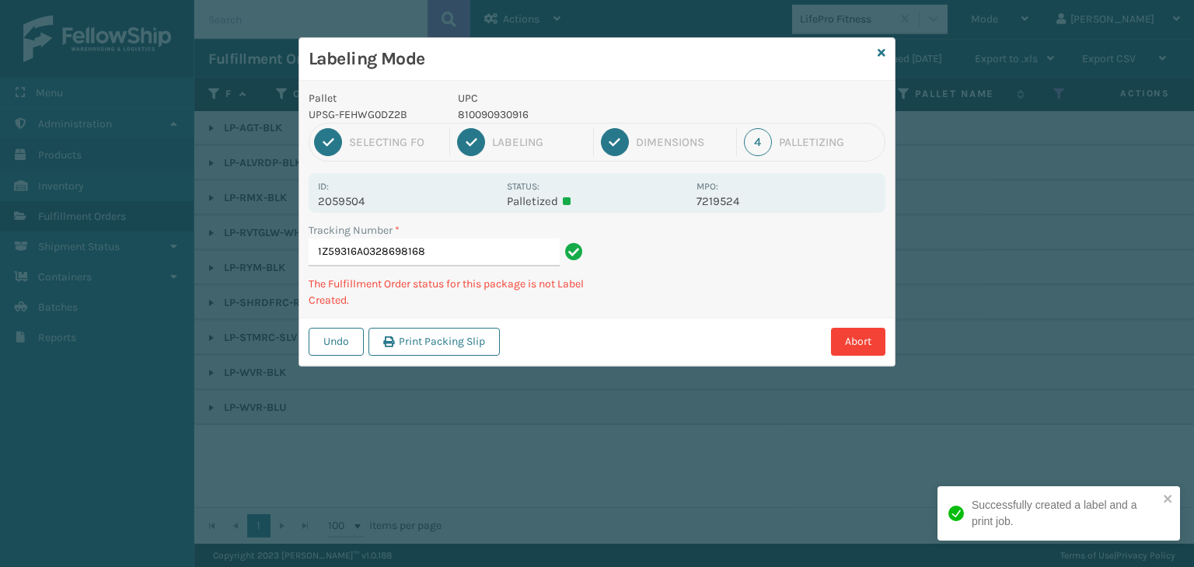
click at [487, 116] on p "810090930916" at bounding box center [572, 115] width 229 height 16
copy p "810090930916"
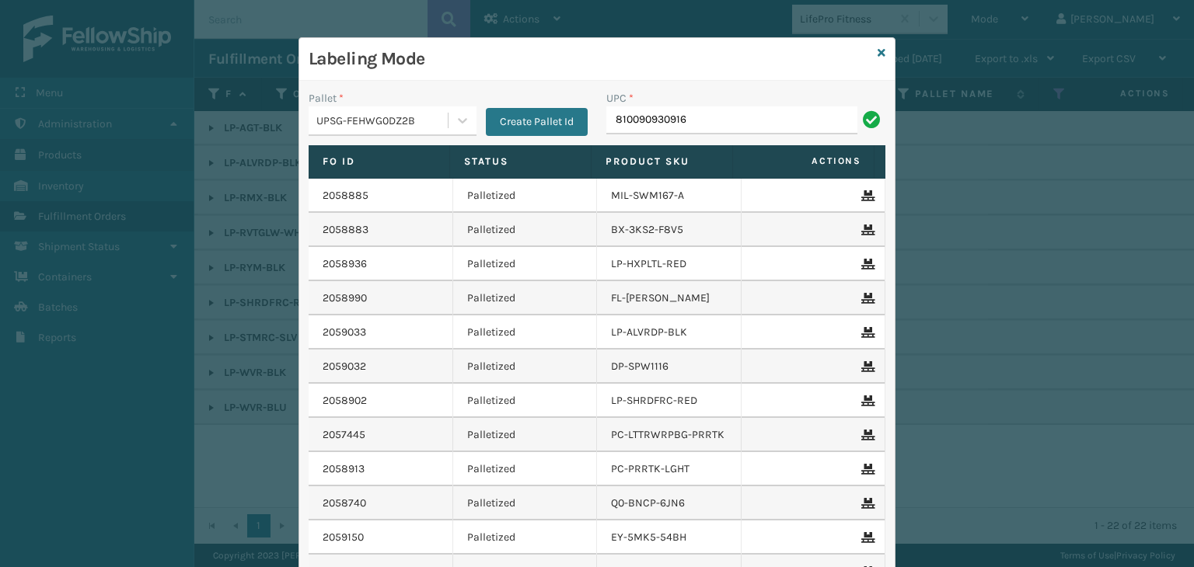
type input "810090930916"
paste input "810090930916"
type input "810090930916"
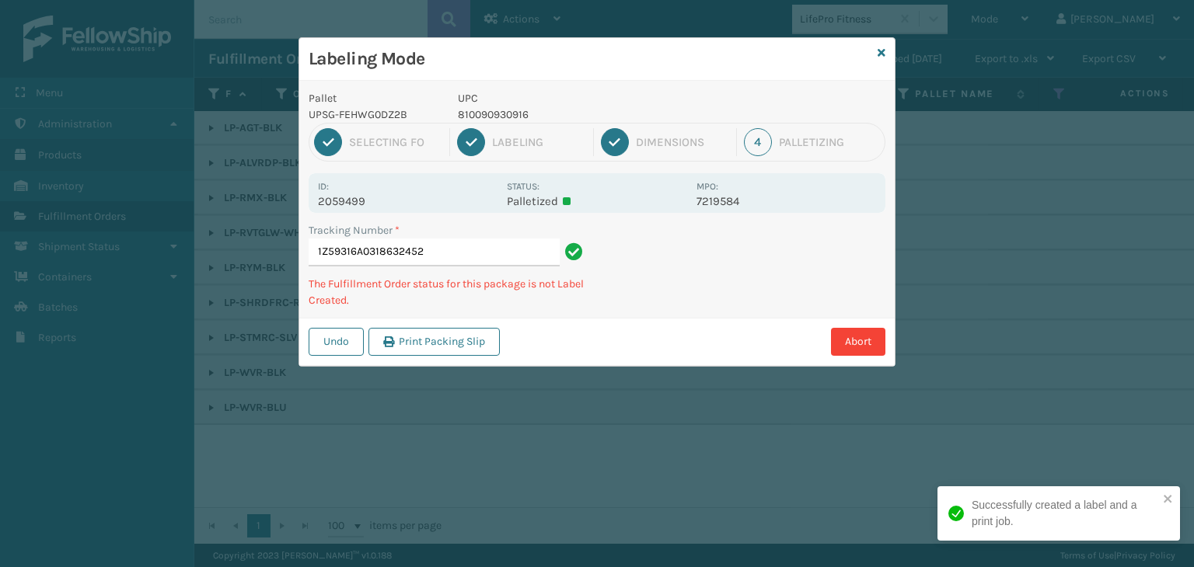
type input "1Z59316A0318632452810090930916"
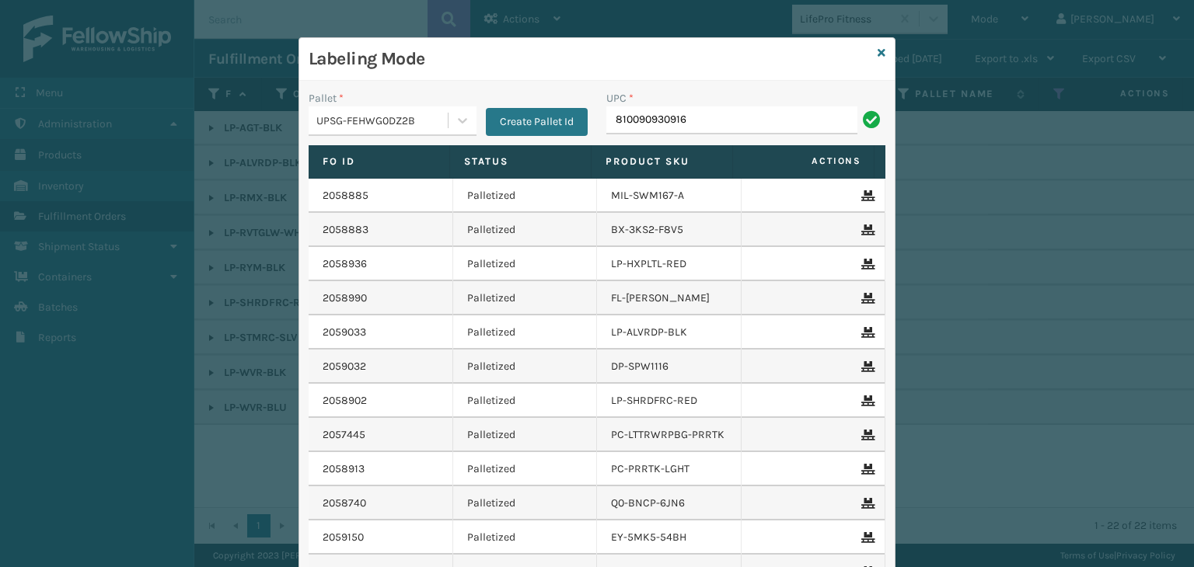
type input "810090930916"
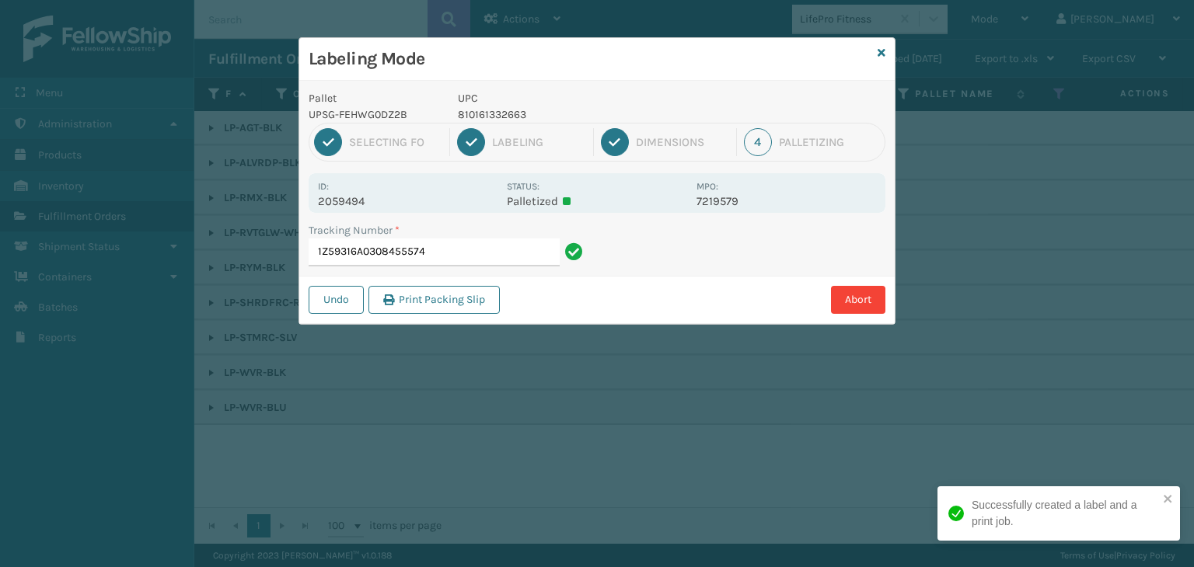
click at [478, 114] on p "810161332663" at bounding box center [572, 115] width 229 height 16
copy p "810161332663"
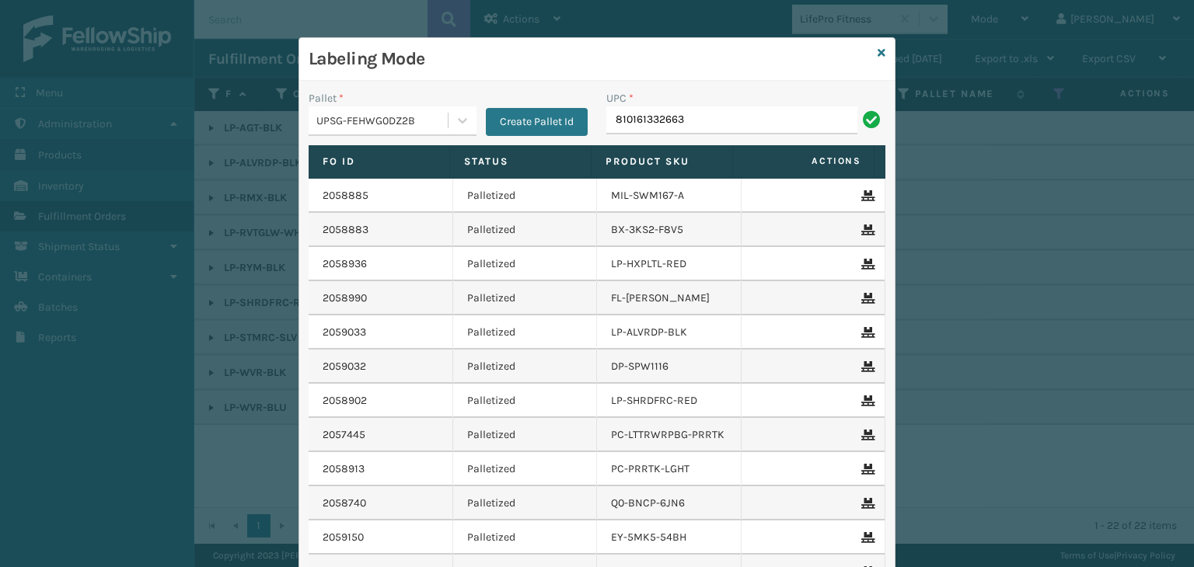
type input "810161332663"
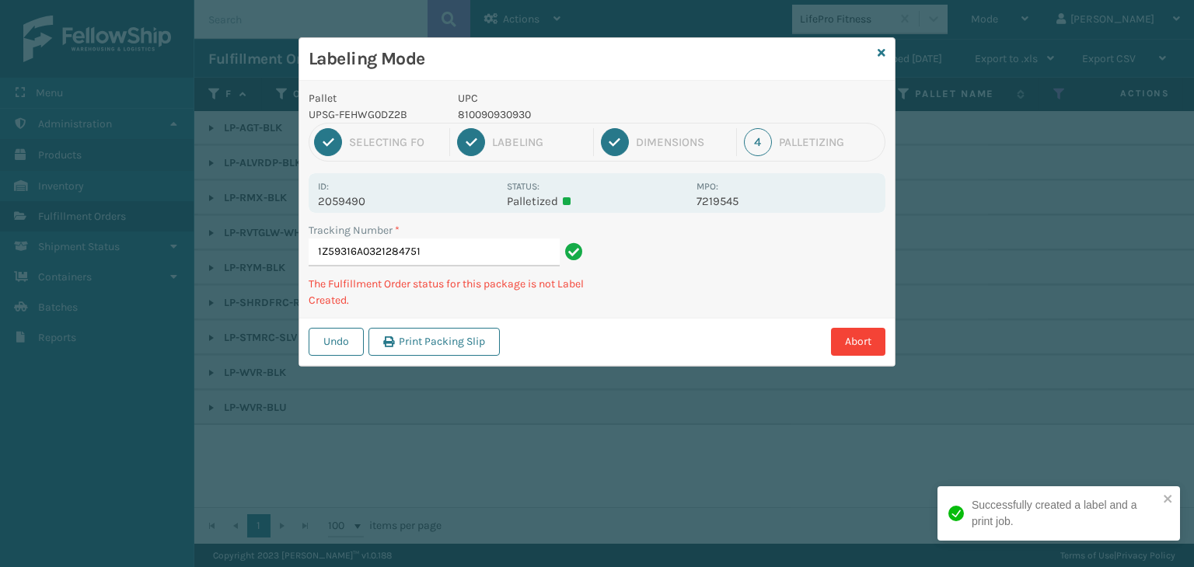
click at [501, 113] on p "810090930930" at bounding box center [572, 115] width 229 height 16
copy p "810090930930"
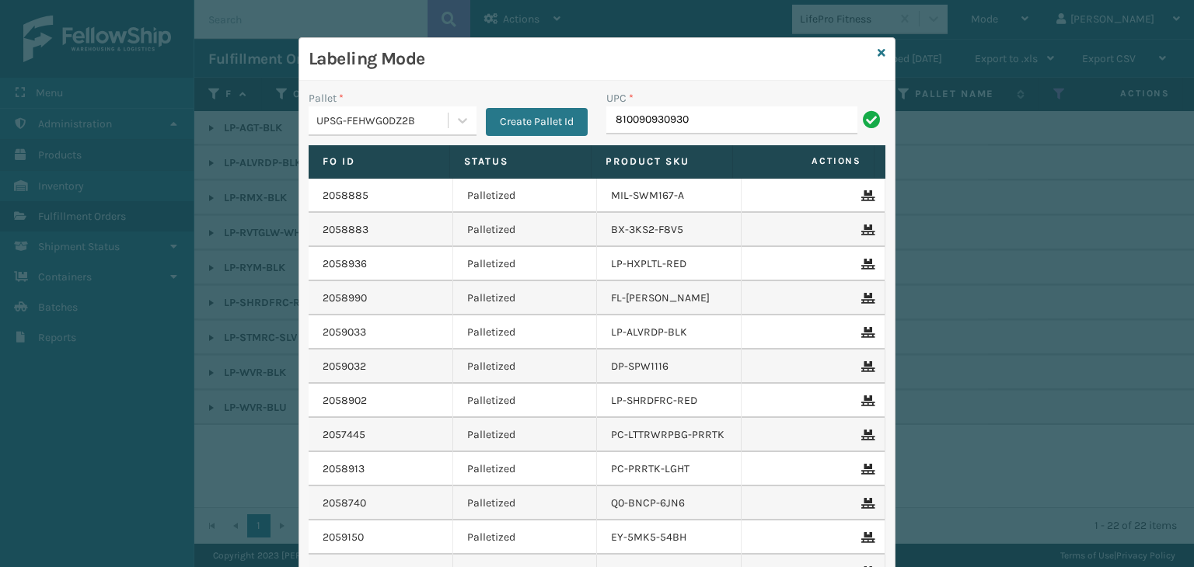
type input "810090930930"
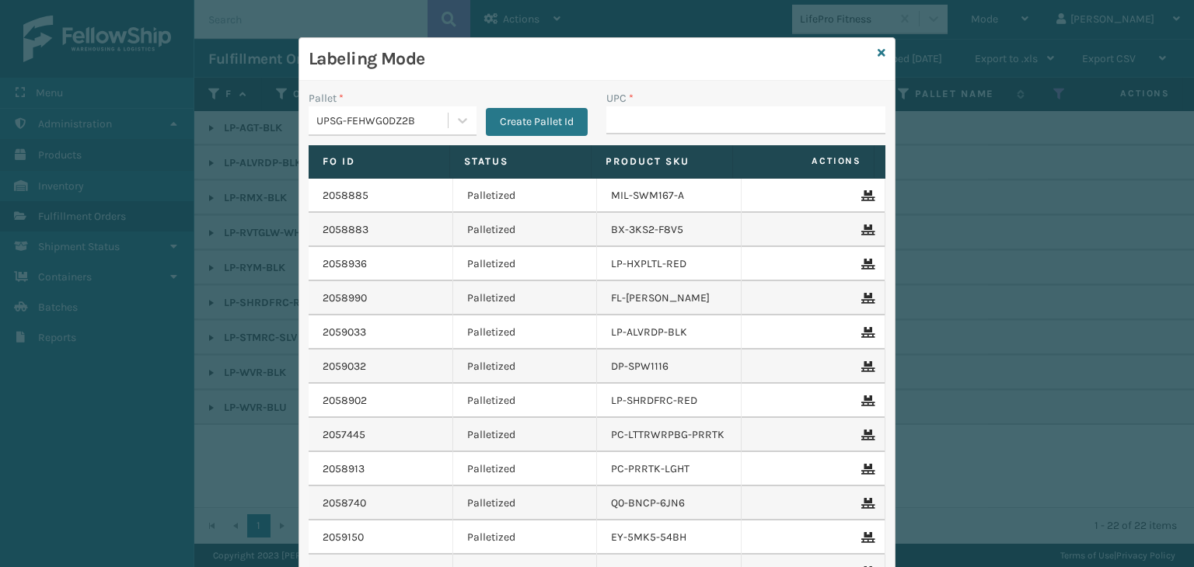
click at [372, 117] on div "UPSG-FEHWG0DZ2B" at bounding box center [382, 121] width 133 height 16
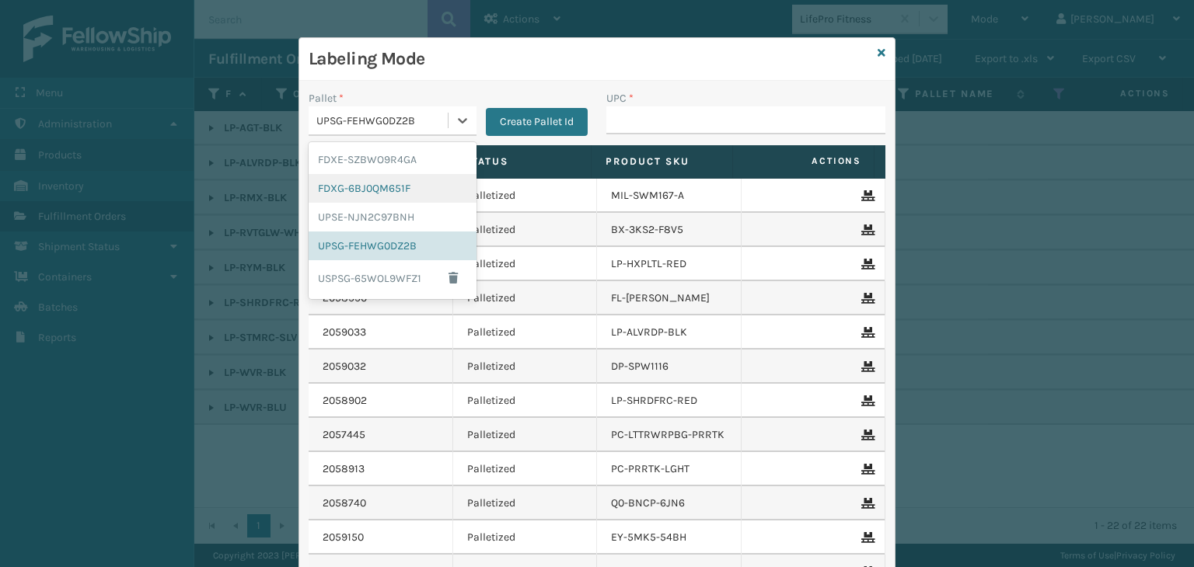
click at [388, 186] on div "FDXG-6BJ0QM651F" at bounding box center [393, 188] width 168 height 29
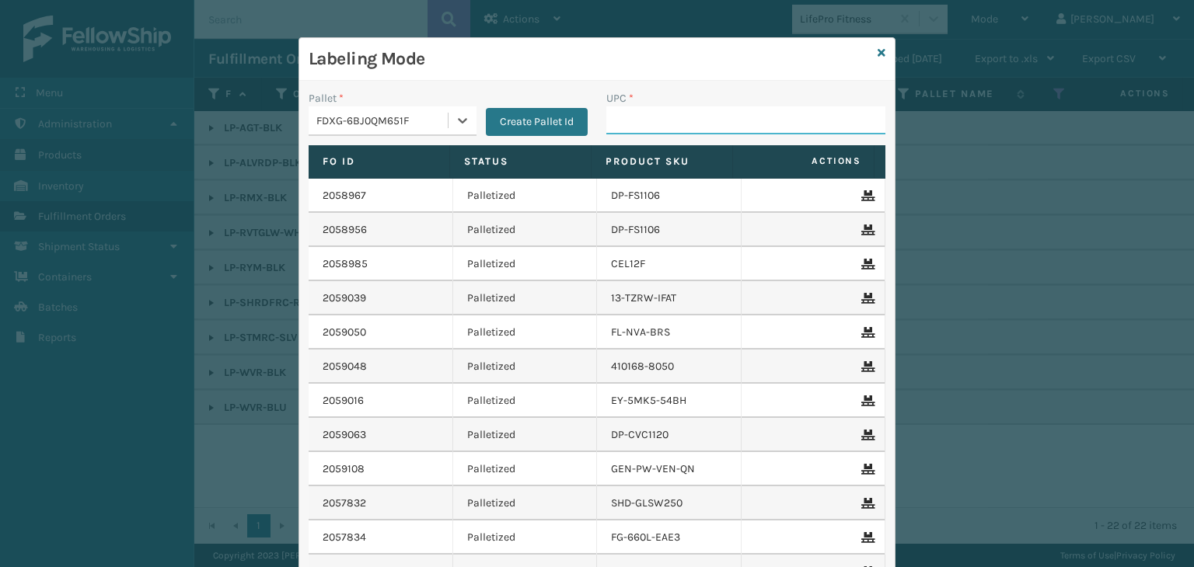
click at [649, 120] on input "UPC *" at bounding box center [745, 121] width 279 height 28
type input "858100007098"
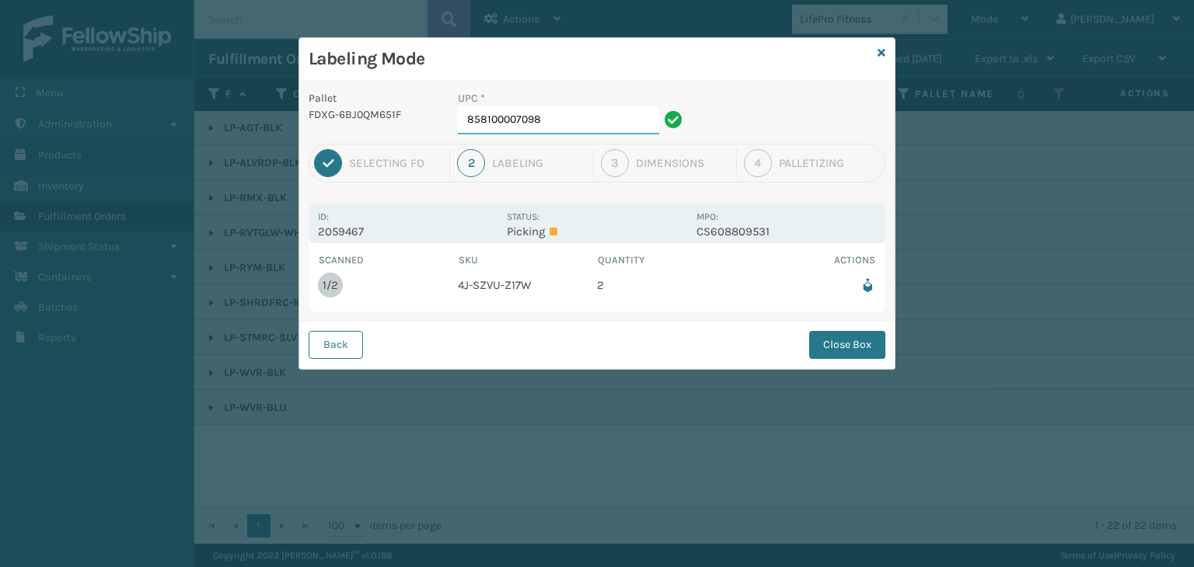
click at [576, 120] on input "858100007098" at bounding box center [558, 121] width 201 height 28
click at [857, 343] on button "Close Box" at bounding box center [847, 345] width 76 height 28
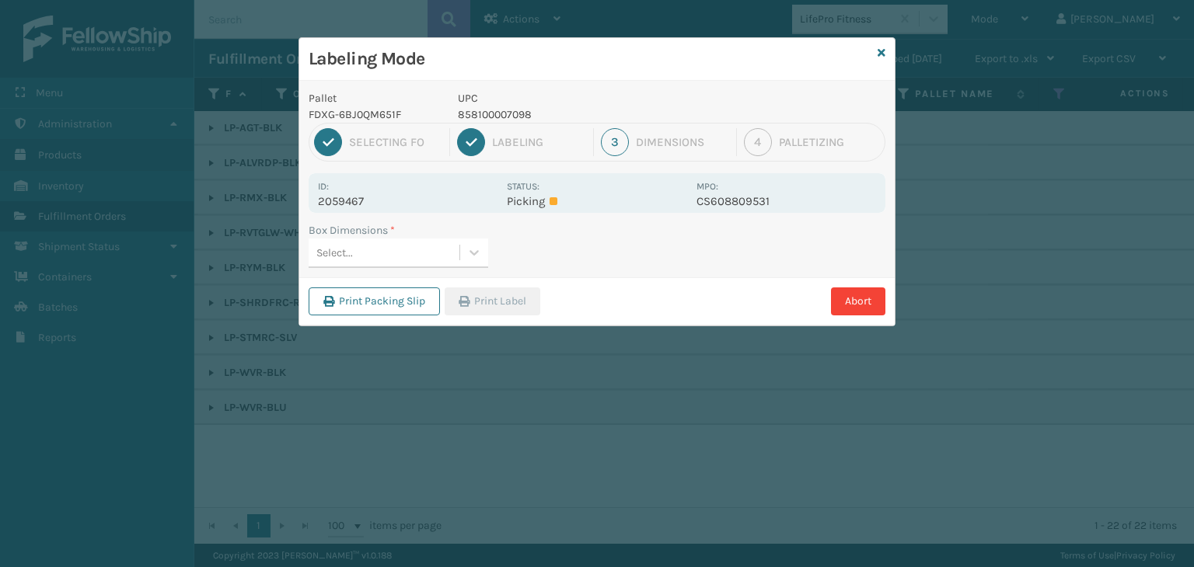
click at [437, 243] on div "Select..." at bounding box center [384, 253] width 151 height 26
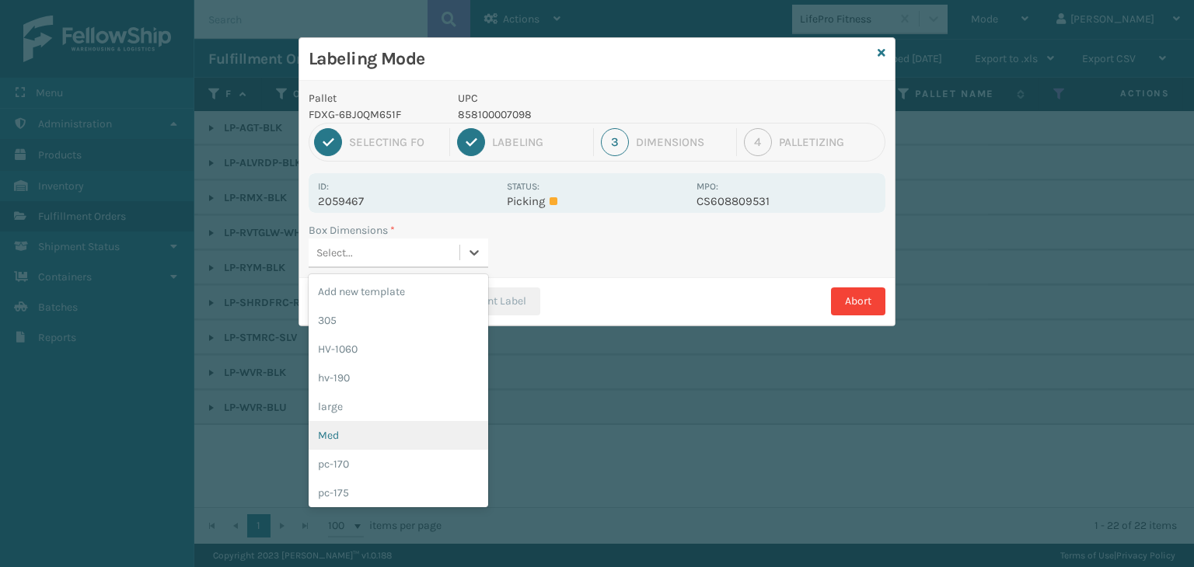
click at [376, 430] on div "Med" at bounding box center [399, 435] width 180 height 29
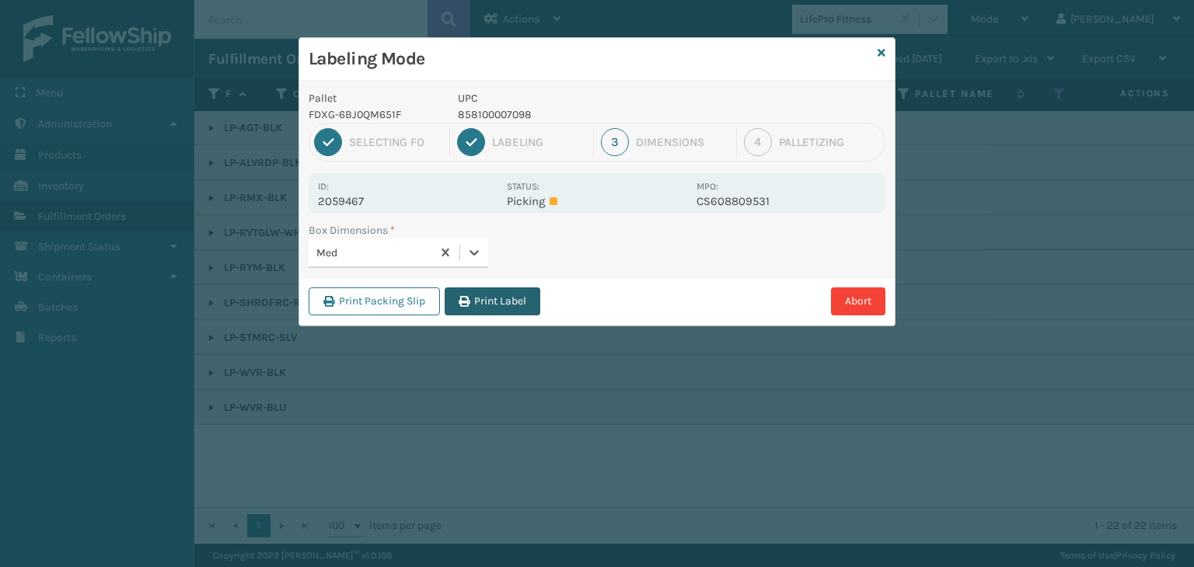
click at [483, 299] on button "Print Label" at bounding box center [493, 302] width 96 height 28
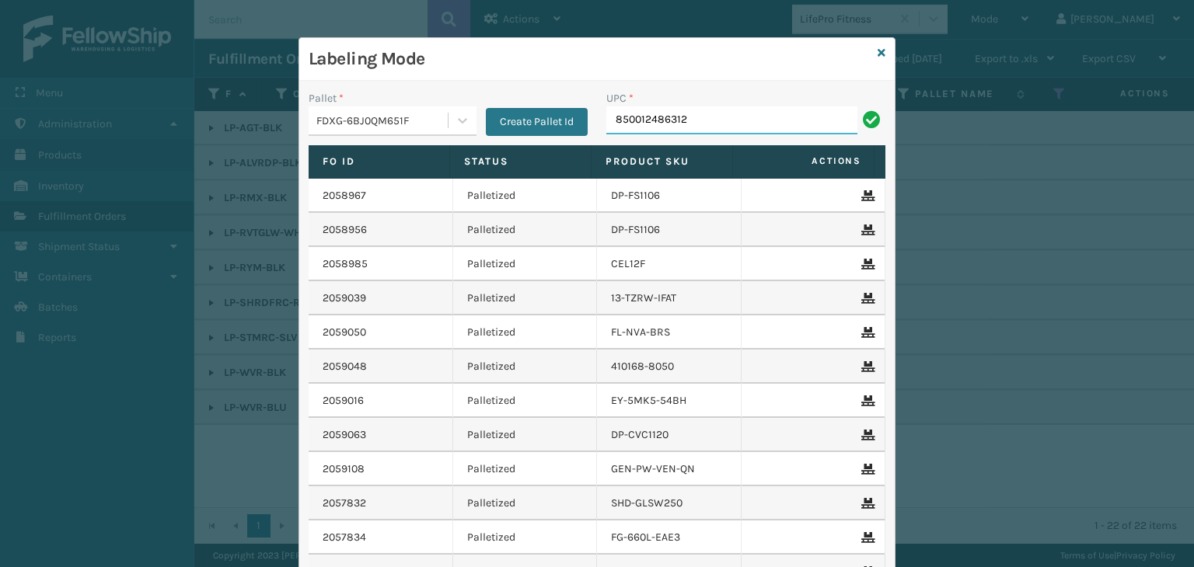
type input "850012486312"
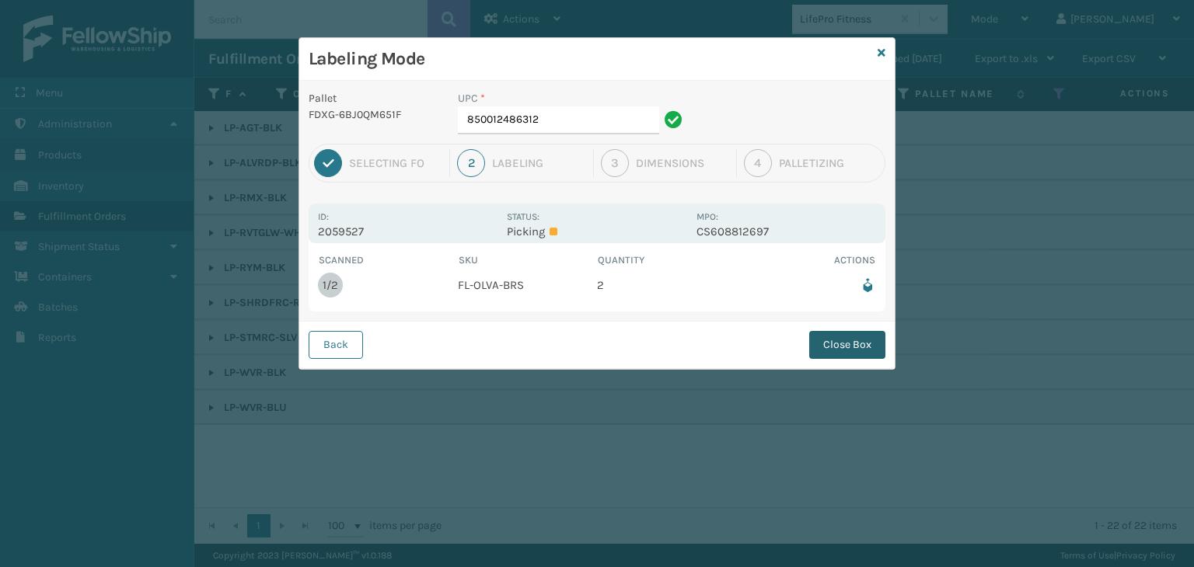
click at [843, 339] on button "Close Box" at bounding box center [847, 345] width 76 height 28
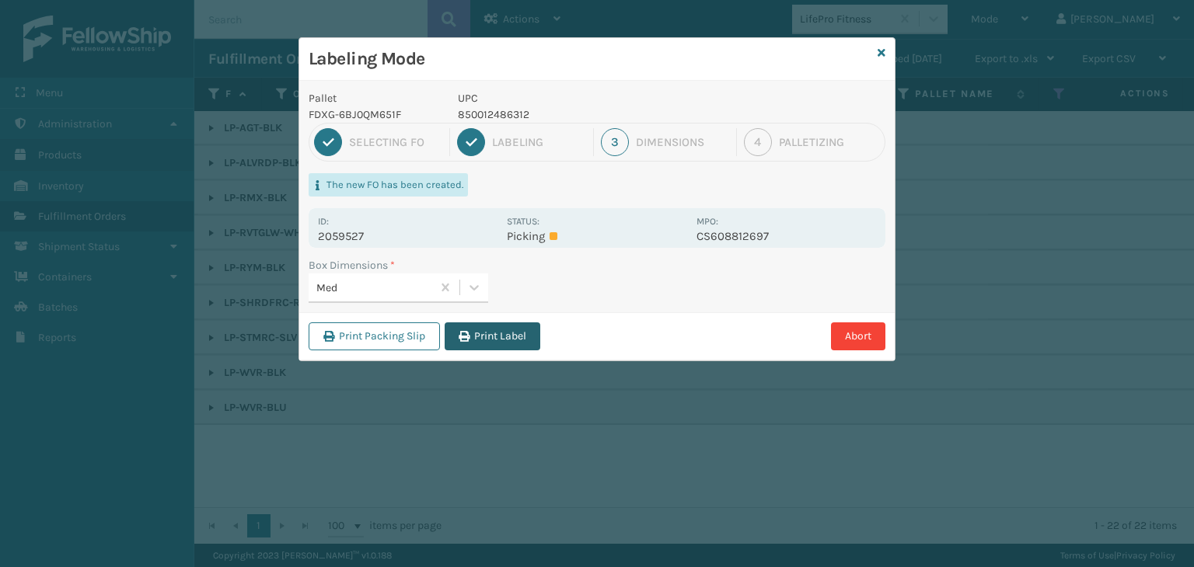
click at [501, 329] on button "Print Label" at bounding box center [493, 337] width 96 height 28
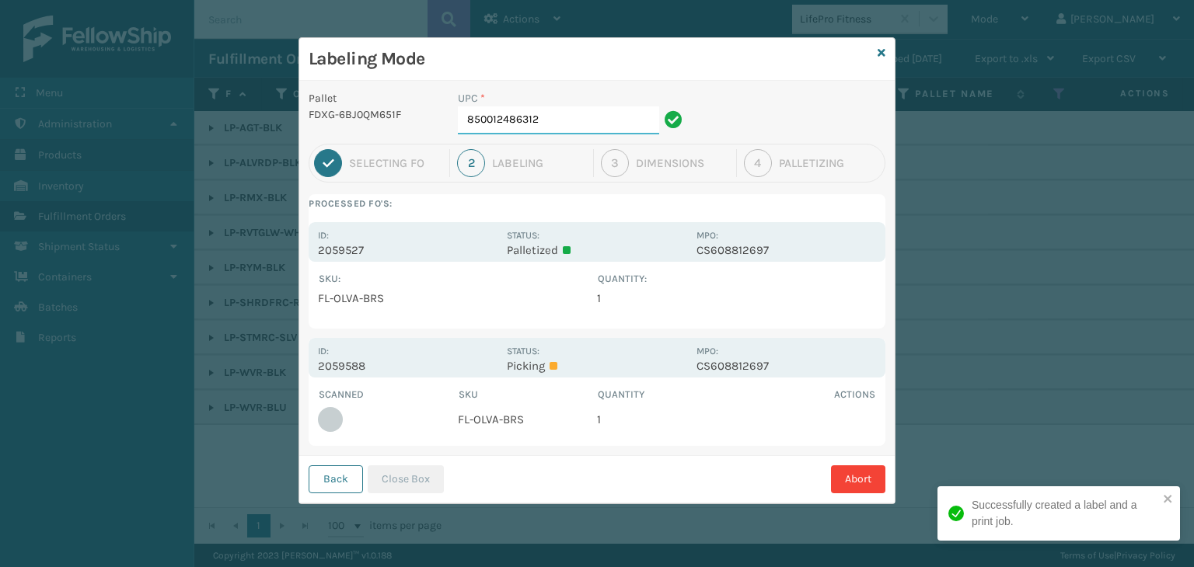
click at [560, 124] on input "850012486312" at bounding box center [558, 121] width 201 height 28
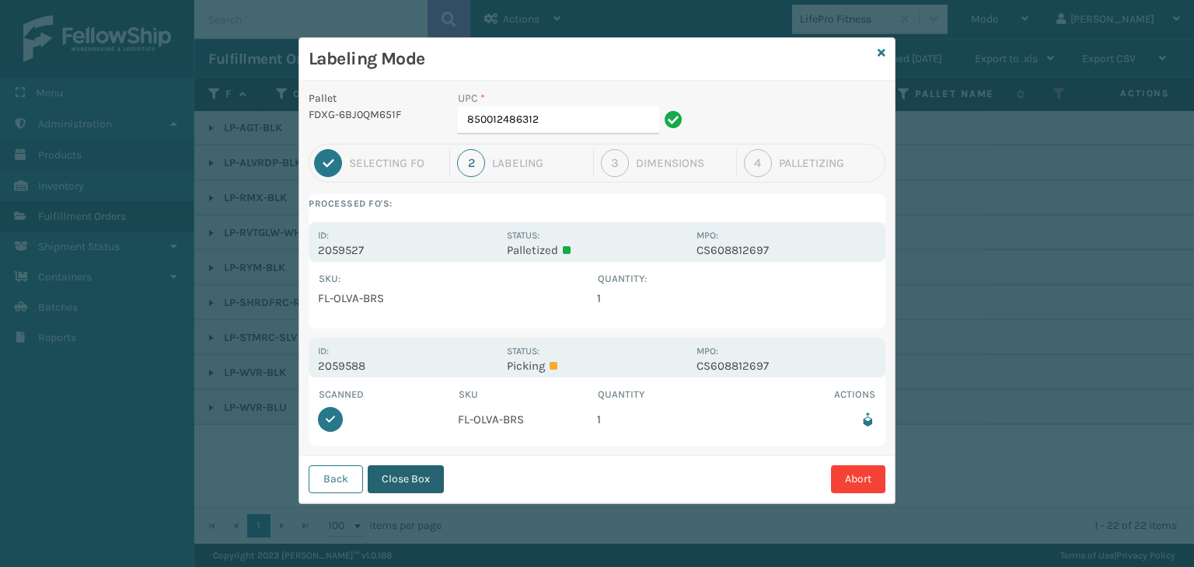
click at [414, 485] on button "Close Box" at bounding box center [406, 480] width 76 height 28
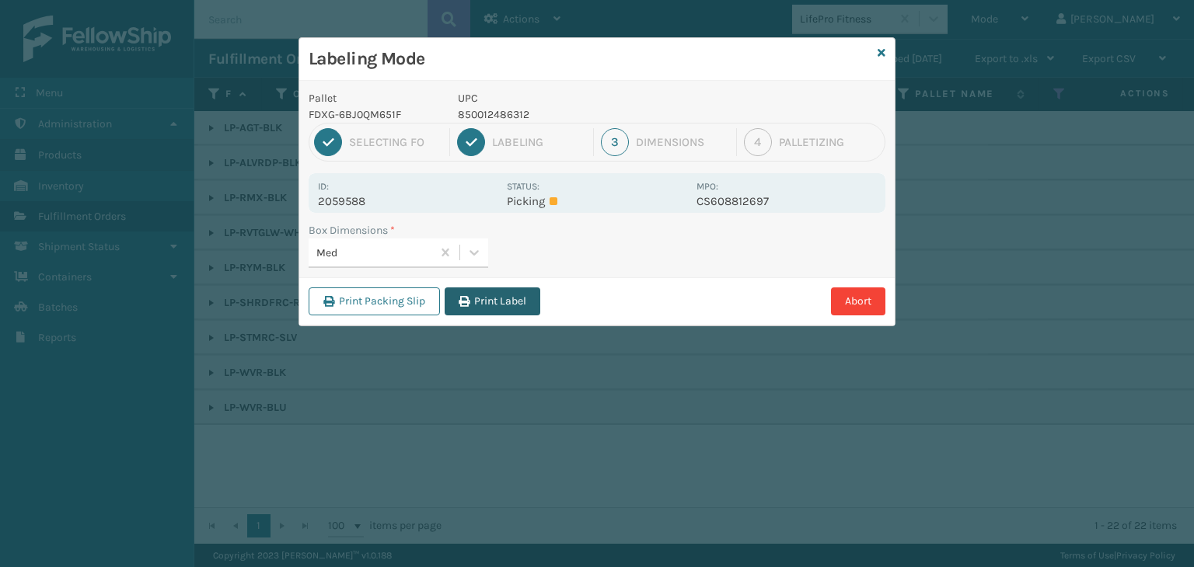
click at [511, 302] on button "Print Label" at bounding box center [493, 302] width 96 height 28
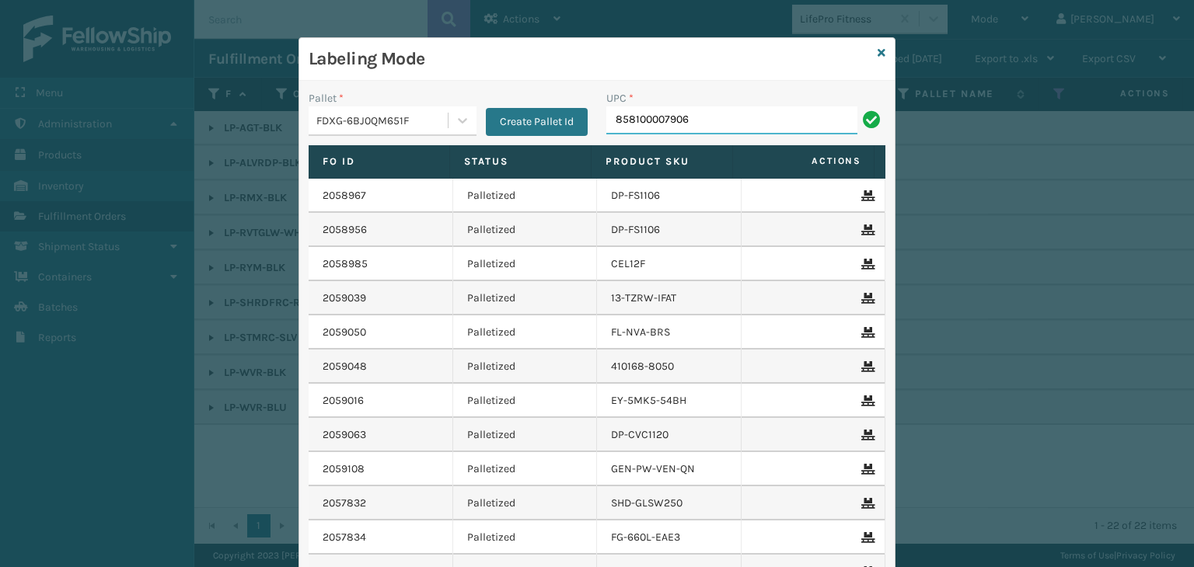
type input "858100007906"
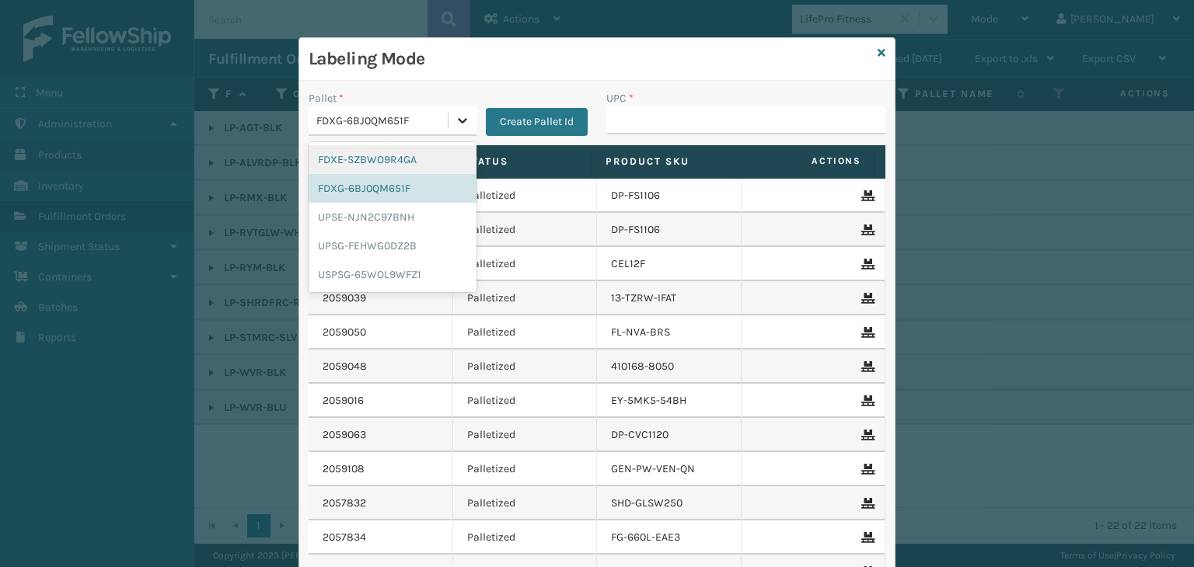
click at [449, 107] on div at bounding box center [463, 121] width 28 height 28
click at [382, 238] on div "UPSG-FEHWG0DZ2B" at bounding box center [393, 246] width 168 height 29
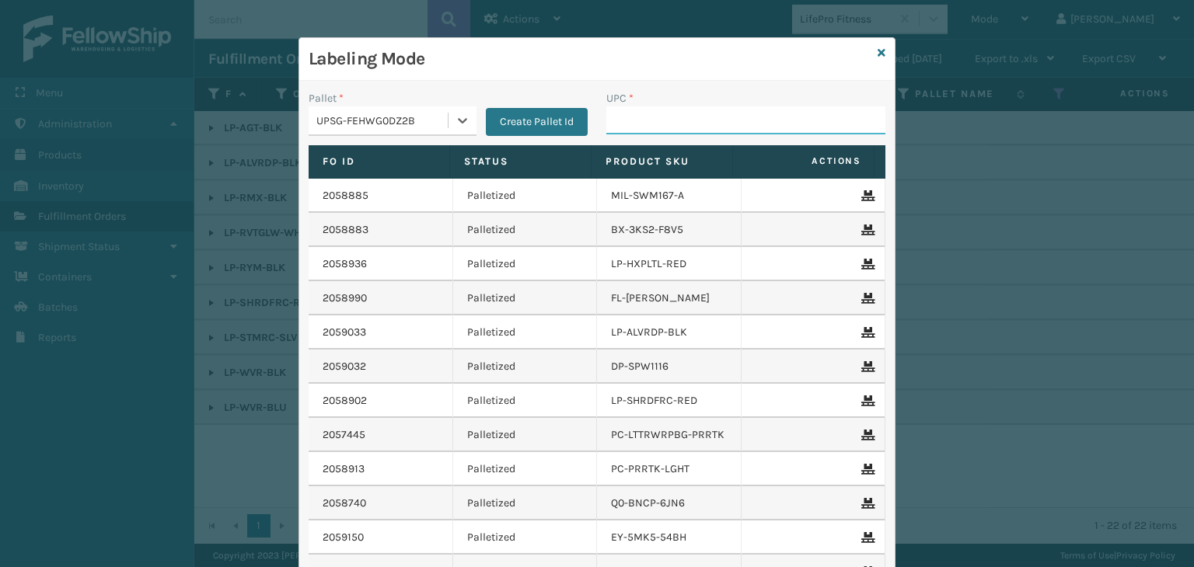
click at [652, 125] on input "UPC *" at bounding box center [745, 121] width 279 height 28
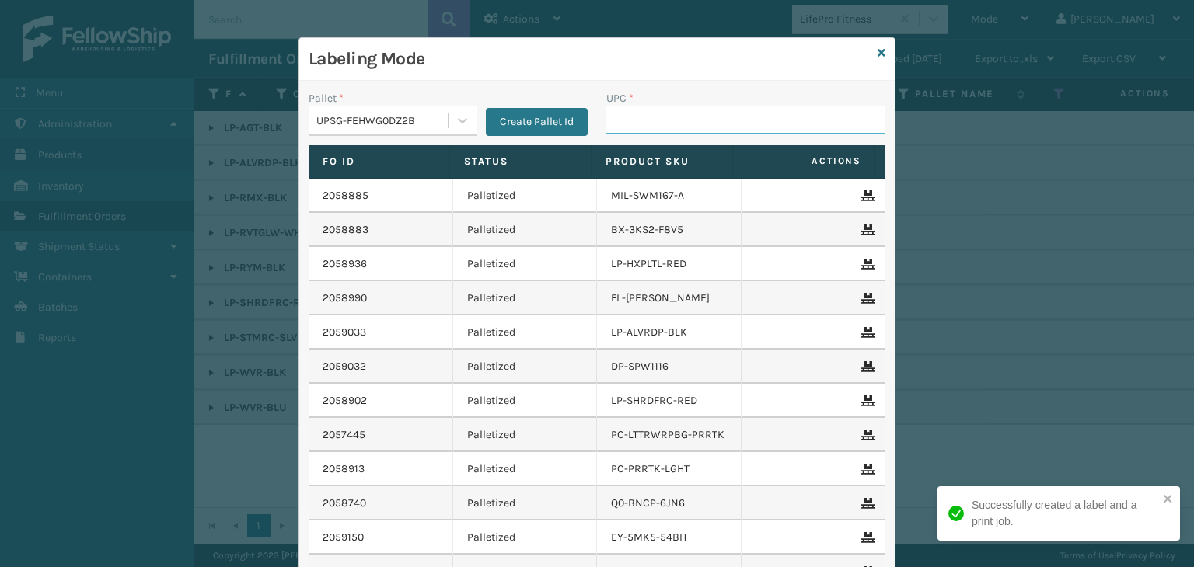
paste input "850040667271"
type input "850040667271"
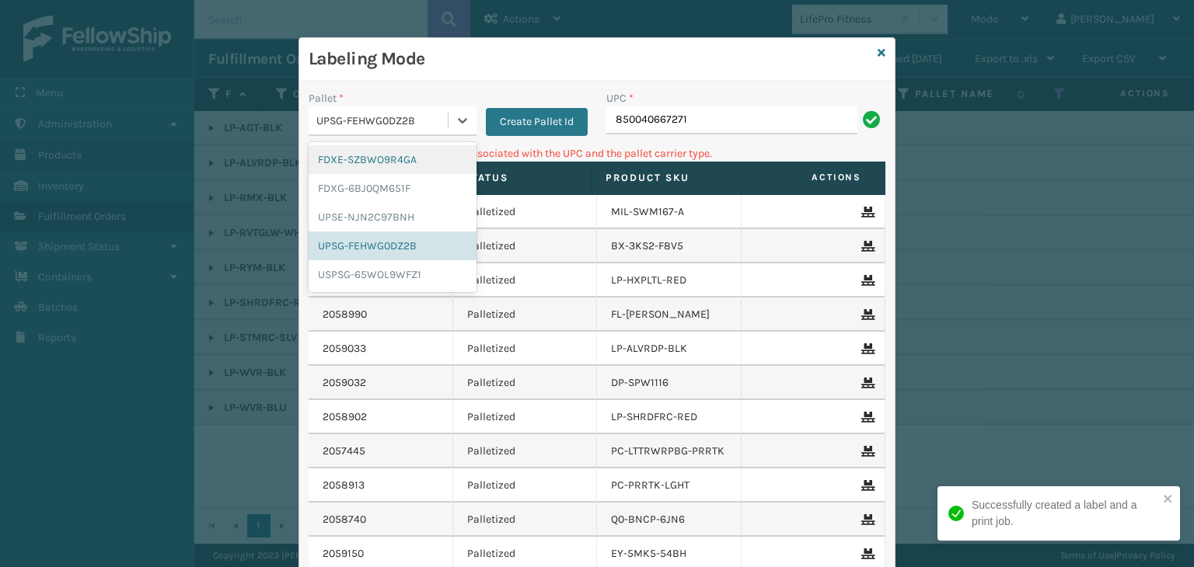
click at [410, 127] on div "UPSG-FEHWG0DZ2B" at bounding box center [382, 121] width 133 height 16
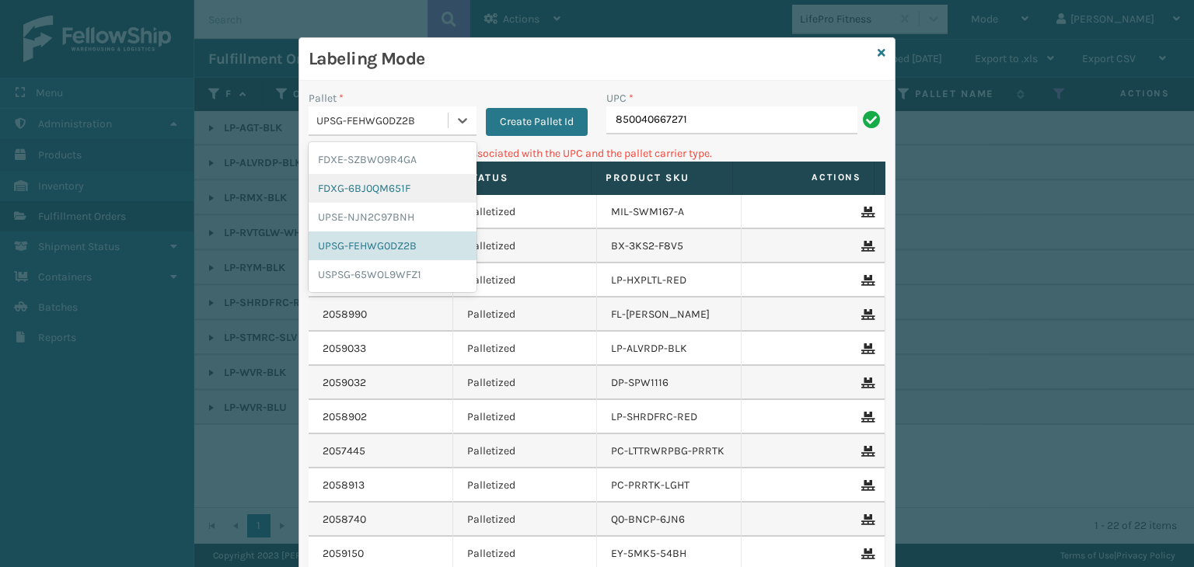
click at [393, 179] on div "FDXG-6BJ0QM651F" at bounding box center [393, 188] width 168 height 29
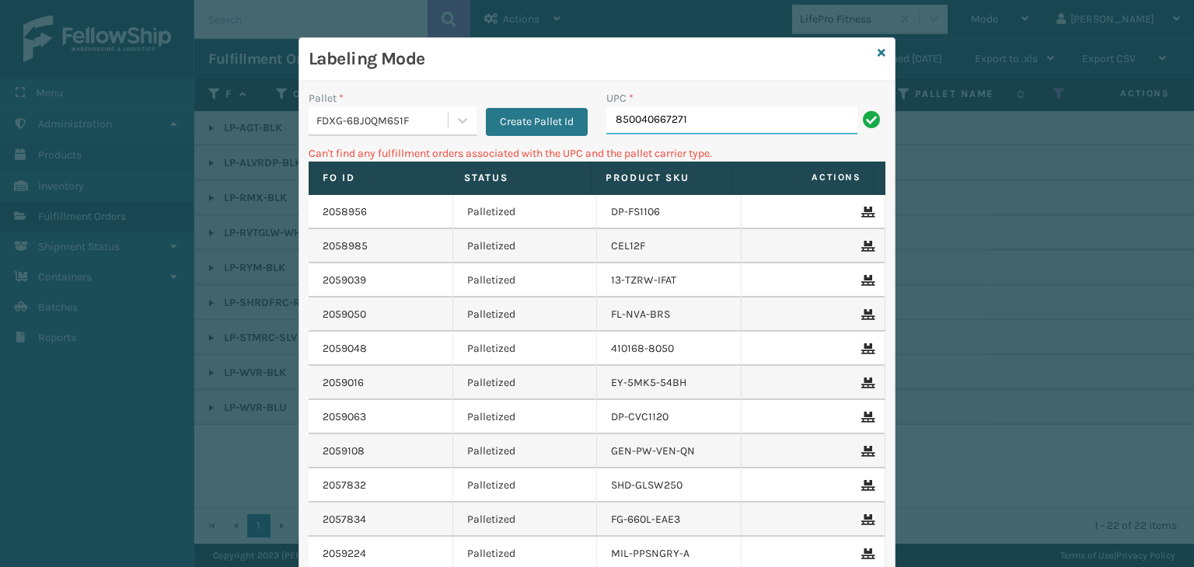
click at [707, 123] on input "850040667271" at bounding box center [731, 121] width 251 height 28
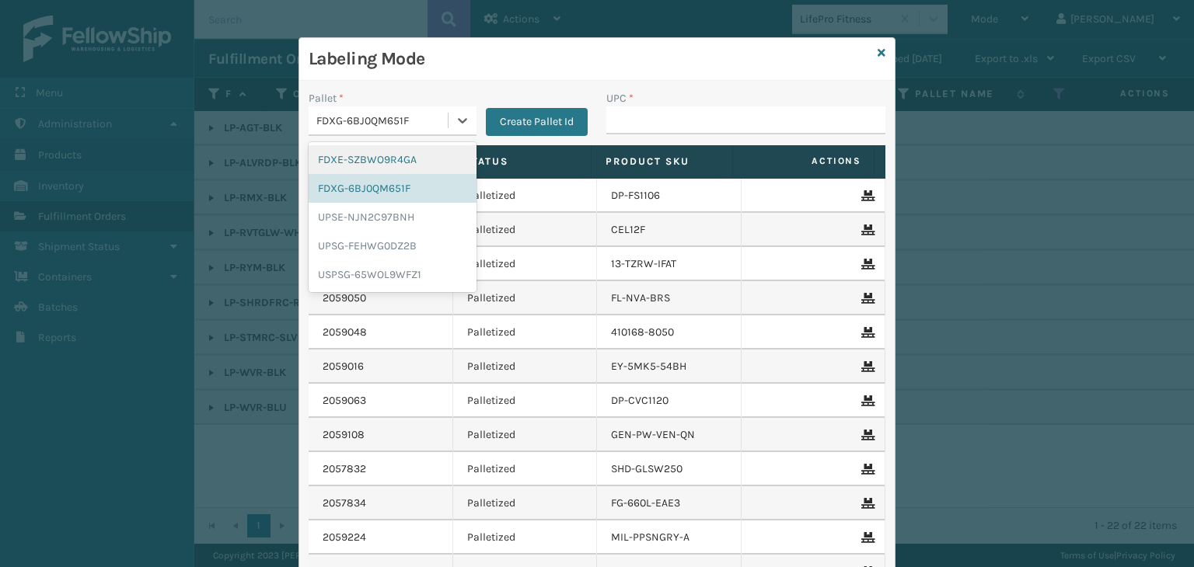
click at [386, 120] on div "FDXG-6BJ0QM651F" at bounding box center [382, 121] width 133 height 16
click at [393, 234] on div "UPSG-FEHWG0DZ2B" at bounding box center [393, 246] width 168 height 29
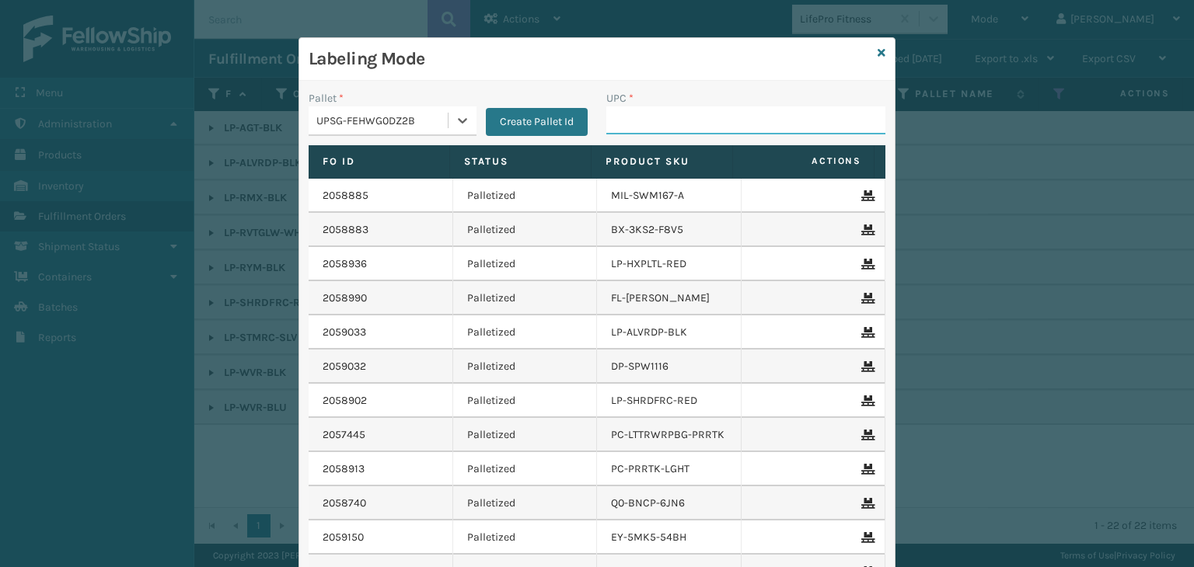
click at [606, 119] on input "UPC *" at bounding box center [745, 121] width 279 height 28
click at [878, 54] on icon at bounding box center [882, 52] width 8 height 11
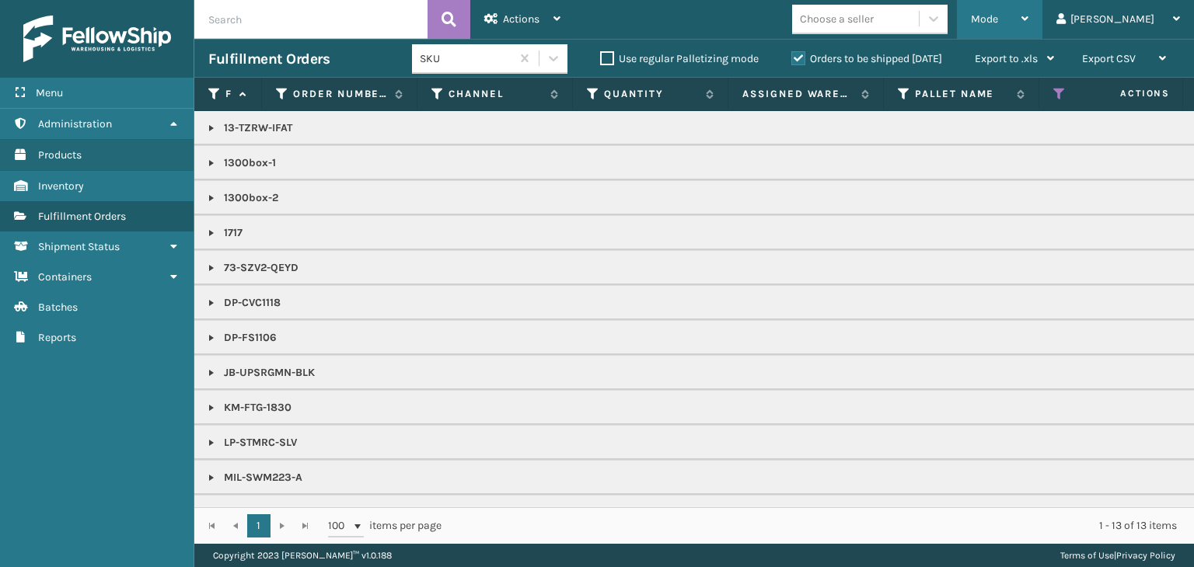
click at [1028, 30] on div "Mode" at bounding box center [1000, 19] width 58 height 39
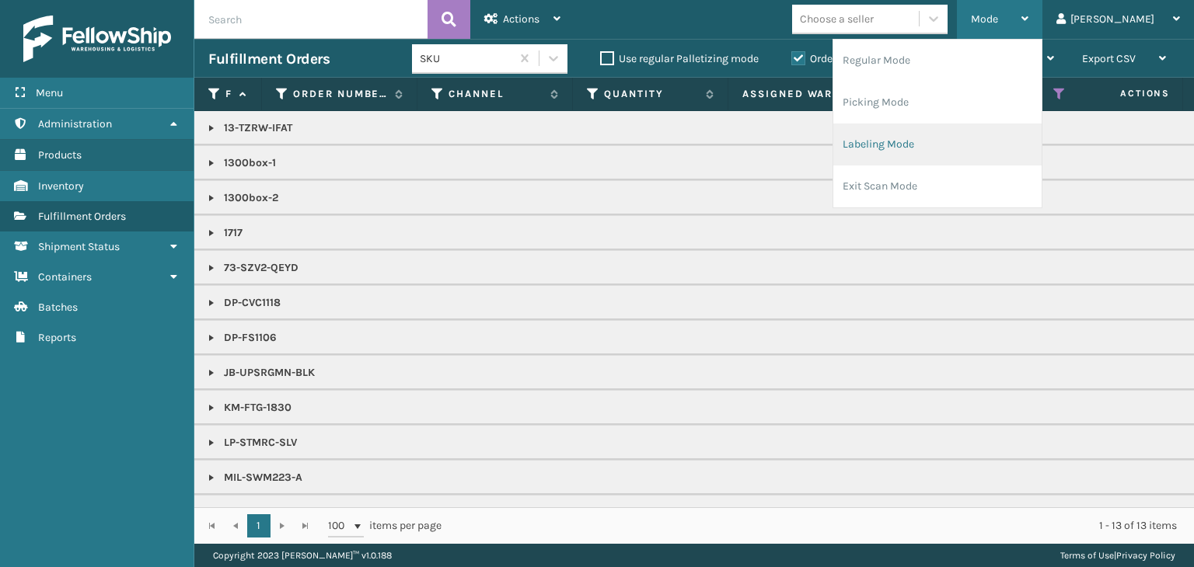
click at [1002, 131] on li "Labeling Mode" at bounding box center [937, 145] width 208 height 42
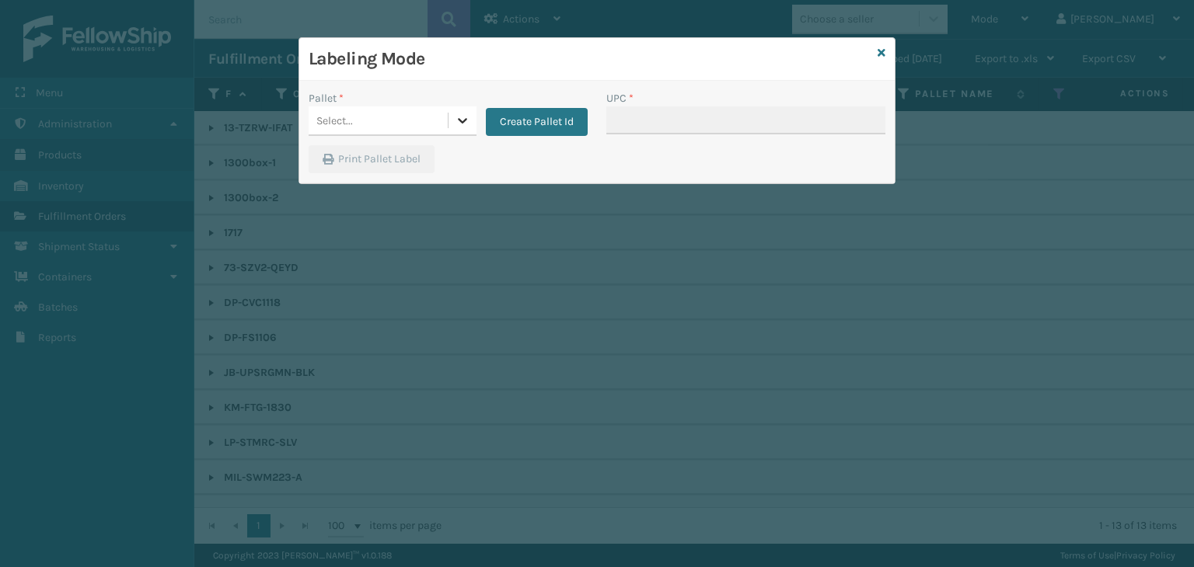
click at [466, 113] on icon at bounding box center [463, 121] width 16 height 16
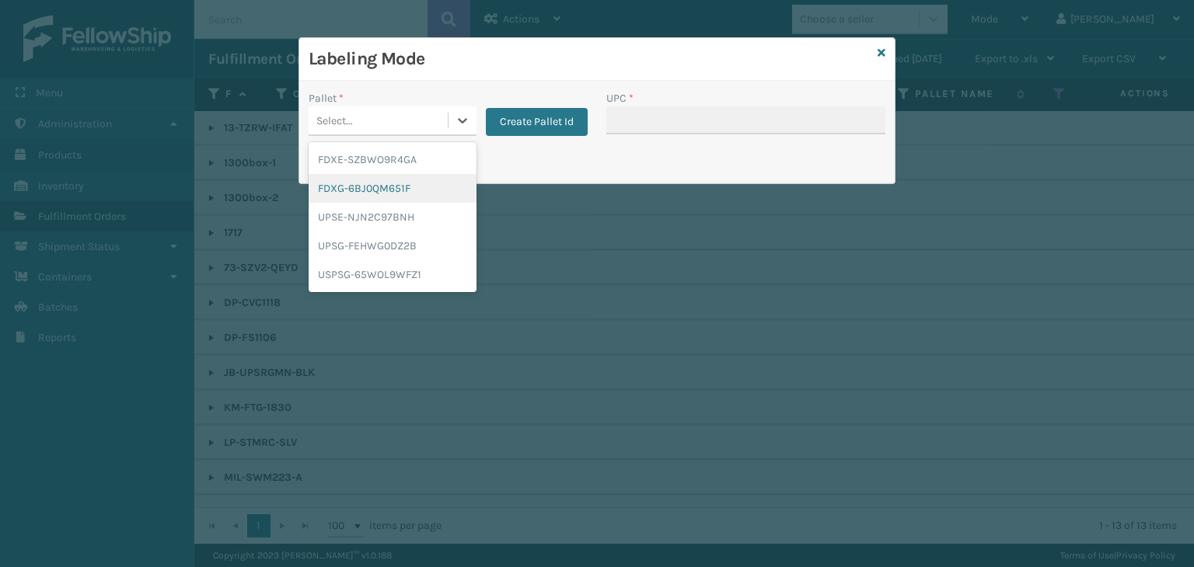
click at [441, 181] on div "FDXG-6BJ0QM651F" at bounding box center [393, 188] width 168 height 29
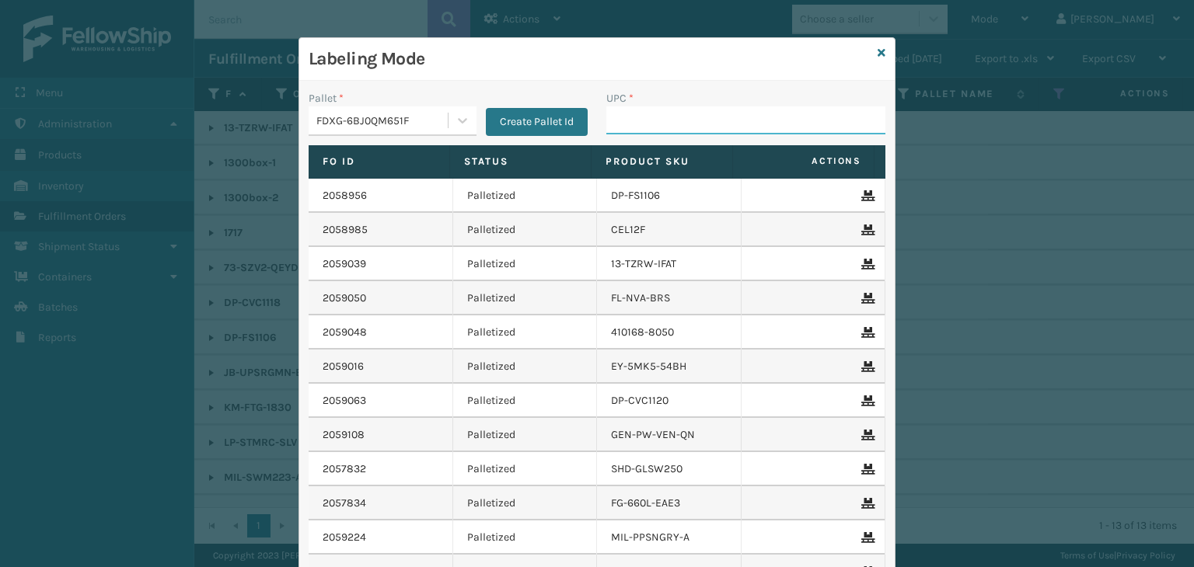
click at [613, 129] on input "UPC *" at bounding box center [745, 121] width 279 height 28
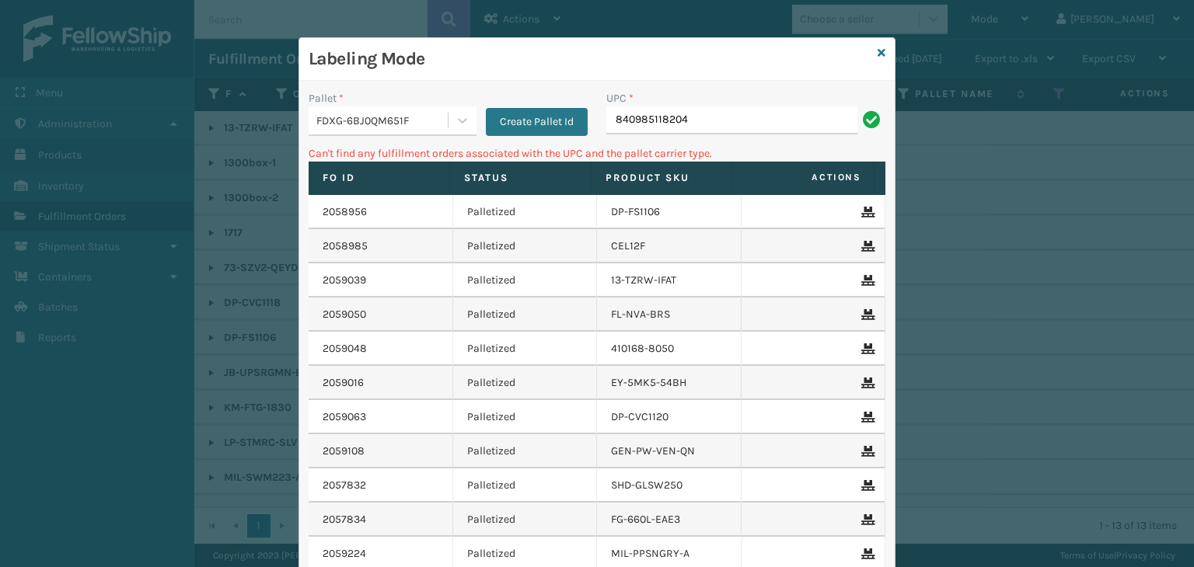
drag, startPoint x: 368, startPoint y: 117, endPoint x: 374, endPoint y: 128, distance: 12.9
click at [370, 120] on div "FDXG-6BJ0QM651F" at bounding box center [382, 121] width 133 height 16
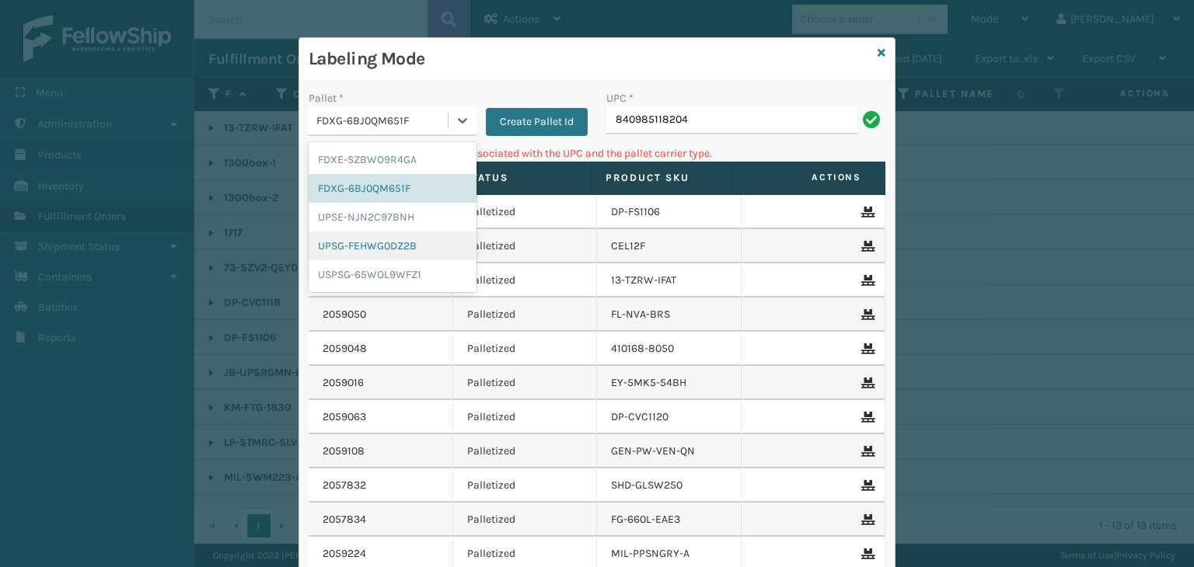
click at [381, 242] on div "UPSG-FEHWG0DZ2B" at bounding box center [393, 246] width 168 height 29
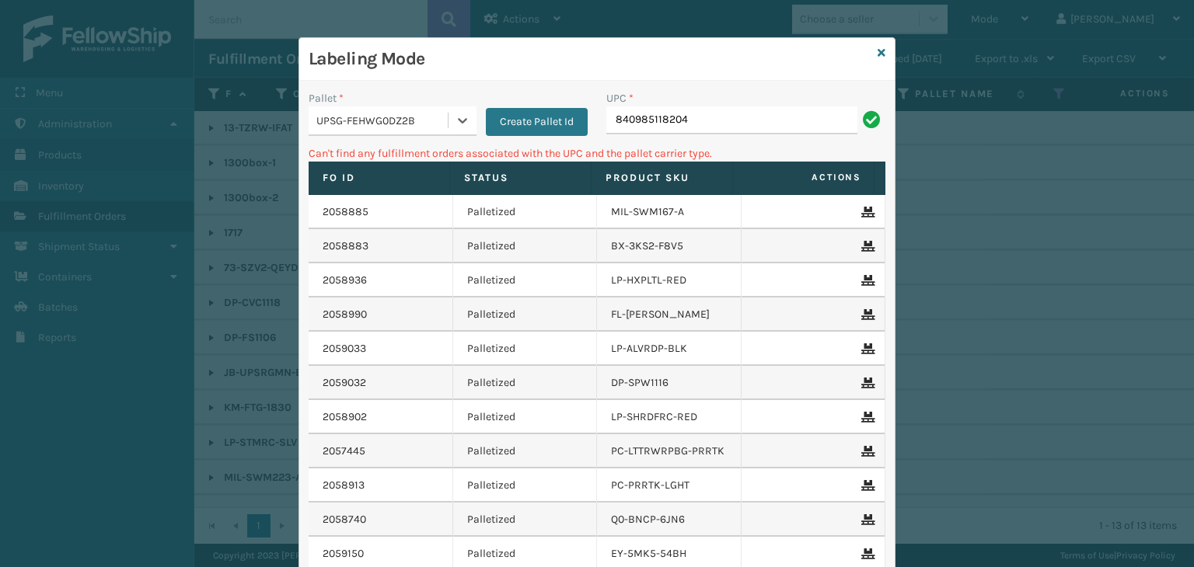
click at [687, 105] on div "UPC *" at bounding box center [745, 98] width 279 height 16
click at [714, 116] on input "840985118204" at bounding box center [731, 121] width 251 height 28
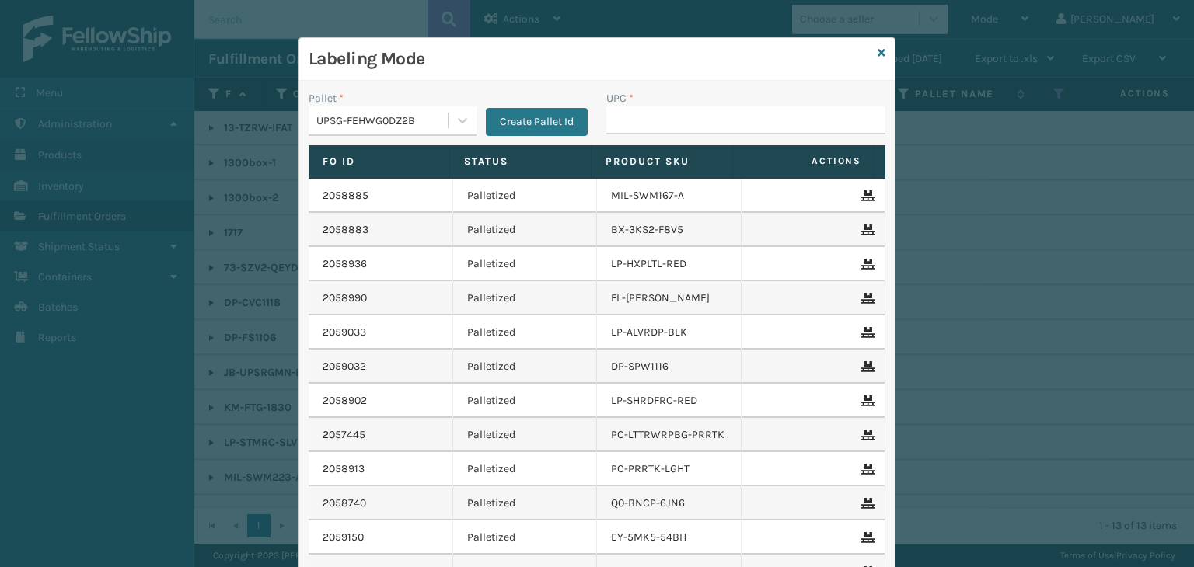
click at [870, 51] on div "Labeling Mode" at bounding box center [596, 59] width 595 height 43
click at [878, 52] on icon at bounding box center [882, 52] width 8 height 11
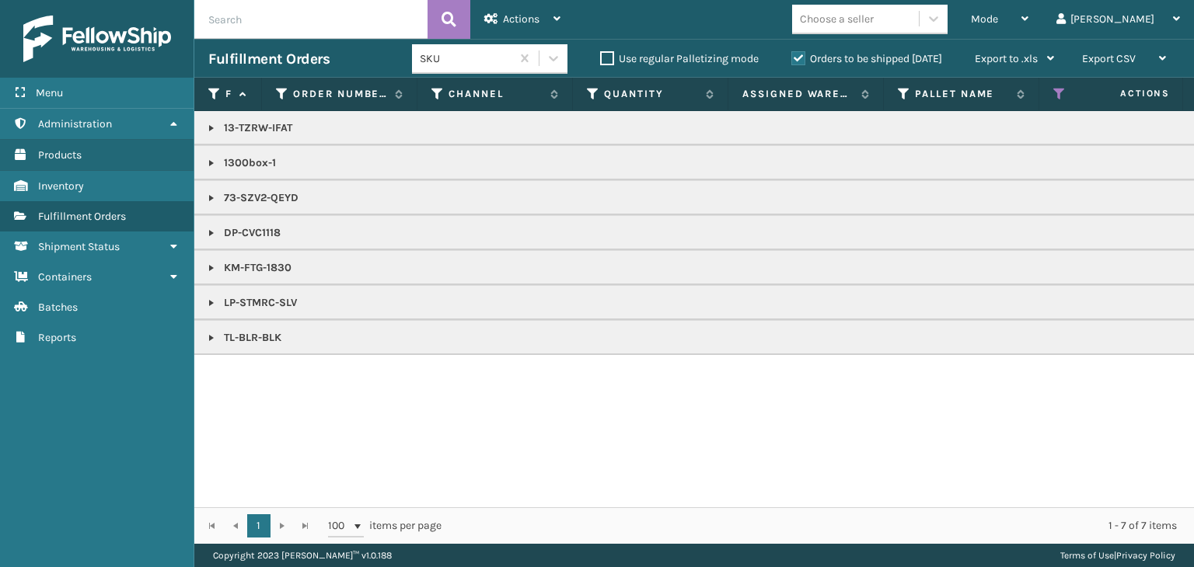
click at [212, 128] on link at bounding box center [211, 128] width 12 height 12
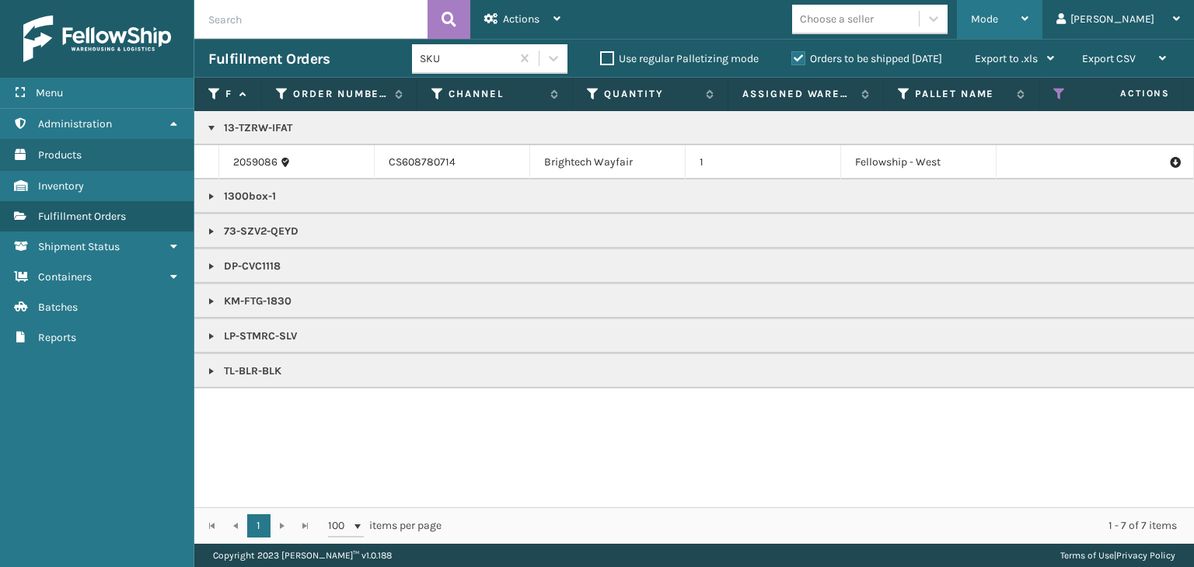
drag, startPoint x: 1073, startPoint y: 4, endPoint x: 1057, endPoint y: 33, distance: 33.4
click at [1028, 5] on div "Mode" at bounding box center [1000, 19] width 58 height 39
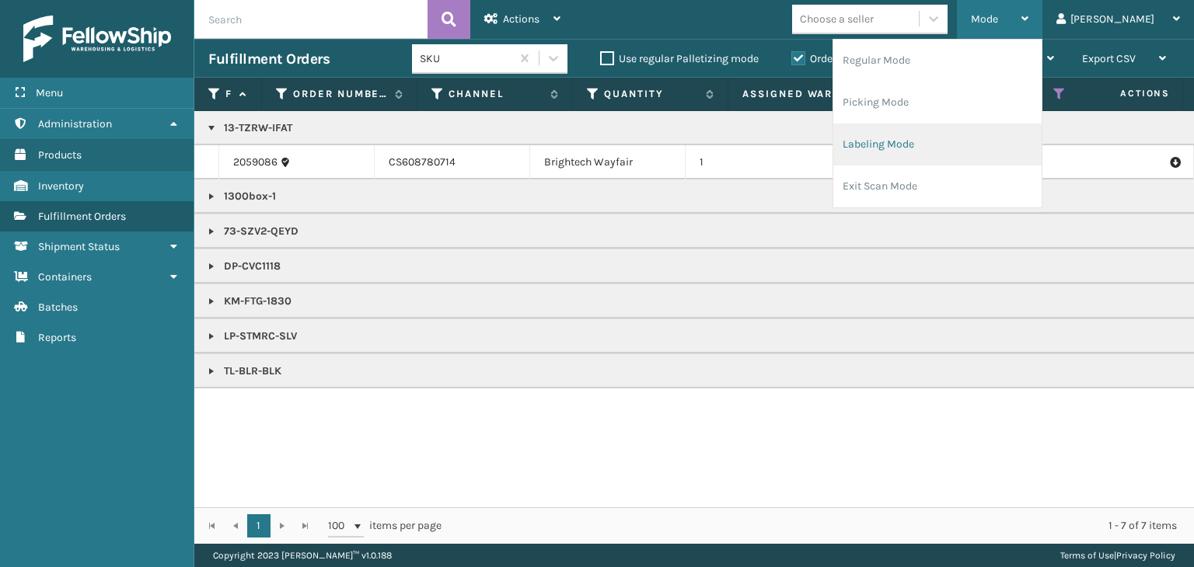
click at [1017, 130] on li "Labeling Mode" at bounding box center [937, 145] width 208 height 42
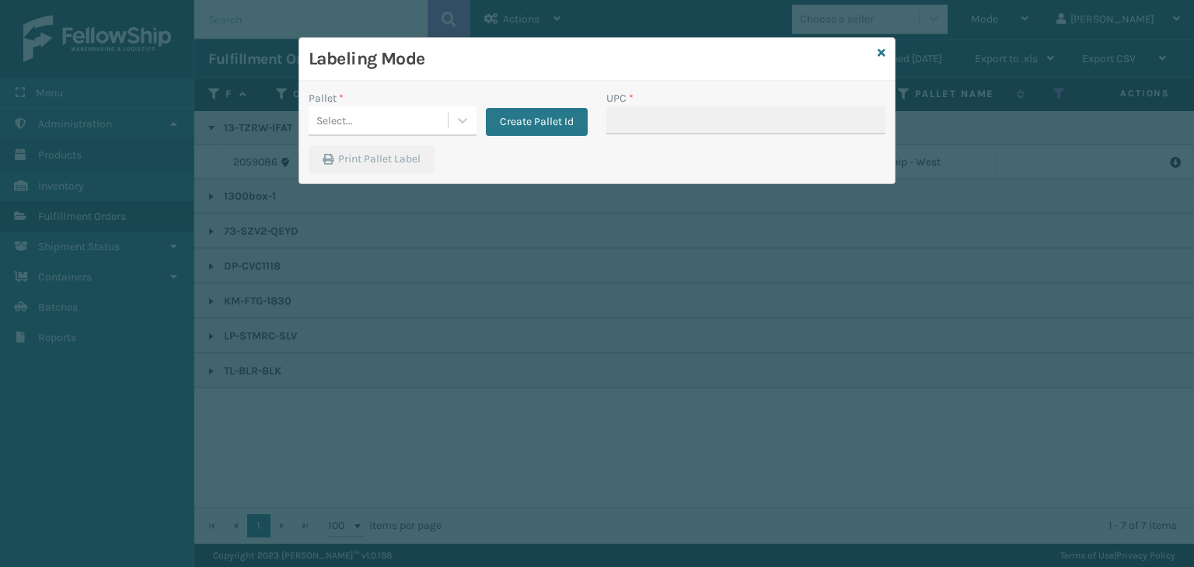
click at [358, 134] on div "Select..." at bounding box center [393, 122] width 168 height 30
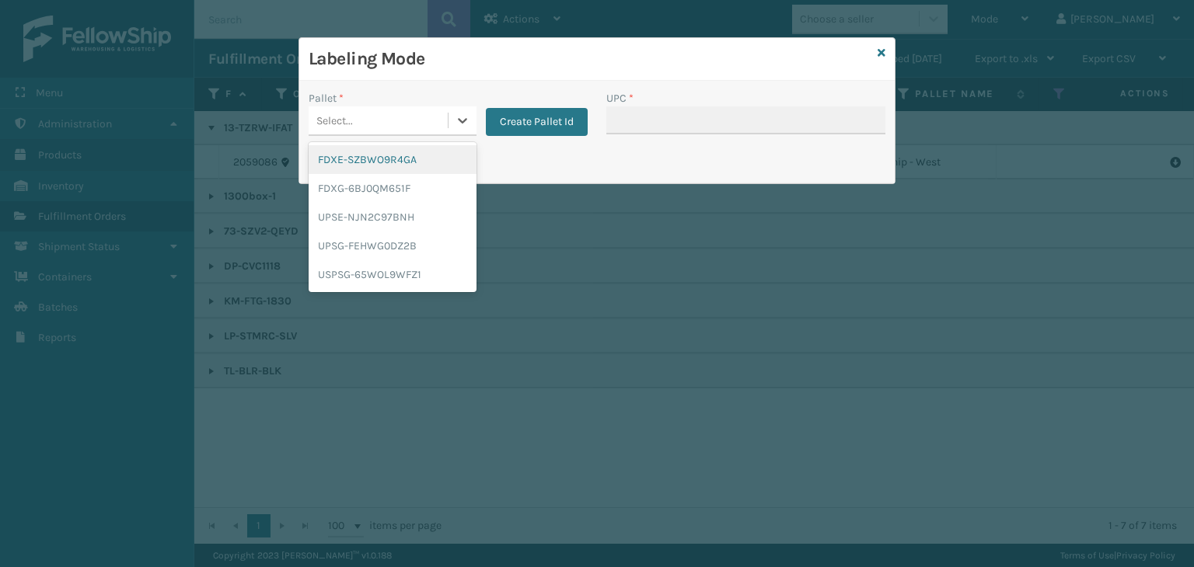
click at [378, 162] on div "FDXE-SZBWO9R4GA" at bounding box center [393, 159] width 168 height 29
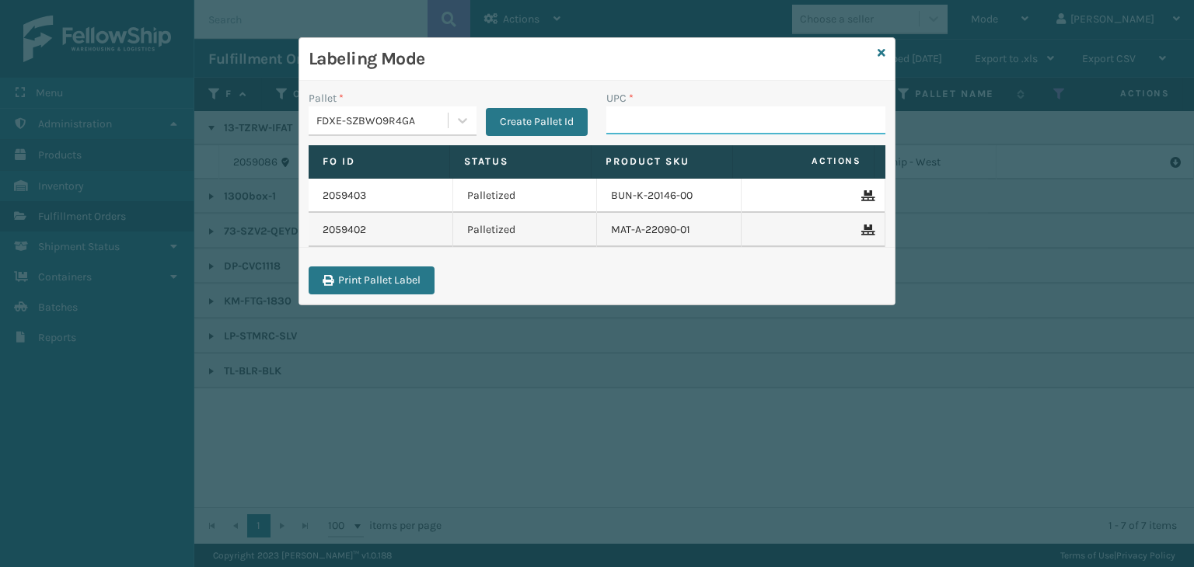
click at [719, 125] on input "UPC *" at bounding box center [745, 121] width 279 height 28
type input "853799005905"
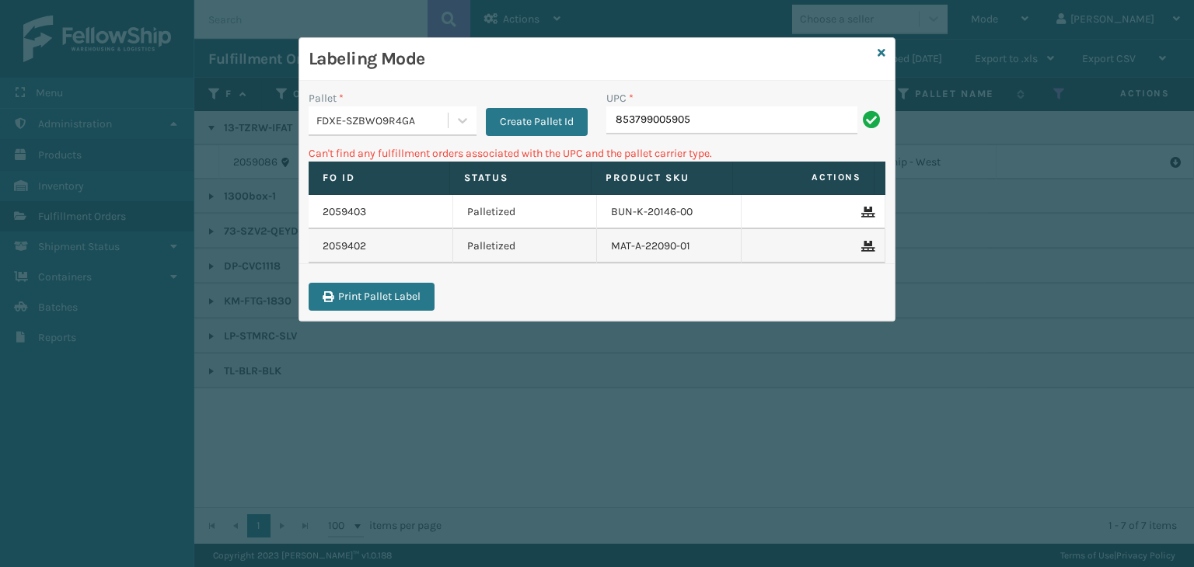
click at [874, 51] on div "Labeling Mode" at bounding box center [596, 59] width 595 height 43
click at [879, 55] on icon at bounding box center [882, 52] width 8 height 11
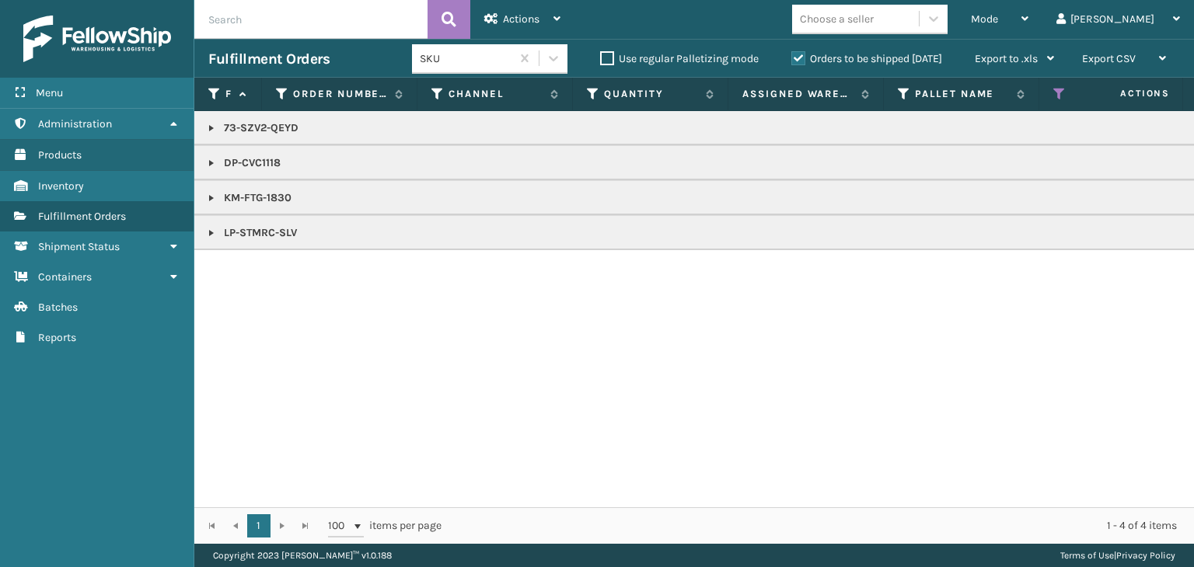
click at [218, 125] on p "73-SZV2-QEYD" at bounding box center [1197, 128] width 1979 height 16
drag, startPoint x: 216, startPoint y: 124, endPoint x: 229, endPoint y: 128, distance: 13.8
click at [216, 124] on link at bounding box center [211, 128] width 12 height 12
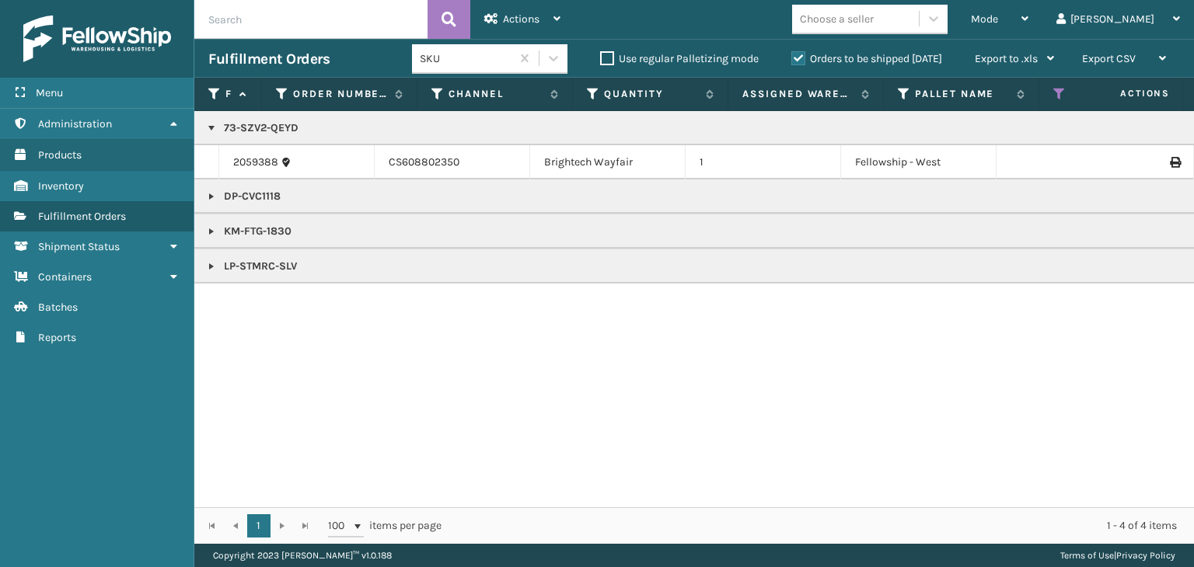
click at [268, 131] on p "73-SZV2-QEYD" at bounding box center [1197, 128] width 1979 height 16
copy p "73-SZV2-QEYD"
click at [214, 265] on link at bounding box center [211, 266] width 12 height 12
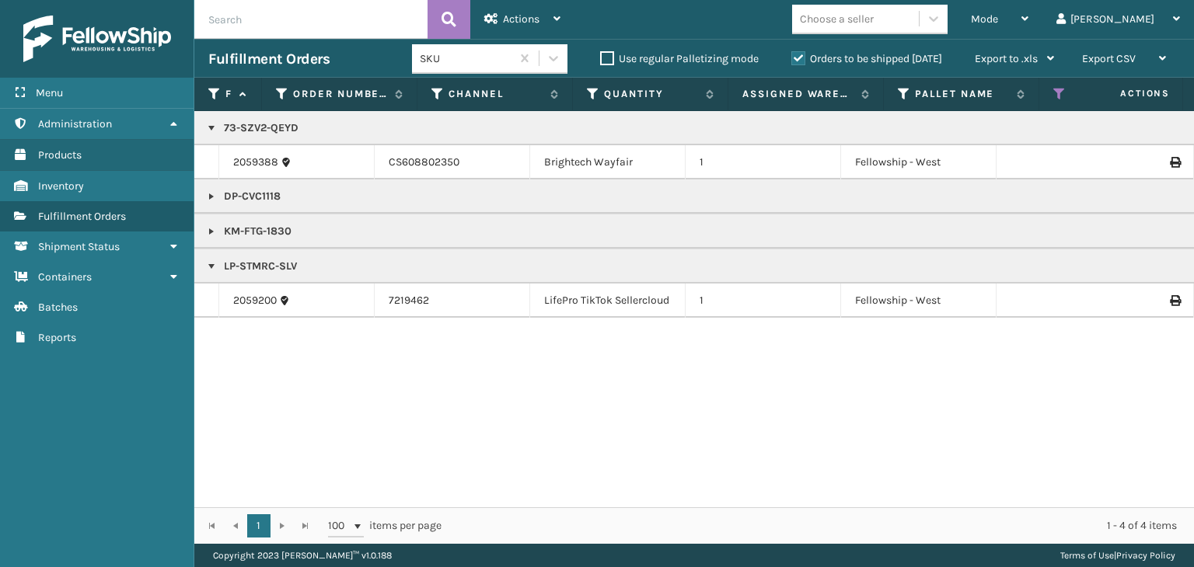
click at [268, 260] on p "LP-STMRC-SLV" at bounding box center [1197, 267] width 1979 height 16
copy p "LP-STMRC-SLV"
click at [998, 19] on span "Mode" at bounding box center [984, 18] width 27 height 13
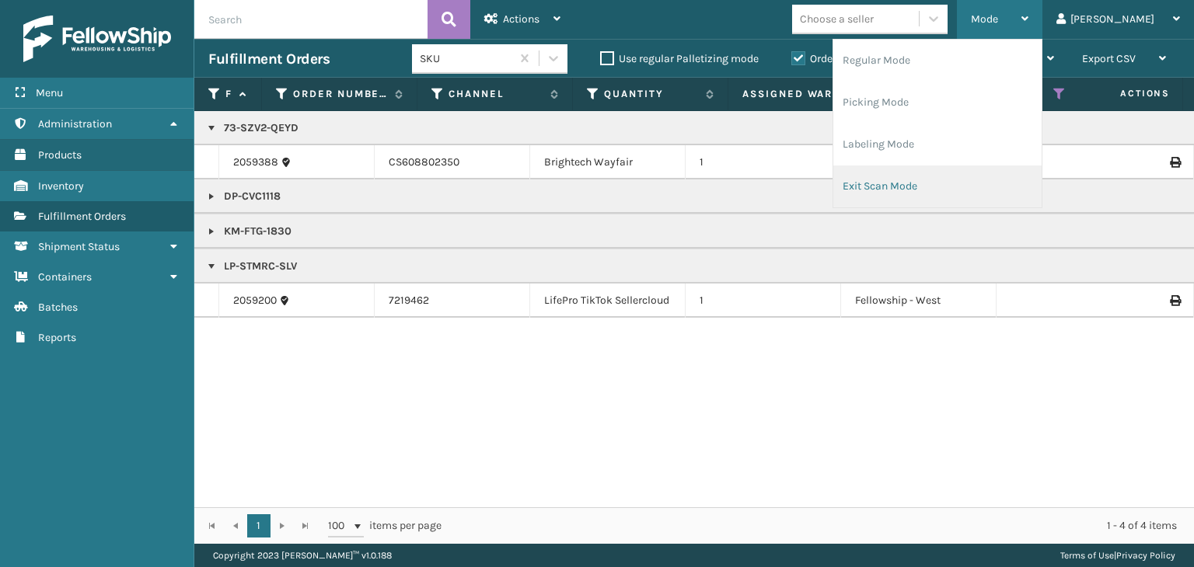
click at [1042, 184] on li "Exit Scan Mode" at bounding box center [937, 187] width 208 height 42
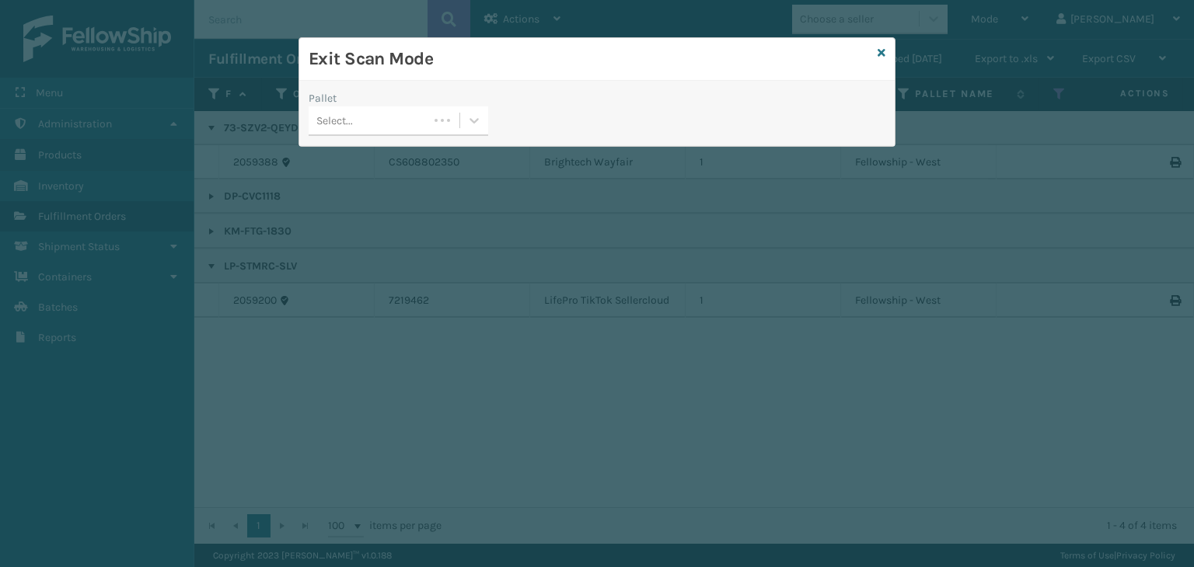
click at [400, 125] on div "Select..." at bounding box center [369, 121] width 120 height 26
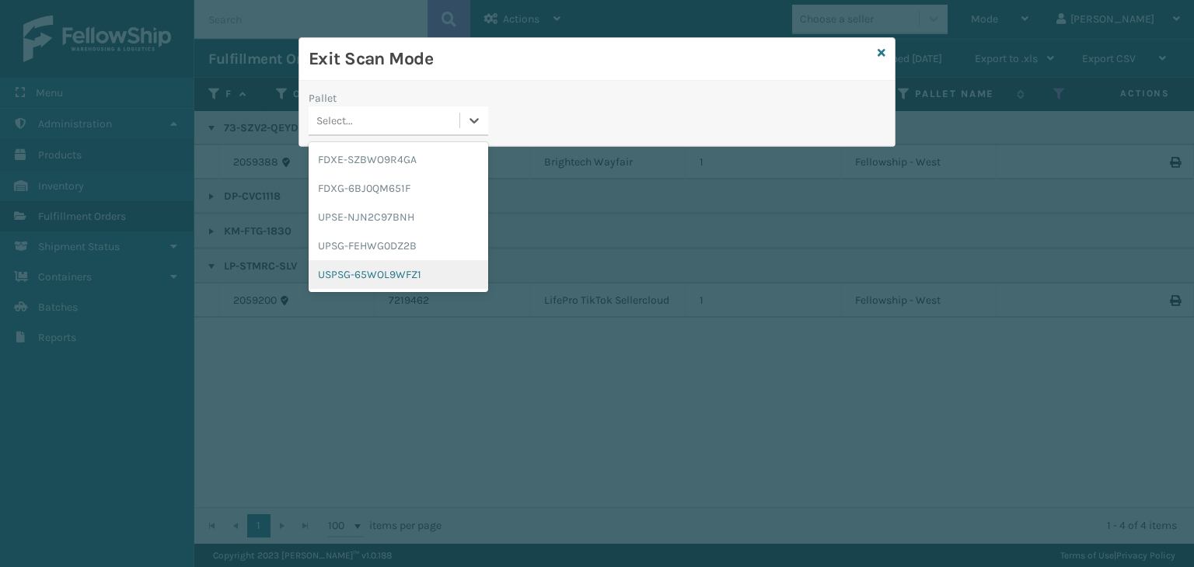
click at [403, 277] on div "USPSG-65WOL9WFZ1" at bounding box center [399, 274] width 180 height 29
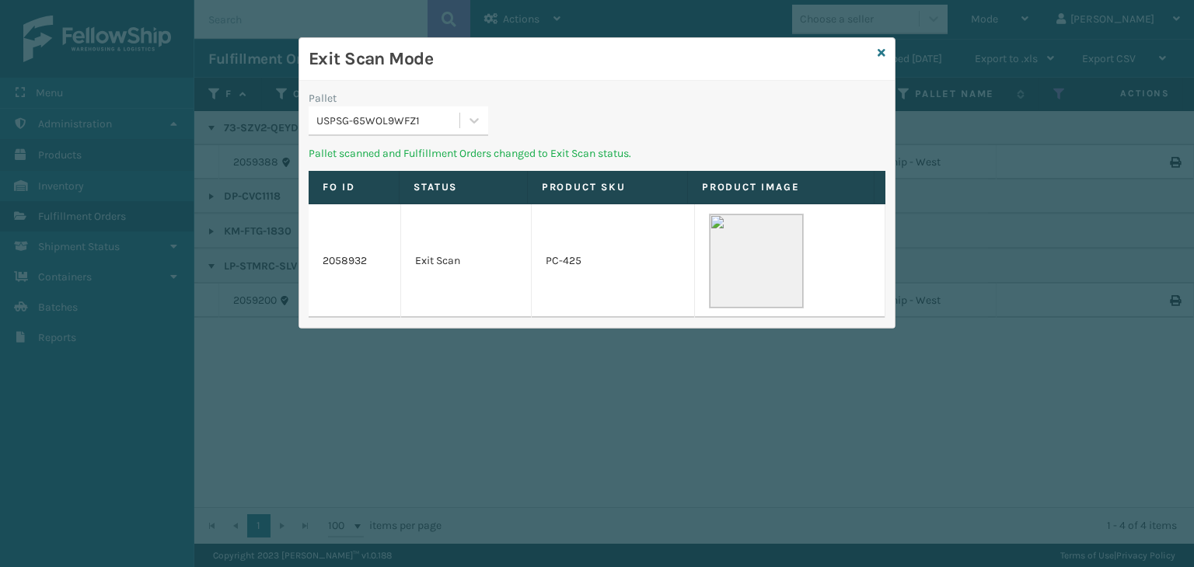
click at [384, 118] on div "USPSG-65WOL9WFZ1" at bounding box center [388, 121] width 145 height 16
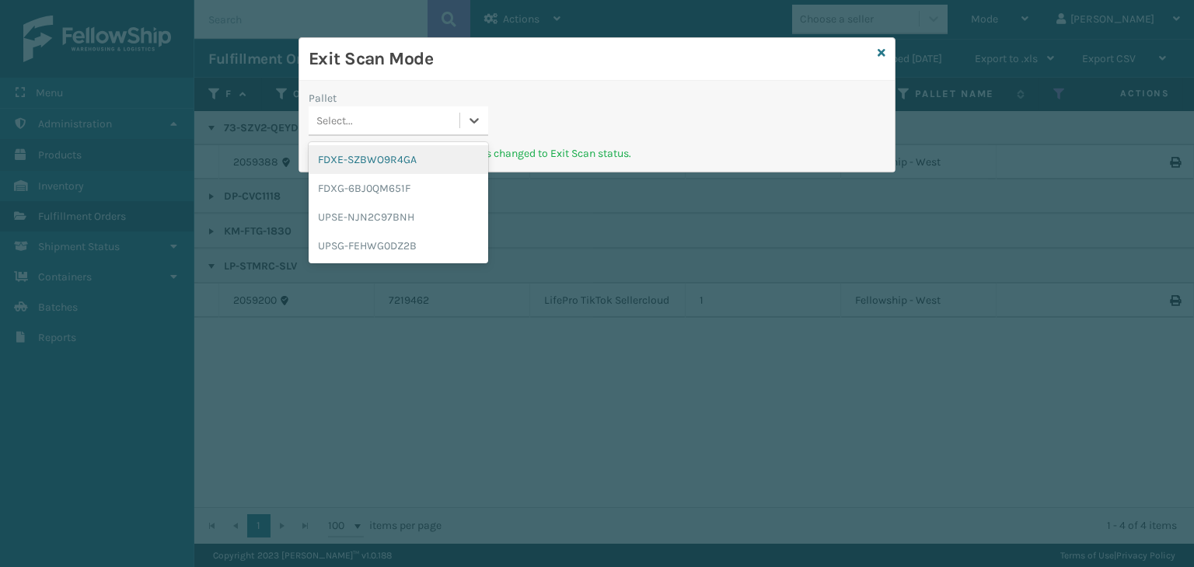
click at [394, 159] on div "FDXE-SZBWO9R4GA" at bounding box center [399, 159] width 180 height 29
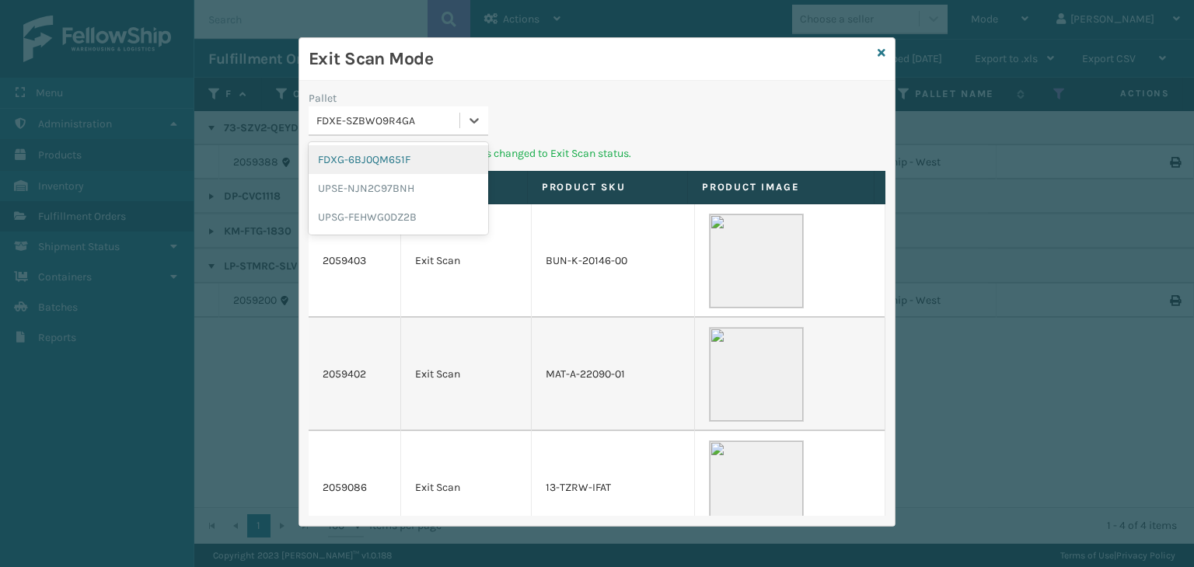
click at [386, 108] on div "FDXE-SZBWO9R4GA" at bounding box center [384, 121] width 151 height 26
click at [371, 187] on div "UPSE-NJN2C97BNH" at bounding box center [399, 188] width 180 height 29
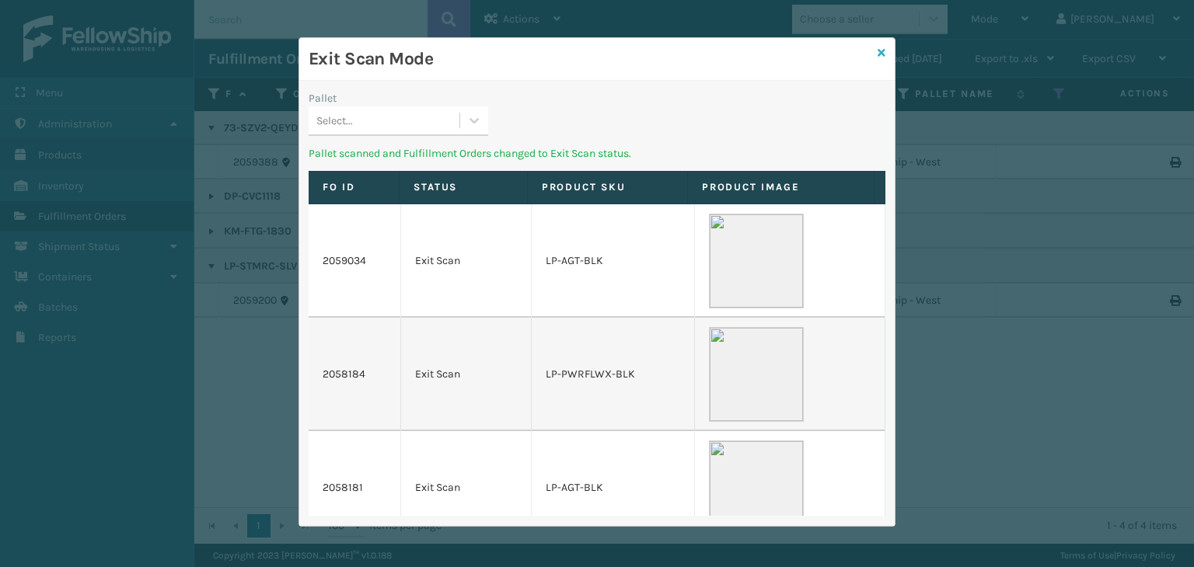
click at [880, 54] on icon at bounding box center [882, 52] width 8 height 11
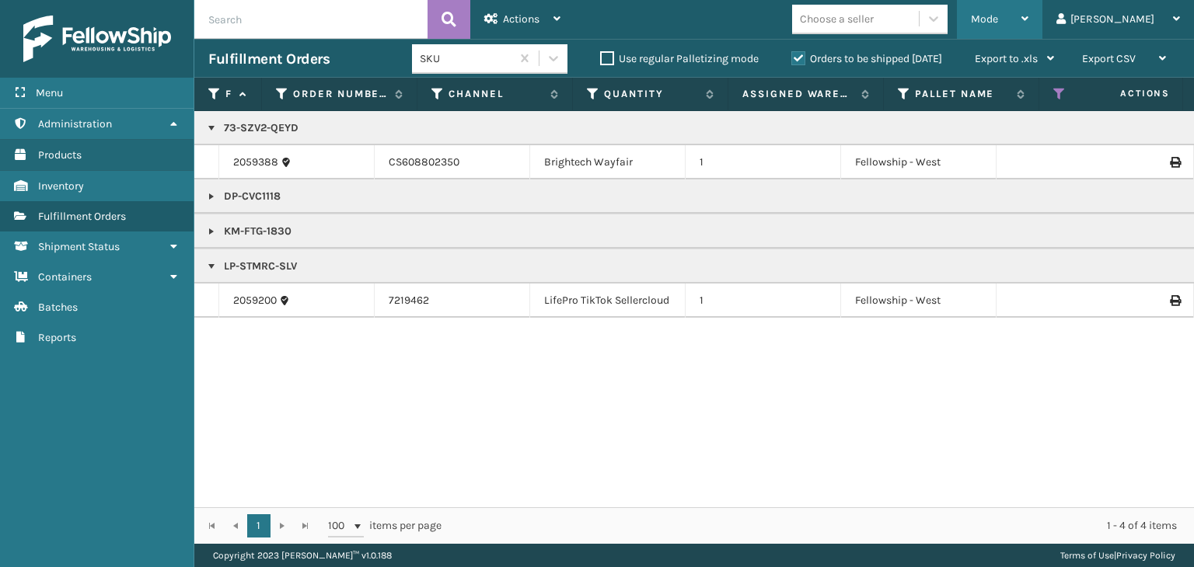
click at [998, 20] on span "Mode" at bounding box center [984, 18] width 27 height 13
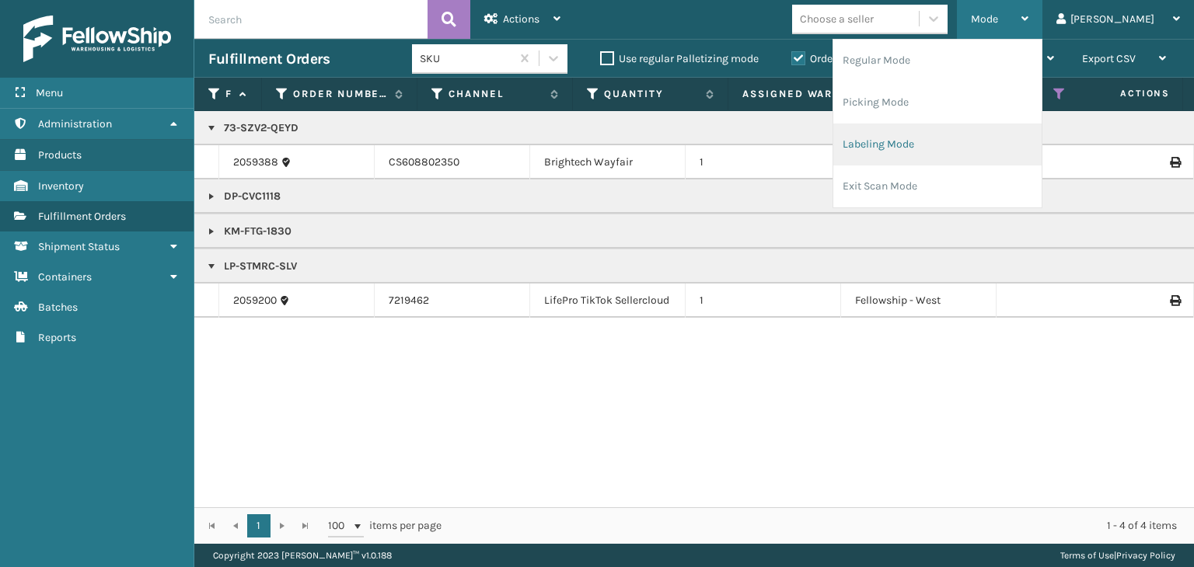
click at [998, 150] on li "Labeling Mode" at bounding box center [937, 145] width 208 height 42
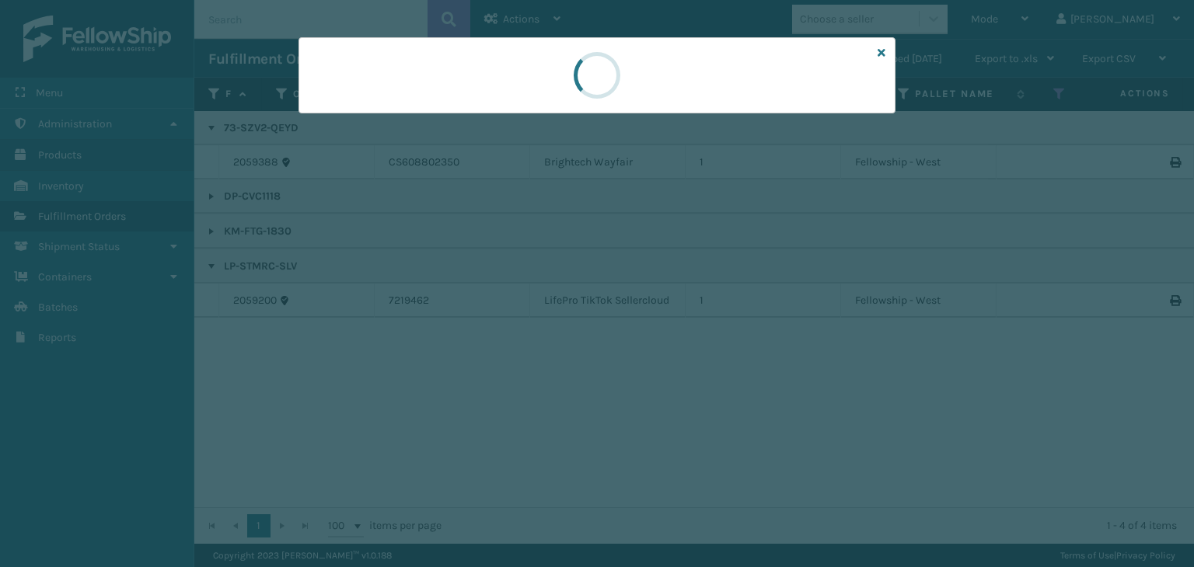
click at [379, 113] on div at bounding box center [597, 283] width 1194 height 567
click at [379, 113] on div at bounding box center [597, 75] width 597 height 76
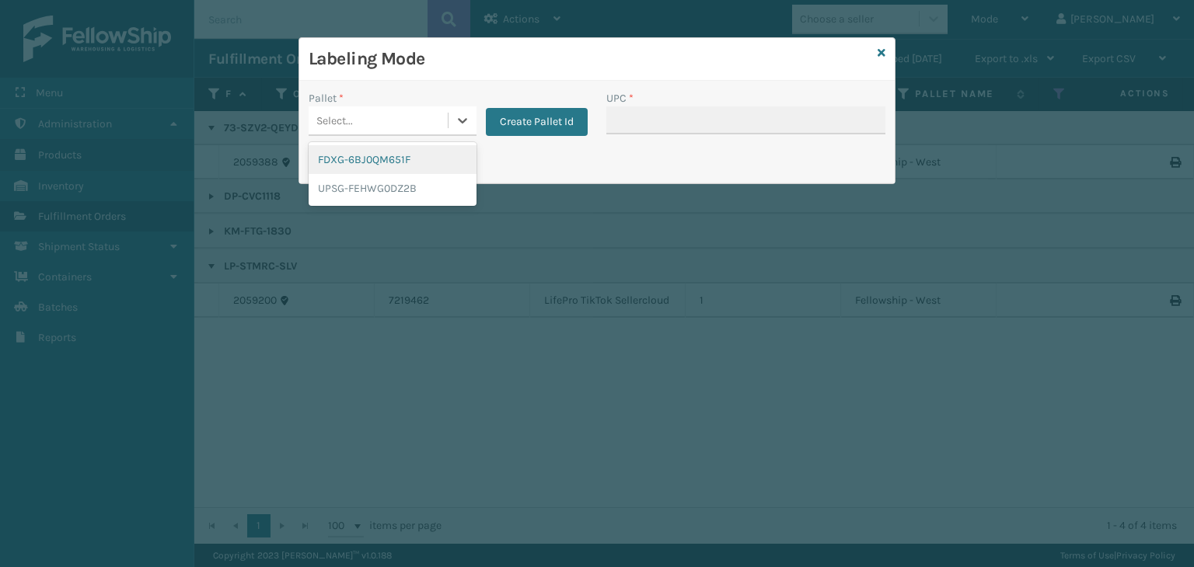
click at [381, 116] on div "Select..." at bounding box center [378, 121] width 139 height 26
drag, startPoint x: 390, startPoint y: 153, endPoint x: 533, endPoint y: 137, distance: 143.2
click at [390, 152] on div "FDXG-6BJ0QM651F" at bounding box center [393, 159] width 168 height 29
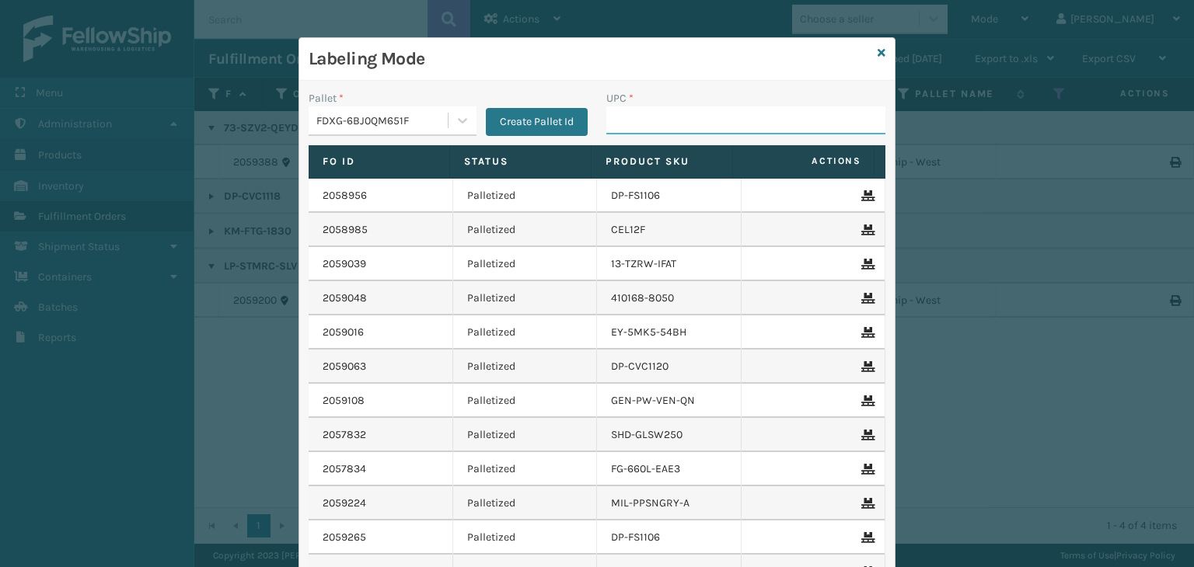
click at [745, 107] on input "UPC *" at bounding box center [745, 121] width 279 height 28
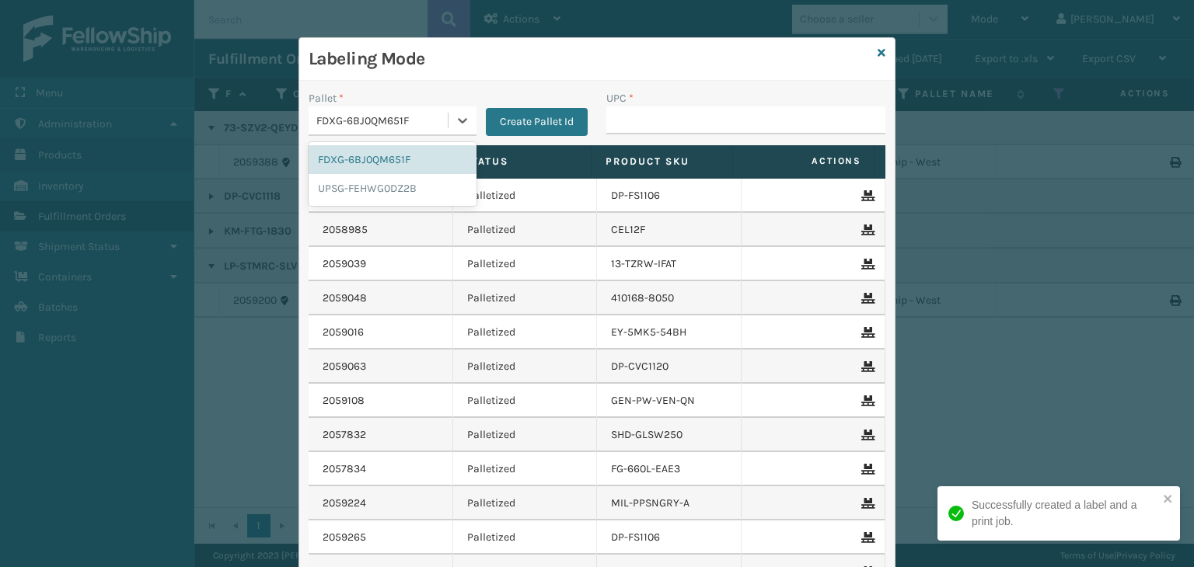
click at [393, 110] on div "FDXG-6BJ0QM651F" at bounding box center [378, 121] width 139 height 26
click at [382, 191] on div "UPSG-FEHWG0DZ2B" at bounding box center [393, 188] width 168 height 29
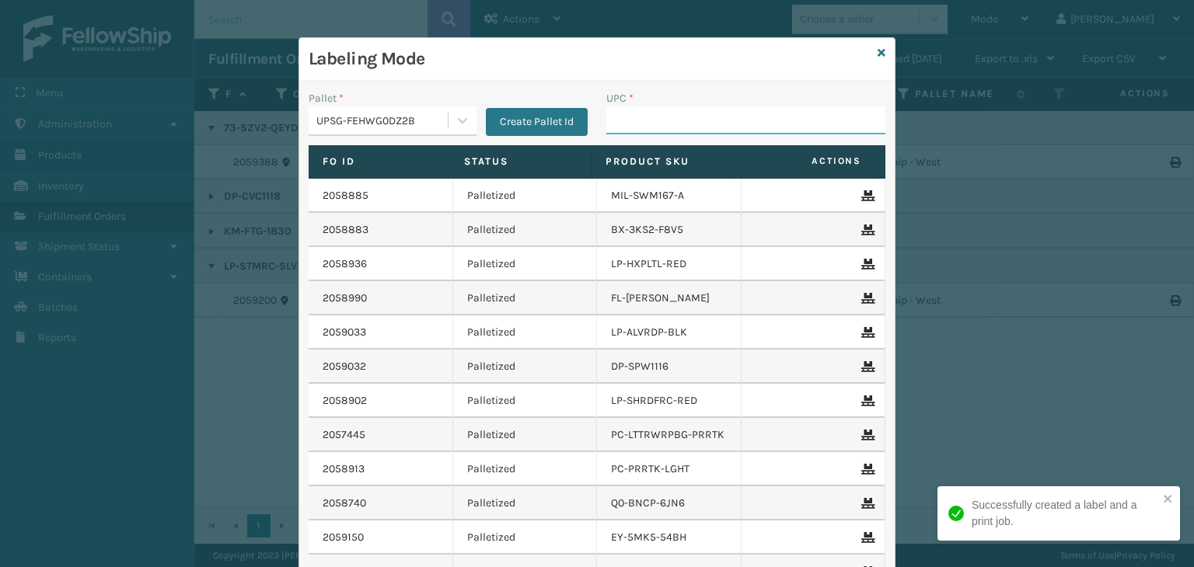
click at [619, 124] on input "UPC *" at bounding box center [745, 121] width 279 height 28
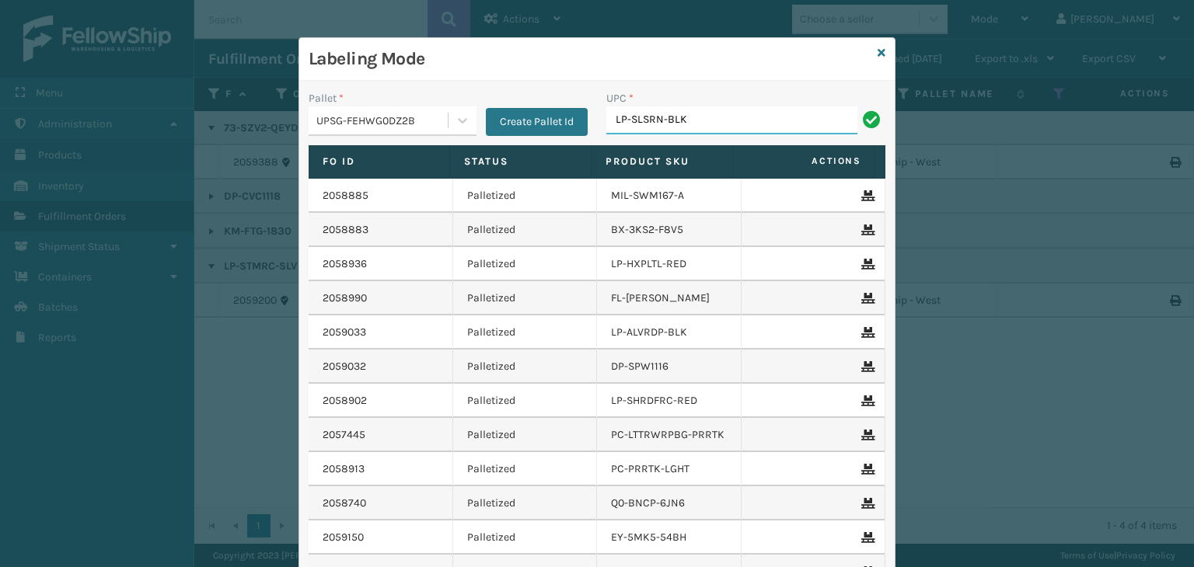
click at [703, 123] on input "LP-SLSRN-BLK" at bounding box center [731, 121] width 251 height 28
type input "LP-STMRC-SLV"
click at [878, 54] on icon at bounding box center [882, 52] width 8 height 11
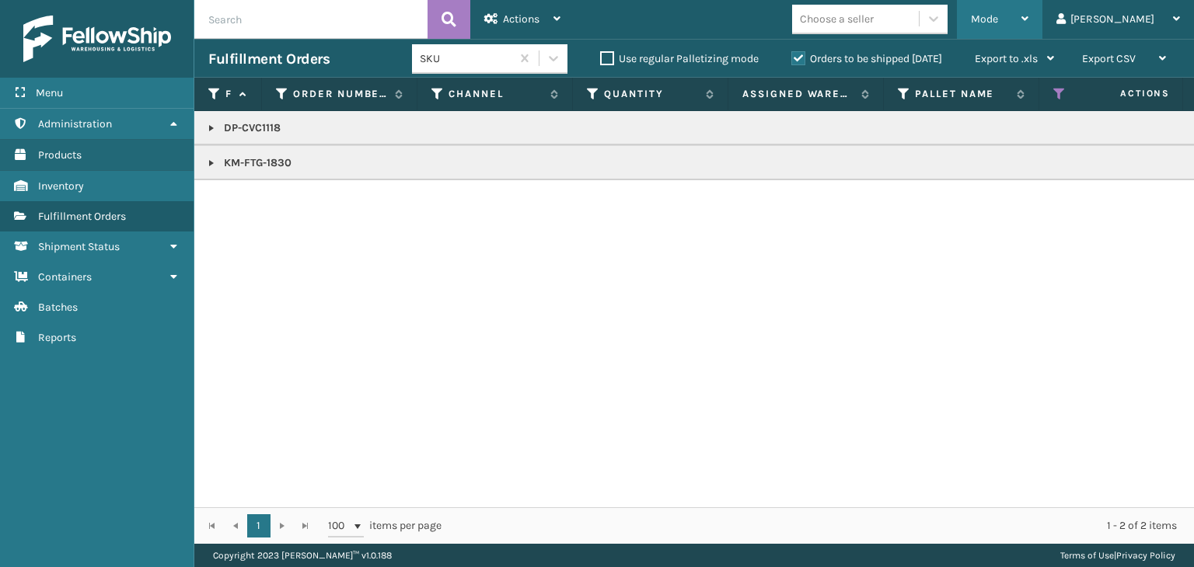
click at [1028, 12] on div "Mode" at bounding box center [1000, 19] width 58 height 39
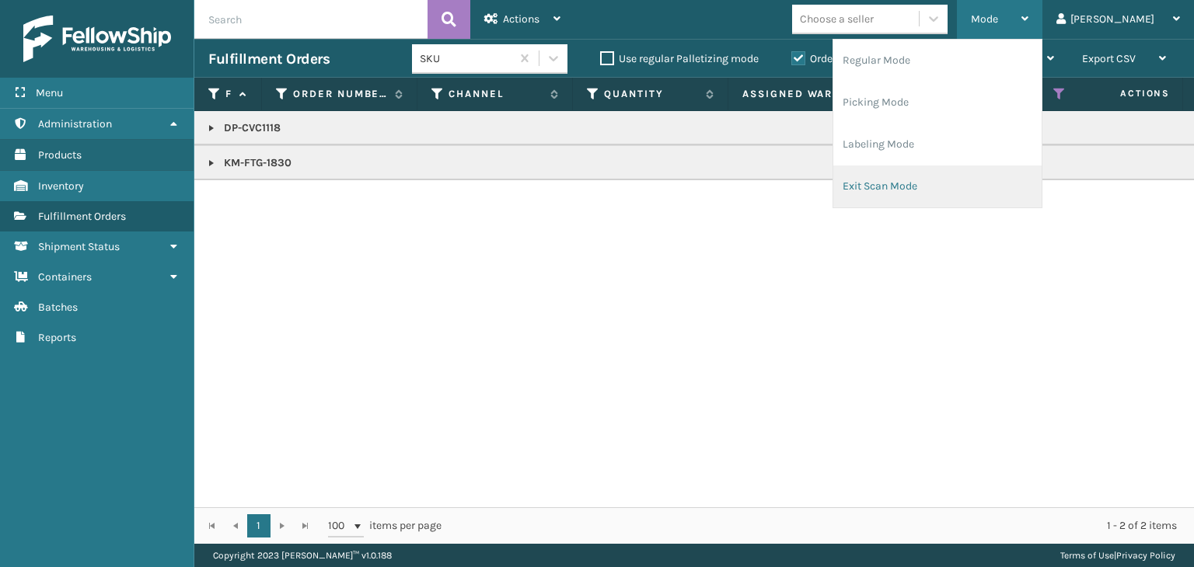
click at [1039, 175] on li "Exit Scan Mode" at bounding box center [937, 187] width 208 height 42
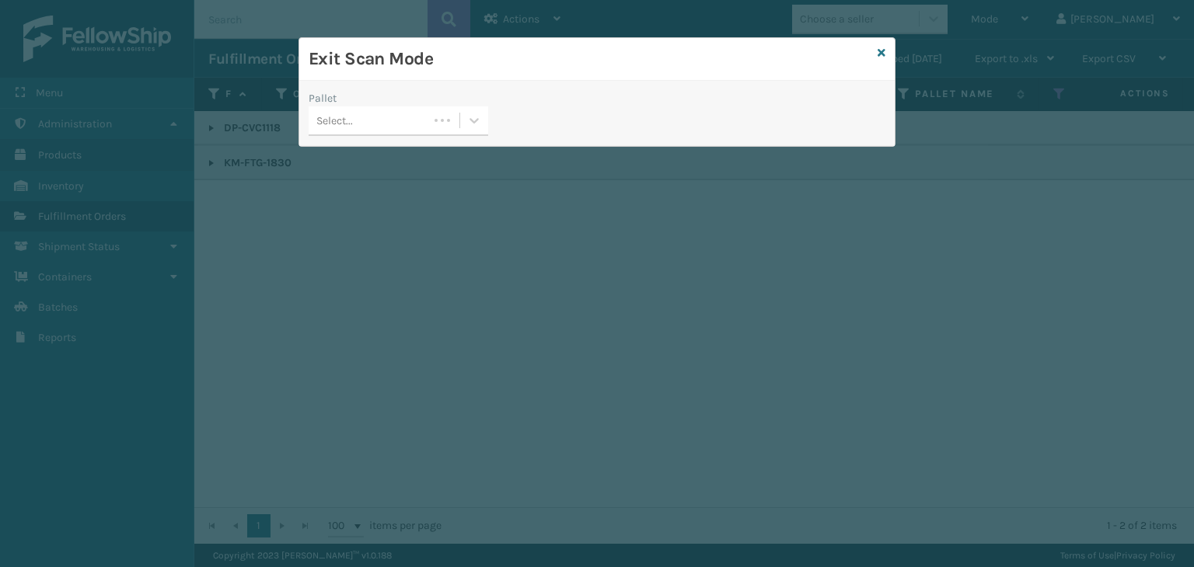
click at [368, 125] on div "Select..." at bounding box center [369, 121] width 120 height 26
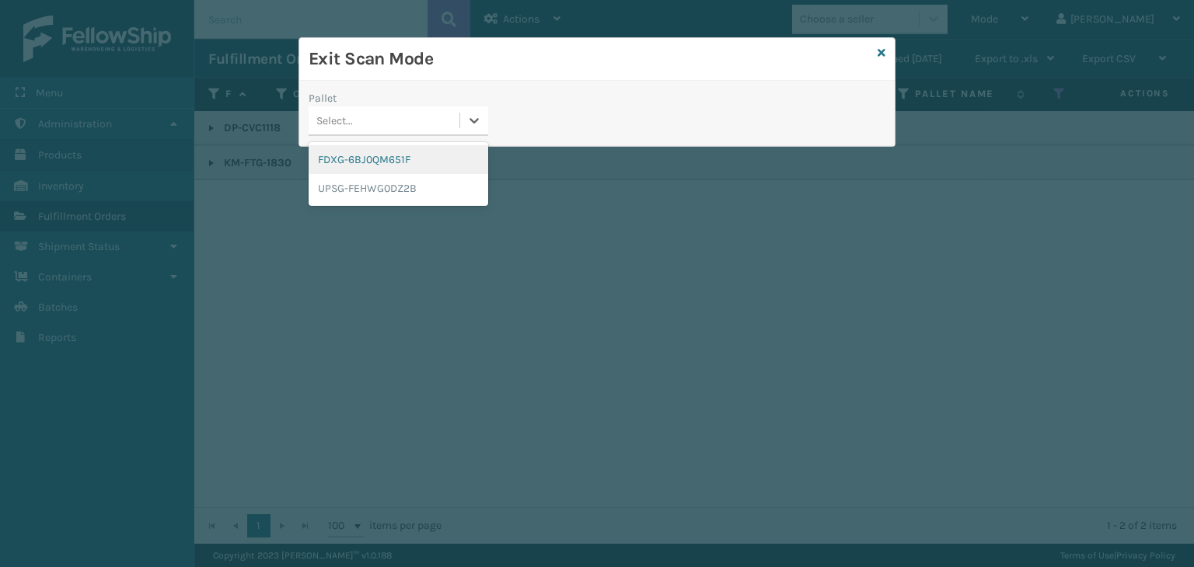
click at [396, 169] on div "FDXG-6BJ0QM651F" at bounding box center [399, 159] width 180 height 29
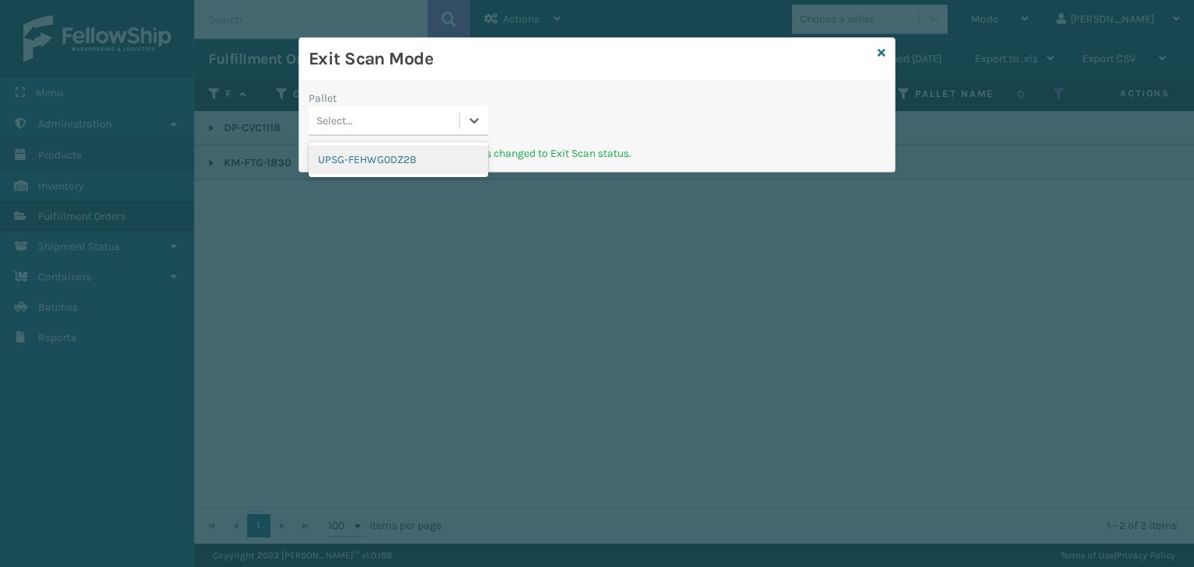
click at [408, 128] on div "Select..." at bounding box center [384, 121] width 151 height 26
click at [411, 161] on div "UPSG-FEHWG0DZ2B" at bounding box center [399, 159] width 180 height 29
click at [885, 54] on div "Exit Scan Mode" at bounding box center [596, 59] width 595 height 43
click at [882, 51] on icon at bounding box center [882, 52] width 8 height 11
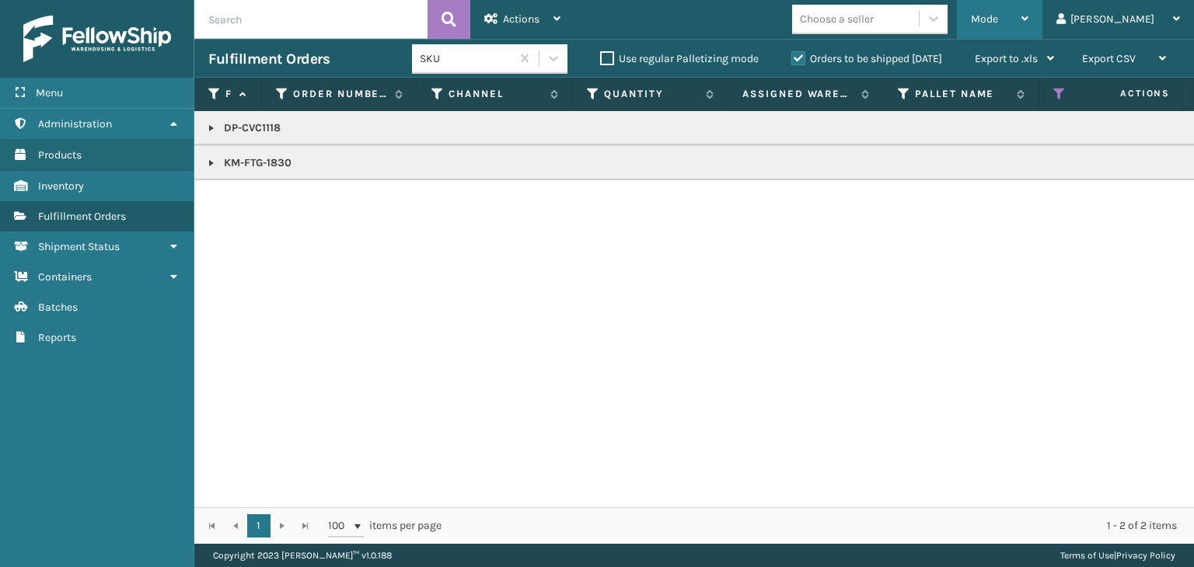
click at [998, 25] on span "Mode" at bounding box center [984, 18] width 27 height 13
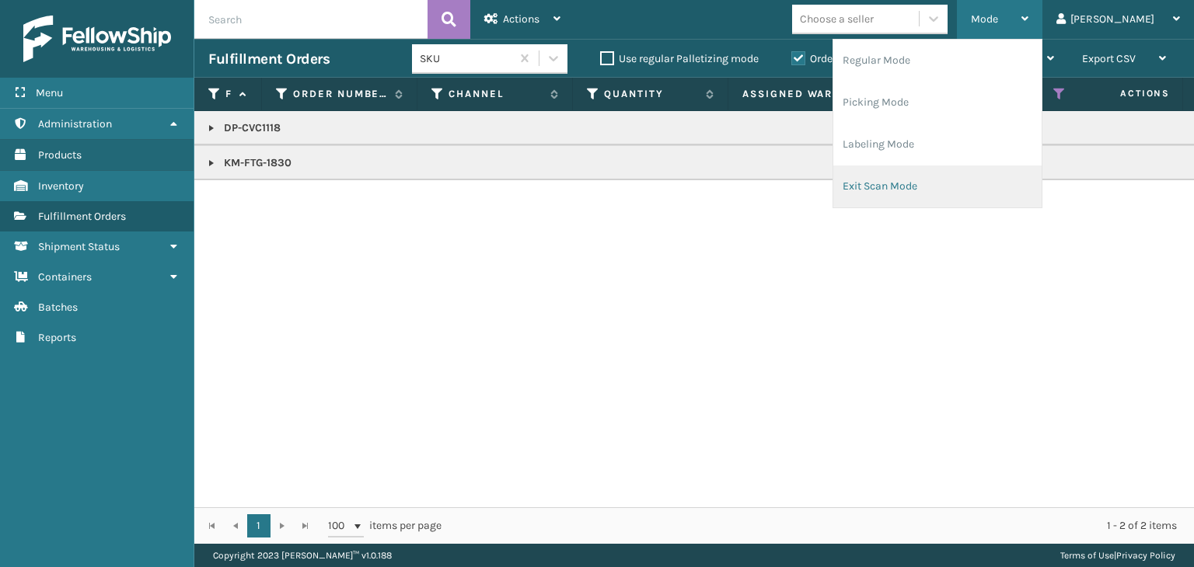
click at [993, 178] on li "Exit Scan Mode" at bounding box center [937, 187] width 208 height 42
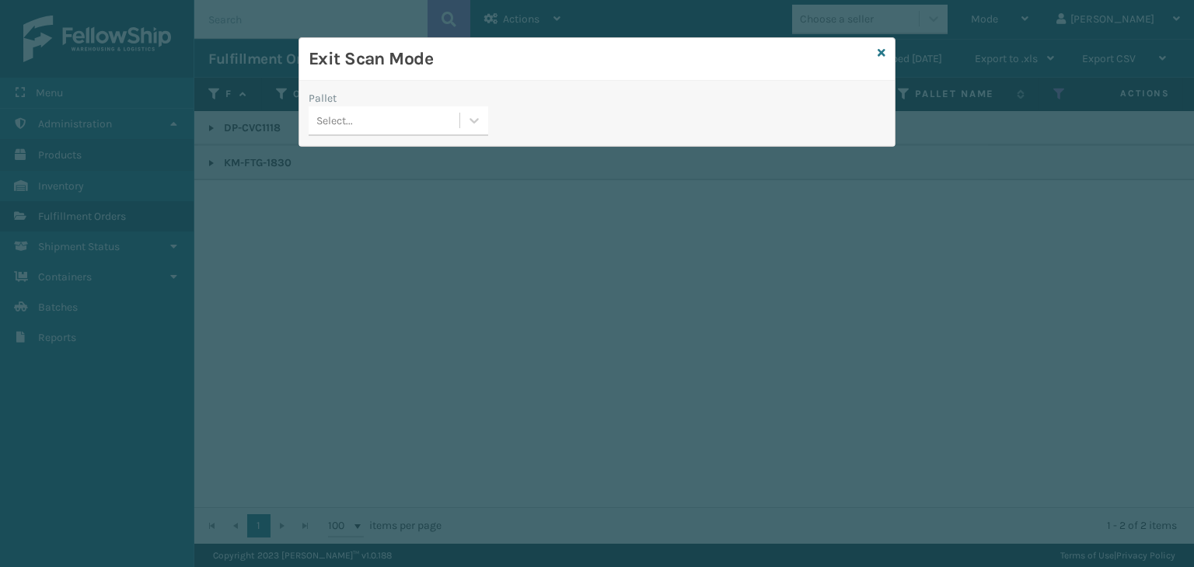
click at [410, 127] on div "Select..." at bounding box center [384, 121] width 151 height 26
click at [885, 56] on icon at bounding box center [882, 52] width 8 height 11
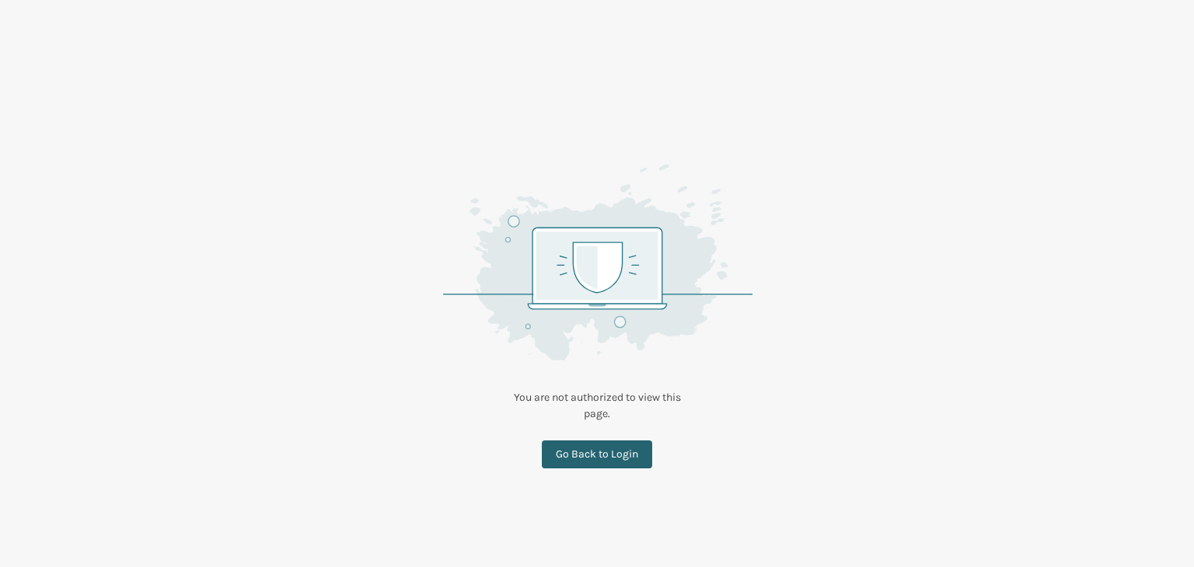
click at [606, 461] on link "Go Back to Login" at bounding box center [597, 455] width 110 height 28
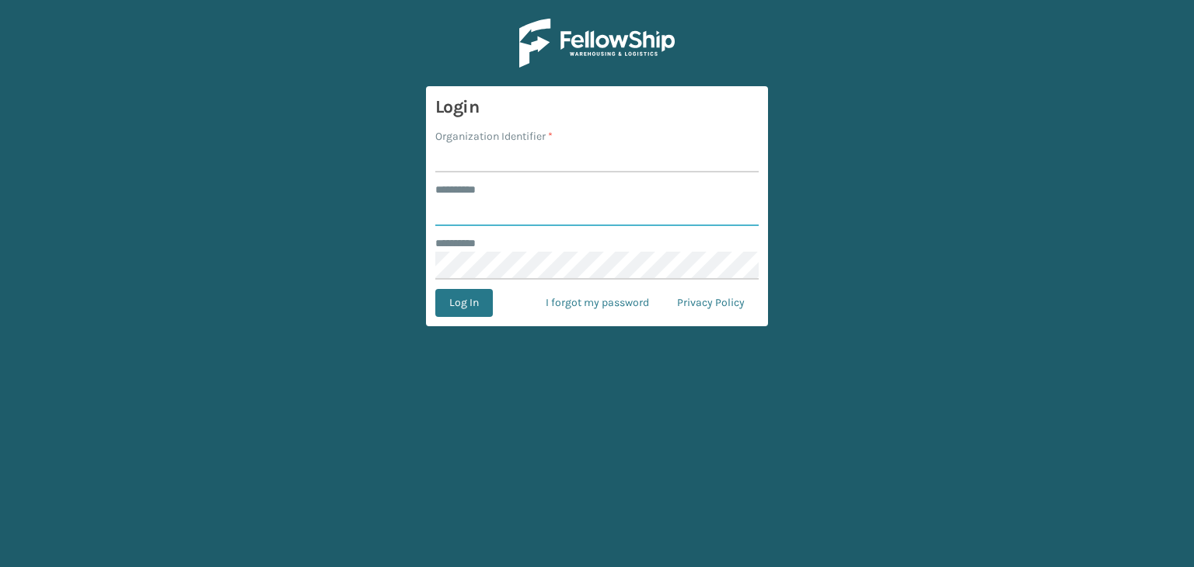
type input "*****"
click at [513, 157] on input "Organization Identifier *" at bounding box center [596, 159] width 323 height 28
type input "fellowship - west"
click at [487, 306] on button "Log In" at bounding box center [464, 303] width 58 height 28
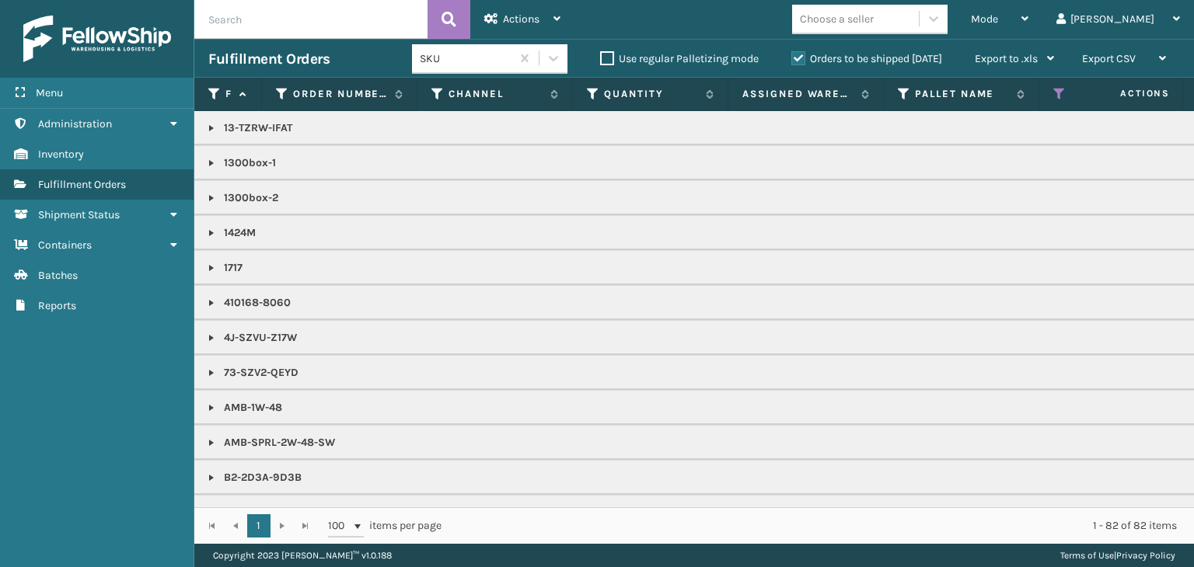
click at [347, 30] on input "text" at bounding box center [310, 19] width 233 height 39
paste input "2057741"
type input "2057741"
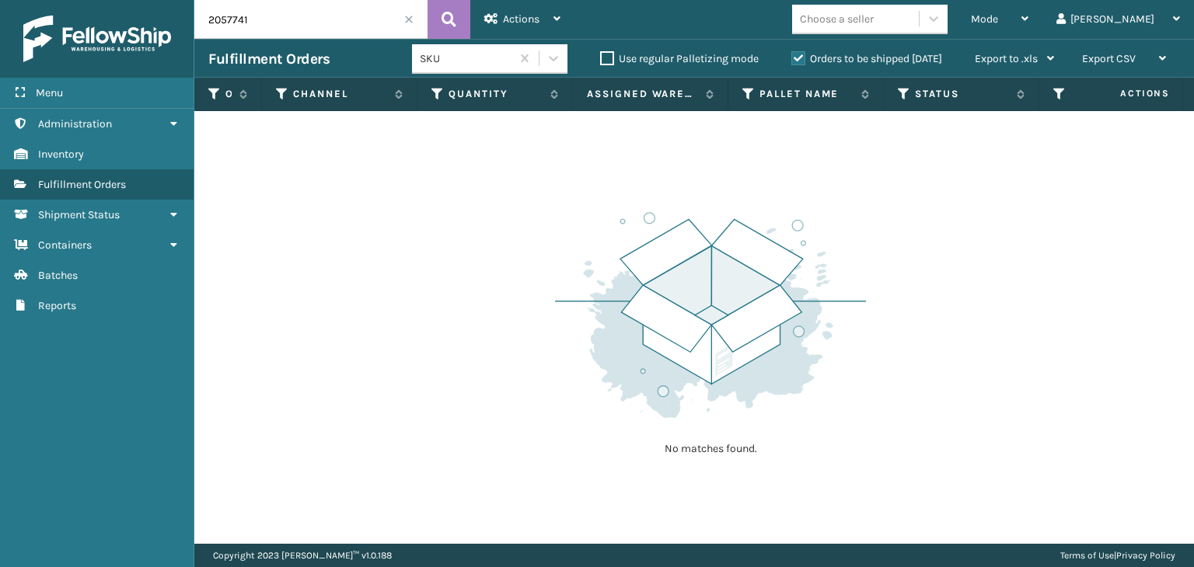
click at [920, 57] on label "Orders to be shipped [DATE]" at bounding box center [866, 58] width 151 height 13
click at [792, 57] on input "Orders to be shipped [DATE]" at bounding box center [791, 55] width 1 height 10
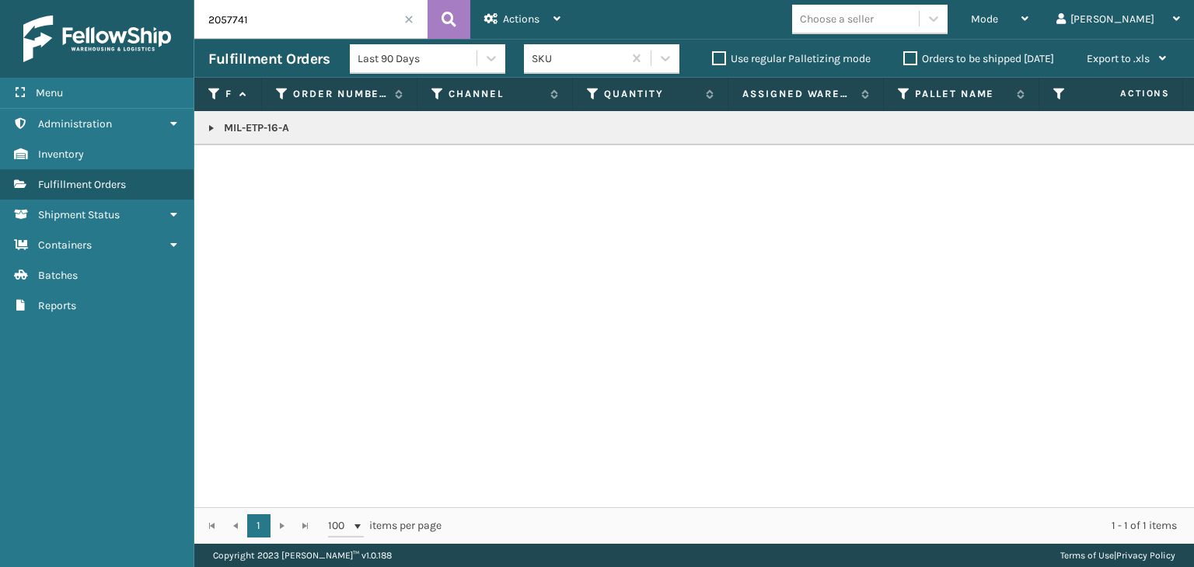
drag, startPoint x: 208, startPoint y: 124, endPoint x: 308, endPoint y: 141, distance: 101.7
click at [208, 124] on link at bounding box center [211, 128] width 12 height 12
click at [1170, 162] on icon at bounding box center [1174, 162] width 9 height 11
click at [295, 32] on input "2057741" at bounding box center [310, 19] width 233 height 39
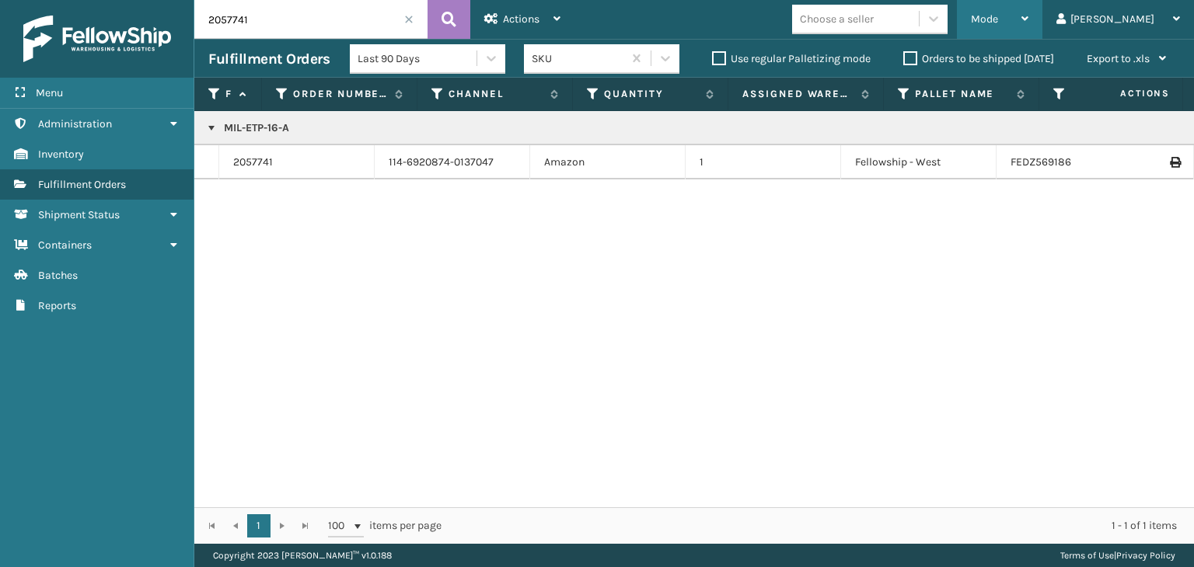
click at [1028, 10] on div "Mode" at bounding box center [1000, 19] width 58 height 39
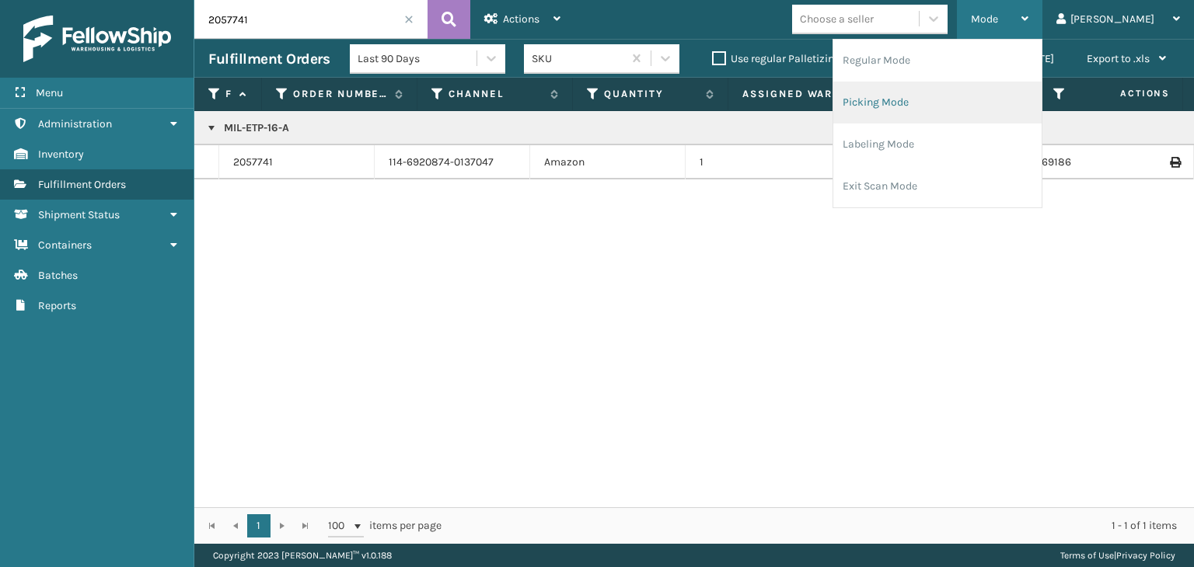
click at [1019, 86] on li "Picking Mode" at bounding box center [937, 103] width 208 height 42
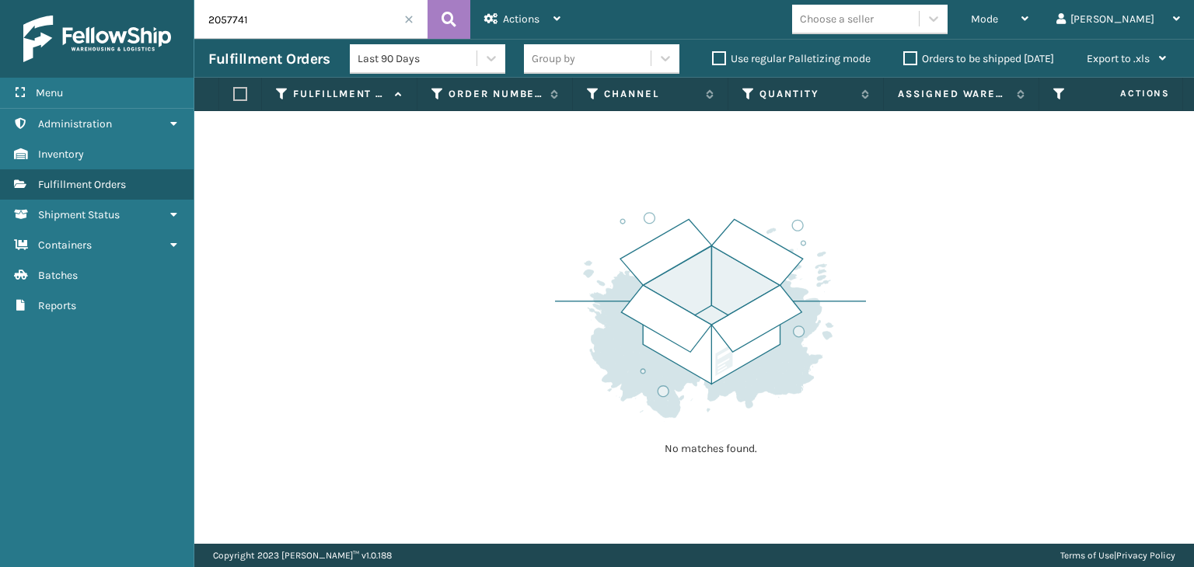
click at [413, 16] on span at bounding box center [408, 19] width 9 height 9
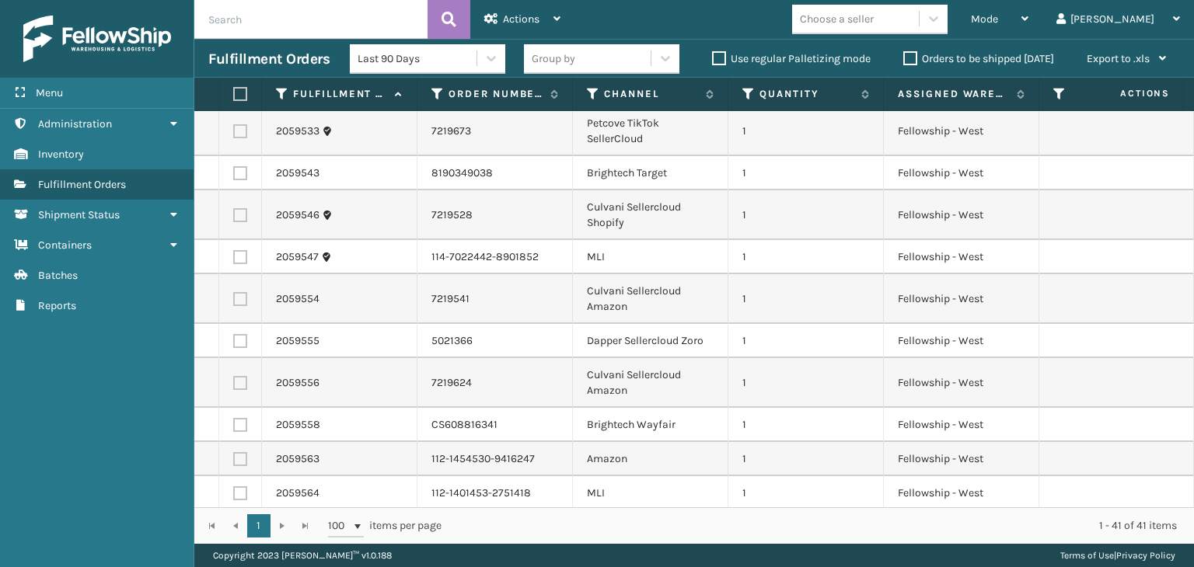
scroll to position [233, 0]
